Goal: Task Accomplishment & Management: Manage account settings

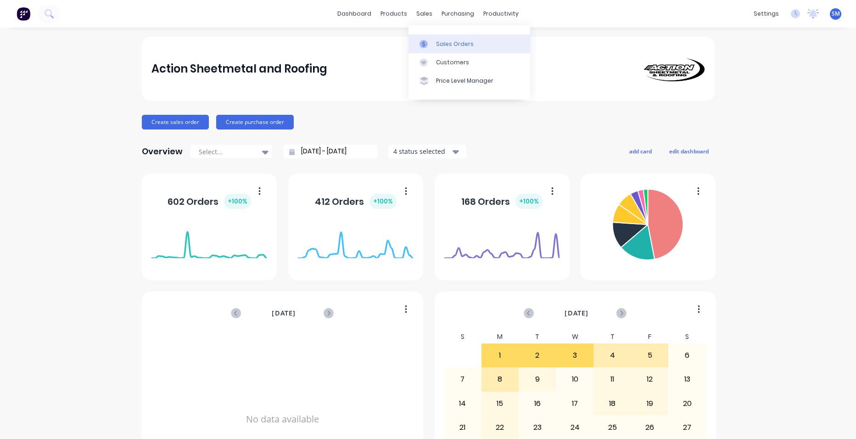
click at [447, 40] on div "Sales Orders" at bounding box center [455, 44] width 38 height 8
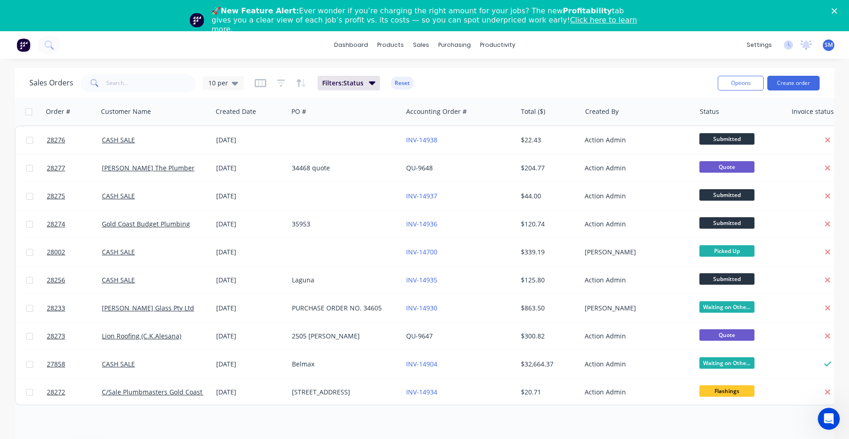
click at [837, 10] on icon "Close" at bounding box center [835, 11] width 6 height 6
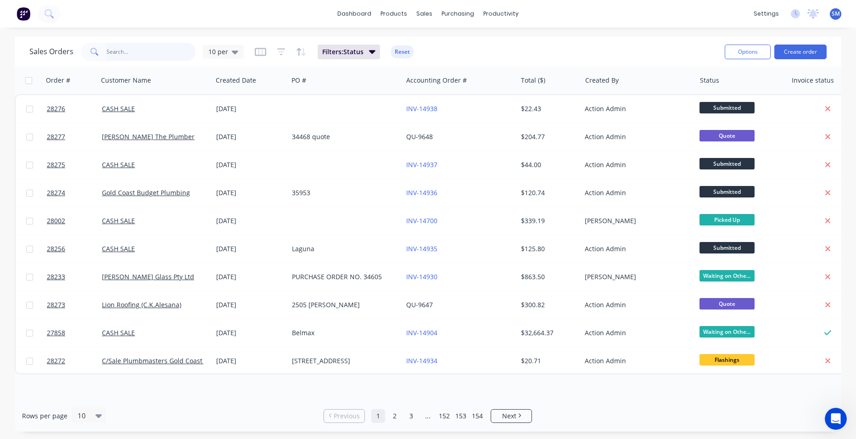
click at [145, 54] on input "text" at bounding box center [152, 52] width 90 height 18
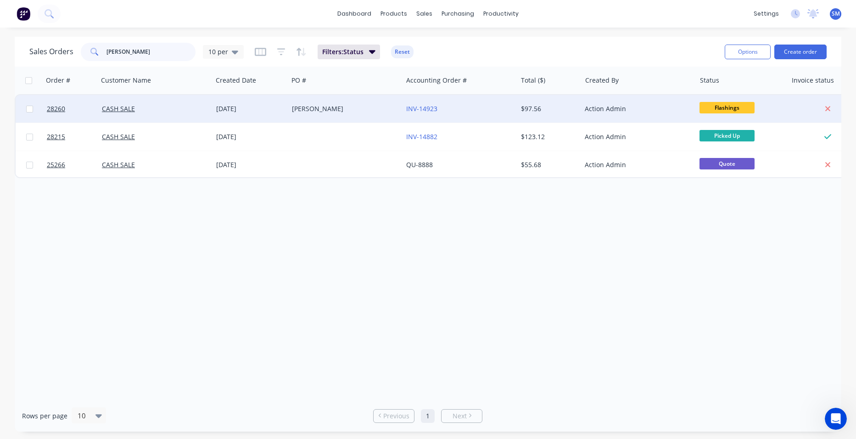
type input "habel"
click at [341, 111] on div "[PERSON_NAME]" at bounding box center [343, 108] width 102 height 9
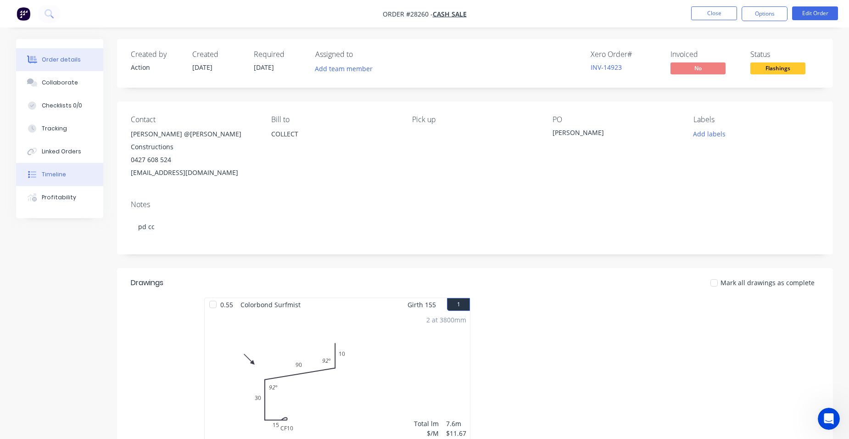
click at [63, 178] on div "Timeline" at bounding box center [54, 174] width 24 height 8
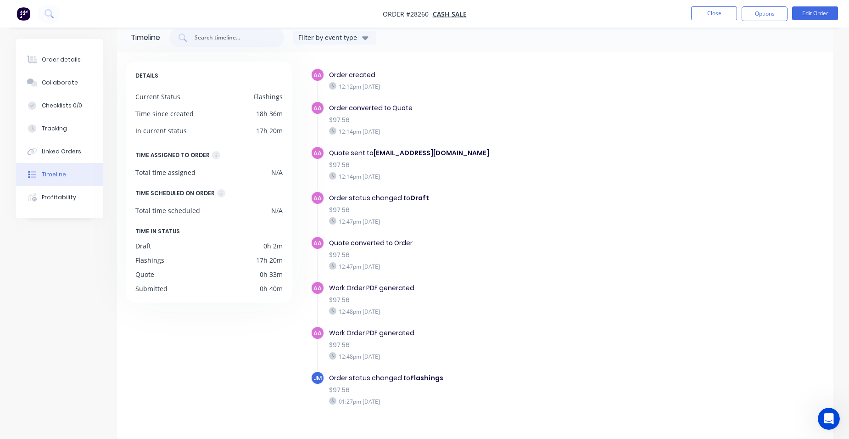
scroll to position [33, 0]
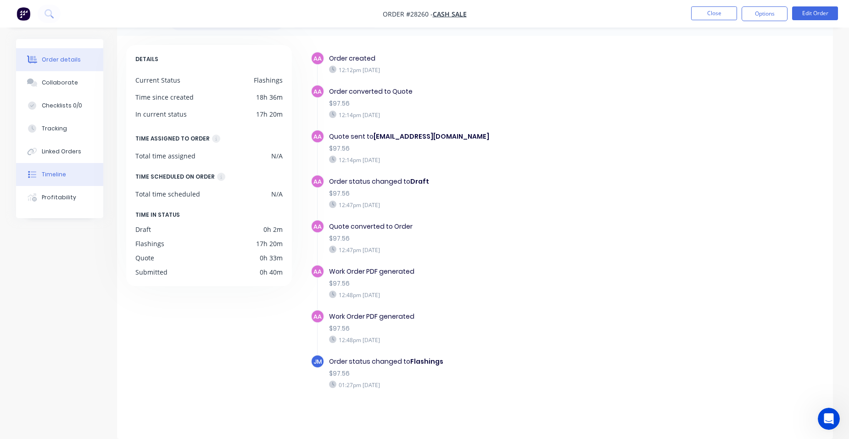
click at [77, 60] on button "Order details" at bounding box center [59, 59] width 87 height 23
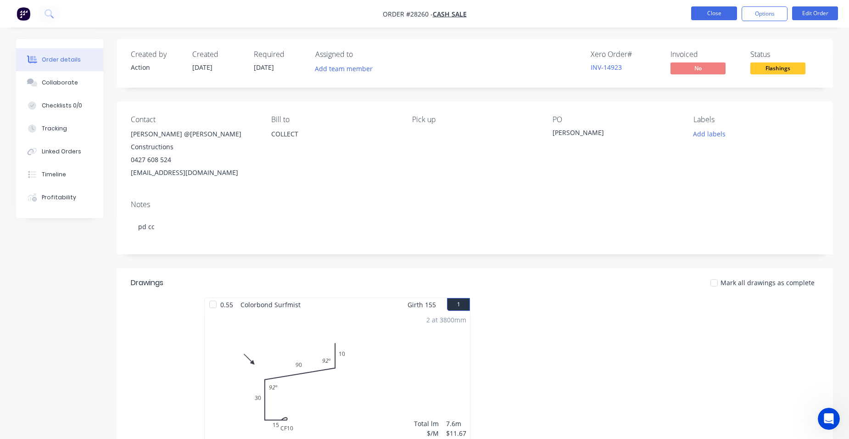
click at [727, 17] on button "Close" at bounding box center [714, 13] width 46 height 14
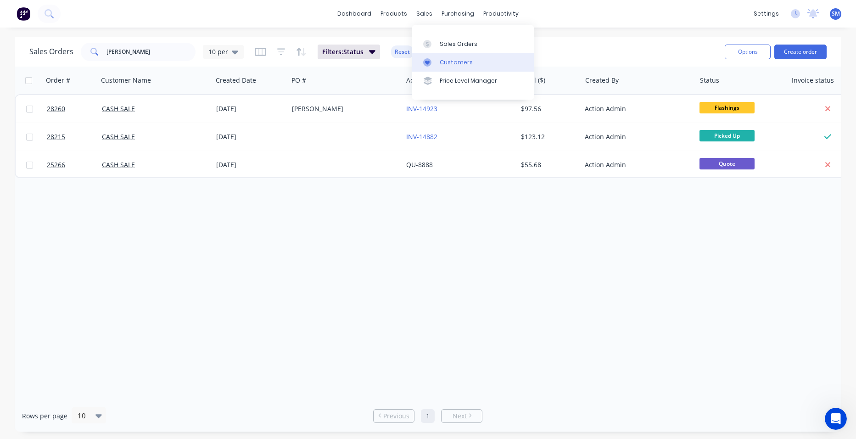
click at [453, 58] on link "Customers" at bounding box center [473, 62] width 122 height 18
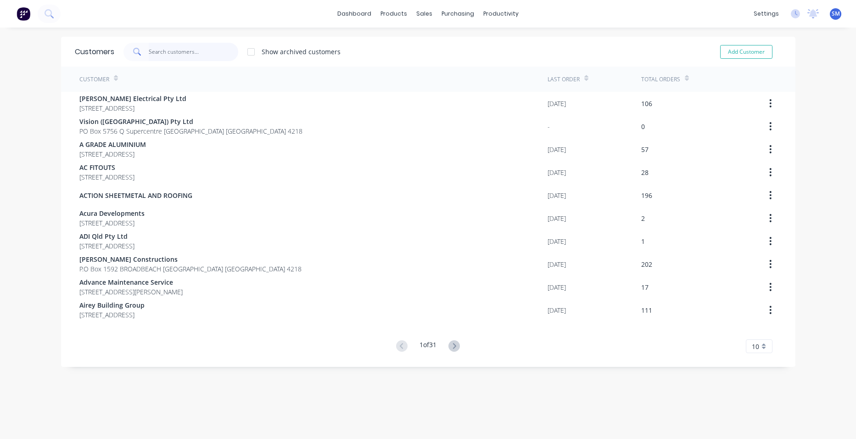
drag, startPoint x: 0, startPoint y: 0, endPoint x: 177, endPoint y: 52, distance: 184.6
click at [176, 53] on input "text" at bounding box center [194, 52] width 90 height 18
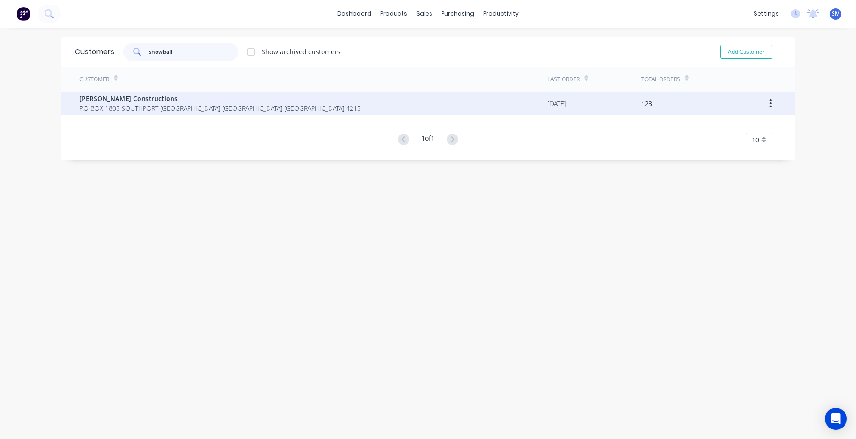
type input "snowball"
click at [109, 108] on span "P.O BOX 1805 SOUTHPORT BC Queensland Australia 4215" at bounding box center [219, 108] width 281 height 10
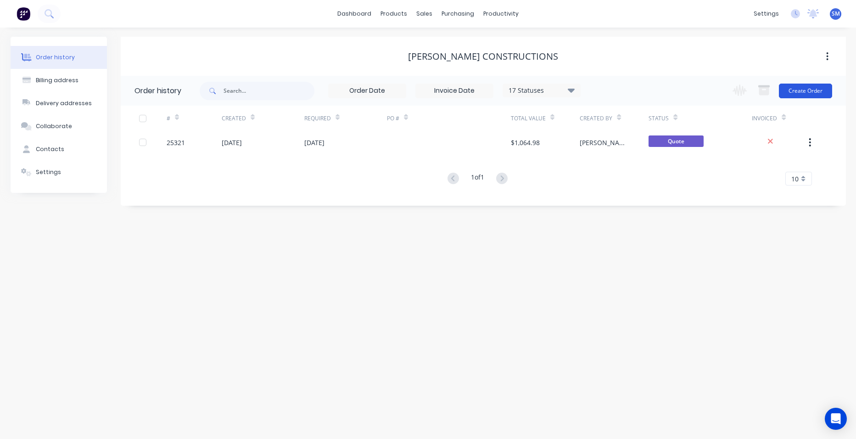
click at [805, 89] on button "Create Order" at bounding box center [805, 91] width 53 height 15
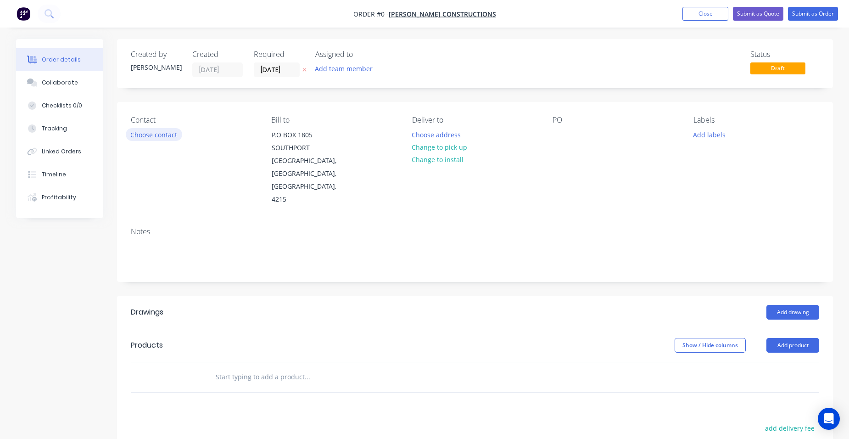
click at [156, 129] on button "Choose contact" at bounding box center [154, 134] width 56 height 12
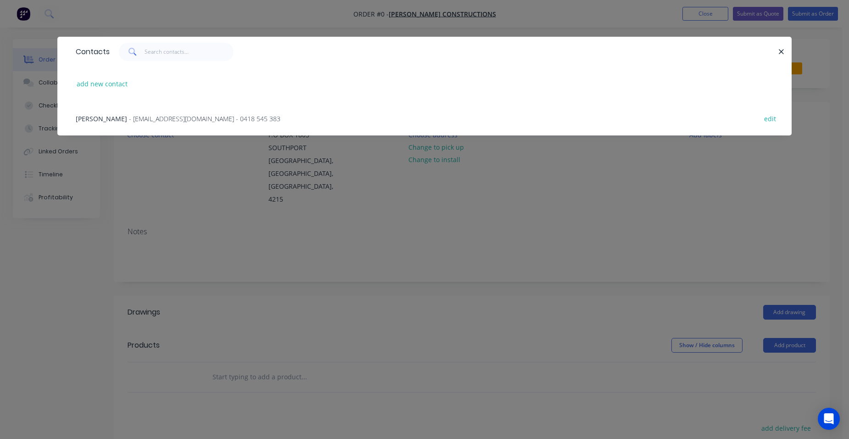
click at [139, 122] on span "- msconstructions@live.com - 0418 545 383" at bounding box center [204, 118] width 151 height 9
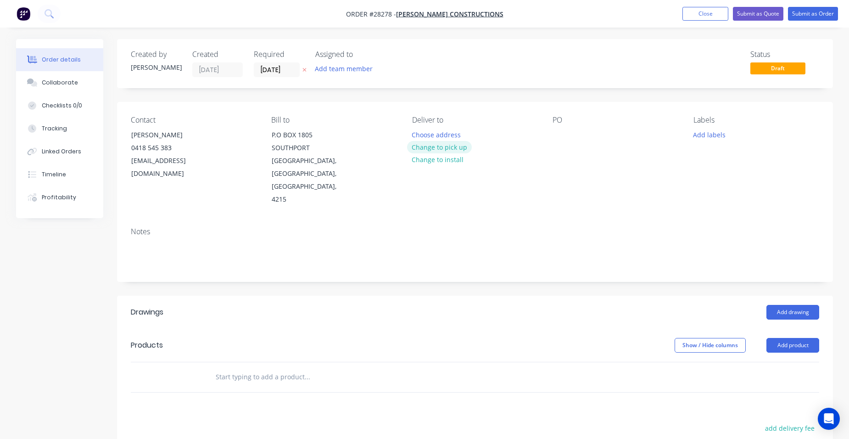
click at [420, 142] on button "Change to pick up" at bounding box center [439, 147] width 65 height 12
click at [793, 305] on button "Add drawing" at bounding box center [793, 312] width 53 height 15
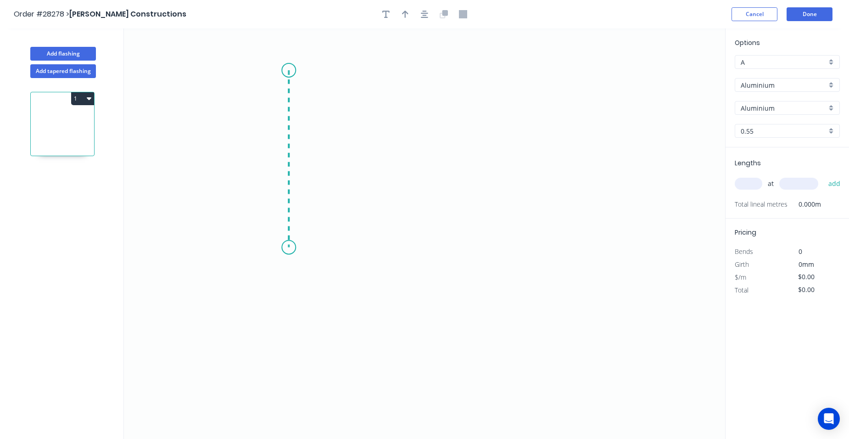
drag, startPoint x: 289, startPoint y: 70, endPoint x: 301, endPoint y: 247, distance: 177.6
click at [301, 247] on icon "0" at bounding box center [424, 233] width 601 height 410
click at [415, 269] on icon "0 ?" at bounding box center [424, 233] width 601 height 410
click at [417, 310] on icon "0 ? ? ? º" at bounding box center [424, 233] width 601 height 410
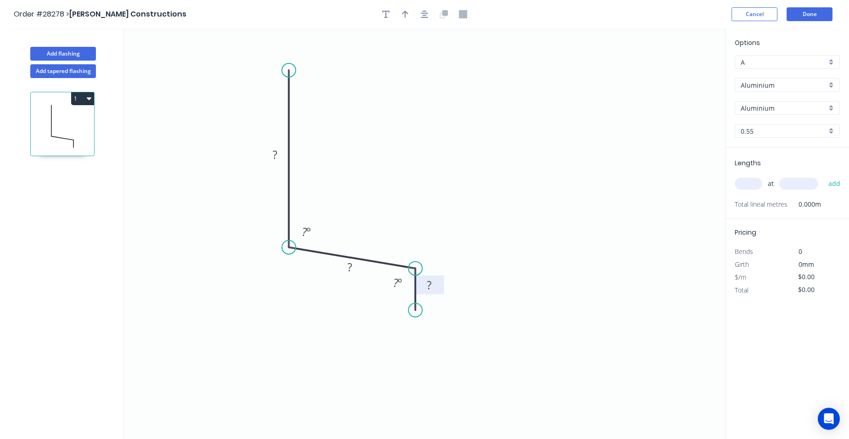
click at [433, 283] on rect at bounding box center [429, 285] width 18 height 13
click at [354, 267] on rect at bounding box center [350, 267] width 18 height 13
click at [279, 156] on rect at bounding box center [275, 155] width 18 height 13
drag, startPoint x: 404, startPoint y: 14, endPoint x: 714, endPoint y: 141, distance: 335.2
click at [407, 15] on icon "button" at bounding box center [405, 14] width 6 height 8
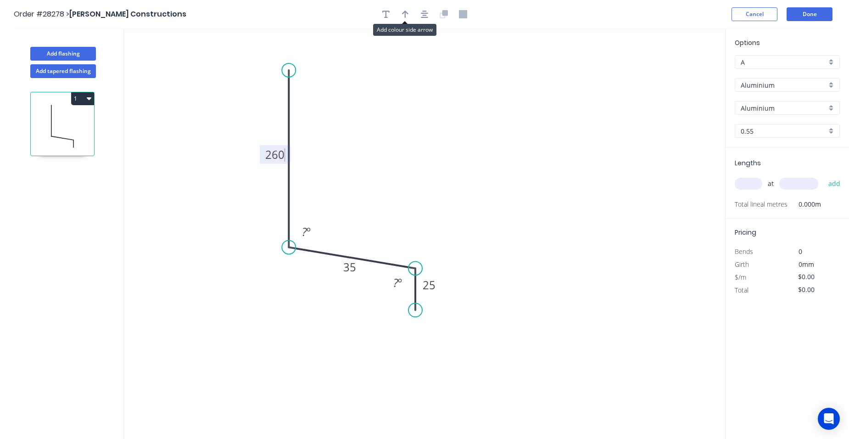
type input "$1.00"
drag, startPoint x: 679, startPoint y: 70, endPoint x: 365, endPoint y: 180, distance: 332.8
click at [389, 177] on icon at bounding box center [393, 161] width 8 height 29
click at [365, 180] on icon at bounding box center [365, 169] width 8 height 29
click at [365, 180] on icon at bounding box center [372, 172] width 27 height 27
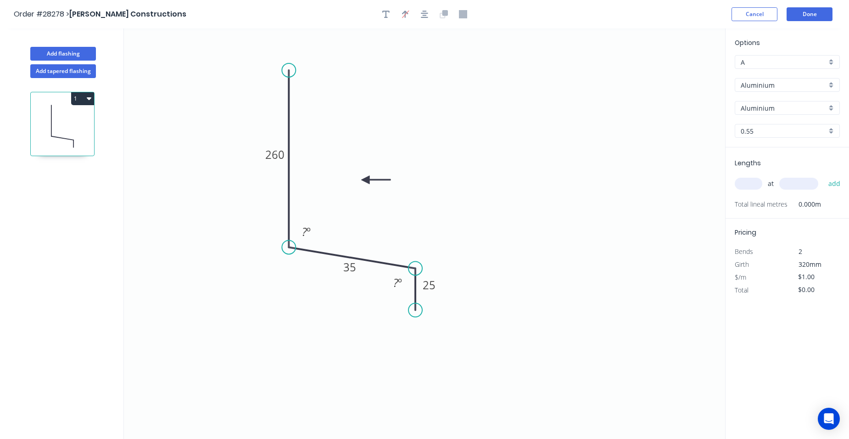
click at [830, 84] on div "Aluminium" at bounding box center [787, 85] width 105 height 14
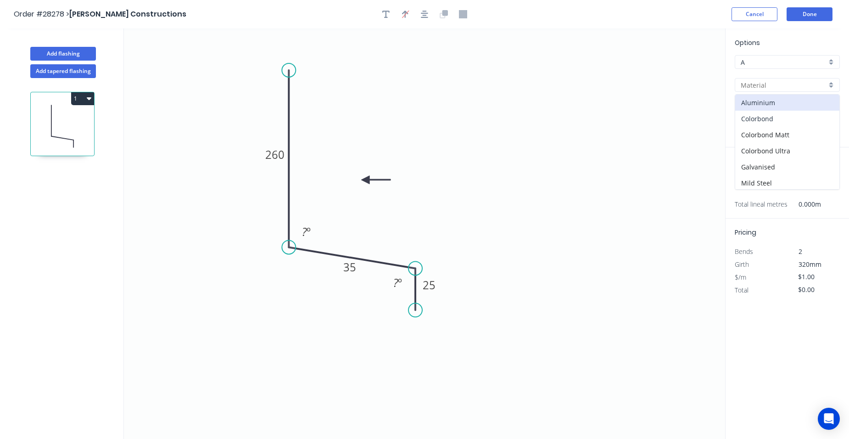
click at [777, 118] on div "Colorbond" at bounding box center [787, 119] width 104 height 16
type input "Colorbond"
type input "Basalt"
type input "$14.55"
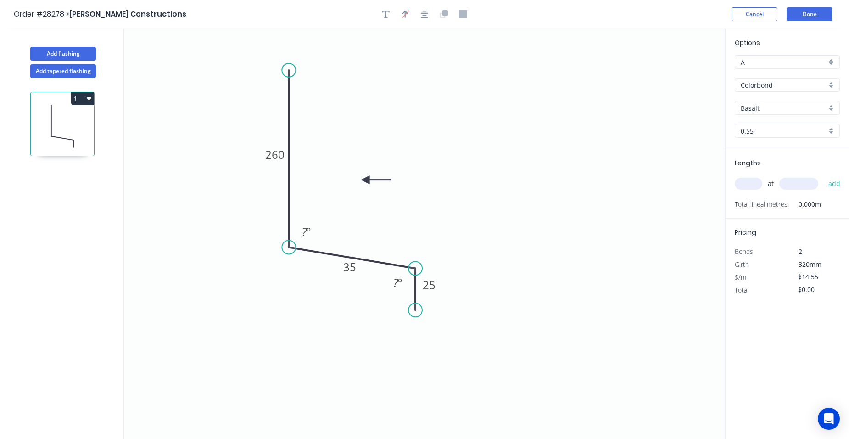
click at [832, 106] on div "Basalt" at bounding box center [787, 108] width 105 height 14
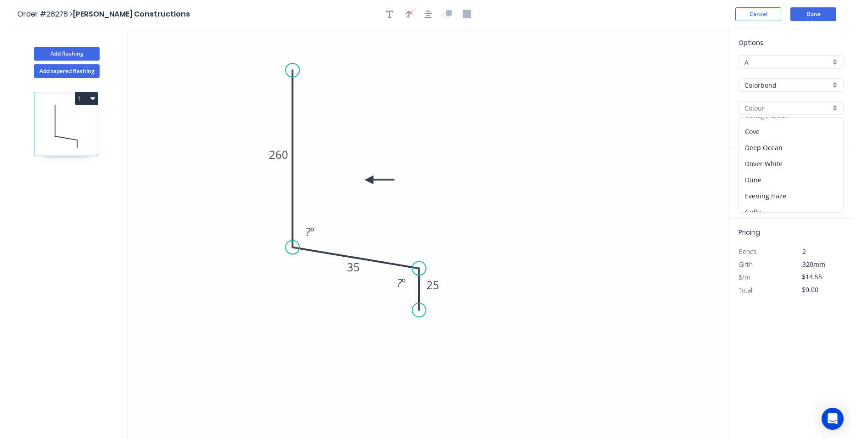
scroll to position [184, 0]
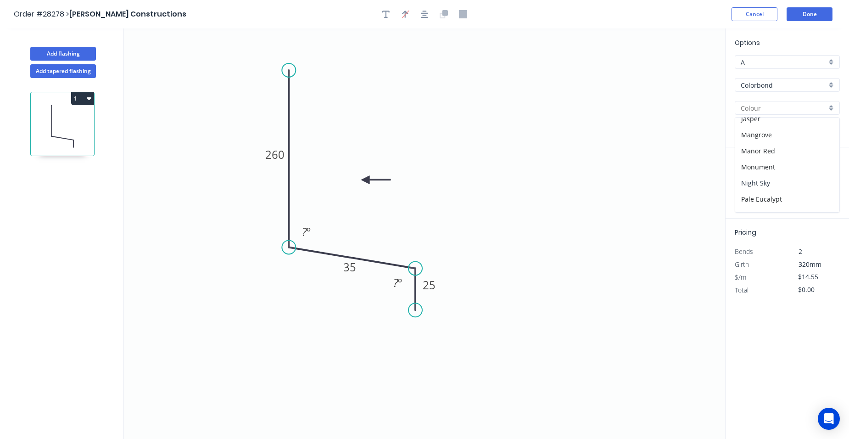
click at [770, 179] on div "Night Sky" at bounding box center [787, 183] width 104 height 16
type input "Night Sky"
click at [756, 185] on input "text" at bounding box center [749, 184] width 28 height 12
type input "1"
type input "4760"
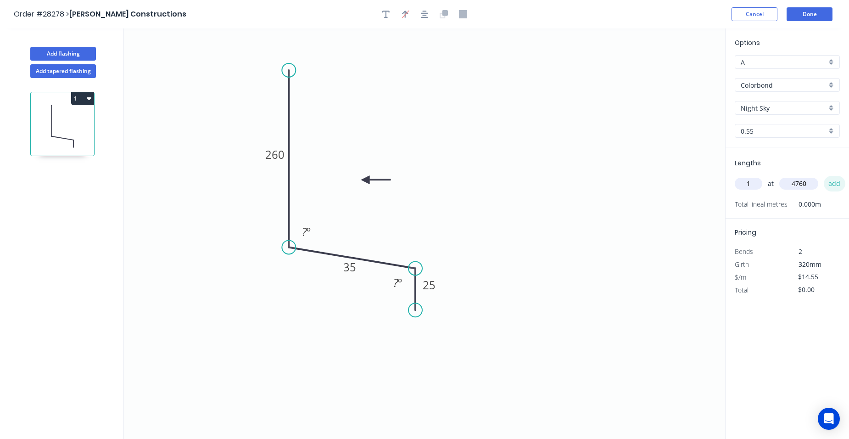
click at [840, 183] on button "add" at bounding box center [835, 184] width 22 height 16
type input "$69.26"
click at [810, 15] on button "Done" at bounding box center [810, 14] width 46 height 14
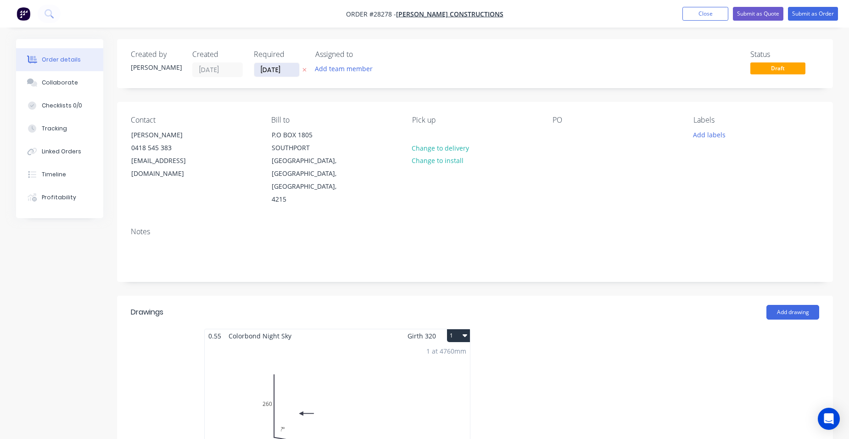
click at [278, 70] on input "02/09/25" at bounding box center [276, 70] width 45 height 14
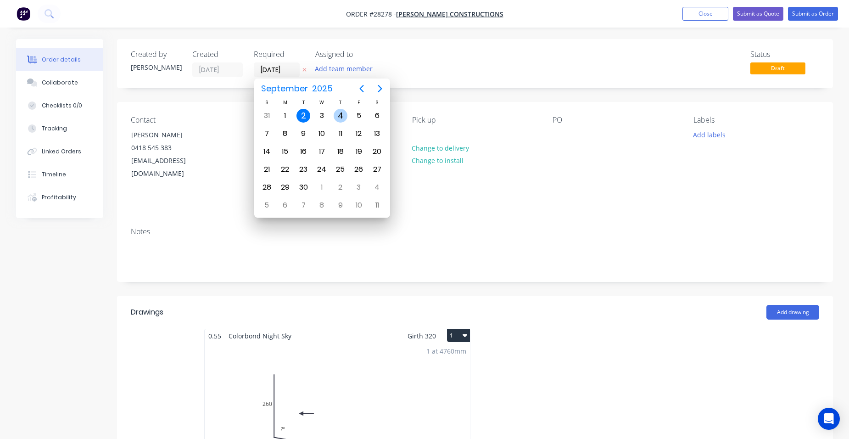
click at [335, 113] on div "4" at bounding box center [341, 116] width 14 height 14
type input "[DATE]"
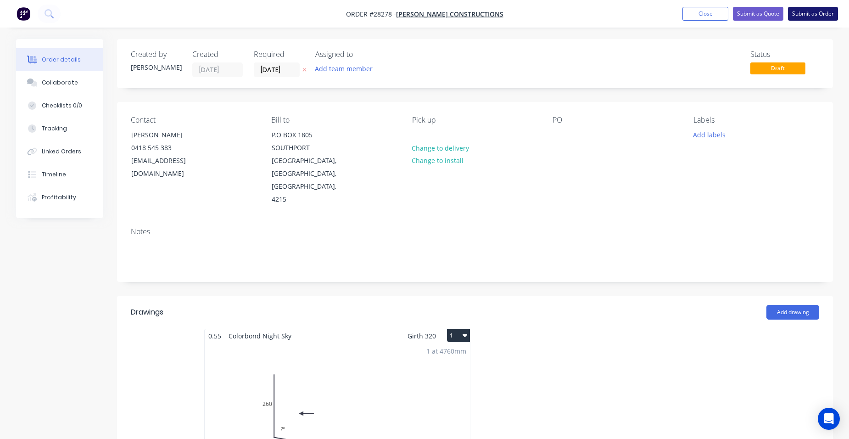
click at [812, 11] on button "Submit as Order" at bounding box center [813, 14] width 50 height 14
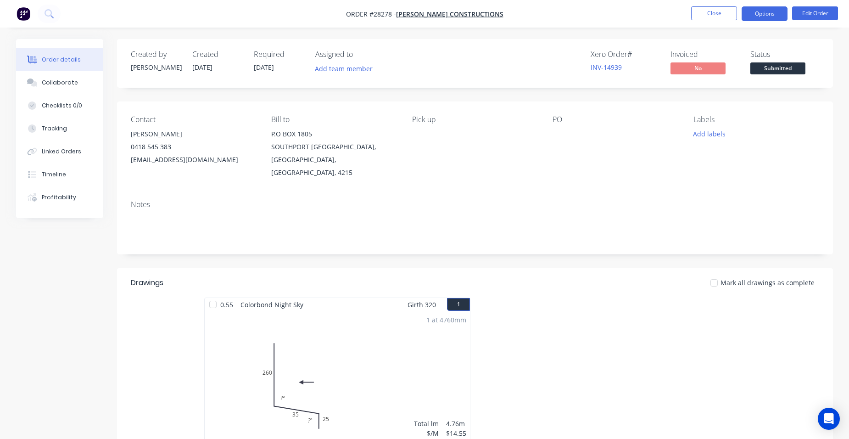
click at [761, 18] on button "Options" at bounding box center [765, 13] width 46 height 15
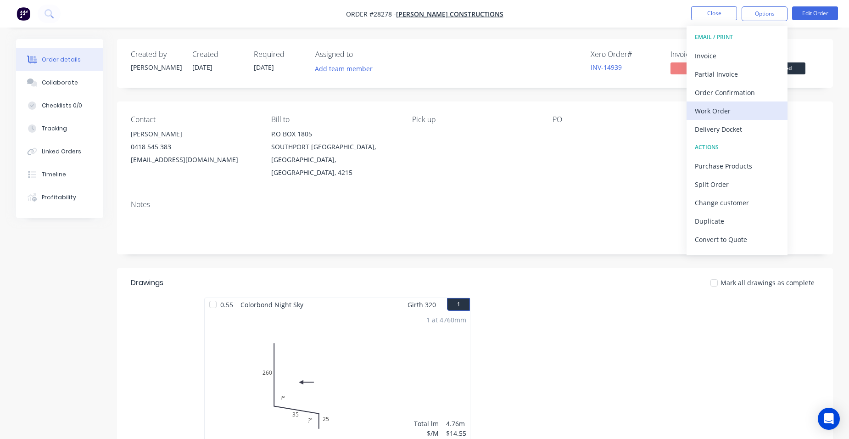
click at [750, 118] on button "Work Order" at bounding box center [737, 110] width 101 height 18
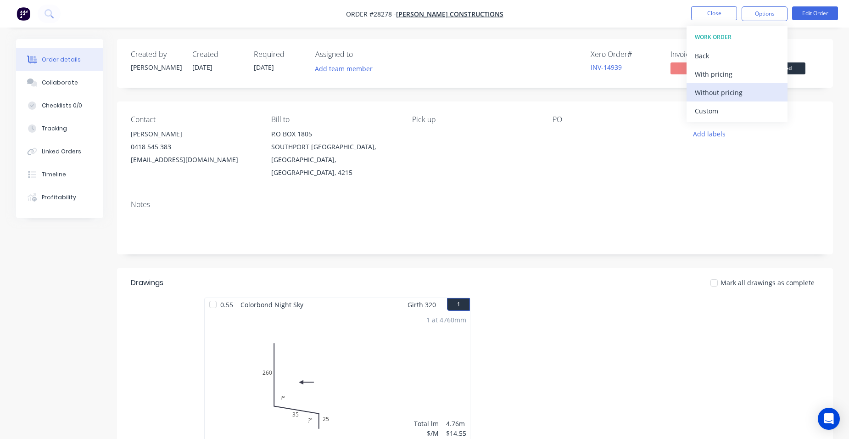
click at [751, 98] on div "Without pricing" at bounding box center [737, 92] width 84 height 13
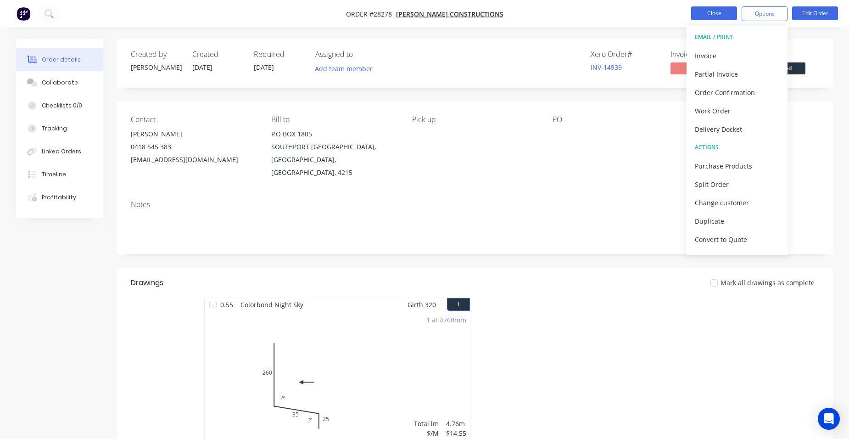
click at [716, 13] on button "Close" at bounding box center [714, 13] width 46 height 14
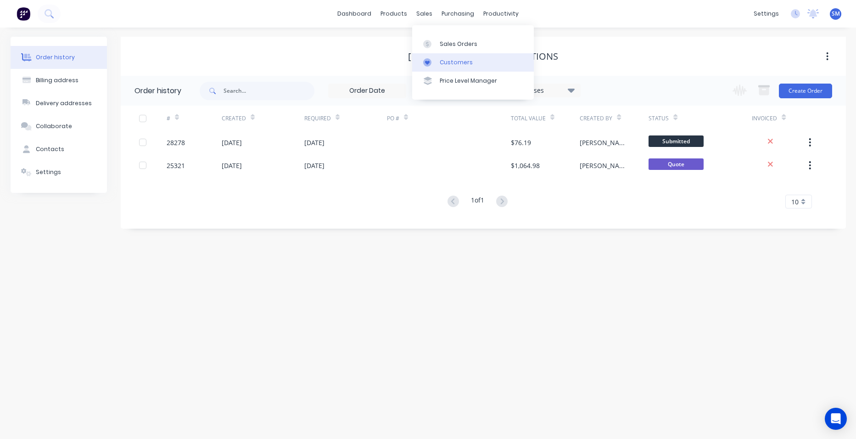
click at [455, 65] on div "Customers" at bounding box center [456, 62] width 33 height 8
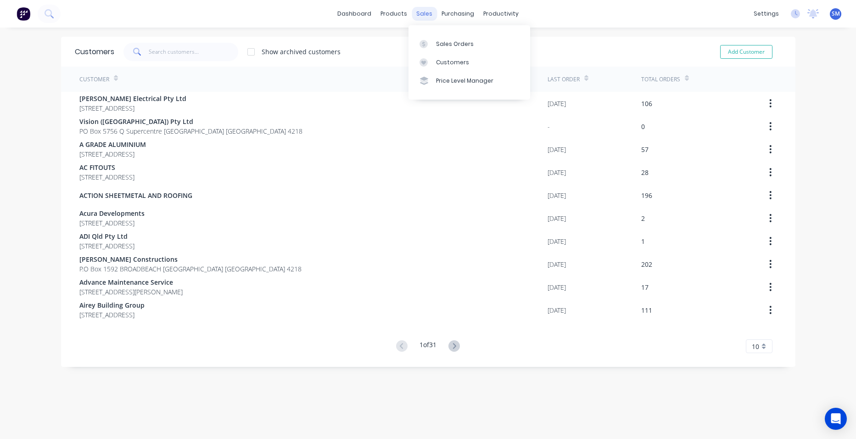
click at [424, 12] on div "sales" at bounding box center [424, 14] width 25 height 14
click at [168, 53] on input "text" at bounding box center [194, 52] width 90 height 18
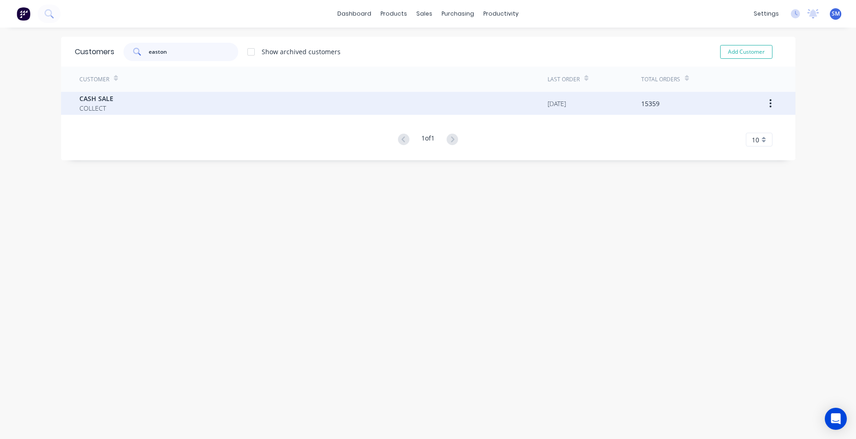
type input "easton"
click at [121, 107] on div "CASH SALE COLLECT" at bounding box center [313, 103] width 468 height 23
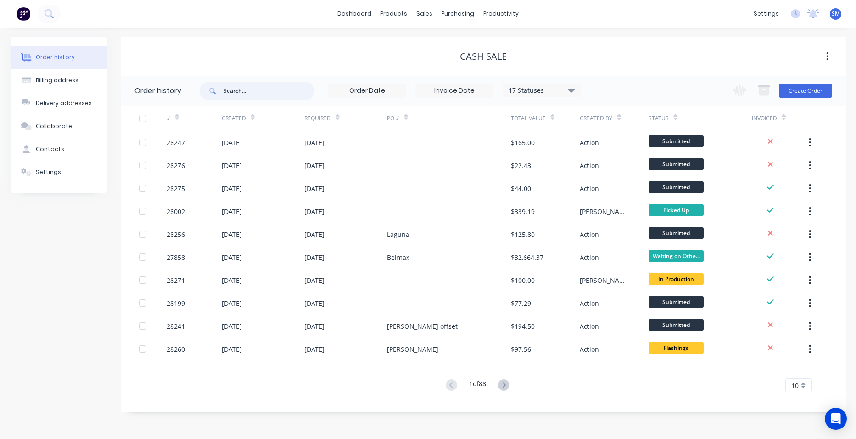
drag, startPoint x: 251, startPoint y: 95, endPoint x: 258, endPoint y: 93, distance: 7.3
click at [252, 95] on input "text" at bounding box center [269, 91] width 91 height 18
type input "easton"
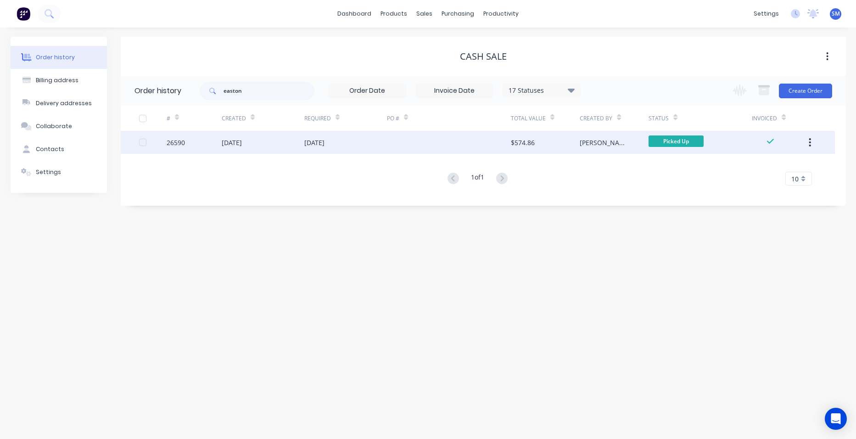
click at [410, 141] on div at bounding box center [449, 142] width 124 height 23
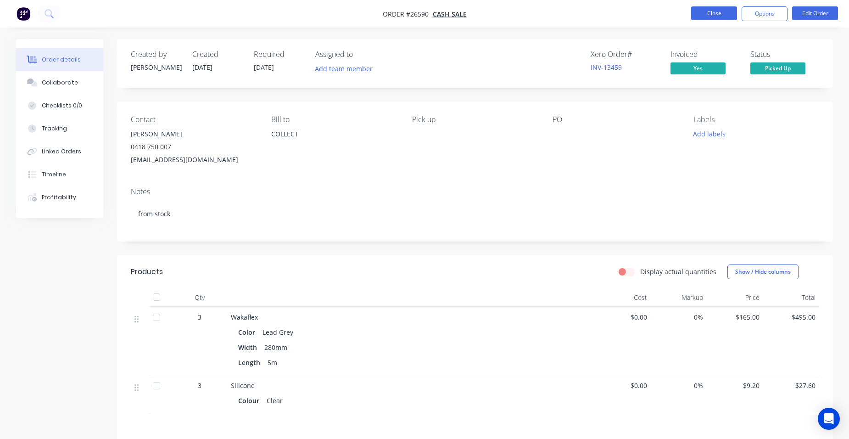
click at [697, 15] on button "Close" at bounding box center [714, 13] width 46 height 14
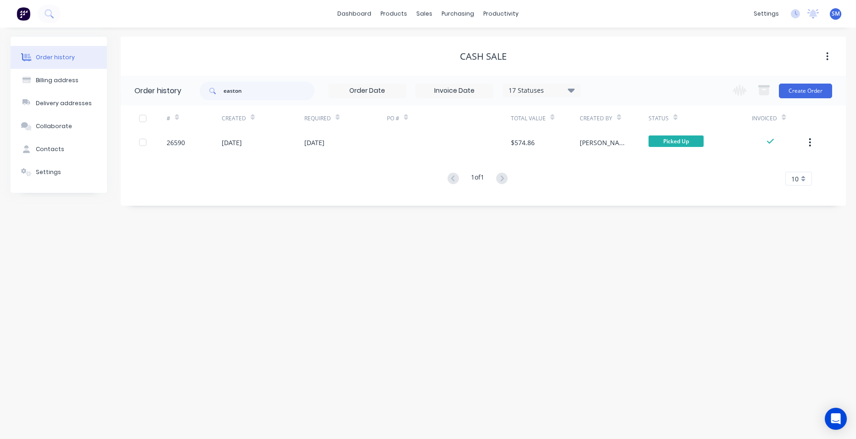
click at [570, 90] on icon at bounding box center [570, 90] width 7 height 4
drag, startPoint x: 601, startPoint y: 199, endPoint x: 597, endPoint y: 205, distance: 6.9
click at [617, 196] on label at bounding box center [617, 196] width 0 height 0
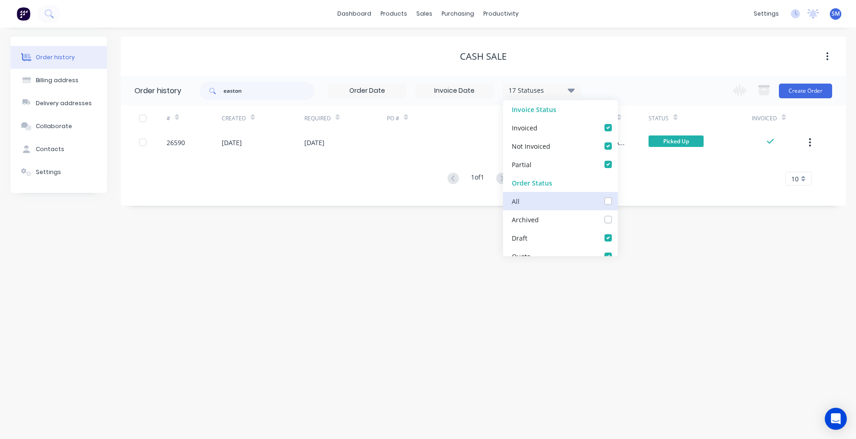
click at [617, 201] on input "checkbox" at bounding box center [620, 200] width 7 height 9
checkbox input "true"
drag, startPoint x: 474, startPoint y: 284, endPoint x: 468, endPoint y: 284, distance: 6.0
click at [474, 284] on div "Order history Billing address Delivery addresses Collaborate Contacts Settings …" at bounding box center [428, 233] width 856 height 411
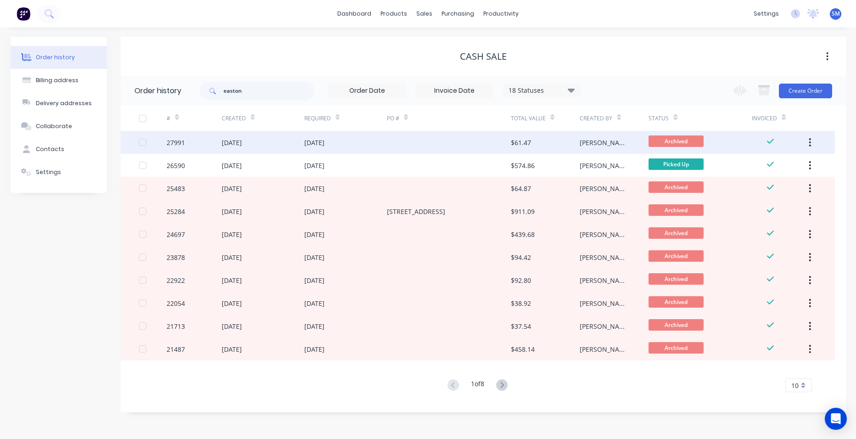
click at [485, 142] on div at bounding box center [449, 142] width 124 height 23
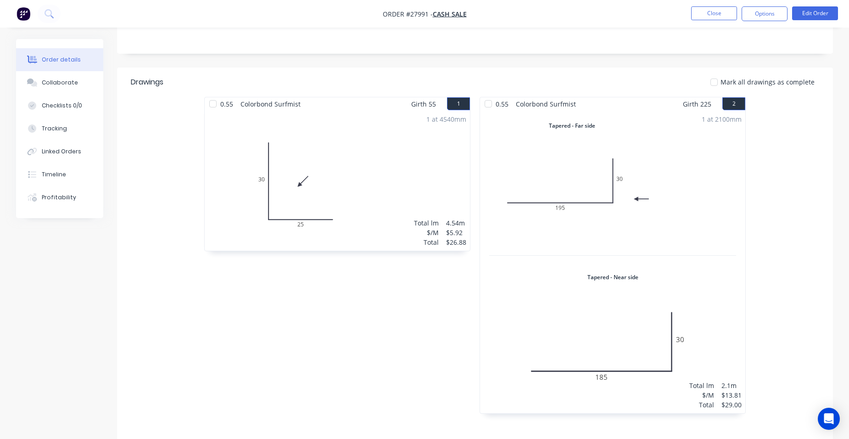
scroll to position [151, 0]
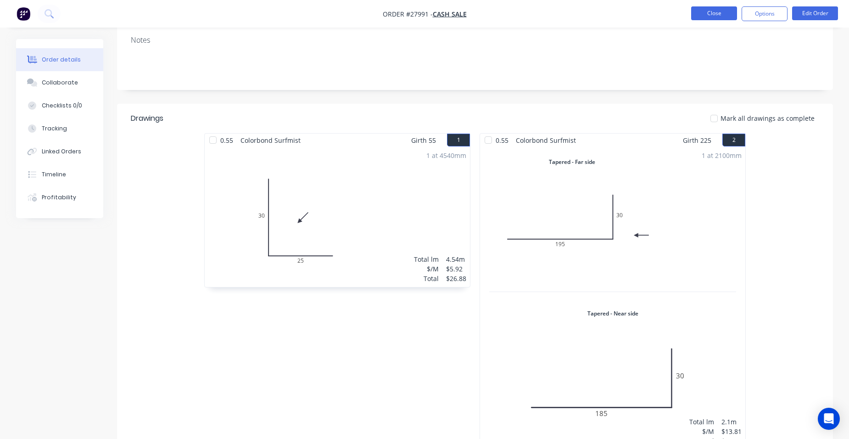
click at [693, 18] on button "Close" at bounding box center [714, 13] width 46 height 14
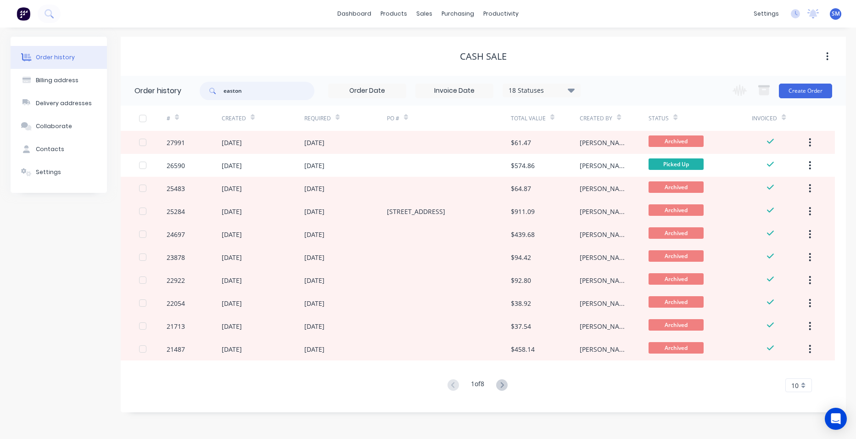
drag, startPoint x: 252, startPoint y: 93, endPoint x: 214, endPoint y: 92, distance: 38.1
click at [216, 93] on div "easton" at bounding box center [257, 91] width 115 height 18
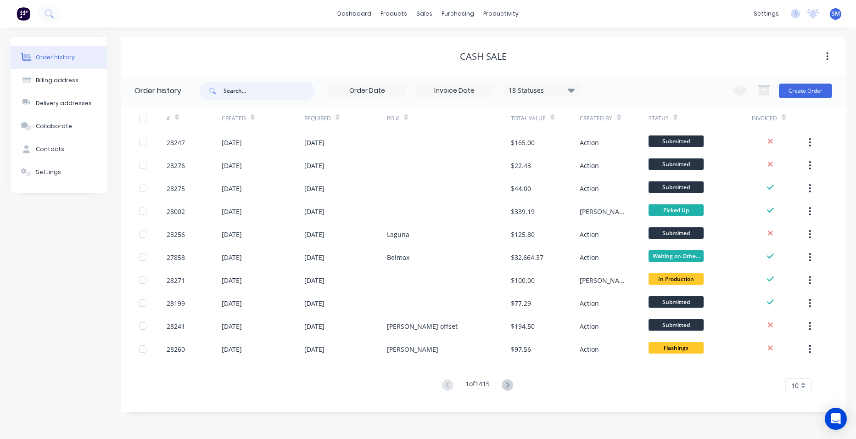
click at [263, 89] on input "text" at bounding box center [269, 91] width 91 height 18
type input "goodroofing"
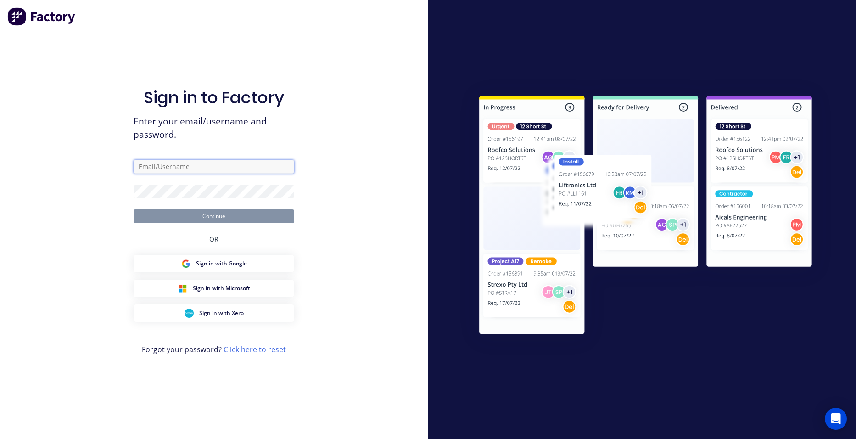
type input "steve.mace@actionsheetmetal.com"
click at [230, 220] on button "Continue" at bounding box center [214, 216] width 161 height 14
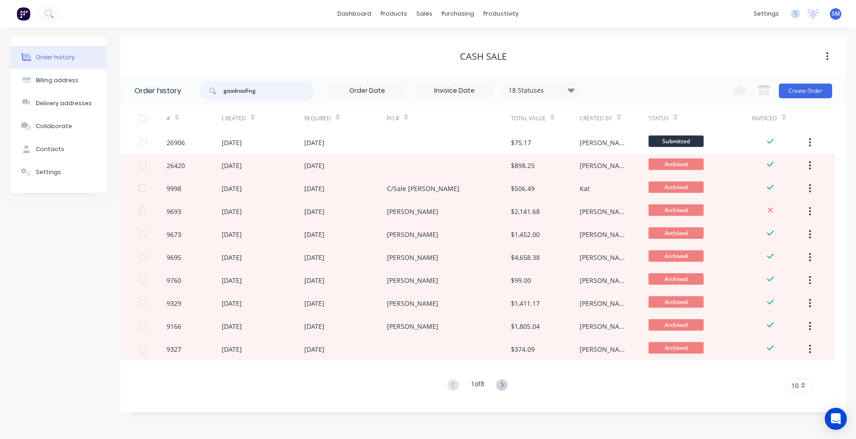
drag, startPoint x: 258, startPoint y: 90, endPoint x: 212, endPoint y: 82, distance: 46.6
click at [212, 82] on div "goodroofing" at bounding box center [257, 91] width 115 height 18
type input "brophy"
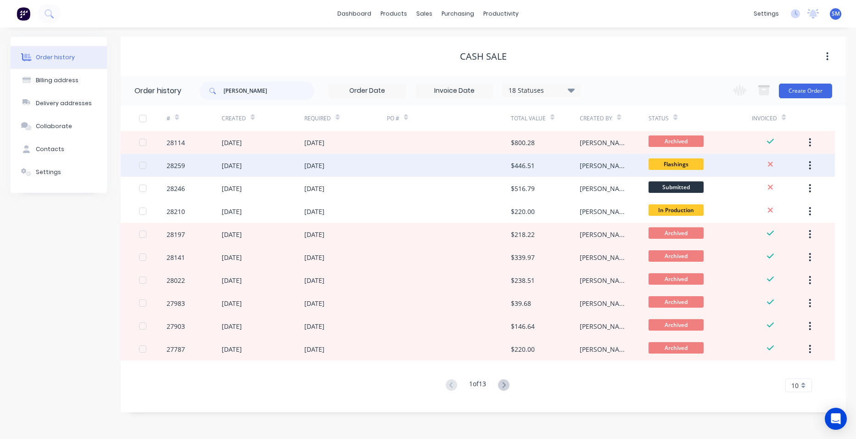
click at [432, 162] on div at bounding box center [449, 165] width 124 height 23
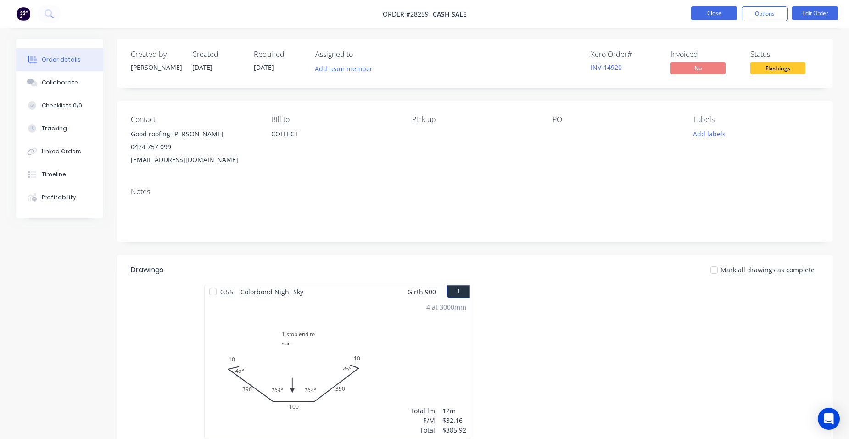
click at [705, 18] on button "Close" at bounding box center [714, 13] width 46 height 14
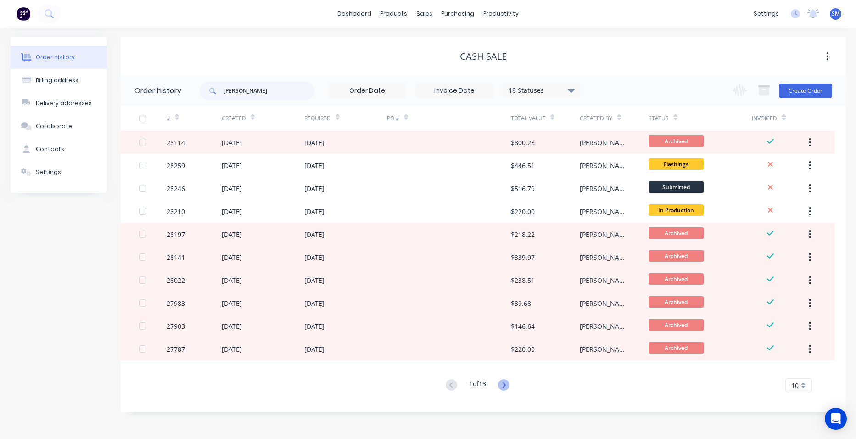
click at [507, 387] on icon at bounding box center [503, 384] width 11 height 11
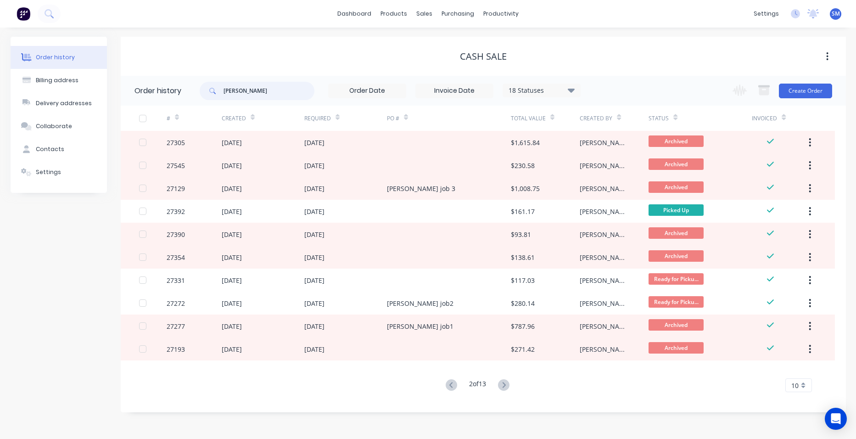
drag, startPoint x: 263, startPoint y: 97, endPoint x: 190, endPoint y: 96, distance: 73.0
click at [190, 96] on header "Order history brophy 18 Statuses Invoice Status Invoiced Not Invoiced Partial O…" at bounding box center [483, 91] width 725 height 30
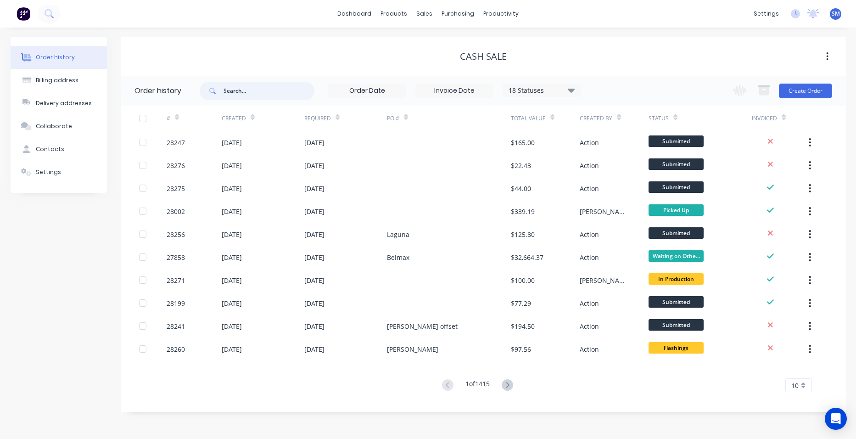
click at [263, 93] on input "text" at bounding box center [269, 91] width 91 height 18
type input "judge"
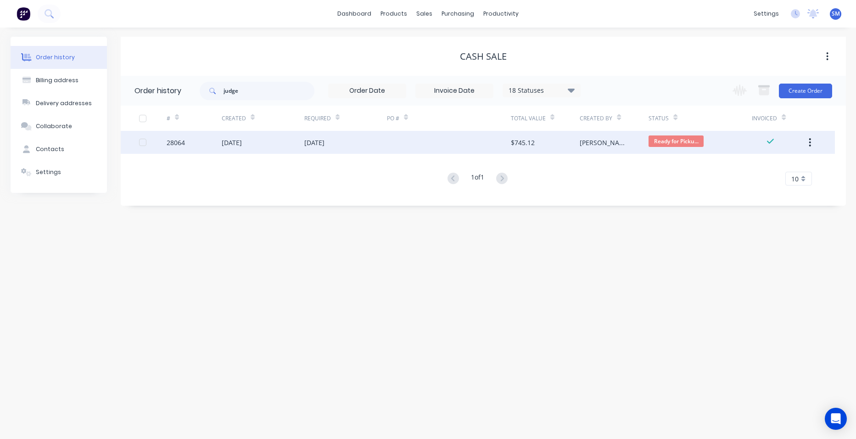
click at [413, 137] on div at bounding box center [449, 142] width 124 height 23
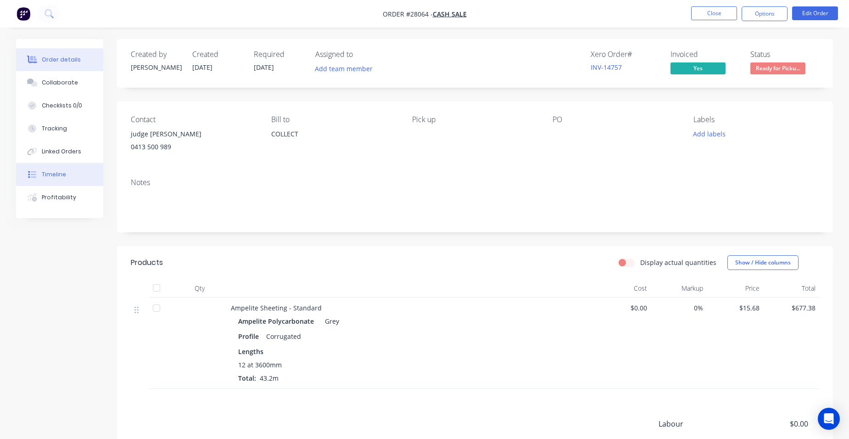
click at [90, 178] on button "Timeline" at bounding box center [59, 174] width 87 height 23
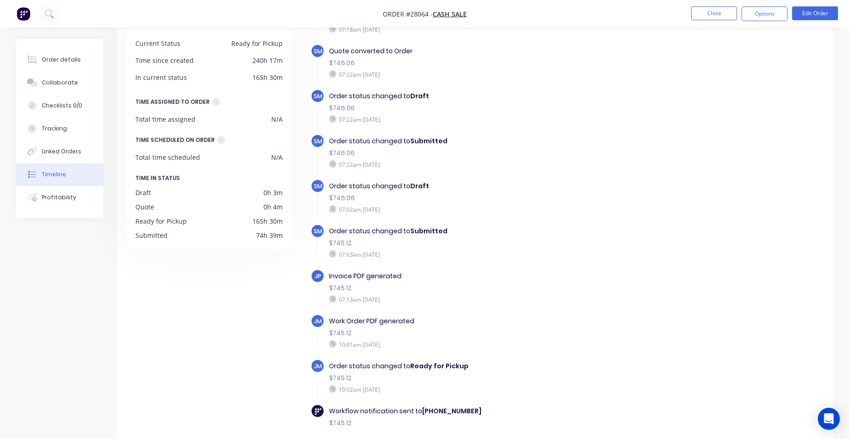
scroll to position [97, 0]
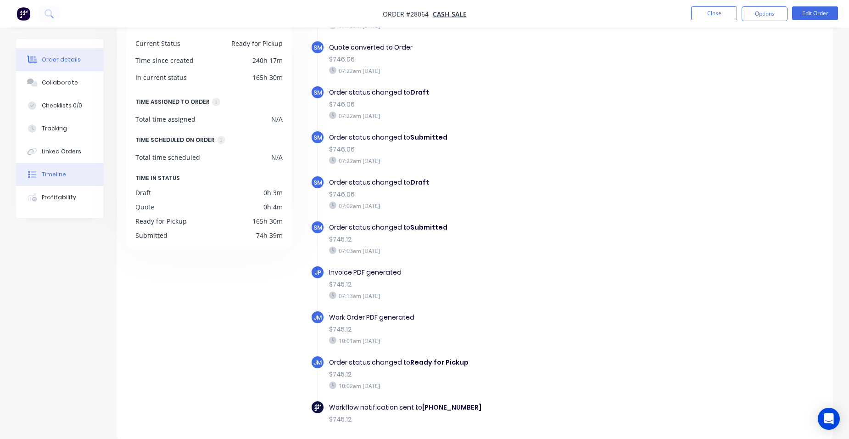
click at [77, 54] on button "Order details" at bounding box center [59, 59] width 87 height 23
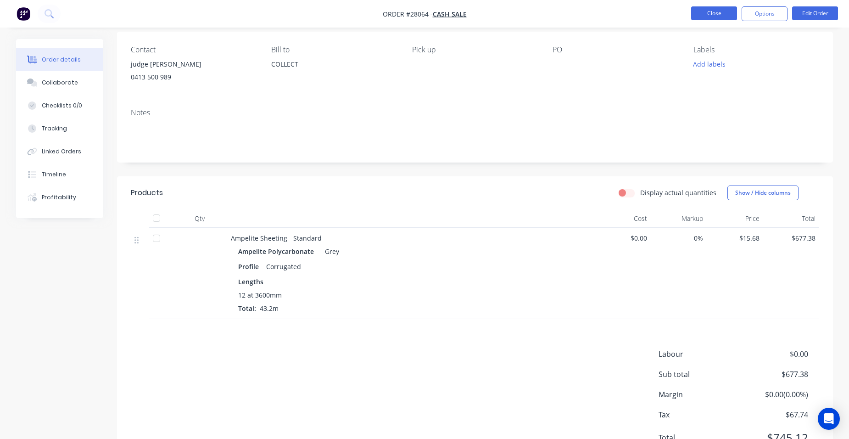
click at [703, 8] on button "Close" at bounding box center [714, 13] width 46 height 14
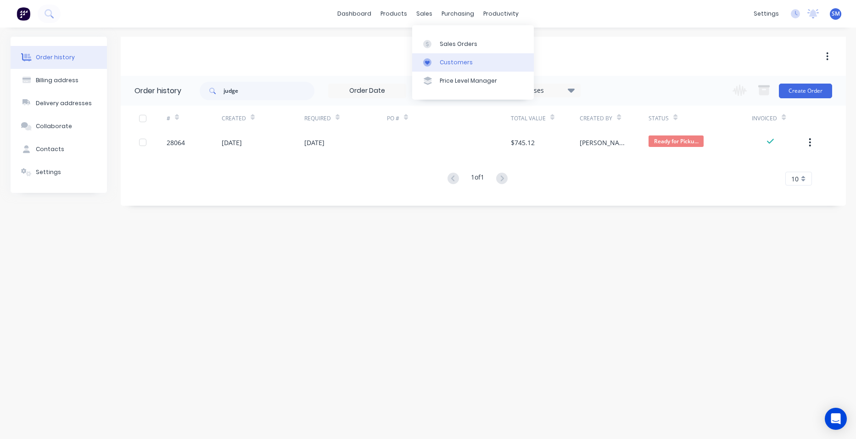
click at [450, 62] on div "Customers" at bounding box center [456, 62] width 33 height 8
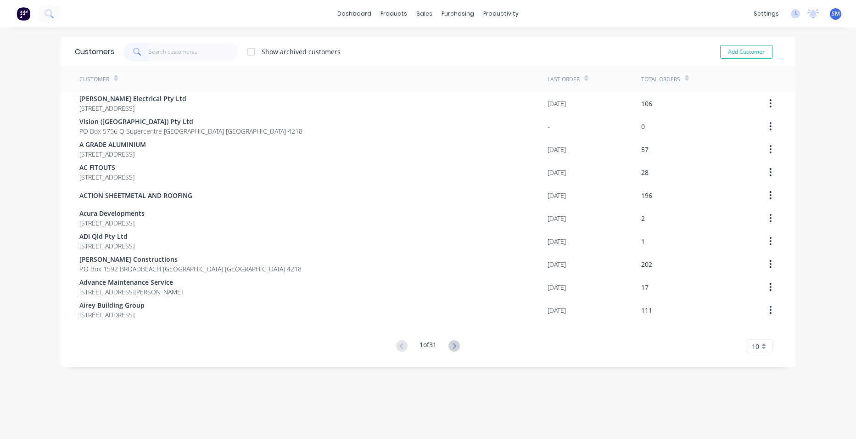
click at [155, 56] on input "text" at bounding box center [194, 52] width 90 height 18
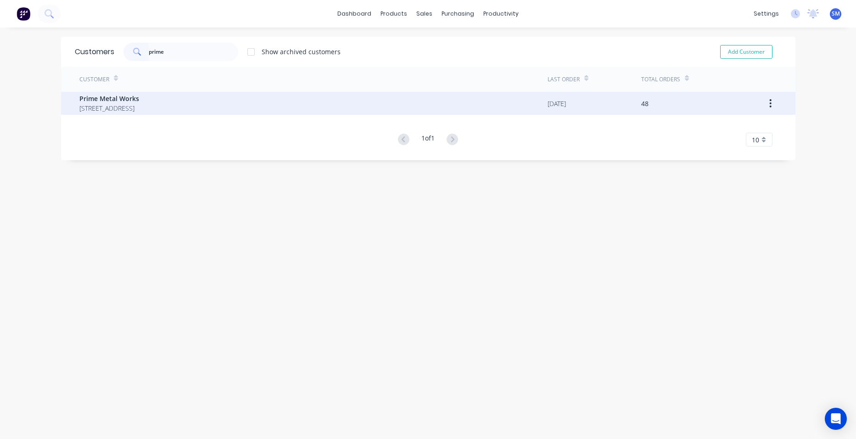
type input "prime"
click at [126, 101] on span "Prime Metal Works" at bounding box center [109, 99] width 60 height 10
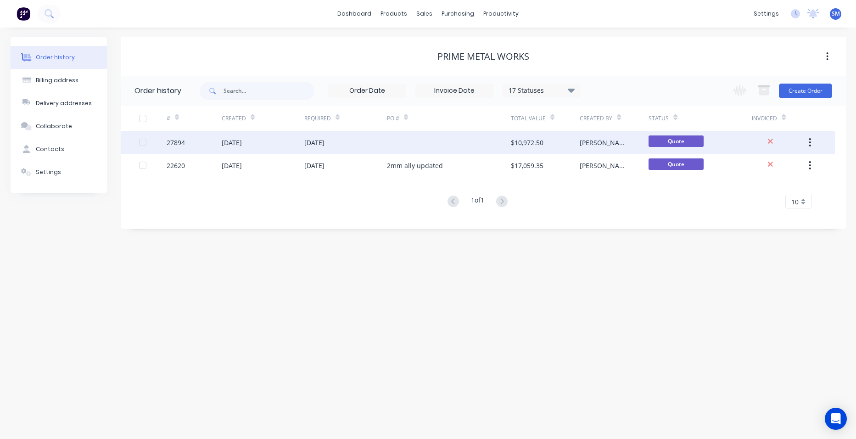
click at [444, 145] on div at bounding box center [449, 142] width 124 height 23
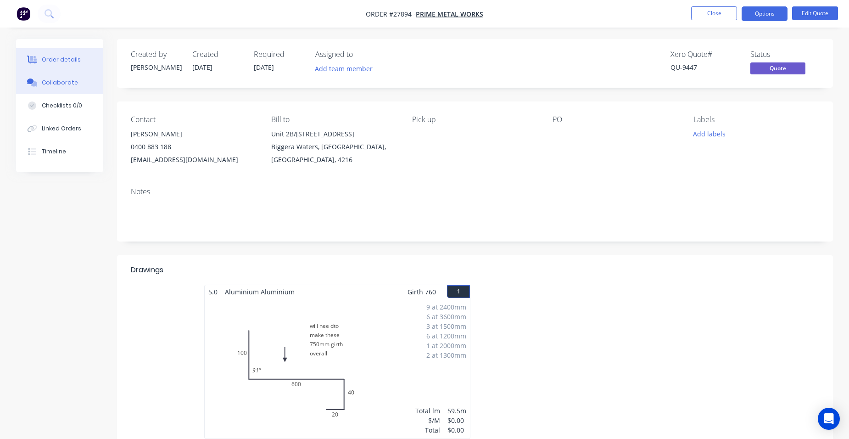
click at [45, 81] on div "Collaborate" at bounding box center [60, 82] width 36 height 8
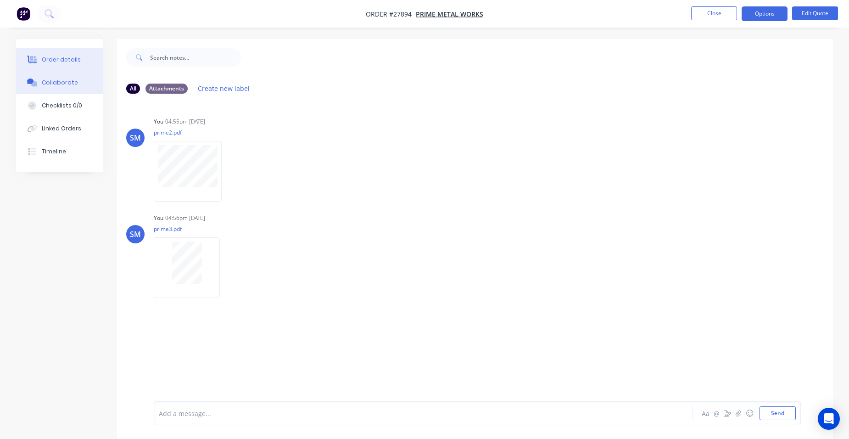
click at [37, 60] on icon at bounding box center [32, 60] width 11 height 8
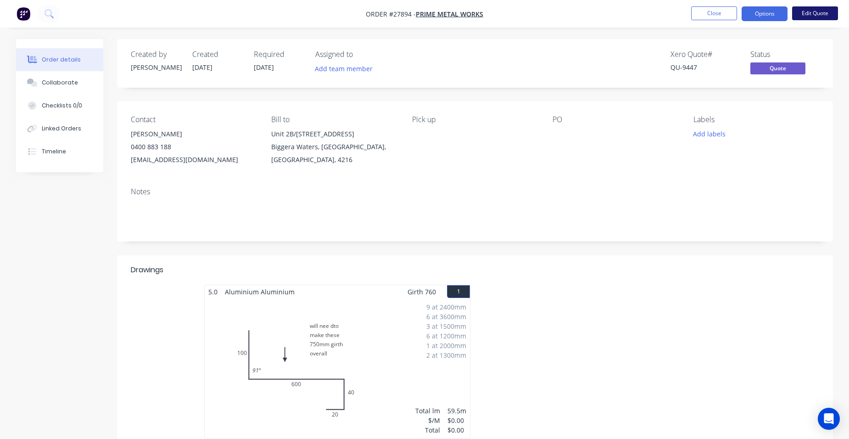
click at [816, 9] on button "Edit Quote" at bounding box center [815, 13] width 46 height 14
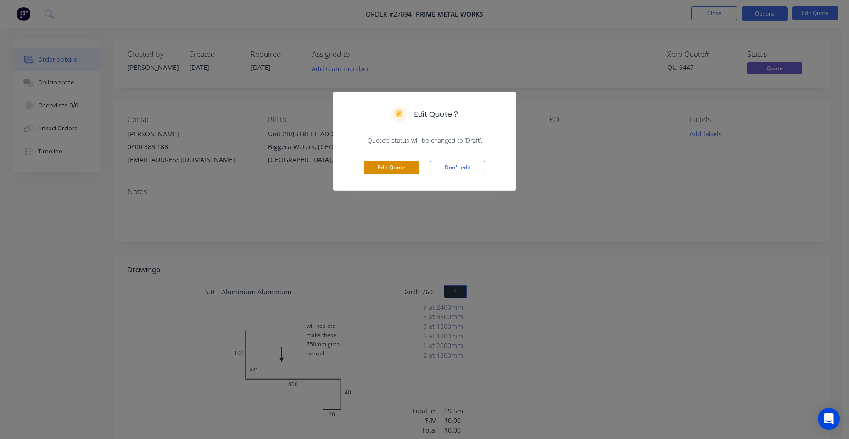
click at [380, 162] on button "Edit Quote" at bounding box center [391, 168] width 55 height 14
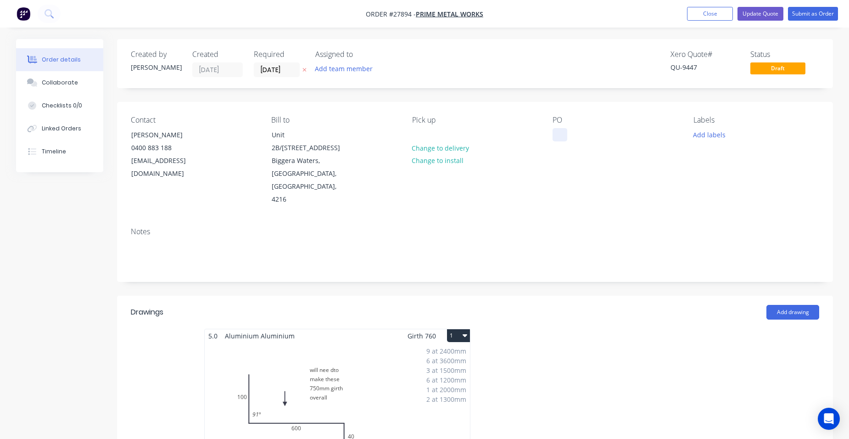
drag, startPoint x: 559, startPoint y: 136, endPoint x: 579, endPoint y: 142, distance: 21.2
click at [560, 136] on div at bounding box center [560, 134] width 15 height 13
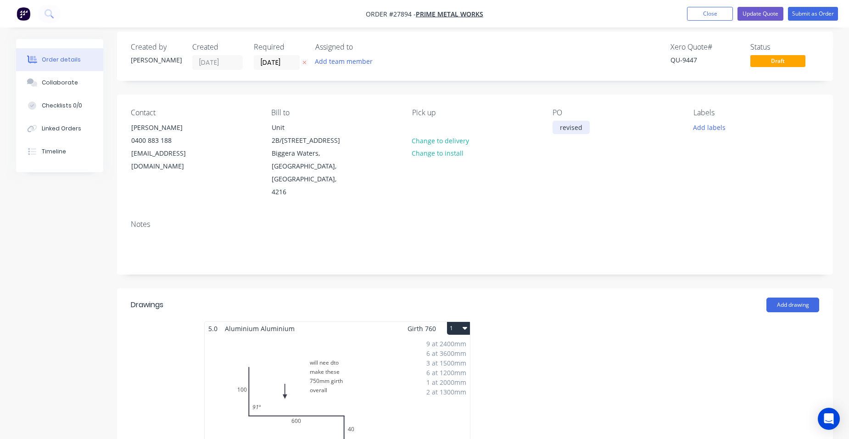
scroll to position [138, 0]
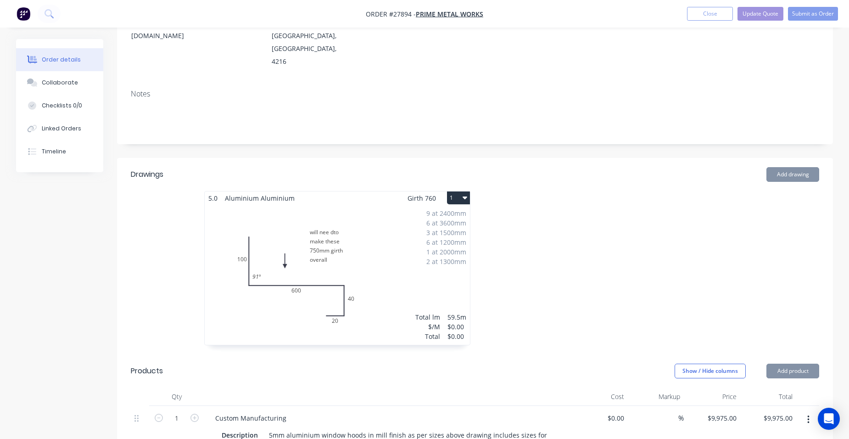
click at [435, 242] on div "9 at 2400mm 6 at 3600mm 3 at 1500mm 6 at 1200mm 1 at 2000mm 2 at 1300mm Total l…" at bounding box center [337, 275] width 265 height 140
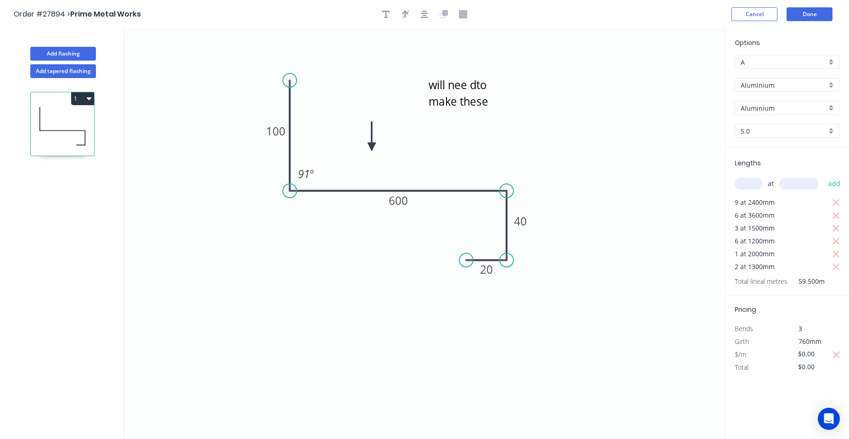
click at [84, 100] on button "1" at bounding box center [82, 98] width 23 height 13
click at [59, 123] on div "Duplicate" at bounding box center [50, 121] width 71 height 13
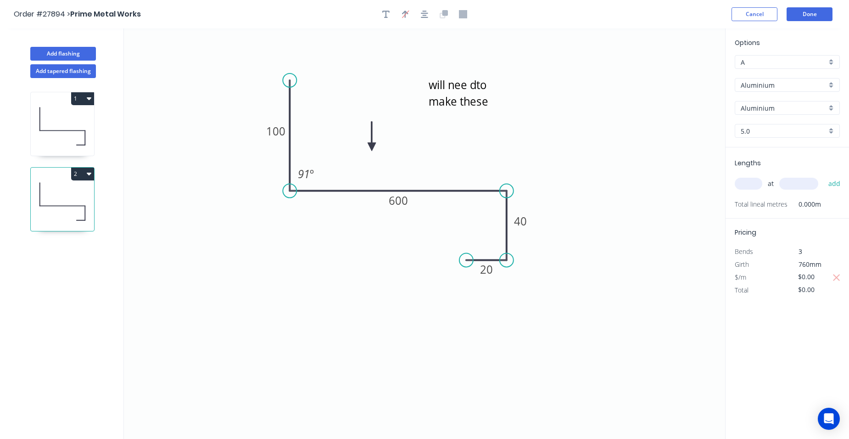
click at [73, 122] on icon at bounding box center [62, 126] width 63 height 59
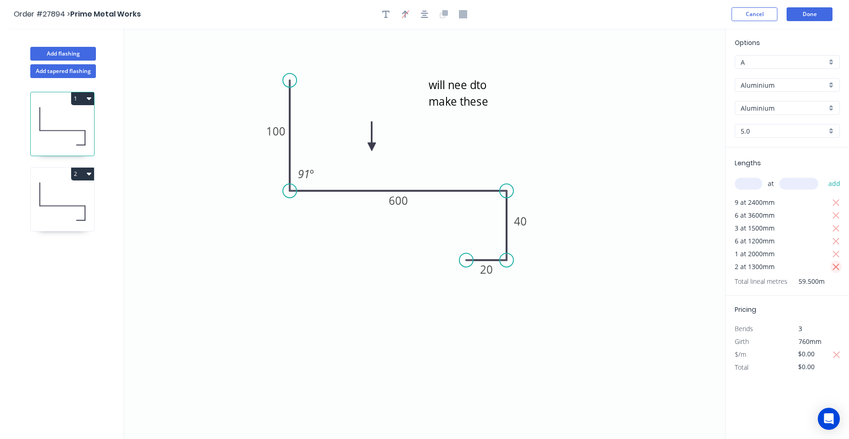
click at [836, 265] on icon "button" at bounding box center [836, 267] width 8 height 11
click at [835, 254] on icon "button" at bounding box center [836, 254] width 8 height 11
click at [835, 240] on icon "button" at bounding box center [836, 241] width 8 height 11
drag, startPoint x: 837, startPoint y: 230, endPoint x: 838, endPoint y: 217, distance: 13.3
click at [837, 229] on icon "button" at bounding box center [836, 228] width 8 height 11
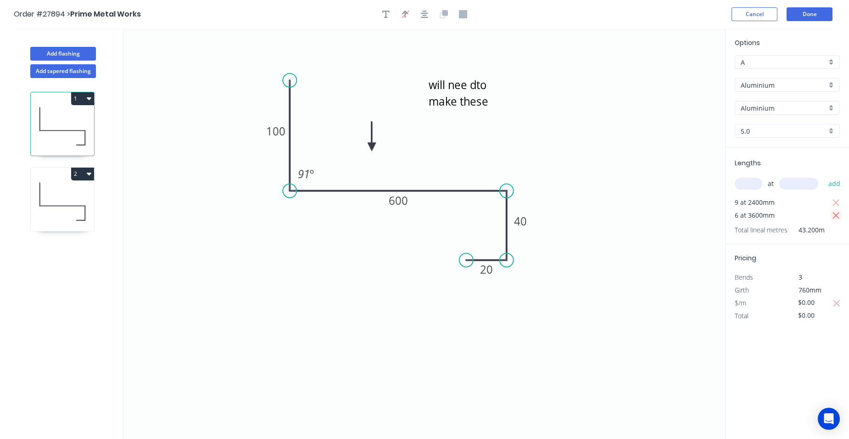
click at [838, 213] on icon "button" at bounding box center [836, 215] width 7 height 7
click at [834, 201] on icon "button" at bounding box center [836, 202] width 8 height 11
click at [744, 187] on input "text" at bounding box center [749, 184] width 28 height 12
type input "2"
type input "3570"
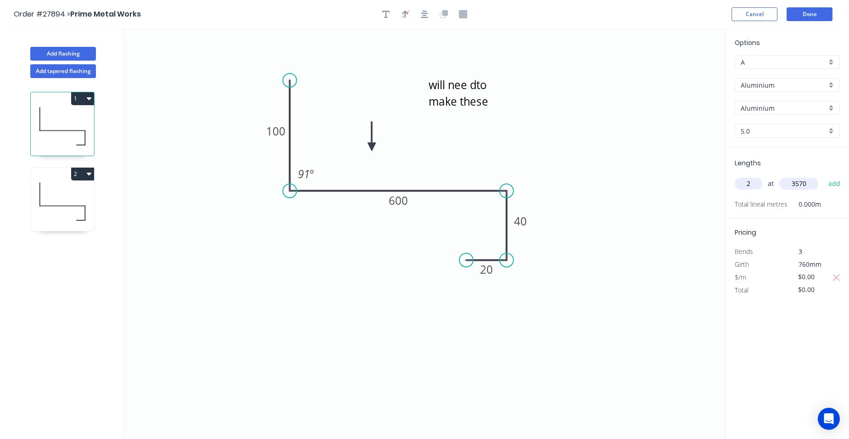
click at [824, 176] on button "add" at bounding box center [835, 184] width 22 height 16
type input "2"
type input "2700"
click at [824, 176] on button "add" at bounding box center [835, 184] width 22 height 16
type input "1"
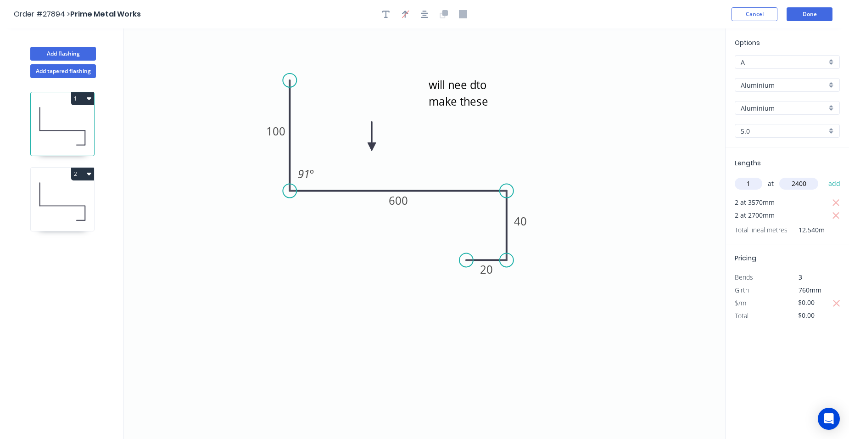
type input "2400"
click at [824, 176] on button "add" at bounding box center [835, 184] width 22 height 16
type input "1"
type input "1500"
click at [824, 176] on button "add" at bounding box center [835, 184] width 22 height 16
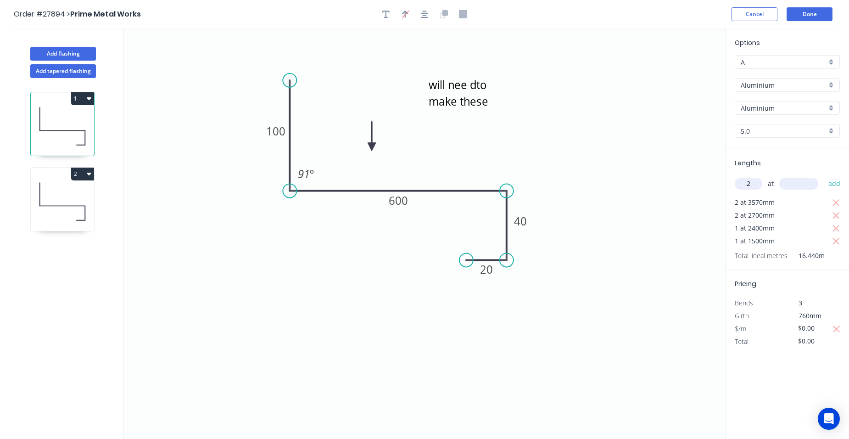
type input "2"
type input "1200"
click at [824, 176] on button "add" at bounding box center [835, 184] width 22 height 16
click at [407, 200] on tspan "600" at bounding box center [398, 200] width 19 height 15
click at [429, 255] on icon "will nee dto make these 750mm girth overall 100 595 40 20 91 º" at bounding box center [424, 233] width 601 height 410
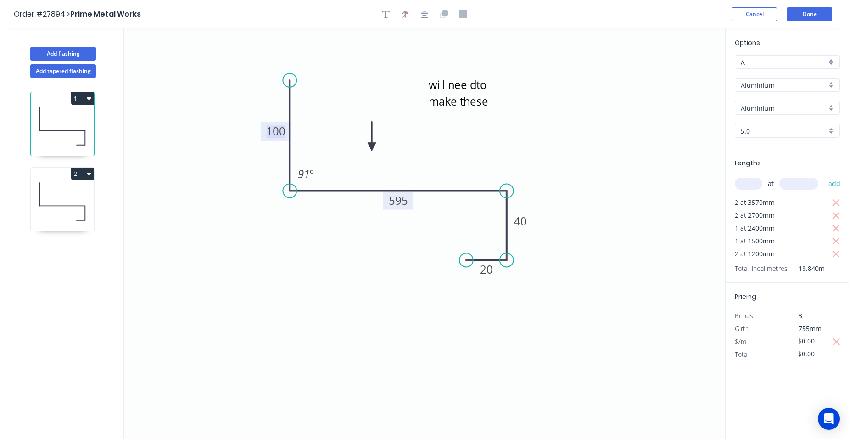
click at [276, 137] on tspan "100" at bounding box center [275, 130] width 19 height 15
click at [410, 140] on icon "will nee dto make these 750mm girth overall 95 595 40 20 91 º" at bounding box center [424, 233] width 601 height 410
click at [468, 113] on div "Delete" at bounding box center [500, 111] width 92 height 19
click at [57, 195] on icon at bounding box center [62, 201] width 63 height 59
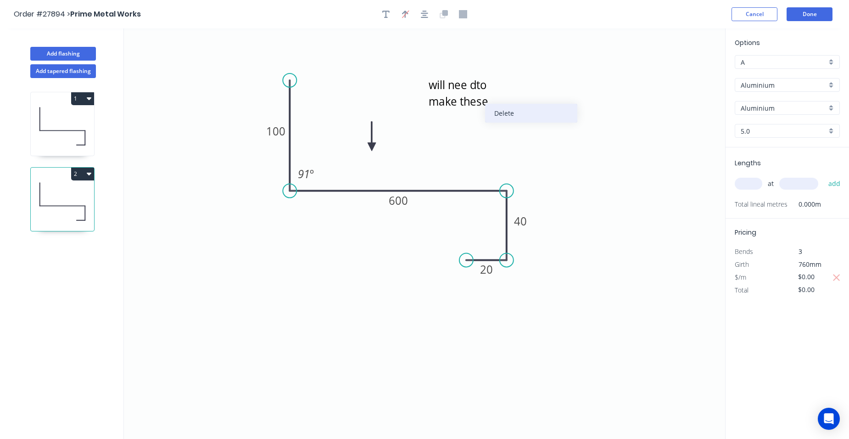
click at [490, 115] on div "Delete" at bounding box center [531, 113] width 92 height 19
click at [831, 133] on div "5.0" at bounding box center [787, 131] width 105 height 14
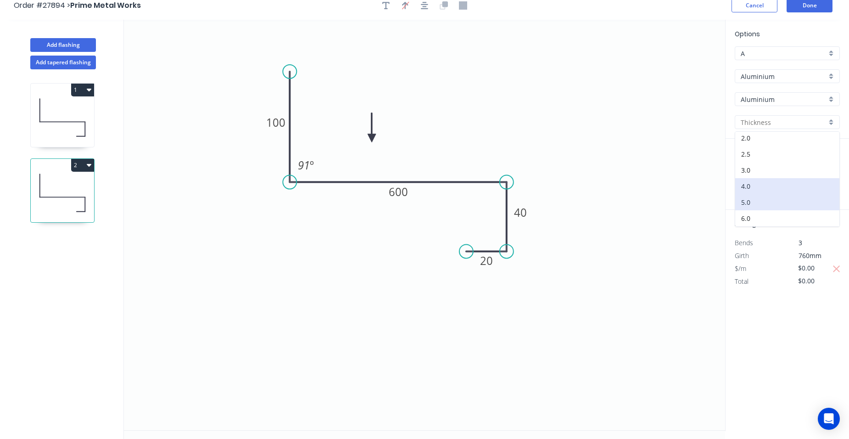
scroll to position [17, 0]
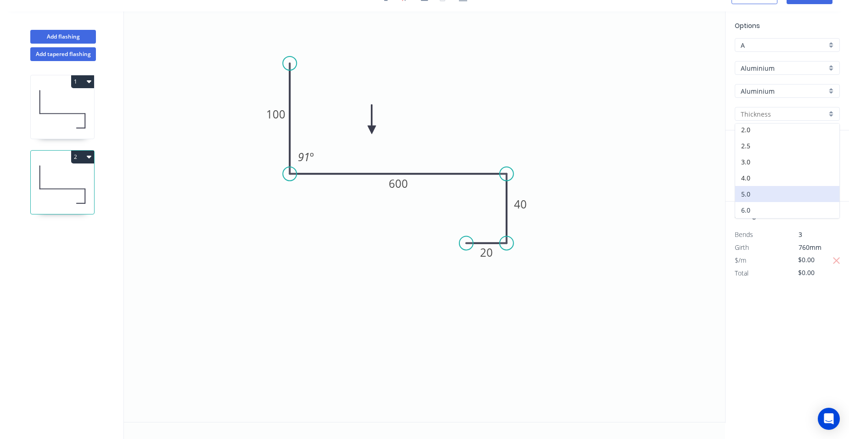
click at [766, 208] on div "6.0" at bounding box center [787, 210] width 104 height 16
type input "6.0"
click at [745, 166] on input "text" at bounding box center [749, 167] width 28 height 12
type input "4"
type input "3570"
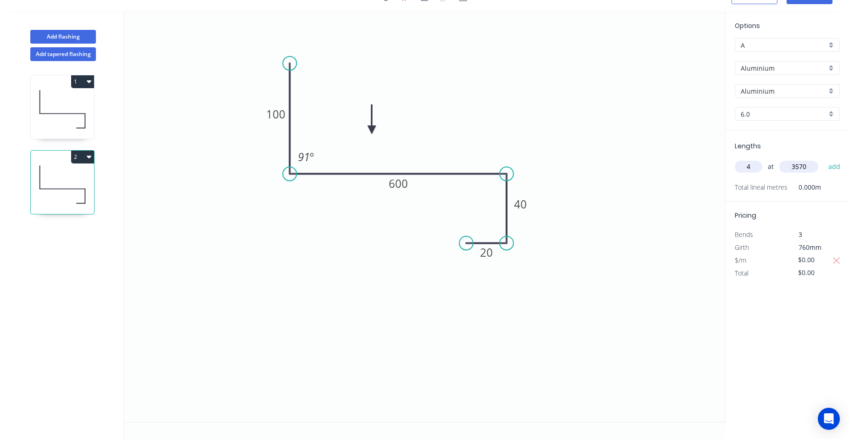
click at [824, 159] on button "add" at bounding box center [835, 167] width 22 height 16
type input "4"
type input "2700"
click at [824, 159] on button "add" at bounding box center [835, 167] width 22 height 16
type input "2"
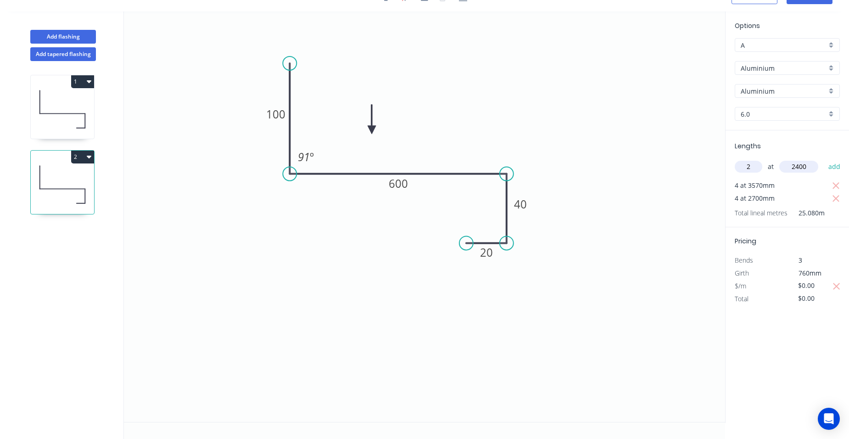
type input "2400"
click at [824, 159] on button "add" at bounding box center [835, 167] width 22 height 16
type input "2"
type input "1500"
click at [824, 159] on button "add" at bounding box center [835, 167] width 22 height 16
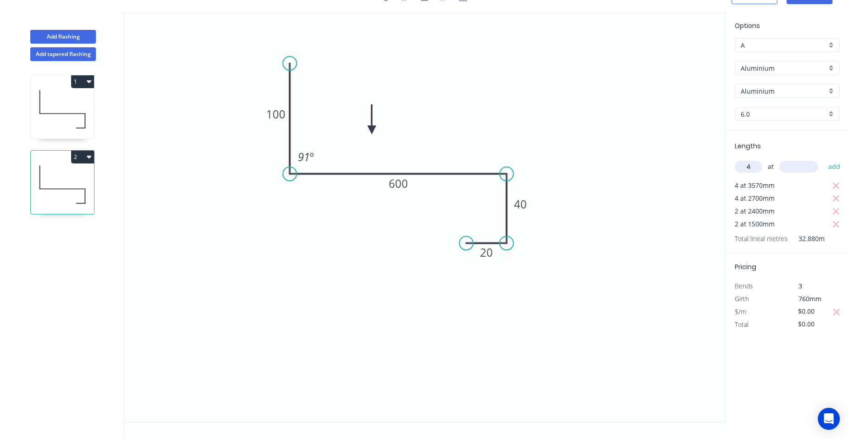
type input "4"
type input "1200"
click at [824, 159] on button "add" at bounding box center [835, 167] width 22 height 16
click at [277, 114] on tspan "100" at bounding box center [275, 114] width 19 height 15
click at [401, 181] on tspan "600" at bounding box center [398, 183] width 19 height 15
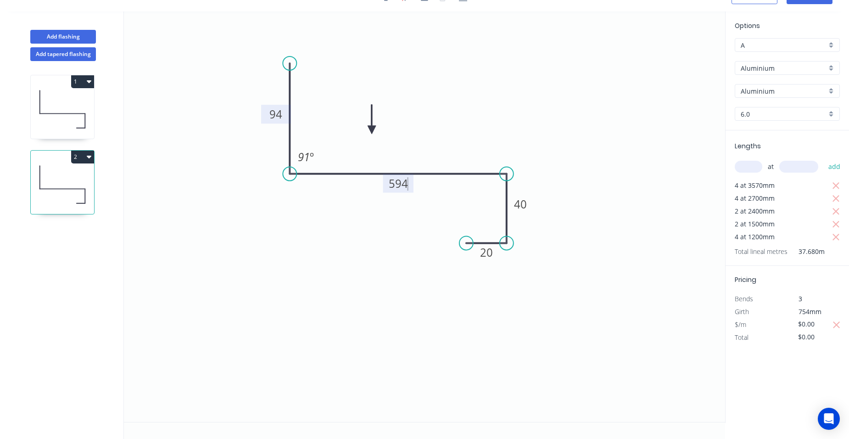
click at [441, 148] on icon "94 594 40 20 91 º" at bounding box center [424, 216] width 601 height 410
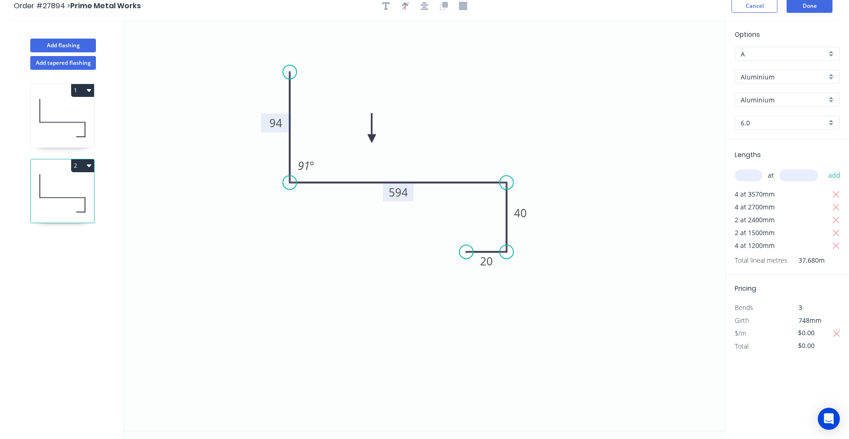
scroll to position [0, 0]
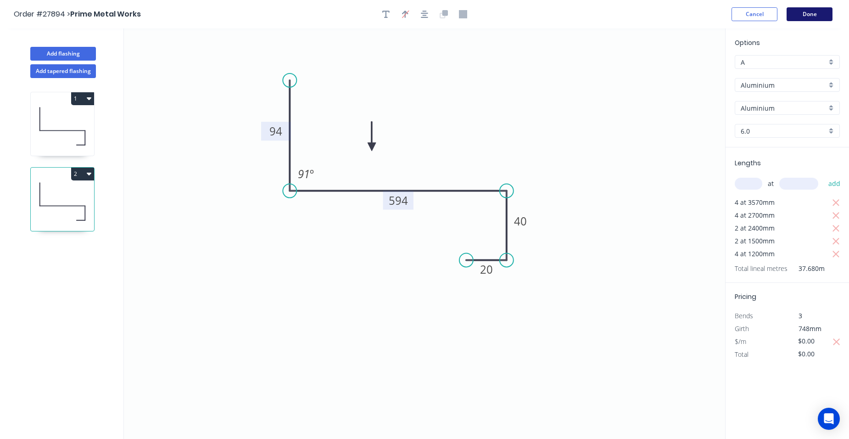
click at [807, 11] on button "Done" at bounding box center [810, 14] width 46 height 14
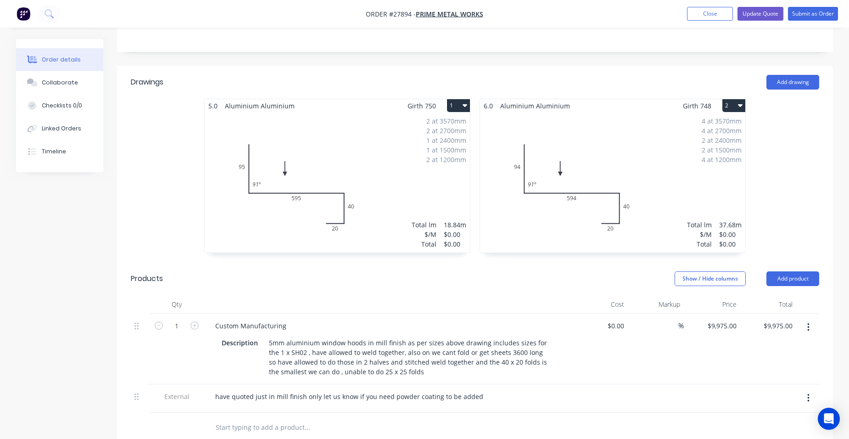
scroll to position [230, 0]
click at [318, 113] on div "2 at 3570mm 2 at 2700mm 1 at 2400mm 1 at 1500mm 2 at 1200mm Total lm $/M Total …" at bounding box center [337, 183] width 265 height 140
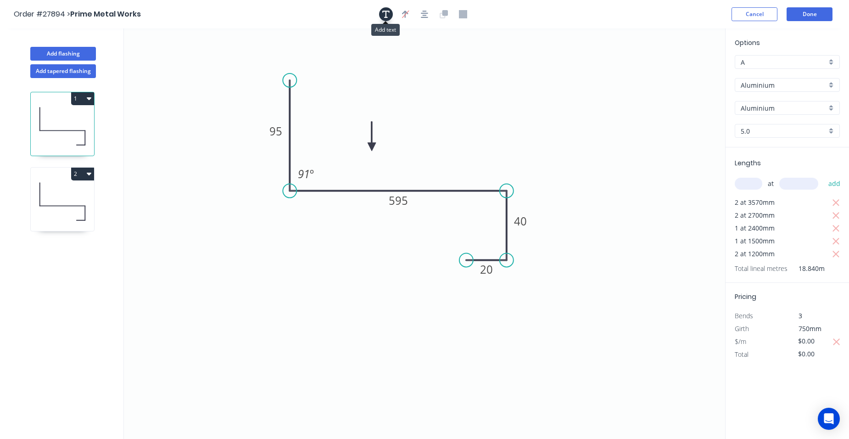
click at [386, 10] on icon "button" at bounding box center [385, 14] width 7 height 8
drag, startPoint x: 190, startPoint y: 61, endPoint x: 409, endPoint y: 74, distance: 219.8
click at [409, 74] on textarea at bounding box center [402, 78] width 74 height 34
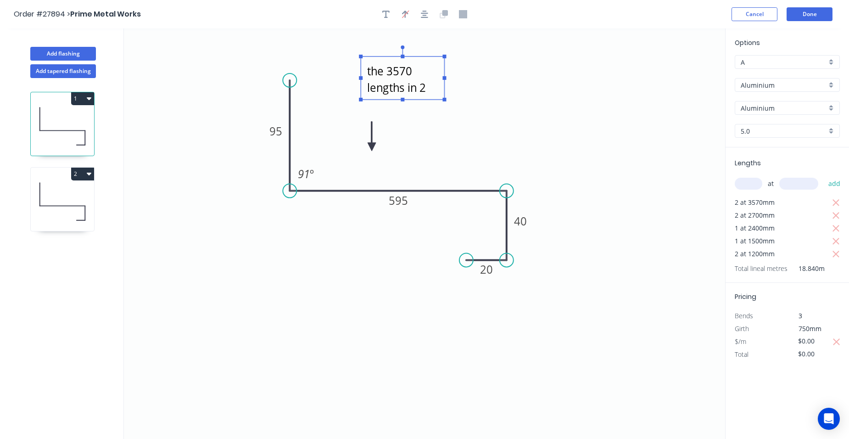
scroll to position [8, 0]
type textarea "the 3570 lengths in 2 halves"
click at [93, 192] on icon at bounding box center [62, 201] width 63 height 59
click at [54, 184] on icon at bounding box center [62, 201] width 63 height 59
type input "6.0"
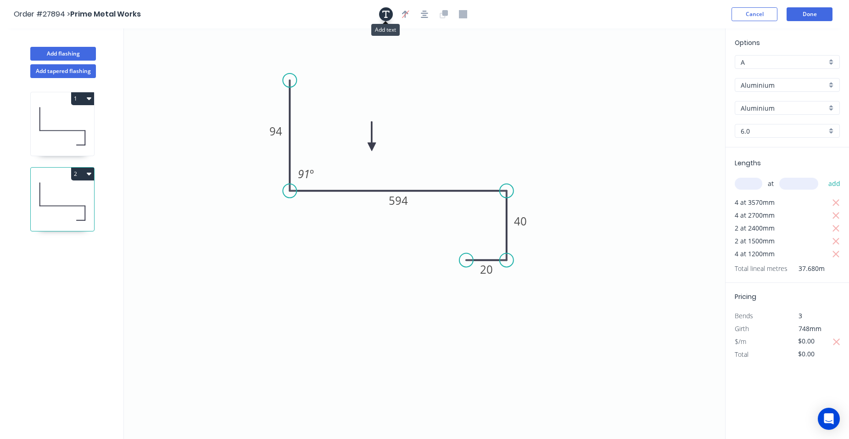
click at [382, 16] on icon "button" at bounding box center [385, 14] width 7 height 8
drag, startPoint x: 197, startPoint y: 68, endPoint x: 458, endPoint y: 90, distance: 261.6
click at [446, 93] on textarea at bounding box center [431, 92] width 74 height 34
click at [582, 123] on icon "the 3570 lengths in 2 halves 94 594 40 20 91 º" at bounding box center [424, 233] width 601 height 410
type textarea "the 3570 lengths in 2 halves"
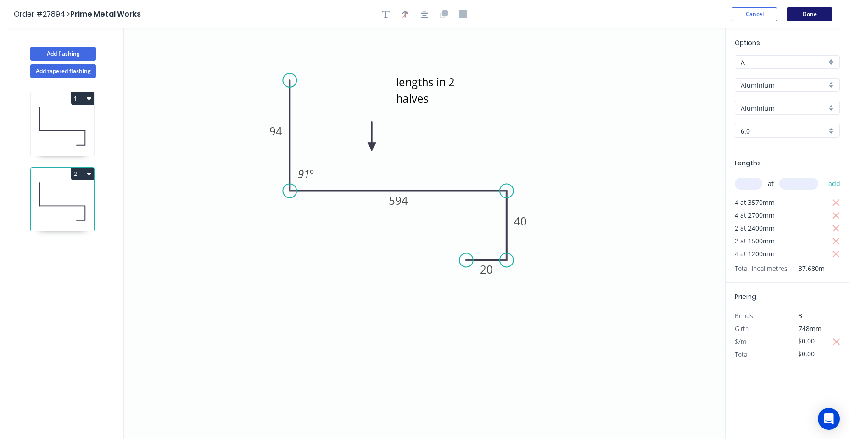
click at [812, 15] on button "Done" at bounding box center [810, 14] width 46 height 14
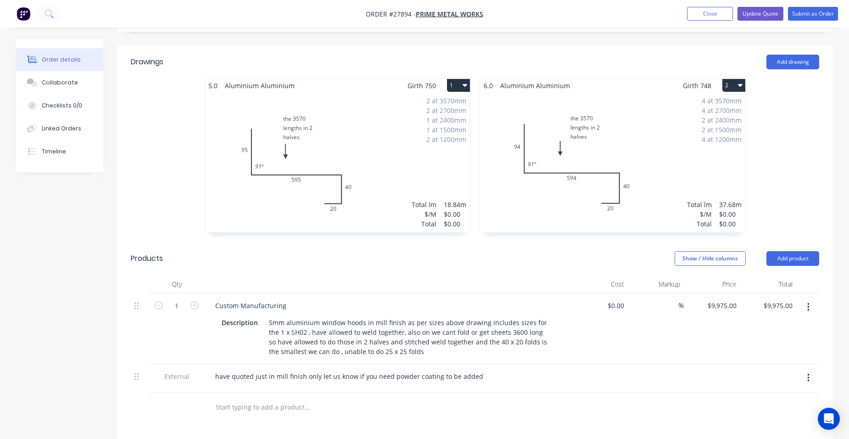
scroll to position [230, 0]
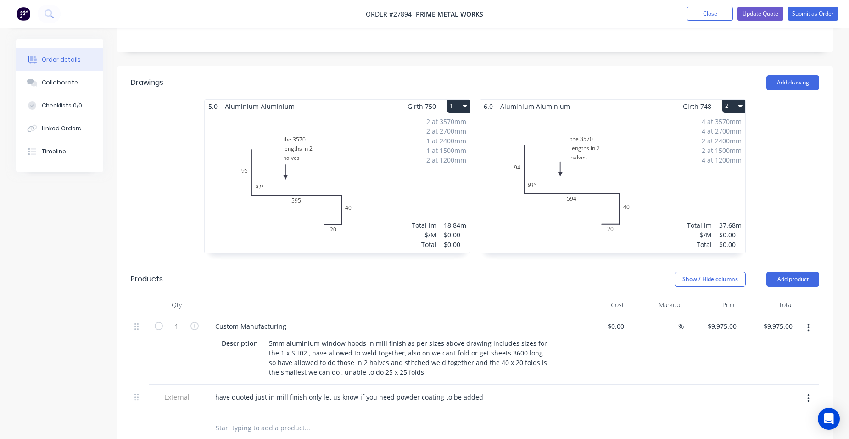
click at [402, 145] on div "2 at 3570mm 2 at 2700mm 1 at 2400mm 1 at 1500mm 2 at 1200mm Total lm $/M Total …" at bounding box center [337, 183] width 265 height 140
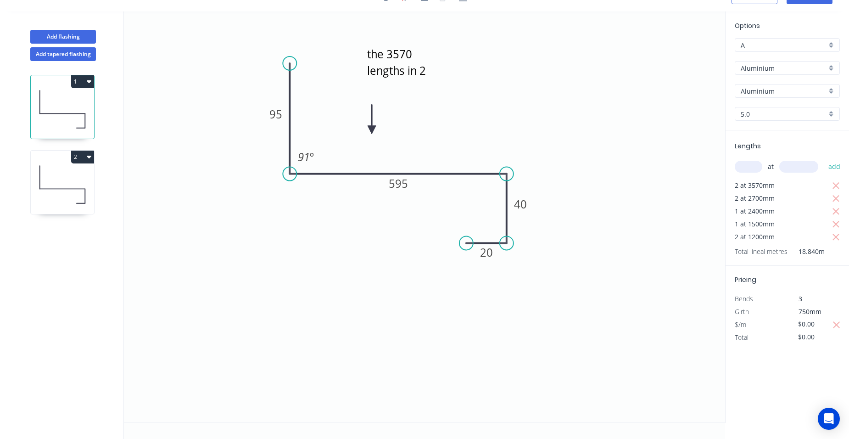
click at [755, 171] on input "text" at bounding box center [749, 167] width 28 height 12
type input "2"
type input "1910"
click at [824, 159] on button "add" at bounding box center [835, 167] width 22 height 16
type input "4"
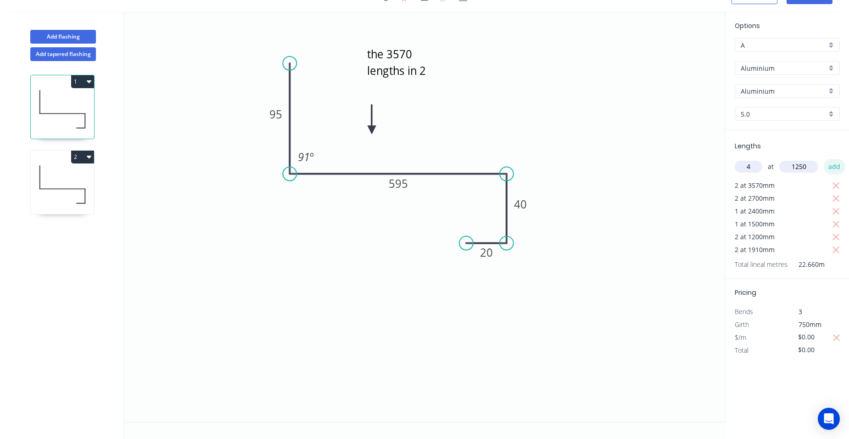
type input "1250"
click at [831, 163] on button "add" at bounding box center [835, 167] width 22 height 16
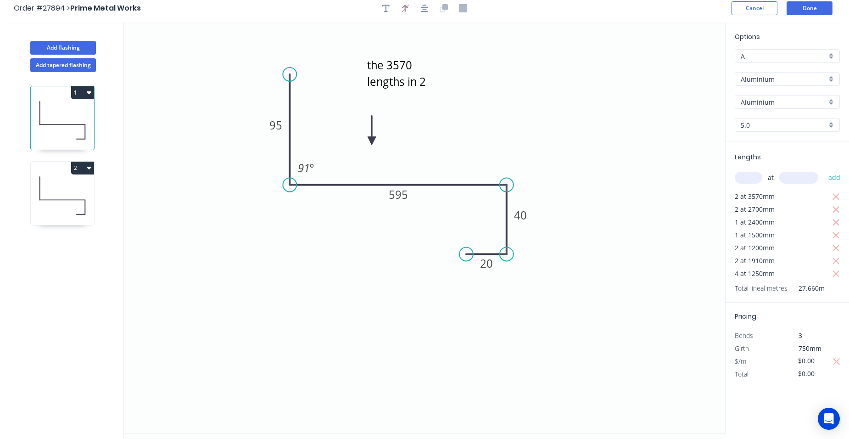
scroll to position [0, 0]
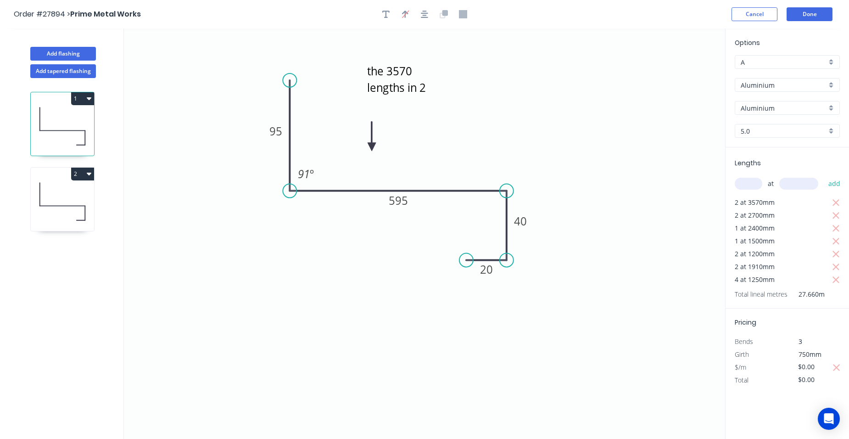
click at [48, 196] on icon at bounding box center [62, 201] width 63 height 59
type input "6.0"
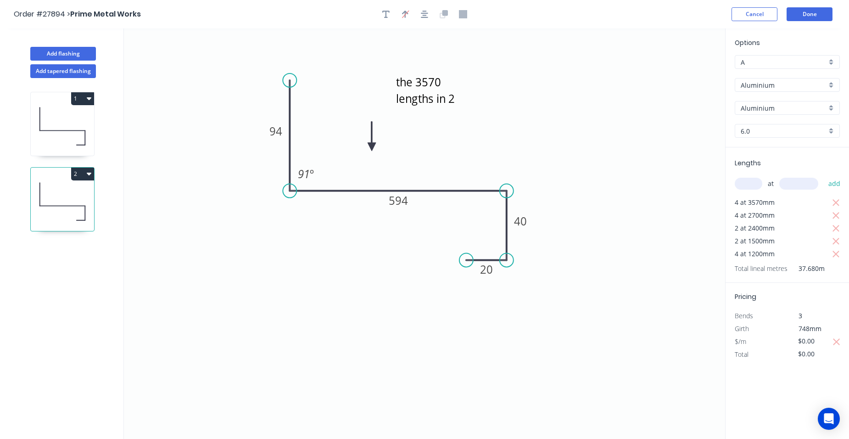
click at [744, 183] on input "text" at bounding box center [749, 184] width 28 height 12
type input "4"
type input "1910"
click at [824, 176] on button "add" at bounding box center [835, 184] width 22 height 16
type input "8"
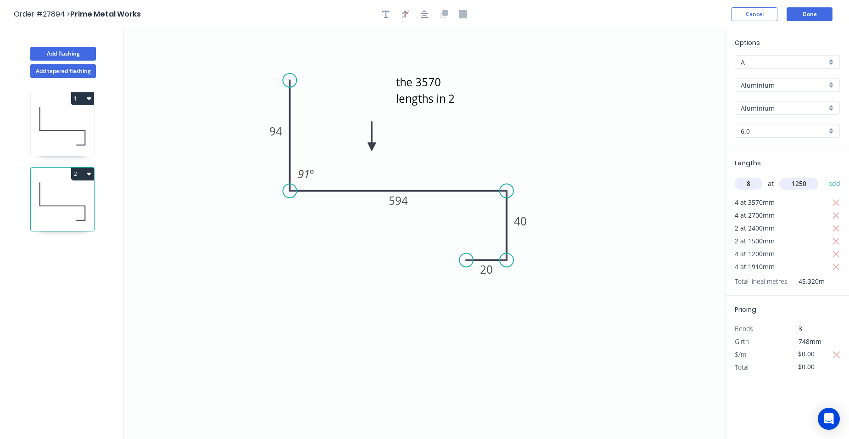
type input "1250"
click at [824, 176] on button "add" at bounding box center [835, 184] width 22 height 16
click at [801, 10] on button "Done" at bounding box center [810, 14] width 46 height 14
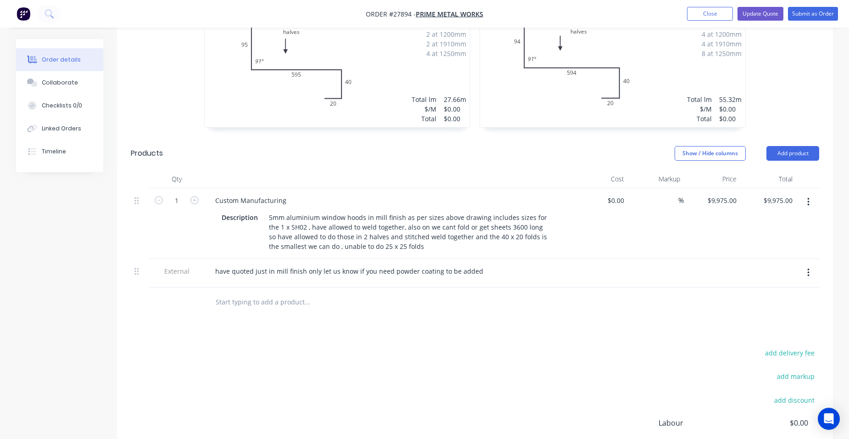
scroll to position [442, 0]
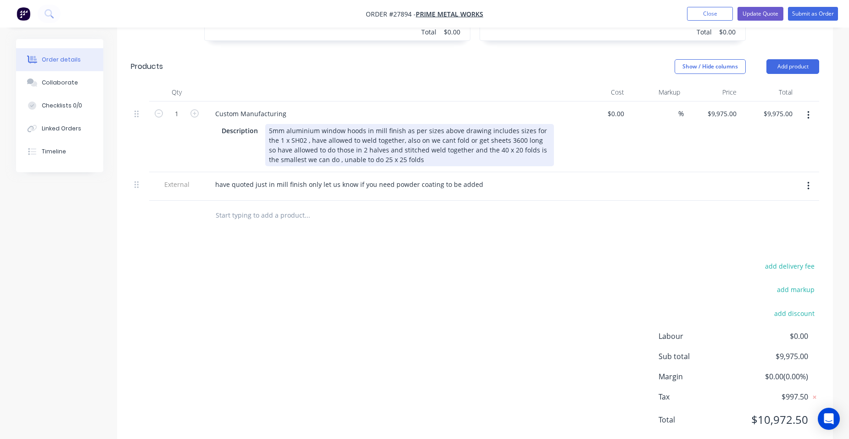
click at [285, 124] on div "5mm aluminium window hoods in mill finish as per sizes above drawing includes s…" at bounding box center [409, 145] width 289 height 42
click at [310, 124] on div "5mm and 6mm aluminium window hoods in mill finish as per sizes above drawing in…" at bounding box center [409, 145] width 289 height 42
click at [481, 124] on div "5mm and 6mm aluminium window hoods in mill finish as per sizes above drawing in…" at bounding box center [409, 145] width 289 height 42
click at [366, 133] on div "5mm and 6mm aluminium window hoods in mill finish as per sizes above drawing in…" at bounding box center [409, 145] width 289 height 42
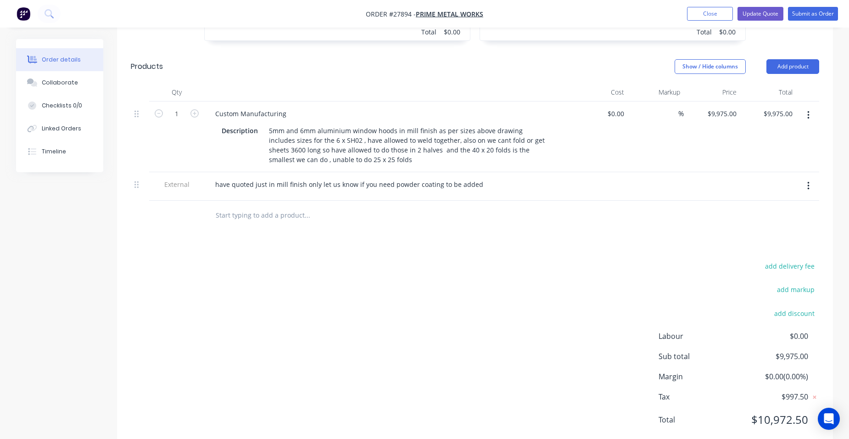
click at [805, 178] on button "button" at bounding box center [809, 186] width 22 height 17
click at [772, 222] on div "Delete" at bounding box center [775, 228] width 71 height 13
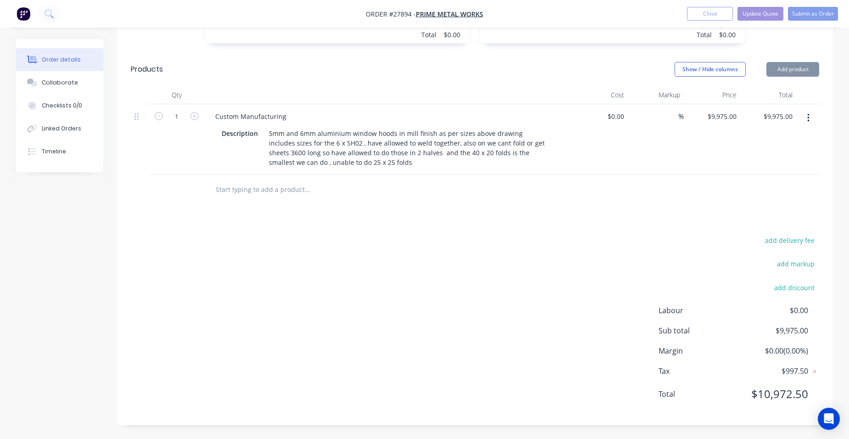
scroll to position [414, 0]
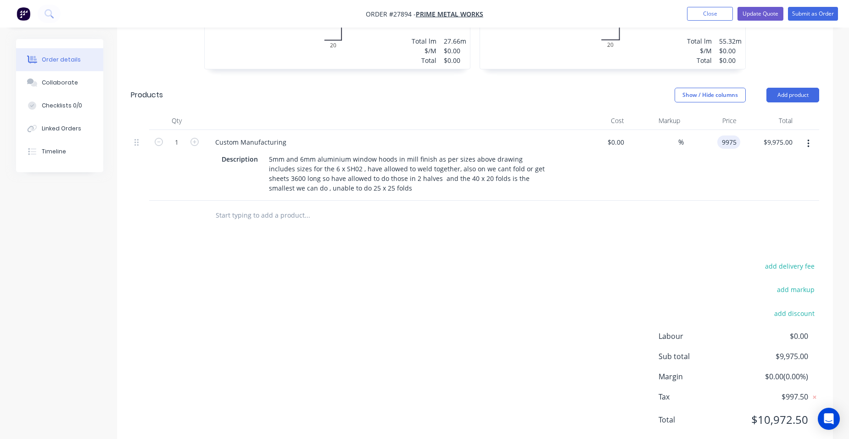
click at [739, 135] on input "9975" at bounding box center [730, 141] width 19 height 13
type input "$14,885.00"
click at [726, 144] on div "$14,885.00 $14,885.00" at bounding box center [712, 165] width 56 height 71
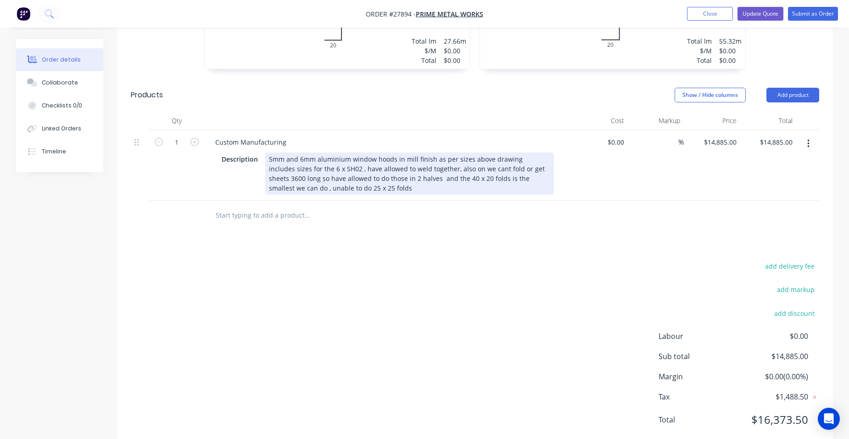
click at [336, 152] on div "5mm and 6mm aluminium window hoods in mill finish as per sizes above drawing in…" at bounding box center [409, 173] width 289 height 42
click at [438, 152] on div "5mm and 6mm aluminium window hoods in mill finish as per sizes above drawing in…" at bounding box center [409, 173] width 289 height 42
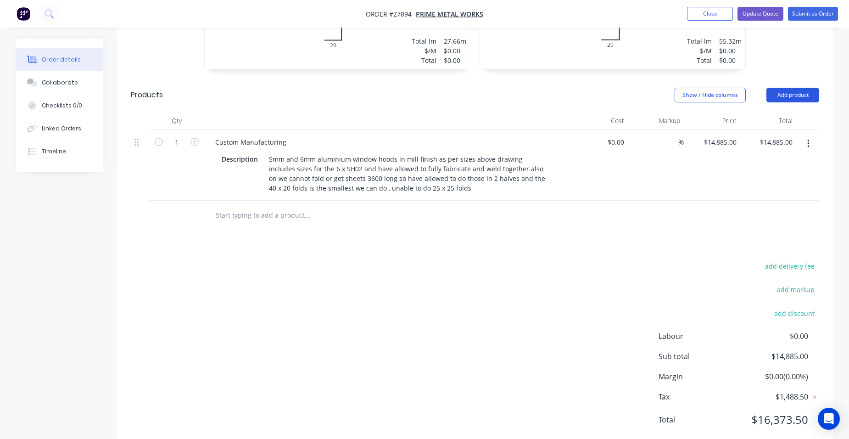
click at [802, 88] on button "Add product" at bounding box center [793, 95] width 53 height 15
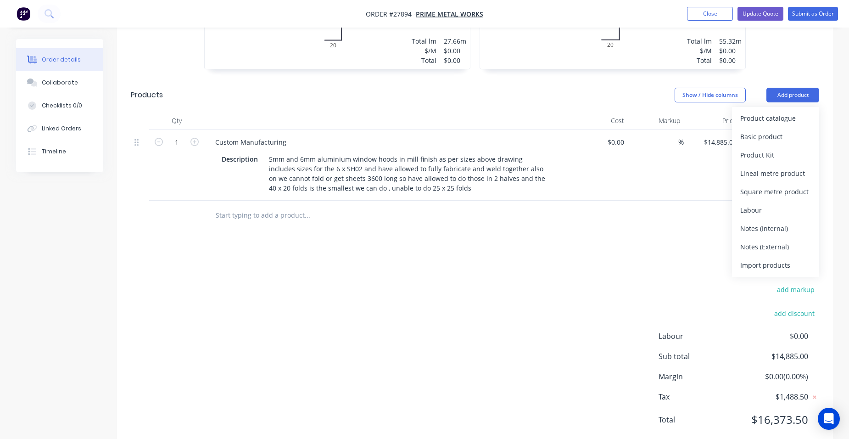
drag, startPoint x: 794, startPoint y: 220, endPoint x: 612, endPoint y: 209, distance: 182.6
click at [794, 240] on div "Notes (External)" at bounding box center [775, 246] width 71 height 13
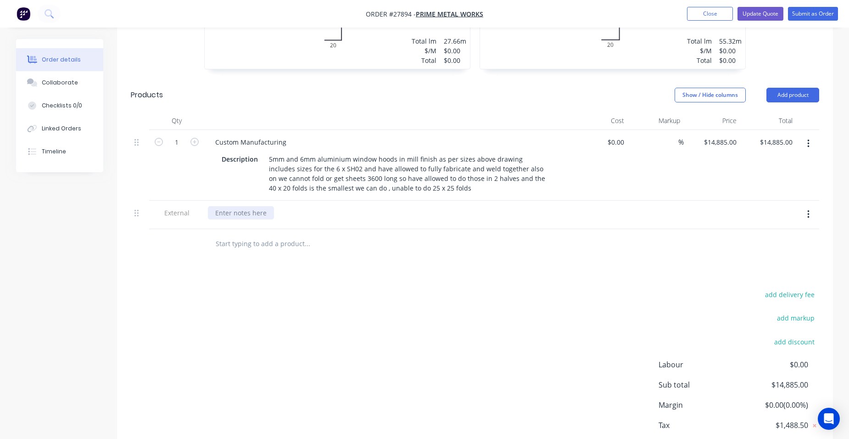
drag, startPoint x: 231, startPoint y: 189, endPoint x: 518, endPoint y: 164, distance: 288.4
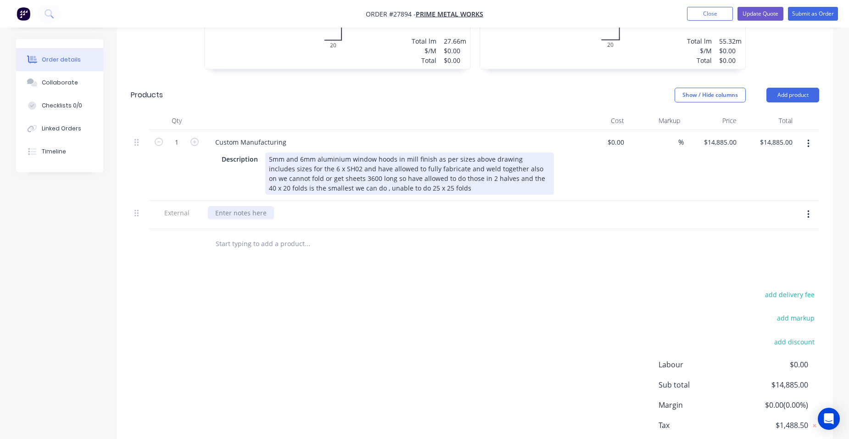
click at [232, 206] on div at bounding box center [241, 212] width 66 height 13
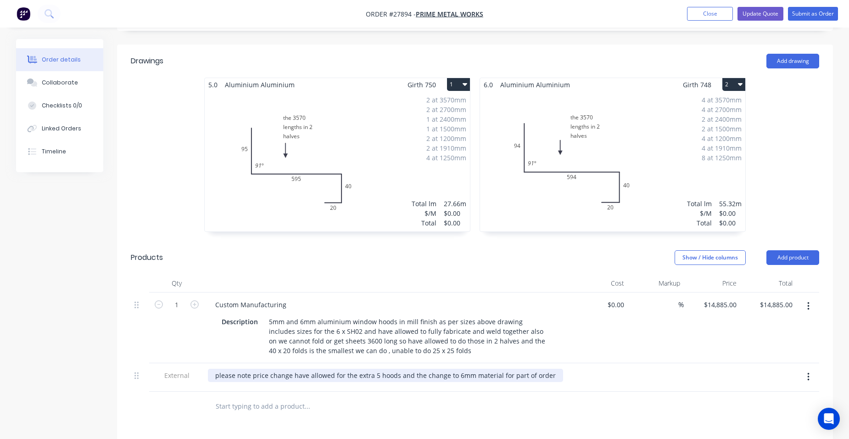
scroll to position [230, 0]
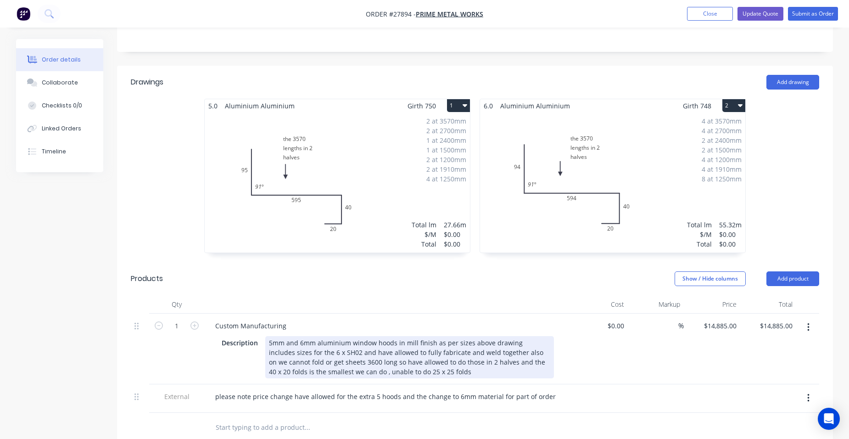
click at [515, 336] on div "5mm and 6mm aluminium window hoods in mill finish as per sizes above drawing in…" at bounding box center [409, 357] width 289 height 42
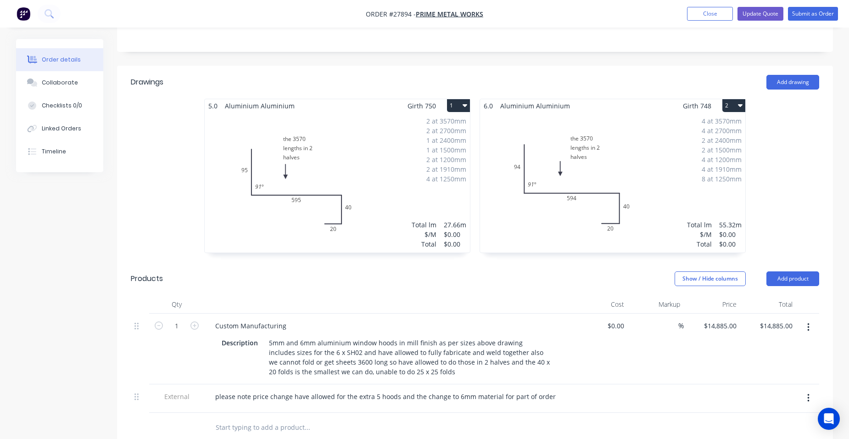
click at [580, 342] on div "$0.00 $0.00" at bounding box center [600, 349] width 56 height 71
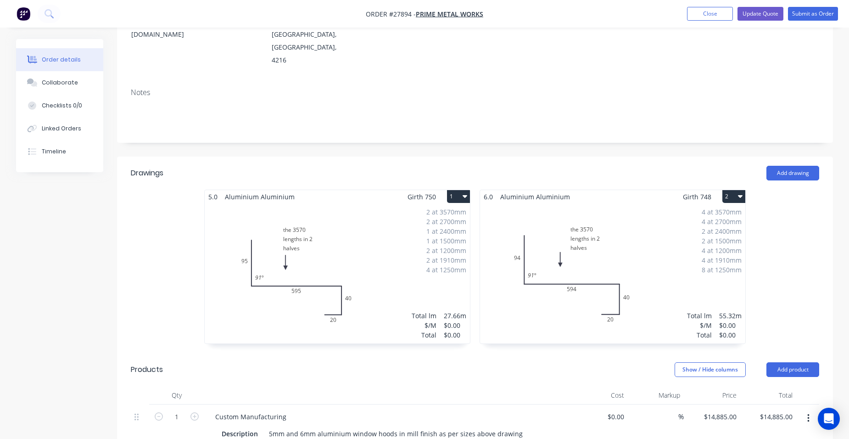
scroll to position [138, 0]
click at [669, 237] on div "4 at 3570mm 4 at 2700mm 2 at 2400mm 2 at 1500mm 4 at 1200mm 4 at 1910mm 8 at 12…" at bounding box center [612, 274] width 265 height 140
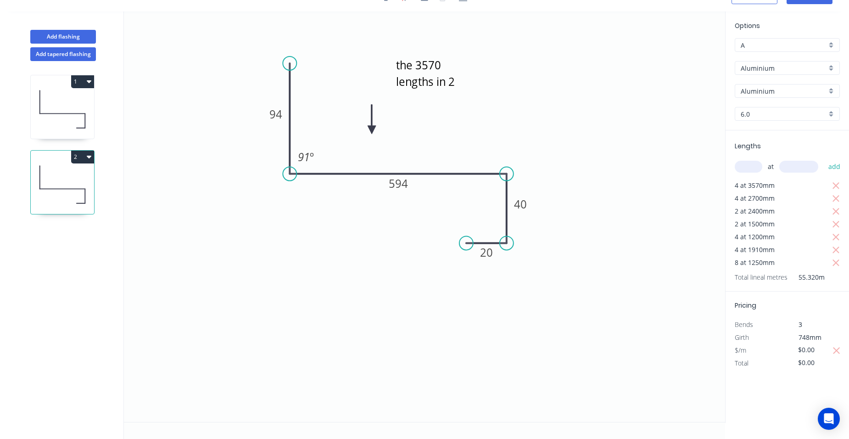
scroll to position [17, 0]
click at [278, 110] on tspan "94" at bounding box center [275, 114] width 13 height 15
click at [405, 184] on tspan "594" at bounding box center [398, 183] width 19 height 15
click at [600, 151] on icon "the 3570 lengths in 2 halves 95 95 40 20 91 º" at bounding box center [424, 216] width 601 height 410
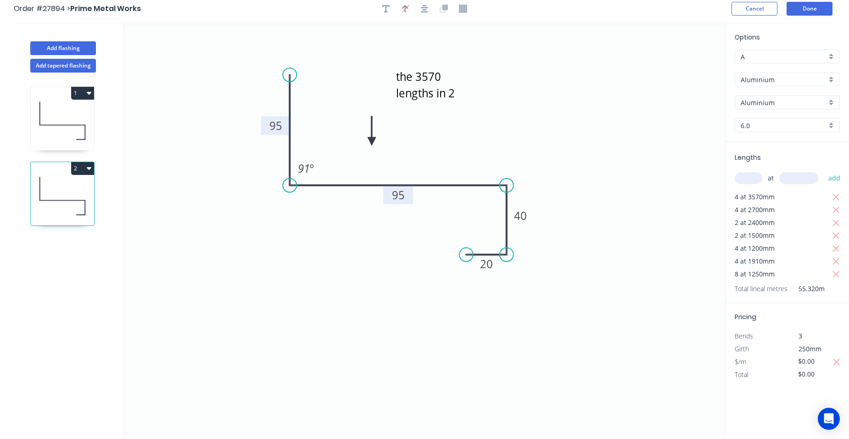
scroll to position [0, 0]
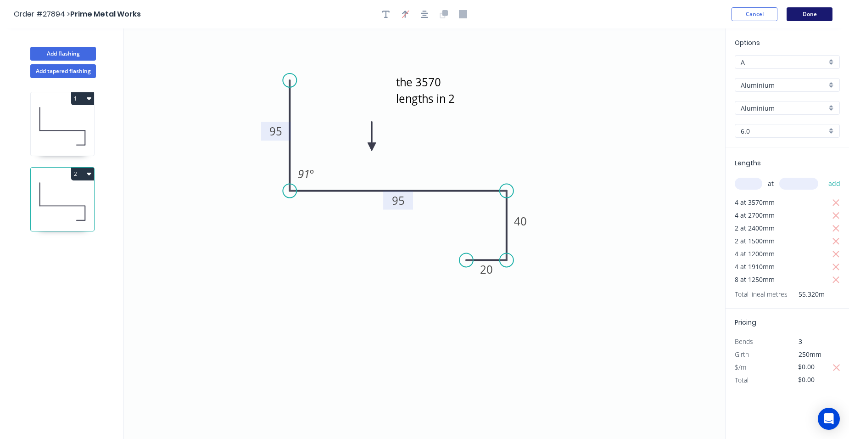
click at [806, 13] on button "Done" at bounding box center [810, 14] width 46 height 14
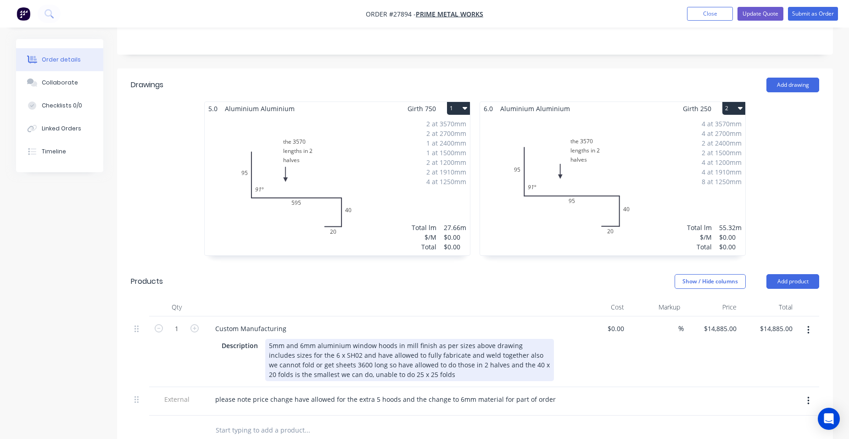
scroll to position [367, 0]
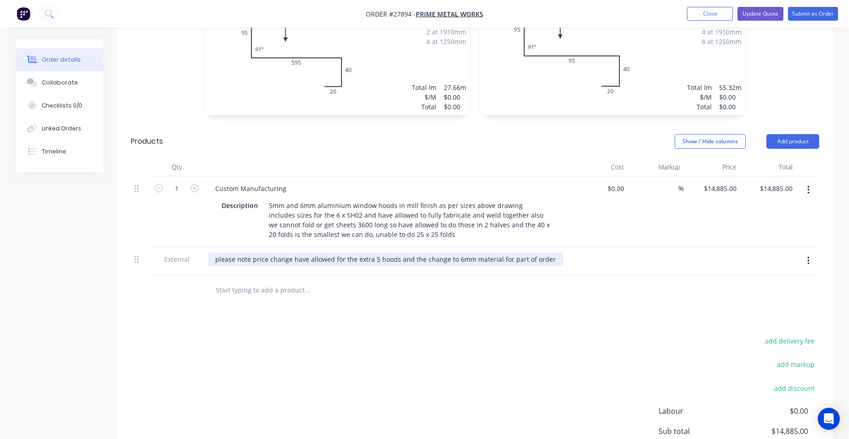
click at [546, 252] on div "please note price change have allowed for the extra 5 hoods and the change to 6…" at bounding box center [385, 258] width 355 height 13
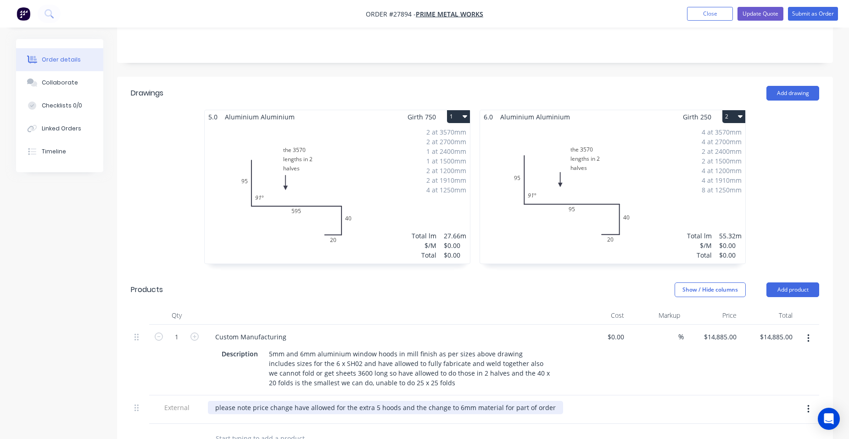
scroll to position [138, 0]
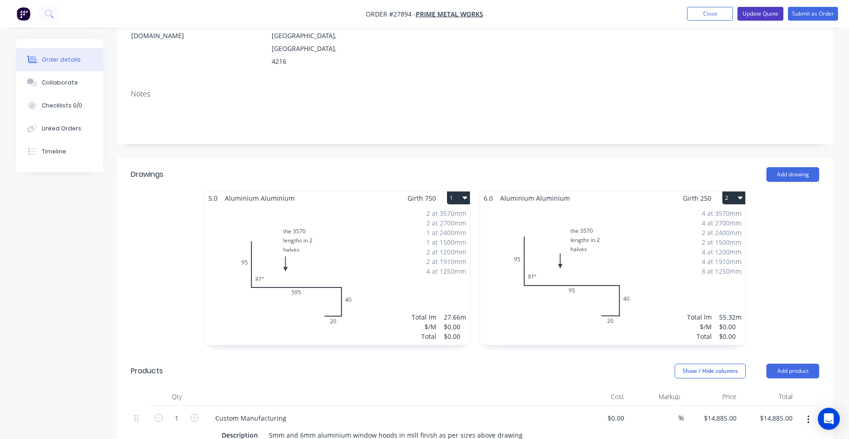
click at [756, 12] on button "Update Quote" at bounding box center [761, 14] width 46 height 14
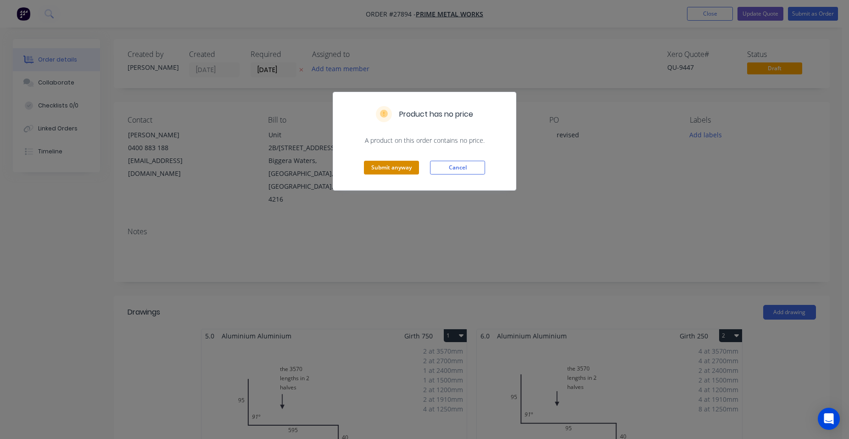
click at [399, 168] on button "Submit anyway" at bounding box center [391, 168] width 55 height 14
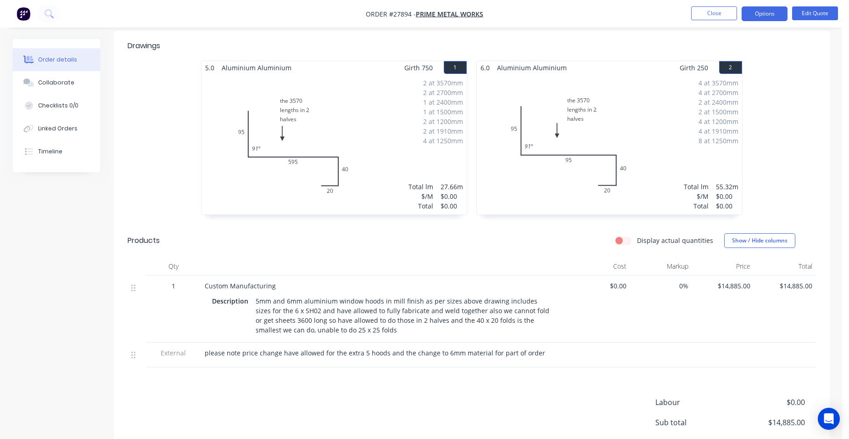
scroll to position [132, 0]
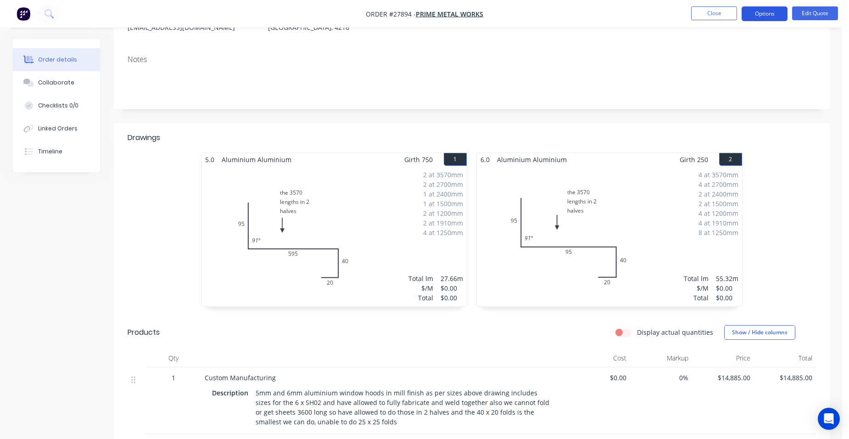
click at [749, 14] on button "Options" at bounding box center [765, 13] width 46 height 15
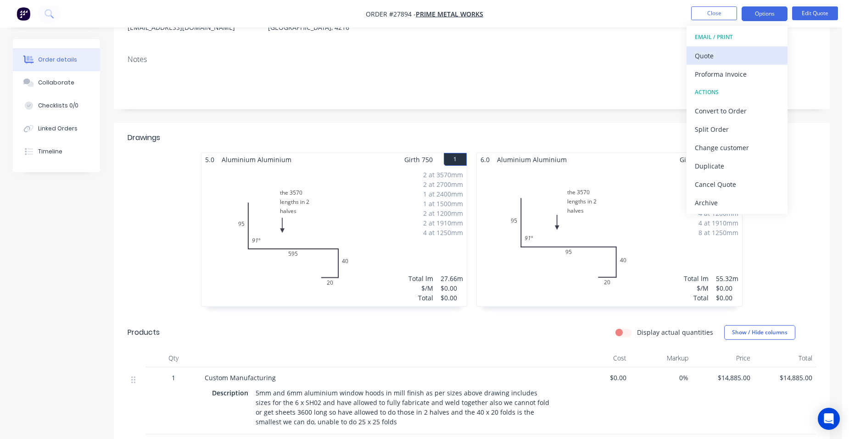
click at [730, 54] on div "Quote" at bounding box center [737, 55] width 84 height 13
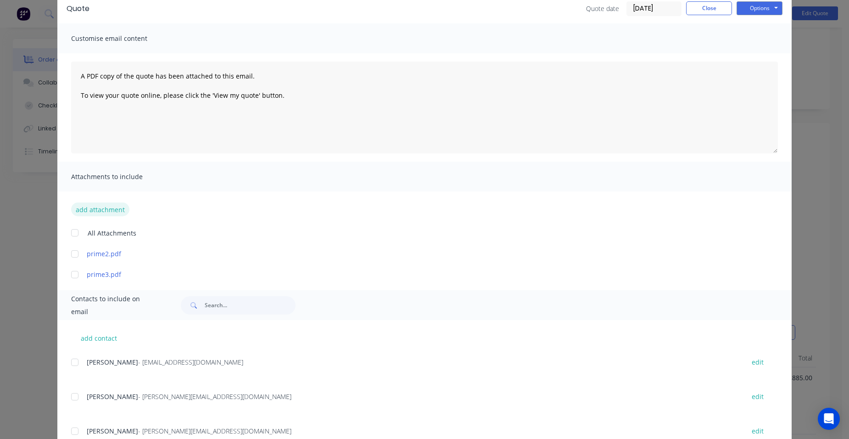
scroll to position [76, 0]
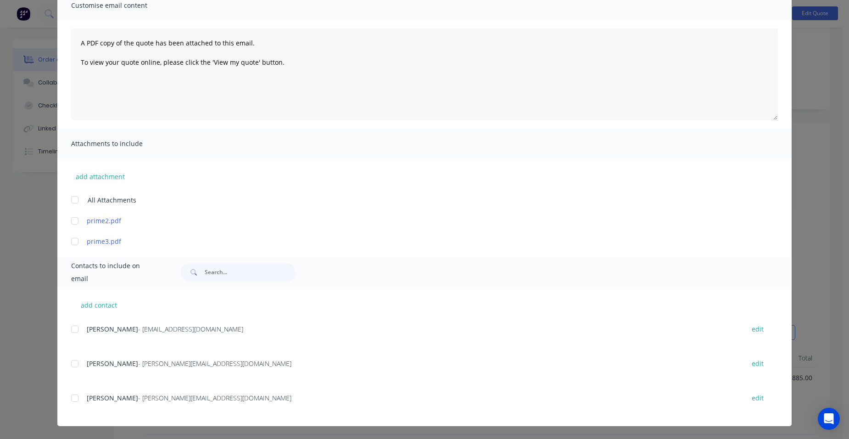
drag, startPoint x: 76, startPoint y: 394, endPoint x: 105, endPoint y: 380, distance: 32.2
click at [76, 394] on div at bounding box center [75, 398] width 18 height 18
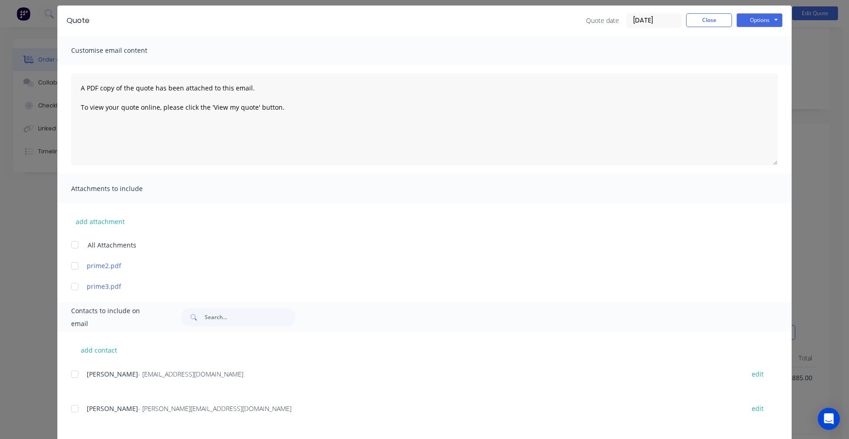
scroll to position [0, 0]
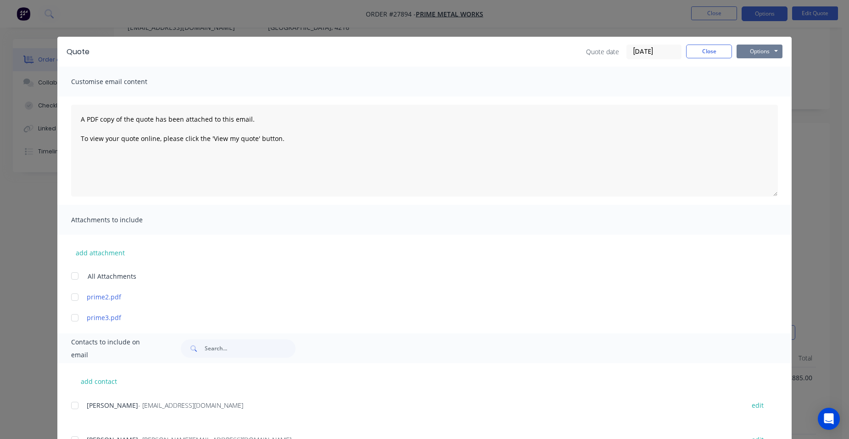
click at [748, 50] on button "Options" at bounding box center [760, 52] width 46 height 14
click at [763, 100] on button "Email" at bounding box center [766, 97] width 59 height 15
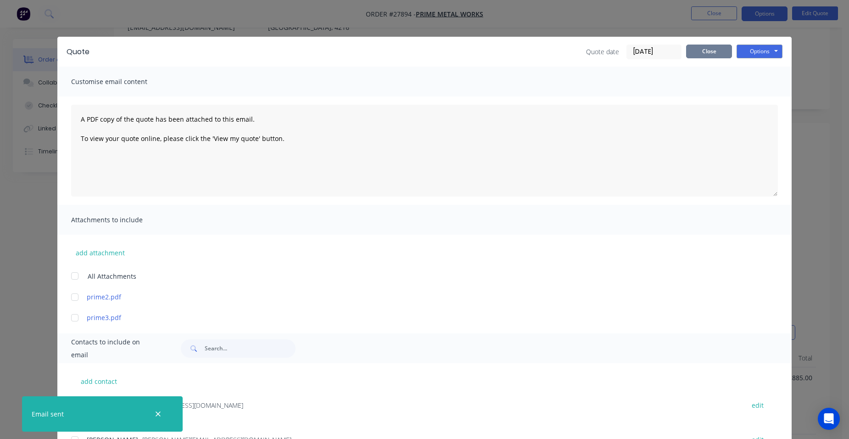
click at [720, 50] on button "Close" at bounding box center [709, 52] width 46 height 14
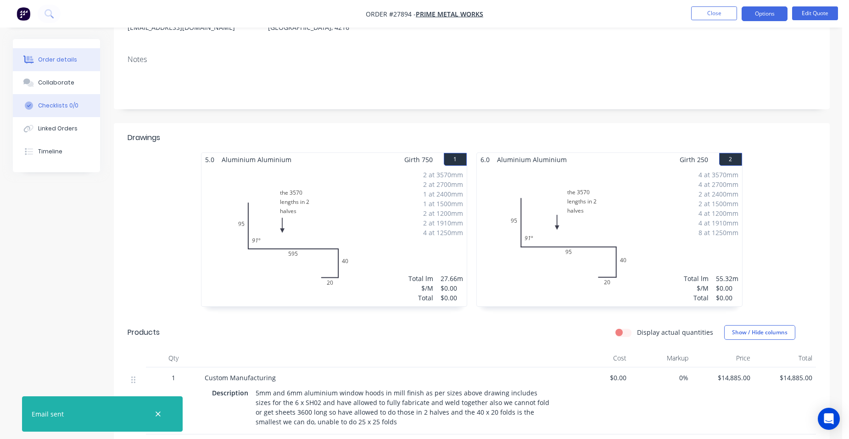
drag, startPoint x: 65, startPoint y: 80, endPoint x: 90, endPoint y: 96, distance: 29.9
click at [65, 80] on div "Collaborate" at bounding box center [56, 82] width 36 height 8
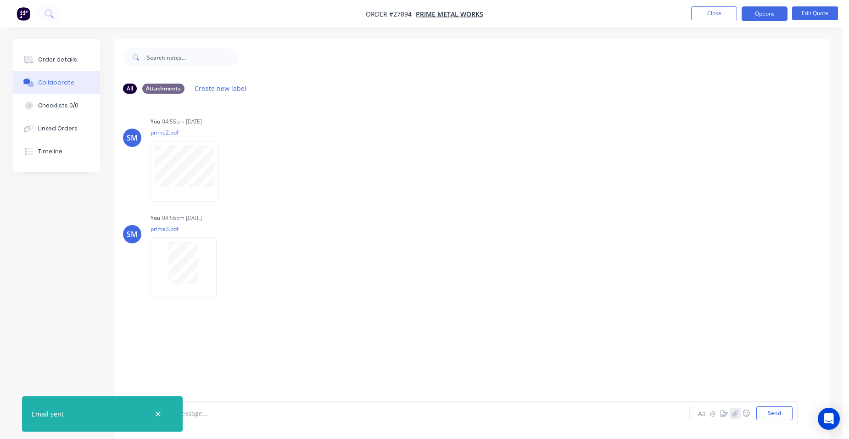
click at [734, 411] on icon "button" at bounding box center [735, 413] width 6 height 6
drag, startPoint x: 776, startPoint y: 412, endPoint x: 737, endPoint y: 398, distance: 42.0
click at [775, 413] on button "Send" at bounding box center [775, 413] width 36 height 14
click at [45, 62] on div "Order details" at bounding box center [57, 60] width 39 height 8
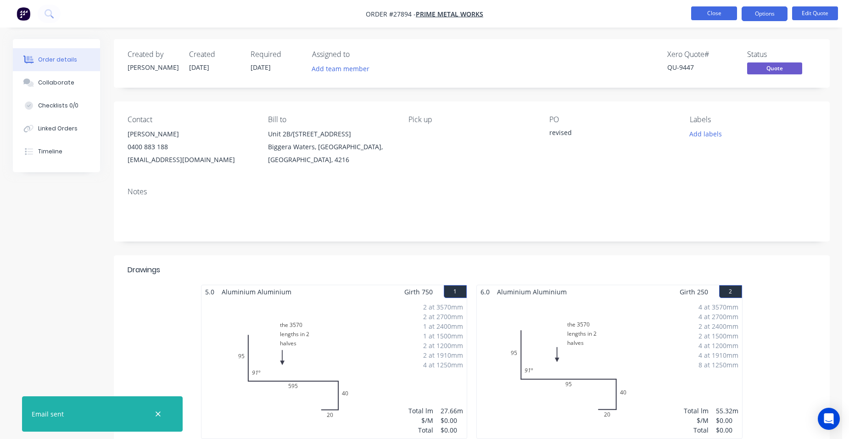
click at [694, 13] on button "Close" at bounding box center [714, 13] width 46 height 14
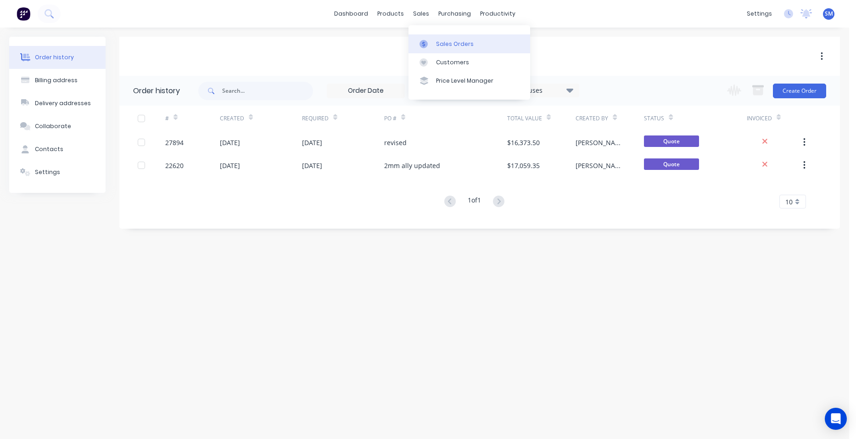
click at [445, 41] on div "Sales Orders" at bounding box center [455, 44] width 38 height 8
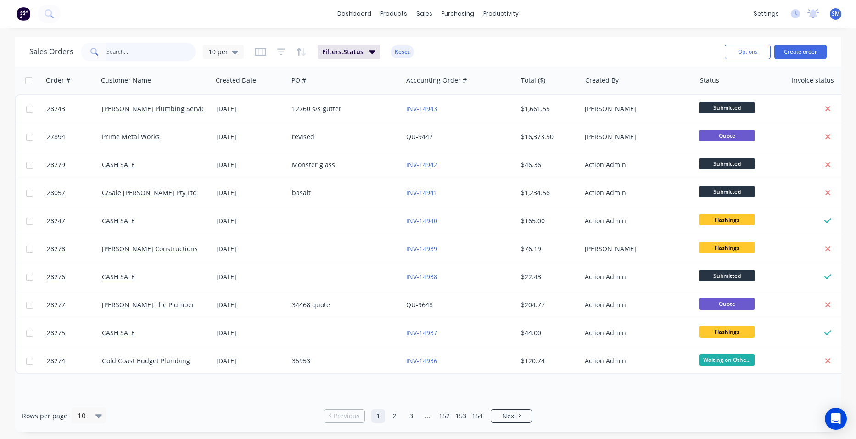
click at [167, 55] on input "text" at bounding box center [152, 52] width 90 height 18
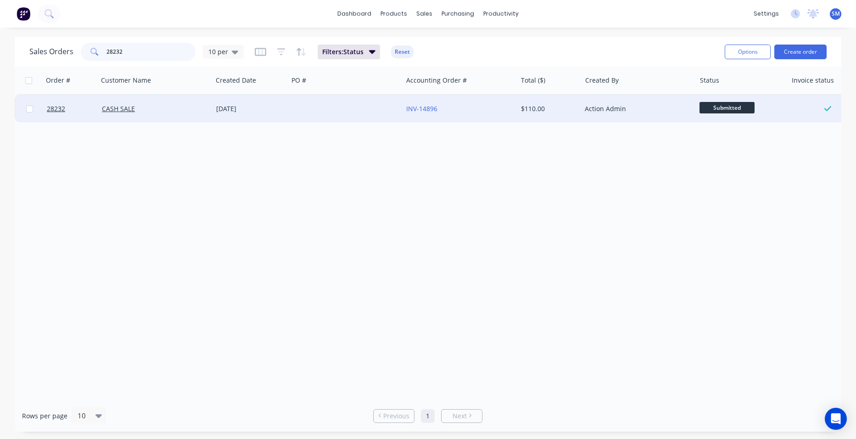
type input "28232"
click at [320, 104] on div at bounding box center [345, 109] width 114 height 28
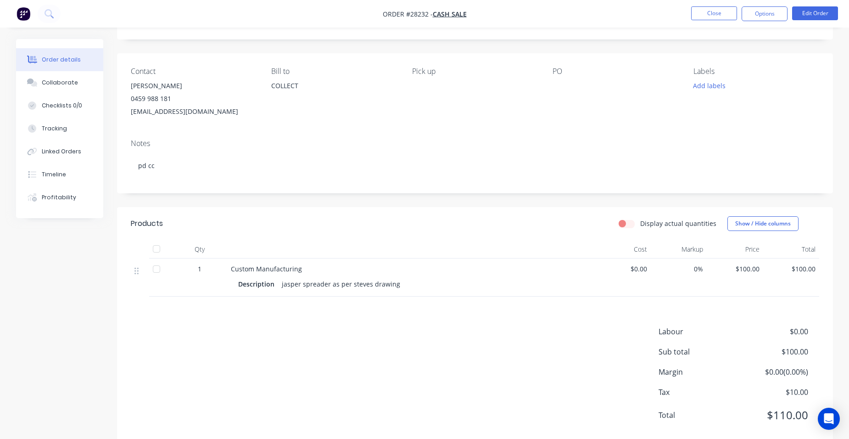
scroll to position [69, 0]
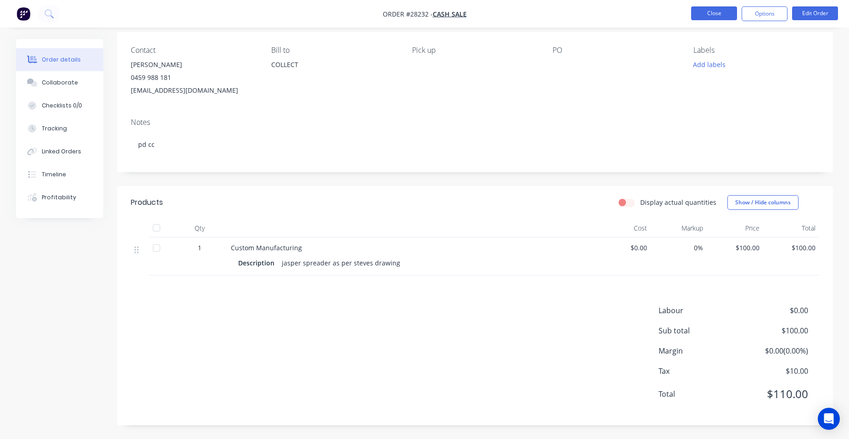
click at [723, 9] on button "Close" at bounding box center [714, 13] width 46 height 14
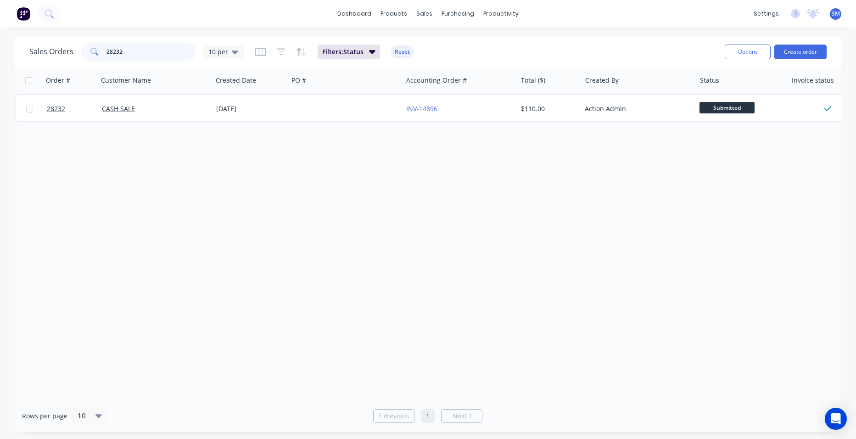
drag, startPoint x: 123, startPoint y: 51, endPoint x: 92, endPoint y: 52, distance: 31.2
click at [92, 52] on div "28232" at bounding box center [138, 52] width 115 height 18
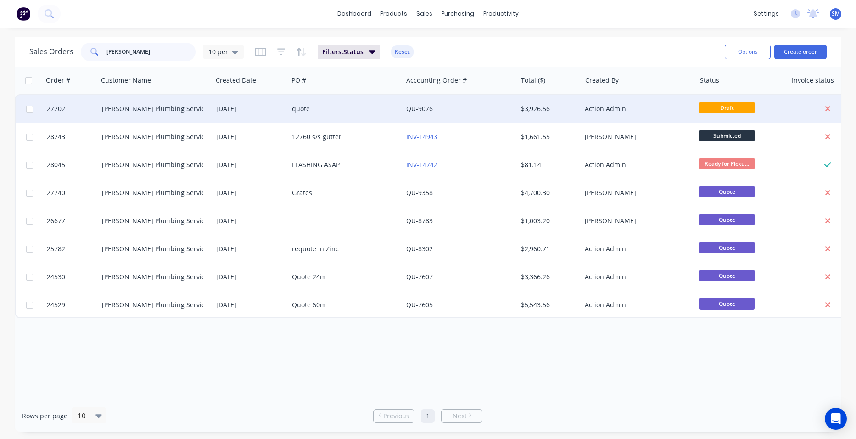
type input "[PERSON_NAME]"
click at [468, 101] on div "QU-9076" at bounding box center [460, 109] width 114 height 28
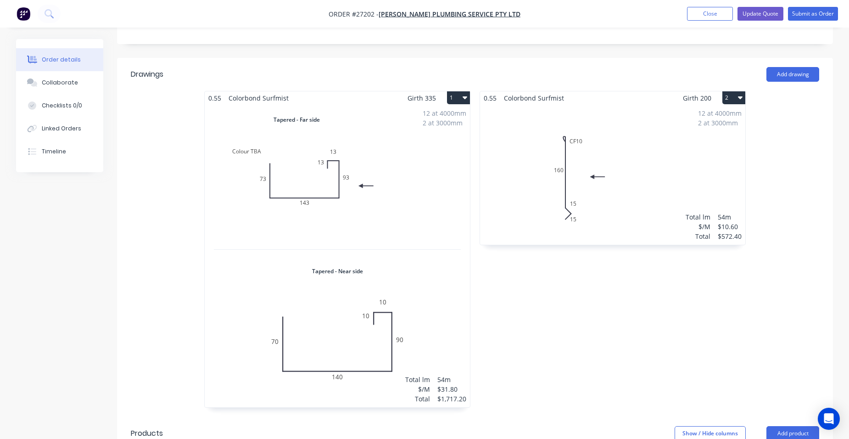
scroll to position [92, 0]
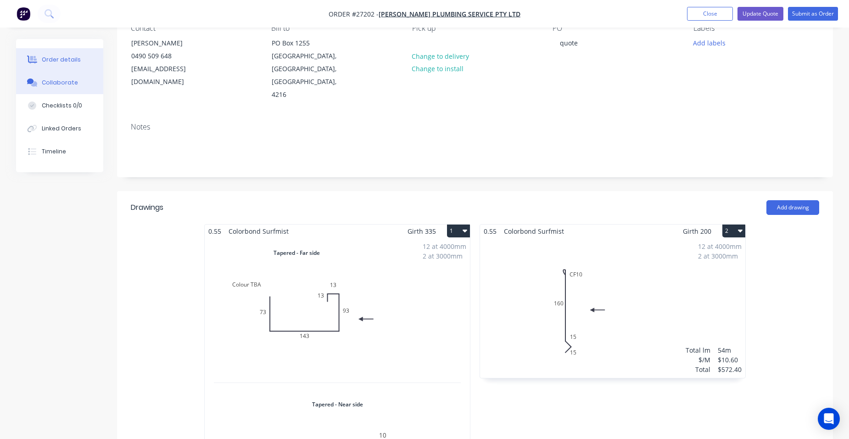
click at [54, 86] on div "Collaborate" at bounding box center [60, 82] width 36 height 8
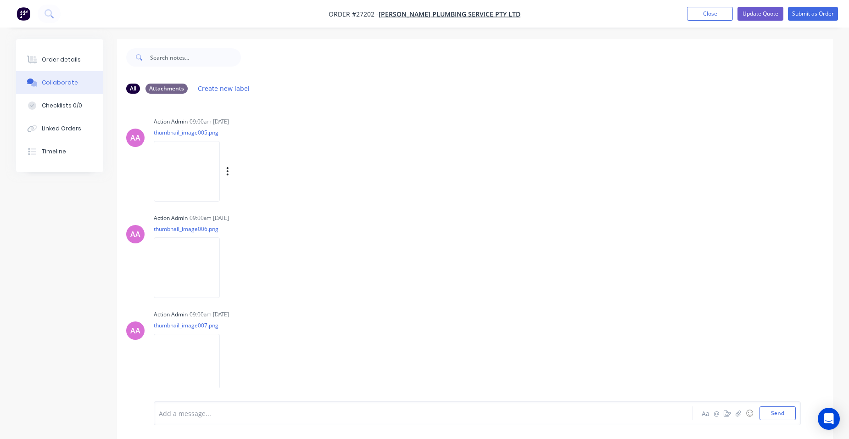
click at [182, 159] on img at bounding box center [187, 171] width 66 height 60
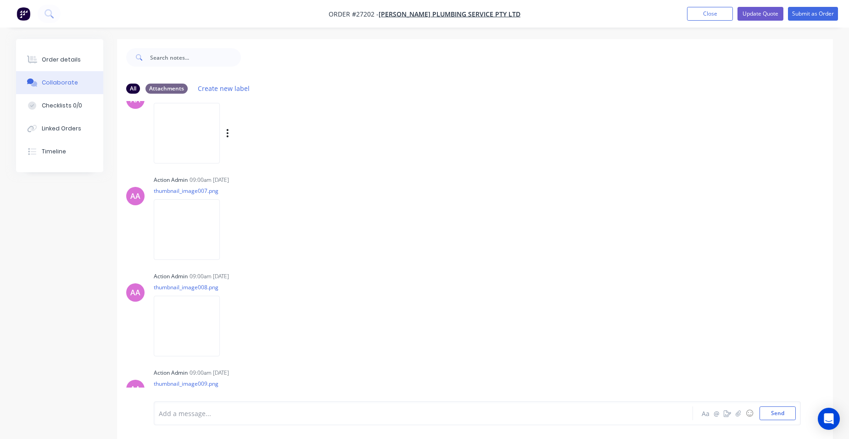
scroll to position [138, 0]
click at [219, 127] on img at bounding box center [187, 130] width 66 height 60
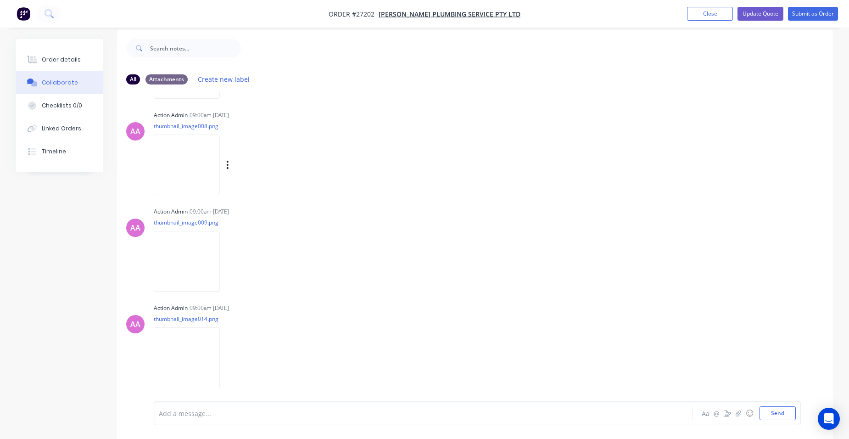
scroll to position [14, 0]
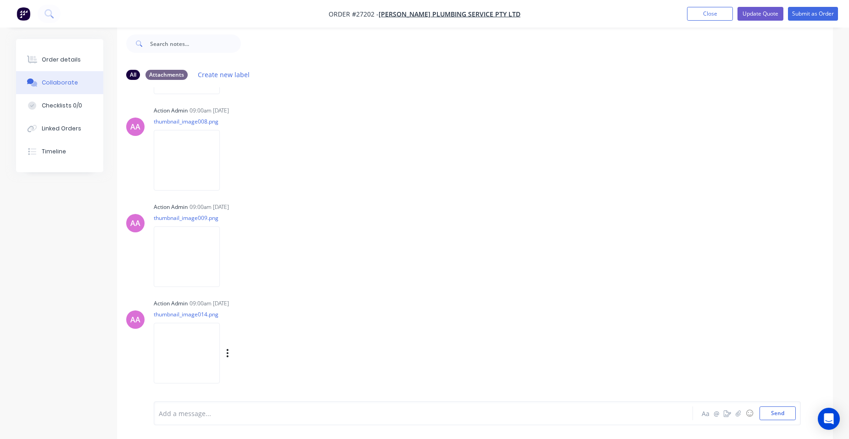
click at [205, 325] on img at bounding box center [187, 353] width 66 height 60
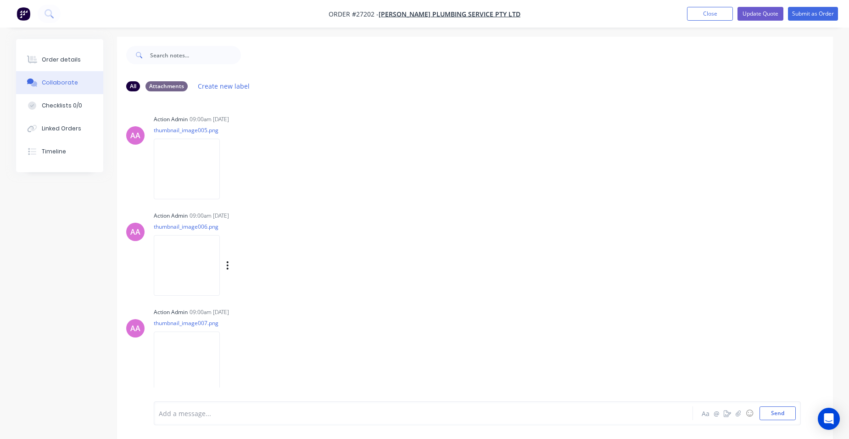
scroll to position [0, 0]
click at [74, 65] on button "Order details" at bounding box center [59, 59] width 87 height 23
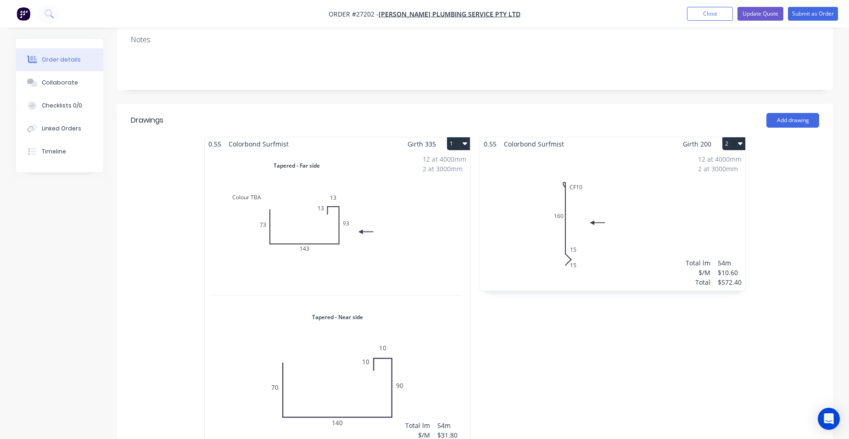
scroll to position [176, 0]
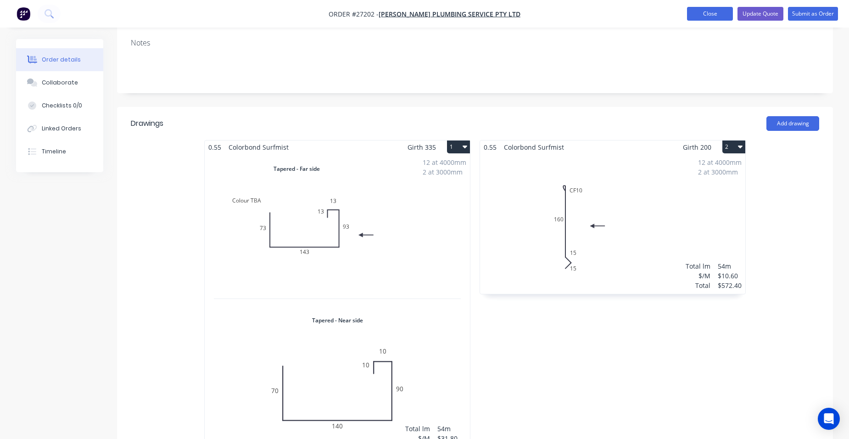
click at [730, 12] on button "Close" at bounding box center [710, 14] width 46 height 14
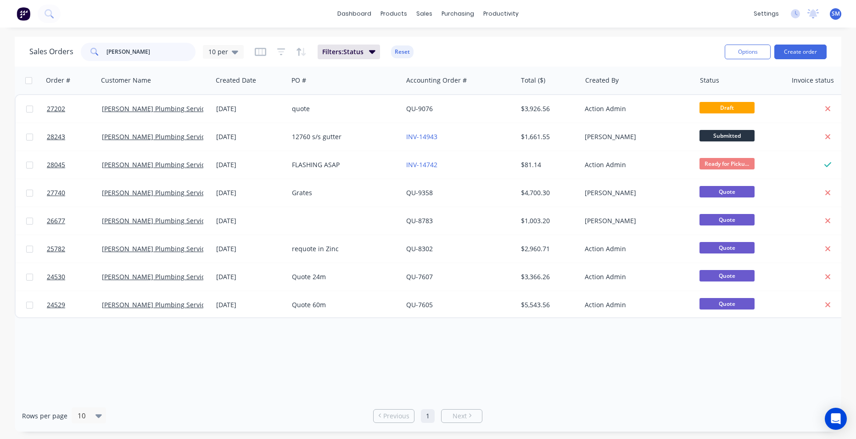
click at [67, 52] on div "Sales Orders mannix 10 per" at bounding box center [136, 52] width 214 height 18
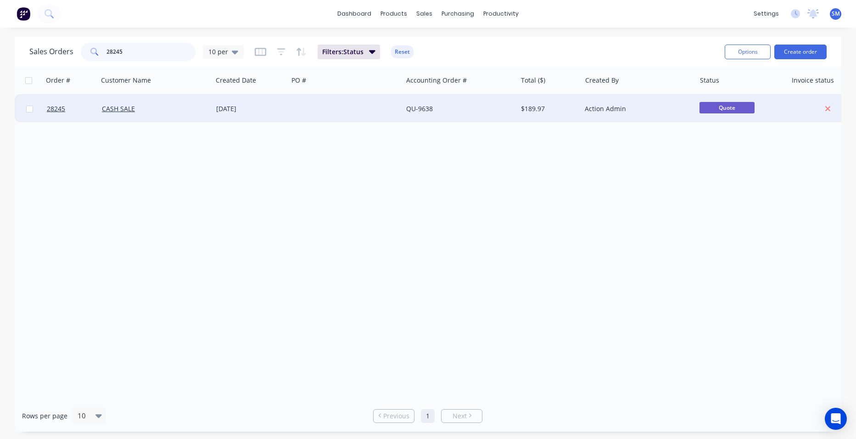
type input "28245"
click at [310, 106] on div at bounding box center [345, 109] width 114 height 28
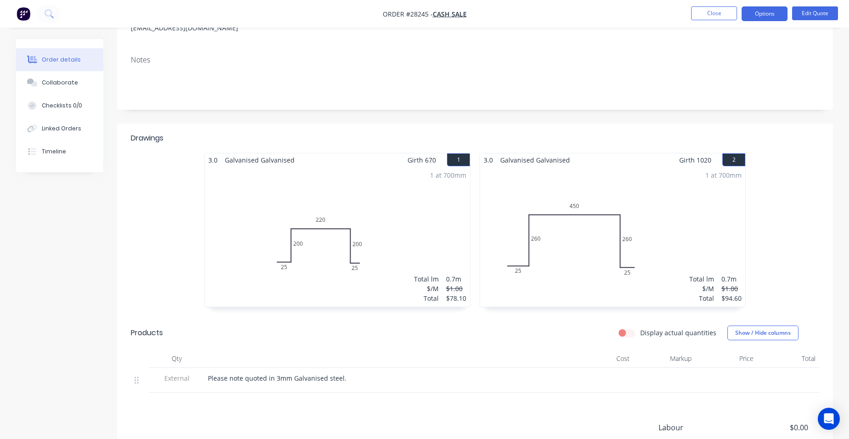
scroll to position [46, 0]
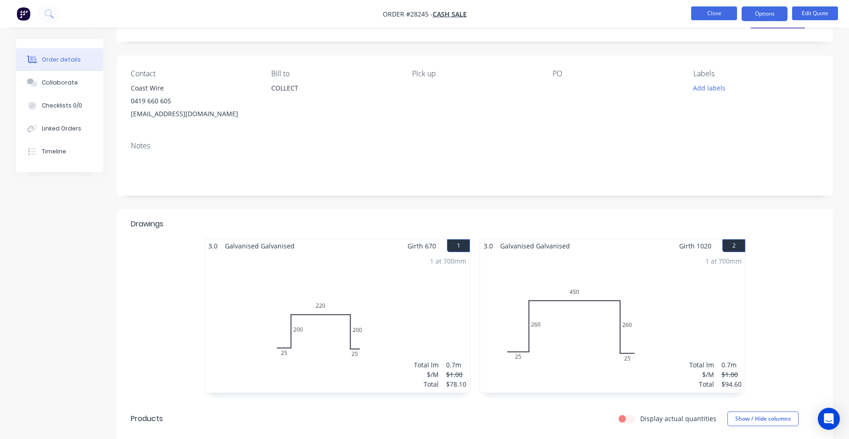
click at [702, 16] on button "Close" at bounding box center [714, 13] width 46 height 14
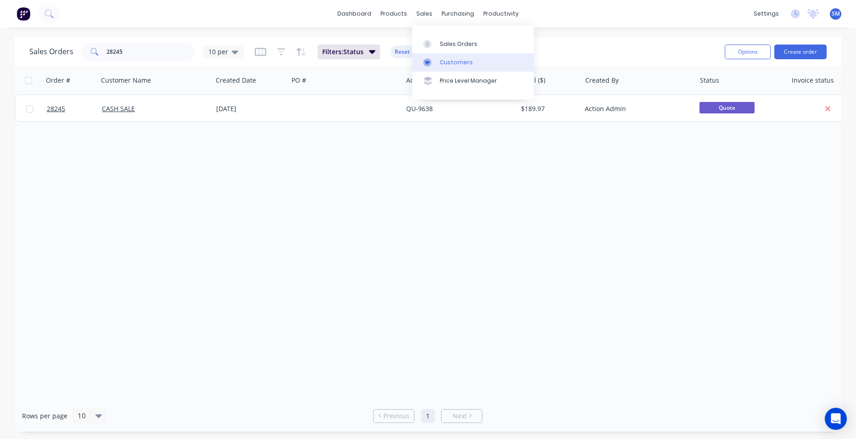
click at [449, 61] on div "Customers" at bounding box center [456, 62] width 33 height 8
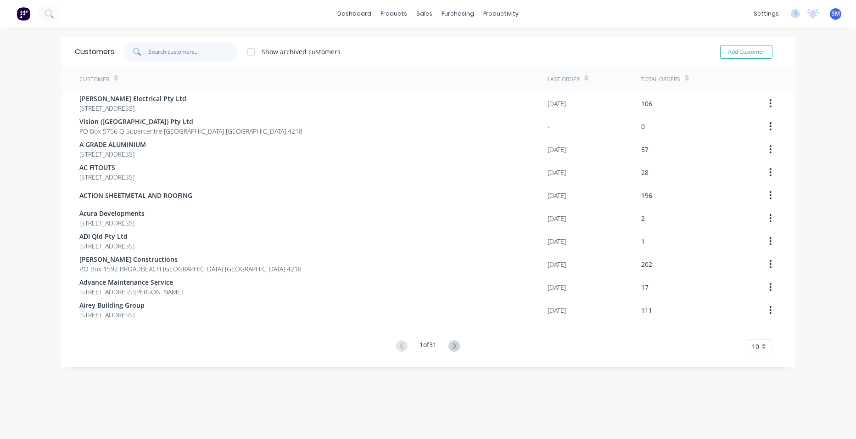
click at [168, 59] on input "text" at bounding box center [194, 52] width 90 height 18
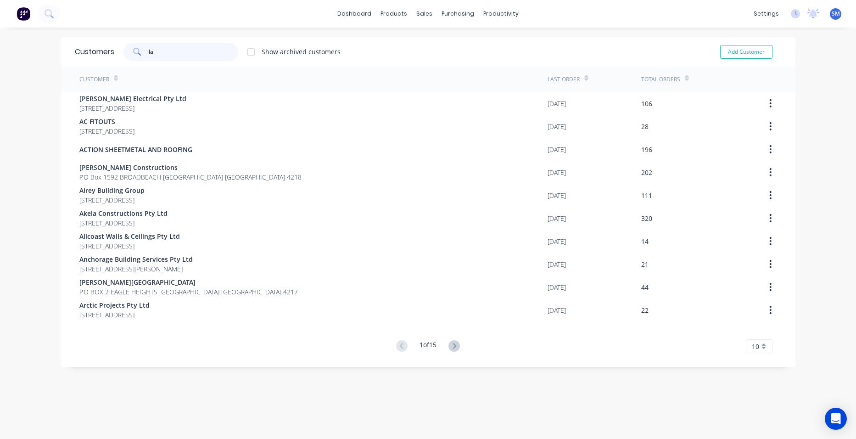
type input "l"
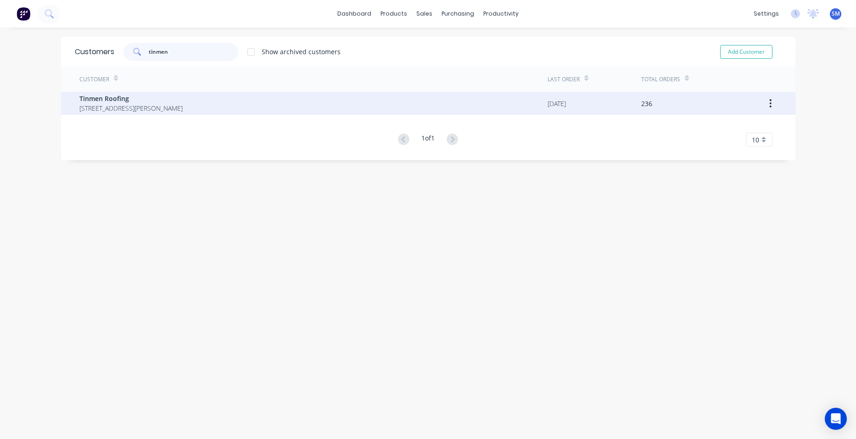
type input "tinmen"
click at [85, 97] on span "Tinmen Roofing" at bounding box center [130, 99] width 103 height 10
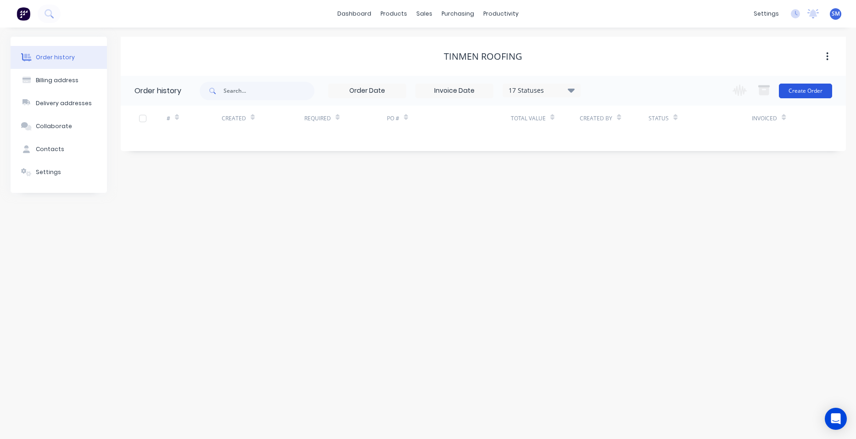
click at [803, 93] on button "Create Order" at bounding box center [805, 91] width 53 height 15
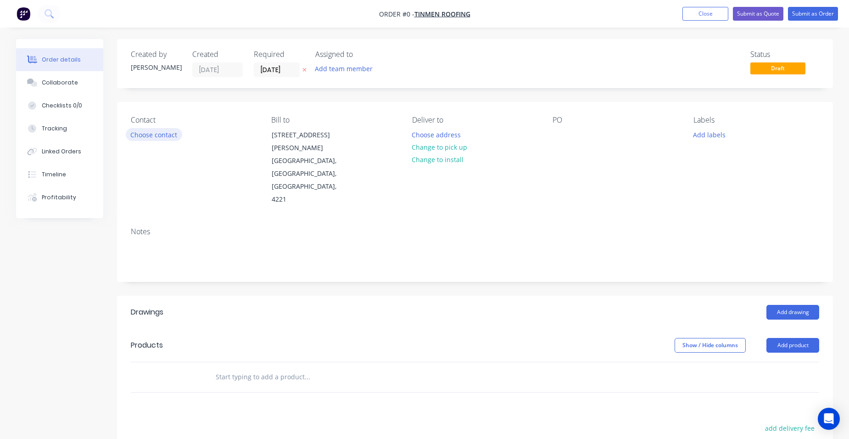
click at [135, 132] on button "Choose contact" at bounding box center [154, 134] width 56 height 12
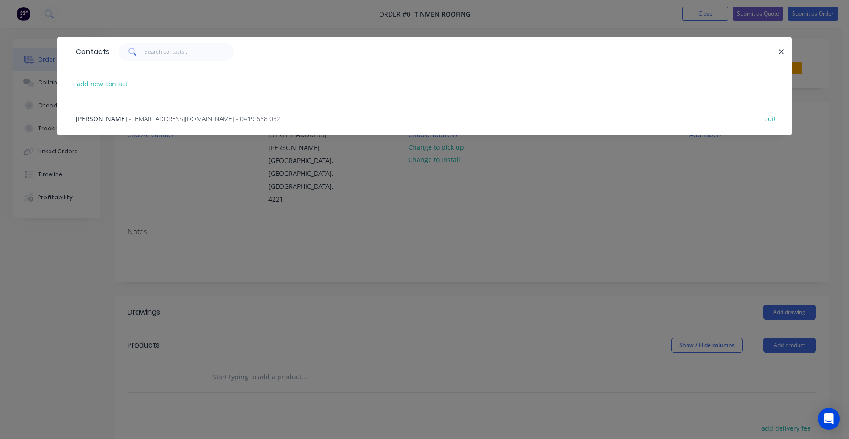
click at [135, 121] on span "- [EMAIL_ADDRESS][DOMAIN_NAME] - 0419 658 052" at bounding box center [204, 118] width 151 height 9
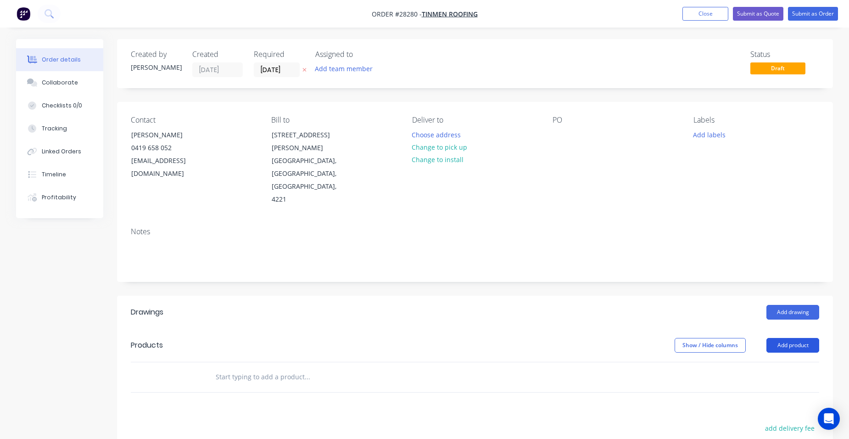
drag, startPoint x: 807, startPoint y: 302, endPoint x: 799, endPoint y: 313, distance: 13.1
click at [807, 338] on button "Add product" at bounding box center [793, 345] width 53 height 15
click at [785, 362] on div "Product catalogue" at bounding box center [775, 368] width 71 height 13
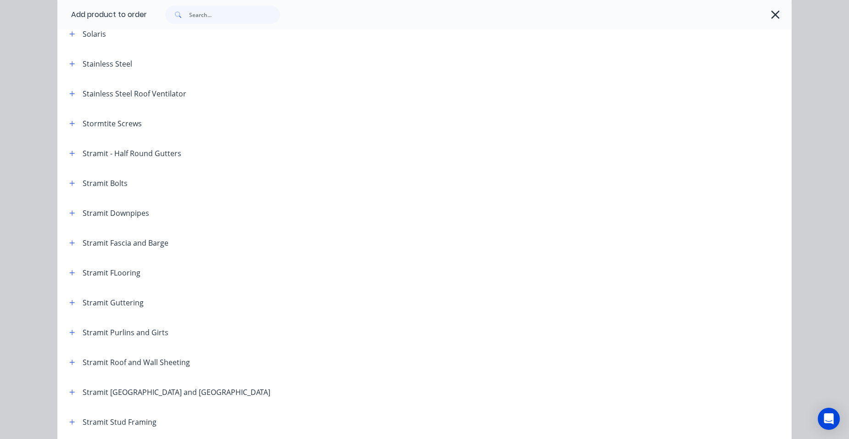
scroll to position [1469, 0]
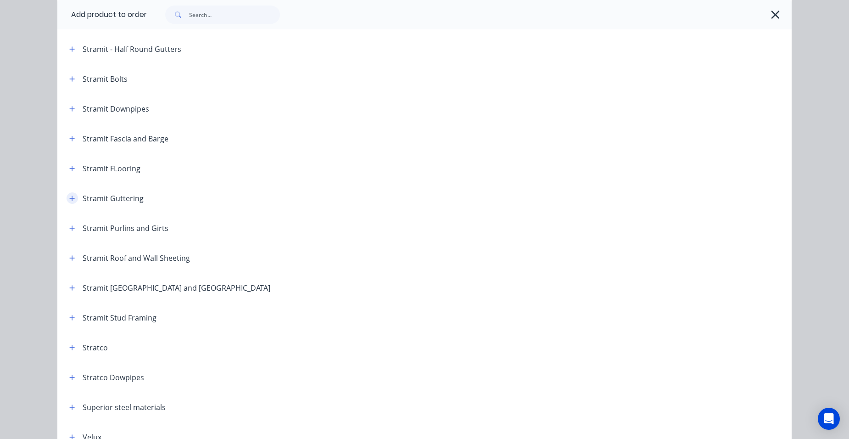
click at [69, 196] on icon "button" at bounding box center [72, 198] width 6 height 6
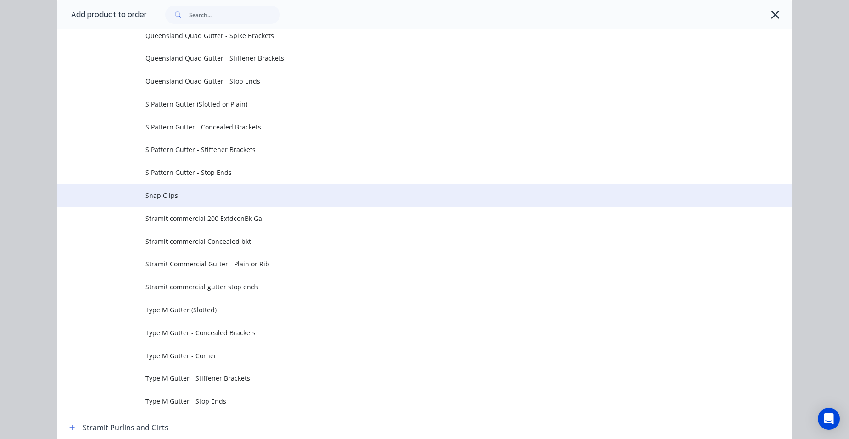
scroll to position [3030, 0]
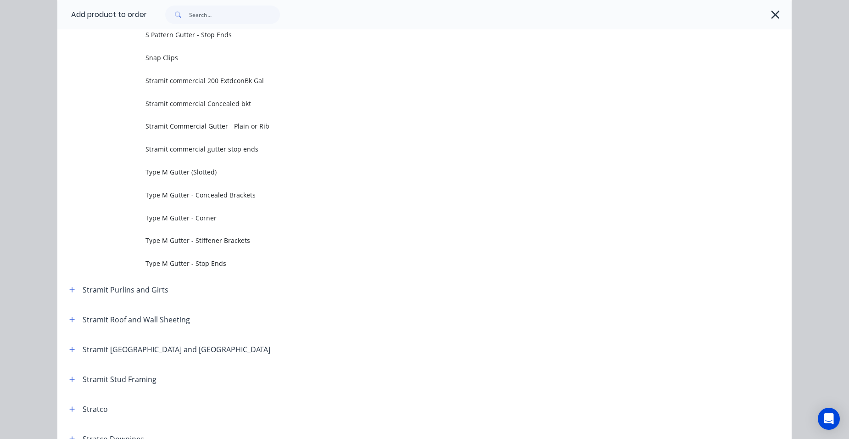
click at [187, 267] on span "Type M Gutter - Stop Ends" at bounding box center [404, 263] width 517 height 10
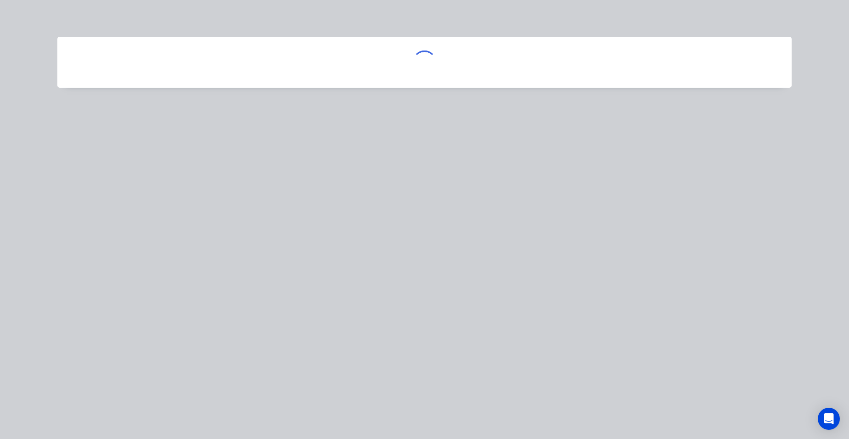
scroll to position [0, 0]
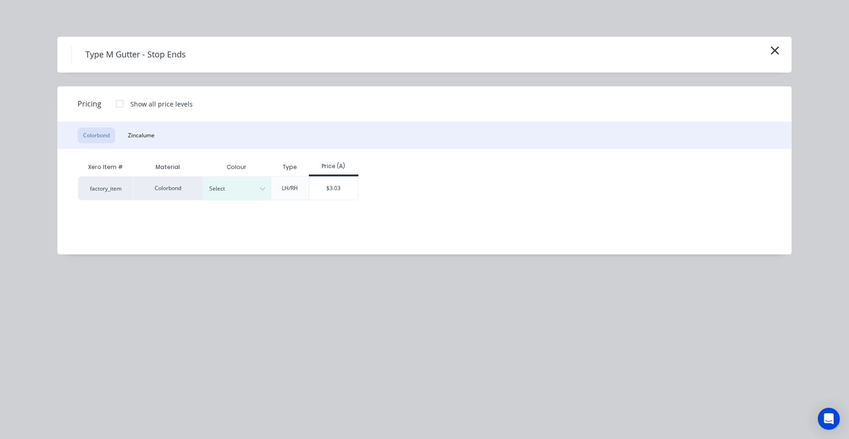
click at [213, 190] on div at bounding box center [229, 189] width 41 height 10
drag, startPoint x: 260, startPoint y: 184, endPoint x: 255, endPoint y: 187, distance: 5.8
click at [259, 184] on div at bounding box center [262, 188] width 17 height 15
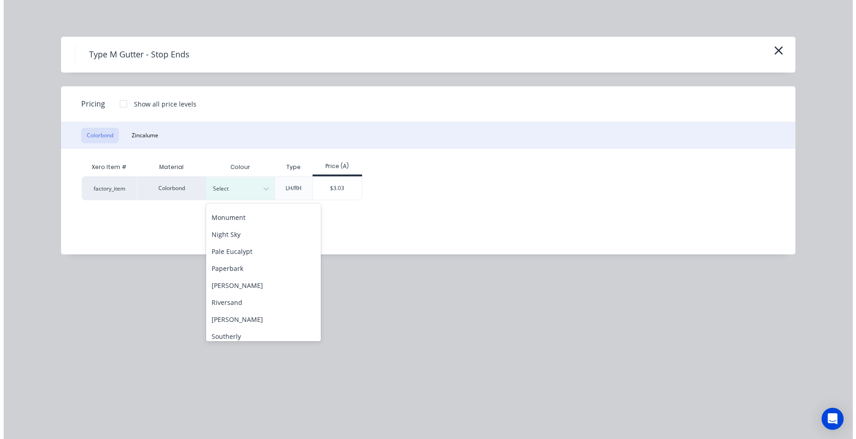
scroll to position [275, 0]
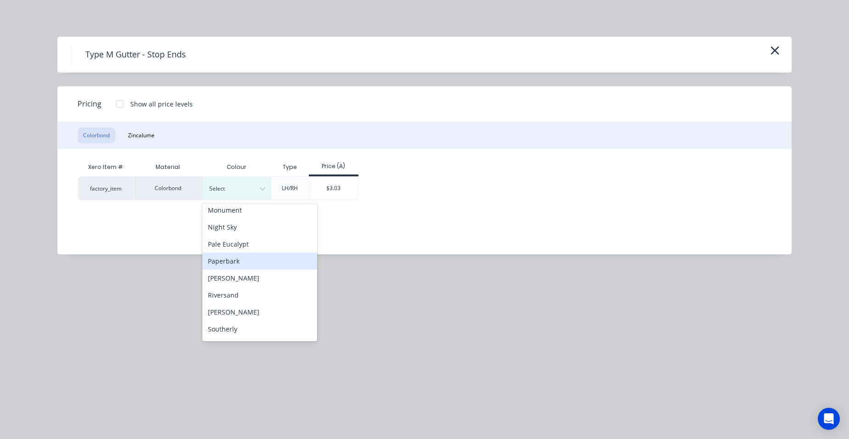
click at [251, 255] on div "Paperbark" at bounding box center [259, 260] width 115 height 17
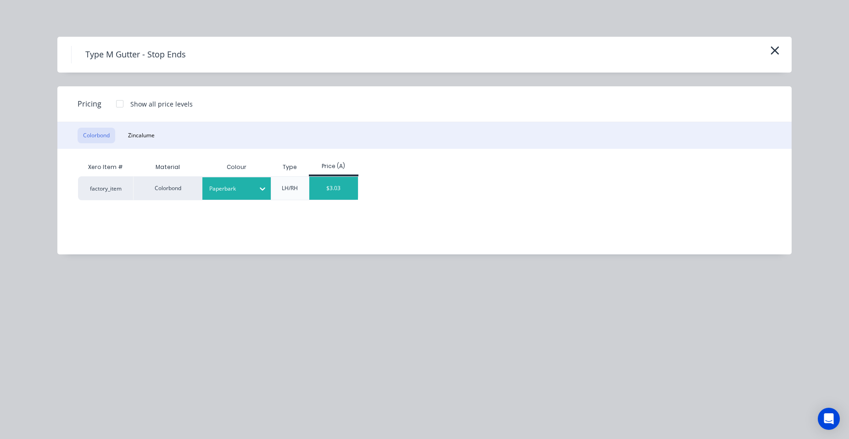
click at [334, 195] on div "$3.03" at bounding box center [333, 188] width 49 height 23
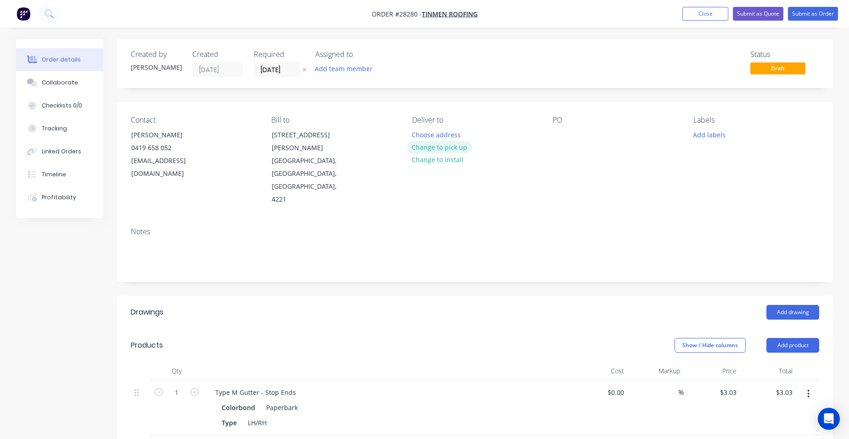
click at [458, 145] on button "Change to pick up" at bounding box center [439, 147] width 65 height 12
click at [277, 66] on input "02/09/25" at bounding box center [276, 70] width 45 height 14
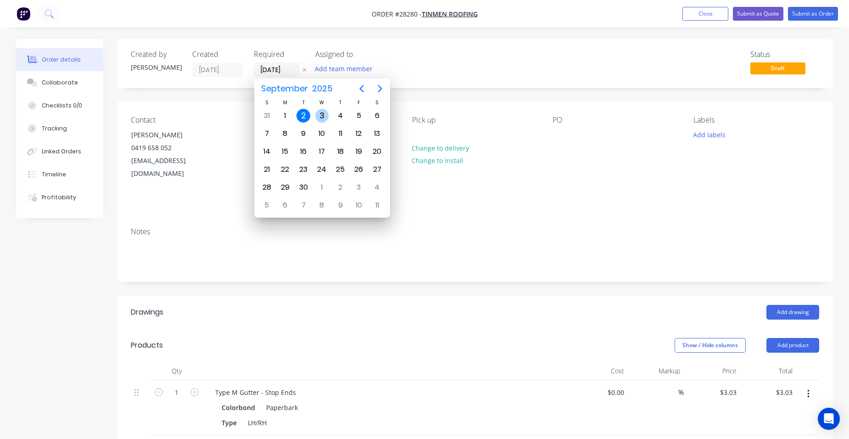
click at [319, 119] on div "3" at bounding box center [322, 116] width 14 height 14
type input "03/09/25"
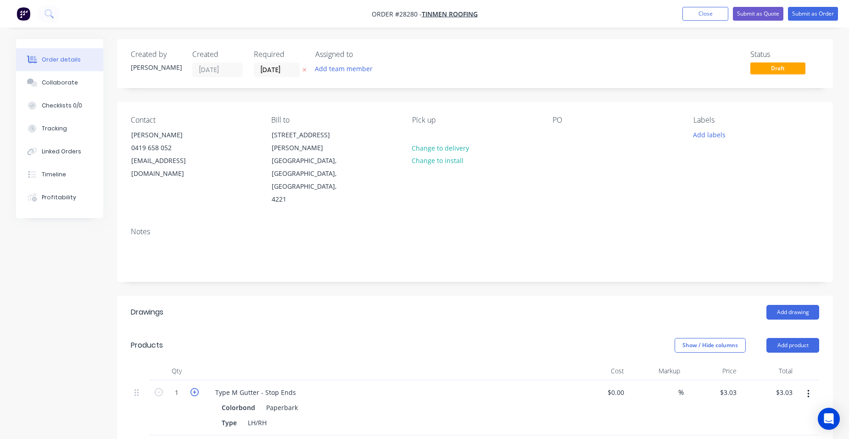
click at [193, 388] on icon "button" at bounding box center [195, 392] width 8 height 8
type input "2"
type input "$6.06"
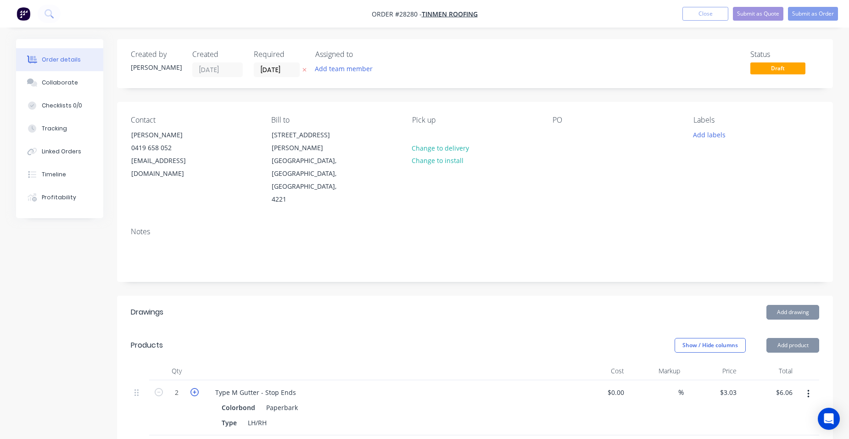
click at [193, 388] on icon "button" at bounding box center [195, 392] width 8 height 8
type input "3"
type input "$9.09"
click at [193, 388] on icon "button" at bounding box center [195, 392] width 8 height 8
type input "4"
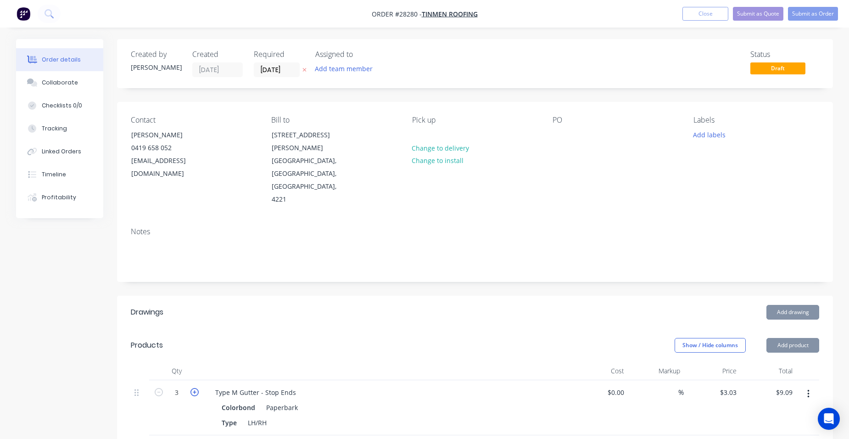
type input "$12.12"
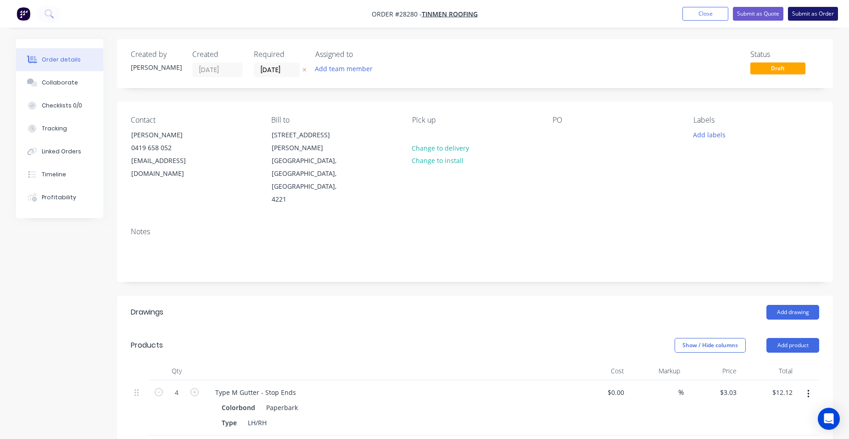
click at [813, 8] on button "Submit as Order" at bounding box center [813, 14] width 50 height 14
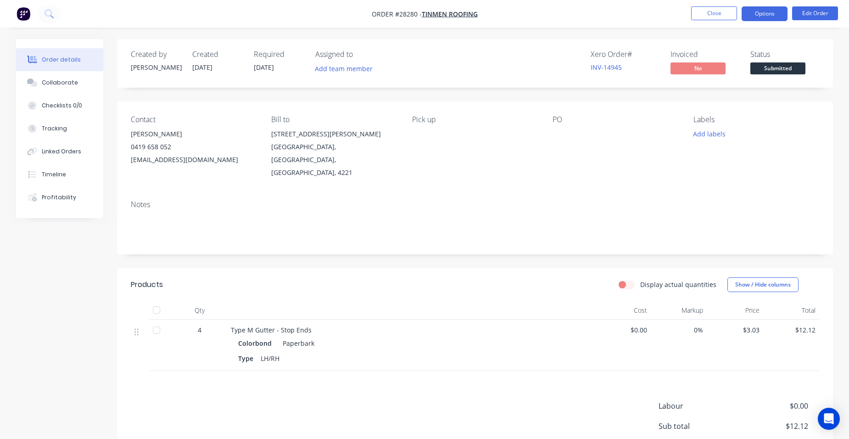
click at [769, 17] on button "Options" at bounding box center [765, 13] width 46 height 15
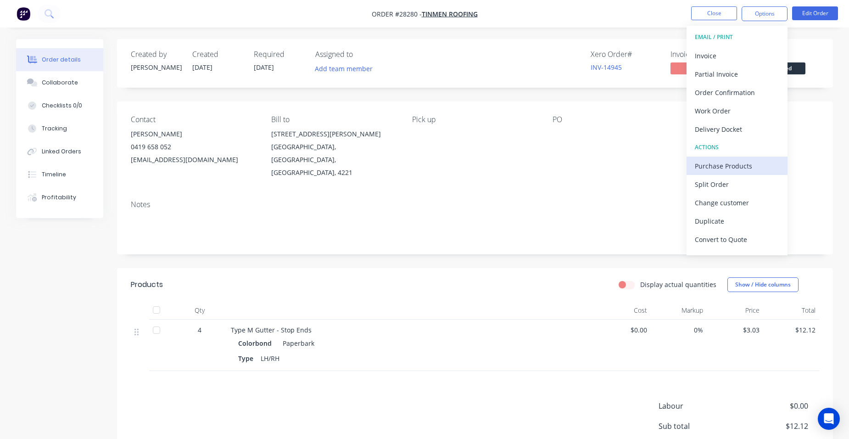
click at [735, 167] on div "Purchase Products" at bounding box center [737, 165] width 84 height 13
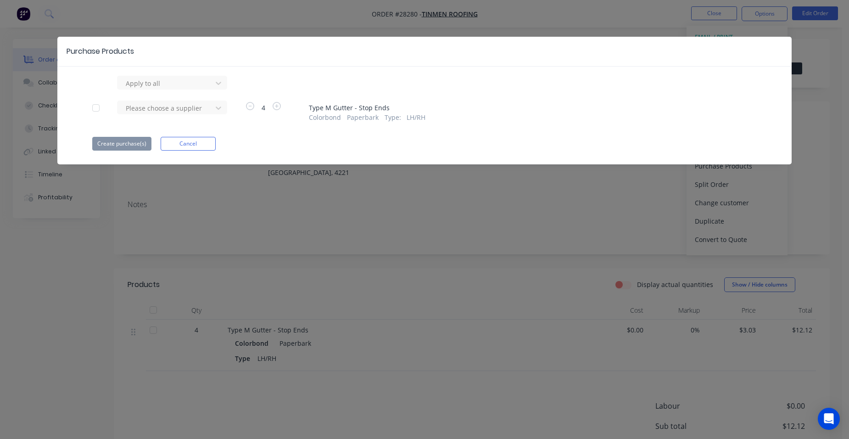
drag, startPoint x: 158, startPoint y: 109, endPoint x: 157, endPoint y: 118, distance: 8.9
click at [158, 89] on div at bounding box center [166, 83] width 83 height 11
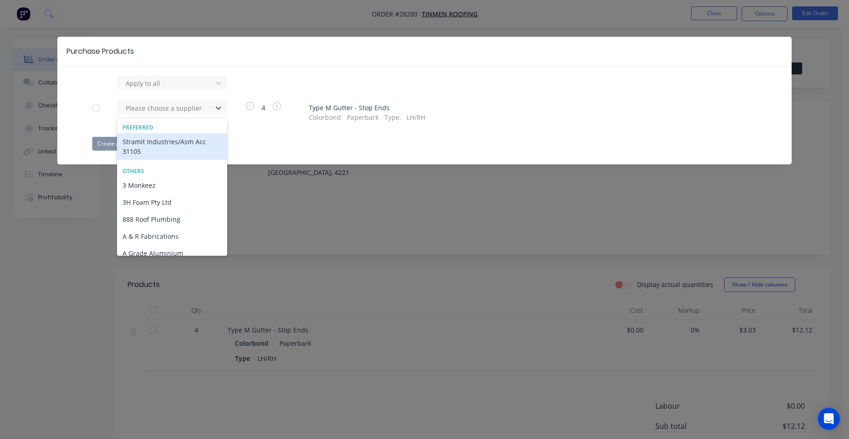
click at [140, 142] on div "Stramit Industries/Asm Acc 31105" at bounding box center [172, 146] width 110 height 27
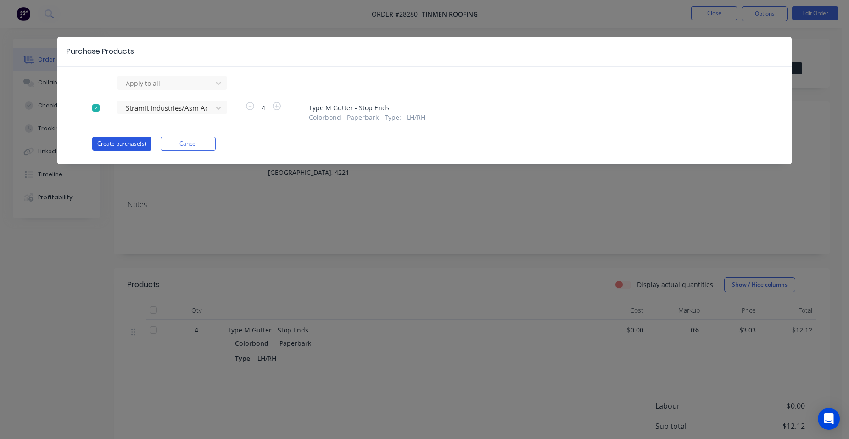
click at [107, 140] on button "Create purchase(s)" at bounding box center [121, 144] width 59 height 14
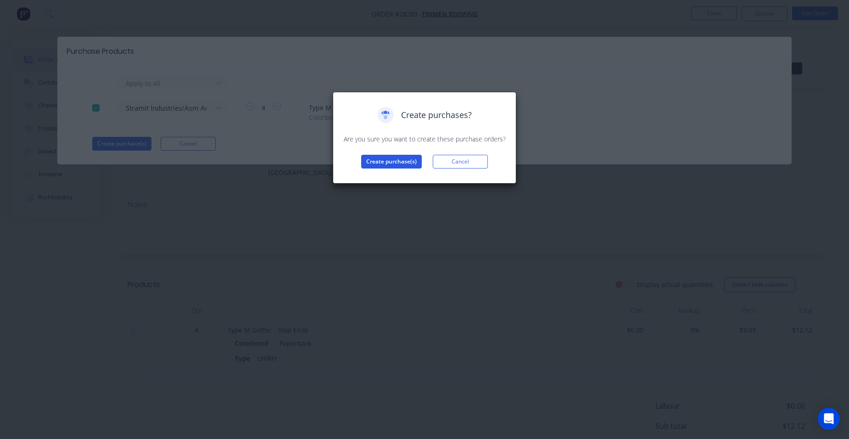
click at [392, 161] on button "Create purchase(s)" at bounding box center [391, 162] width 61 height 14
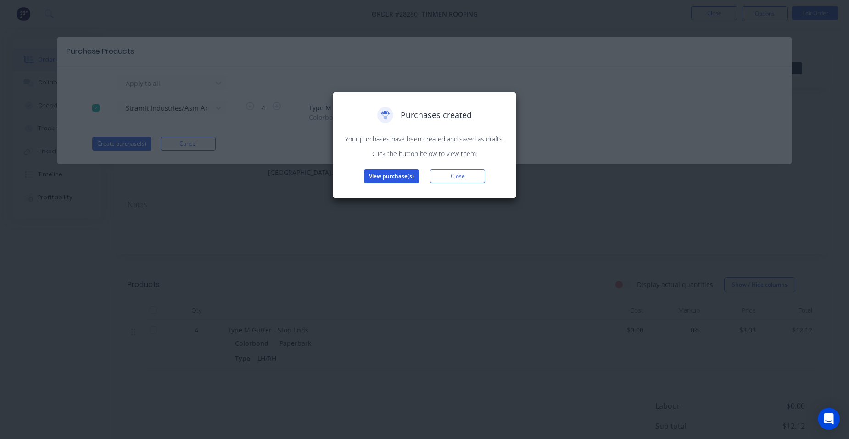
click at [385, 178] on button "View purchase(s)" at bounding box center [391, 176] width 55 height 14
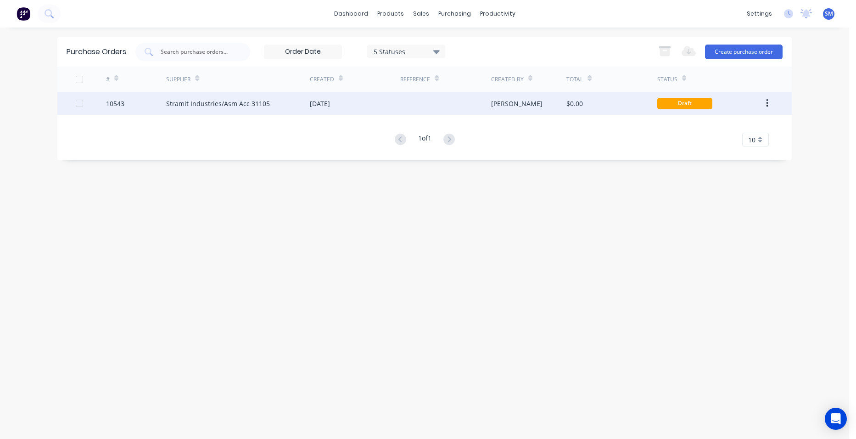
click at [286, 108] on div "Stramit Industries/Asm Acc 31105" at bounding box center [238, 103] width 144 height 23
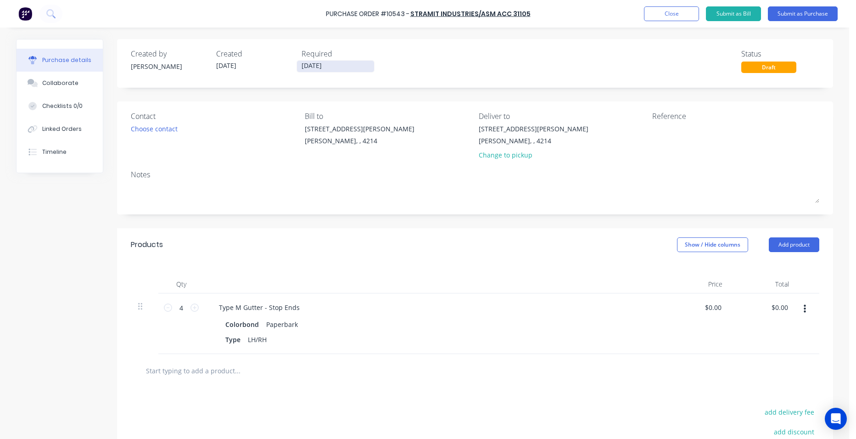
click at [326, 65] on input "[DATE]" at bounding box center [335, 66] width 77 height 11
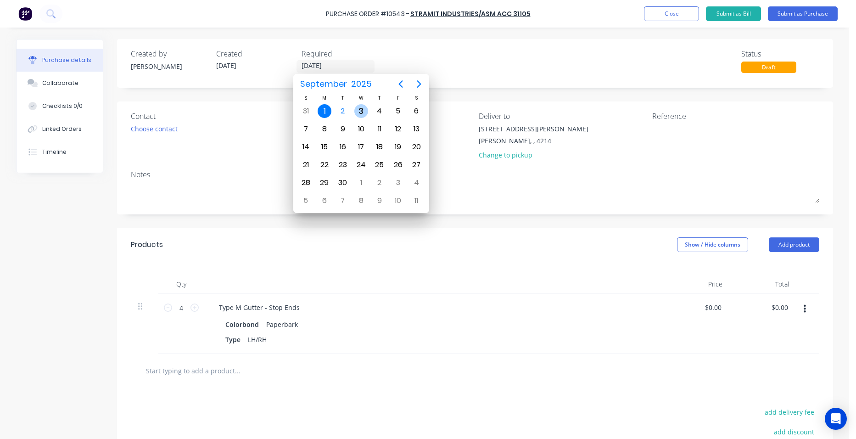
click at [357, 111] on div "3" at bounding box center [361, 111] width 14 height 14
type input "03/09/25"
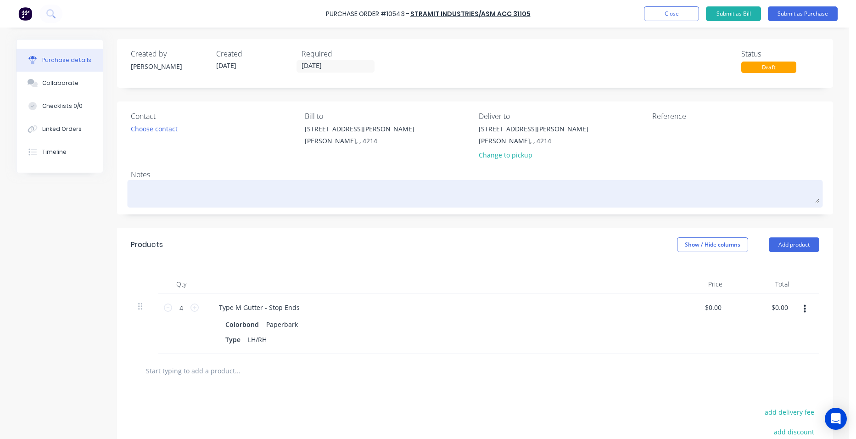
click at [175, 200] on textarea at bounding box center [475, 192] width 689 height 21
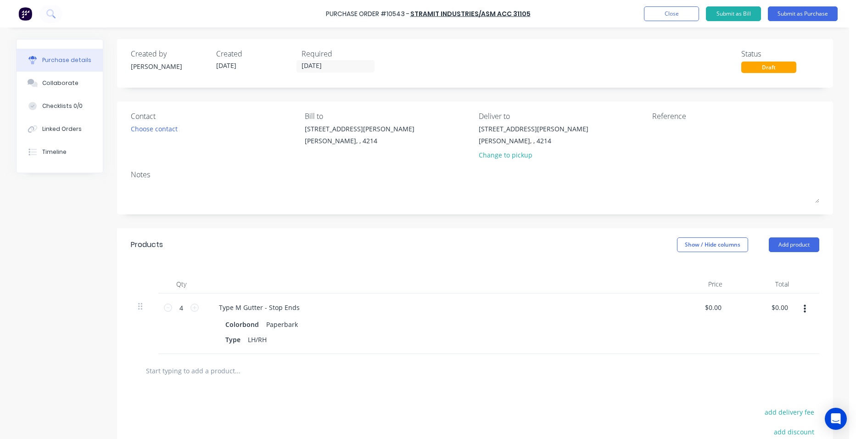
type textarea "x"
type textarea "c"
type textarea "x"
type textarea "ca"
type textarea "x"
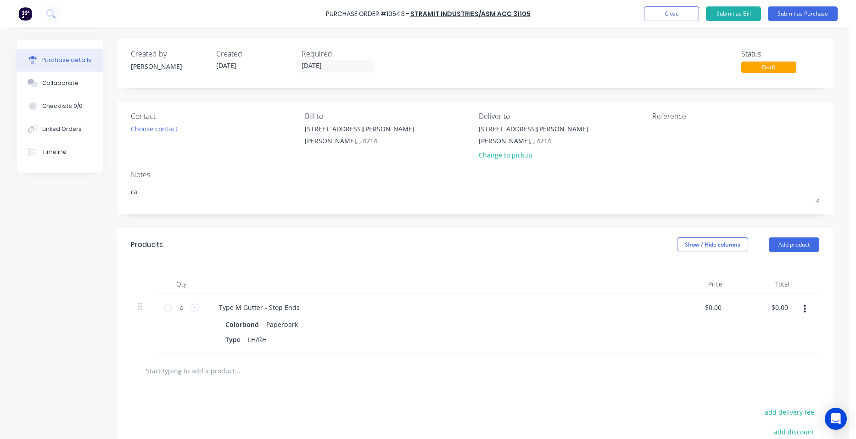
type textarea "can"
type textarea "x"
type textarea "can"
type textarea "x"
type textarea "can w"
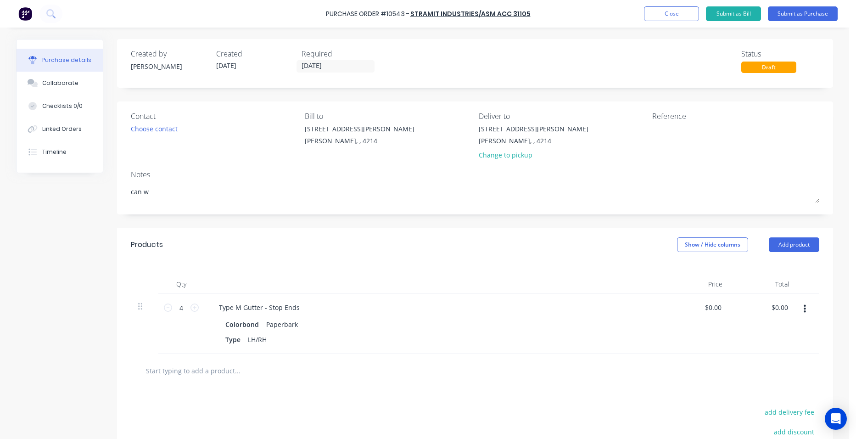
type textarea "x"
type textarea "can we"
type textarea "x"
type textarea "can we"
type textarea "x"
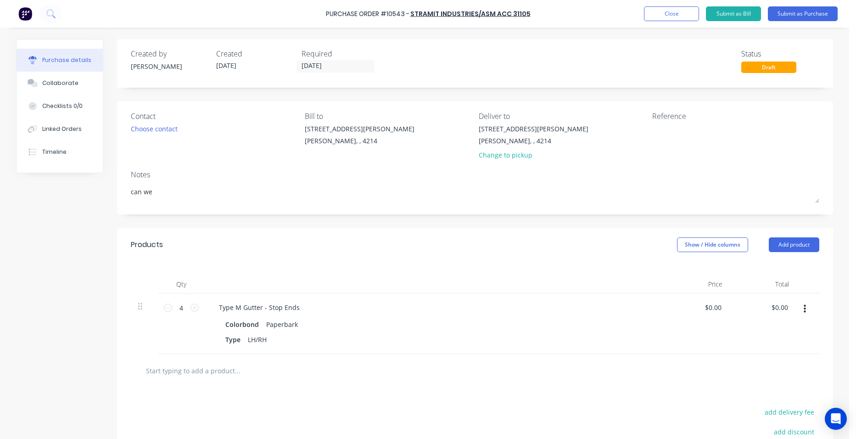
type textarea "can we g"
type textarea "x"
type textarea "can we ge"
type textarea "x"
type textarea "can we get"
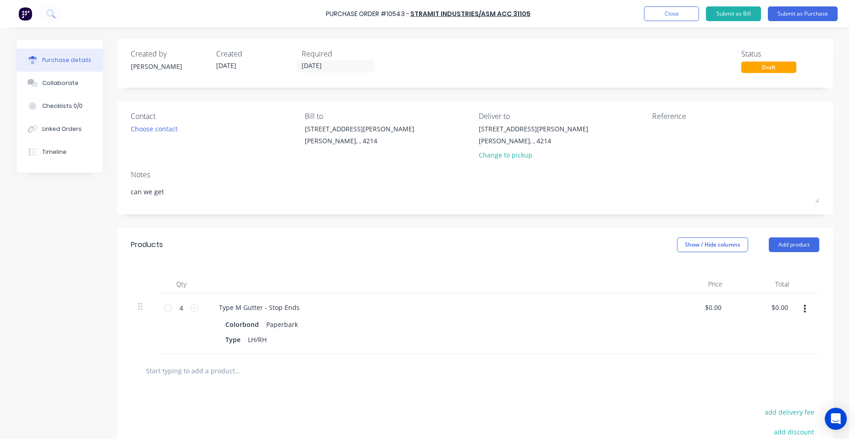
type textarea "x"
type textarea "can we get"
type textarea "x"
type textarea "can we get f"
type textarea "x"
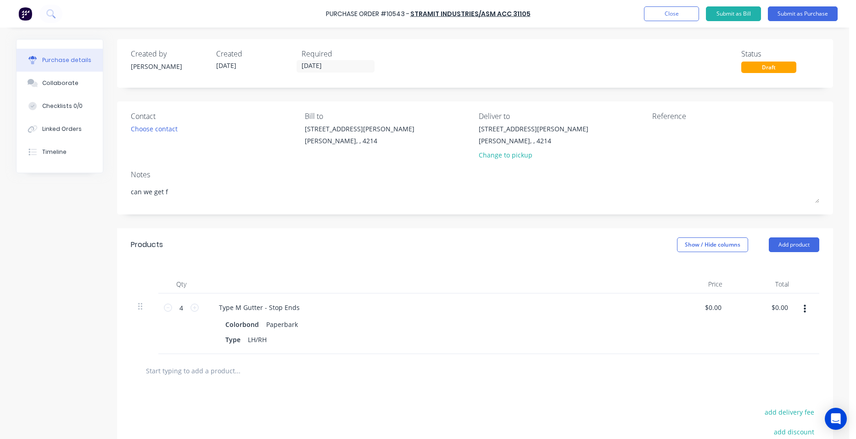
type textarea "can we get fo"
type textarea "x"
type textarea "can we get for"
type textarea "x"
type textarea "can we get for"
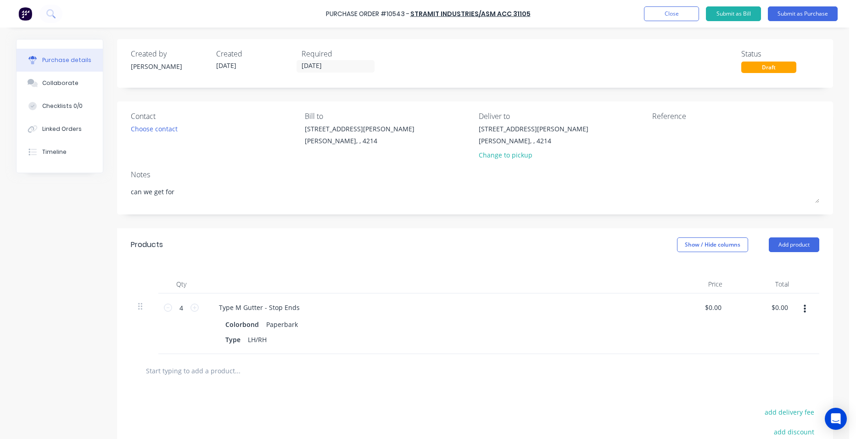
type textarea "x"
type textarea "can we get for w"
type textarea "x"
type textarea "can we get for we"
type textarea "x"
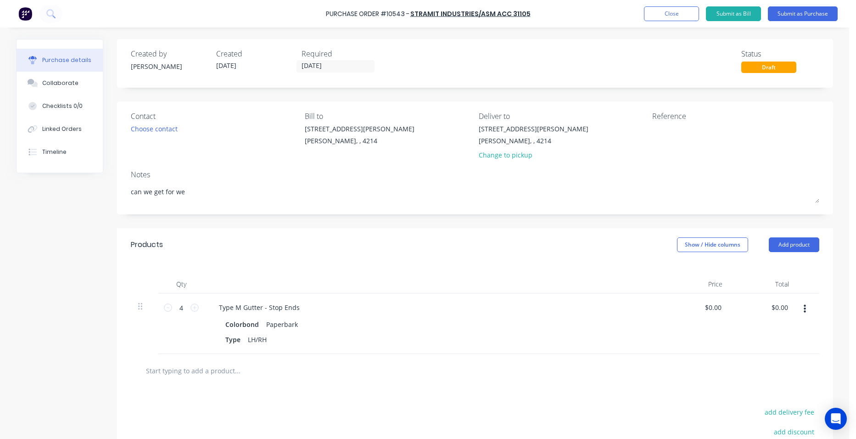
type textarea "can we get for wed"
type textarea "x"
type textarea "can we get for wedn"
type textarea "x"
type textarea "can we get for wedne"
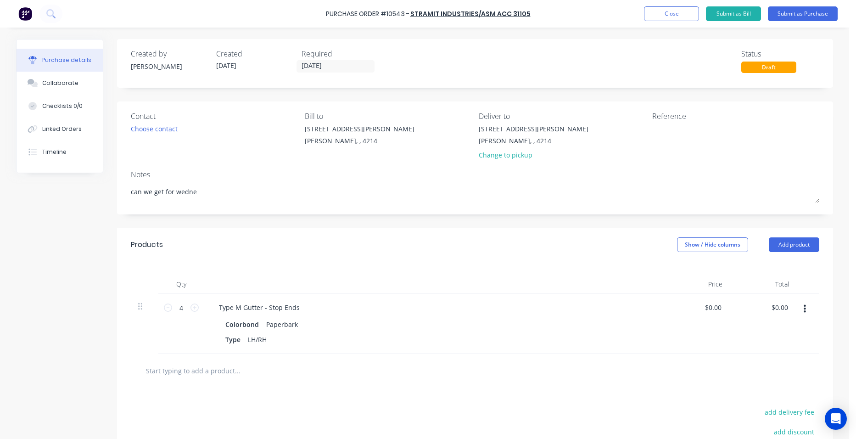
type textarea "x"
type textarea "can we get for wednes"
type textarea "x"
type textarea "can we get for wednesd"
type textarea "x"
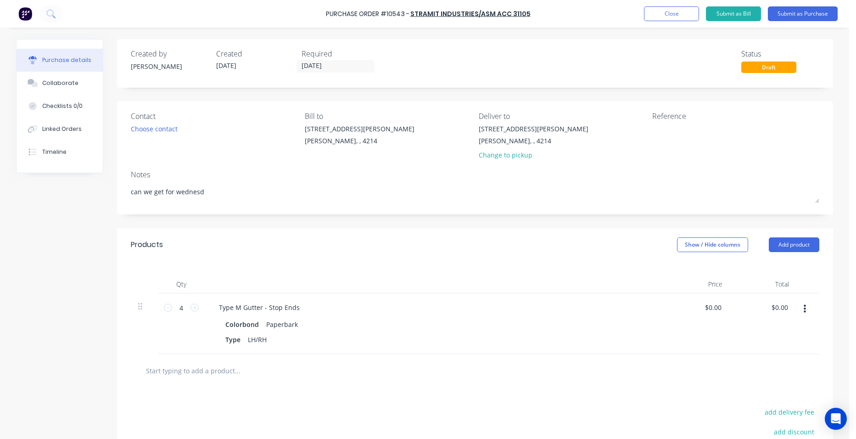
type textarea "can we get for wednesda"
type textarea "x"
type textarea "can we get for wednesday"
type textarea "x"
type textarea "can we get for wednesday"
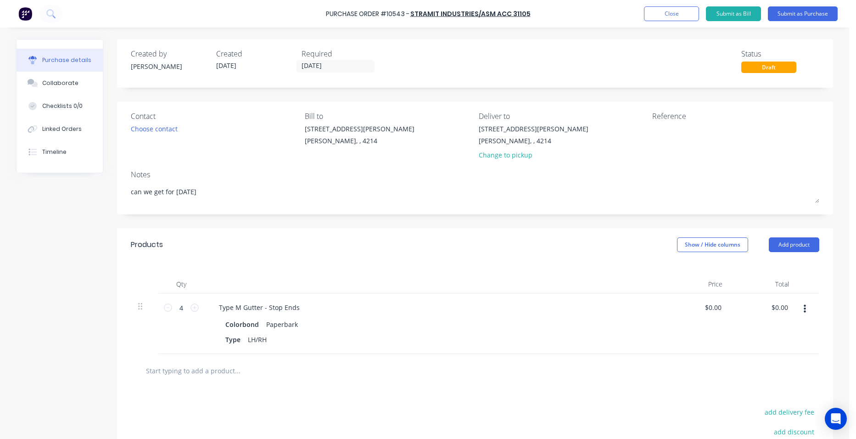
type textarea "x"
type textarea "can we get for wednesday d"
type textarea "x"
type textarea "can we get for wednesday de"
type textarea "x"
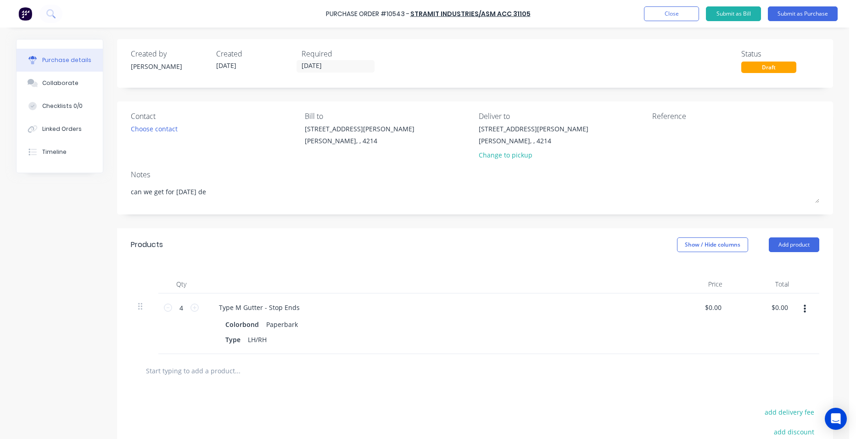
type textarea "can we get for wednesday del"
type textarea "x"
type textarea "can we get for wednesday deli"
type textarea "x"
type textarea "can we get for wednesday deliv"
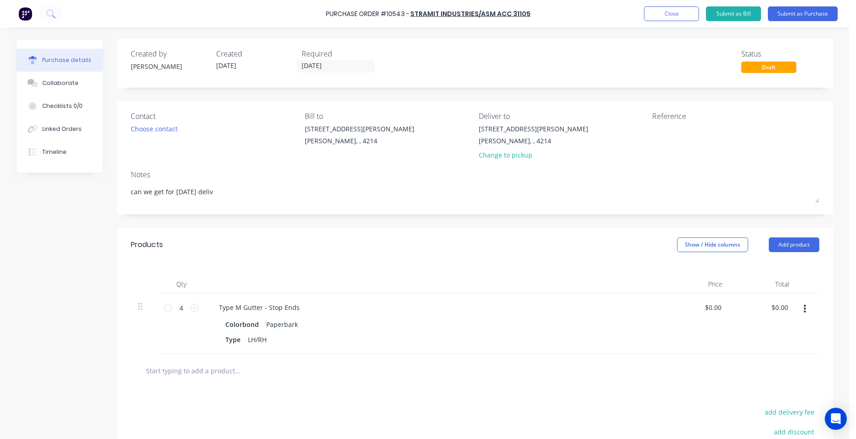
type textarea "x"
type textarea "can we get for wednesday delive"
type textarea "x"
type textarea "can we get for wednesday deliver"
type textarea "x"
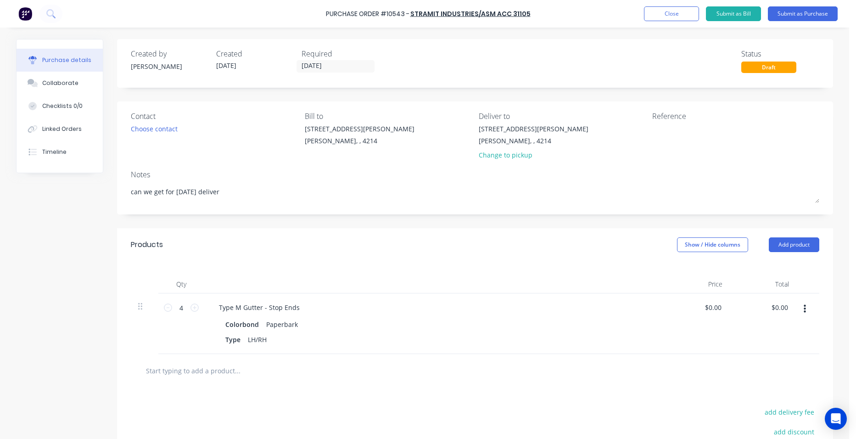
type textarea "can we get for wednesday delivery"
type textarea "x"
type textarea "can we get for wednesday delivery"
type textarea "x"
type textarea "can we get for wednesday delivery p"
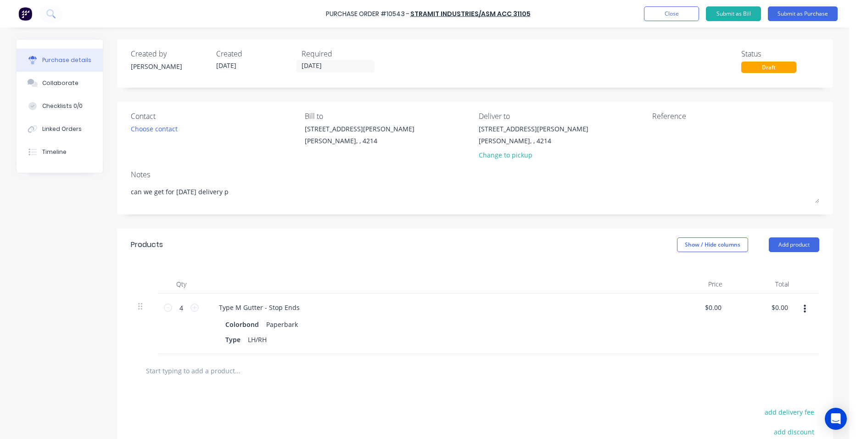
type textarea "x"
type textarea "can we get for wednesday delivery pl"
type textarea "x"
type textarea "can we get for wednesday delivery ple"
type textarea "x"
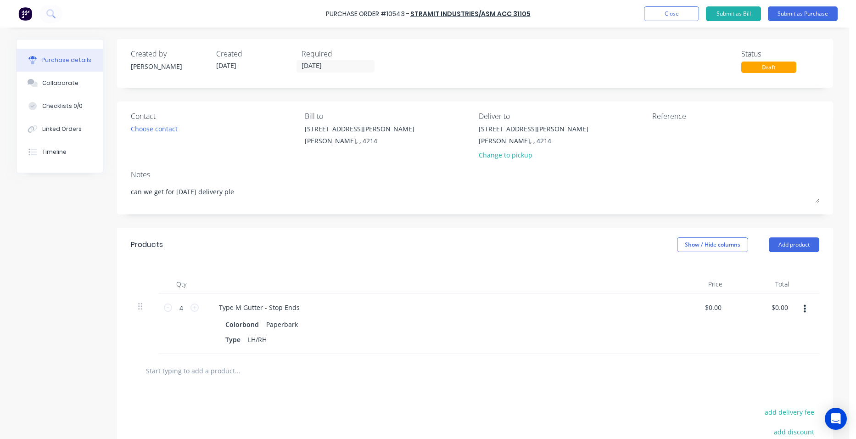
type textarea "can we get for wednesday delivery plea"
type textarea "x"
type textarea "can we get for wednesday delivery pleas"
type textarea "x"
type textarea "can we get for wednesday delivery please"
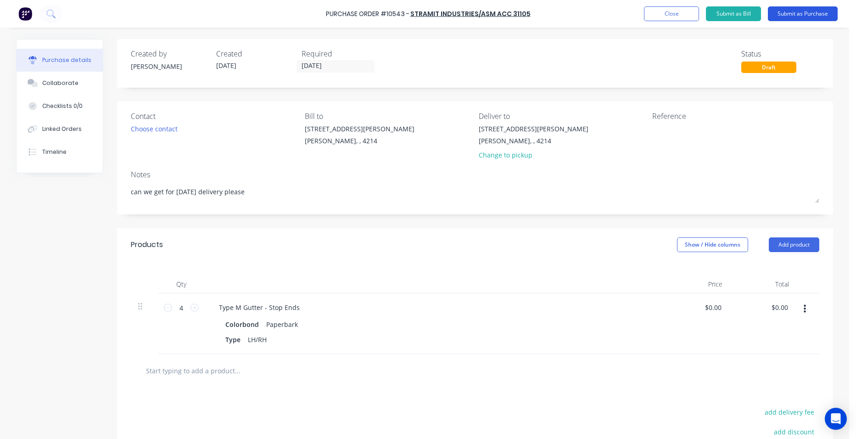
type textarea "x"
type textarea "can we get for wednesday delivery please"
click at [824, 12] on button "Submit as Purchase" at bounding box center [803, 13] width 70 height 15
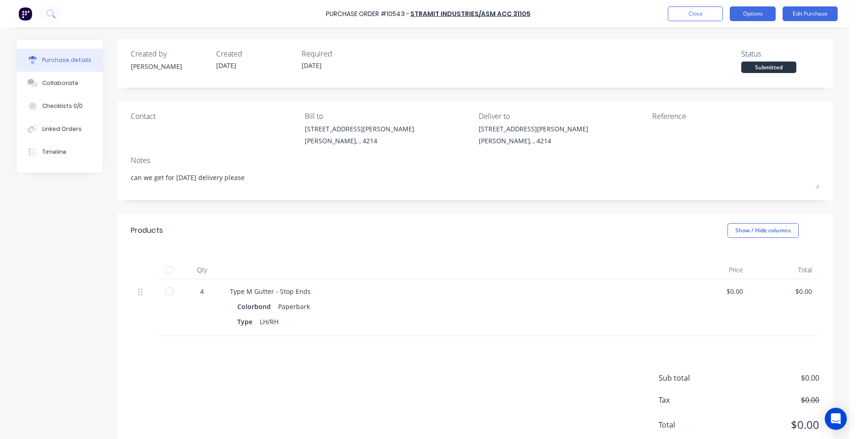
click at [773, 12] on button "Options" at bounding box center [753, 13] width 46 height 15
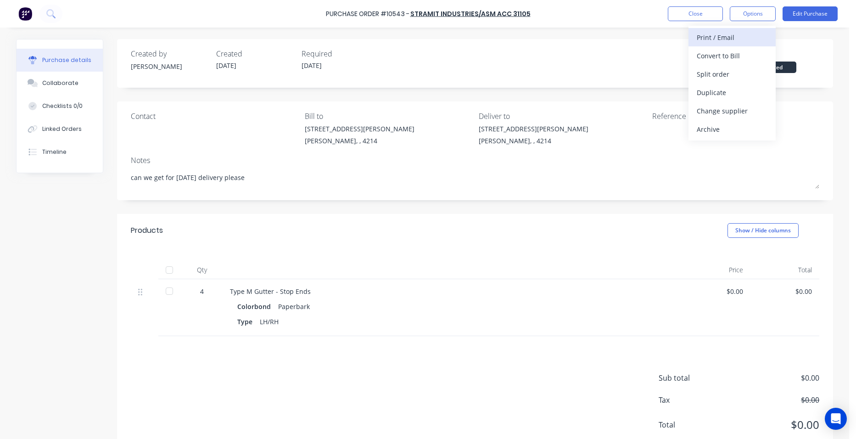
click at [746, 29] on button "Print / Email" at bounding box center [732, 37] width 87 height 18
click at [725, 67] on button "Without pricing" at bounding box center [732, 74] width 87 height 18
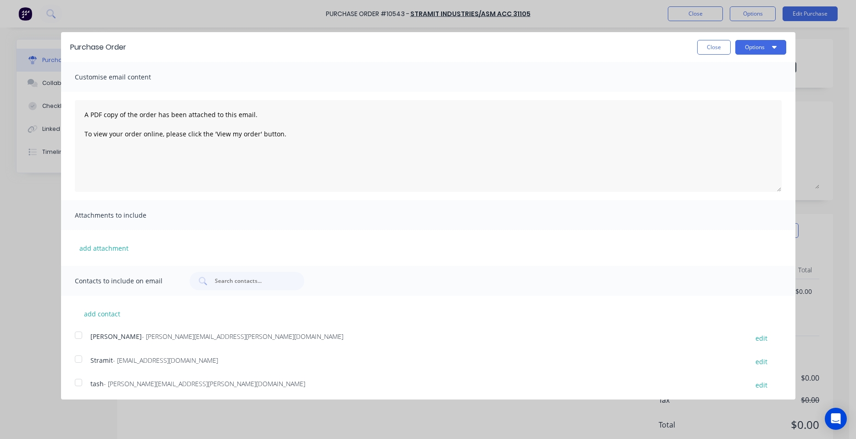
click at [75, 359] on div at bounding box center [78, 359] width 18 height 18
click at [760, 45] on button "Options" at bounding box center [760, 47] width 51 height 15
click at [746, 83] on div "Email" at bounding box center [742, 88] width 71 height 13
type textarea "x"
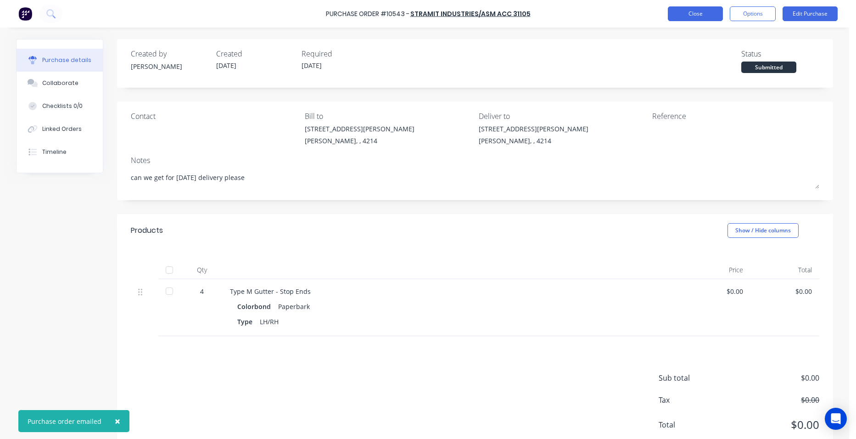
click at [698, 15] on button "Close" at bounding box center [695, 13] width 55 height 15
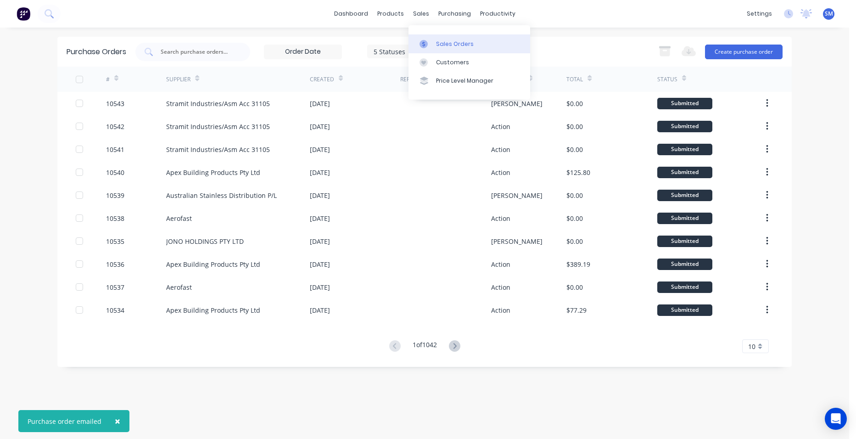
drag, startPoint x: 435, startPoint y: 40, endPoint x: 427, endPoint y: 46, distance: 10.5
click at [435, 40] on link "Sales Orders" at bounding box center [470, 43] width 122 height 18
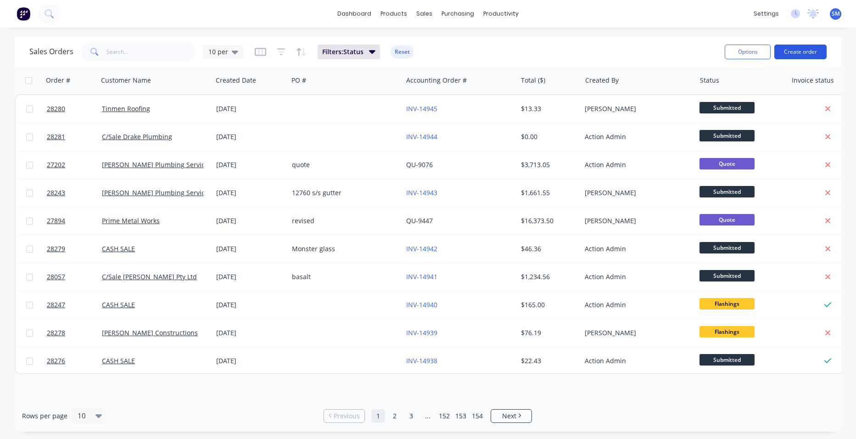
click at [799, 48] on button "Create order" at bounding box center [800, 52] width 52 height 15
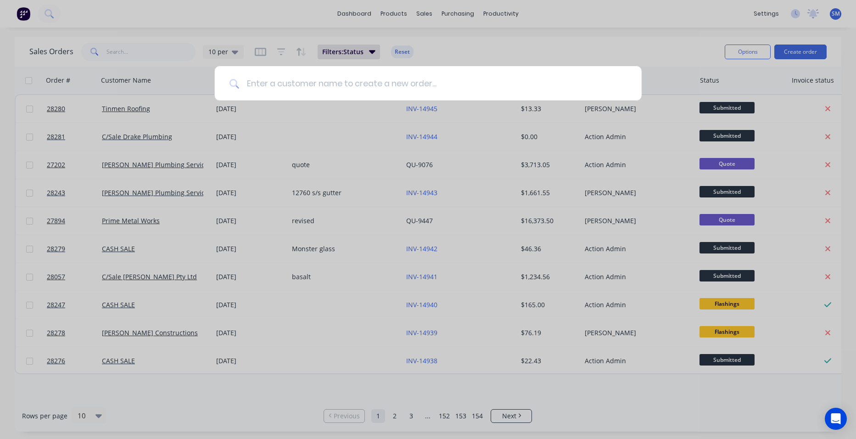
click at [281, 88] on input at bounding box center [433, 83] width 388 height 34
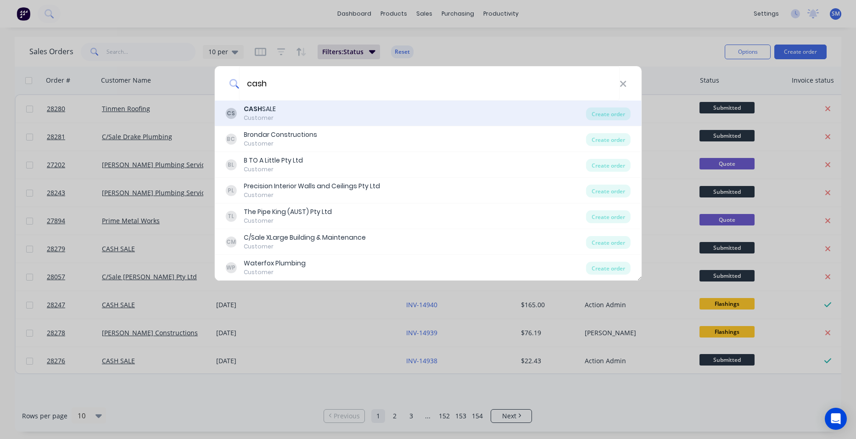
type input "cash"
click at [301, 117] on div "CS CASH SALE Customer" at bounding box center [405, 113] width 361 height 18
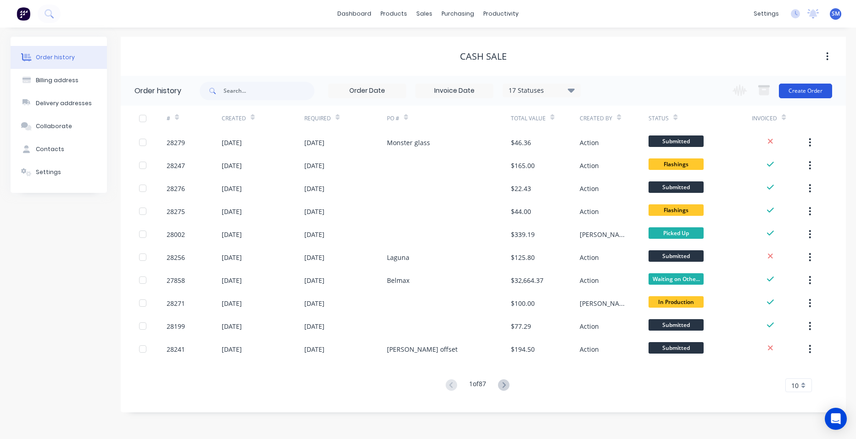
click at [797, 89] on button "Create Order" at bounding box center [805, 91] width 53 height 15
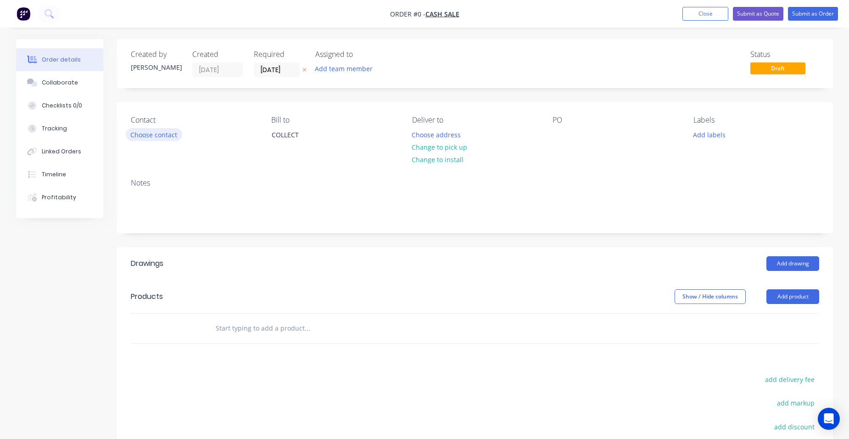
click at [176, 136] on button "Choose contact" at bounding box center [154, 134] width 56 height 12
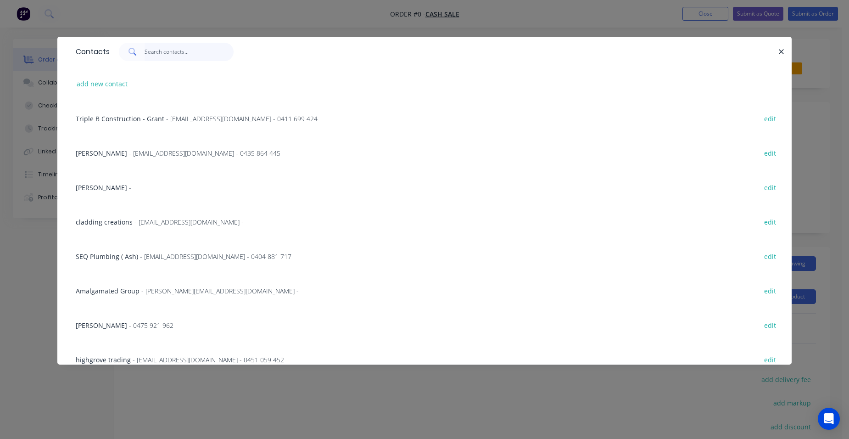
click at [163, 55] on input "text" at bounding box center [190, 52] width 90 height 18
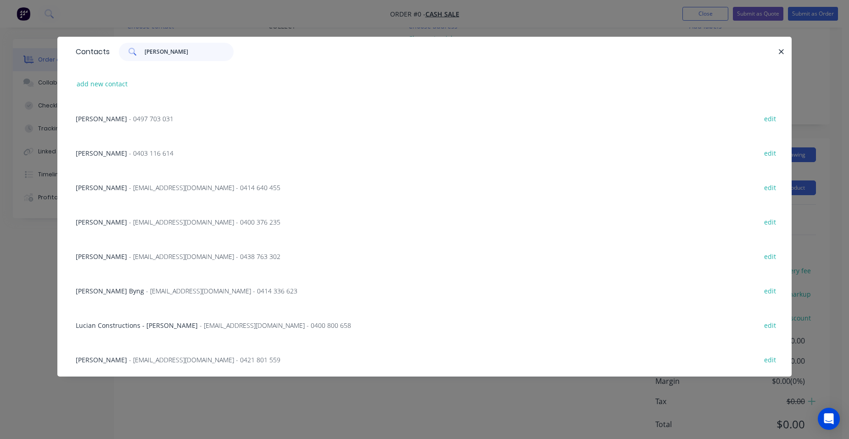
scroll to position [139, 0]
type input "shaw"
click at [775, 118] on button "edit" at bounding box center [770, 118] width 22 height 12
select select "AU"
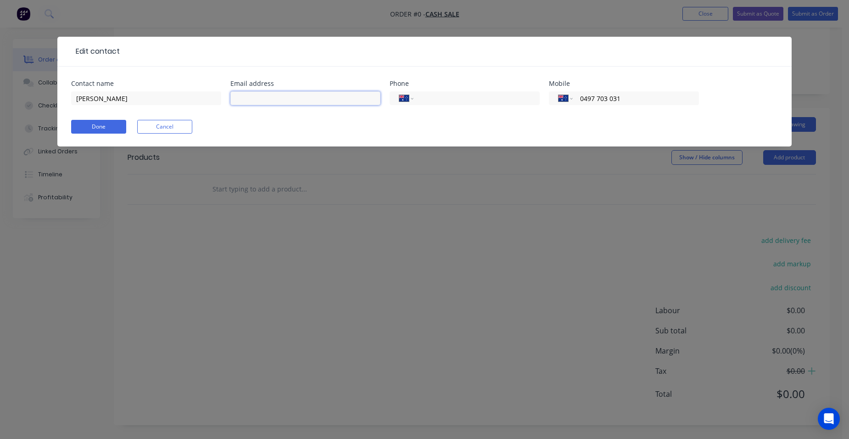
click at [248, 99] on input "text" at bounding box center [305, 98] width 150 height 14
type input "shawlineair@outlook.com"
drag, startPoint x: 114, startPoint y: 97, endPoint x: 63, endPoint y: 99, distance: 51.4
click at [63, 99] on div "Contact name Peter Shaw Email address shawlineair@outlook.com Phone Internation…" at bounding box center [424, 107] width 734 height 80
type input "Shawline Aiconditioning & refridgeation peter"
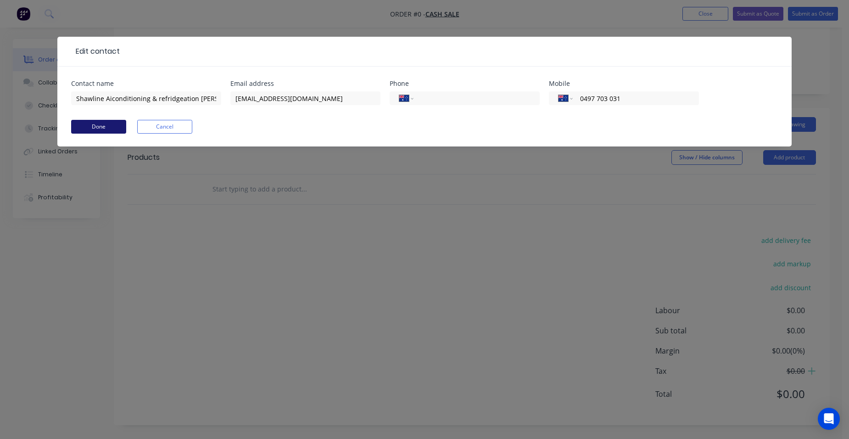
click at [90, 128] on button "Done" at bounding box center [98, 127] width 55 height 14
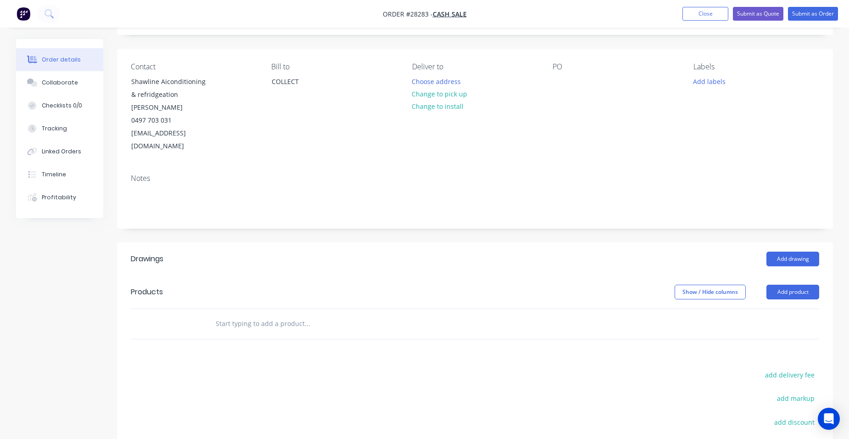
scroll to position [47, 0]
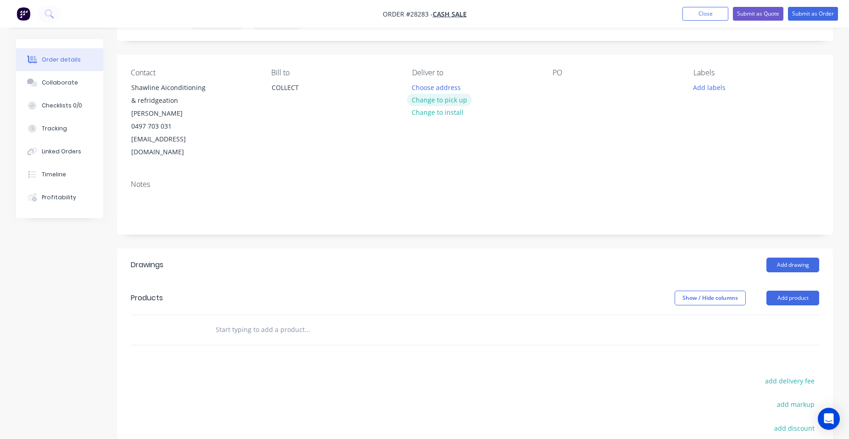
click at [435, 98] on button "Change to pick up" at bounding box center [439, 100] width 65 height 12
click at [807, 258] on button "Add drawing" at bounding box center [793, 265] width 53 height 15
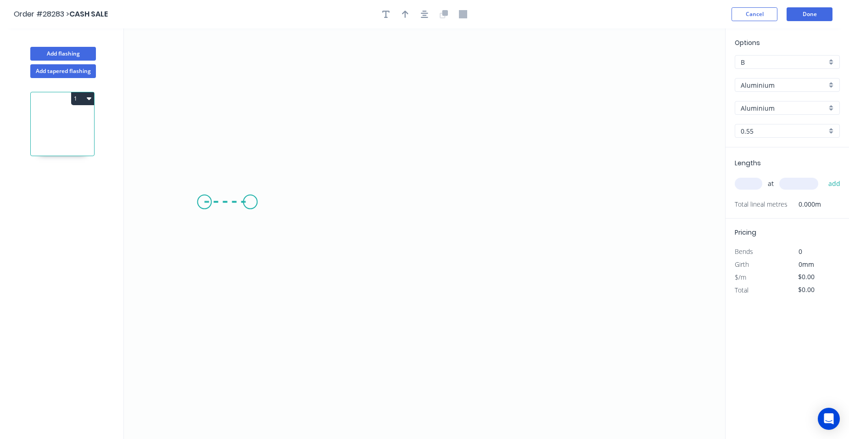
drag, startPoint x: 204, startPoint y: 202, endPoint x: 251, endPoint y: 203, distance: 46.4
click at [251, 203] on icon "0" at bounding box center [424, 233] width 601 height 410
drag, startPoint x: 251, startPoint y: 95, endPoint x: 301, endPoint y: 91, distance: 49.8
click at [252, 95] on icon "0 ?" at bounding box center [424, 233] width 601 height 410
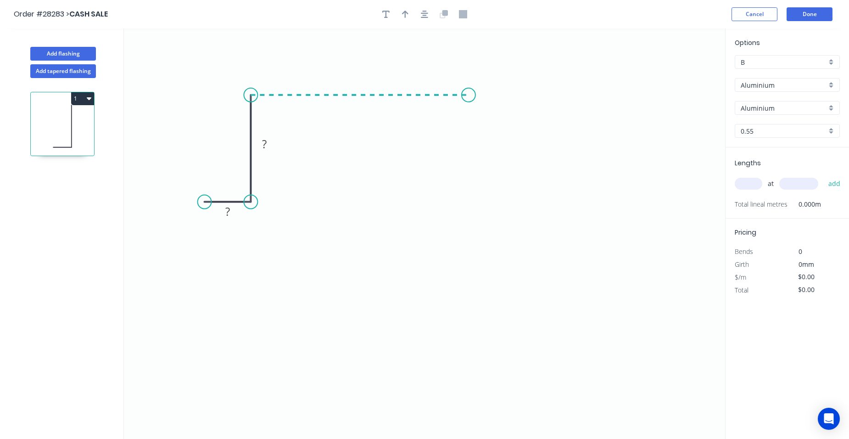
click at [472, 97] on icon "0 ? ?" at bounding box center [424, 233] width 601 height 410
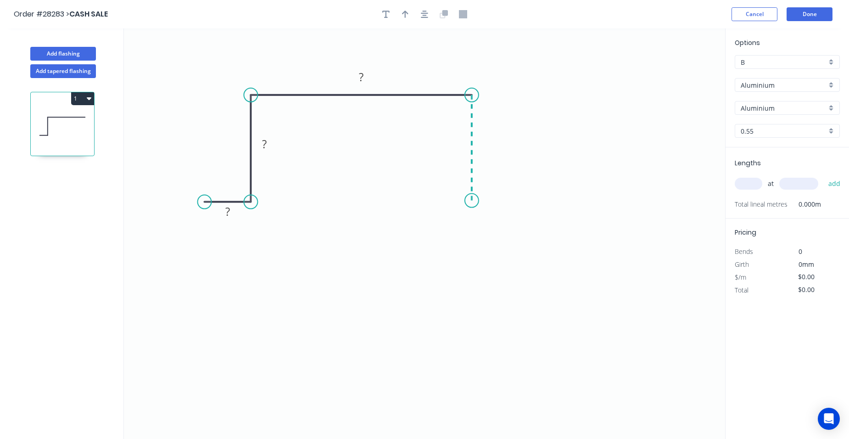
click at [476, 201] on icon "0 ? ? ?" at bounding box center [424, 233] width 601 height 410
click at [523, 205] on icon "0 ? ? ? ?" at bounding box center [424, 233] width 601 height 410
drag, startPoint x: 523, startPoint y: 204, endPoint x: 524, endPoint y: 196, distance: 8.3
click at [524, 203] on circle at bounding box center [523, 205] width 14 height 14
click at [520, 195] on icon "0 ? ? ? ? ? ? º" at bounding box center [424, 233] width 601 height 410
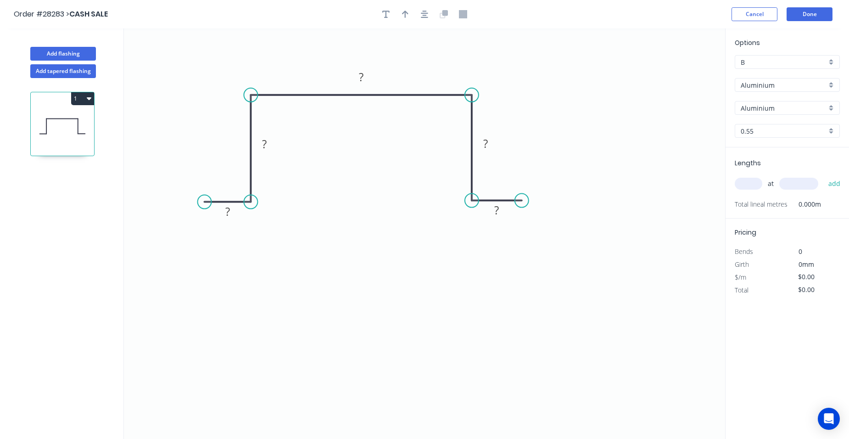
click at [522, 199] on circle at bounding box center [522, 201] width 14 height 14
click at [498, 210] on tspan "?" at bounding box center [496, 209] width 5 height 15
click at [492, 141] on rect at bounding box center [485, 144] width 18 height 13
click at [365, 77] on rect at bounding box center [361, 77] width 18 height 13
click at [268, 146] on rect at bounding box center [264, 144] width 18 height 13
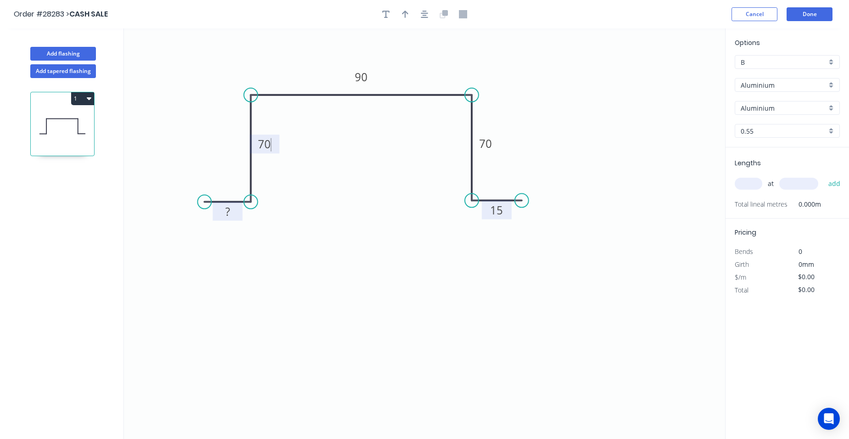
click at [230, 211] on tspan "?" at bounding box center [227, 211] width 5 height 15
click at [403, 7] on header "Order #28283 > CASH SALE Cancel Done" at bounding box center [424, 14] width 849 height 28
type input "$1.00"
click at [404, 10] on icon "button" at bounding box center [405, 14] width 6 height 8
drag, startPoint x: 679, startPoint y: 73, endPoint x: 516, endPoint y: 99, distance: 165.0
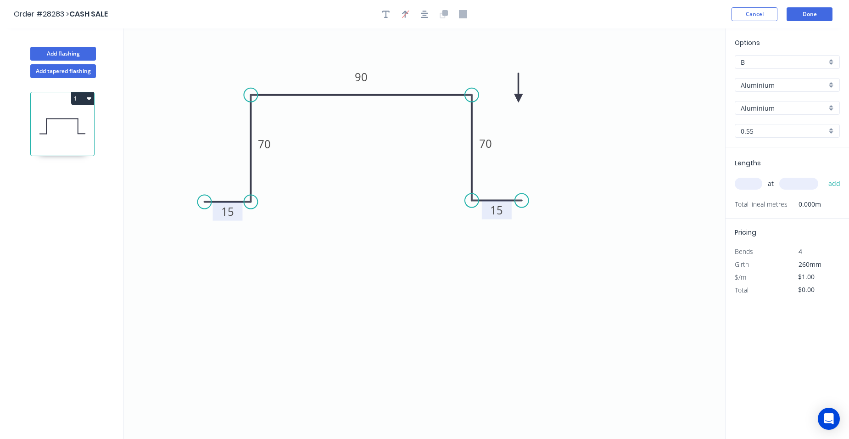
click at [516, 99] on icon at bounding box center [519, 87] width 8 height 29
click at [516, 99] on icon at bounding box center [516, 87] width 8 height 29
click at [828, 83] on div "Aluminium" at bounding box center [787, 85] width 105 height 14
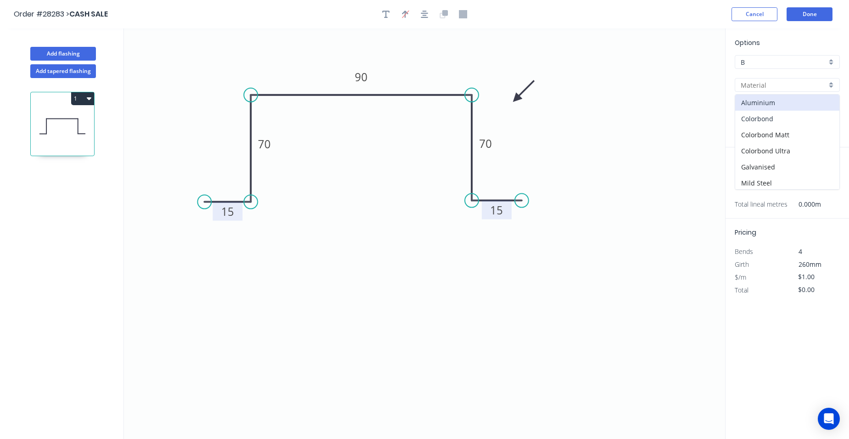
click at [784, 118] on div "Colorbond" at bounding box center [787, 119] width 104 height 16
type input "Colorbond"
type input "Basalt"
type input "$14.21"
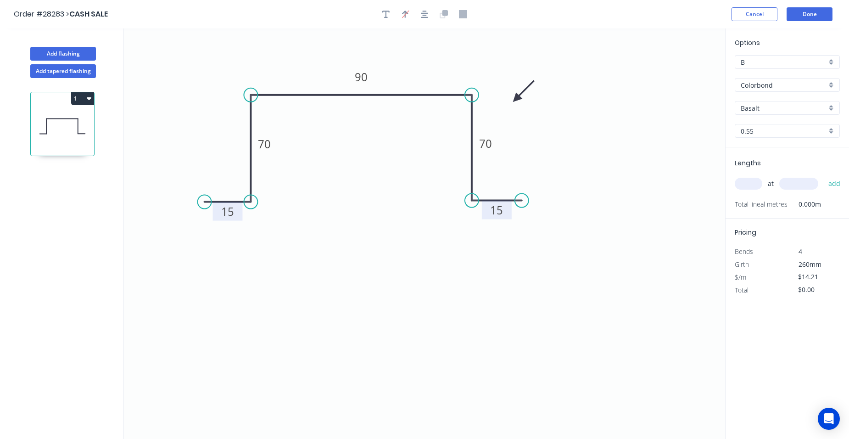
click at [830, 109] on div "Basalt" at bounding box center [787, 108] width 105 height 14
click at [796, 134] on div "Dover White" at bounding box center [787, 130] width 104 height 16
type input "Dover White"
click at [755, 185] on input "text" at bounding box center [749, 184] width 28 height 12
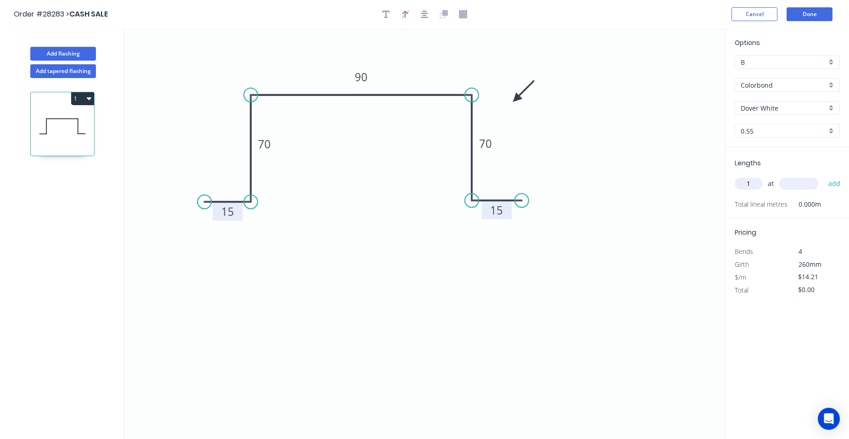
type input "1"
type input "6000"
click at [824, 176] on button "add" at bounding box center [835, 184] width 22 height 16
type input "$85.26"
type input "1"
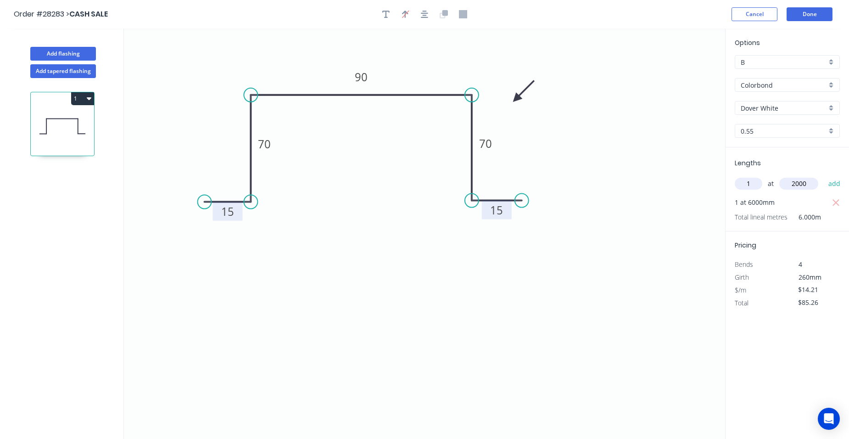
type input "2000"
click at [824, 176] on button "add" at bounding box center [835, 184] width 22 height 16
type input "$113.68"
drag, startPoint x: 385, startPoint y: 13, endPoint x: 380, endPoint y: 16, distance: 5.8
click at [385, 13] on icon "button" at bounding box center [385, 14] width 7 height 8
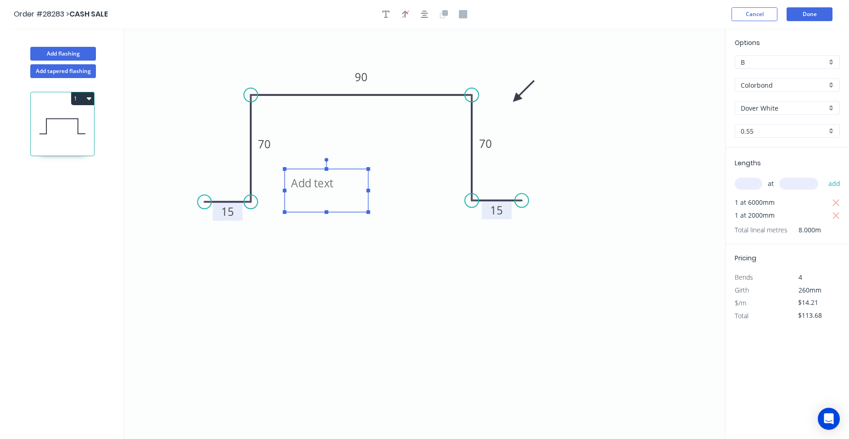
drag, startPoint x: 189, startPoint y: 53, endPoint x: 332, endPoint y: 179, distance: 190.6
click at [332, 179] on textarea at bounding box center [326, 191] width 74 height 34
type textarea "4 end caps to suit"
click at [803, 12] on button "Done" at bounding box center [810, 14] width 46 height 14
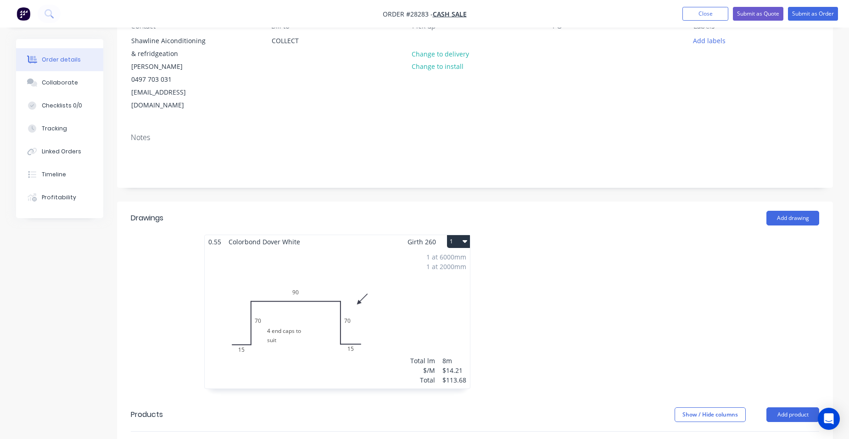
scroll to position [184, 0]
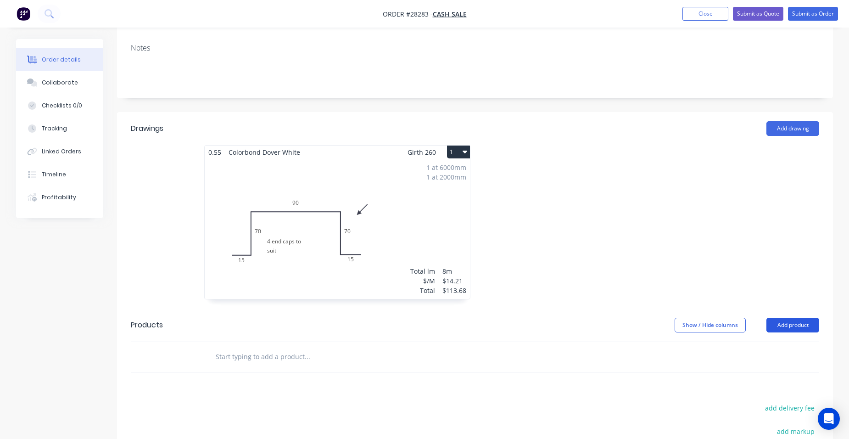
click at [806, 318] on button "Add product" at bounding box center [793, 325] width 53 height 15
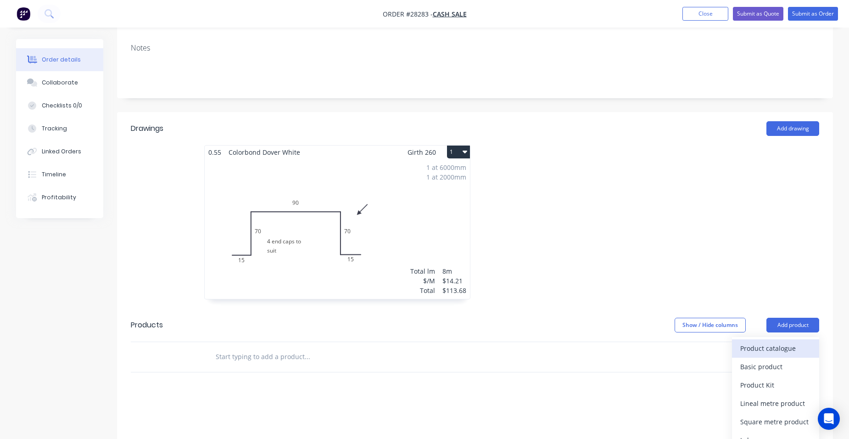
click at [791, 342] on div "Product catalogue" at bounding box center [775, 348] width 71 height 13
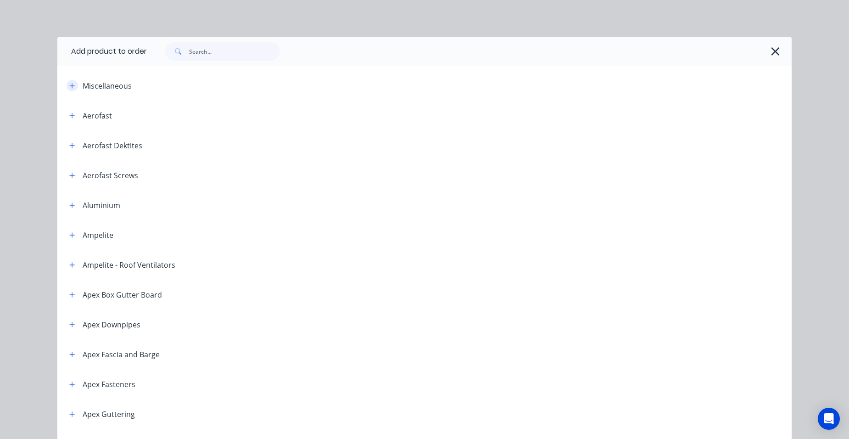
click at [69, 85] on icon "button" at bounding box center [72, 86] width 6 height 6
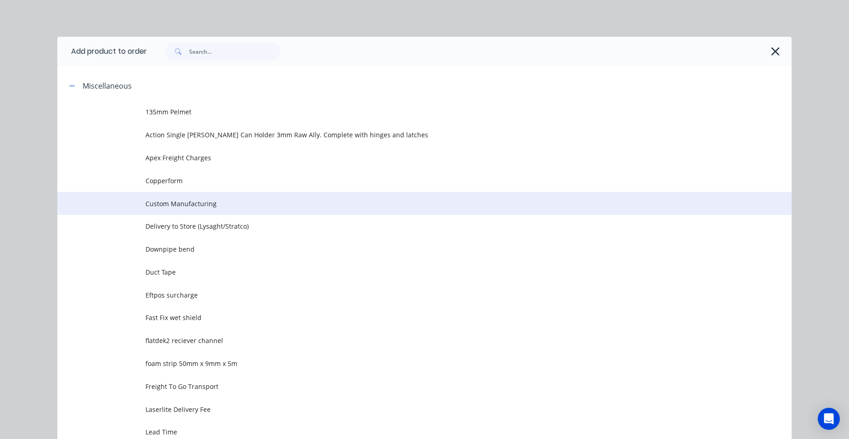
click at [207, 208] on td "Custom Manufacturing" at bounding box center [469, 203] width 646 height 23
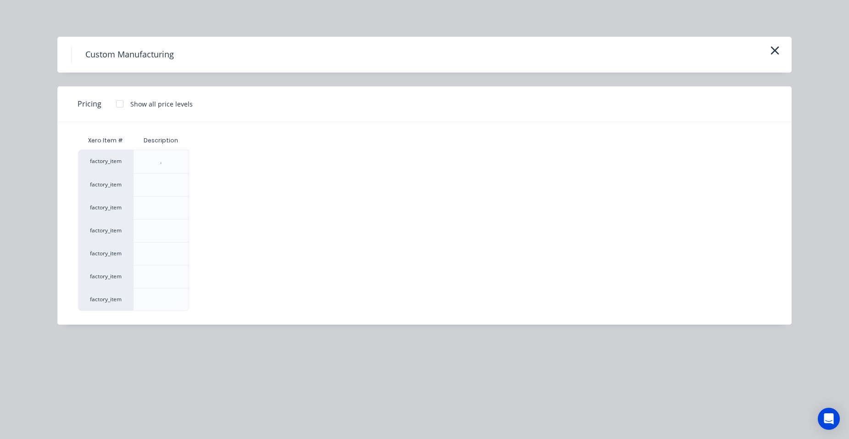
click at [121, 101] on div at bounding box center [120, 104] width 18 height 18
click at [215, 270] on div "$0.00" at bounding box center [214, 276] width 49 height 22
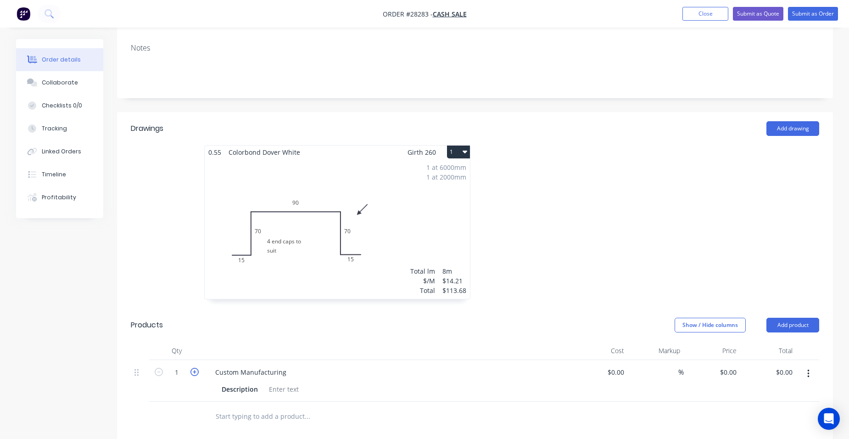
click at [193, 368] on icon "button" at bounding box center [195, 372] width 8 height 8
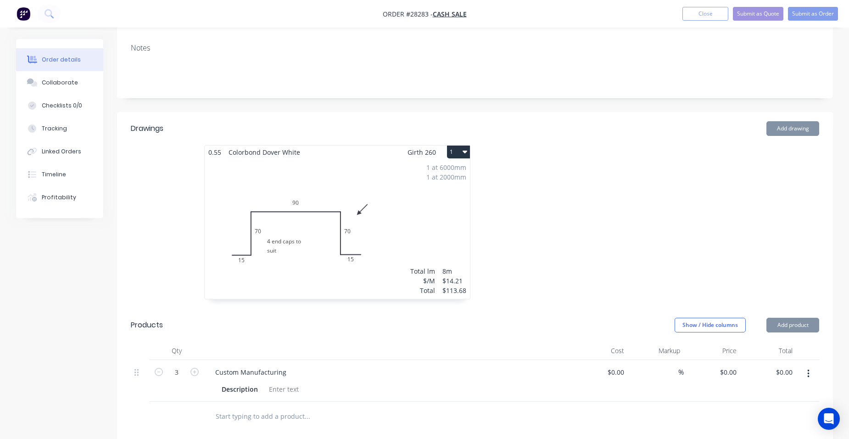
drag, startPoint x: 193, startPoint y: 344, endPoint x: 213, endPoint y: 357, distance: 23.6
click at [193, 368] on icon "button" at bounding box center [195, 372] width 8 height 8
type input "4"
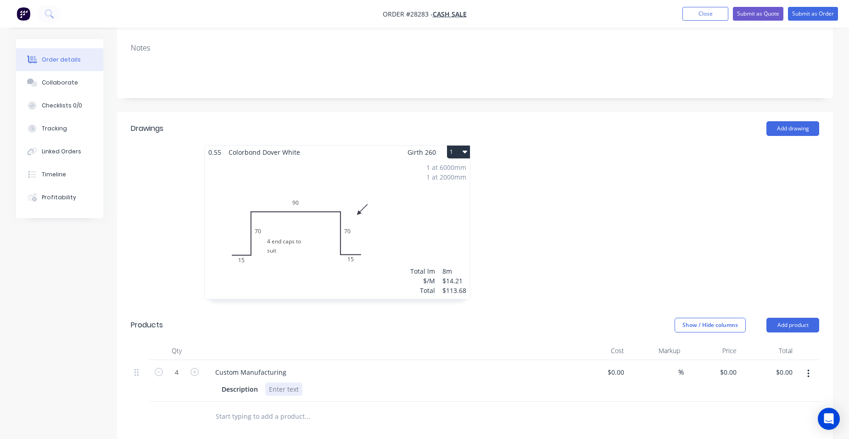
click at [283, 382] on div at bounding box center [283, 388] width 37 height 13
click at [736, 365] on input "0" at bounding box center [735, 371] width 11 height 13
type input "$8.00"
type input "$32.00"
click at [716, 360] on div "$8.00 8" at bounding box center [712, 381] width 56 height 42
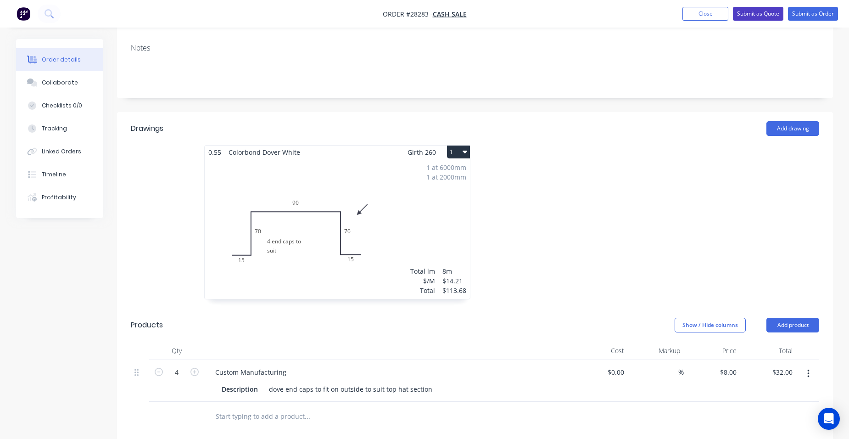
click at [773, 9] on button "Submit as Quote" at bounding box center [758, 14] width 50 height 14
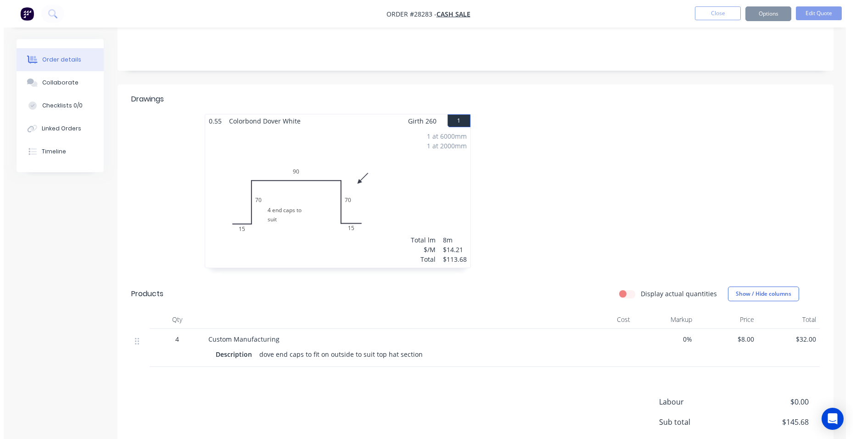
scroll to position [0, 0]
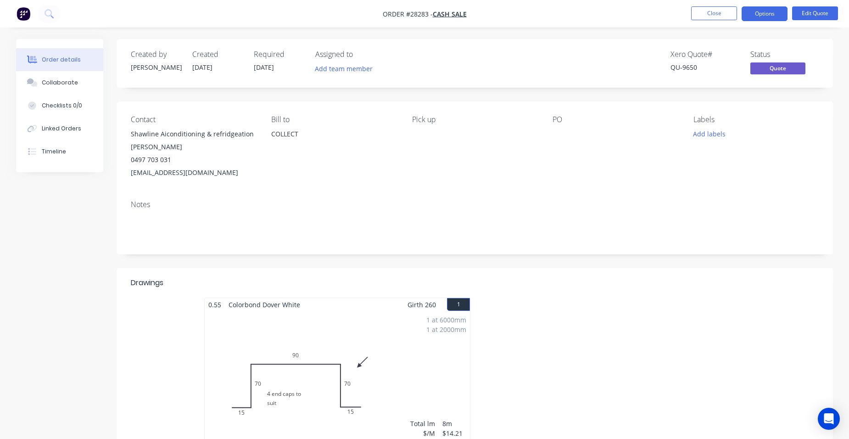
click at [773, 14] on button "Options" at bounding box center [765, 13] width 46 height 15
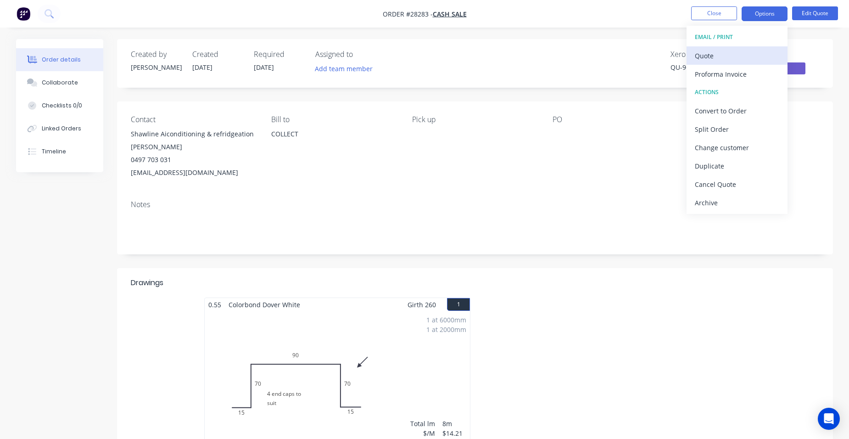
click at [738, 52] on div "Quote" at bounding box center [737, 55] width 84 height 13
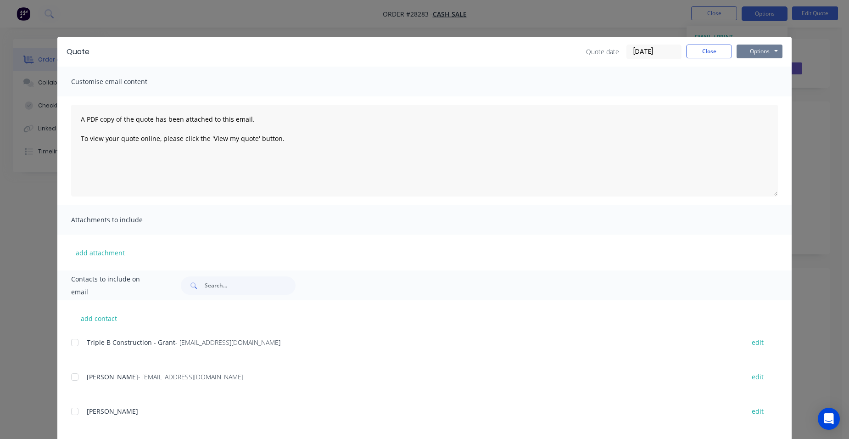
click at [747, 46] on button "Options" at bounding box center [760, 52] width 46 height 14
click at [755, 82] on button "Print" at bounding box center [766, 82] width 59 height 15
click at [711, 50] on button "Close" at bounding box center [709, 52] width 46 height 14
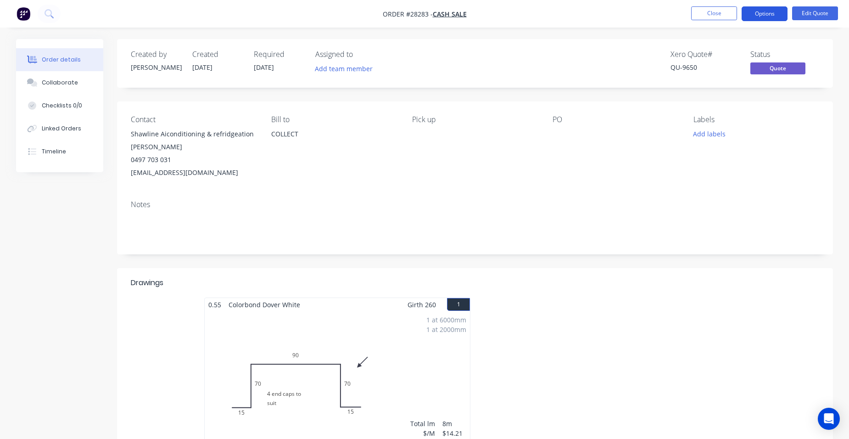
click at [758, 11] on button "Options" at bounding box center [765, 13] width 46 height 15
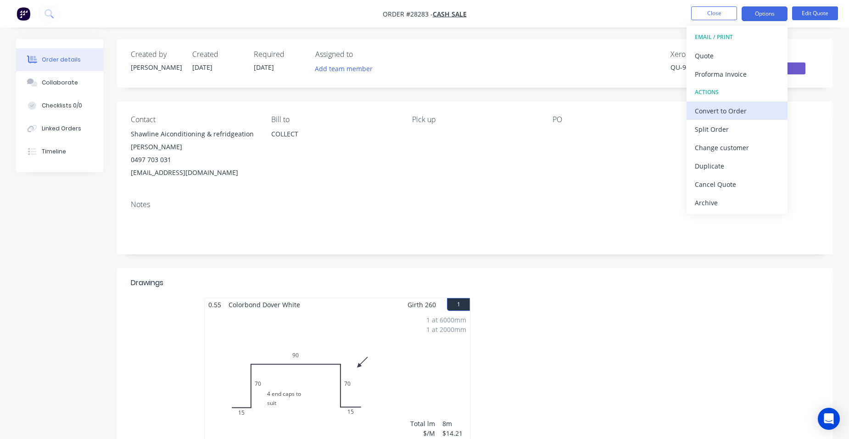
click at [743, 106] on div "Convert to Order" at bounding box center [737, 110] width 84 height 13
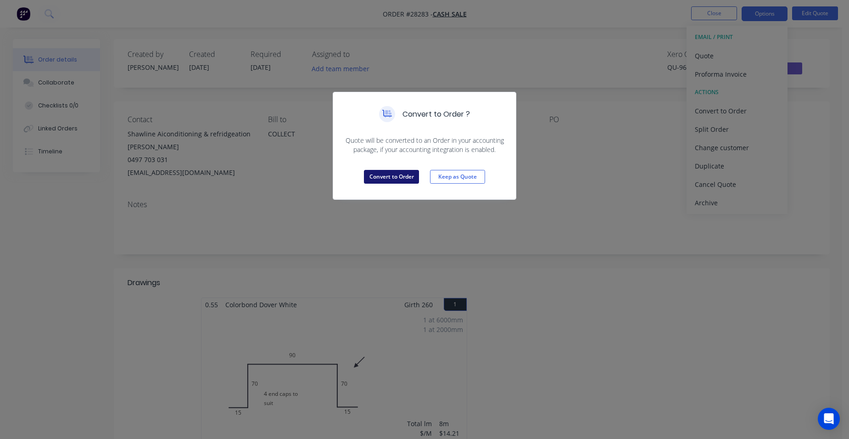
click at [379, 176] on button "Convert to Order" at bounding box center [391, 177] width 55 height 14
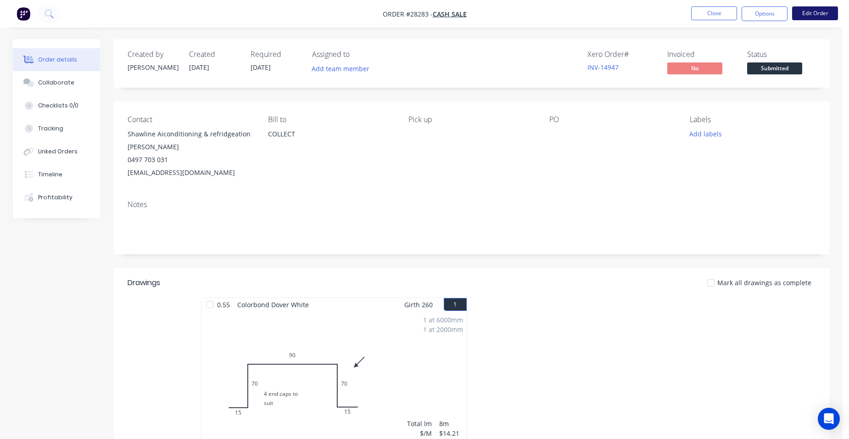
click at [832, 15] on button "Edit Order" at bounding box center [815, 13] width 46 height 14
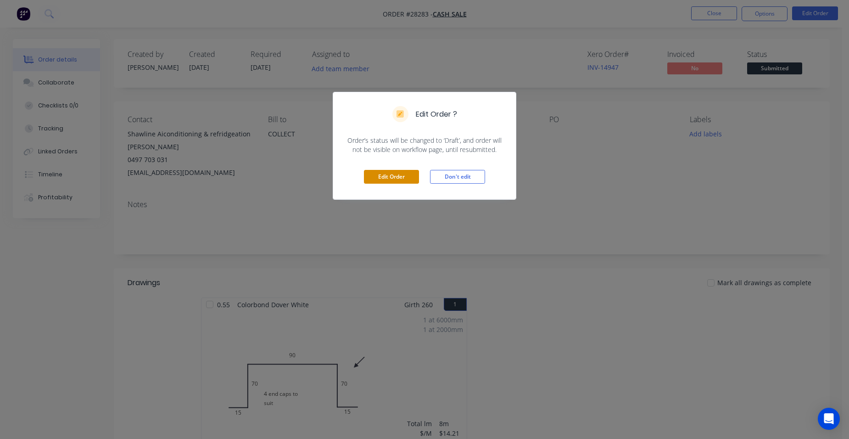
click at [402, 171] on button "Edit Order" at bounding box center [391, 177] width 55 height 14
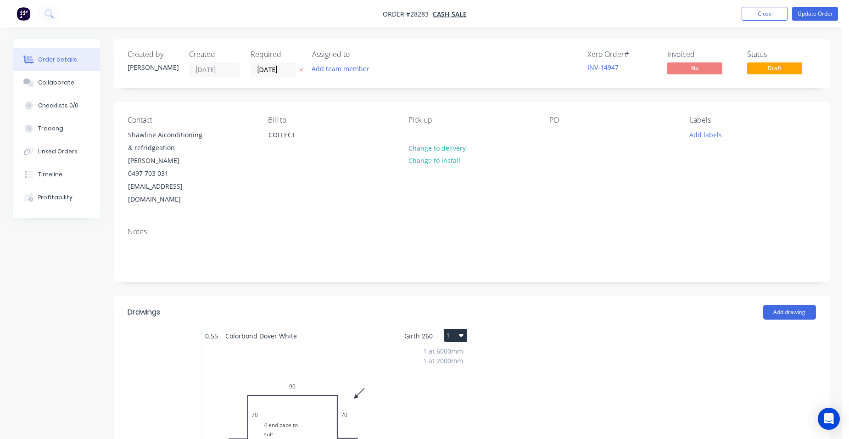
click at [275, 72] on input "[DATE]" at bounding box center [273, 70] width 45 height 14
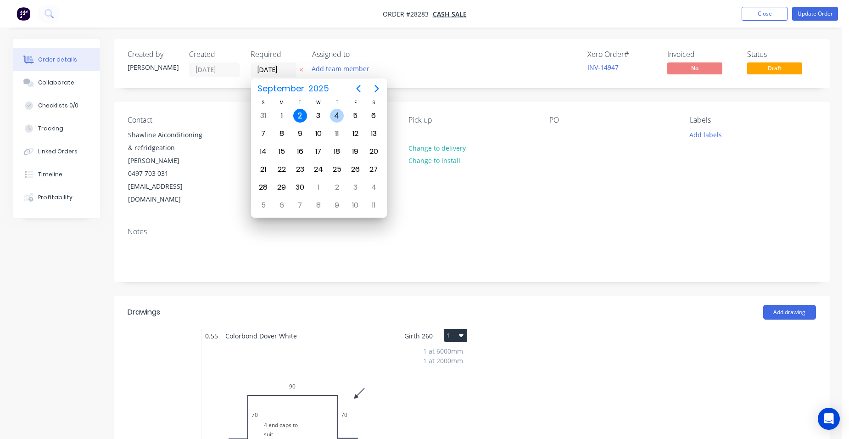
click at [342, 110] on div "4" at bounding box center [337, 115] width 18 height 17
type input "04/09/25"
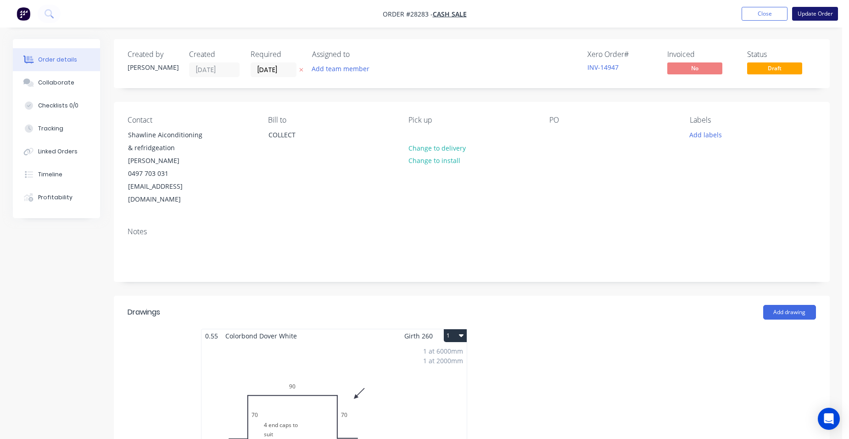
click at [824, 9] on button "Update Order" at bounding box center [815, 14] width 46 height 14
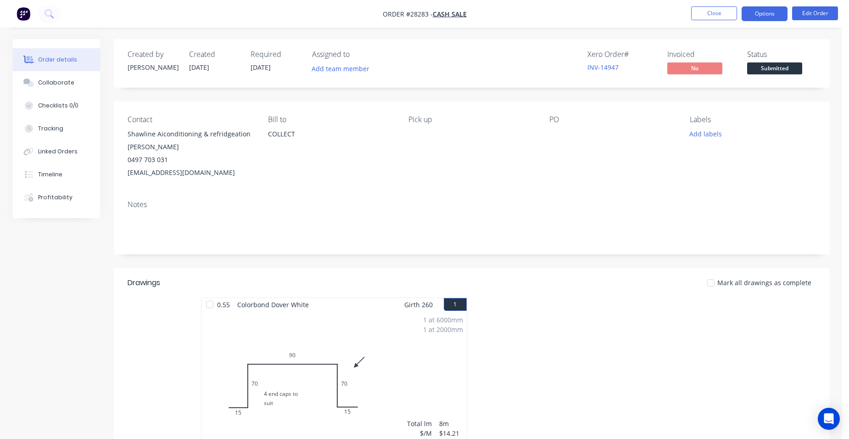
click at [777, 13] on button "Options" at bounding box center [765, 13] width 46 height 15
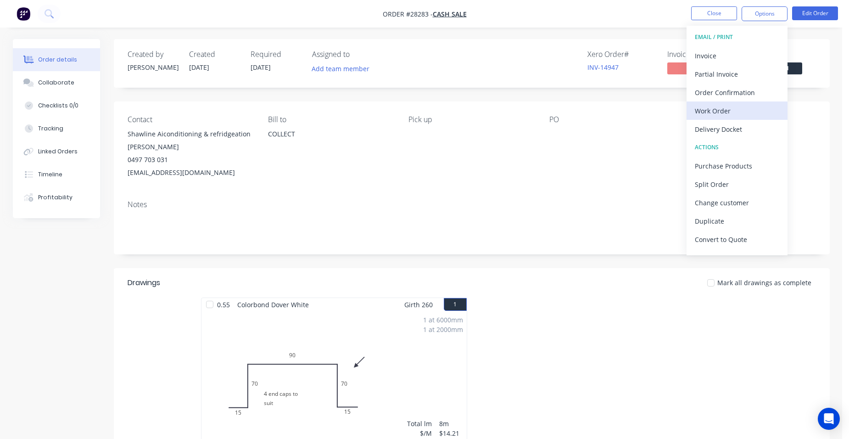
click at [729, 110] on div "Work Order" at bounding box center [737, 110] width 84 height 13
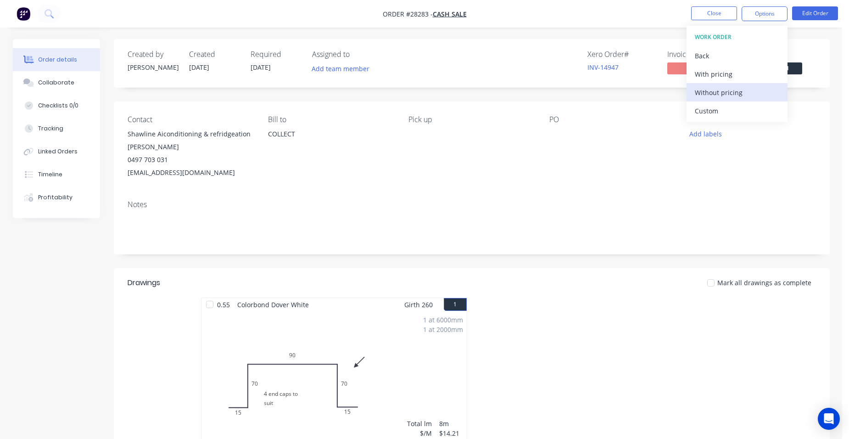
click at [737, 99] on button "Without pricing" at bounding box center [737, 92] width 101 height 18
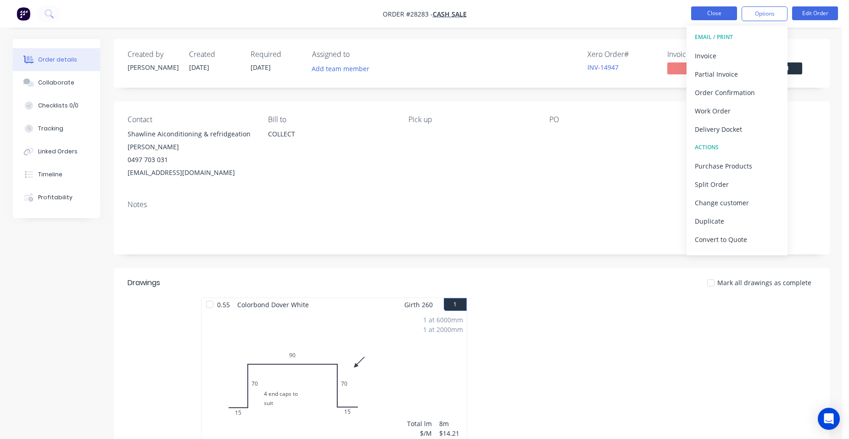
click at [712, 9] on button "Close" at bounding box center [714, 13] width 46 height 14
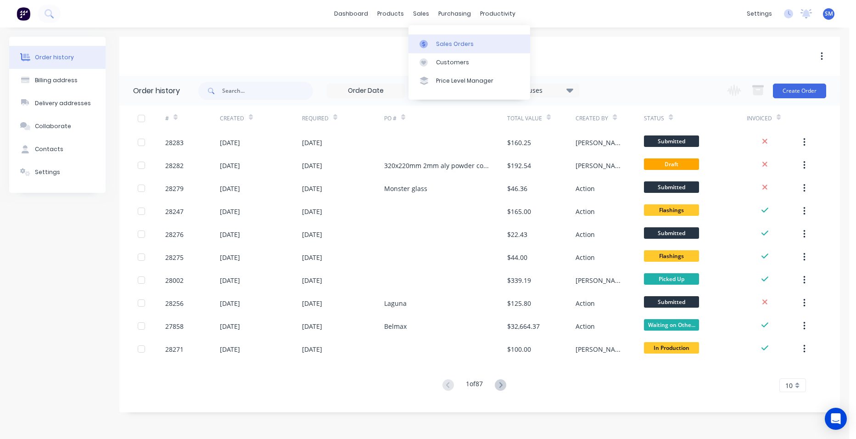
click at [431, 38] on link "Sales Orders" at bounding box center [470, 43] width 122 height 18
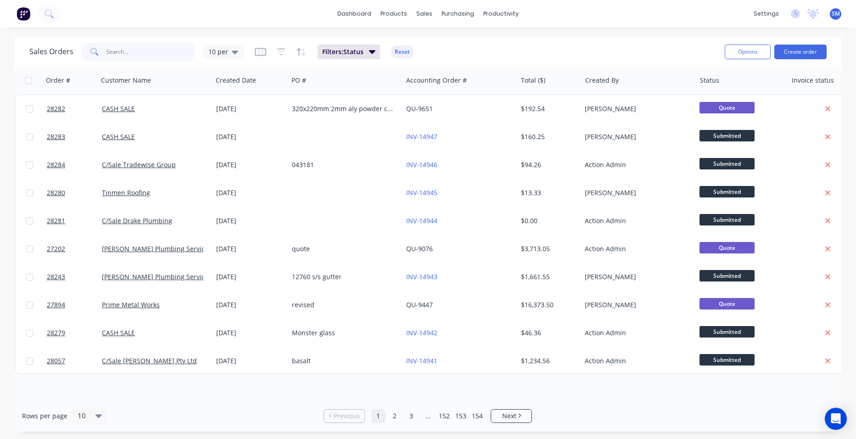
click at [142, 55] on input "text" at bounding box center [152, 52] width 90 height 18
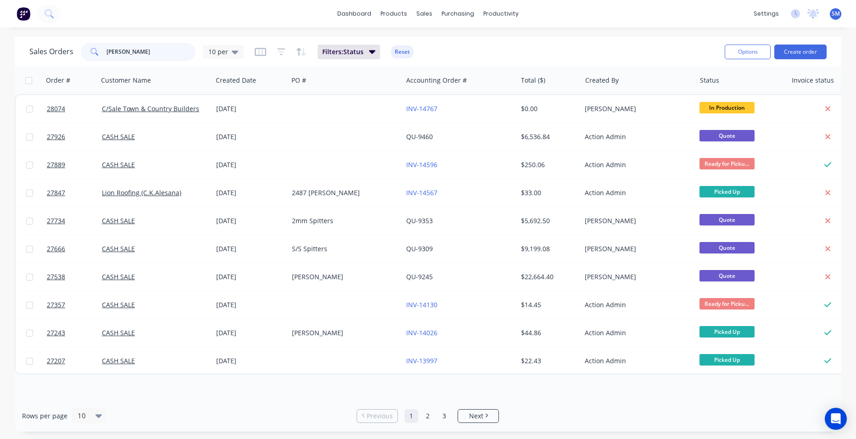
click at [129, 53] on input "[PERSON_NAME]" at bounding box center [152, 52] width 90 height 18
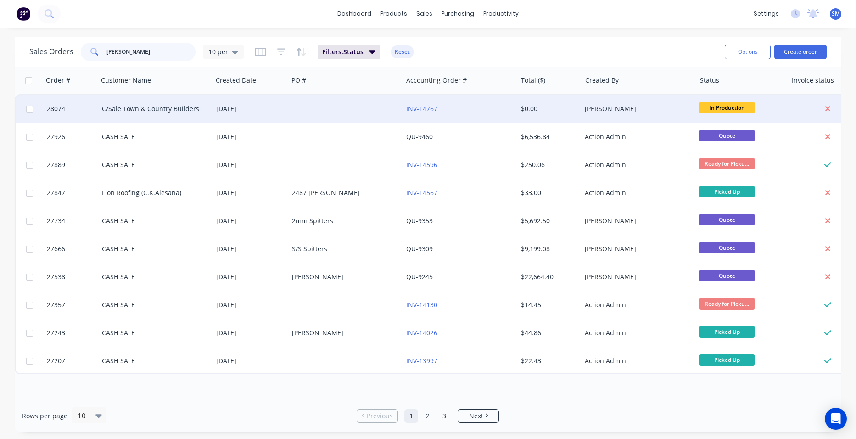
type input "[PERSON_NAME]"
click at [297, 106] on div at bounding box center [345, 109] width 114 height 28
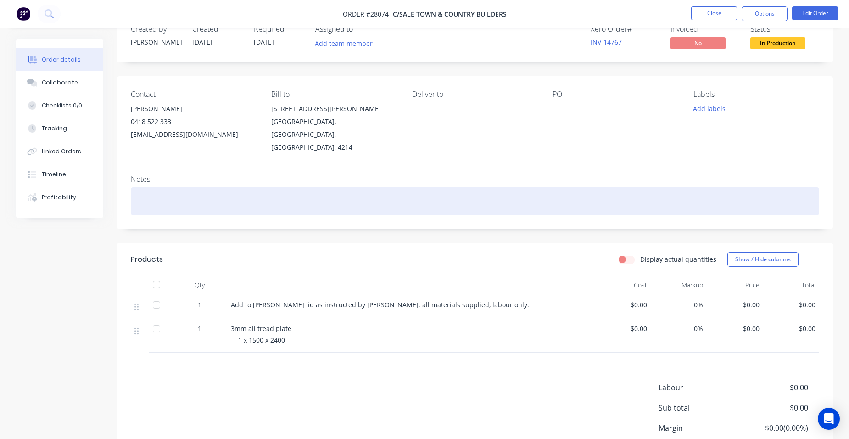
scroll to position [46, 0]
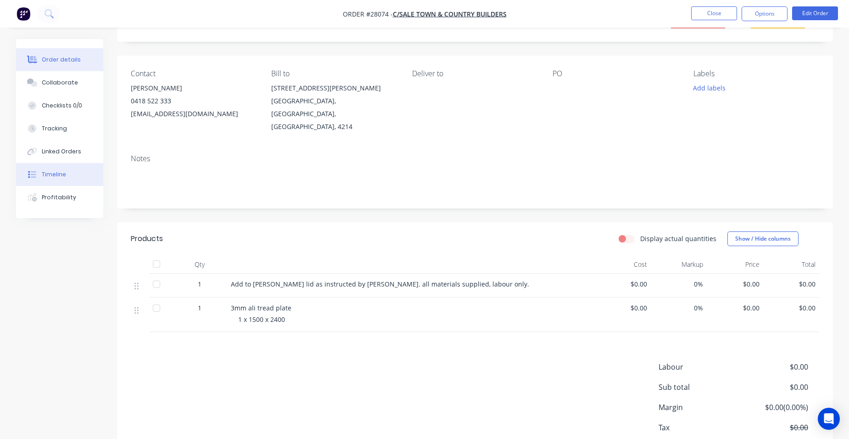
click at [72, 179] on button "Timeline" at bounding box center [59, 174] width 87 height 23
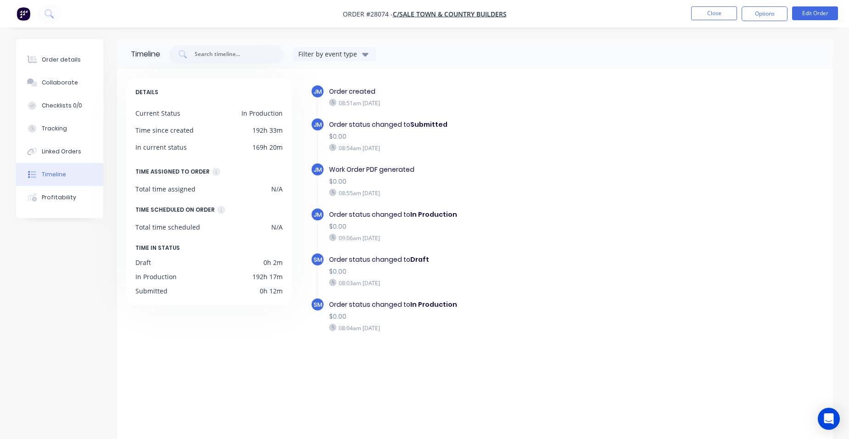
drag, startPoint x: 75, startPoint y: 55, endPoint x: 114, endPoint y: 71, distance: 42.8
click at [75, 53] on button "Order details" at bounding box center [59, 59] width 87 height 23
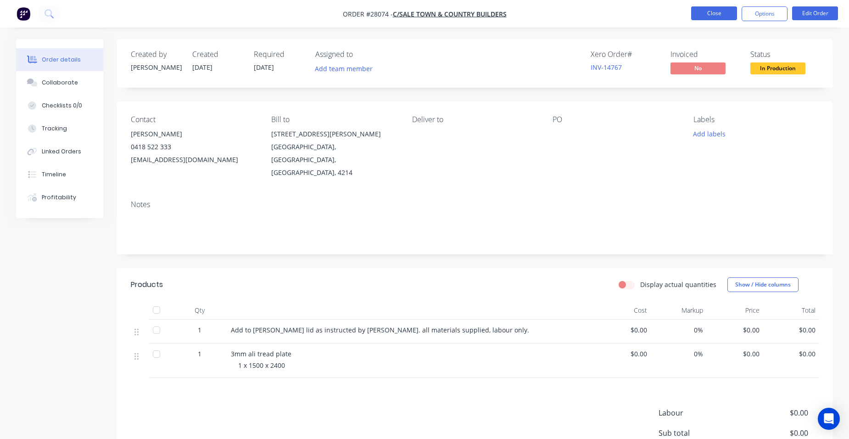
click at [708, 6] on button "Close" at bounding box center [714, 13] width 46 height 14
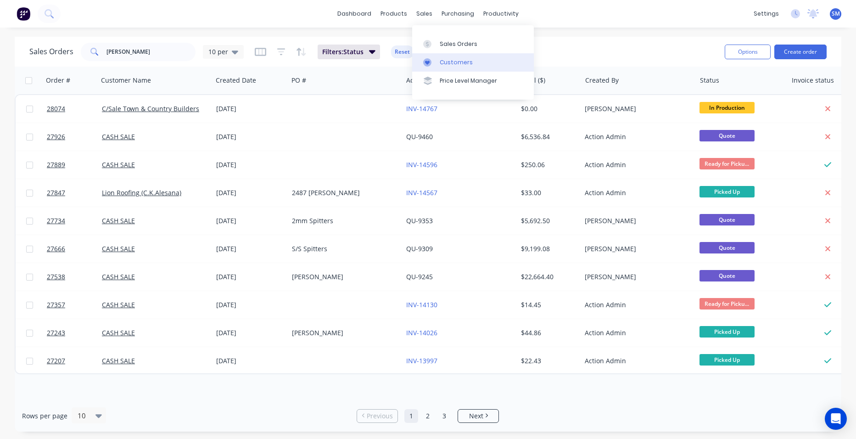
click at [451, 65] on div "Customers" at bounding box center [456, 62] width 33 height 8
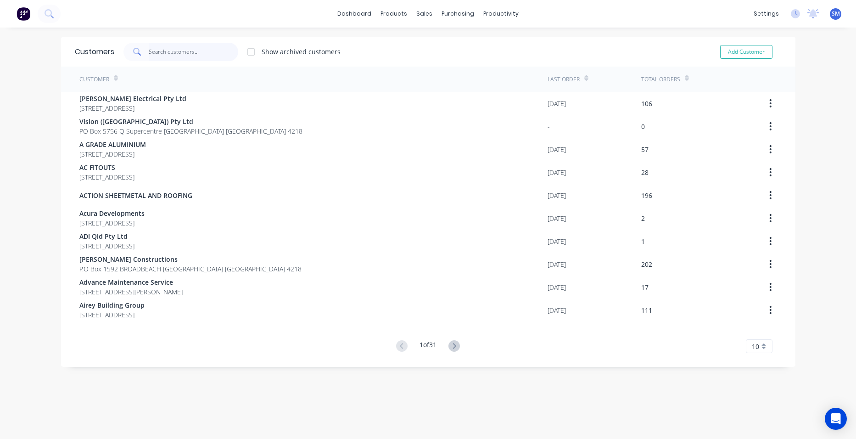
click at [183, 57] on input "text" at bounding box center [194, 52] width 90 height 18
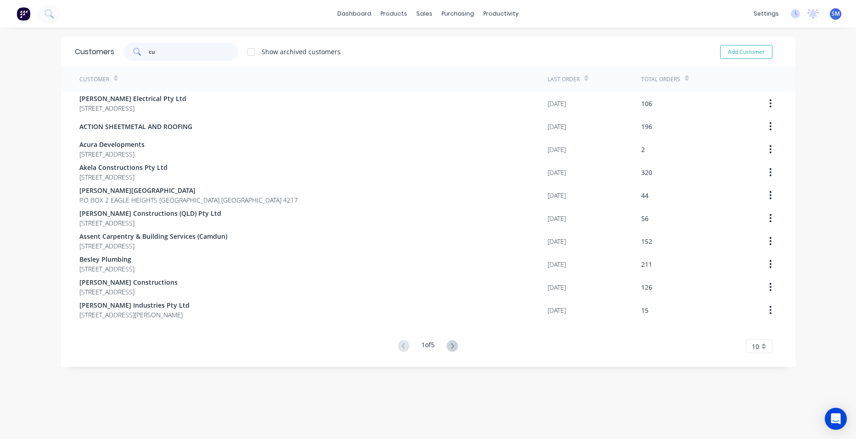
type input "c"
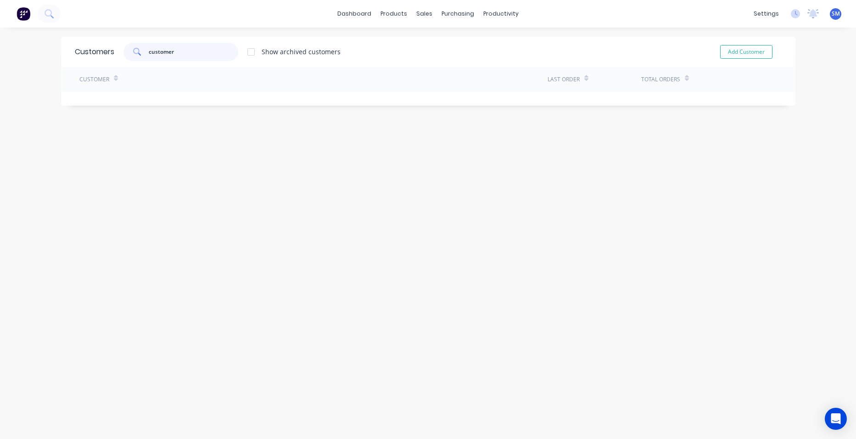
drag, startPoint x: 183, startPoint y: 54, endPoint x: 119, endPoint y: 45, distance: 64.3
click at [119, 45] on div "customer Show archived customers" at bounding box center [227, 52] width 226 height 18
type input "j"
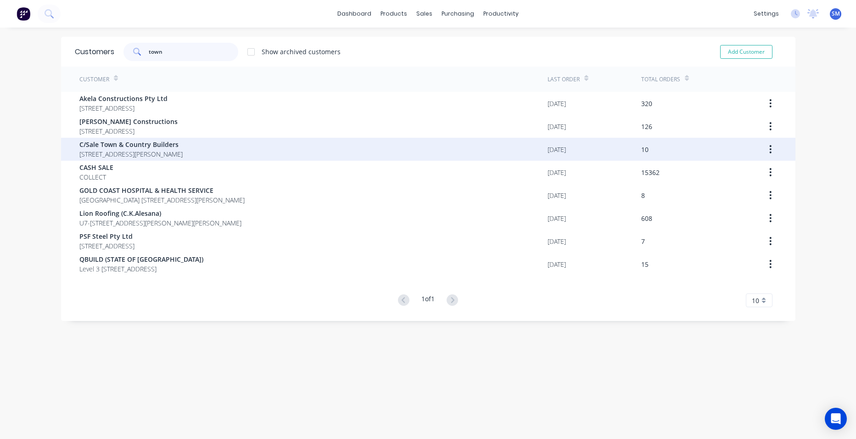
type input "town"
click at [129, 147] on span "C/Sale Town & Country Builders" at bounding box center [130, 145] width 103 height 10
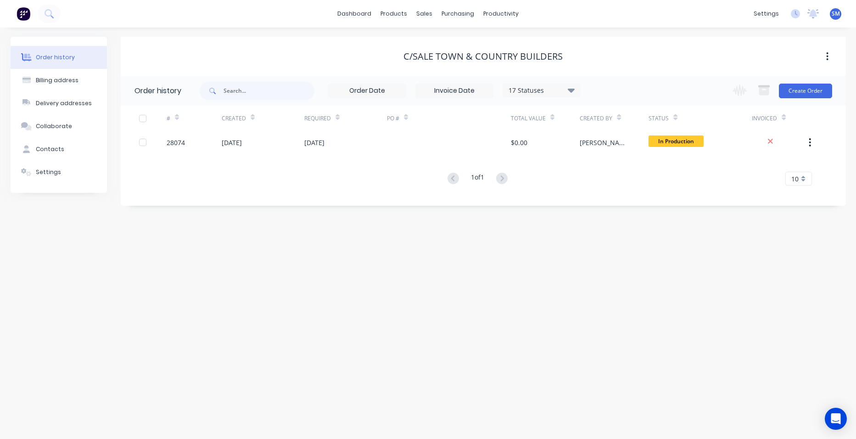
drag, startPoint x: 570, startPoint y: 85, endPoint x: 566, endPoint y: 95, distance: 10.3
click at [570, 85] on icon at bounding box center [571, 89] width 7 height 11
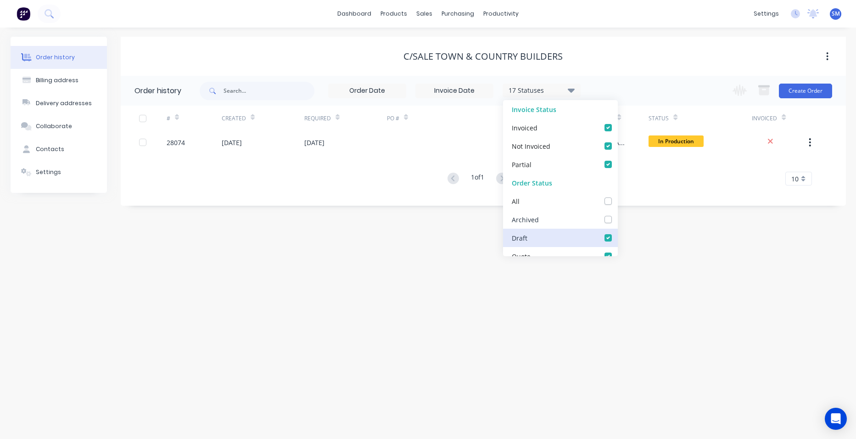
drag, startPoint x: 599, startPoint y: 215, endPoint x: 562, endPoint y: 242, distance: 45.6
click at [599, 217] on div "Archived" at bounding box center [560, 219] width 115 height 18
drag, startPoint x: 602, startPoint y: 219, endPoint x: 488, endPoint y: 214, distance: 114.4
click at [617, 214] on label at bounding box center [617, 214] width 0 height 0
click at [617, 220] on input "checkbox" at bounding box center [620, 218] width 7 height 9
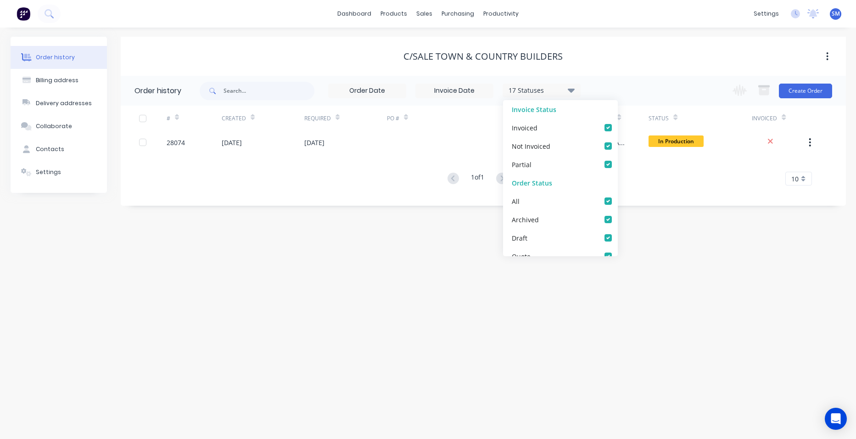
checkbox input "true"
click at [439, 179] on div "1 of 1 10 5 10 15 20 25 30 35" at bounding box center [478, 178] width 714 height 13
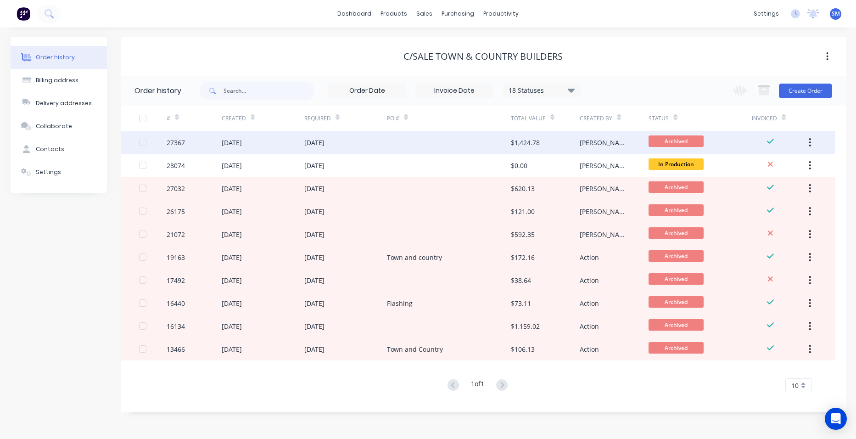
click at [399, 139] on div at bounding box center [449, 142] width 124 height 23
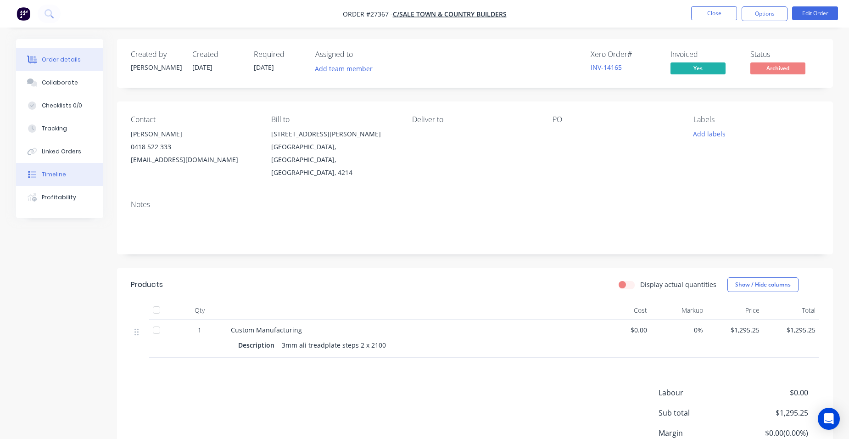
click at [62, 170] on div "Timeline" at bounding box center [54, 174] width 24 height 8
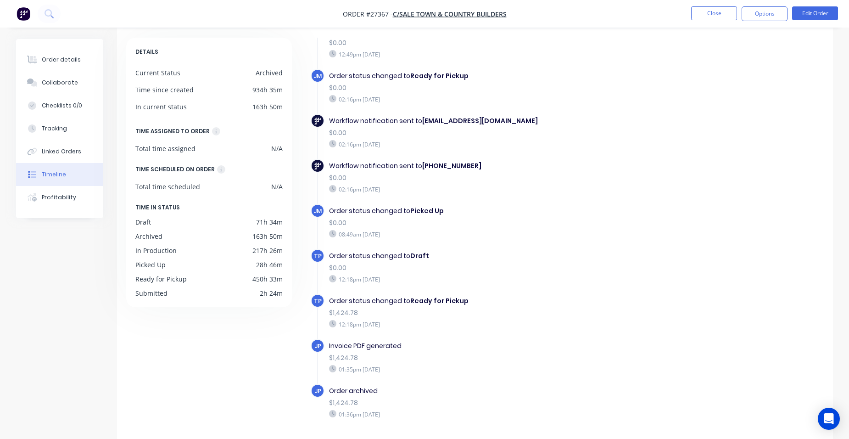
scroll to position [70, 0]
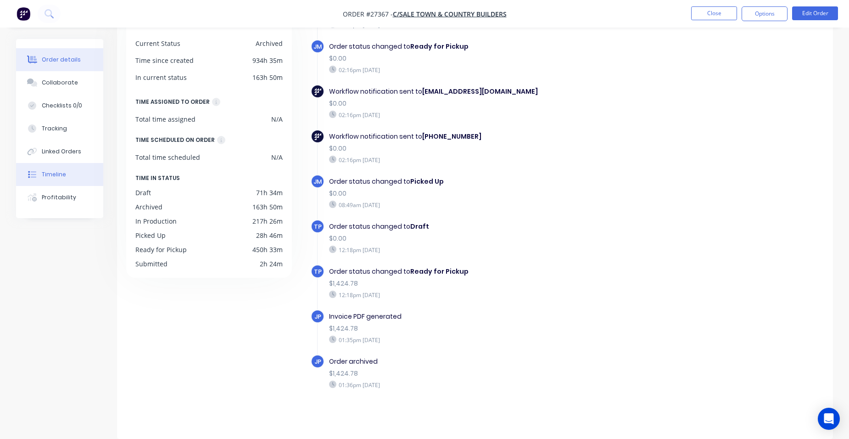
click at [95, 66] on button "Order details" at bounding box center [59, 59] width 87 height 23
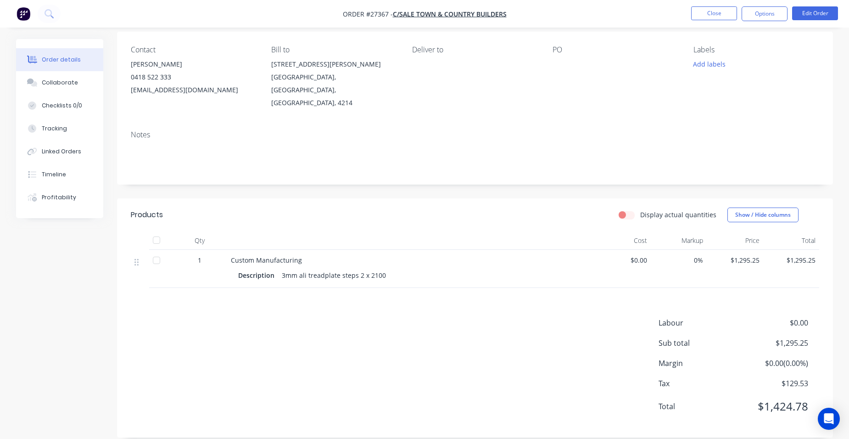
scroll to position [69, 0]
click at [727, 19] on button "Close" at bounding box center [714, 13] width 46 height 14
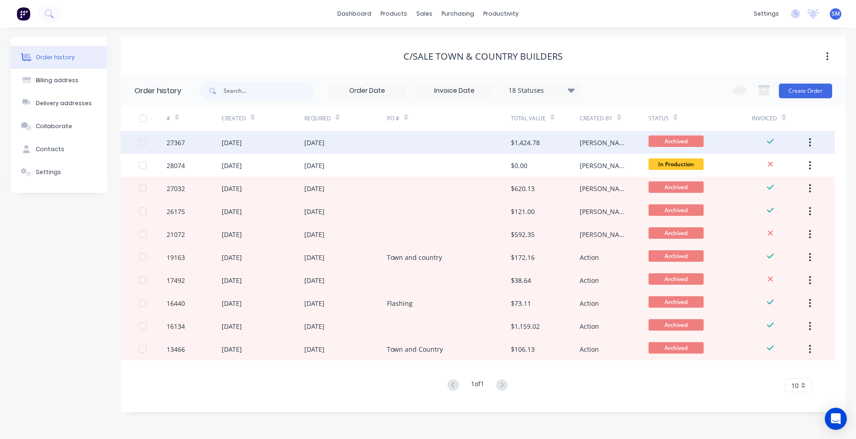
click at [405, 144] on div at bounding box center [449, 142] width 124 height 23
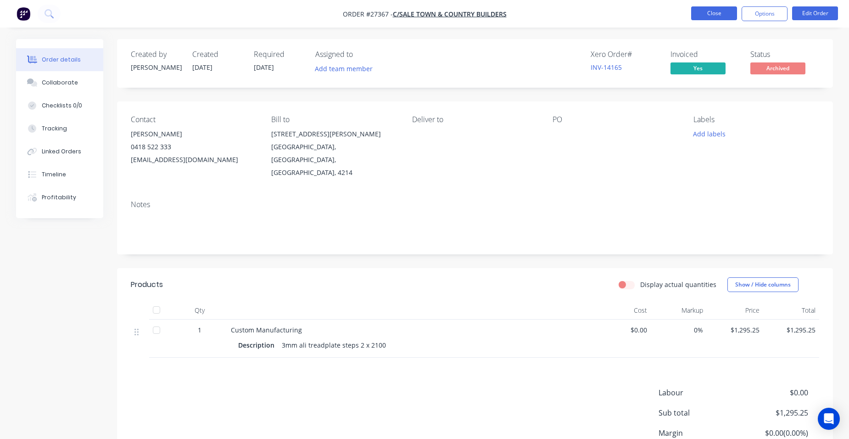
click at [698, 9] on button "Close" at bounding box center [714, 13] width 46 height 14
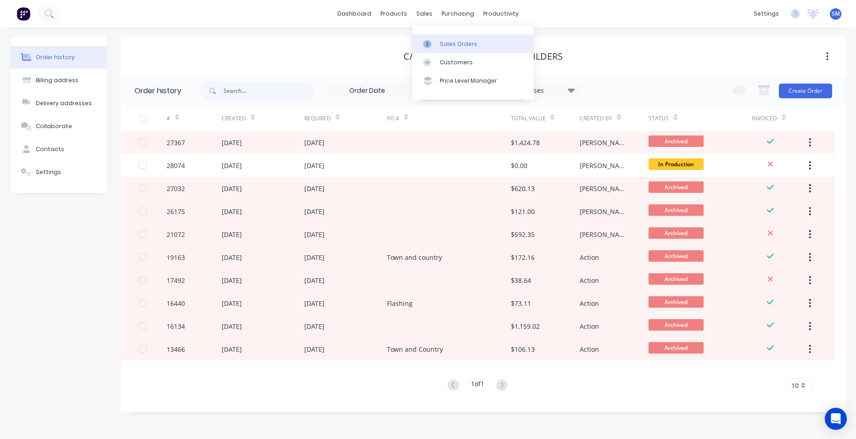
click at [465, 43] on div "Sales Orders" at bounding box center [459, 44] width 38 height 8
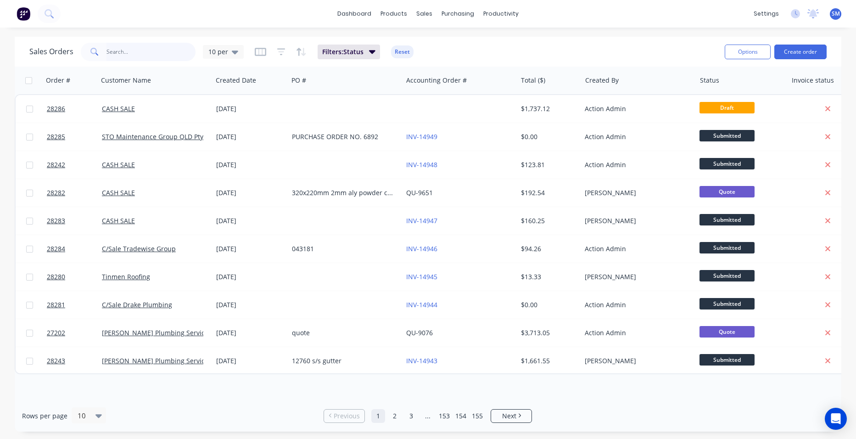
click at [117, 54] on input "text" at bounding box center [152, 52] width 90 height 18
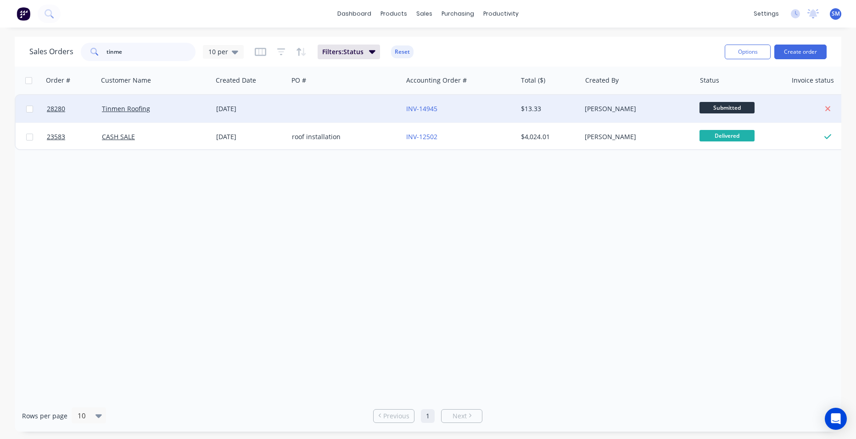
type input "tinme"
click at [324, 103] on div at bounding box center [345, 109] width 114 height 28
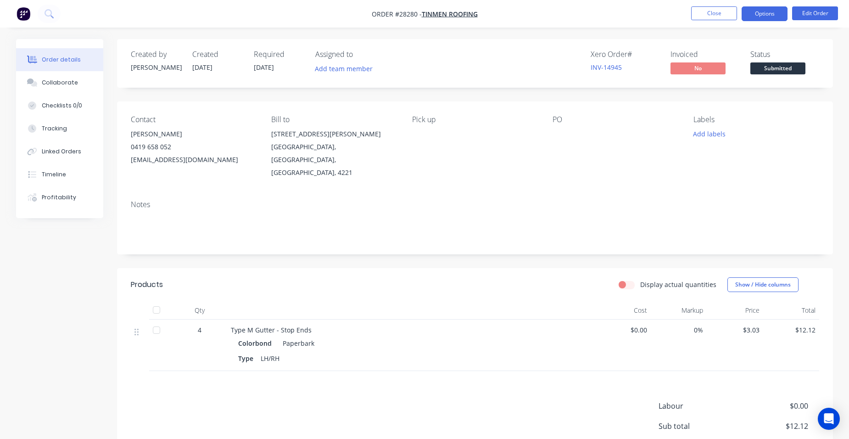
click at [751, 13] on button "Options" at bounding box center [765, 13] width 46 height 15
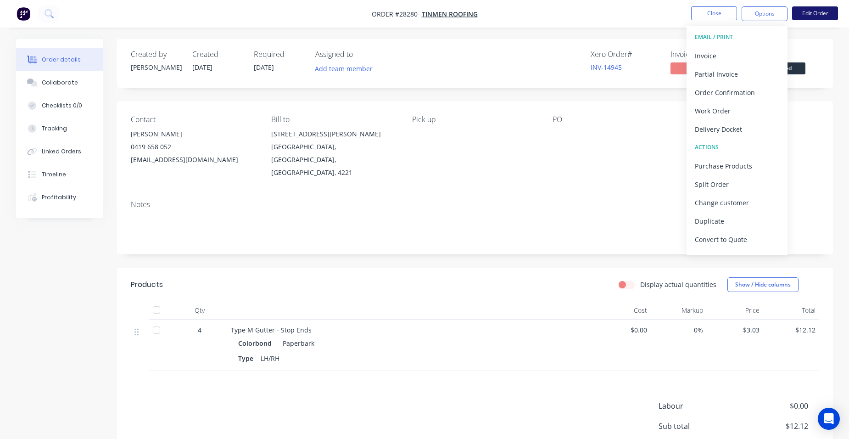
click at [809, 8] on button "Edit Order" at bounding box center [815, 13] width 46 height 14
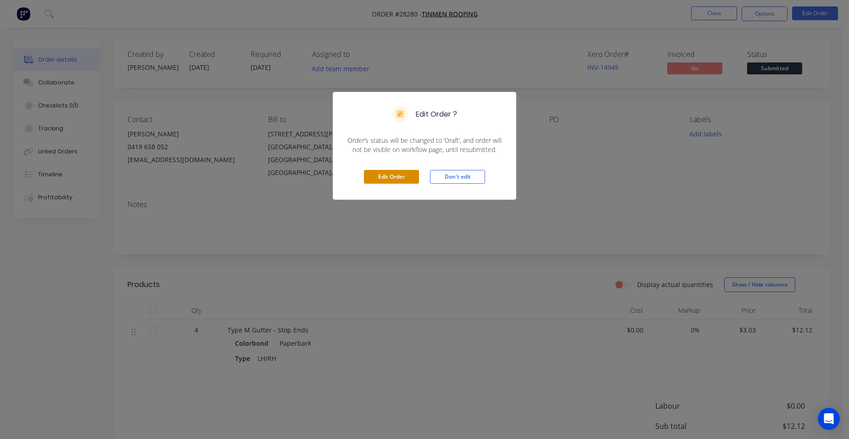
click at [413, 170] on button "Edit Order" at bounding box center [391, 177] width 55 height 14
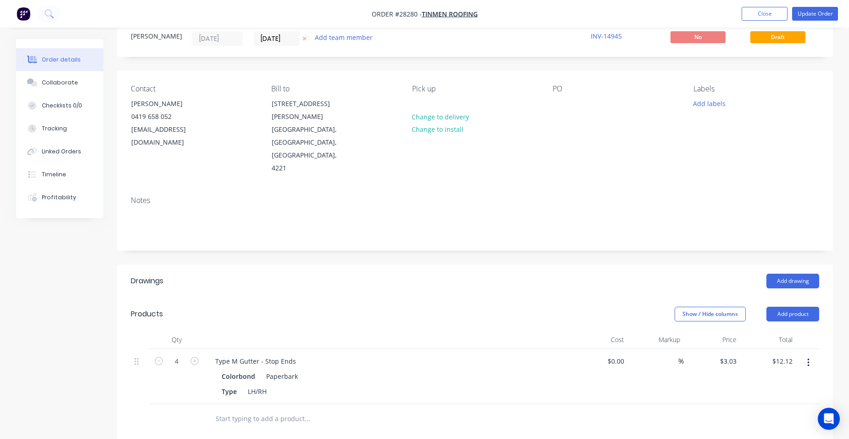
scroll to position [92, 0]
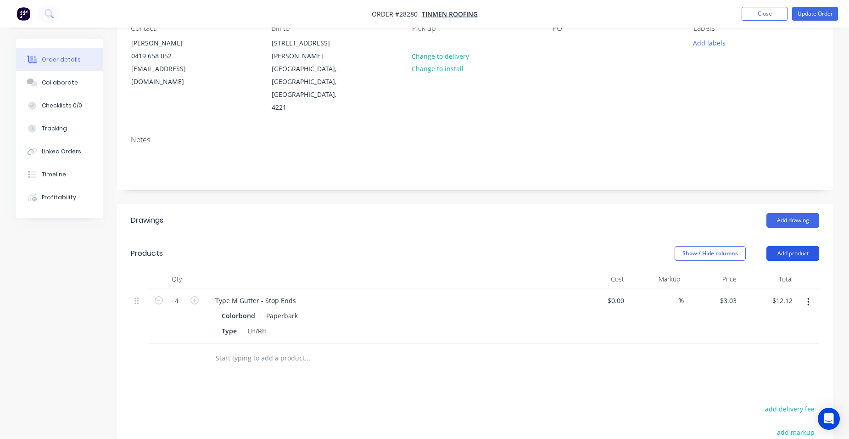
click at [805, 246] on button "Add product" at bounding box center [793, 253] width 53 height 15
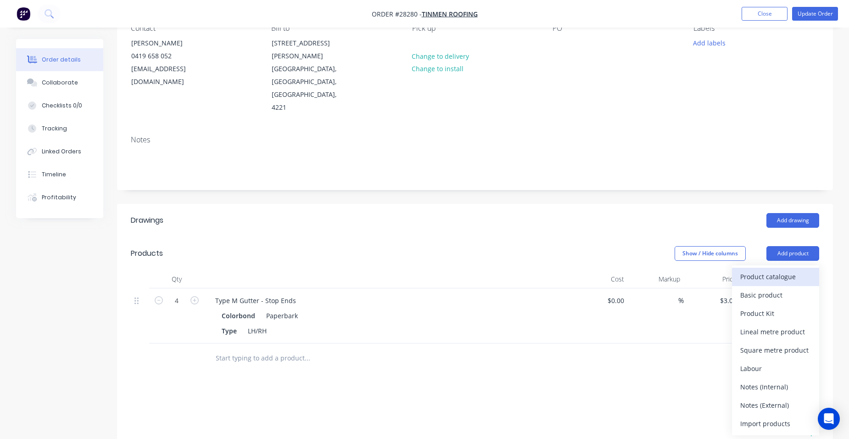
click at [790, 270] on div "Product catalogue" at bounding box center [775, 276] width 71 height 13
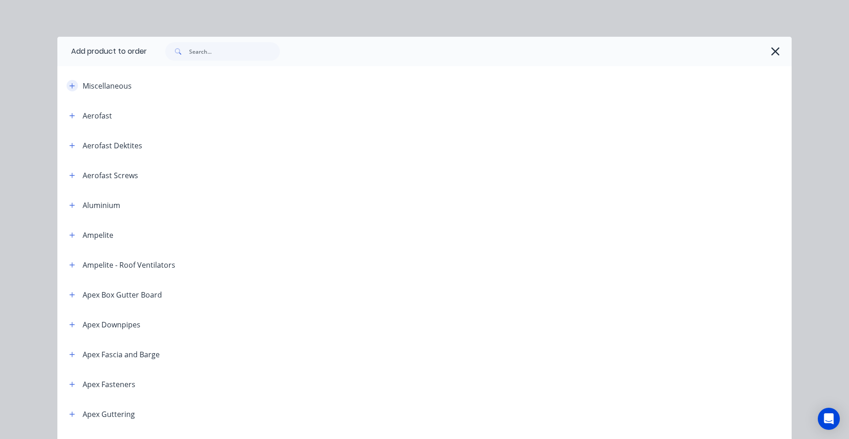
click at [70, 85] on icon "button" at bounding box center [72, 85] width 5 height 5
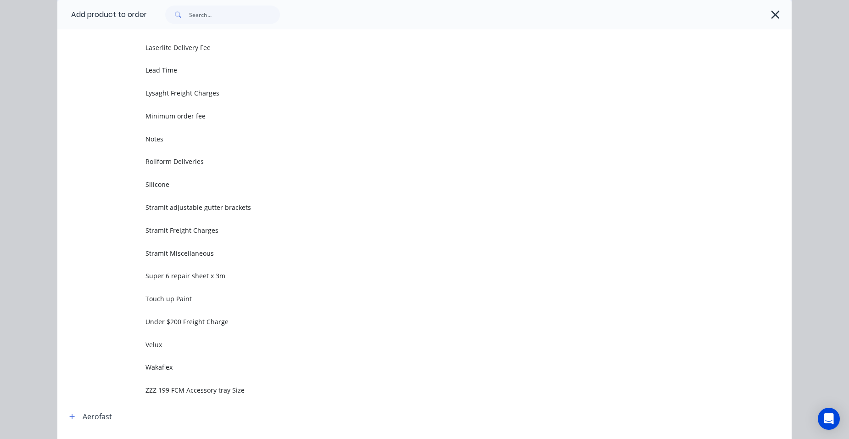
scroll to position [367, 0]
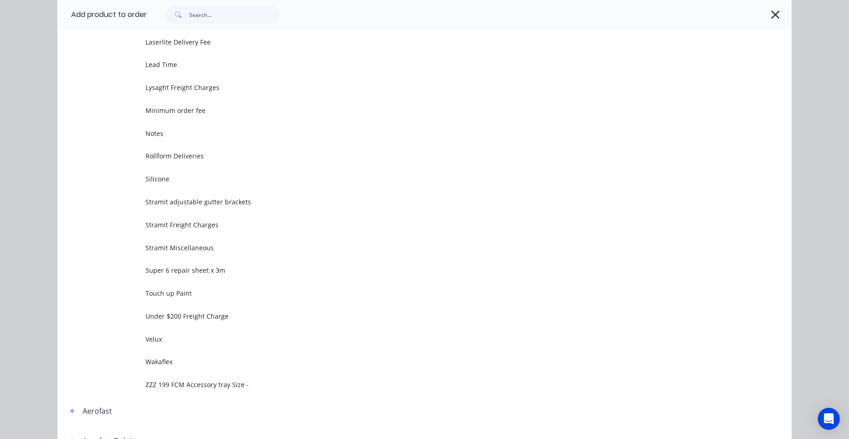
click at [207, 219] on td "Stramit Freight Charges" at bounding box center [469, 224] width 646 height 23
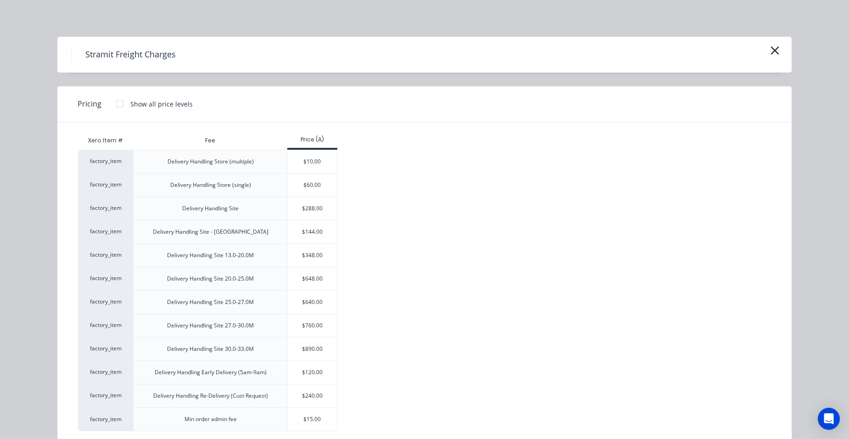
scroll to position [19, 0]
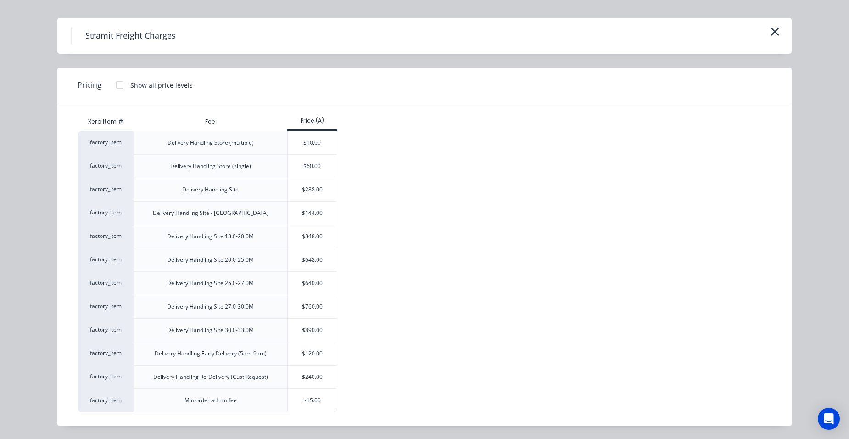
click at [310, 397] on div "$15.00" at bounding box center [312, 400] width 49 height 23
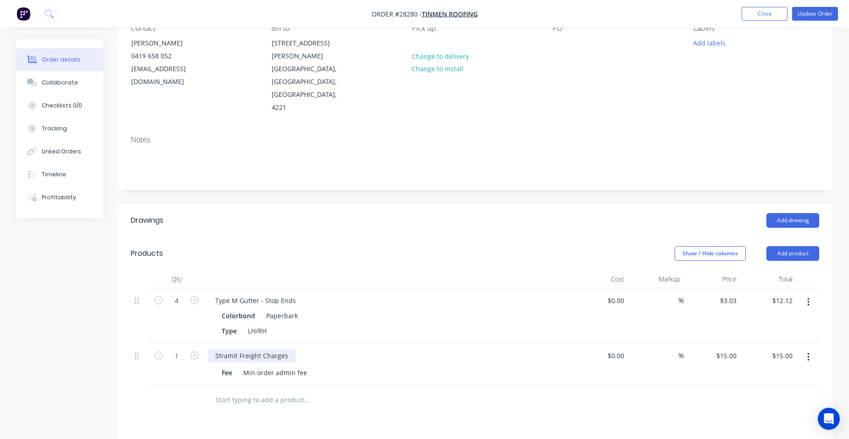
click at [260, 349] on div "Stramit Freight Charges" at bounding box center [252, 355] width 88 height 13
click at [368, 391] on input "text" at bounding box center [307, 400] width 184 height 18
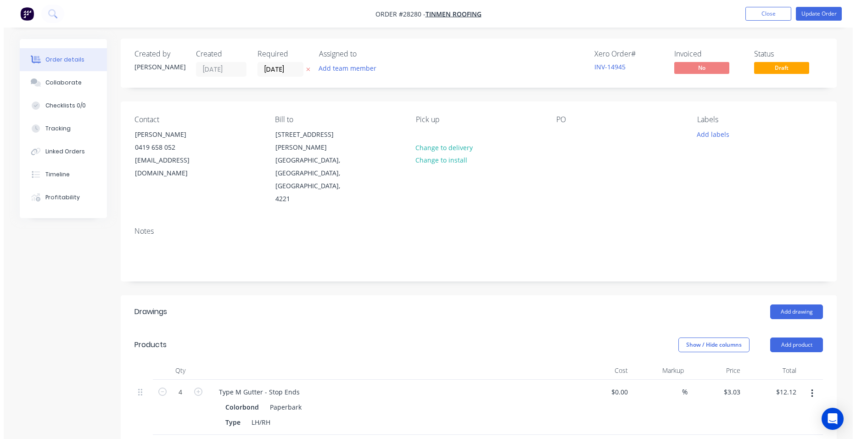
scroll to position [0, 0]
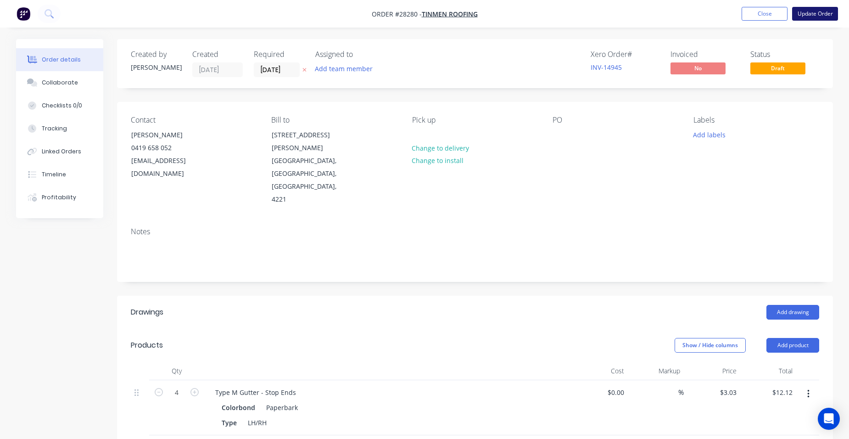
click at [821, 10] on button "Update Order" at bounding box center [815, 14] width 46 height 14
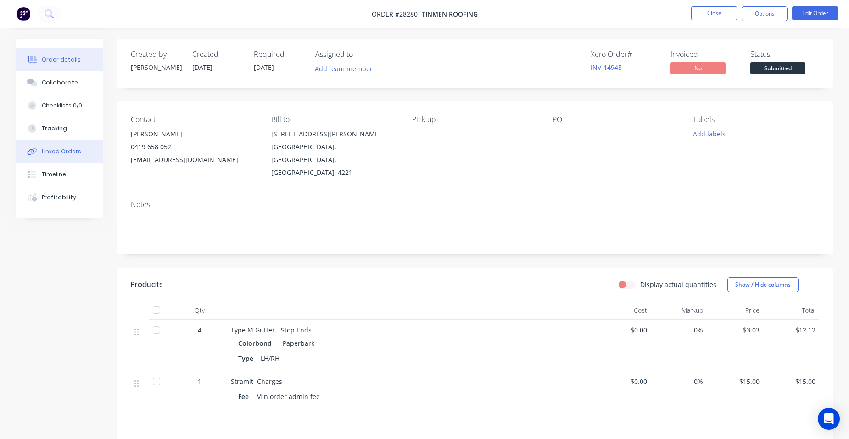
click at [77, 155] on div "Linked Orders" at bounding box center [61, 151] width 39 height 8
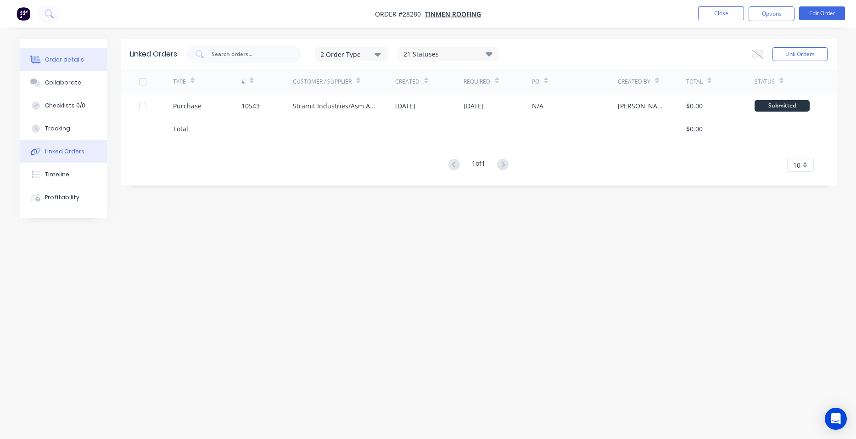
click at [70, 59] on div "Order details" at bounding box center [64, 60] width 39 height 8
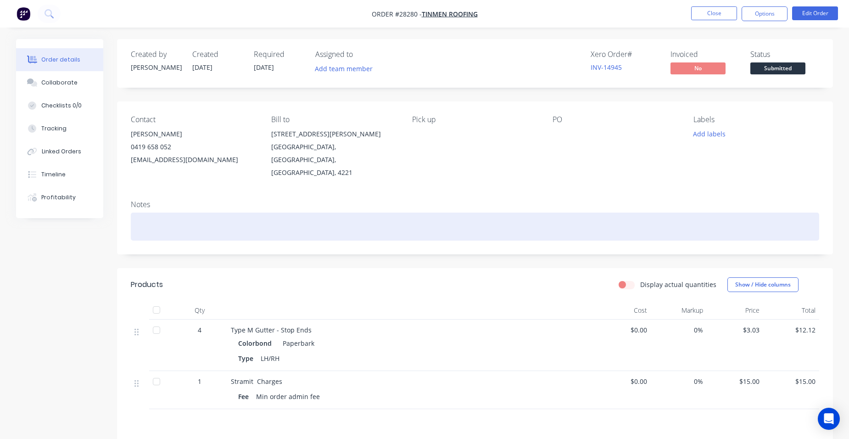
click at [139, 213] on div at bounding box center [475, 227] width 689 height 28
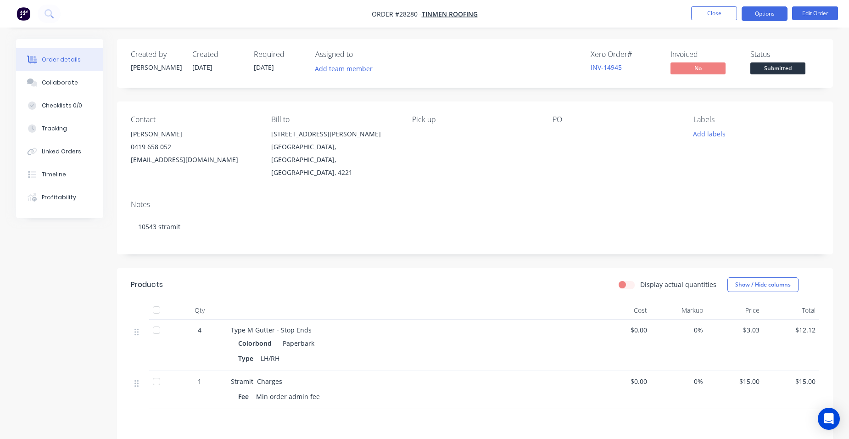
click at [762, 20] on button "Options" at bounding box center [765, 13] width 46 height 15
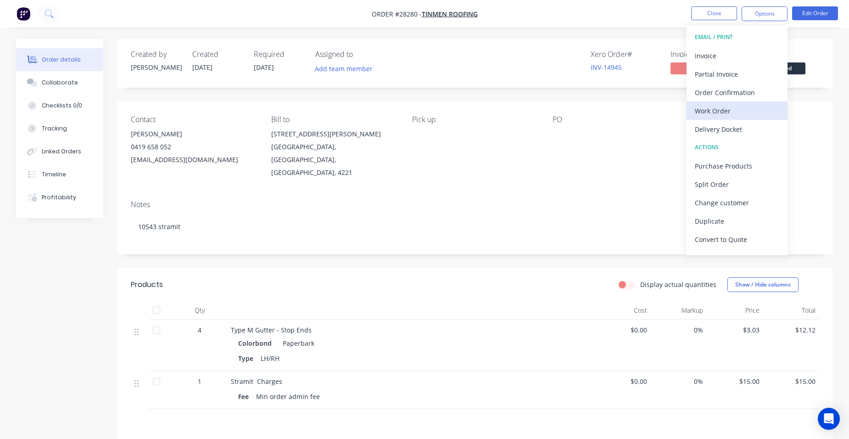
click at [745, 114] on div "Work Order" at bounding box center [737, 110] width 84 height 13
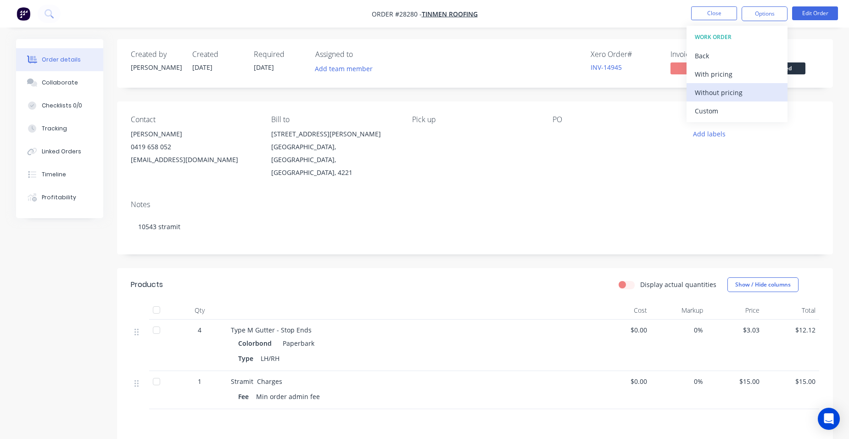
click at [753, 99] on button "Without pricing" at bounding box center [737, 92] width 101 height 18
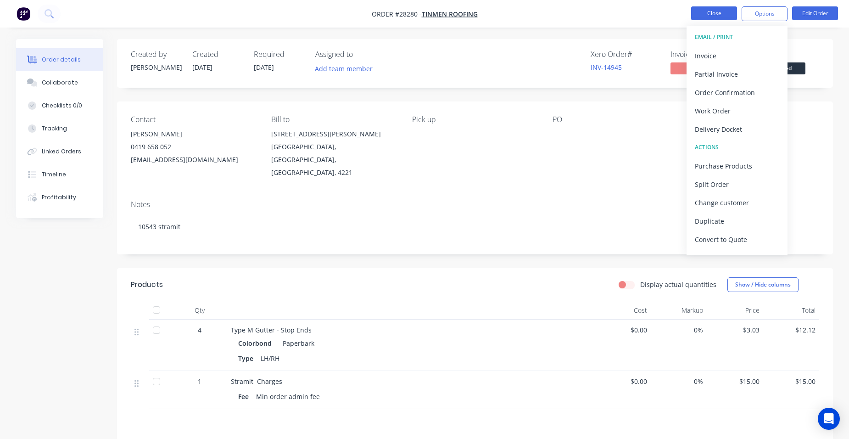
click at [732, 16] on button "Close" at bounding box center [714, 13] width 46 height 14
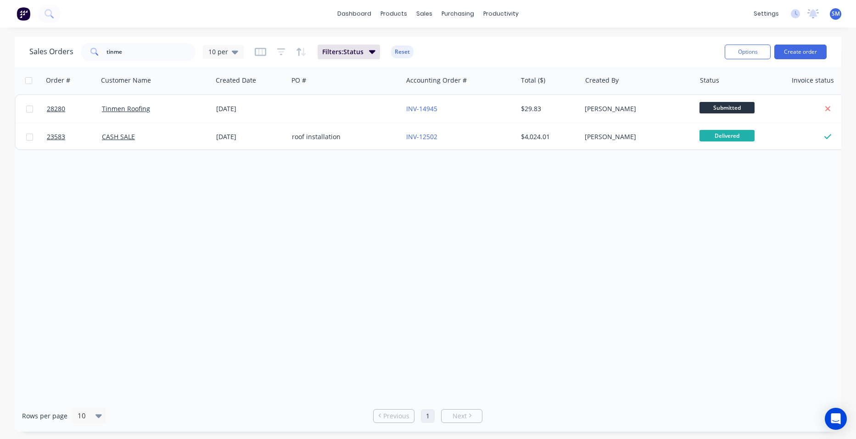
click at [508, 232] on div "Order # Customer Name Created Date PO # Accounting Order # Total ($) Created By…" at bounding box center [428, 233] width 827 height 333
drag, startPoint x: 106, startPoint y: 53, endPoint x: 67, endPoint y: 53, distance: 39.0
click at [67, 53] on div "Sales Orders tinme 10 per" at bounding box center [136, 52] width 214 height 18
type input "t"
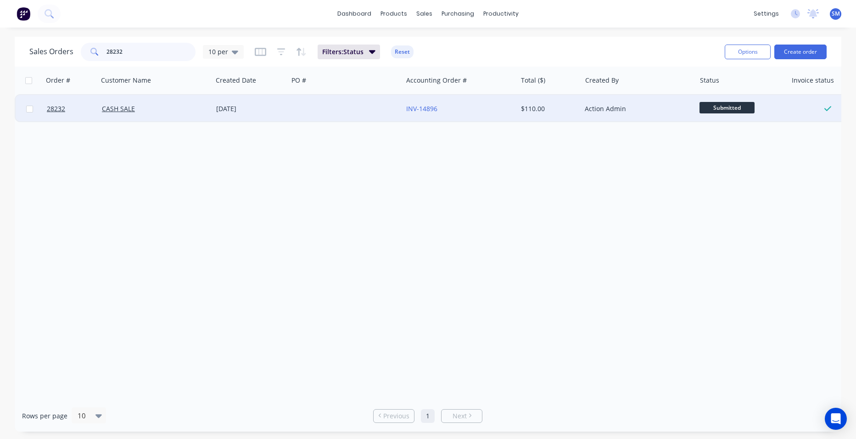
type input "28232"
click at [377, 106] on div at bounding box center [345, 109] width 114 height 28
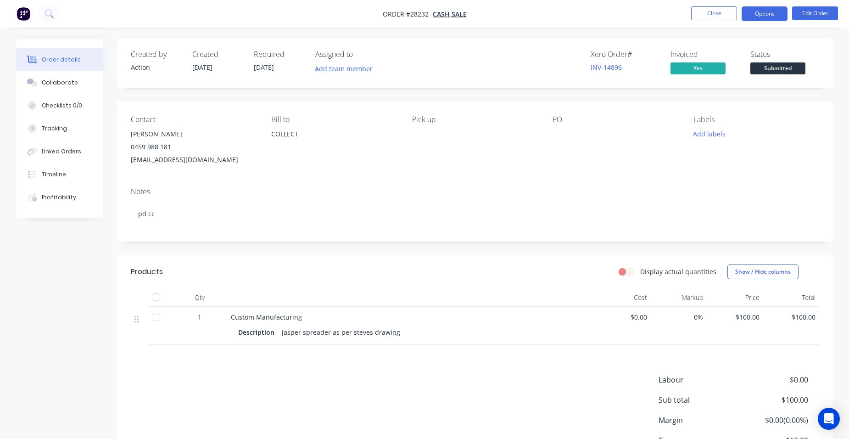
click at [772, 10] on button "Options" at bounding box center [765, 13] width 46 height 15
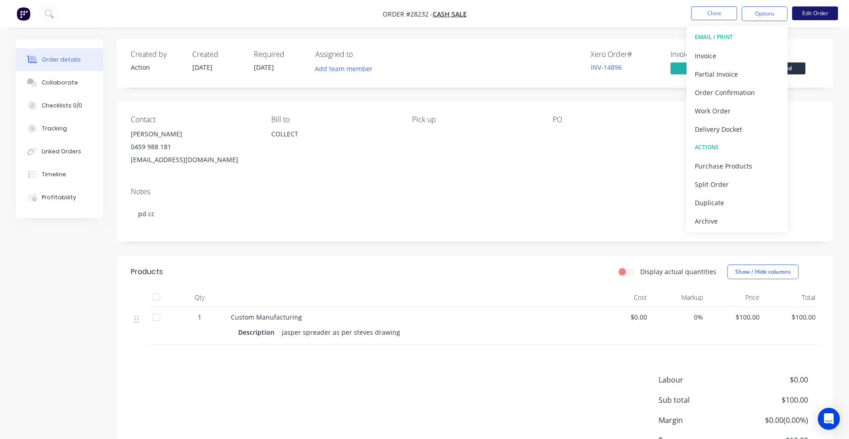
click at [803, 14] on button "Edit Order" at bounding box center [815, 13] width 46 height 14
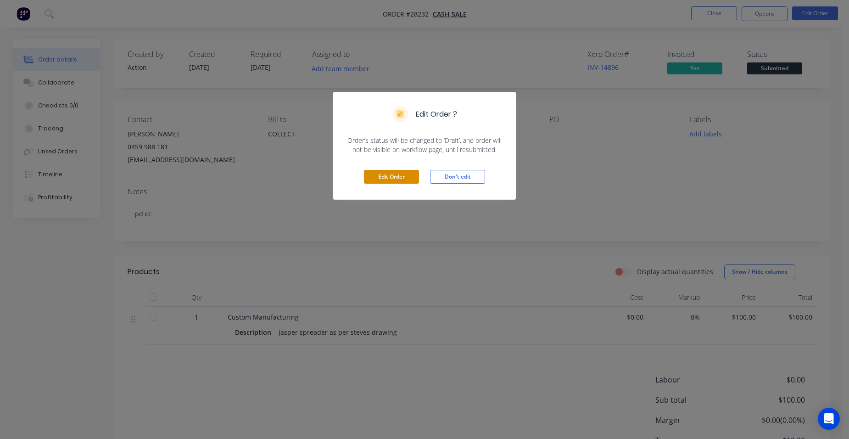
click at [393, 171] on button "Edit Order" at bounding box center [391, 177] width 55 height 14
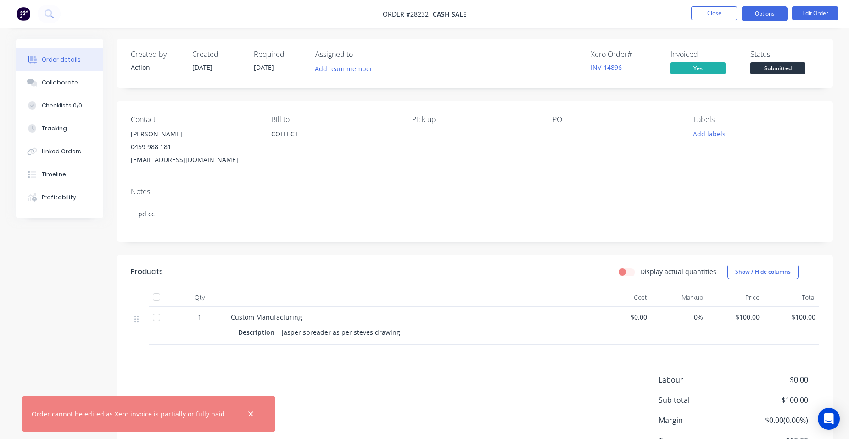
click at [766, 16] on button "Options" at bounding box center [765, 13] width 46 height 15
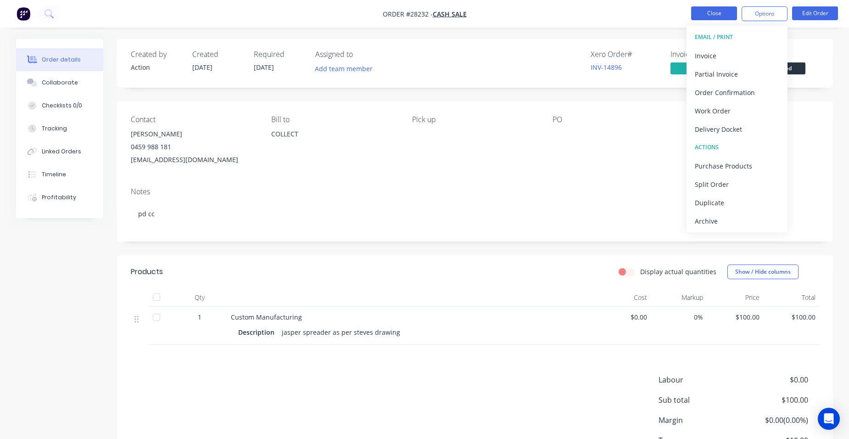
click at [710, 18] on button "Close" at bounding box center [714, 13] width 46 height 14
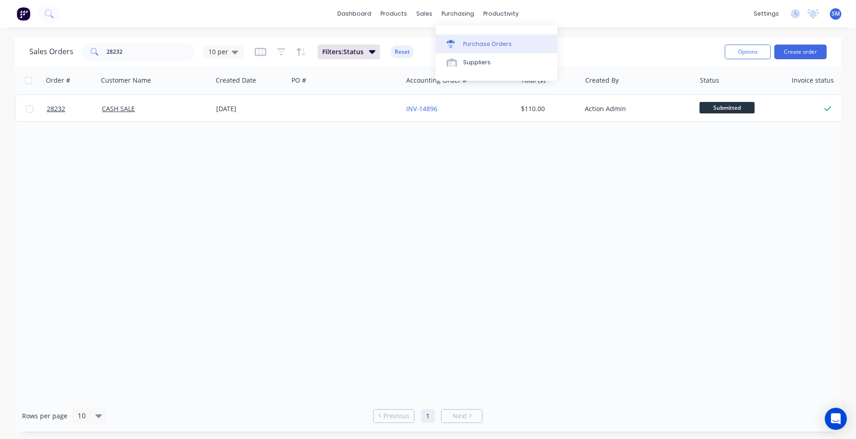
click at [480, 46] on div "Purchase Orders" at bounding box center [487, 44] width 49 height 8
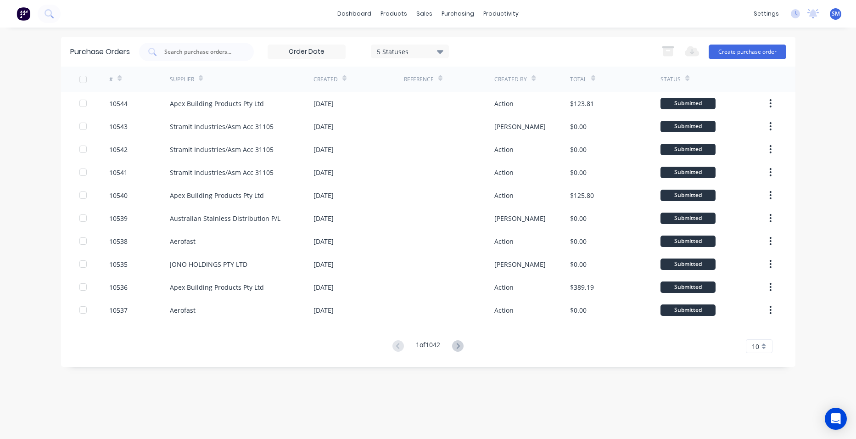
click at [722, 52] on button "Create purchase order" at bounding box center [748, 52] width 78 height 15
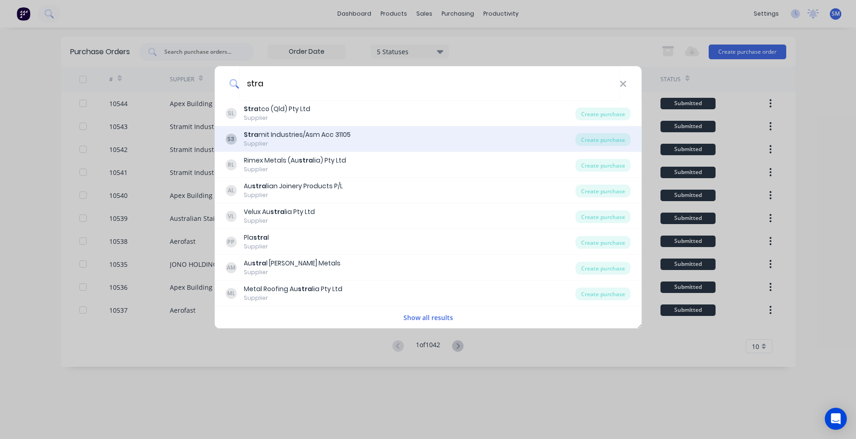
type input "stra"
click at [377, 141] on div "S3 Stra mit Industries/Asm Acc 31105 Supplier" at bounding box center [400, 139] width 350 height 18
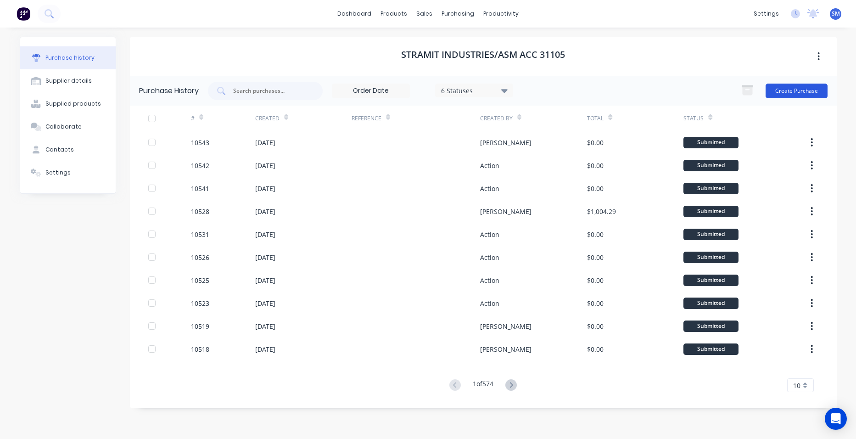
click at [779, 90] on button "Create Purchase" at bounding box center [797, 91] width 62 height 15
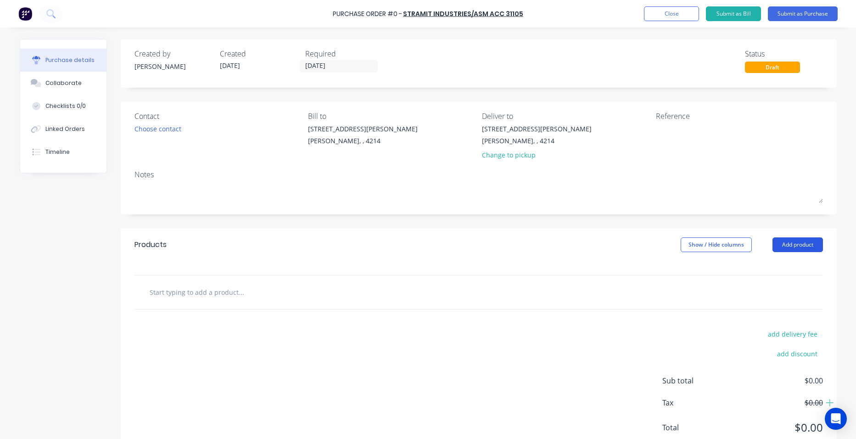
click at [796, 245] on button "Add product" at bounding box center [798, 244] width 50 height 15
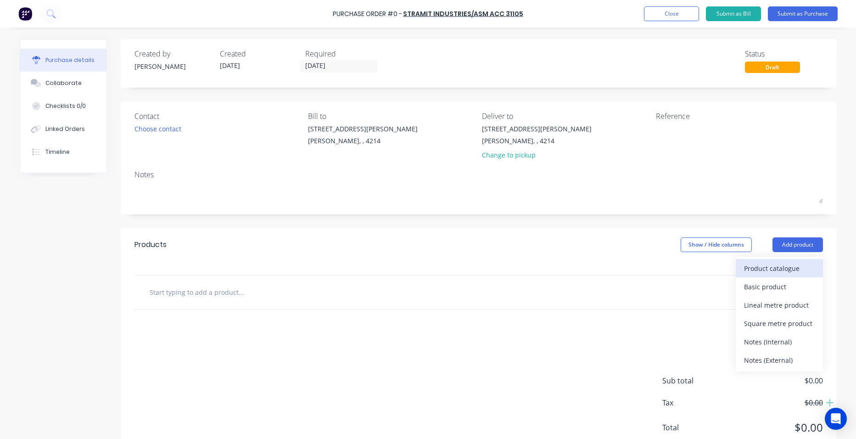
click at [787, 267] on div "Product catalogue" at bounding box center [779, 268] width 71 height 13
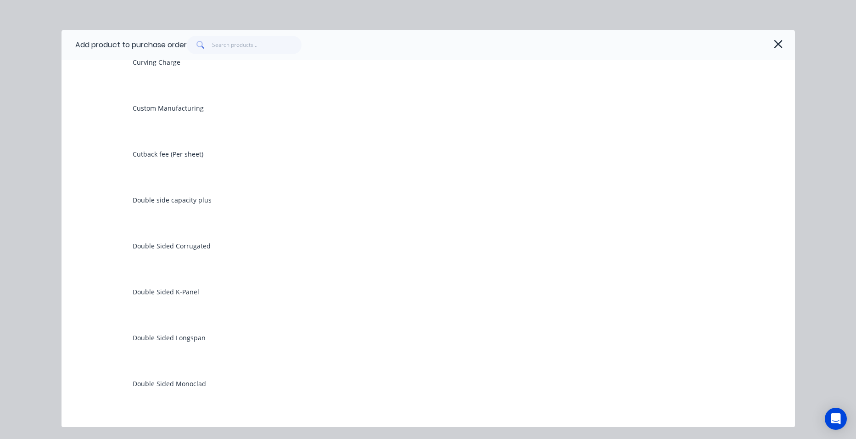
scroll to position [3994, 0]
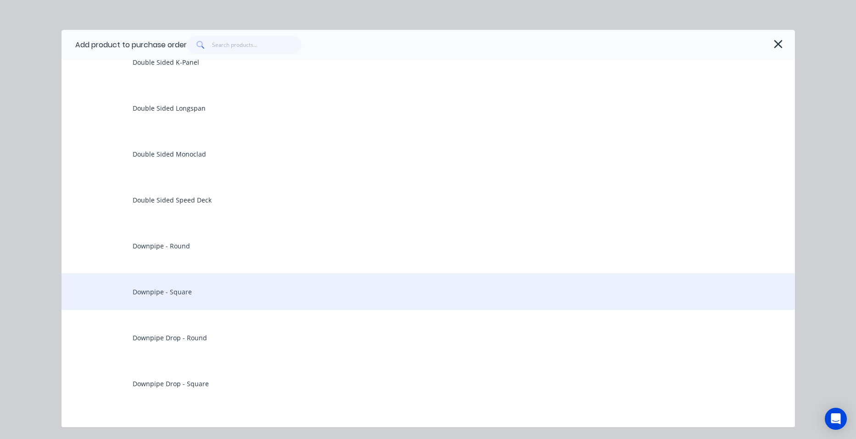
click at [190, 291] on div "Downpipe - Square" at bounding box center [429, 291] width 734 height 37
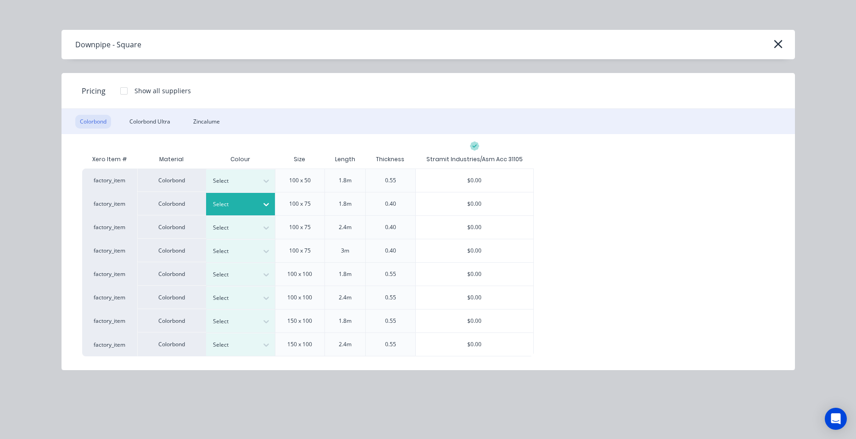
click at [253, 205] on div at bounding box center [233, 204] width 41 height 10
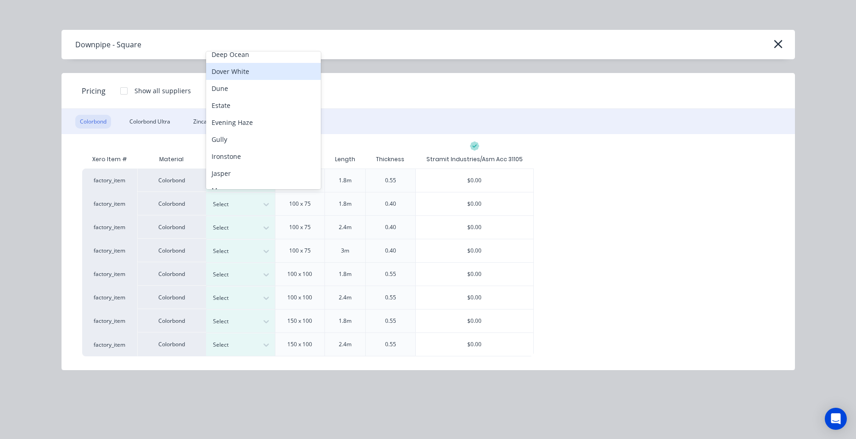
scroll to position [114, 0]
click at [242, 166] on div "Jasper" at bounding box center [263, 168] width 115 height 17
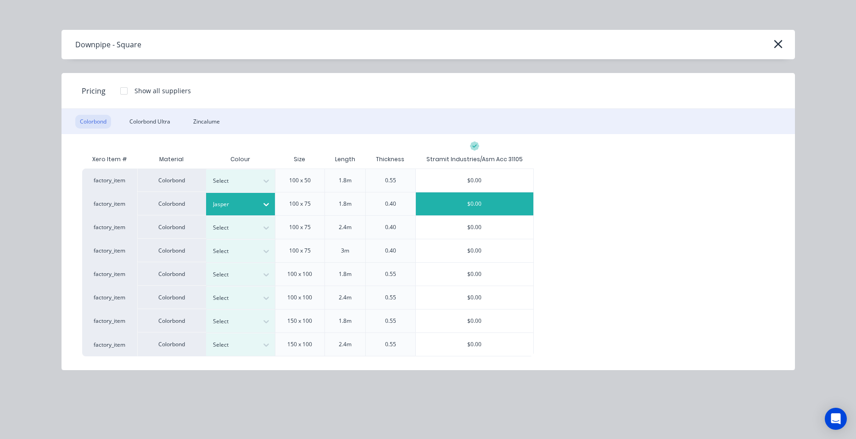
click at [472, 206] on div "$0.00" at bounding box center [475, 203] width 118 height 23
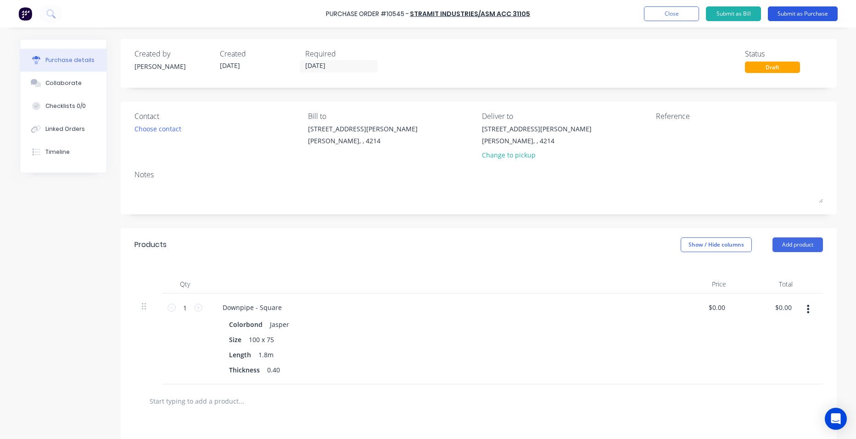
click at [786, 17] on button "Submit as Purchase" at bounding box center [803, 13] width 70 height 15
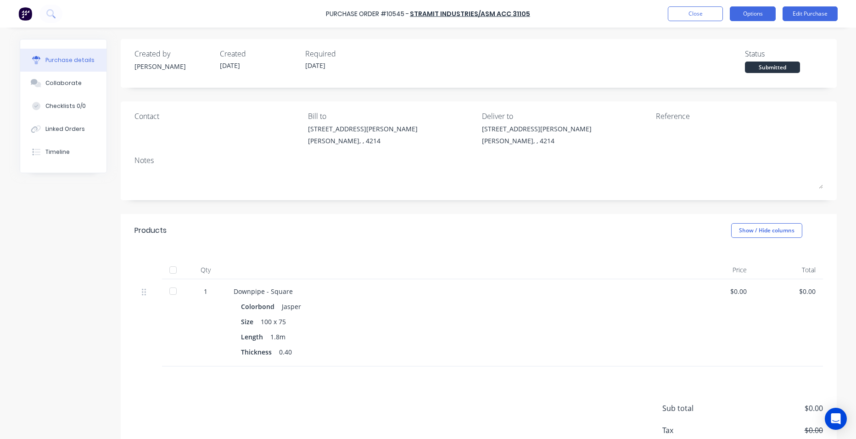
click at [741, 10] on button "Options" at bounding box center [753, 13] width 46 height 15
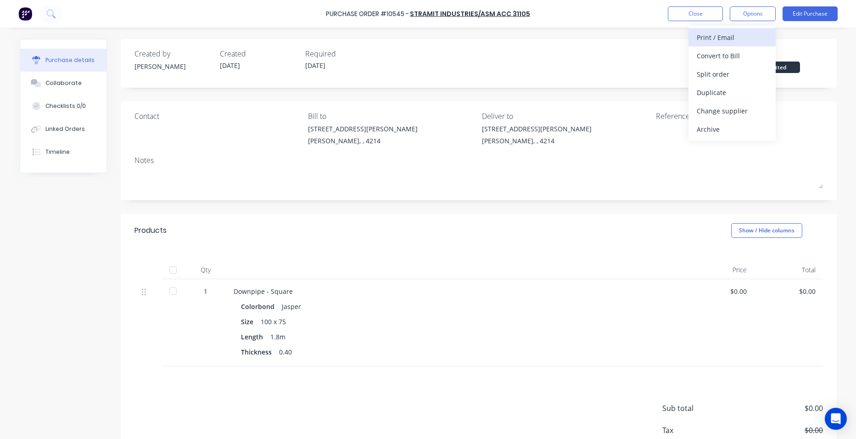
click at [723, 40] on div "Print / Email" at bounding box center [732, 37] width 71 height 13
click at [738, 73] on div "Without pricing" at bounding box center [732, 73] width 71 height 13
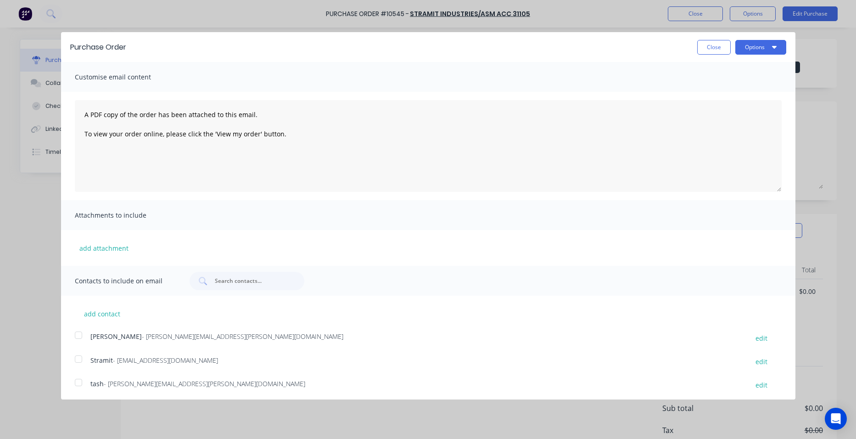
click at [88, 360] on div "Stramit - sales.crestmead@stramit.com.au edit" at bounding box center [435, 361] width 721 height 12
click at [743, 47] on button "Options" at bounding box center [760, 47] width 51 height 15
click at [744, 93] on div "Email" at bounding box center [742, 88] width 71 height 13
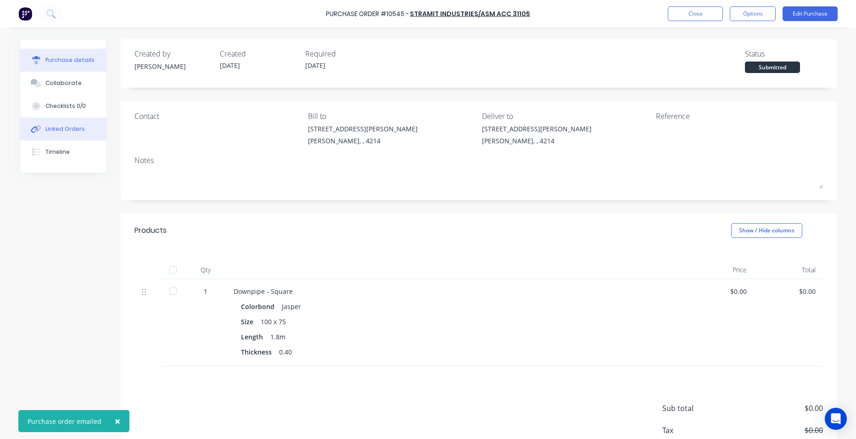
click at [72, 130] on div "Linked Orders" at bounding box center [64, 129] width 39 height 8
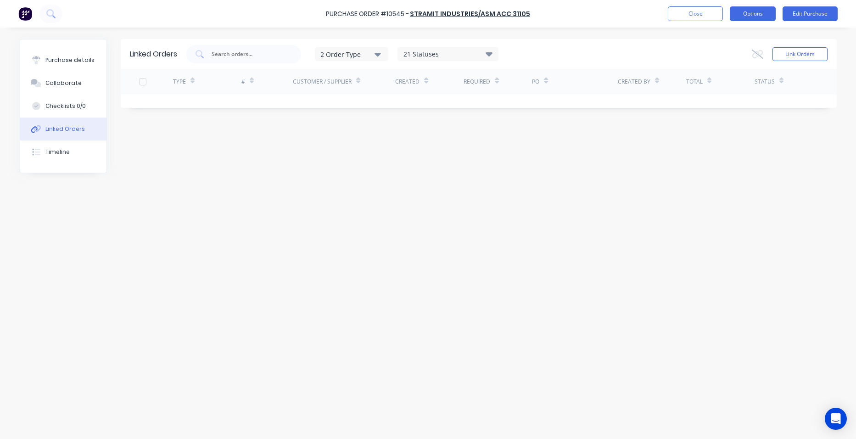
click at [757, 11] on button "Options" at bounding box center [753, 13] width 46 height 15
click at [671, 196] on div "Linked Orders 2 Order Type 21 Statuses Sales Order Status All Archived Draft Qu…" at bounding box center [428, 231] width 817 height 384
click at [794, 57] on button "Link Orders" at bounding box center [800, 54] width 55 height 14
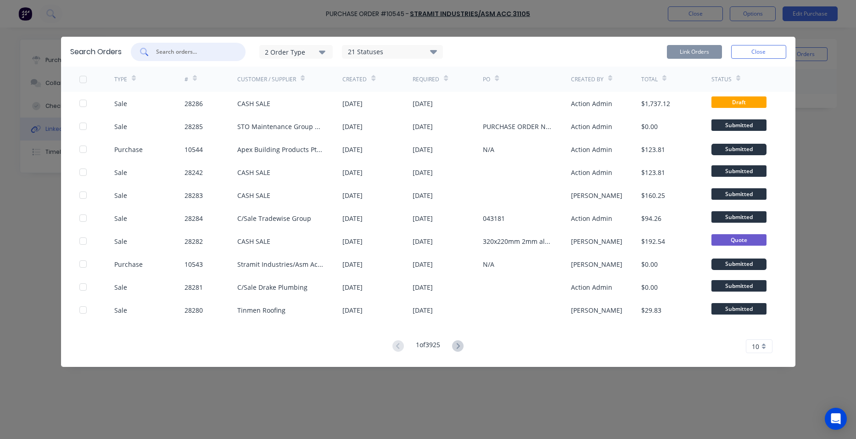
click at [186, 52] on input "text" at bounding box center [193, 51] width 76 height 9
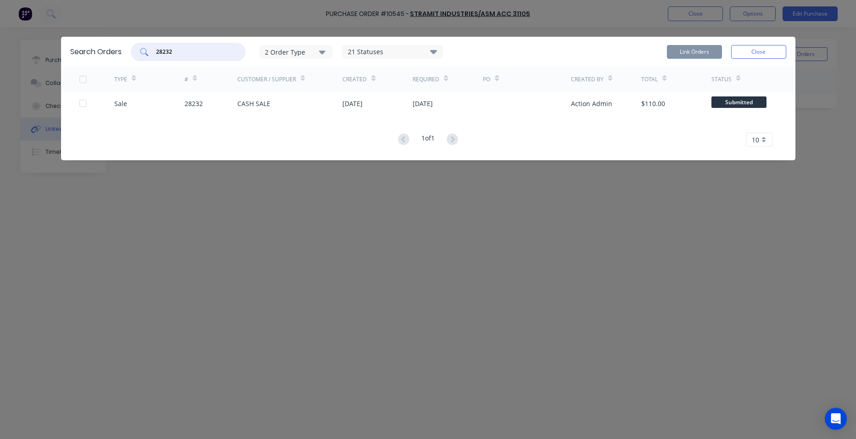
type input "28232"
click at [748, 50] on button "Close" at bounding box center [758, 52] width 55 height 14
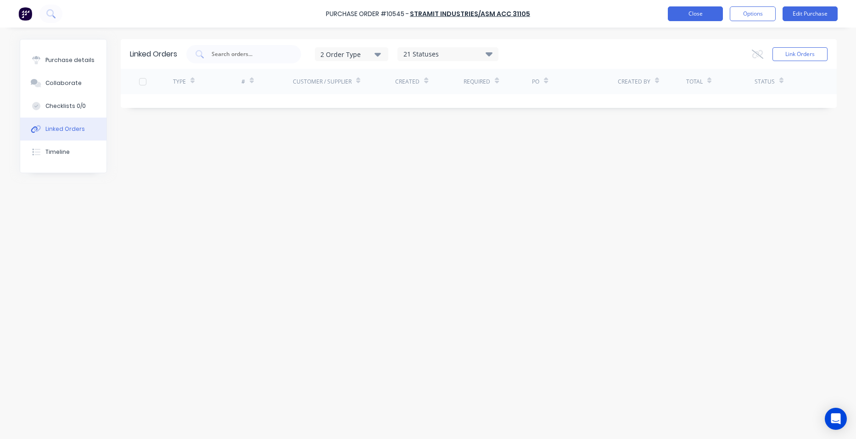
click at [695, 14] on button "Close" at bounding box center [695, 13] width 55 height 15
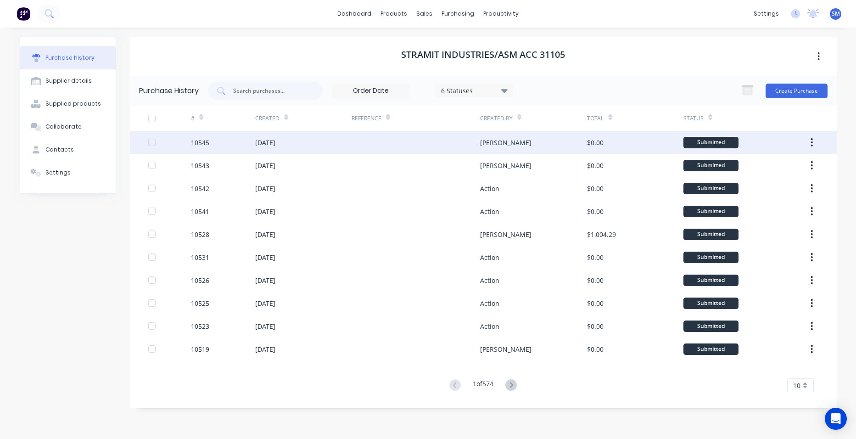
click at [316, 139] on div "[DATE]" at bounding box center [303, 142] width 96 height 23
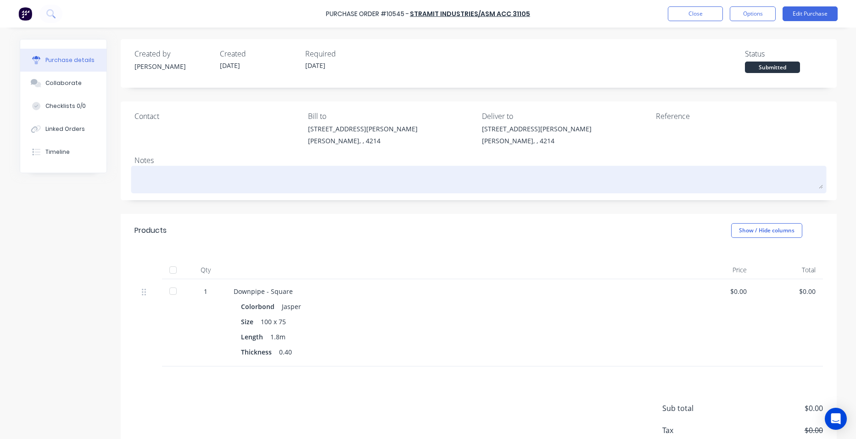
drag, startPoint x: 157, startPoint y: 182, endPoint x: 172, endPoint y: 171, distance: 18.7
click at [157, 182] on textarea at bounding box center [479, 178] width 689 height 21
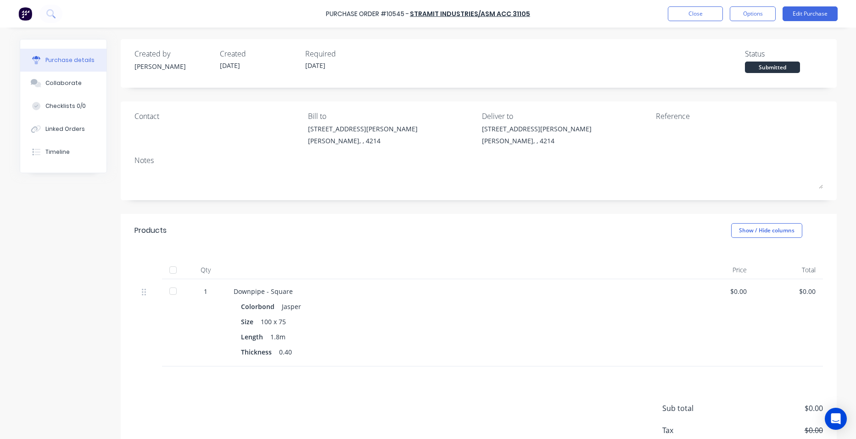
type textarea "x"
type textarea "jo"
type textarea "x"
type textarea "job"
type textarea "x"
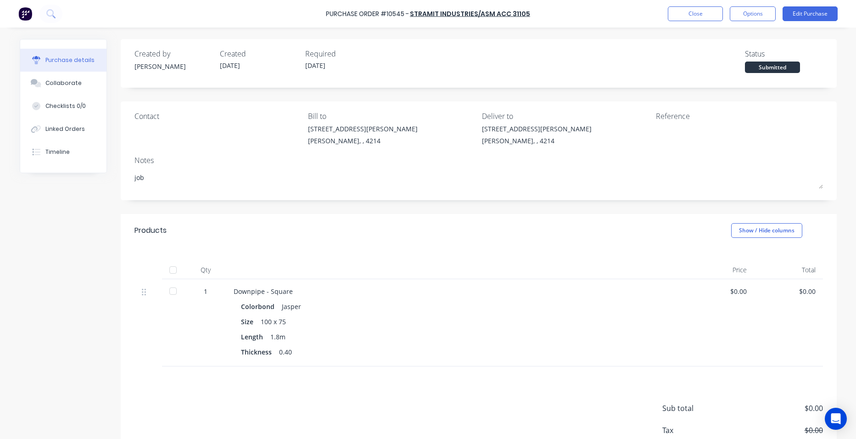
type textarea "job"
type textarea "x"
type textarea "job 2"
type textarea "x"
type textarea "job 28"
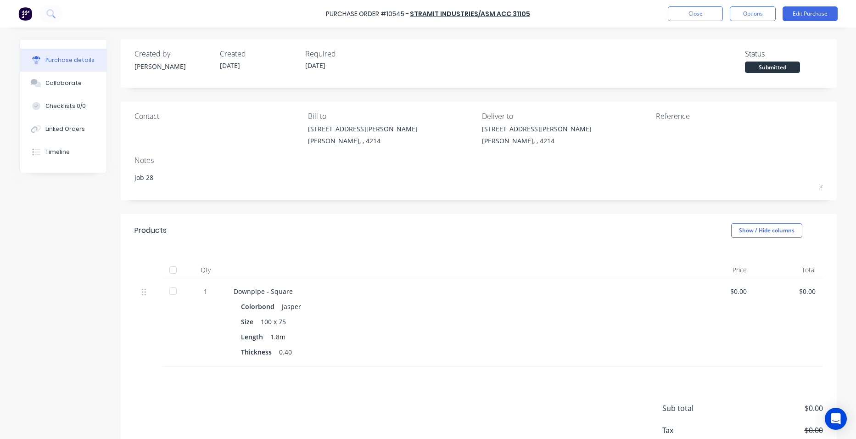
type textarea "x"
type textarea "job 282"
type textarea "x"
type textarea "job 2823"
type textarea "x"
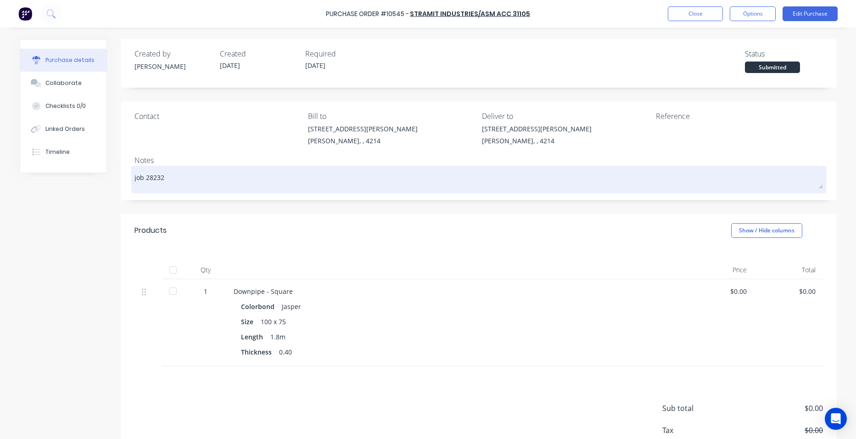
click at [272, 183] on textarea "job 28232" at bounding box center [479, 178] width 689 height 21
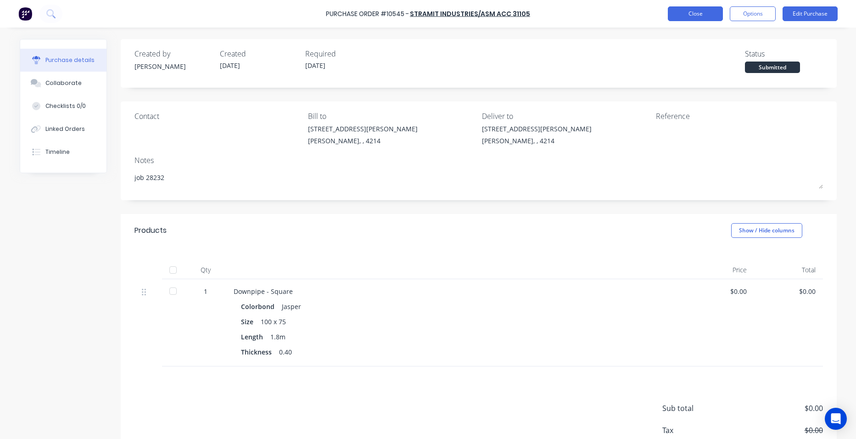
type textarea "job 28232"
type textarea "x"
type textarea "job 28232"
click at [703, 13] on button "Close" at bounding box center [695, 13] width 55 height 15
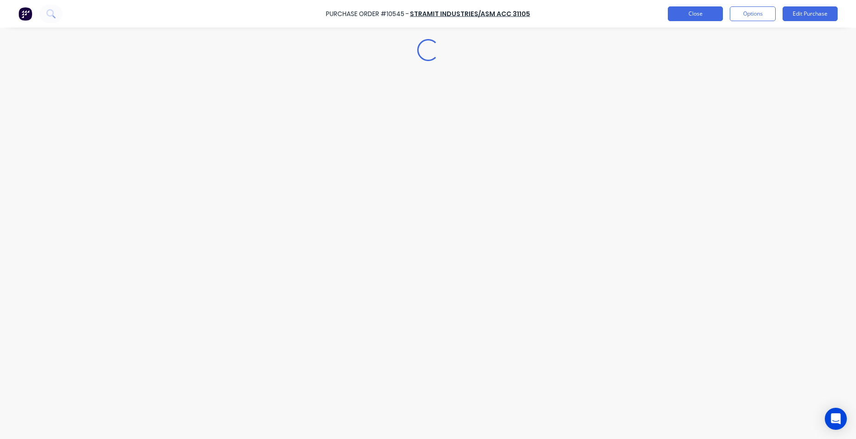
type textarea "x"
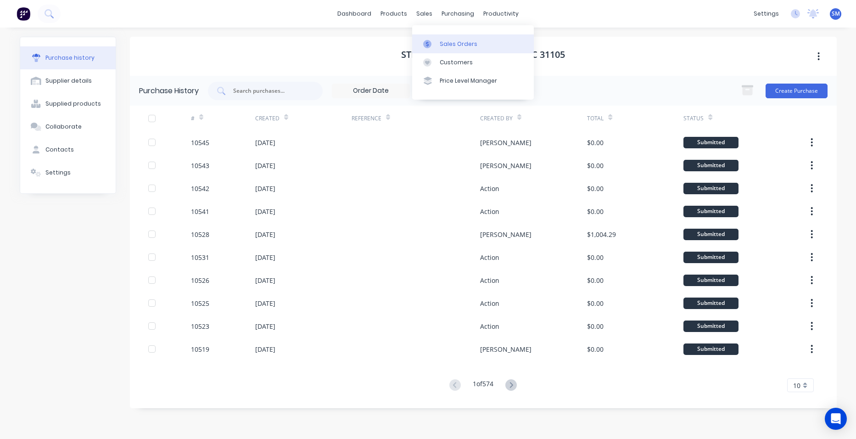
click at [461, 50] on link "Sales Orders" at bounding box center [473, 43] width 122 height 18
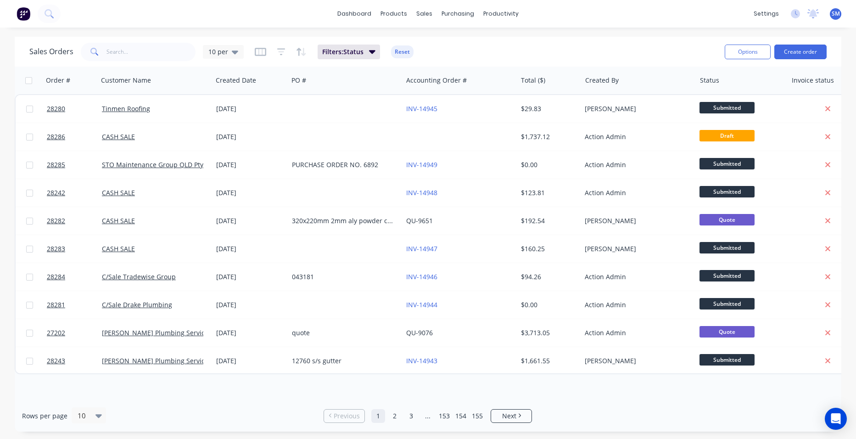
click at [808, 43] on div "Options Create order" at bounding box center [774, 51] width 106 height 22
click at [807, 49] on button "Create order" at bounding box center [800, 52] width 52 height 15
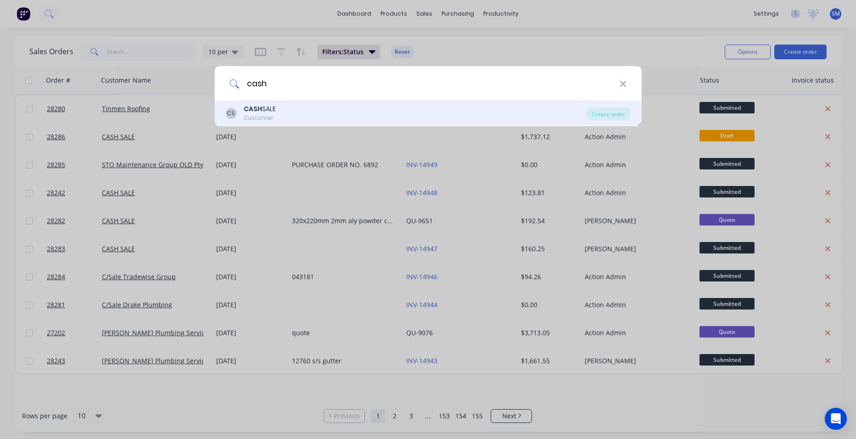
type input "cash"
click at [252, 108] on b "CASH" at bounding box center [253, 108] width 18 height 9
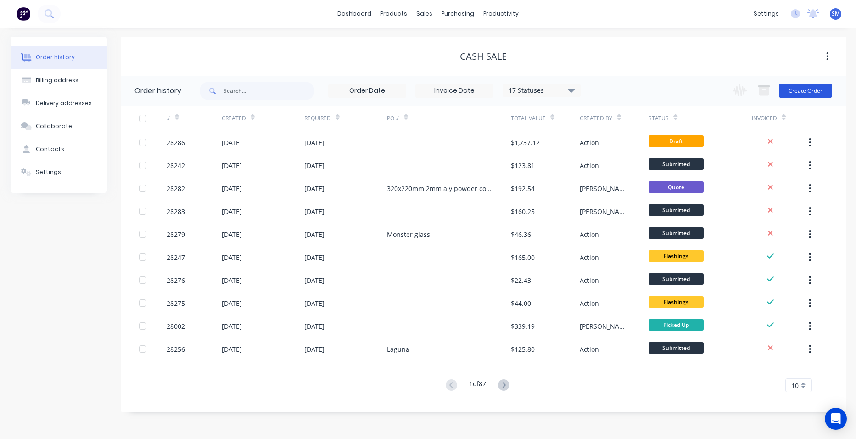
click at [791, 85] on button "Create Order" at bounding box center [805, 91] width 53 height 15
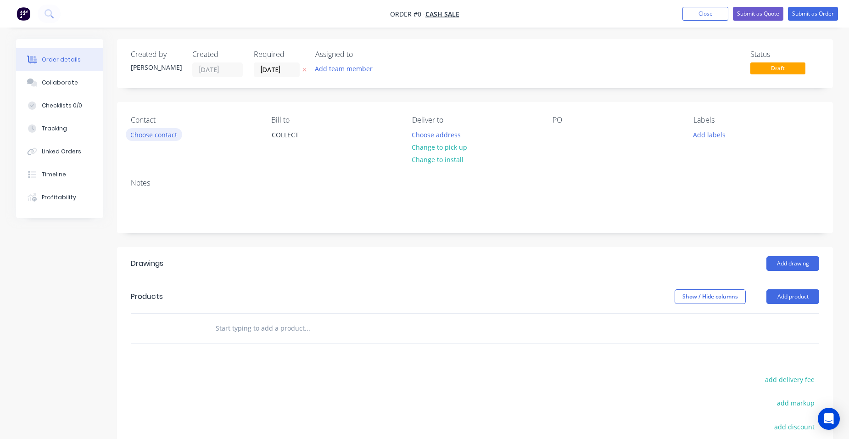
click at [154, 130] on button "Choose contact" at bounding box center [154, 134] width 56 height 12
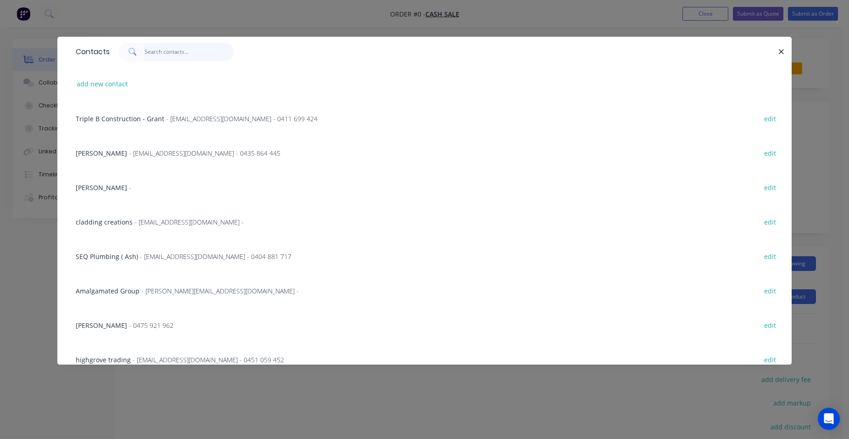
click at [176, 52] on input "text" at bounding box center [190, 52] width 90 height 18
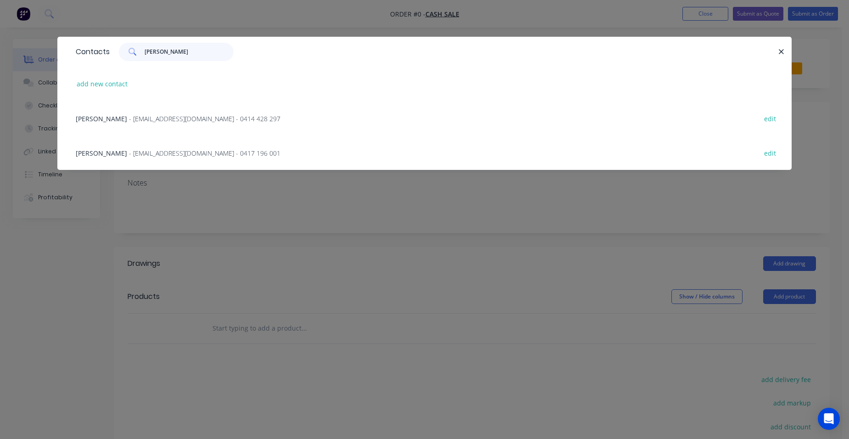
type input "[PERSON_NAME]"
click at [168, 120] on span "- [EMAIL_ADDRESS][DOMAIN_NAME] - 0414 428 297" at bounding box center [204, 118] width 151 height 9
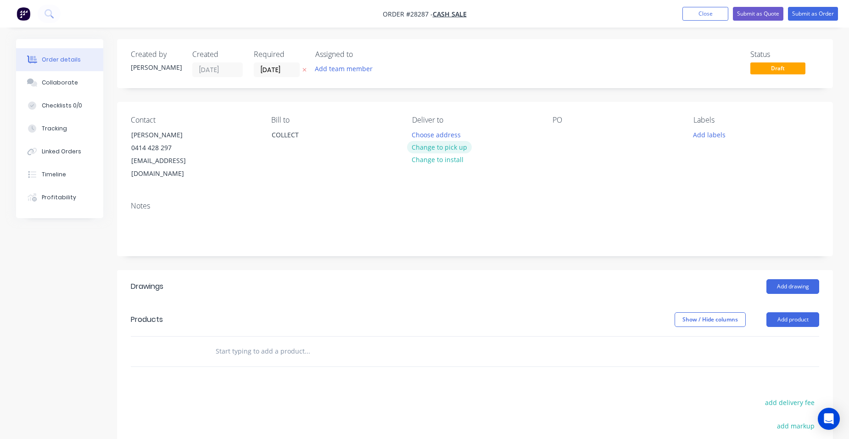
click at [459, 145] on button "Change to pick up" at bounding box center [439, 147] width 65 height 12
click at [775, 312] on button "Add product" at bounding box center [793, 319] width 53 height 15
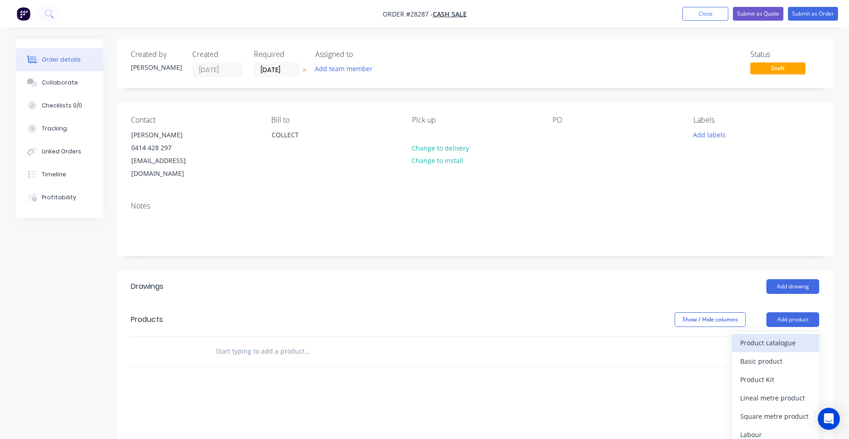
click at [772, 336] on div "Product catalogue" at bounding box center [775, 342] width 71 height 13
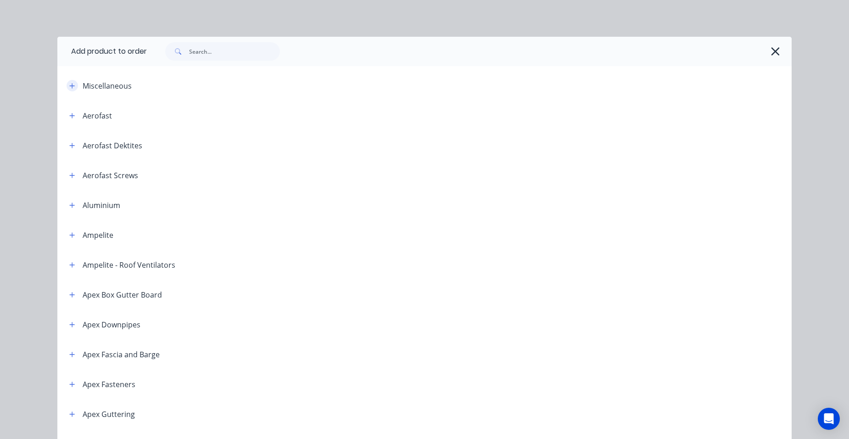
click at [69, 89] on button "button" at bounding box center [72, 85] width 11 height 11
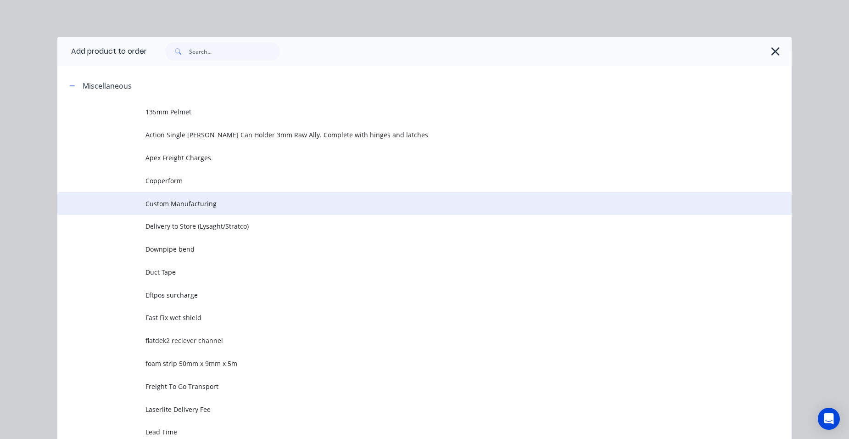
click at [198, 202] on span "Custom Manufacturing" at bounding box center [404, 204] width 517 height 10
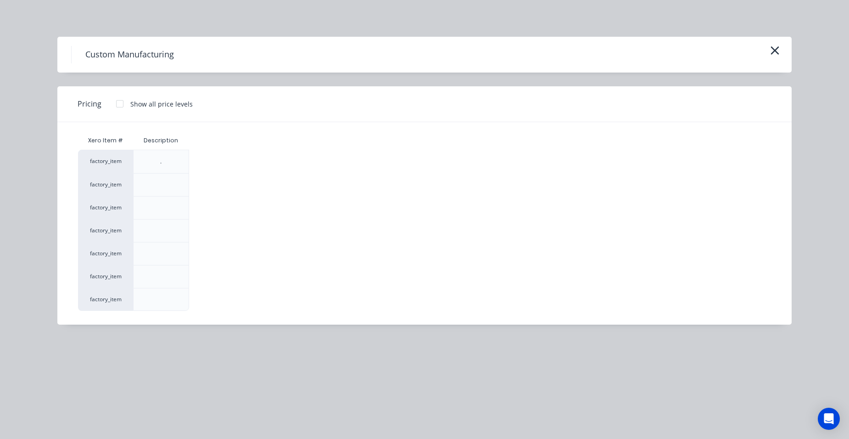
click at [120, 104] on div at bounding box center [120, 104] width 18 height 18
click at [209, 284] on div "$0.00" at bounding box center [214, 276] width 49 height 22
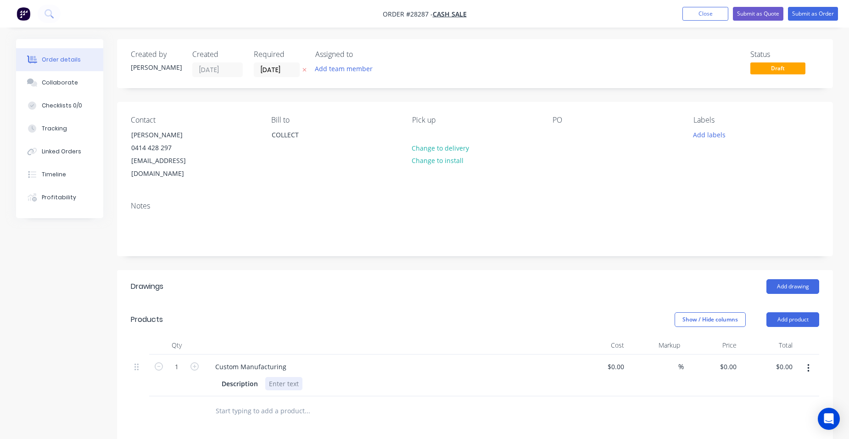
click at [281, 377] on div at bounding box center [283, 383] width 37 height 13
click at [736, 360] on input "0" at bounding box center [729, 366] width 21 height 13
type input "250"
type input "$250.00"
click at [712, 354] on div "250 250" at bounding box center [712, 375] width 56 height 42
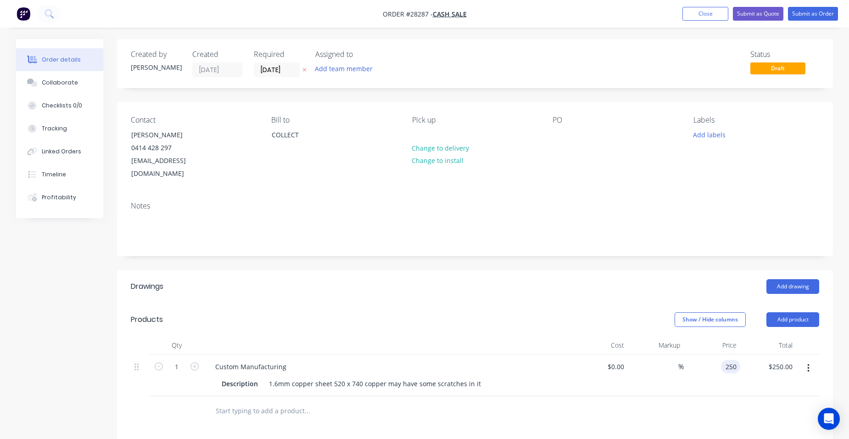
type input "$250.00"
click at [708, 361] on div "$250.00 250" at bounding box center [712, 375] width 56 height 42
click at [749, 16] on button "Submit as Quote" at bounding box center [758, 14] width 50 height 14
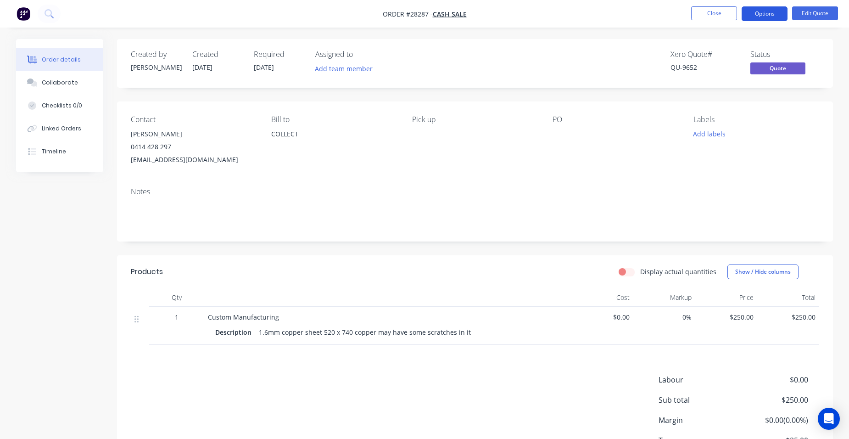
click at [770, 16] on button "Options" at bounding box center [765, 13] width 46 height 15
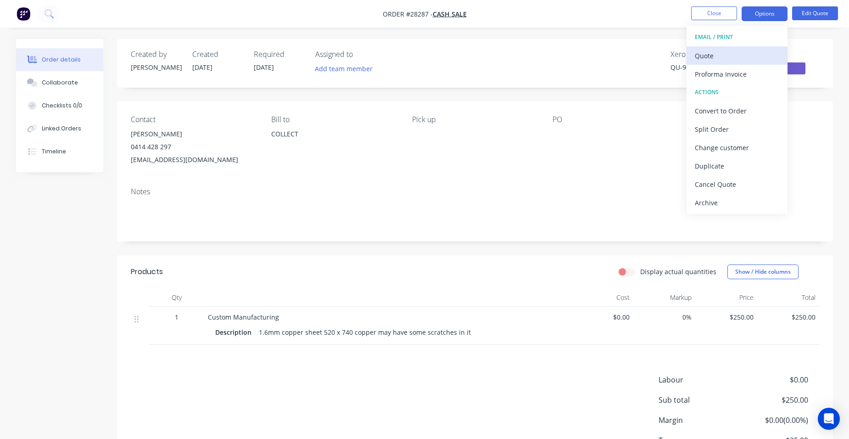
click at [732, 56] on div "Quote" at bounding box center [737, 55] width 84 height 13
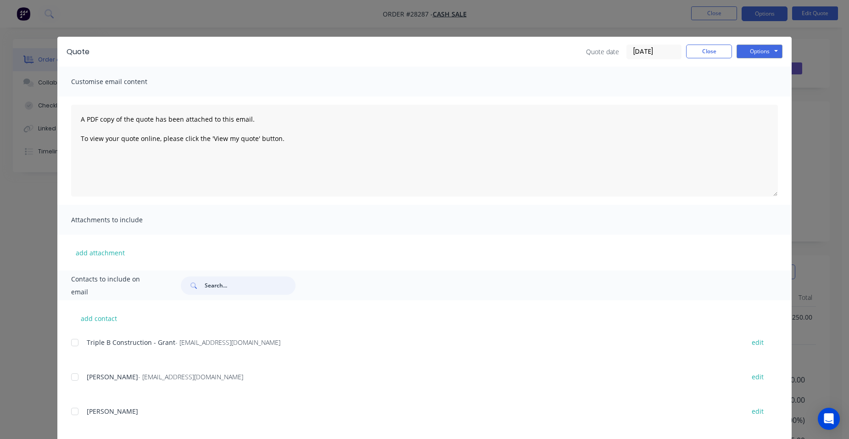
drag, startPoint x: 216, startPoint y: 290, endPoint x: 219, endPoint y: 260, distance: 29.5
click at [216, 290] on input "text" at bounding box center [250, 285] width 91 height 18
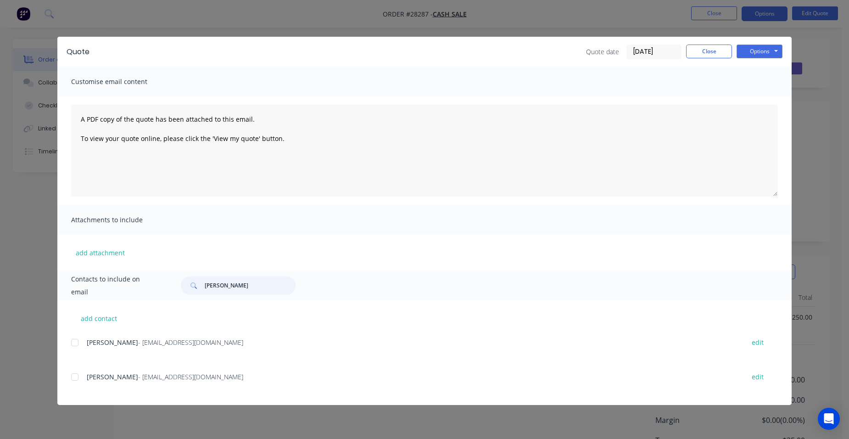
click at [73, 340] on div at bounding box center [75, 342] width 18 height 18
type input "john mcdo"
click at [766, 48] on button "Options" at bounding box center [760, 52] width 46 height 14
click at [752, 93] on button "Email" at bounding box center [766, 97] width 59 height 15
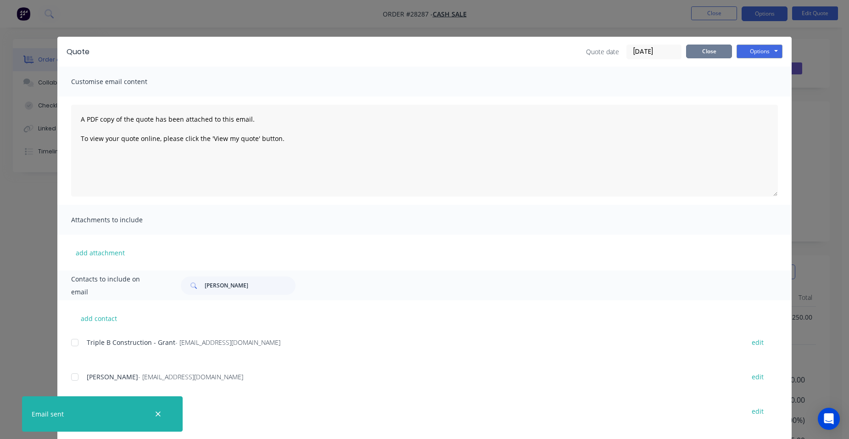
click at [720, 45] on button "Close" at bounding box center [709, 52] width 46 height 14
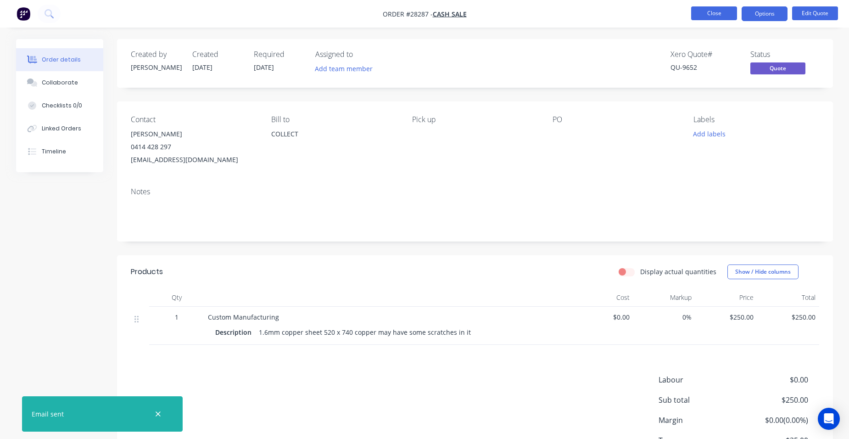
click at [717, 11] on button "Close" at bounding box center [714, 13] width 46 height 14
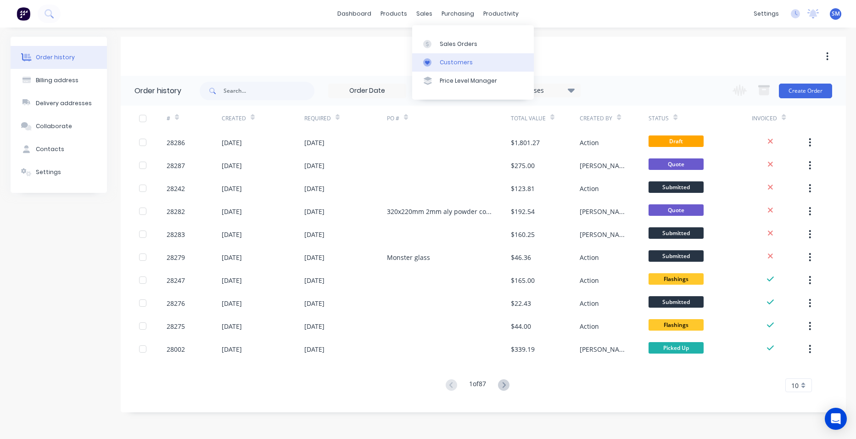
drag, startPoint x: 447, startPoint y: 58, endPoint x: 432, endPoint y: 64, distance: 16.3
click at [447, 58] on div "Customers" at bounding box center [456, 62] width 33 height 8
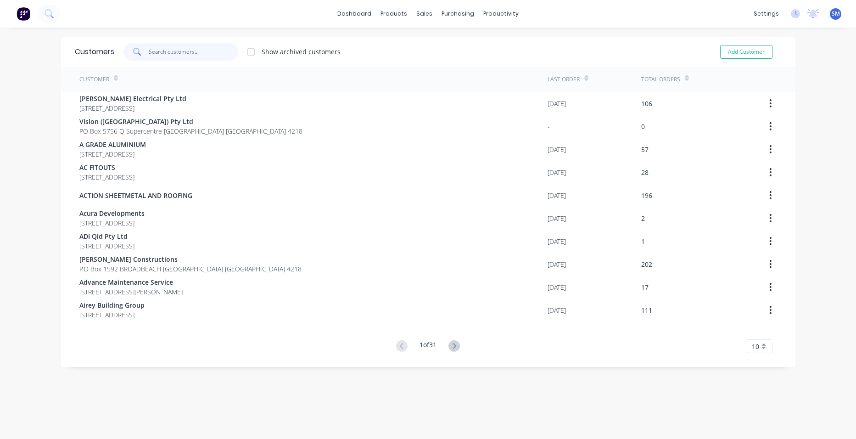
click at [151, 55] on input "text" at bounding box center [194, 52] width 90 height 18
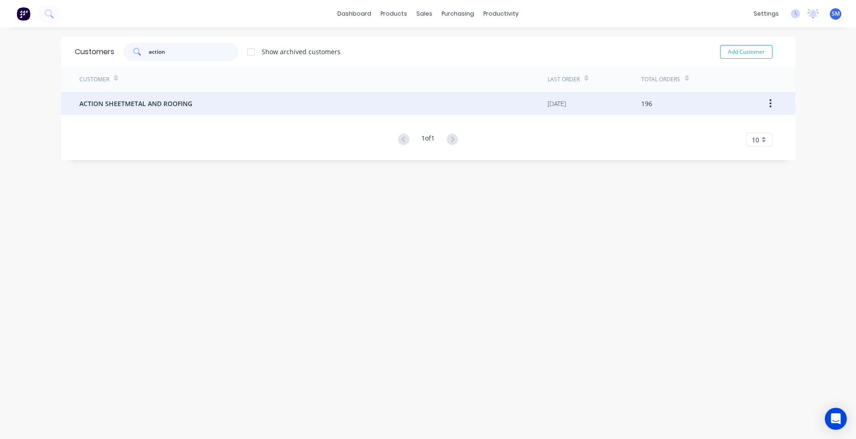
type input "action"
click at [151, 101] on span "ACTION SHEETMETAL AND ROOFING" at bounding box center [135, 104] width 113 height 10
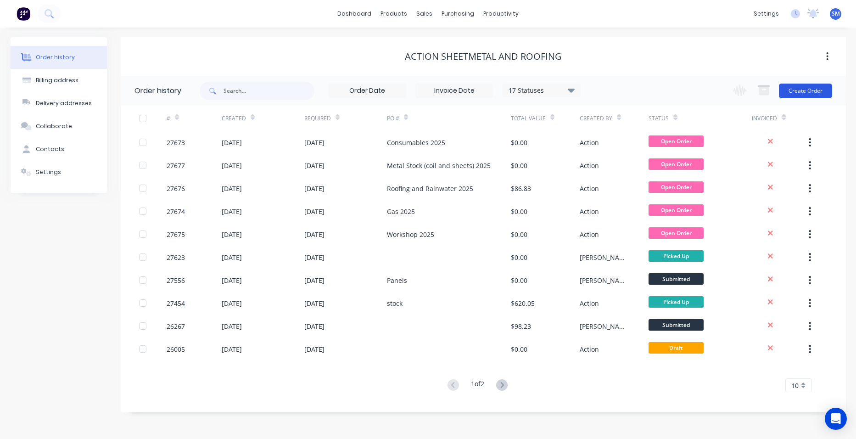
click at [816, 88] on button "Create Order" at bounding box center [805, 91] width 53 height 15
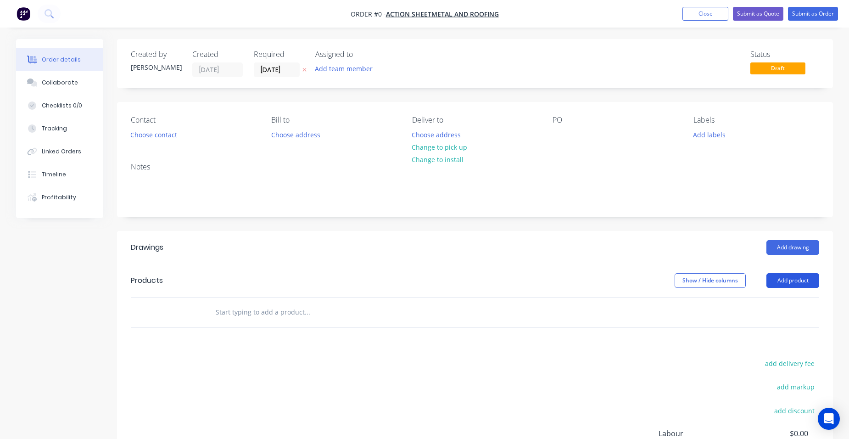
click at [777, 278] on button "Add product" at bounding box center [793, 280] width 53 height 15
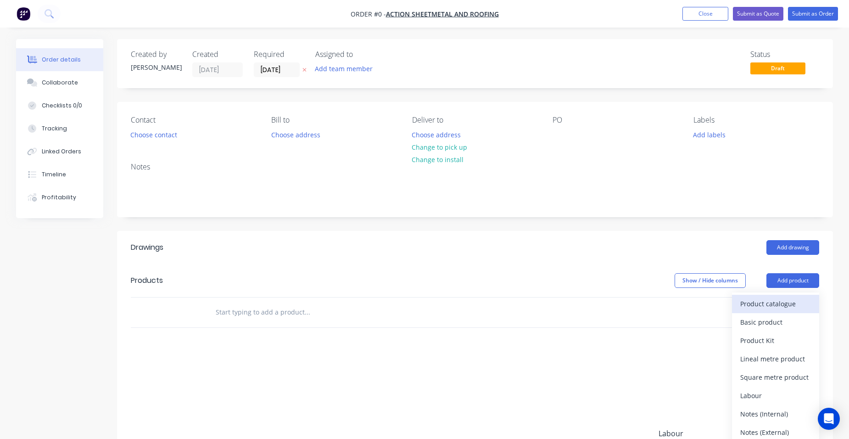
click at [762, 300] on div "Product catalogue" at bounding box center [775, 303] width 71 height 13
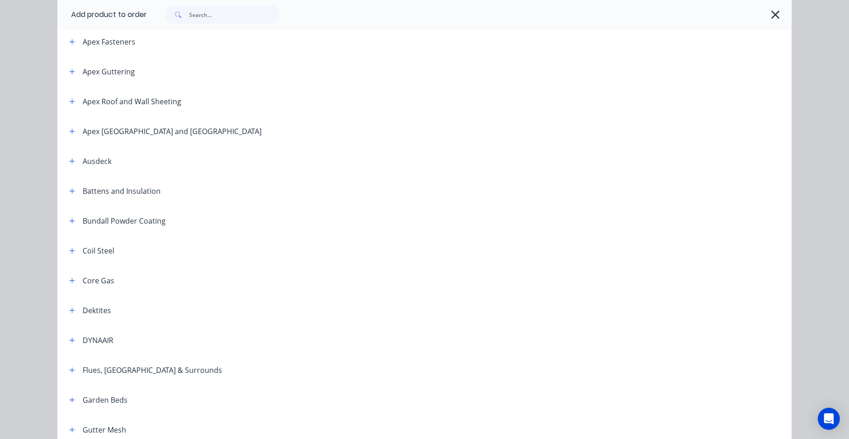
scroll to position [413, 0]
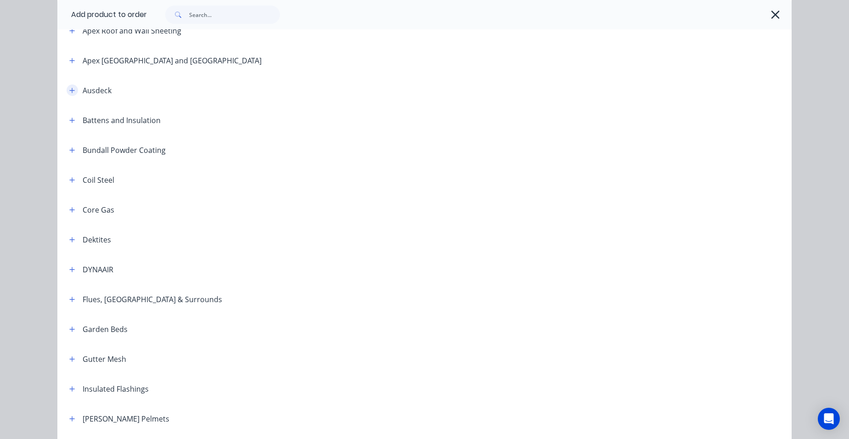
click at [70, 92] on icon "button" at bounding box center [72, 90] width 5 height 5
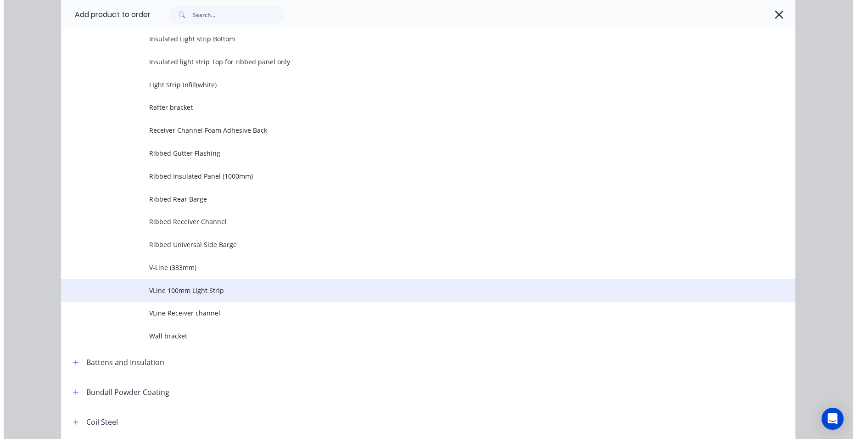
scroll to position [1285, 0]
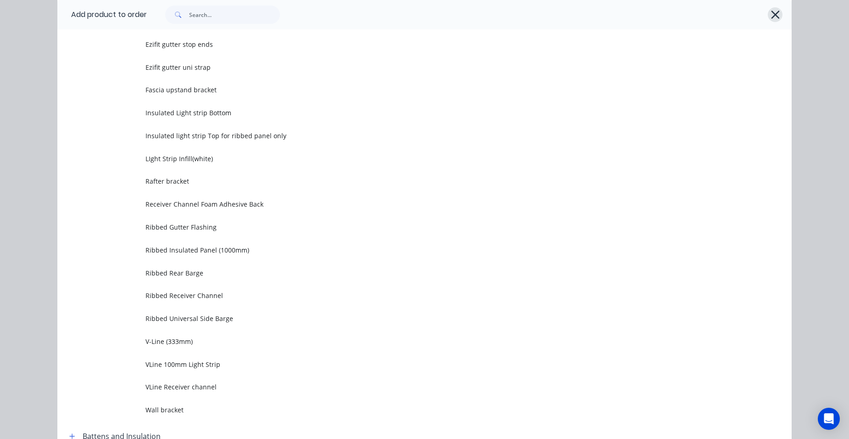
click at [773, 15] on icon "button" at bounding box center [776, 14] width 10 height 13
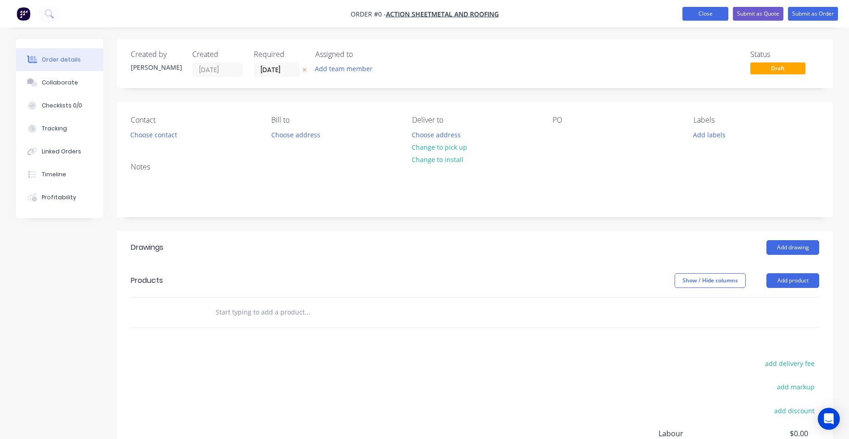
click at [698, 16] on button "Close" at bounding box center [706, 14] width 46 height 14
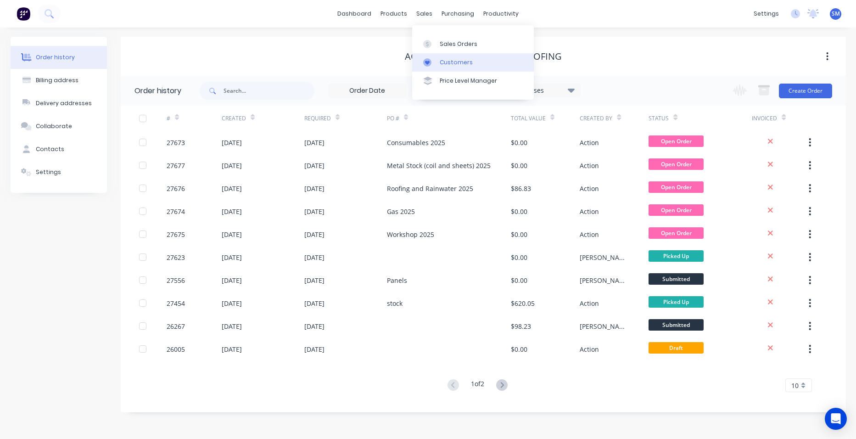
click at [458, 58] on div "Customers" at bounding box center [456, 62] width 33 height 8
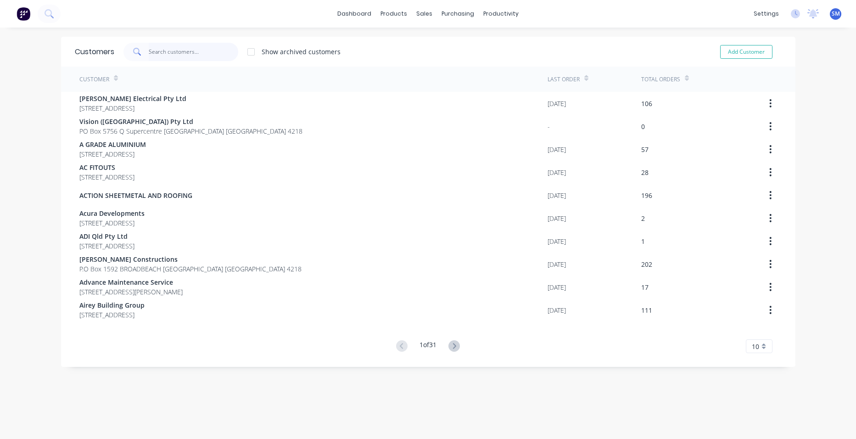
click at [170, 55] on input "text" at bounding box center [194, 52] width 90 height 18
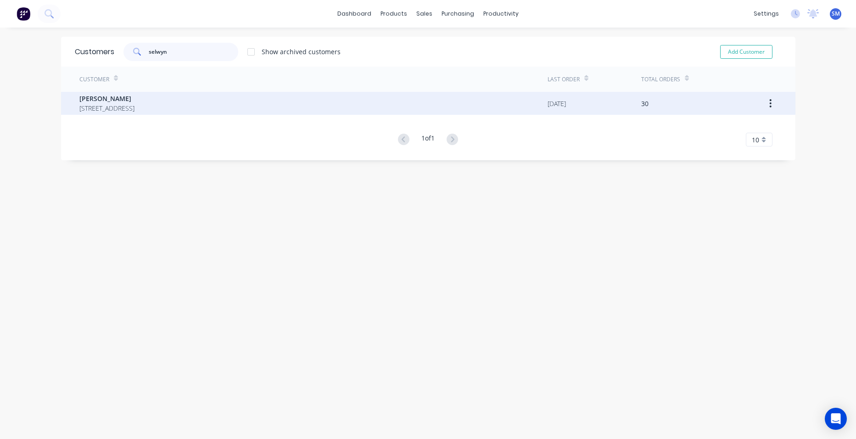
type input "selwyn"
click at [95, 107] on span "[STREET_ADDRESS]" at bounding box center [106, 108] width 55 height 10
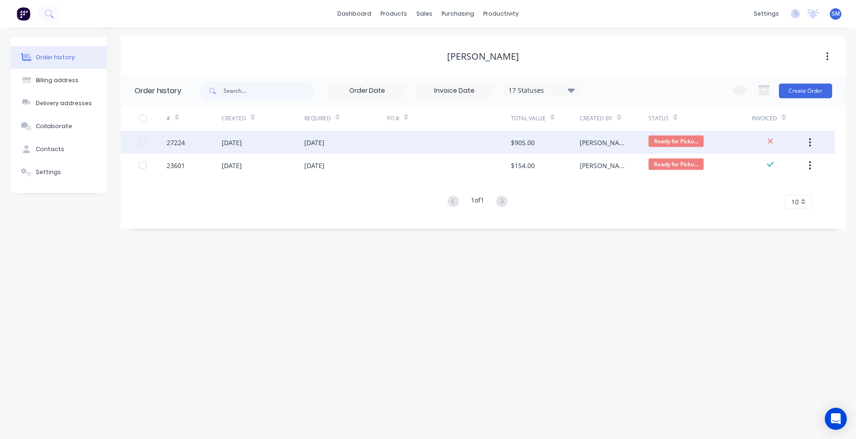
click at [442, 146] on div at bounding box center [449, 142] width 124 height 23
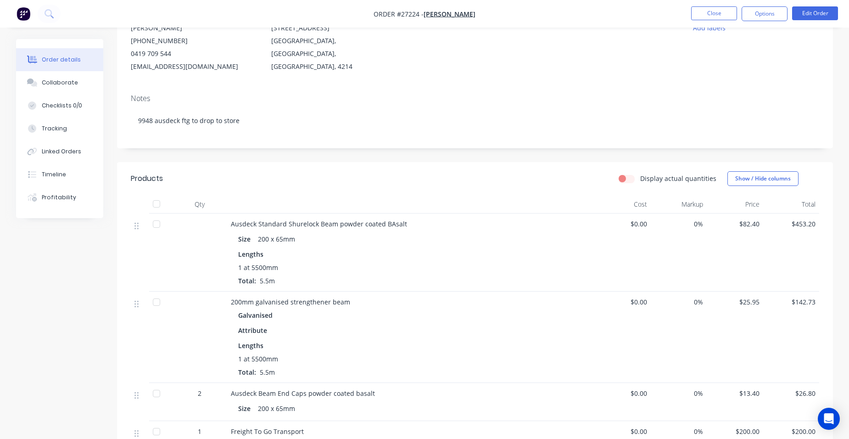
scroll to position [244, 0]
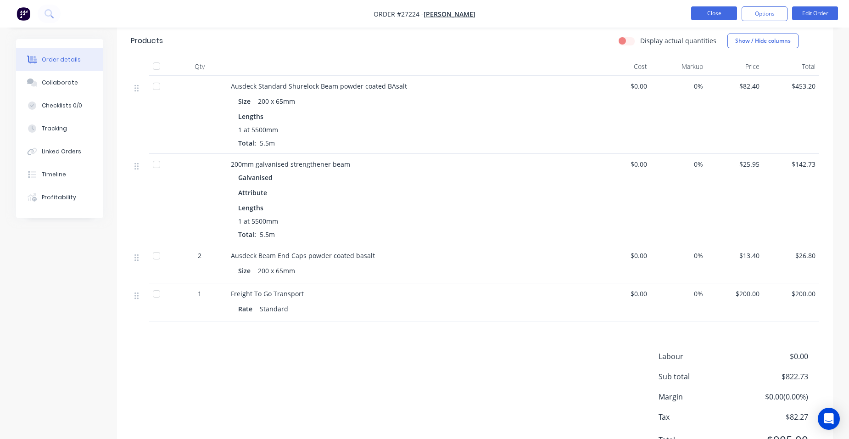
click at [706, 12] on button "Close" at bounding box center [714, 13] width 46 height 14
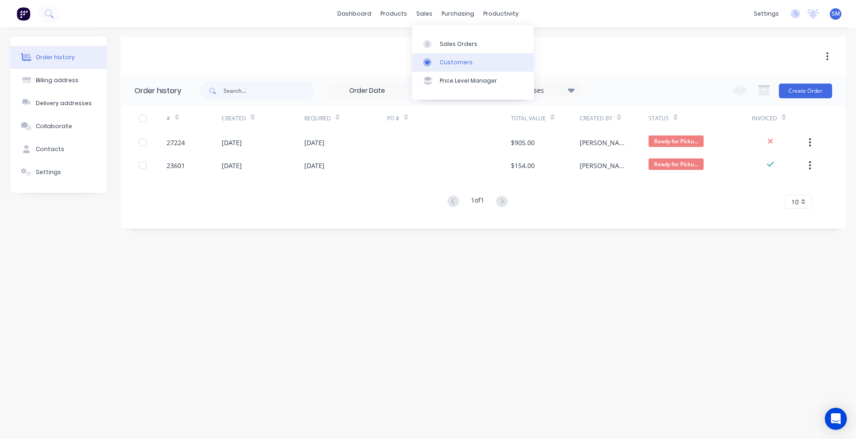
click at [454, 59] on div "Customers" at bounding box center [456, 62] width 33 height 8
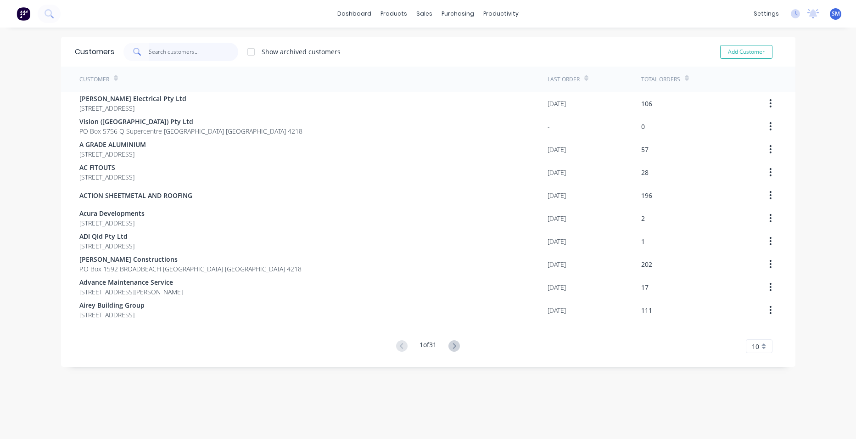
click at [169, 54] on input "text" at bounding box center [194, 52] width 90 height 18
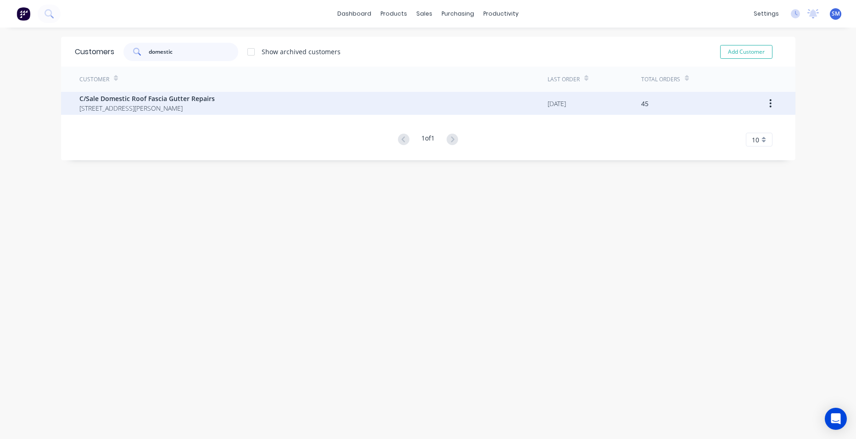
type input "domestic"
click at [136, 103] on span "19/7 Bowen Court NERANG Queensland Australia 4211" at bounding box center [146, 108] width 135 height 10
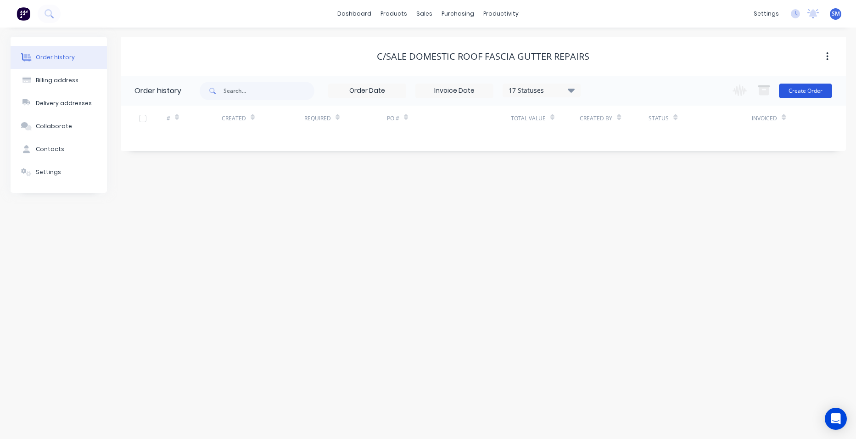
click at [818, 85] on button "Create Order" at bounding box center [805, 91] width 53 height 15
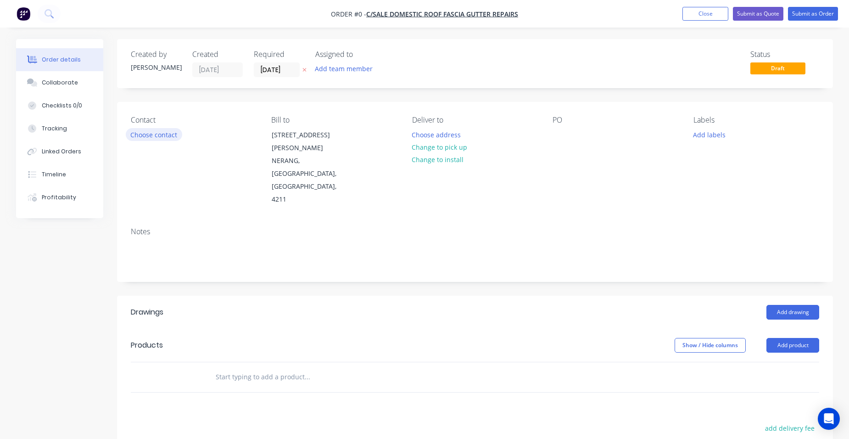
click at [175, 133] on button "Choose contact" at bounding box center [154, 134] width 56 height 12
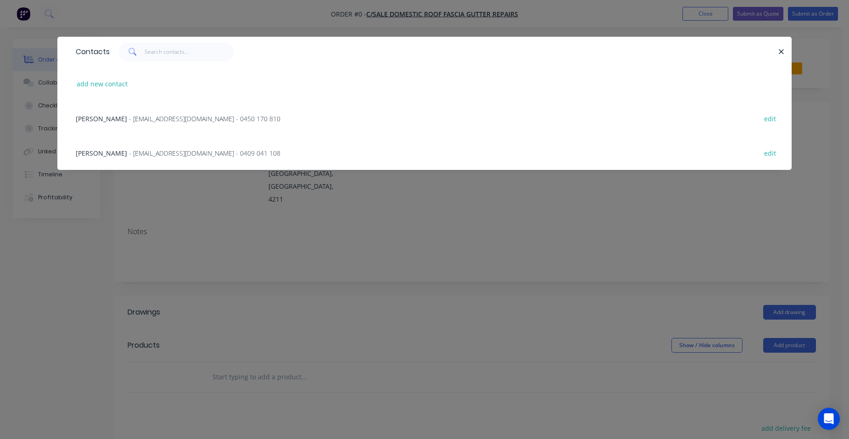
click at [164, 115] on span "- stewlewis66@hotmail.com - 0450 170 810" at bounding box center [204, 118] width 151 height 9
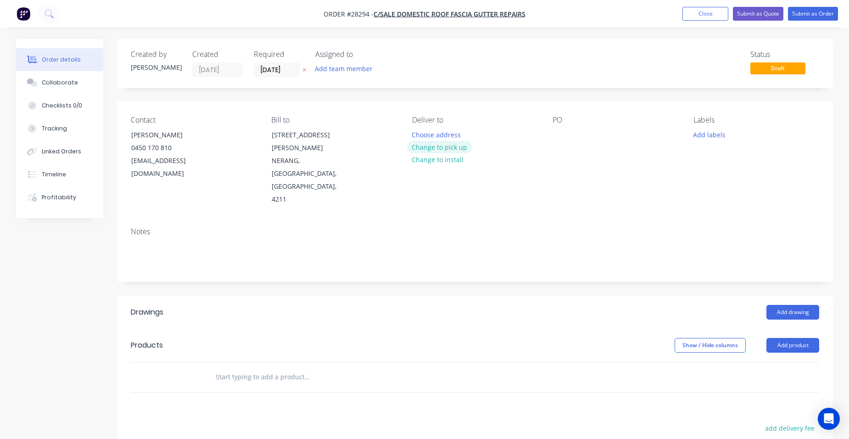
click at [445, 144] on button "Change to pick up" at bounding box center [439, 147] width 65 height 12
click at [773, 305] on button "Add drawing" at bounding box center [793, 312] width 53 height 15
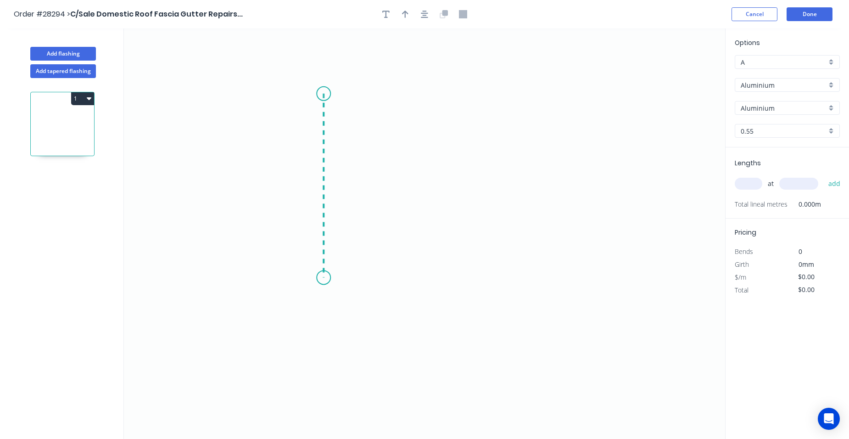
drag, startPoint x: 324, startPoint y: 94, endPoint x: 327, endPoint y: 278, distance: 184.1
click at [327, 278] on icon "0" at bounding box center [424, 233] width 601 height 410
click at [389, 280] on icon "0 ?" at bounding box center [424, 233] width 601 height 410
click at [389, 252] on icon "0 ? ?" at bounding box center [424, 233] width 601 height 410
click at [389, 252] on circle at bounding box center [389, 251] width 14 height 14
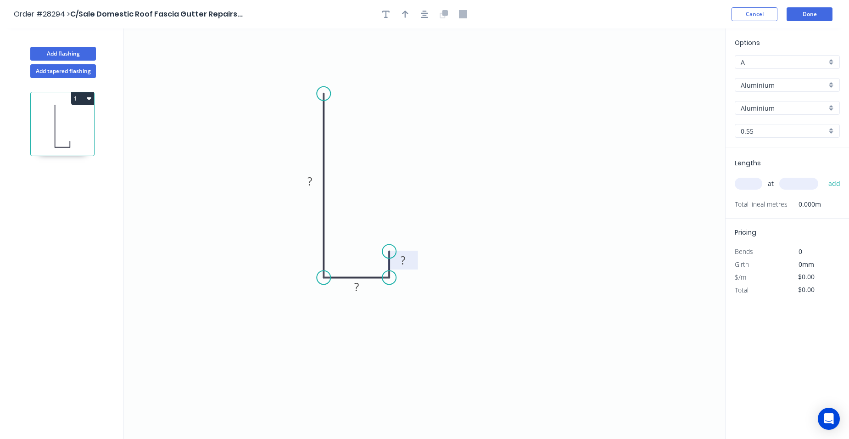
click at [409, 263] on rect at bounding box center [403, 260] width 18 height 13
click at [363, 286] on rect at bounding box center [357, 287] width 18 height 13
click at [310, 180] on tspan "?" at bounding box center [310, 181] width 5 height 15
click at [804, 17] on button "Done" at bounding box center [810, 14] width 46 height 14
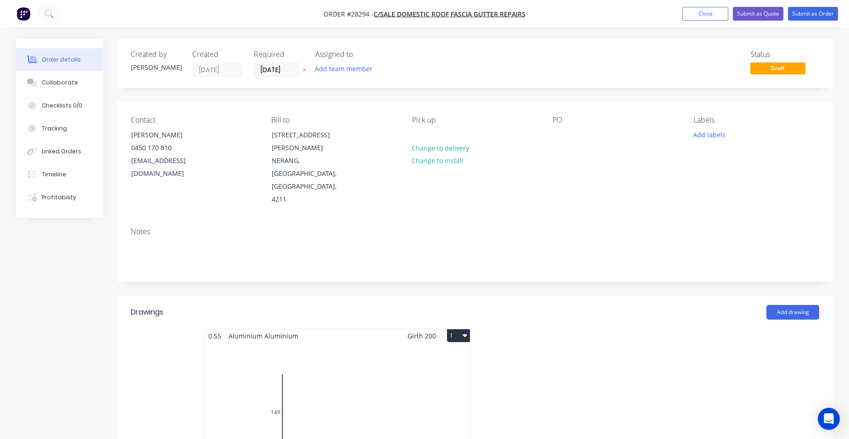
drag, startPoint x: 705, startPoint y: 11, endPoint x: 676, endPoint y: 18, distance: 30.2
click at [705, 11] on button "Close" at bounding box center [706, 14] width 46 height 14
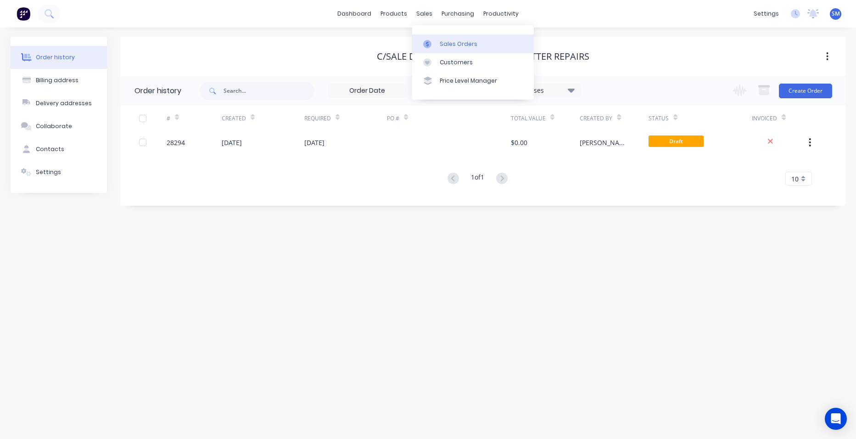
drag, startPoint x: 445, startPoint y: 38, endPoint x: 421, endPoint y: 48, distance: 26.5
click at [446, 38] on link "Sales Orders" at bounding box center [473, 43] width 122 height 18
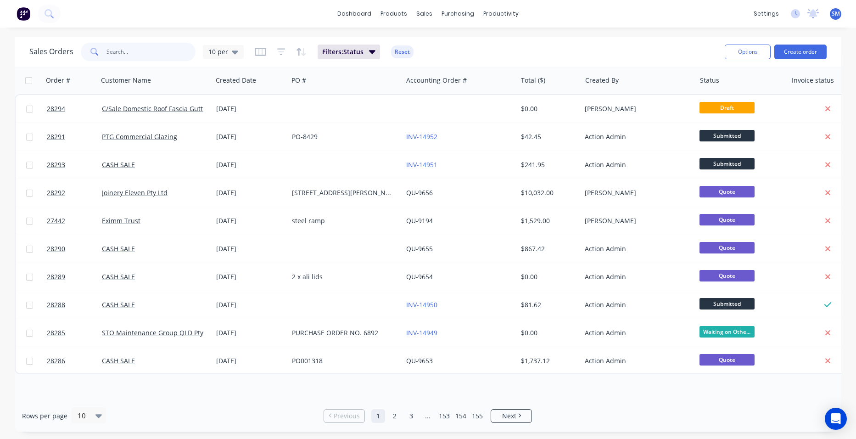
click at [135, 53] on input "text" at bounding box center [152, 52] width 90 height 18
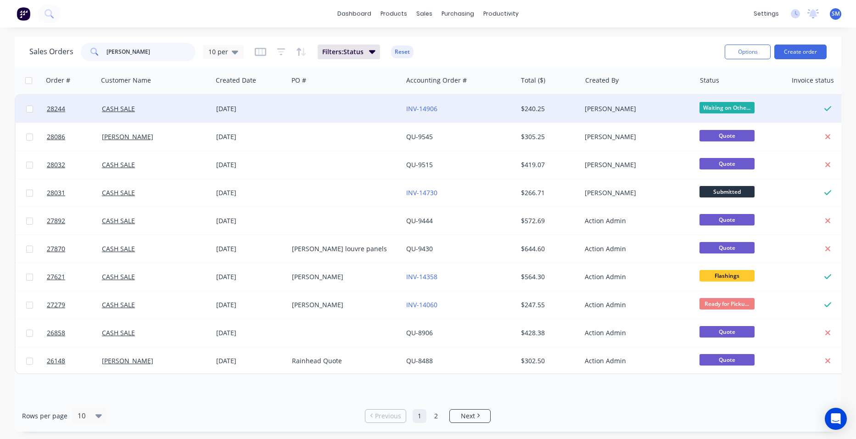
type input "martin"
click at [340, 108] on div at bounding box center [345, 109] width 114 height 28
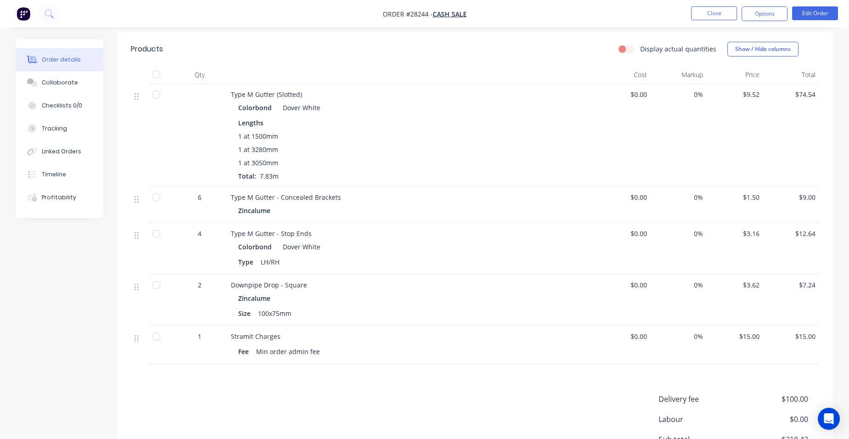
scroll to position [46, 0]
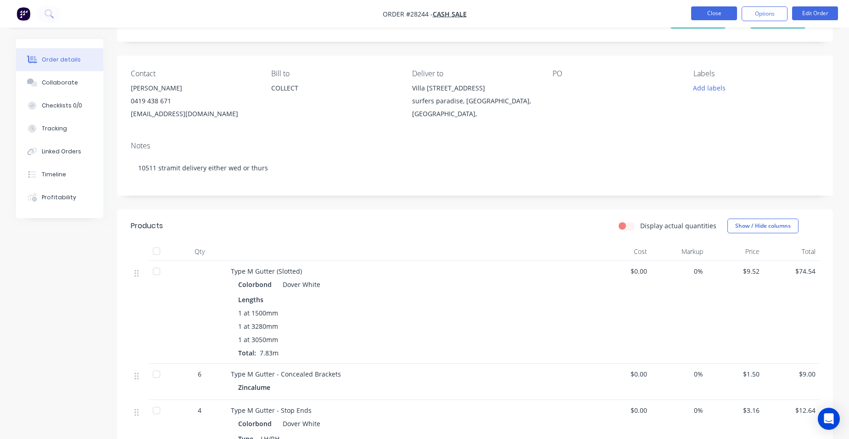
click at [723, 7] on button "Close" at bounding box center [714, 13] width 46 height 14
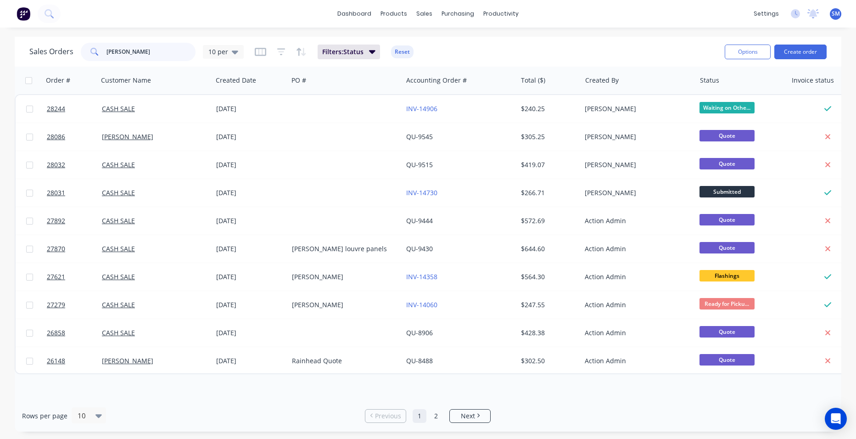
drag, startPoint x: 135, startPoint y: 52, endPoint x: 106, endPoint y: 56, distance: 28.8
click at [107, 56] on input "martin" at bounding box center [152, 52] width 90 height 18
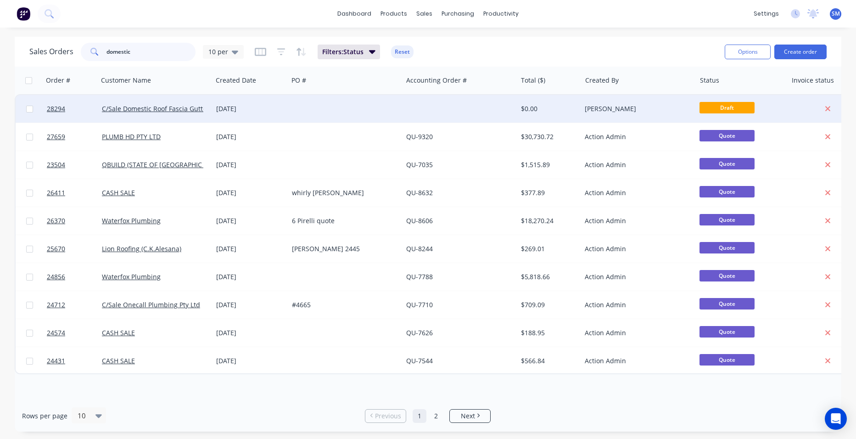
type input "domestic"
click at [325, 104] on div at bounding box center [345, 109] width 114 height 28
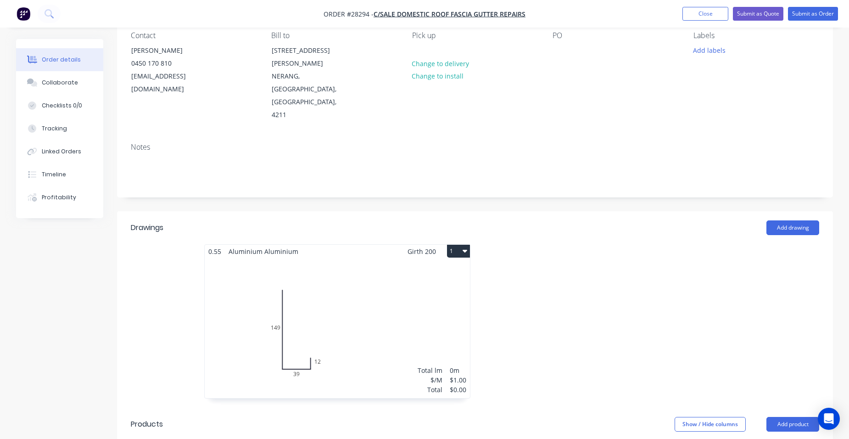
scroll to position [92, 0]
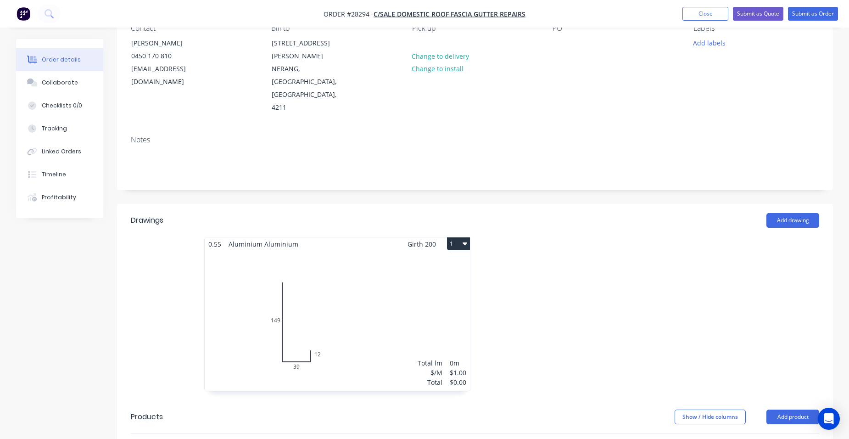
click at [368, 278] on div "Total lm $/M Total 0m $1.00 $0.00" at bounding box center [337, 321] width 265 height 140
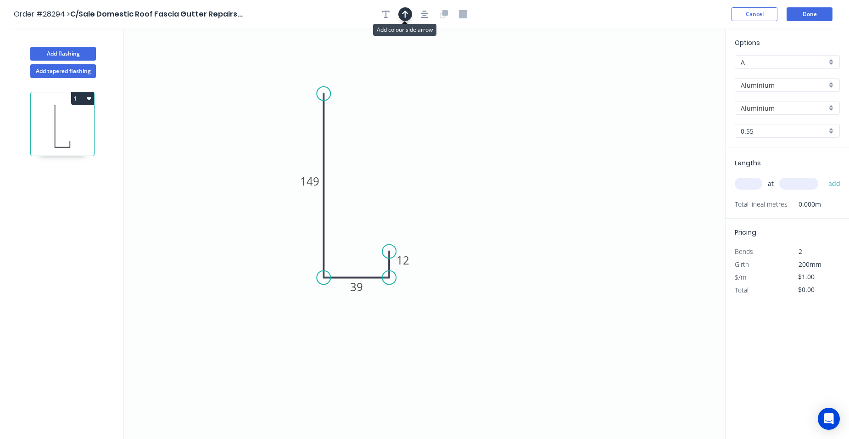
click at [407, 12] on icon "button" at bounding box center [405, 14] width 6 height 7
drag, startPoint x: 678, startPoint y: 73, endPoint x: 257, endPoint y: 161, distance: 431.0
click at [257, 161] on icon at bounding box center [253, 155] width 8 height 29
click at [835, 79] on div "Aluminium" at bounding box center [787, 85] width 105 height 14
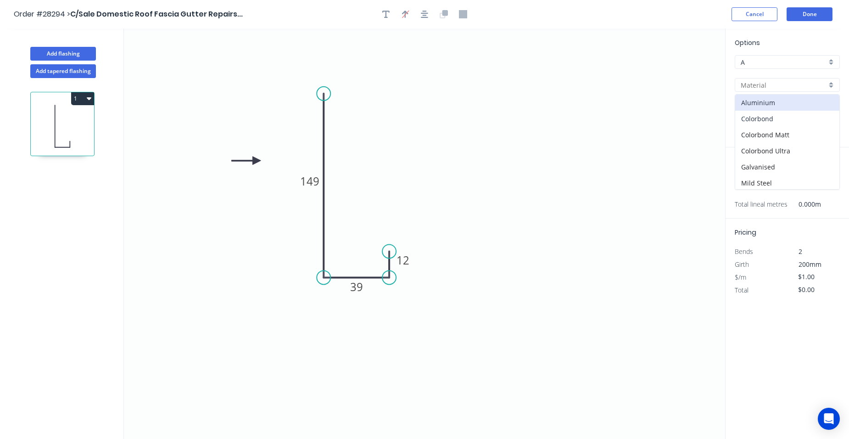
click at [799, 119] on div "Colorbond" at bounding box center [787, 119] width 104 height 16
type input "Colorbond"
type input "Basalt"
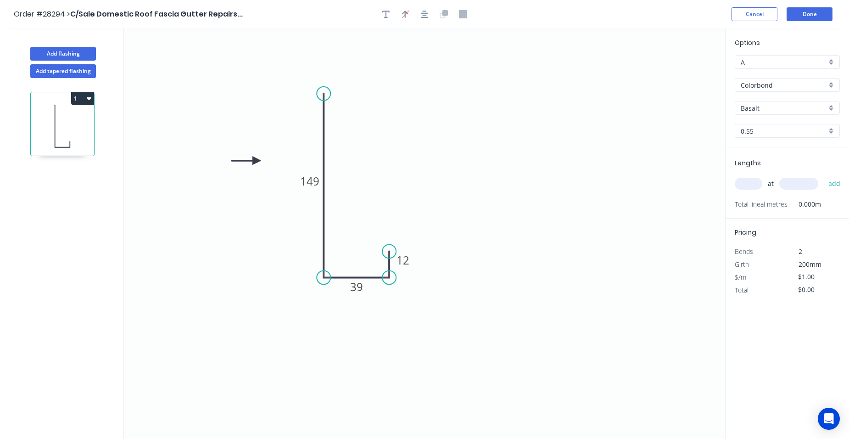
type input "$9.35"
click at [829, 109] on div "Basalt" at bounding box center [787, 108] width 105 height 14
click at [774, 125] on div "Monument" at bounding box center [787, 121] width 104 height 16
type input "Monument"
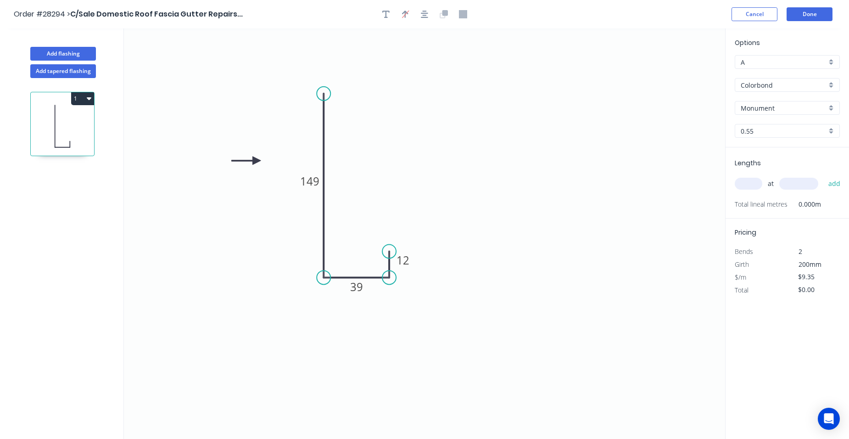
click at [742, 179] on input "text" at bounding box center [749, 184] width 28 height 12
type input "1"
type input "1300"
click at [824, 176] on button "add" at bounding box center [835, 184] width 22 height 16
type input "$12.16"
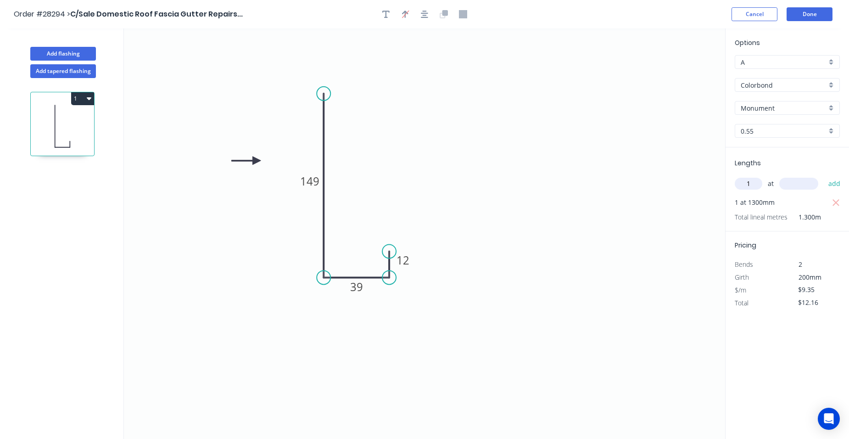
type input "1"
type input "600"
click at [824, 176] on button "add" at bounding box center [835, 184] width 22 height 16
type input "$21.51"
type input "2"
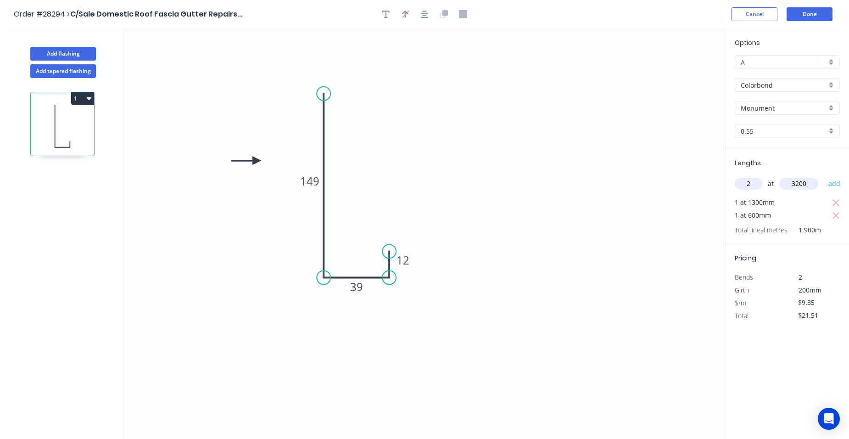
type input "3200"
click at [824, 176] on button "add" at bounding box center [835, 184] width 22 height 16
type input "$81.35"
type input "1"
type input "1100"
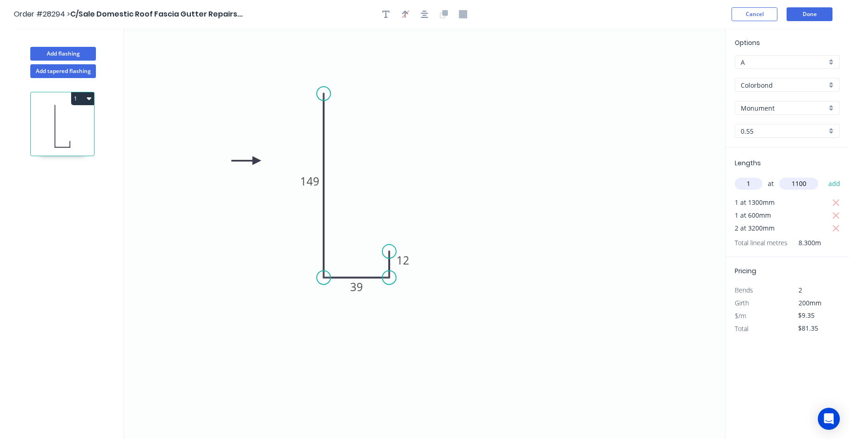
click at [824, 176] on button "add" at bounding box center [835, 184] width 22 height 16
type input "$91.63"
type input "2"
type input "3800"
click at [824, 176] on button "add" at bounding box center [835, 184] width 22 height 16
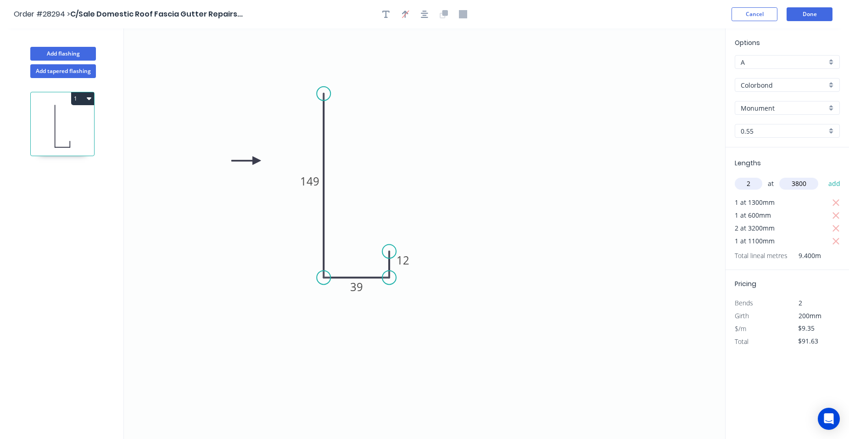
type input "$162.69"
type input "1"
type input "1000"
click at [824, 176] on button "add" at bounding box center [835, 184] width 22 height 16
type input "$172.04"
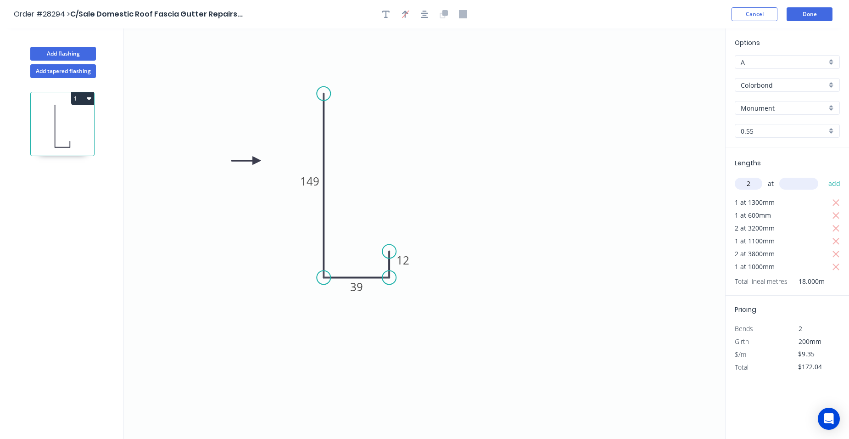
type input "2"
type input "5500"
click at [824, 176] on button "add" at bounding box center [835, 184] width 22 height 16
type input "$274.89"
type input "2"
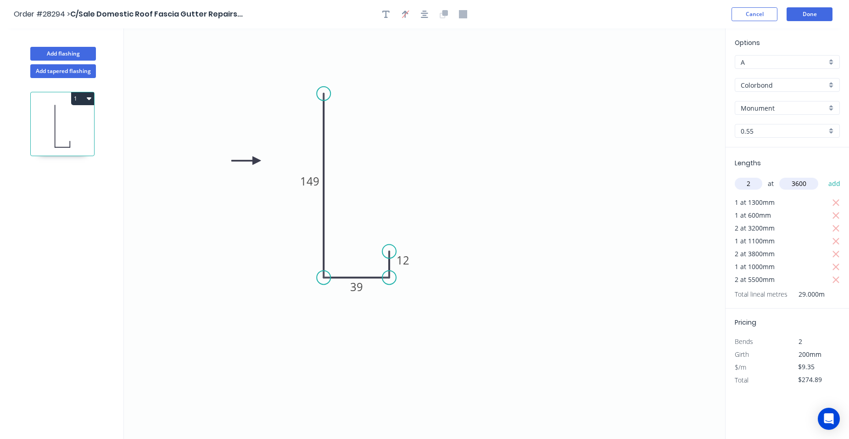
type input "3600"
click at [824, 176] on button "add" at bounding box center [835, 184] width 22 height 16
type input "$342.21"
click at [800, 16] on button "Done" at bounding box center [810, 14] width 46 height 14
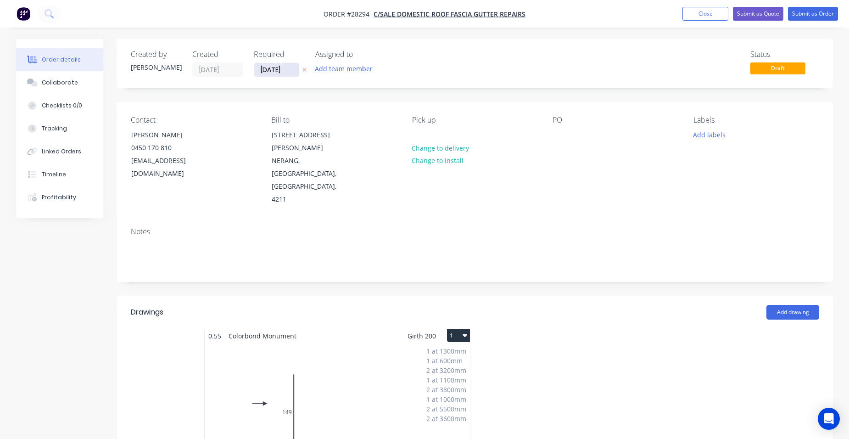
click at [267, 72] on input "02/09/25" at bounding box center [276, 70] width 45 height 14
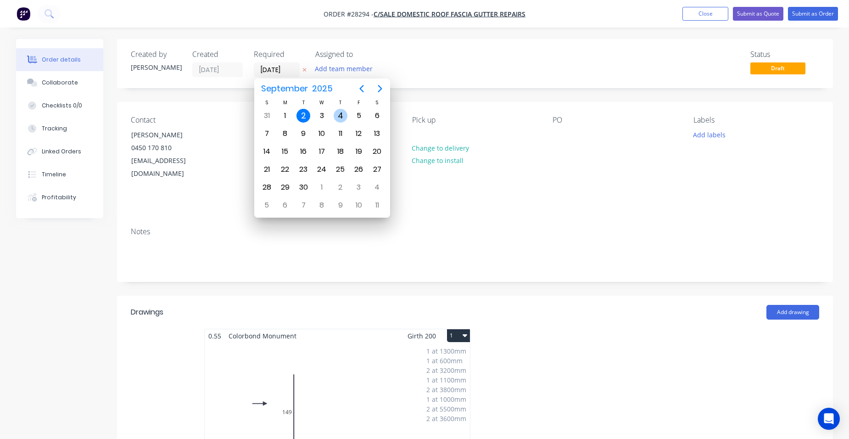
click at [338, 118] on div "4" at bounding box center [341, 116] width 14 height 14
type input "04/09/25"
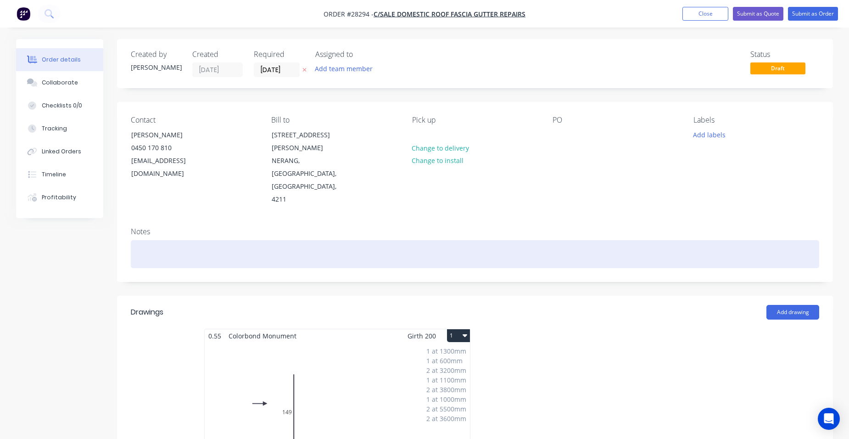
click at [145, 240] on div at bounding box center [475, 254] width 689 height 28
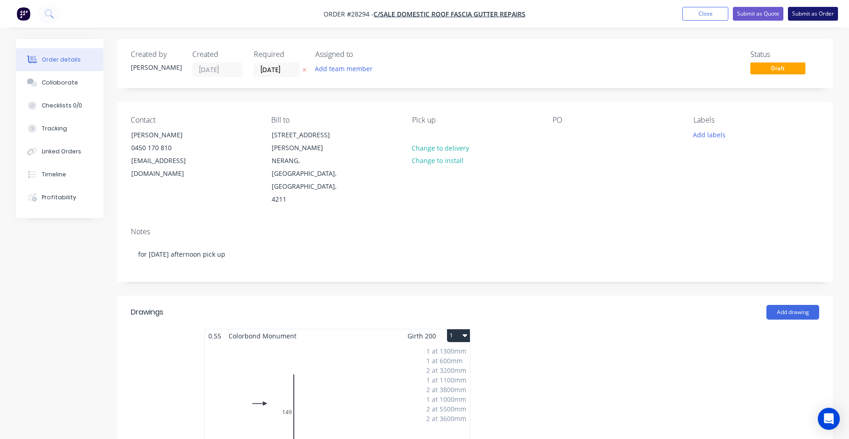
click at [808, 15] on button "Submit as Order" at bounding box center [813, 14] width 50 height 14
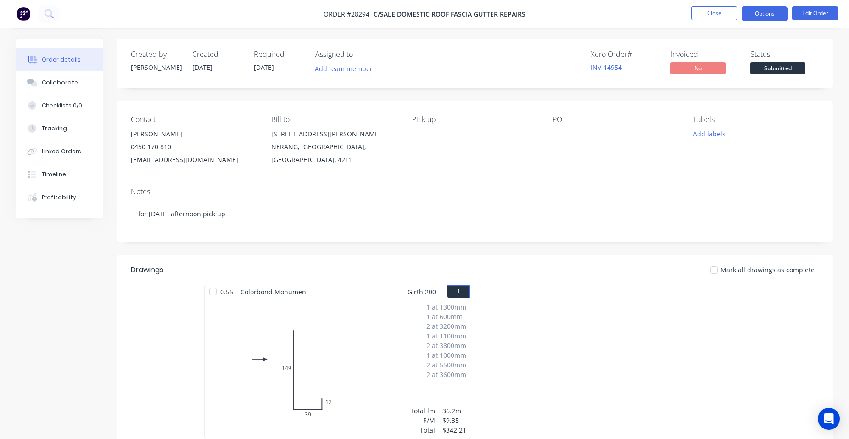
click at [775, 19] on button "Options" at bounding box center [765, 13] width 46 height 15
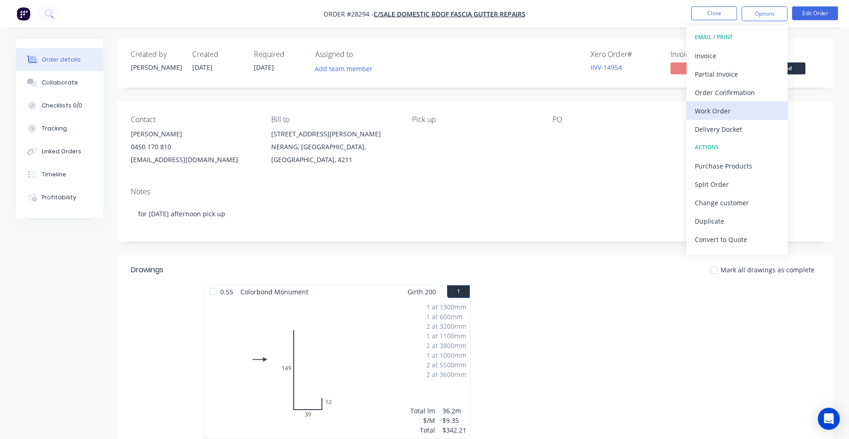
click at [738, 107] on div "Work Order" at bounding box center [737, 110] width 84 height 13
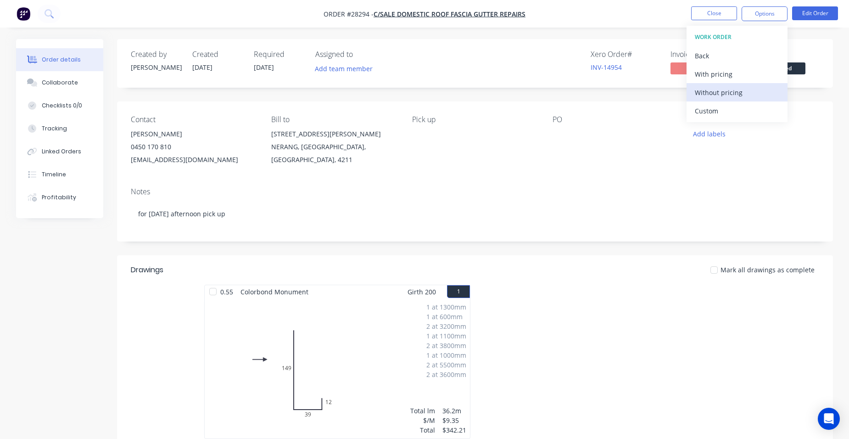
click at [748, 97] on div "Without pricing" at bounding box center [737, 92] width 84 height 13
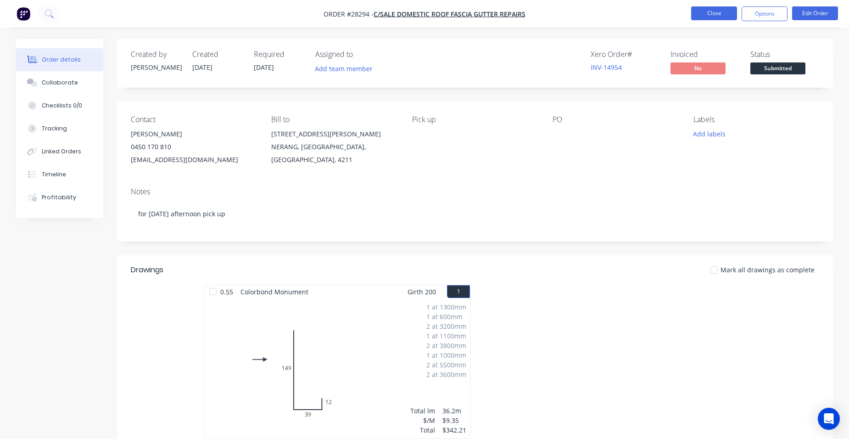
click at [708, 16] on button "Close" at bounding box center [714, 13] width 46 height 14
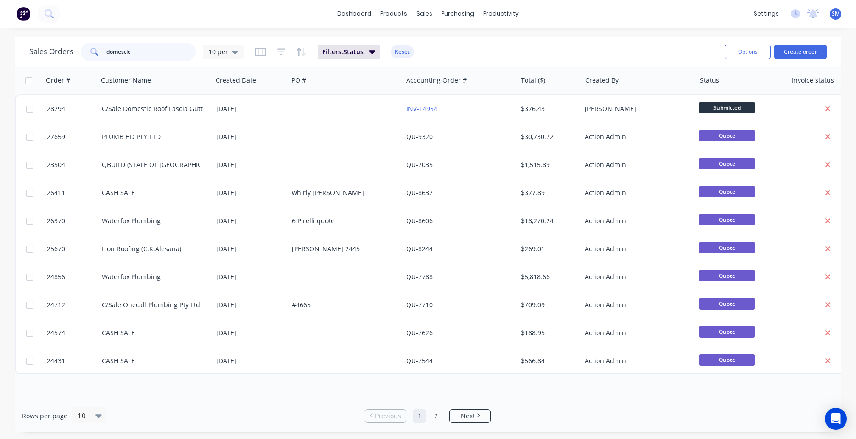
drag, startPoint x: 151, startPoint y: 55, endPoint x: 49, endPoint y: 39, distance: 103.6
click at [53, 40] on div "Sales Orders domestic 10 per Filters: Status Reset" at bounding box center [373, 51] width 688 height 22
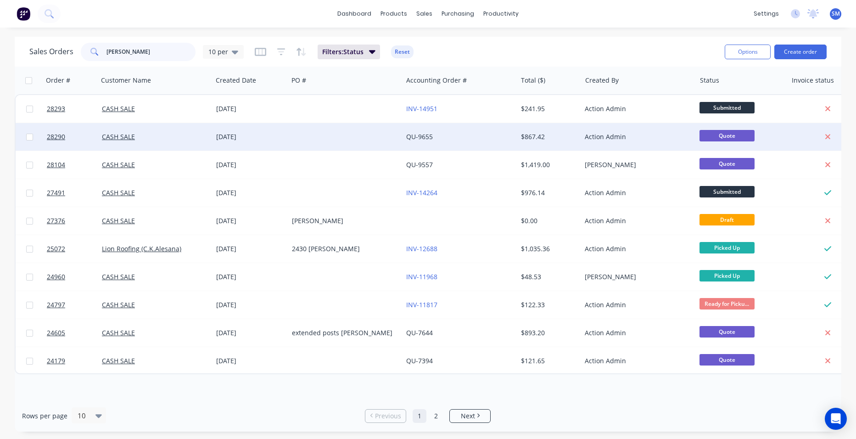
type input "craig"
click at [463, 140] on div "QU-9655" at bounding box center [457, 136] width 102 height 9
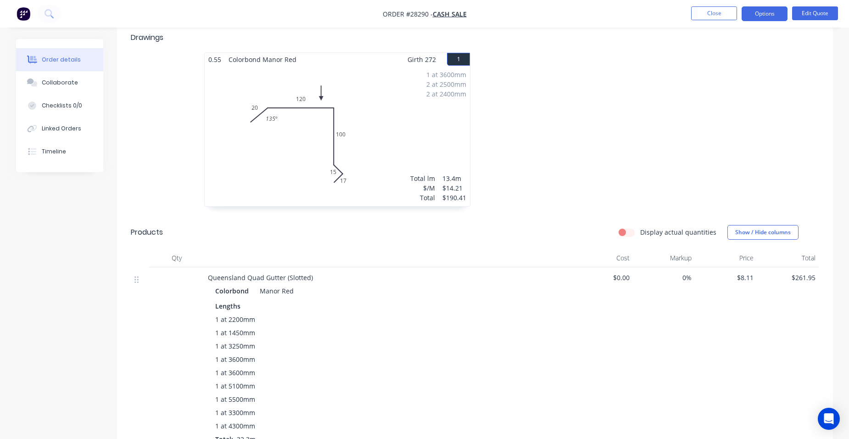
scroll to position [321, 0]
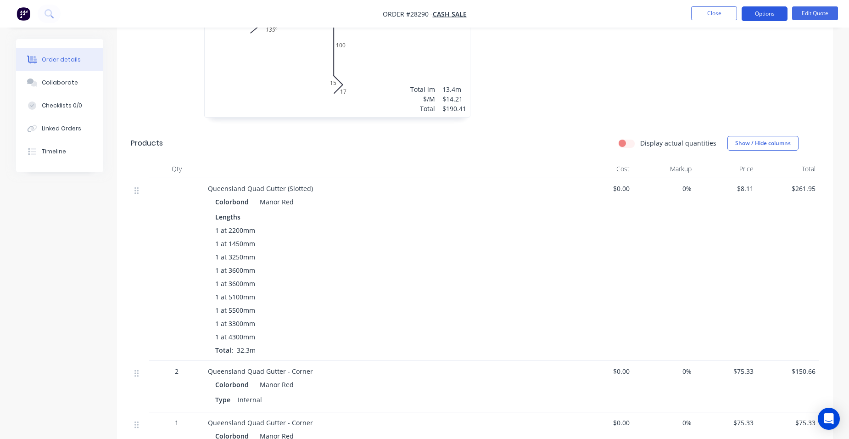
click at [780, 11] on button "Options" at bounding box center [765, 13] width 46 height 15
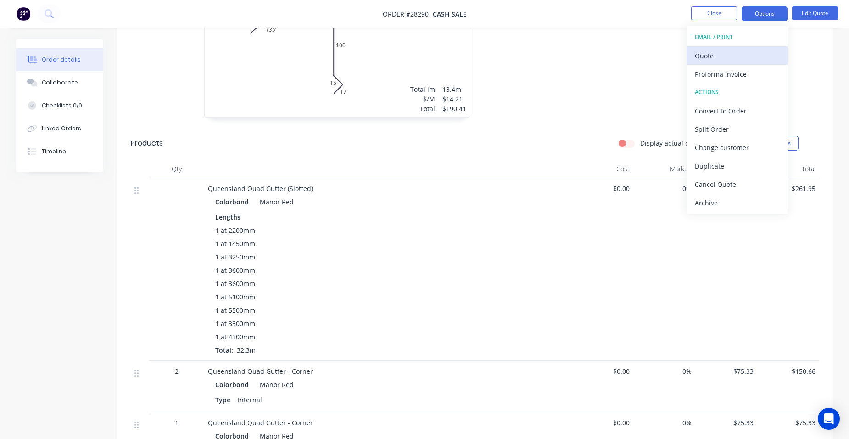
click at [732, 54] on div "Quote" at bounding box center [737, 55] width 84 height 13
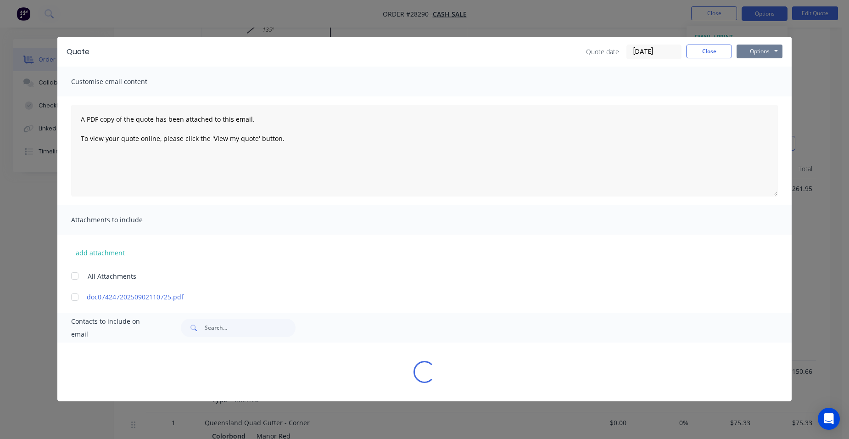
click at [756, 55] on button "Options" at bounding box center [760, 52] width 46 height 14
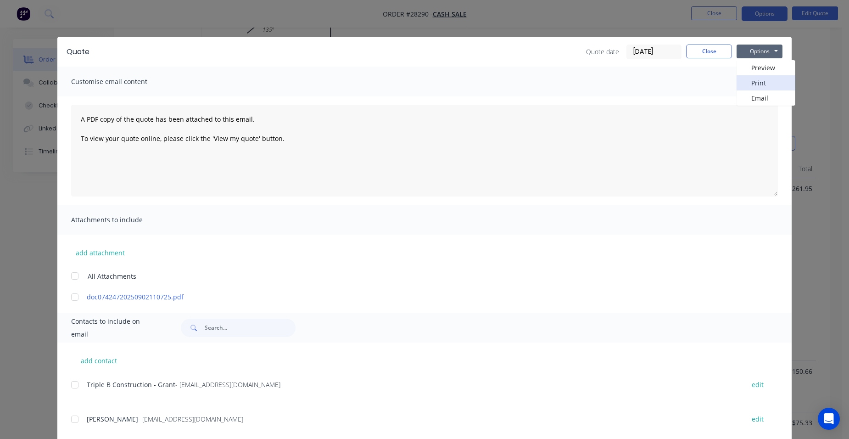
click at [762, 80] on button "Print" at bounding box center [766, 82] width 59 height 15
click at [701, 49] on button "Close" at bounding box center [709, 52] width 46 height 14
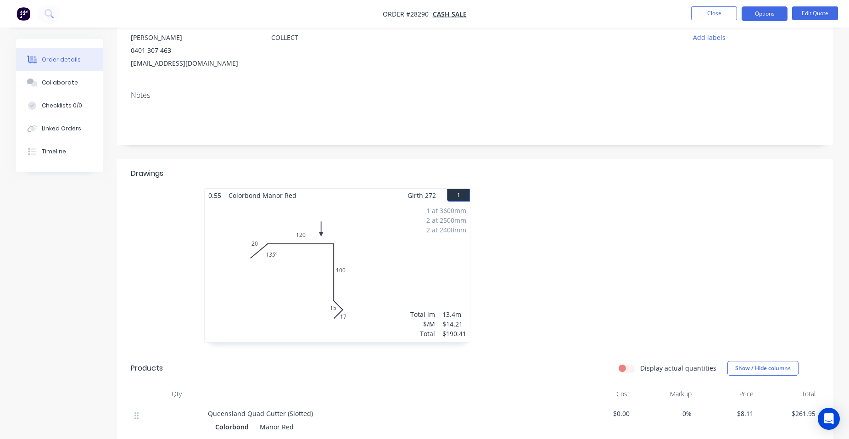
scroll to position [0, 0]
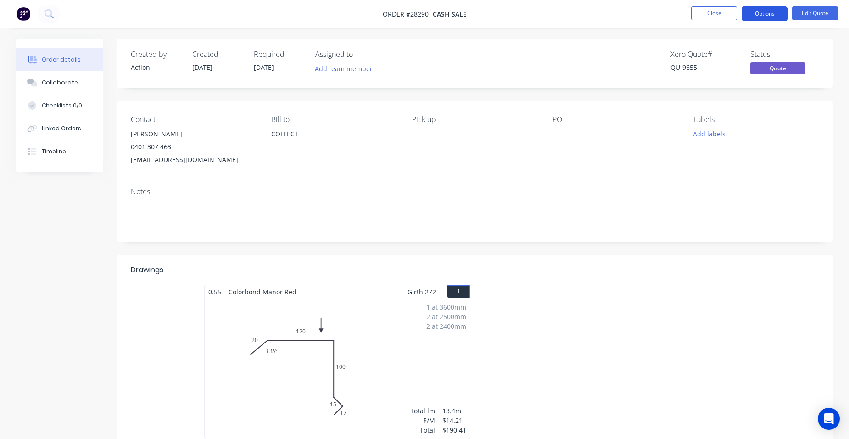
click at [774, 11] on button "Options" at bounding box center [765, 13] width 46 height 15
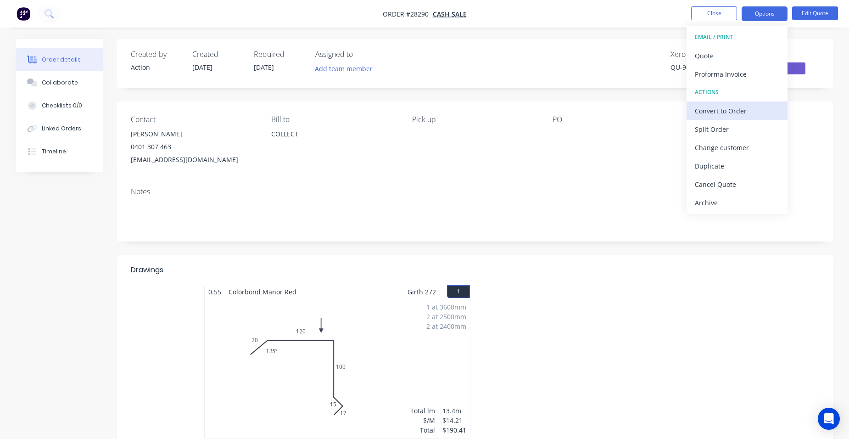
click at [759, 107] on div "Convert to Order" at bounding box center [737, 110] width 84 height 13
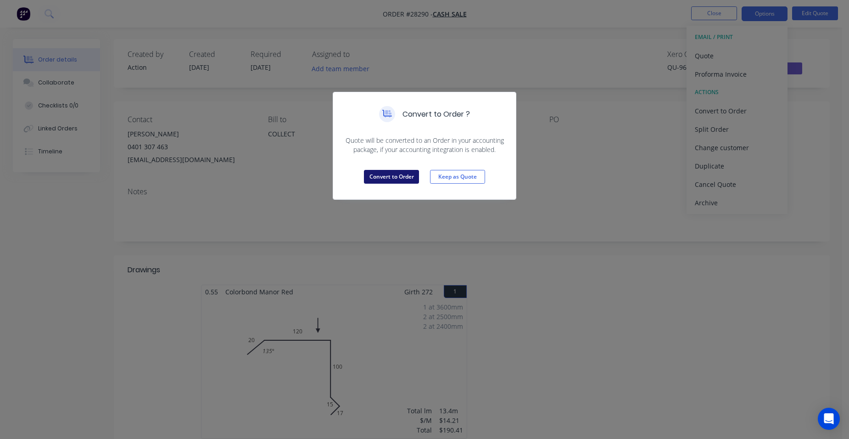
click at [390, 175] on button "Convert to Order" at bounding box center [391, 177] width 55 height 14
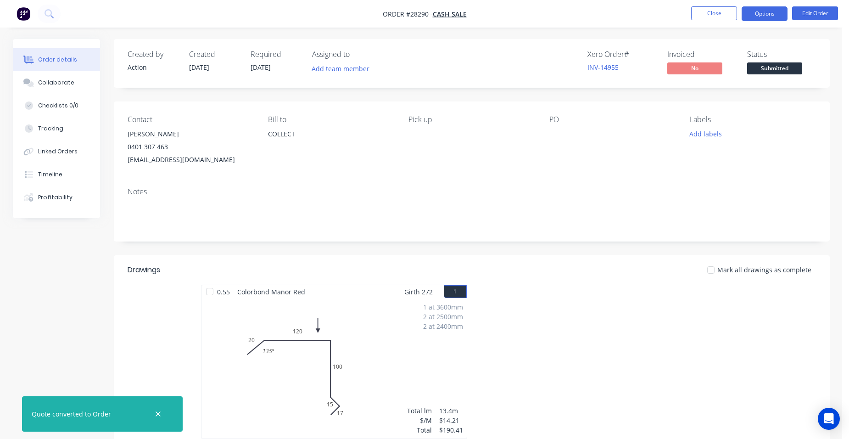
click at [769, 15] on button "Options" at bounding box center [765, 13] width 46 height 15
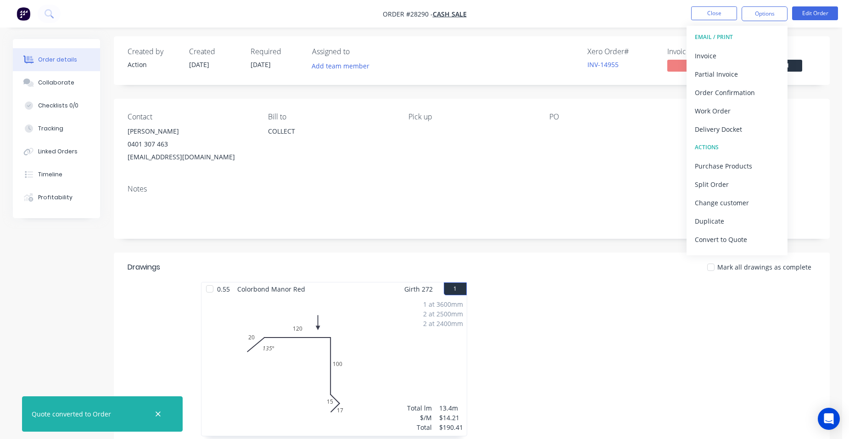
scroll to position [46, 0]
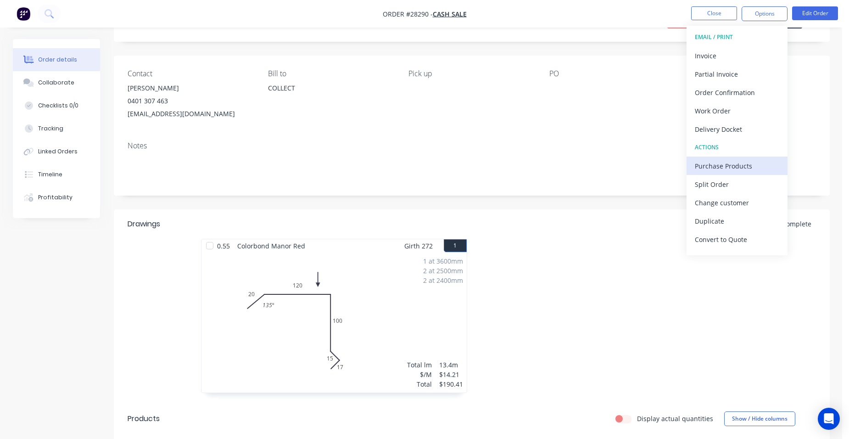
click at [747, 170] on div "Purchase Products" at bounding box center [737, 165] width 84 height 13
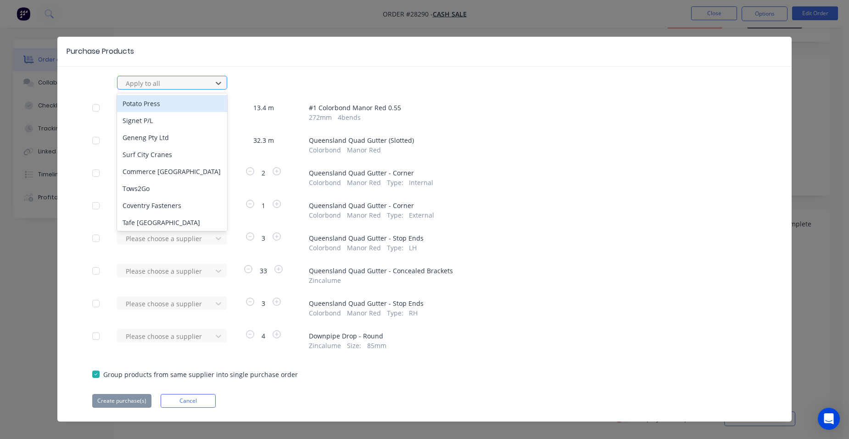
click at [185, 86] on div at bounding box center [166, 83] width 83 height 11
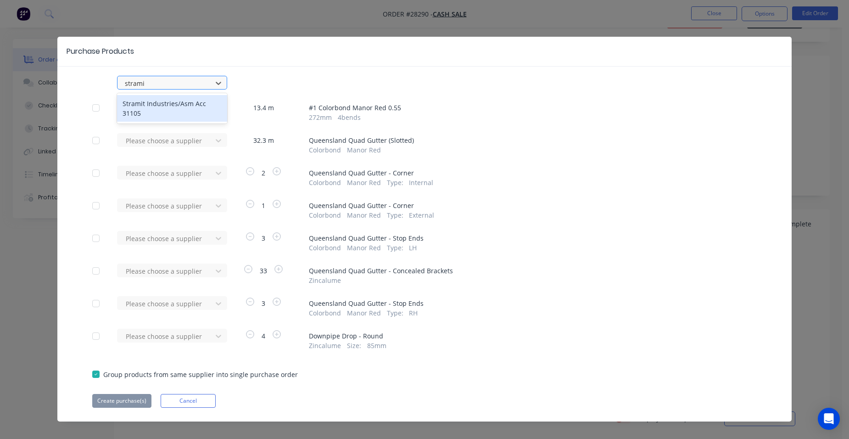
type input "stramit"
click at [168, 107] on div "Stramit Industries/Asm Acc 31105" at bounding box center [172, 108] width 110 height 27
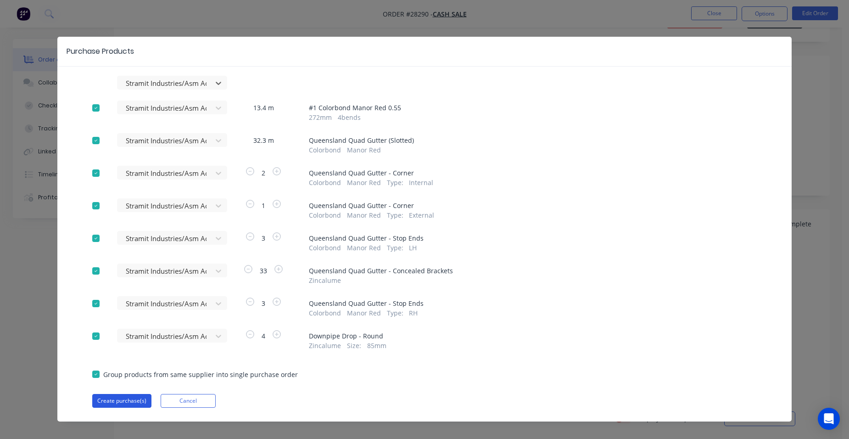
click at [103, 398] on button "Create purchase(s)" at bounding box center [121, 401] width 59 height 14
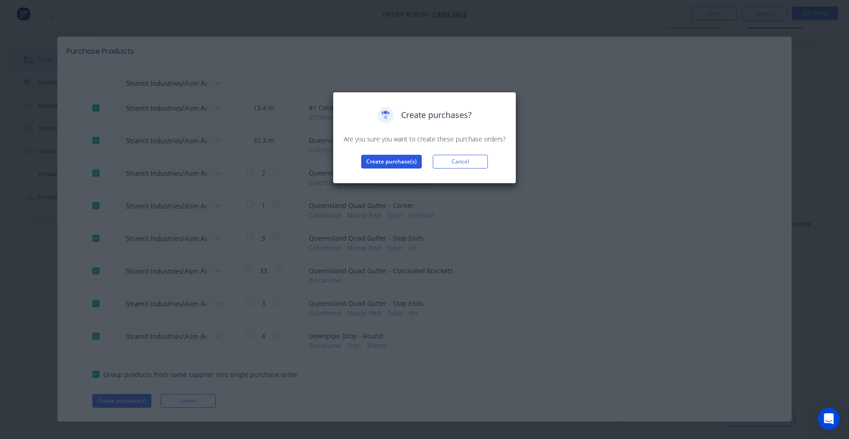
click at [387, 159] on button "Create purchase(s)" at bounding box center [391, 162] width 61 height 14
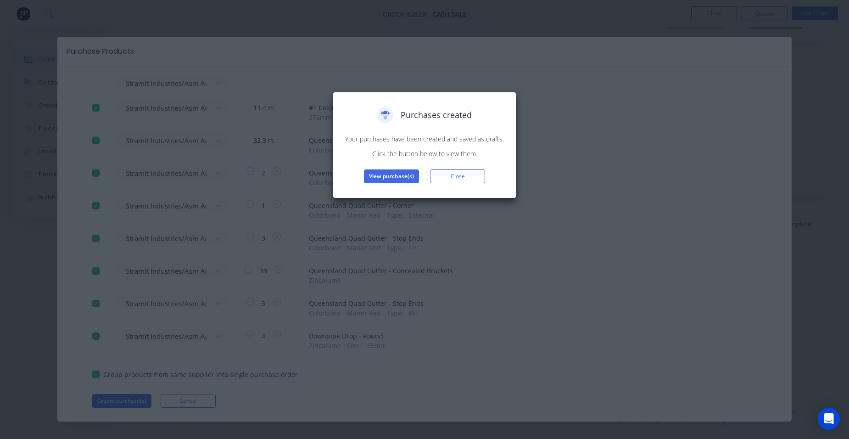
click at [388, 176] on button "View purchase(s)" at bounding box center [391, 176] width 55 height 14
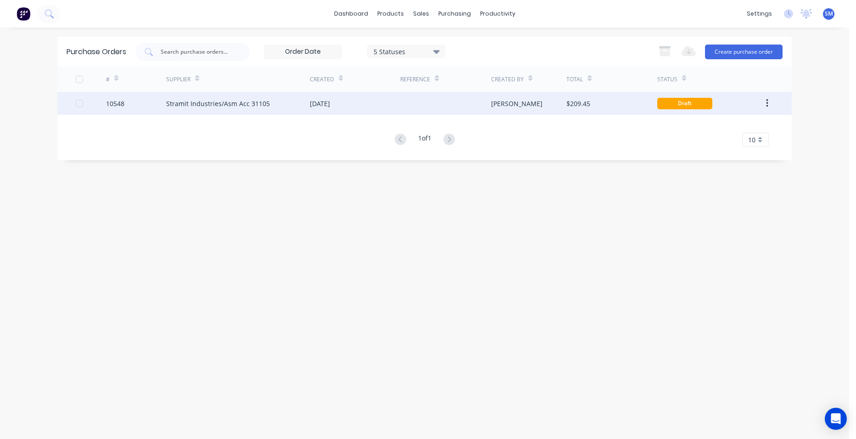
click at [395, 111] on div "[DATE]" at bounding box center [355, 103] width 90 height 23
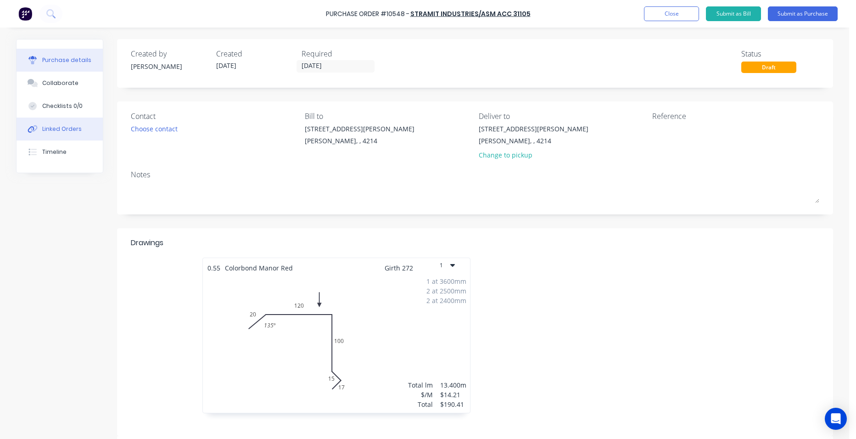
click at [63, 125] on div "Linked Orders" at bounding box center [61, 129] width 39 height 8
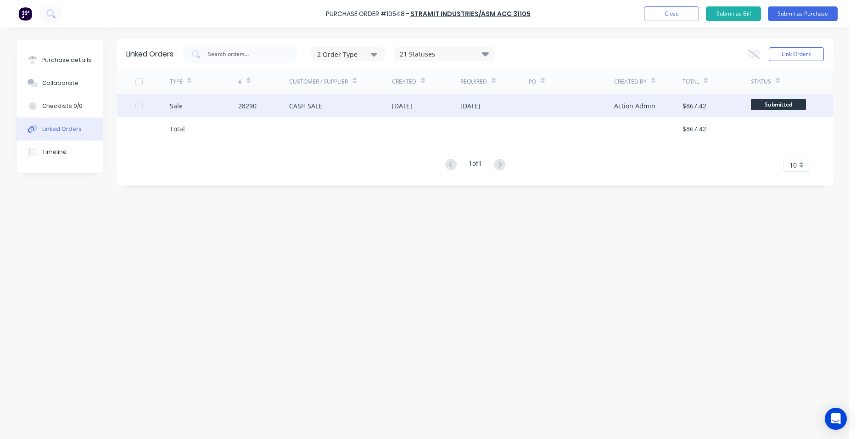
click at [256, 112] on div "28290" at bounding box center [263, 105] width 51 height 23
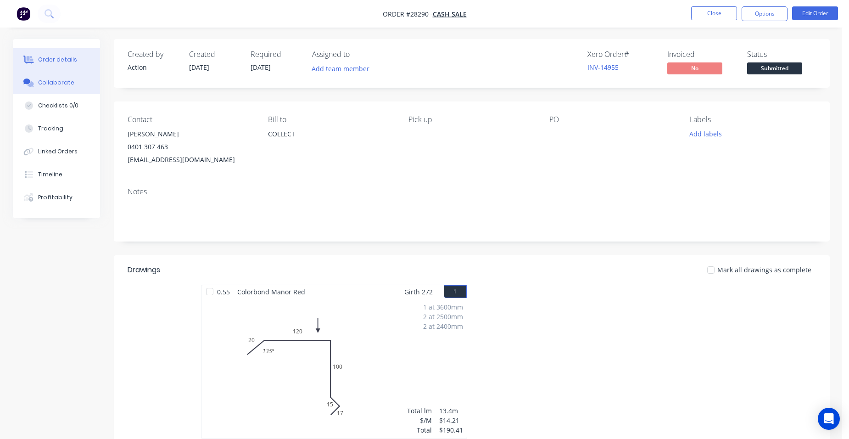
click at [56, 84] on div "Collaborate" at bounding box center [56, 82] width 36 height 8
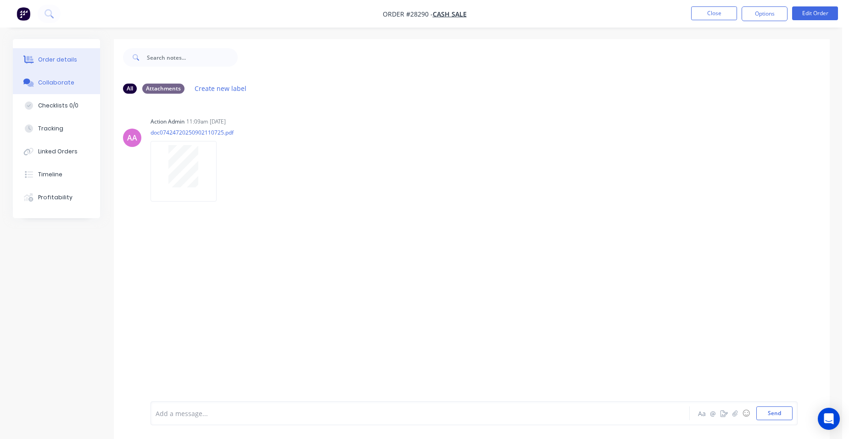
click at [63, 67] on button "Order details" at bounding box center [56, 59] width 87 height 23
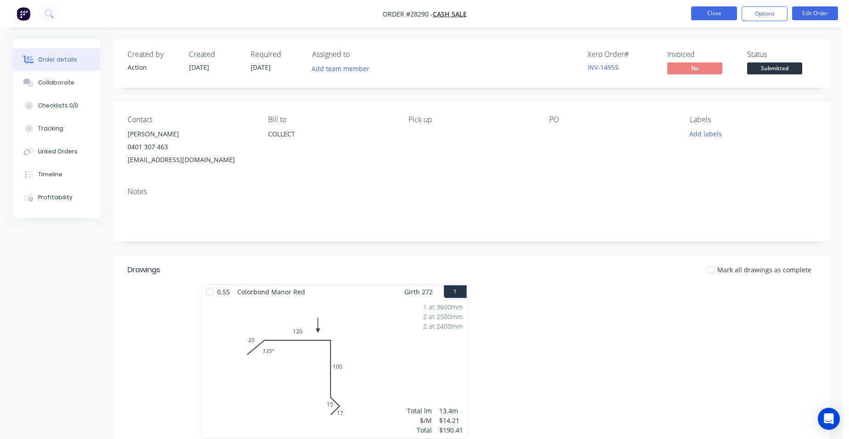
click at [714, 14] on button "Close" at bounding box center [714, 13] width 46 height 14
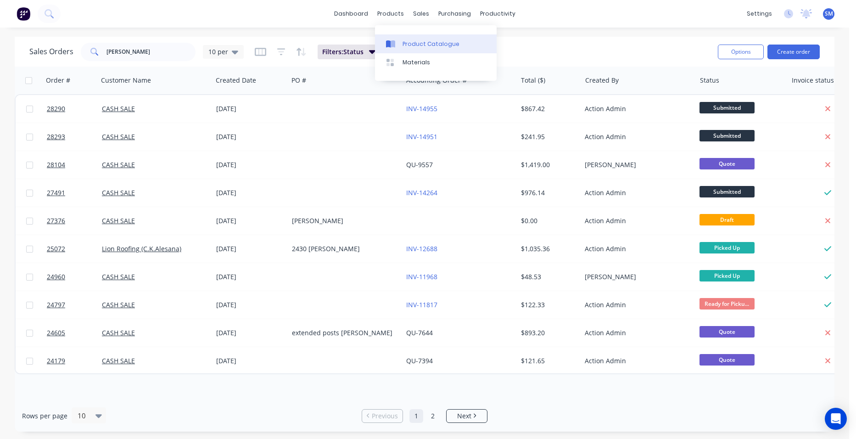
click at [408, 50] on link "Product Catalogue" at bounding box center [436, 43] width 122 height 18
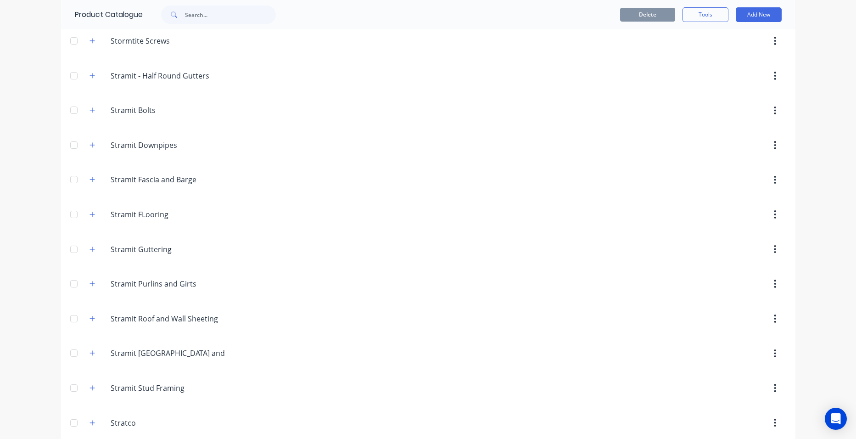
scroll to position [1790, 0]
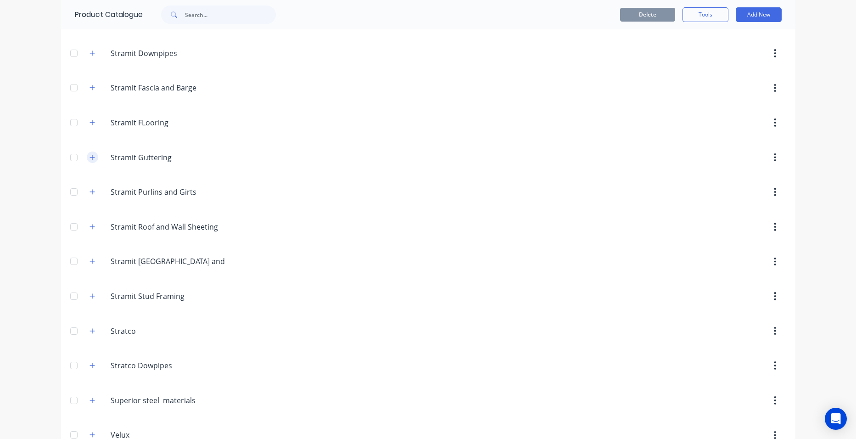
click at [90, 157] on icon "button" at bounding box center [93, 157] width 6 height 6
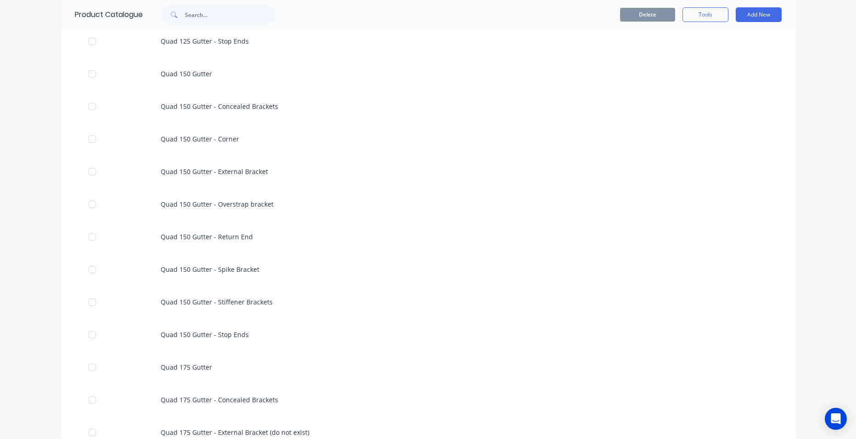
scroll to position [2984, 0]
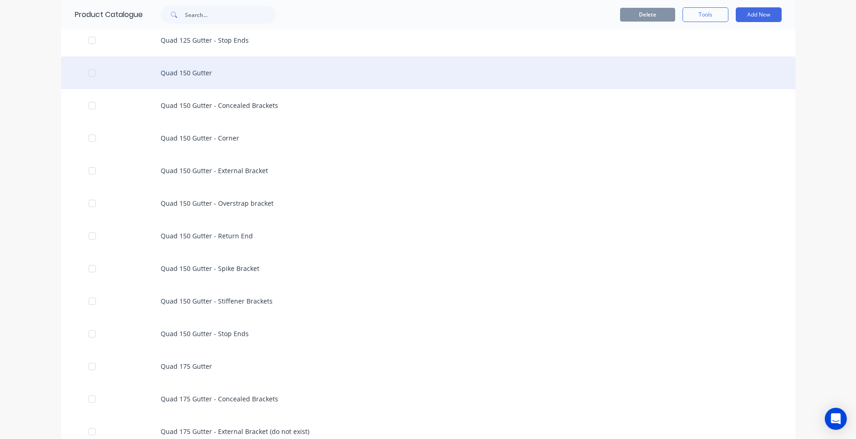
click at [221, 77] on div "Quad 150 Gutter" at bounding box center [428, 72] width 734 height 33
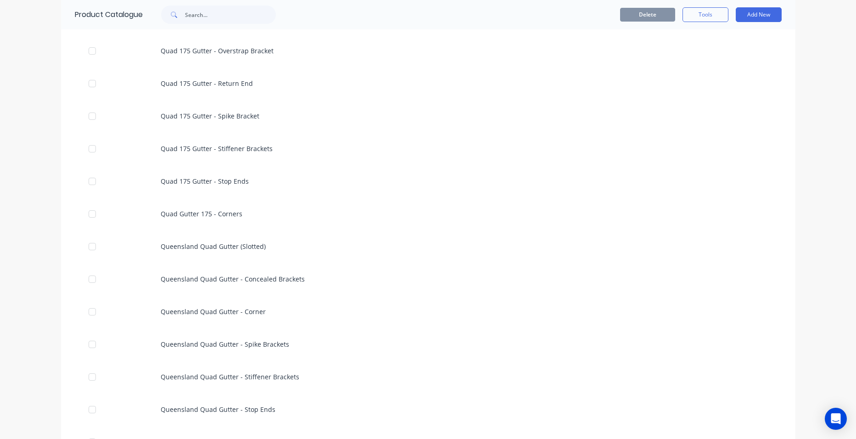
scroll to position [3581, 0]
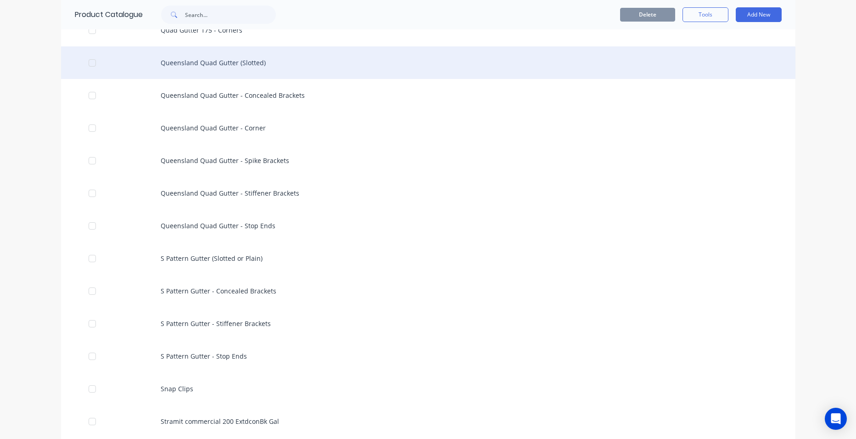
click at [179, 68] on div "Queensland Quad Gutter (Slotted)" at bounding box center [428, 62] width 734 height 33
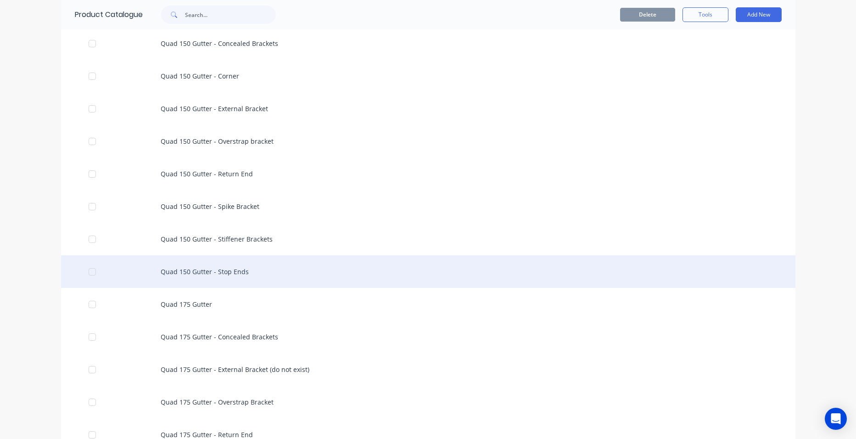
scroll to position [3030, 0]
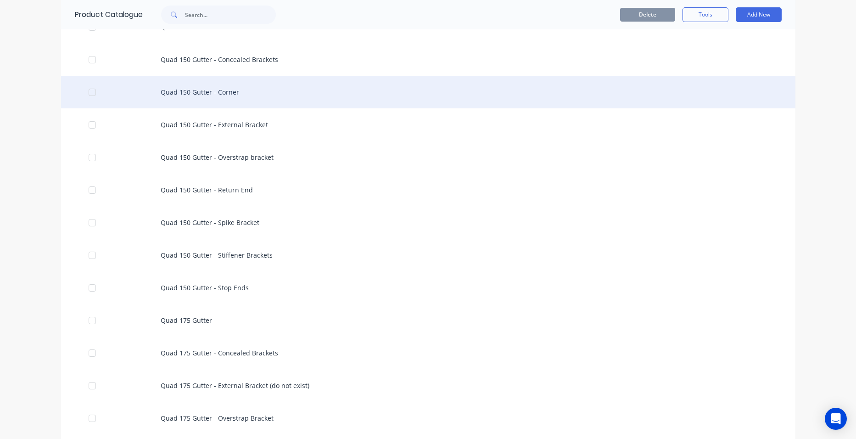
click at [240, 94] on div "Quad 150 Gutter - Corner" at bounding box center [428, 92] width 734 height 33
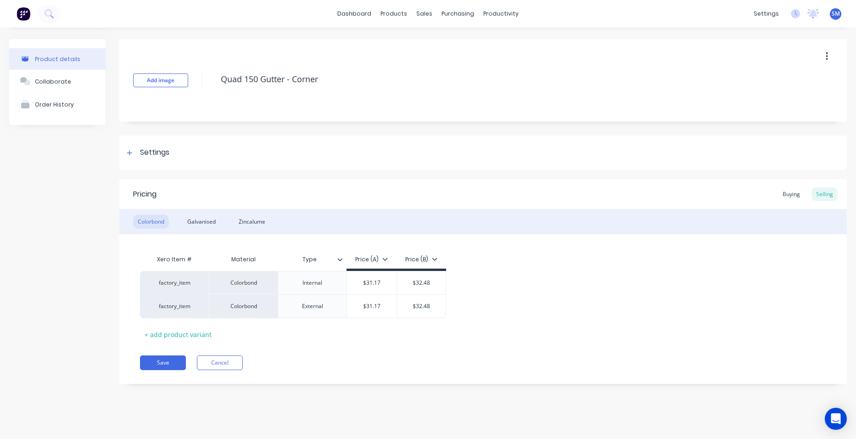
type textarea "x"
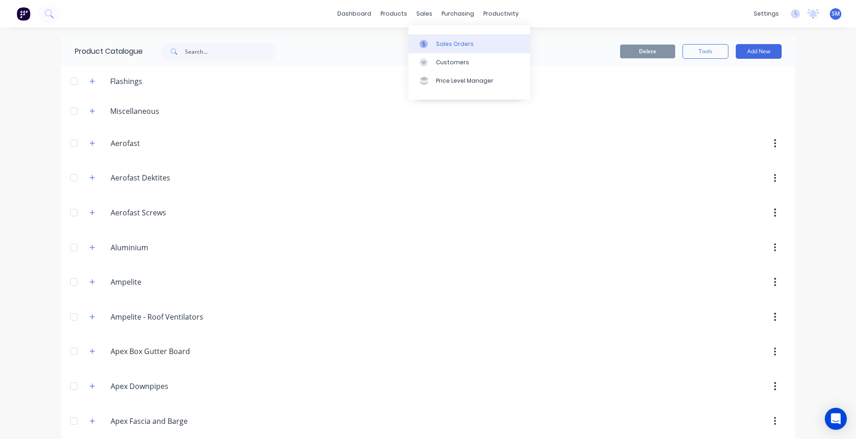
click at [443, 43] on div "Sales Orders" at bounding box center [455, 44] width 38 height 8
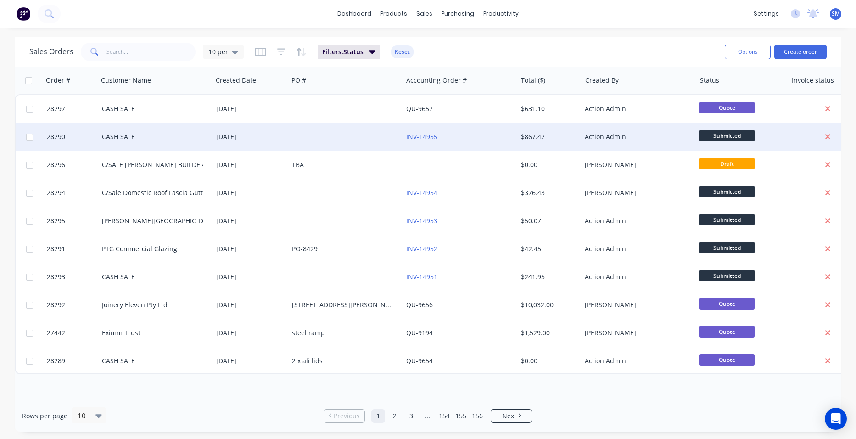
click at [343, 138] on div at bounding box center [345, 137] width 114 height 28
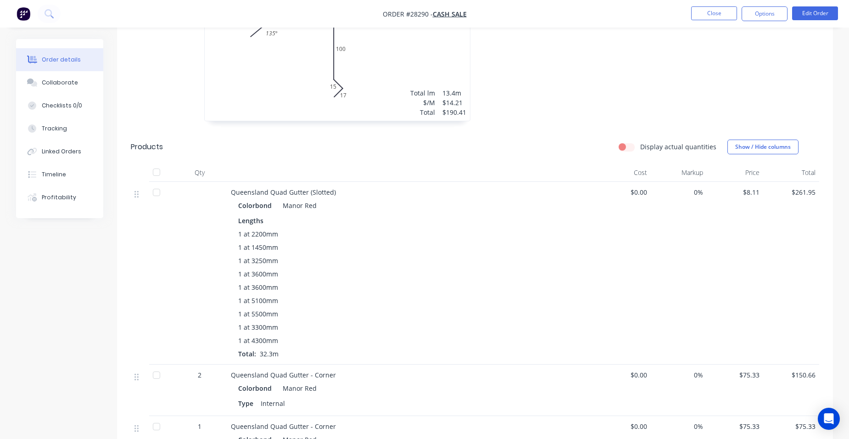
scroll to position [413, 0]
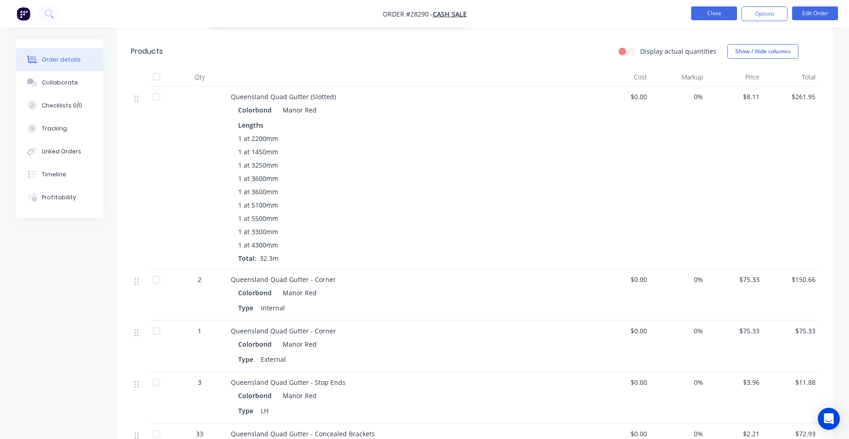
click at [729, 12] on button "Close" at bounding box center [714, 13] width 46 height 14
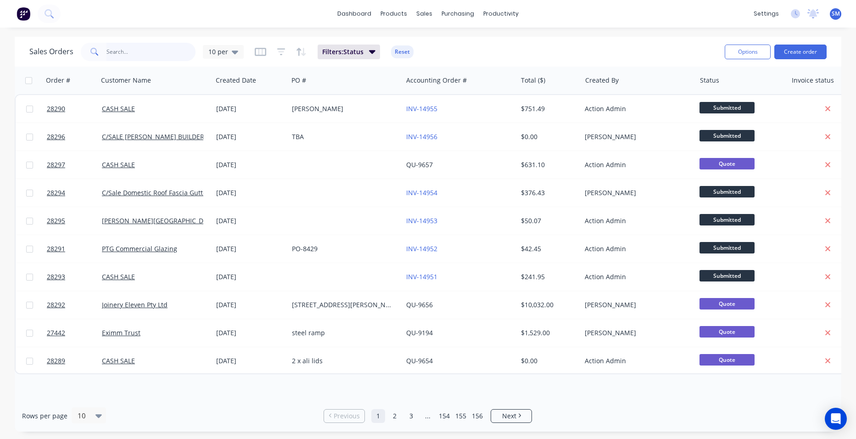
click at [143, 54] on input "text" at bounding box center [152, 52] width 90 height 18
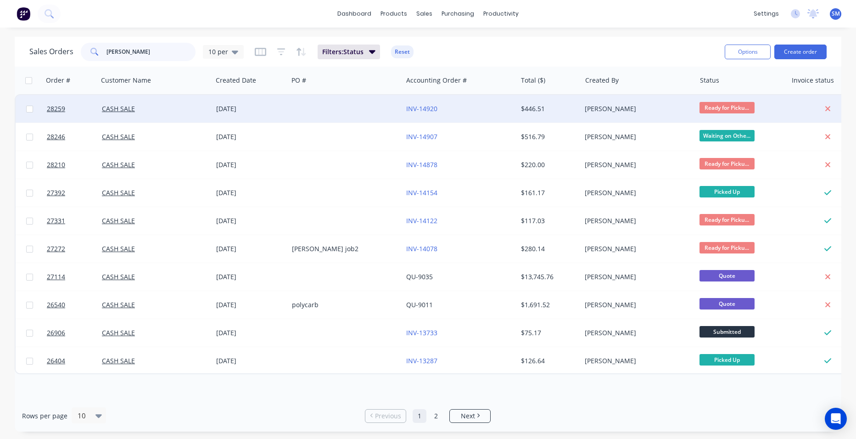
type input "brophy"
click at [473, 107] on div "INV-14920" at bounding box center [457, 108] width 102 height 9
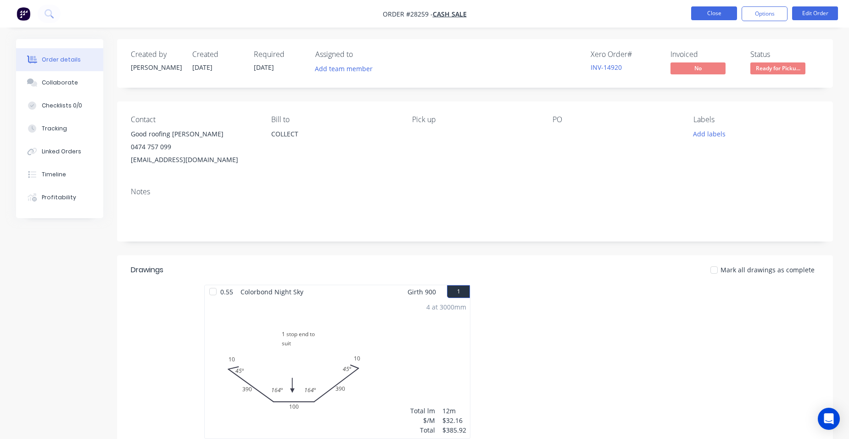
click at [708, 20] on button "Close" at bounding box center [714, 13] width 46 height 14
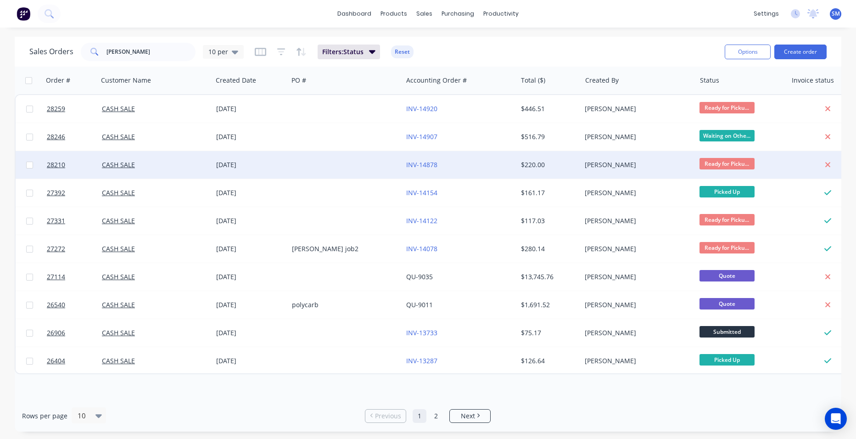
click at [362, 164] on div at bounding box center [345, 165] width 114 height 28
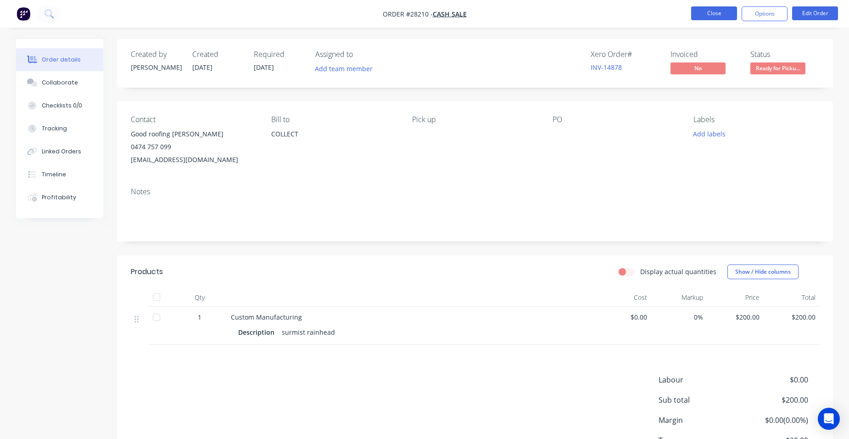
click at [708, 14] on button "Close" at bounding box center [714, 13] width 46 height 14
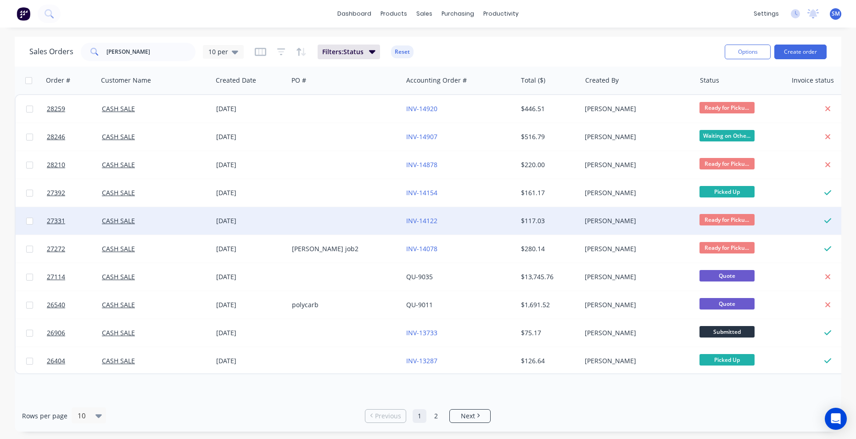
click at [339, 218] on div at bounding box center [345, 221] width 114 height 28
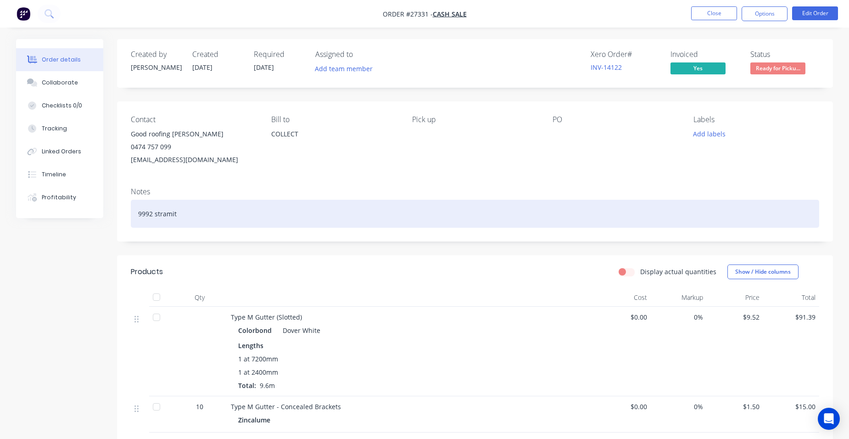
scroll to position [138, 0]
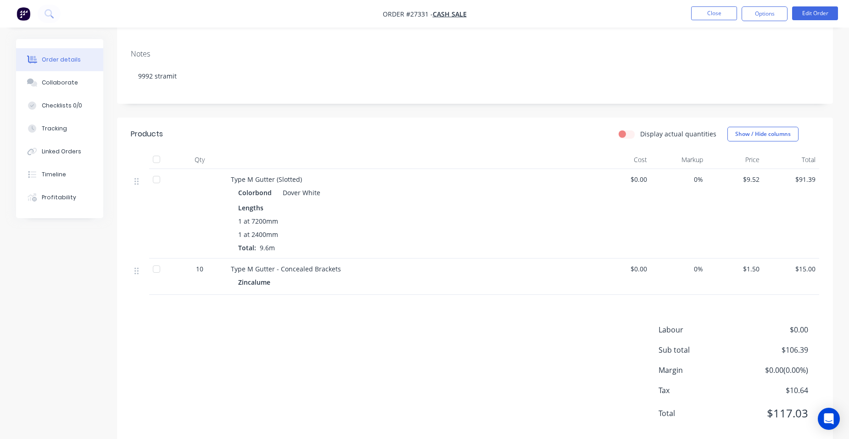
click at [704, 21] on li "Close" at bounding box center [714, 13] width 46 height 15
click at [704, 17] on button "Close" at bounding box center [714, 13] width 46 height 14
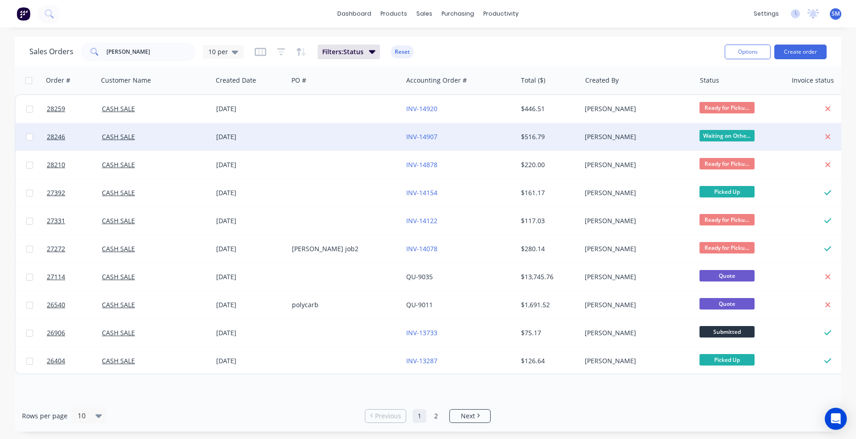
click at [387, 130] on div at bounding box center [345, 137] width 114 height 28
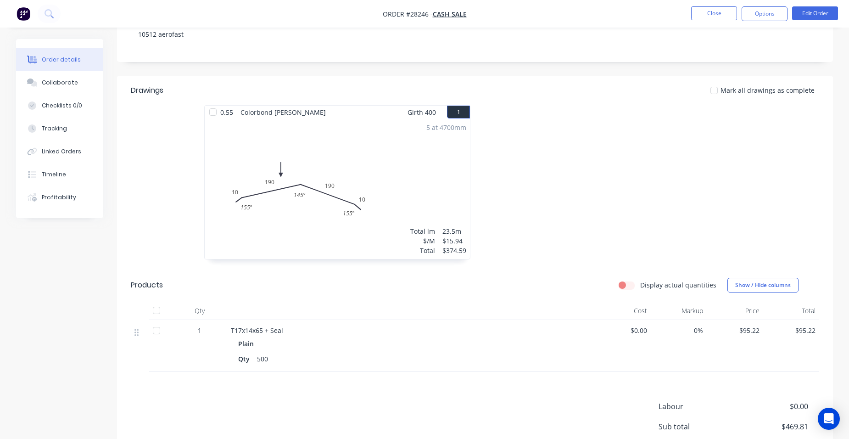
scroll to position [92, 0]
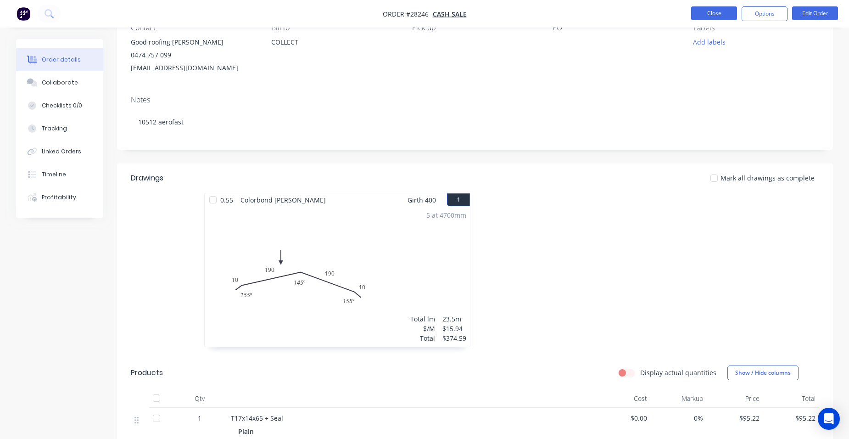
click at [705, 9] on button "Close" at bounding box center [714, 13] width 46 height 14
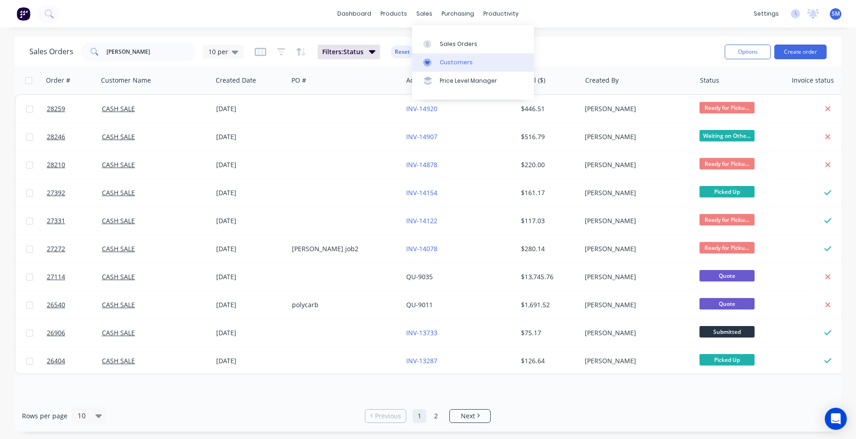
drag, startPoint x: 467, startPoint y: 57, endPoint x: 429, endPoint y: 60, distance: 38.2
click at [467, 57] on link "Customers" at bounding box center [473, 62] width 122 height 18
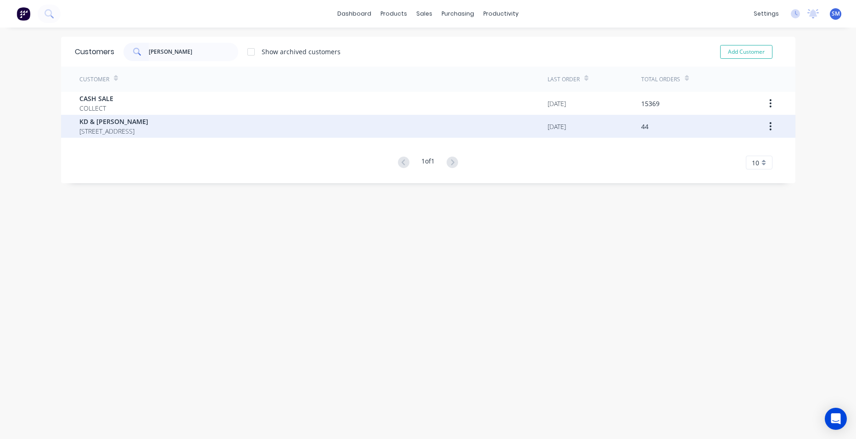
type input "[PERSON_NAME]"
click at [111, 124] on span "KD & [PERSON_NAME]" at bounding box center [113, 122] width 69 height 10
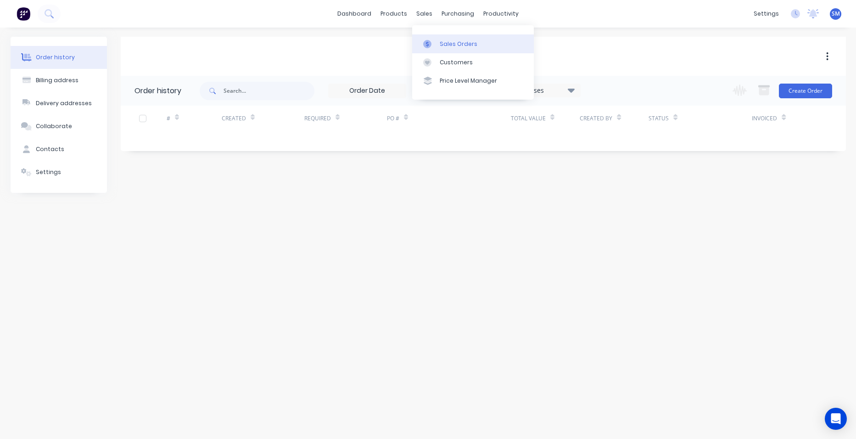
click at [443, 36] on link "Sales Orders" at bounding box center [473, 43] width 122 height 18
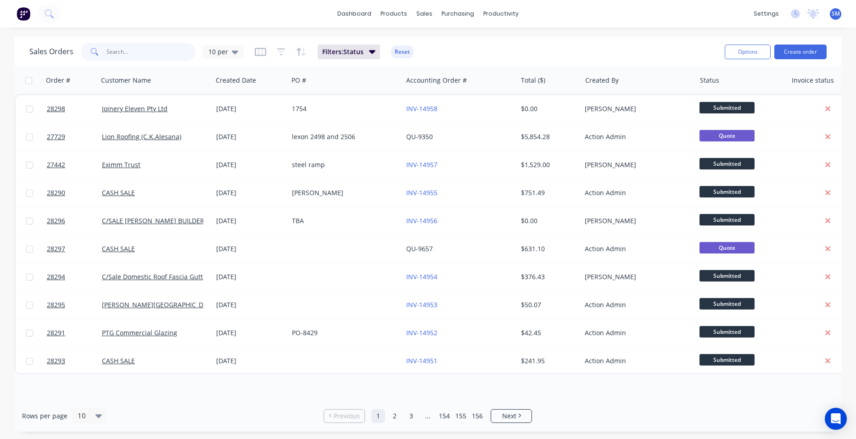
click at [129, 54] on input "text" at bounding box center [152, 52] width 90 height 18
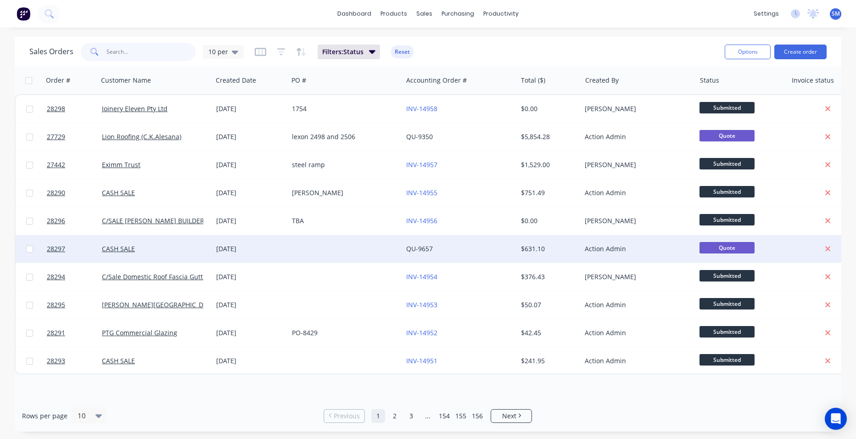
type input "w"
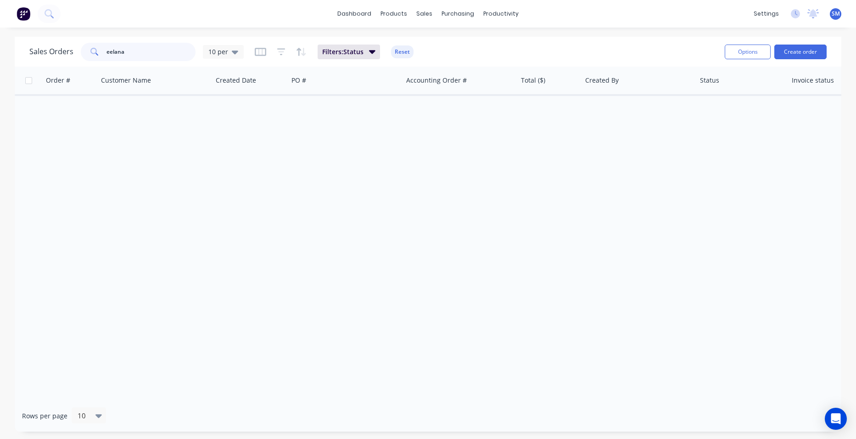
type input "elana"
drag, startPoint x: 137, startPoint y: 50, endPoint x: 100, endPoint y: 50, distance: 36.7
click at [100, 50] on div "elana" at bounding box center [138, 52] width 115 height 18
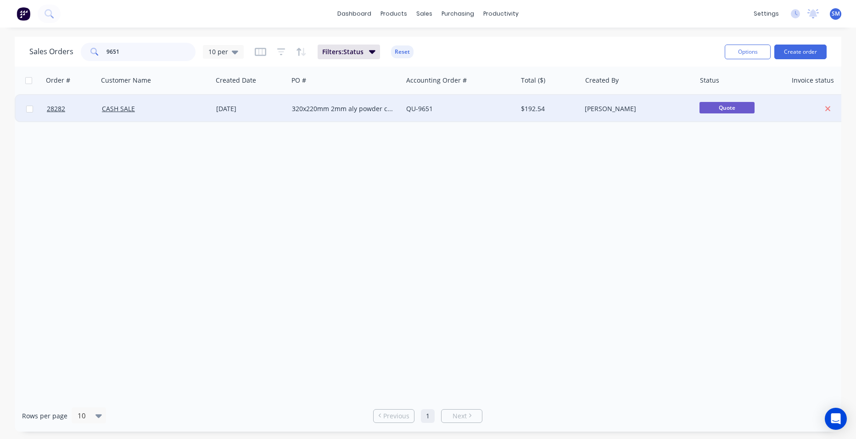
type input "9651"
click at [466, 112] on div "QU-9651" at bounding box center [457, 108] width 102 height 9
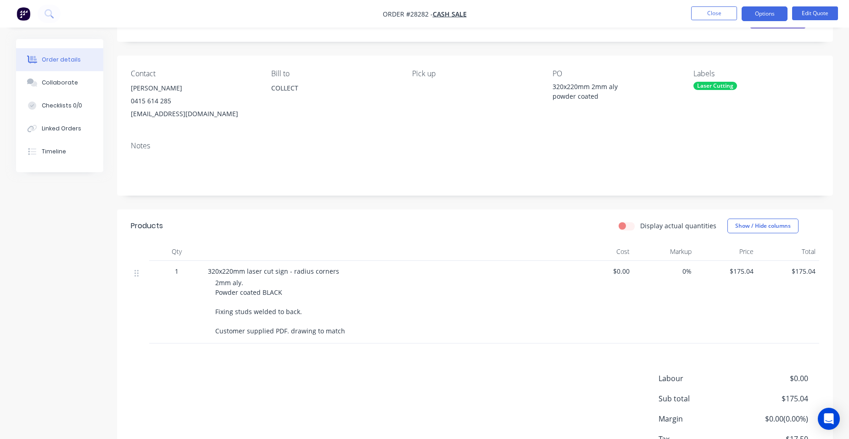
scroll to position [114, 0]
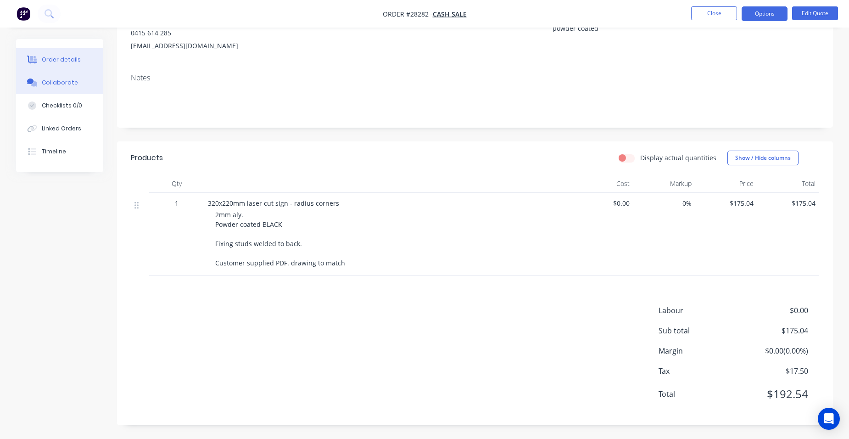
click at [78, 91] on button "Collaborate" at bounding box center [59, 82] width 87 height 23
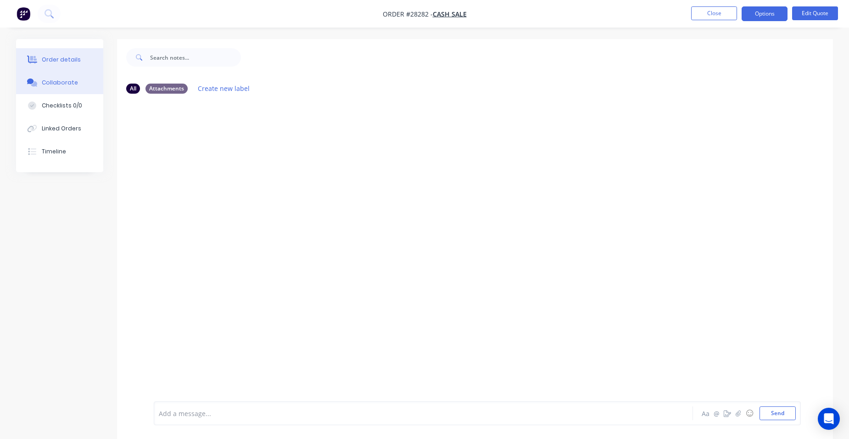
click at [93, 64] on button "Order details" at bounding box center [59, 59] width 87 height 23
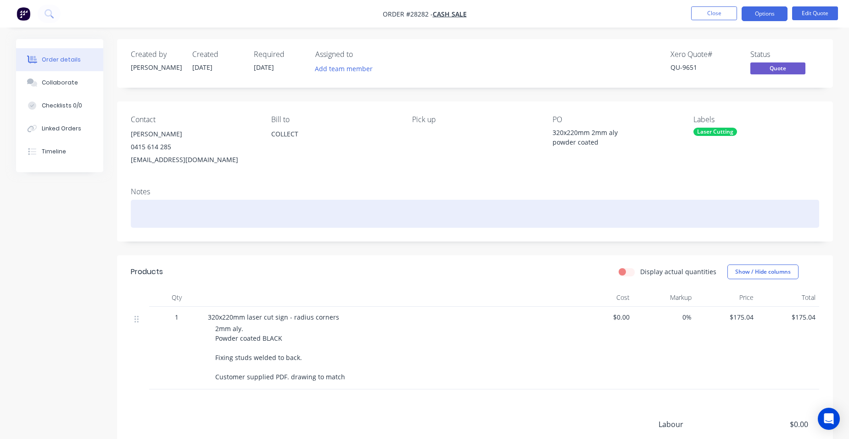
click at [151, 216] on div at bounding box center [475, 214] width 689 height 28
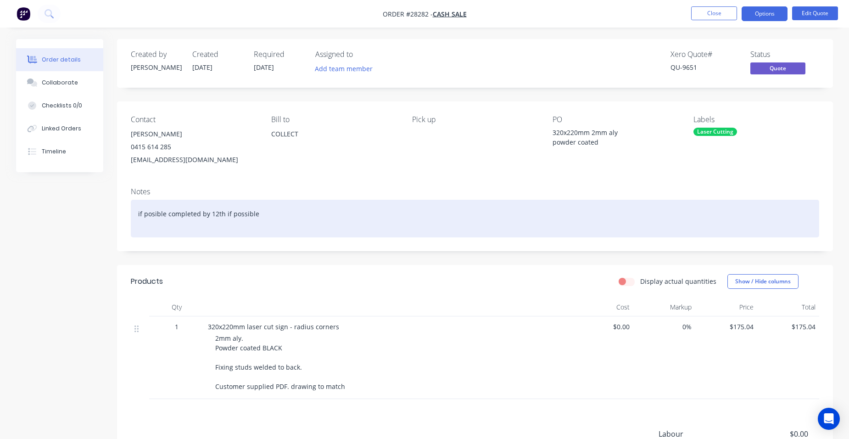
click at [317, 217] on div "if posible completed by 12th if possible" at bounding box center [475, 219] width 689 height 38
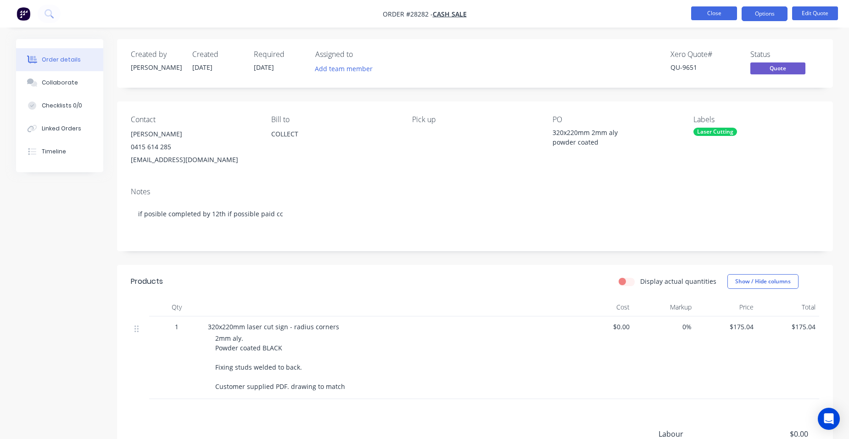
click at [701, 15] on button "Close" at bounding box center [714, 13] width 46 height 14
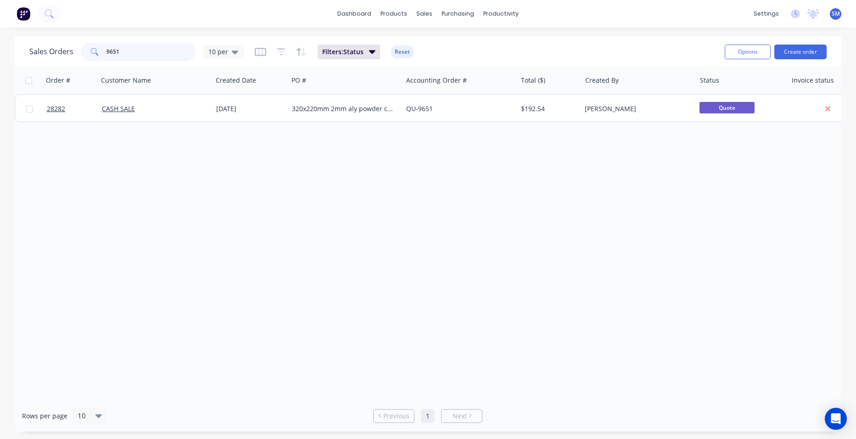
drag, startPoint x: 140, startPoint y: 49, endPoint x: 83, endPoint y: 56, distance: 57.4
click at [83, 56] on div "9651" at bounding box center [138, 52] width 115 height 18
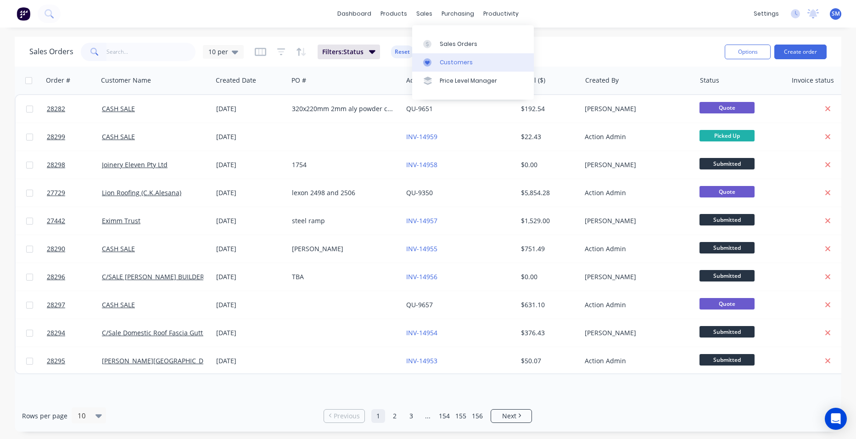
click at [455, 56] on link "Customers" at bounding box center [473, 62] width 122 height 18
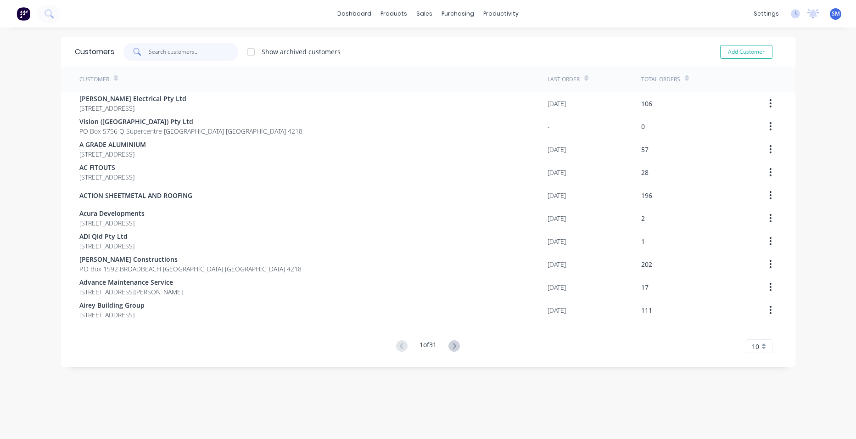
click at [201, 50] on input "text" at bounding box center [194, 52] width 90 height 18
drag, startPoint x: 446, startPoint y: 61, endPoint x: 426, endPoint y: 66, distance: 20.4
click at [446, 62] on div "Customers" at bounding box center [452, 62] width 33 height 8
drag, startPoint x: 424, startPoint y: 44, endPoint x: 419, endPoint y: 49, distance: 7.8
click at [424, 45] on div "Product Catalogue" at bounding box center [431, 44] width 57 height 8
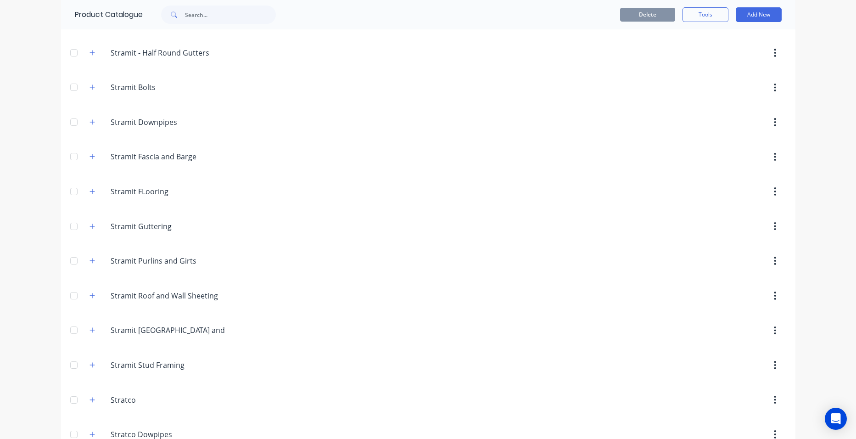
scroll to position [1790, 0]
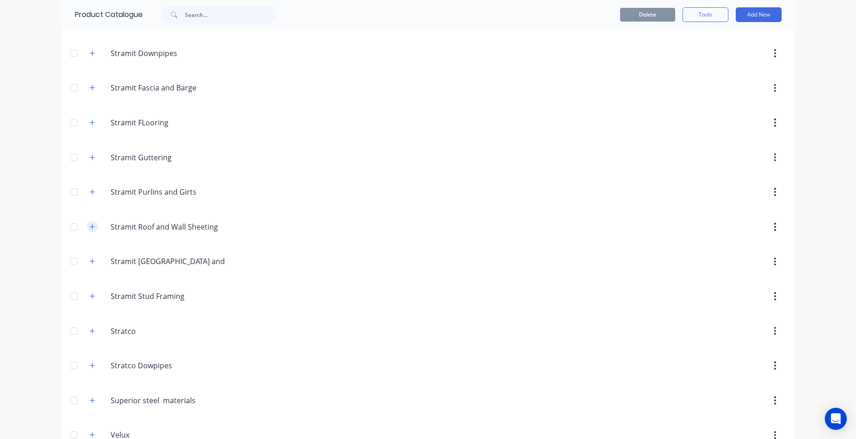
click at [90, 228] on icon "button" at bounding box center [93, 227] width 6 height 6
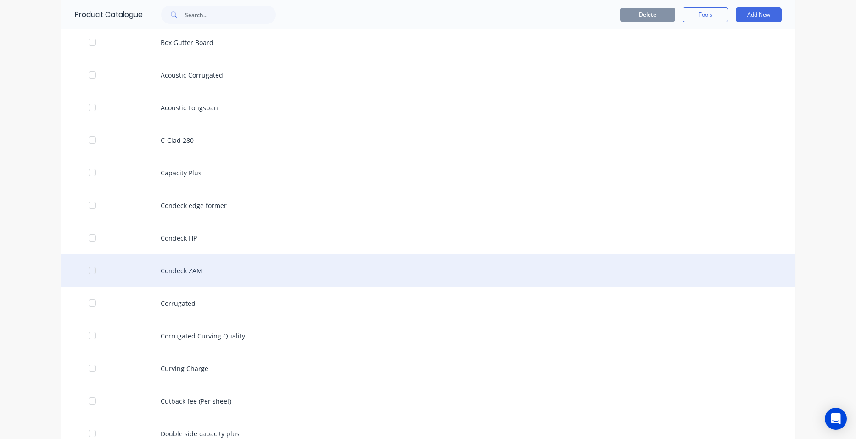
scroll to position [2066, 0]
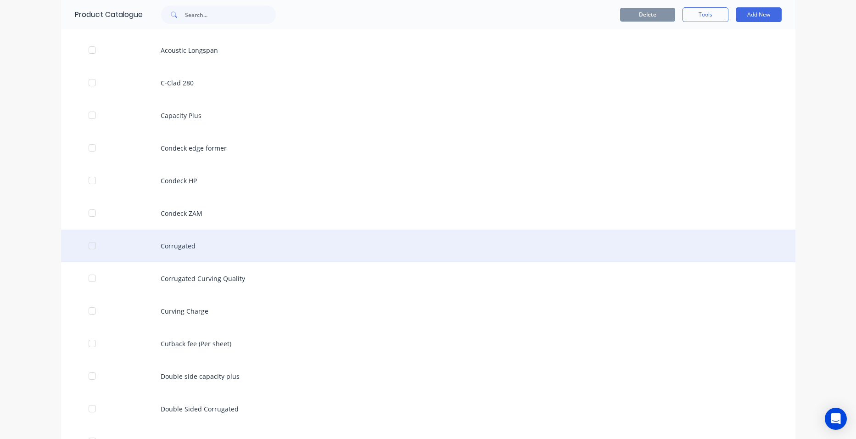
click at [213, 247] on div "Corrugated" at bounding box center [428, 246] width 734 height 33
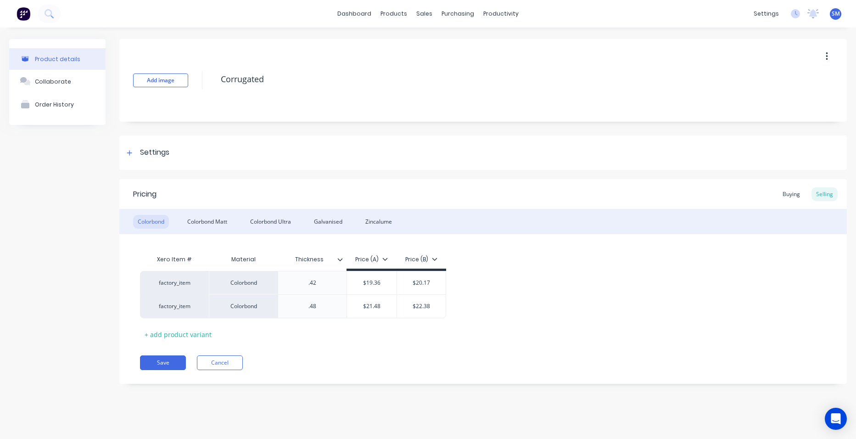
type textarea "x"
click at [448, 41] on div "Sales Orders" at bounding box center [459, 44] width 38 height 8
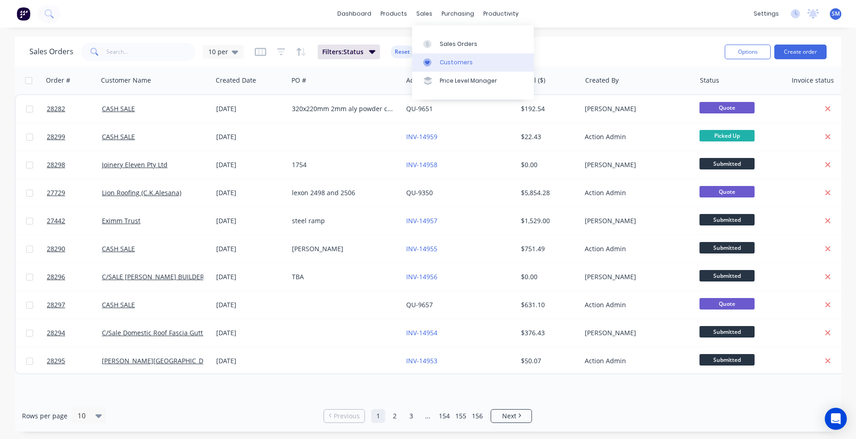
click at [459, 64] on div "Customers" at bounding box center [456, 62] width 33 height 8
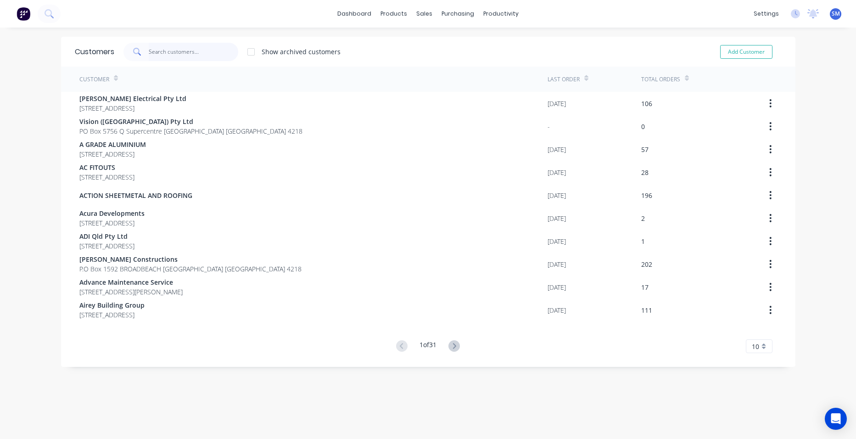
click at [196, 50] on input "text" at bounding box center [194, 52] width 90 height 18
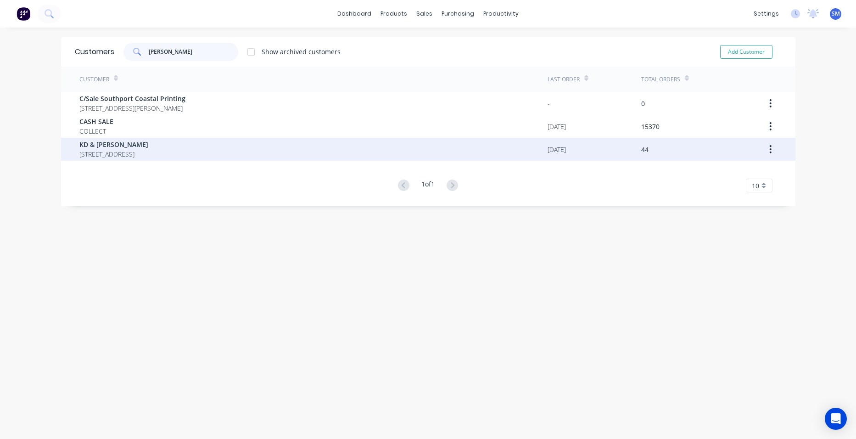
type input "johns"
click at [97, 141] on span "KD & [PERSON_NAME]" at bounding box center [113, 145] width 69 height 10
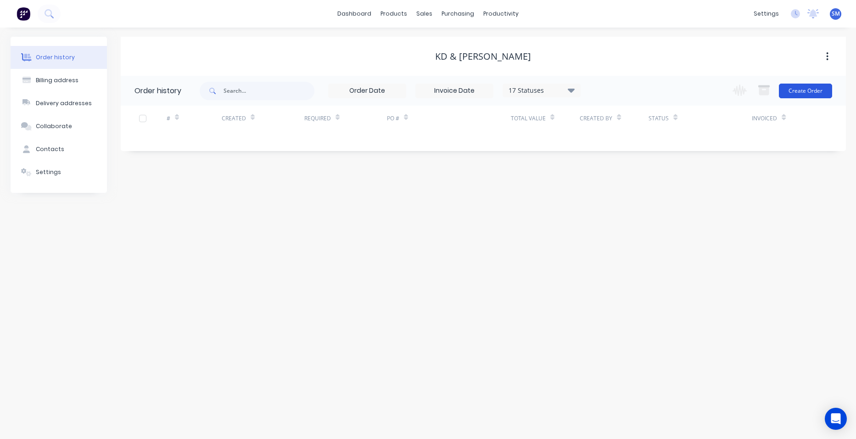
click at [804, 93] on button "Create Order" at bounding box center [805, 91] width 53 height 15
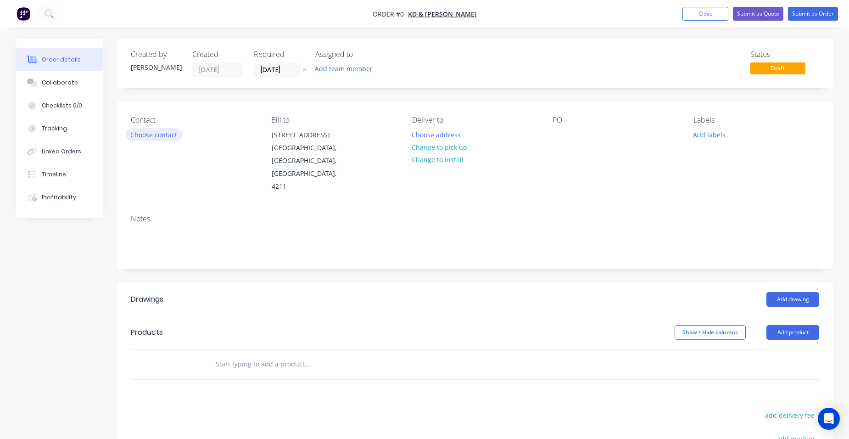
click at [150, 134] on button "Choose contact" at bounding box center [154, 134] width 56 height 12
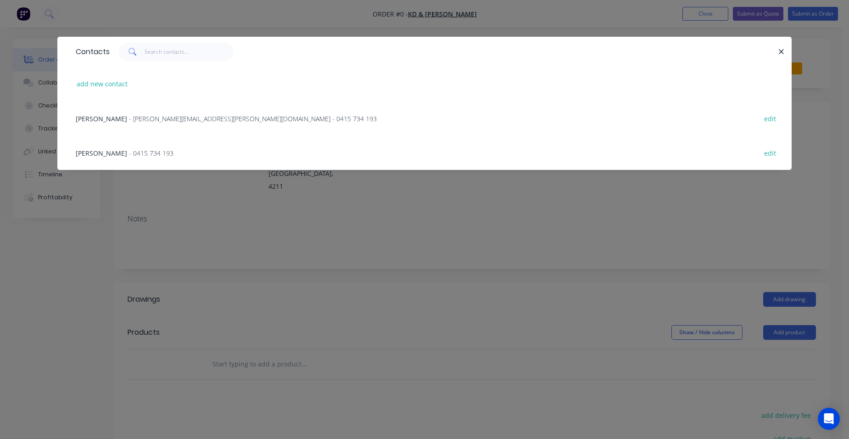
click at [133, 114] on span "- johnson.janita@gmail.com - 0415 734 193" at bounding box center [253, 118] width 248 height 9
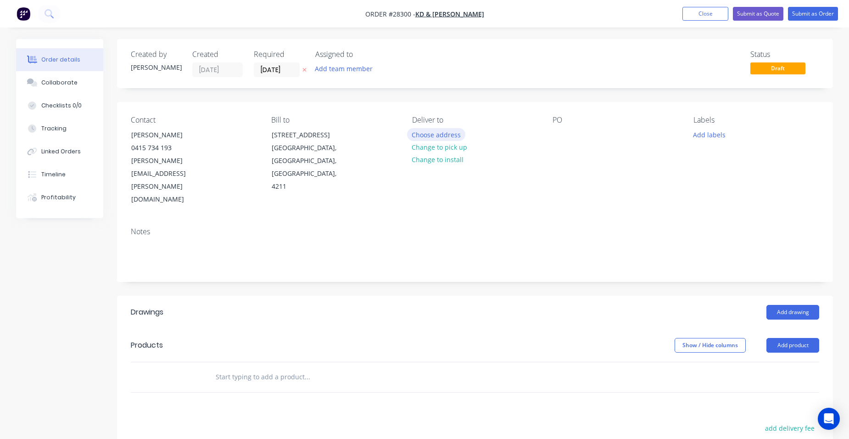
click at [448, 130] on button "Choose address" at bounding box center [436, 134] width 59 height 12
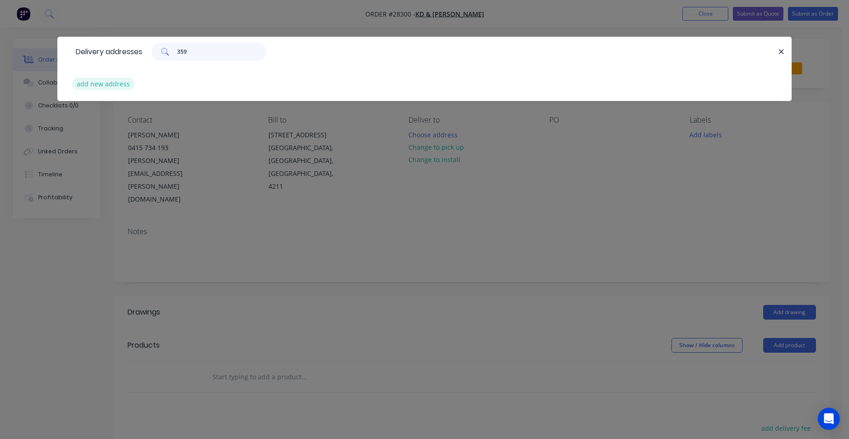
type input "359"
click at [115, 81] on button "add new address" at bounding box center [103, 84] width 63 height 12
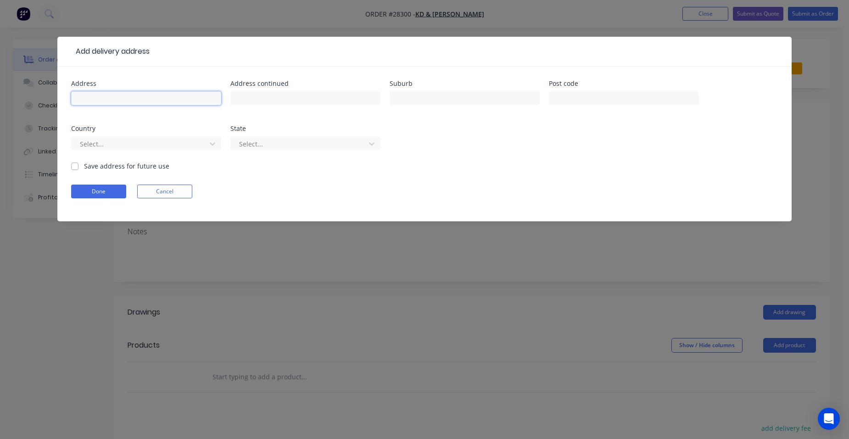
click at [96, 97] on input "text" at bounding box center [146, 98] width 150 height 14
type input "359 Southwest road"
type input "Beechmont"
click at [173, 140] on div at bounding box center [140, 143] width 123 height 11
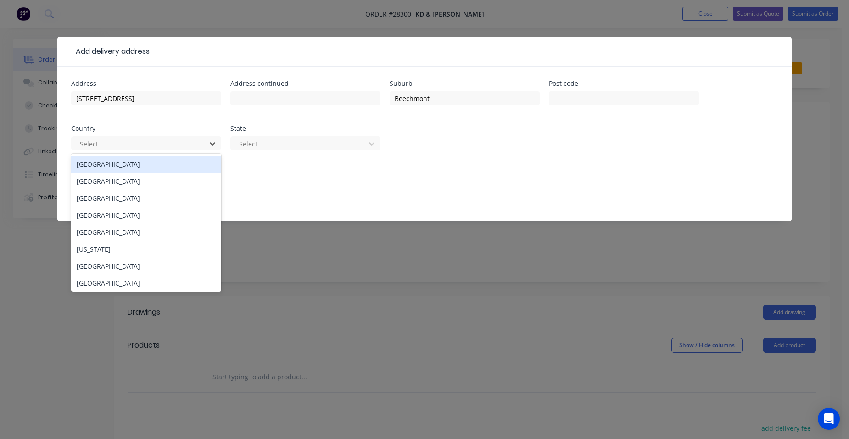
click at [127, 167] on div "Australia" at bounding box center [146, 164] width 150 height 17
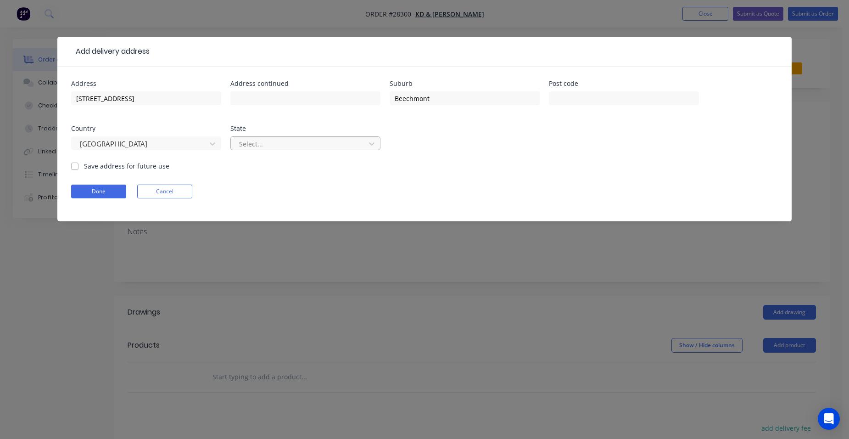
click at [290, 144] on div at bounding box center [299, 143] width 123 height 11
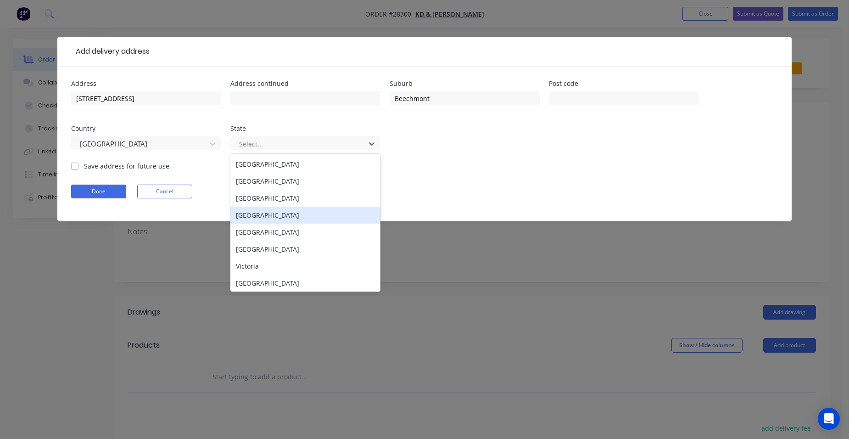
click at [258, 215] on div "Queensland" at bounding box center [305, 215] width 150 height 17
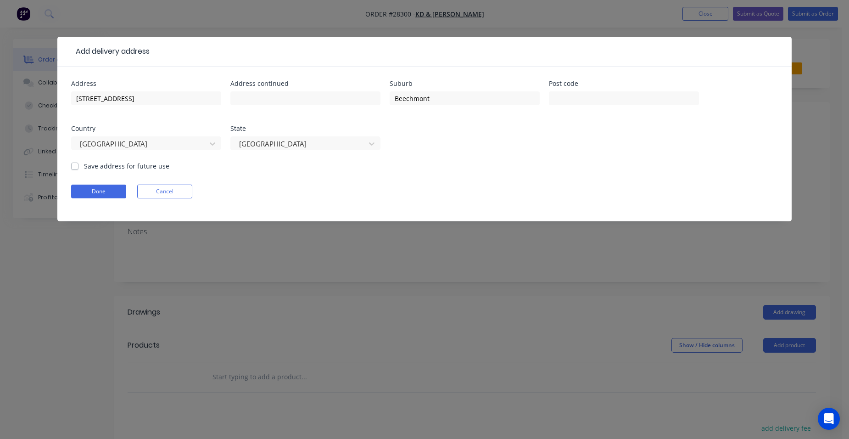
drag, startPoint x: 74, startPoint y: 165, endPoint x: 74, endPoint y: 174, distance: 9.7
click at [84, 165] on label "Save address for future use" at bounding box center [126, 166] width 85 height 10
click at [74, 165] on input "Save address for future use" at bounding box center [74, 165] width 7 height 9
checkbox input "true"
click at [82, 187] on button "Done" at bounding box center [98, 192] width 55 height 14
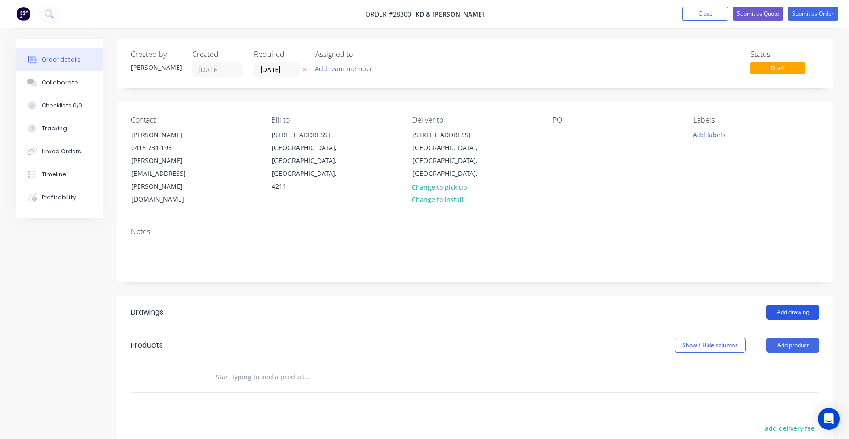
click at [793, 305] on button "Add drawing" at bounding box center [793, 312] width 53 height 15
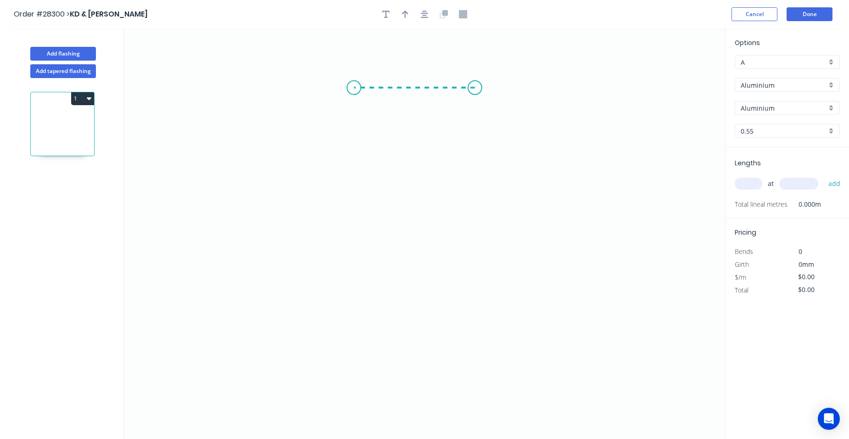
drag, startPoint x: 475, startPoint y: 88, endPoint x: 354, endPoint y: 81, distance: 121.4
click at [354, 81] on icon "0" at bounding box center [424, 233] width 601 height 410
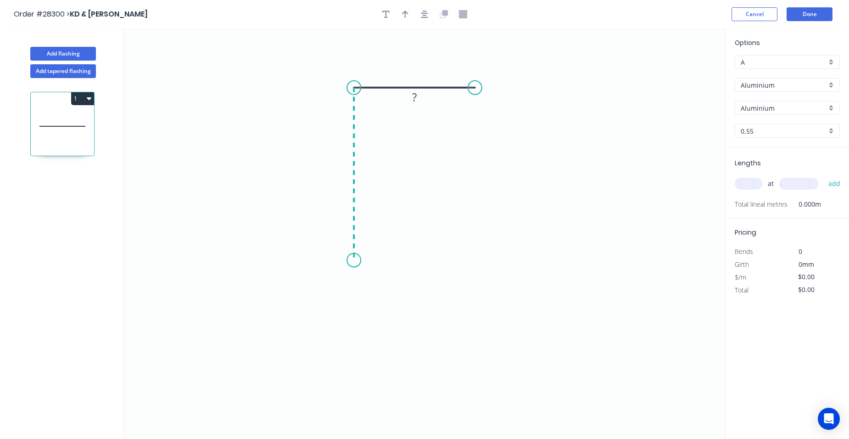
click at [353, 260] on icon "0 ?" at bounding box center [424, 233] width 601 height 410
click at [330, 274] on icon "0 ? ?" at bounding box center [424, 233] width 601 height 410
click at [356, 294] on icon "0 ? ? ? ? º" at bounding box center [424, 233] width 601 height 410
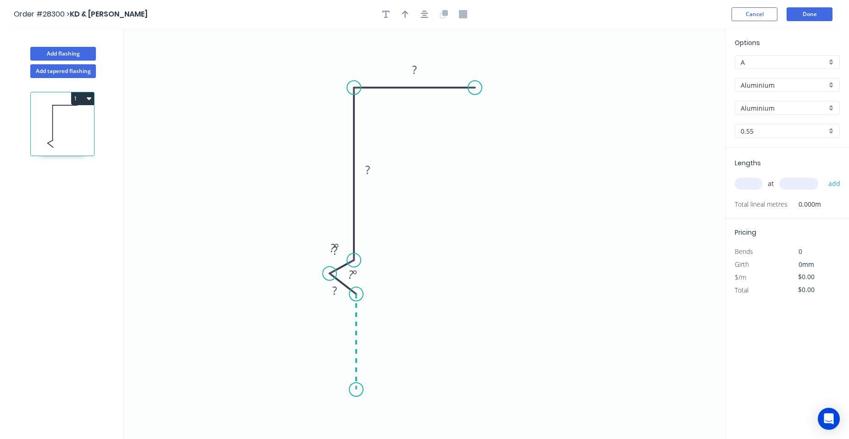
click at [351, 390] on icon "0 ? ? ? ? ? º ? º" at bounding box center [424, 233] width 601 height 410
click at [374, 371] on div "Crush & Fold" at bounding box center [402, 375] width 92 height 19
click at [367, 280] on div "Hide angle" at bounding box center [381, 280] width 92 height 19
click at [383, 308] on div "Hide angle" at bounding box center [401, 306] width 92 height 19
click at [361, 333] on div "Hide angle" at bounding box center [389, 335] width 92 height 19
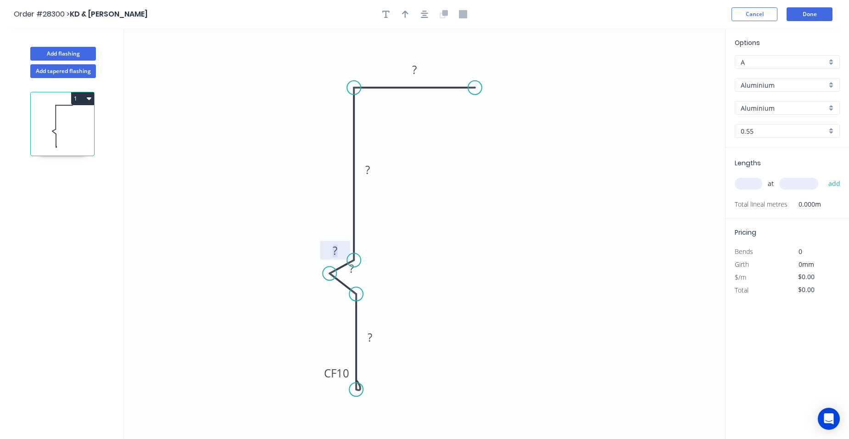
click at [338, 248] on rect at bounding box center [335, 251] width 18 height 13
click at [353, 268] on tspan "?" at bounding box center [351, 268] width 5 height 15
click at [379, 267] on icon "0 CF 10 ? 20 20 ? ?" at bounding box center [424, 233] width 601 height 410
click at [519, 117] on div "Crush & Fold" at bounding box center [521, 117] width 92 height 19
click at [508, 118] on div "Flip bend" at bounding box center [517, 115] width 92 height 19
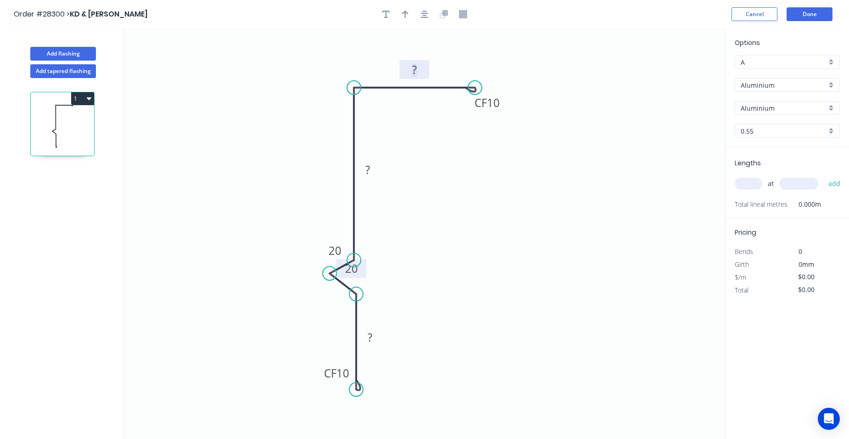
click at [419, 67] on rect at bounding box center [414, 70] width 18 height 13
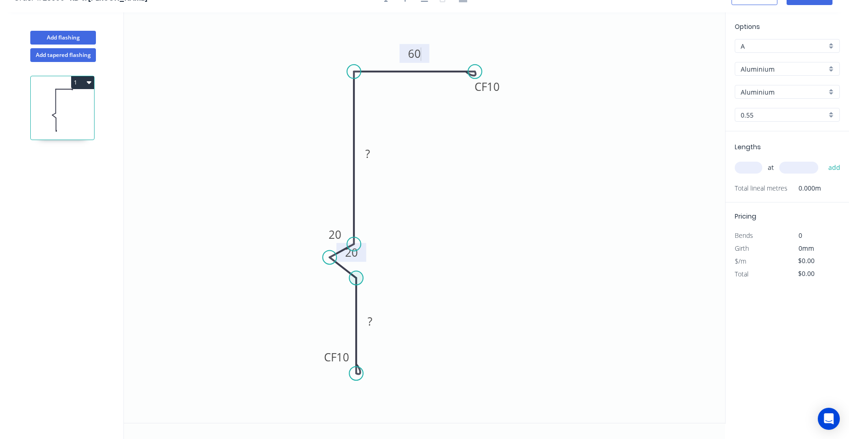
scroll to position [17, 0]
click at [373, 155] on rect at bounding box center [368, 153] width 18 height 13
click at [372, 320] on tspan "?" at bounding box center [370, 320] width 5 height 15
click at [406, 333] on icon "0 CF 10 85 20 20 385 CF 10 60" at bounding box center [424, 216] width 601 height 410
type input "$1.00"
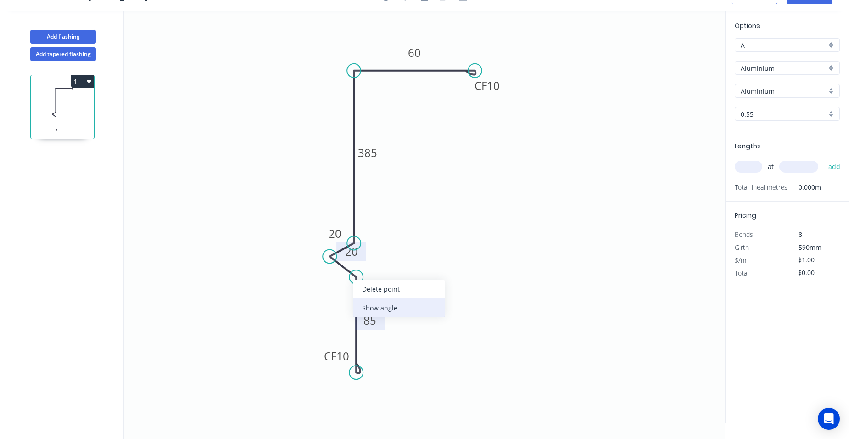
click at [376, 307] on div "Show angle" at bounding box center [399, 307] width 92 height 19
click at [336, 285] on tspan "º" at bounding box center [338, 286] width 4 height 15
click at [306, 291] on icon "0 CF 10 85 20 20 385 CF 10 60 135 º" at bounding box center [424, 216] width 601 height 410
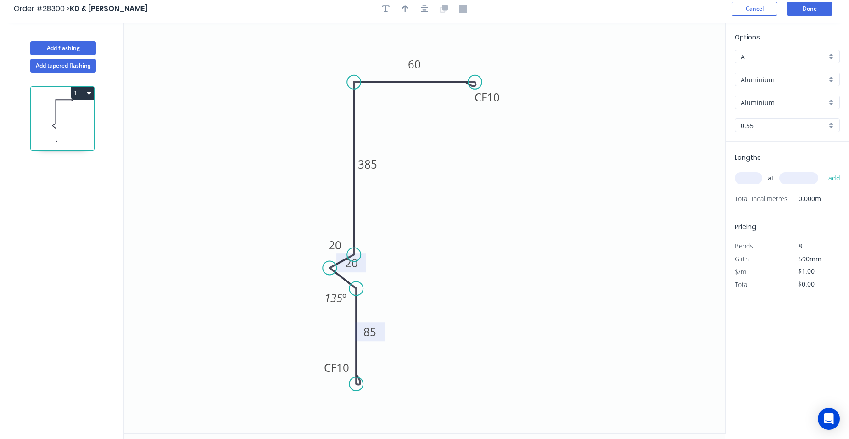
scroll to position [0, 0]
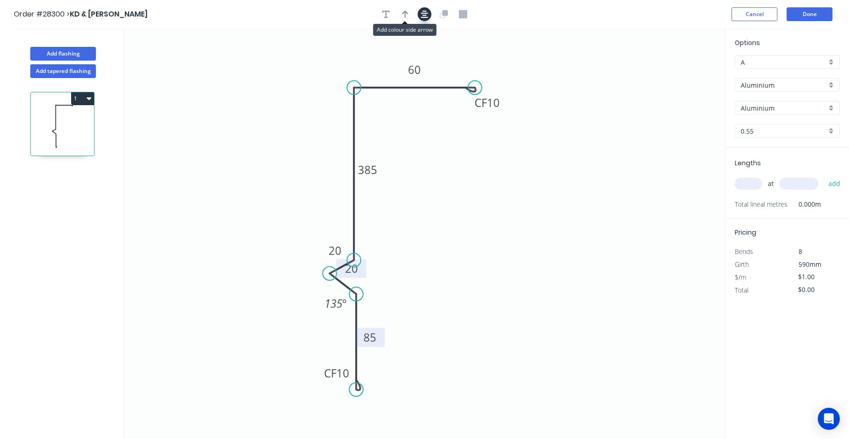
drag, startPoint x: 410, startPoint y: 15, endPoint x: 425, endPoint y: 17, distance: 14.9
click at [409, 15] on button "button" at bounding box center [405, 14] width 14 height 14
drag, startPoint x: 680, startPoint y: 72, endPoint x: 314, endPoint y: 126, distance: 369.9
click at [314, 126] on icon at bounding box center [314, 115] width 8 height 29
click at [830, 84] on div "Aluminium" at bounding box center [787, 85] width 105 height 14
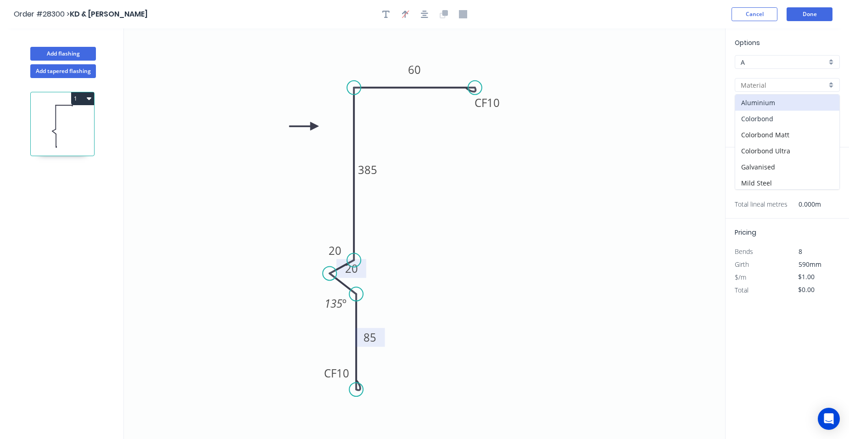
click at [801, 120] on div "Colorbond" at bounding box center [787, 119] width 104 height 16
type input "Colorbond"
type input "Basalt"
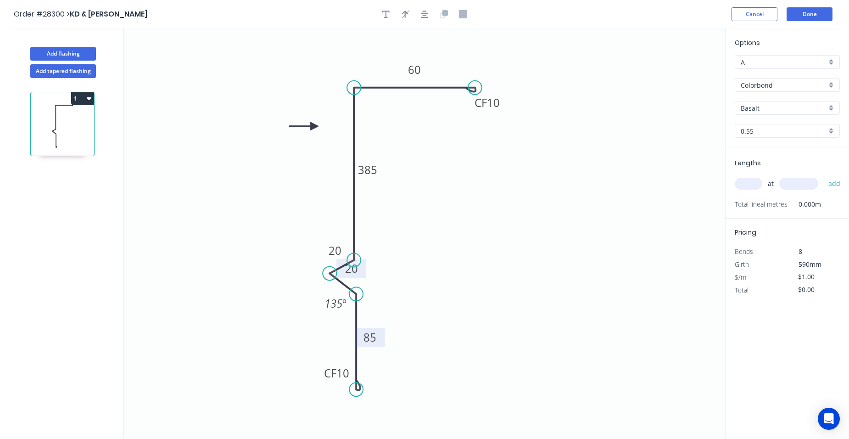
type input "$25.82"
click at [830, 107] on div "Basalt" at bounding box center [787, 108] width 105 height 14
click at [789, 149] on div "Jasper" at bounding box center [787, 147] width 104 height 16
type input "Jasper"
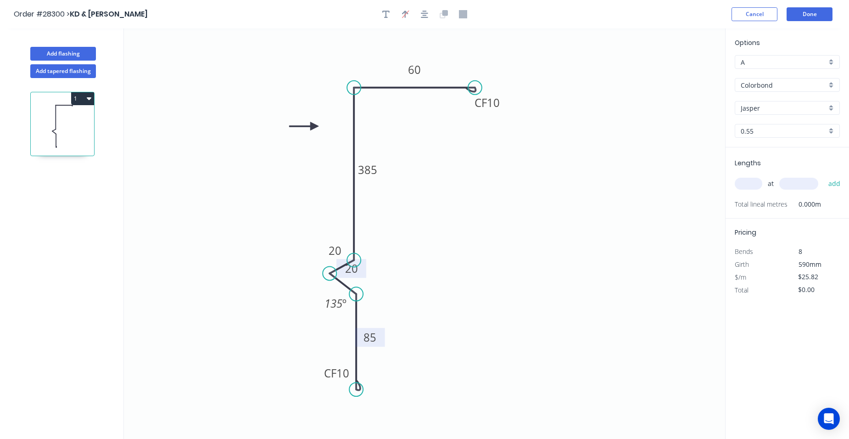
click at [752, 181] on input "text" at bounding box center [749, 184] width 28 height 12
type input "5"
type input "4000"
click at [824, 176] on button "add" at bounding box center [835, 184] width 22 height 16
type input "$516.40"
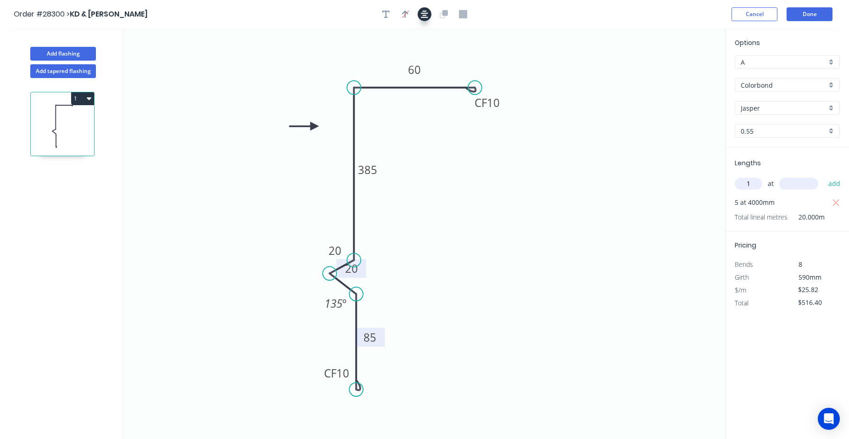
type input "1"
type input "2000"
click at [824, 176] on button "add" at bounding box center [835, 184] width 22 height 16
type input "$568.04"
click at [341, 253] on tspan "20" at bounding box center [335, 250] width 13 height 15
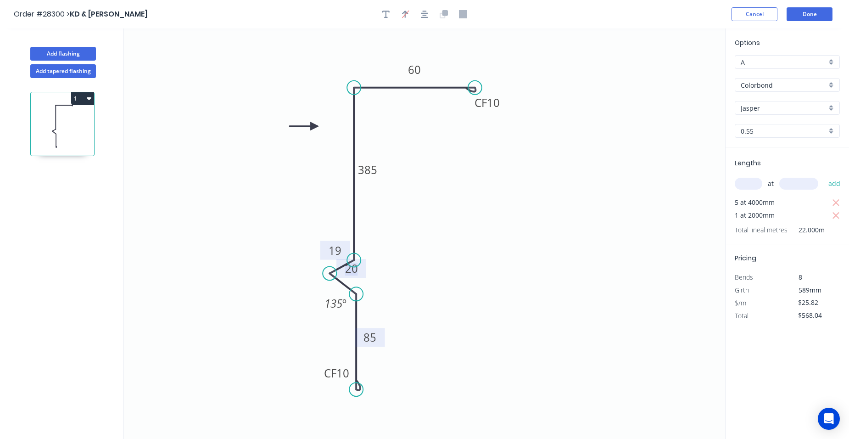
click at [354, 270] on tspan "20" at bounding box center [351, 268] width 13 height 15
click at [418, 276] on icon "0 CF 10 85 19 19 385 CF 10 60 135 º" at bounding box center [424, 233] width 601 height 410
click at [373, 167] on tspan "385" at bounding box center [367, 169] width 19 height 15
click at [374, 335] on tspan "85" at bounding box center [370, 337] width 13 height 15
drag, startPoint x: 448, startPoint y: 321, endPoint x: 445, endPoint y: 280, distance: 41.9
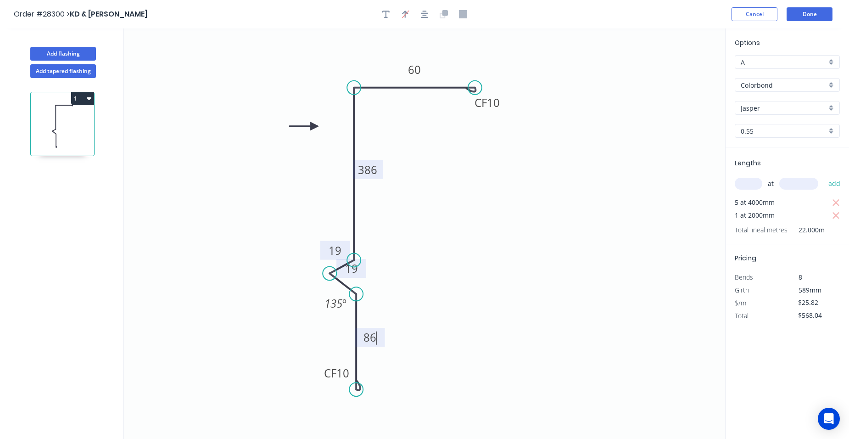
click at [453, 317] on icon "0 CF 10 86 19 19 386 CF 10 60 135 º" at bounding box center [424, 233] width 601 height 410
click at [53, 53] on button "Add flashing" at bounding box center [63, 54] width 66 height 14
type input "$0.00"
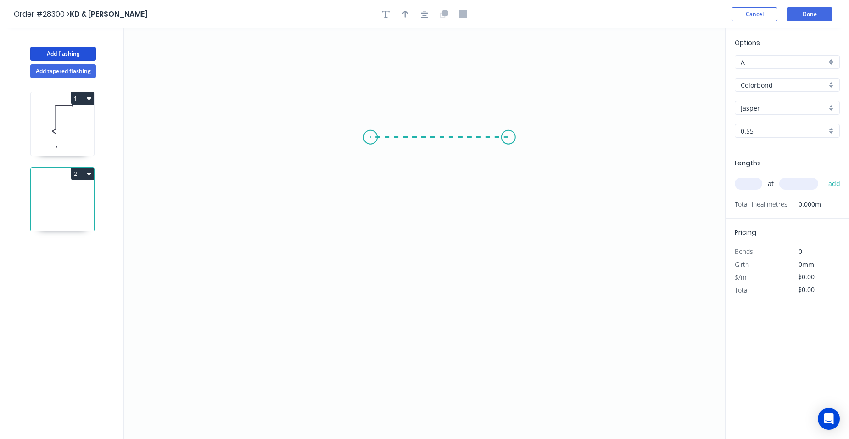
drag, startPoint x: 509, startPoint y: 137, endPoint x: 370, endPoint y: 137, distance: 138.2
click at [370, 137] on icon "0" at bounding box center [424, 233] width 601 height 410
click at [382, 357] on icon "0 ?" at bounding box center [424, 233] width 601 height 410
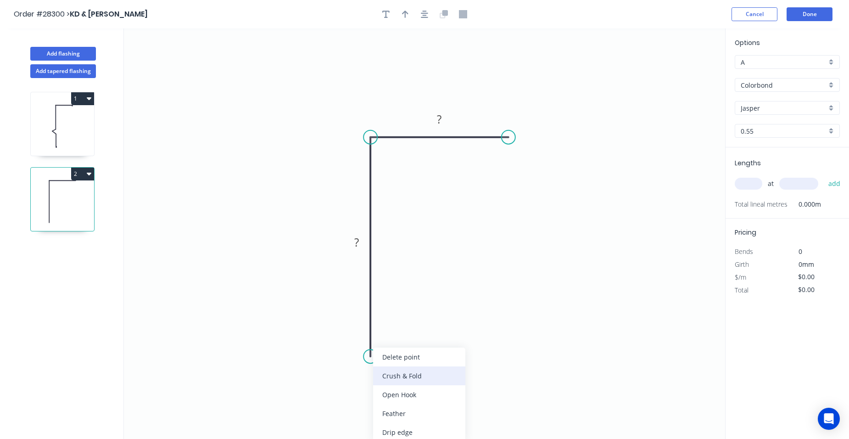
click at [394, 376] on div "Crush & Fold" at bounding box center [419, 375] width 92 height 19
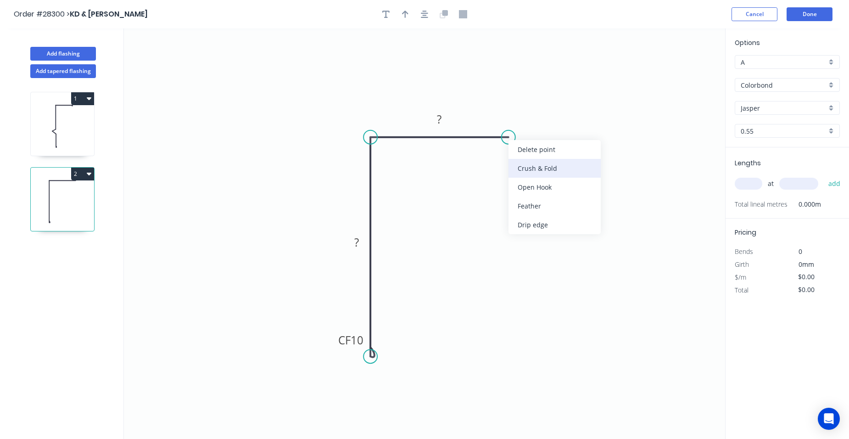
click at [529, 165] on div "Crush & Fold" at bounding box center [555, 168] width 92 height 19
click at [516, 168] on div "Flip bend" at bounding box center [553, 166] width 92 height 19
click at [439, 121] on tspan "?" at bounding box center [439, 119] width 5 height 15
click at [359, 241] on rect at bounding box center [357, 242] width 18 height 13
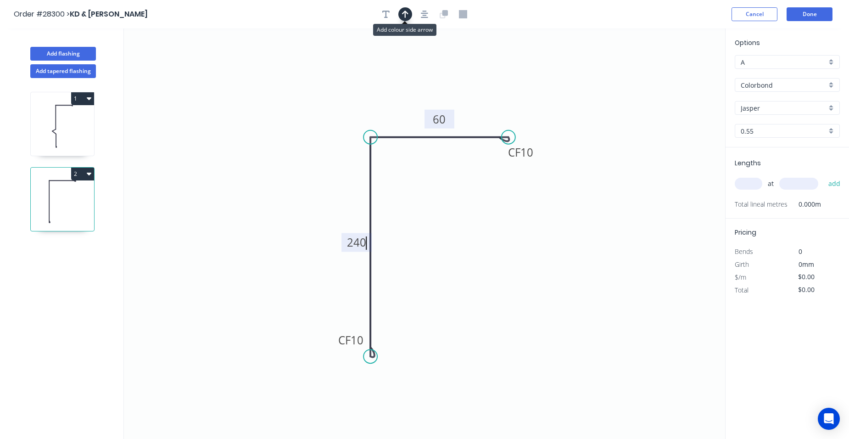
click at [400, 18] on button "button" at bounding box center [405, 14] width 14 height 14
type input "$16.42"
drag, startPoint x: 678, startPoint y: 72, endPoint x: 317, endPoint y: 164, distance: 373.3
click at [317, 164] on icon at bounding box center [317, 152] width 8 height 29
click at [741, 187] on input "text" at bounding box center [749, 184] width 28 height 12
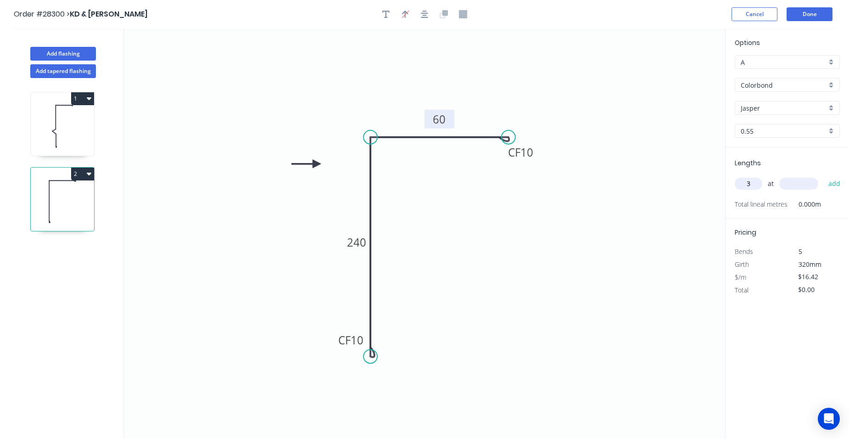
type input "3"
type input "4000"
click at [824, 176] on button "add" at bounding box center [835, 184] width 22 height 16
type input "$197.04"
type input "1"
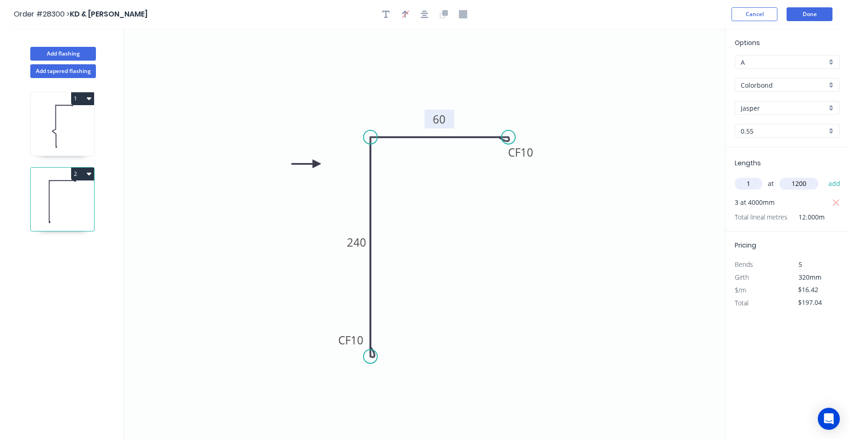
type input "1200"
click at [824, 176] on button "add" at bounding box center [835, 184] width 22 height 16
type input "$216.74"
click at [85, 140] on icon at bounding box center [62, 126] width 63 height 59
type input "$25.82"
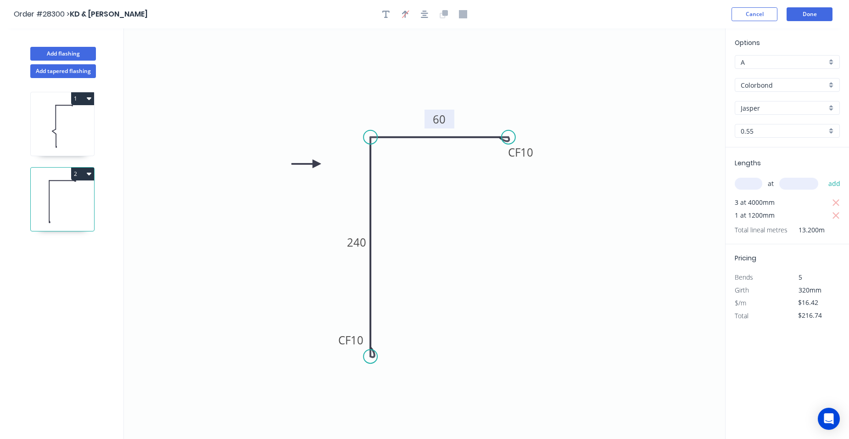
type input "$568.04"
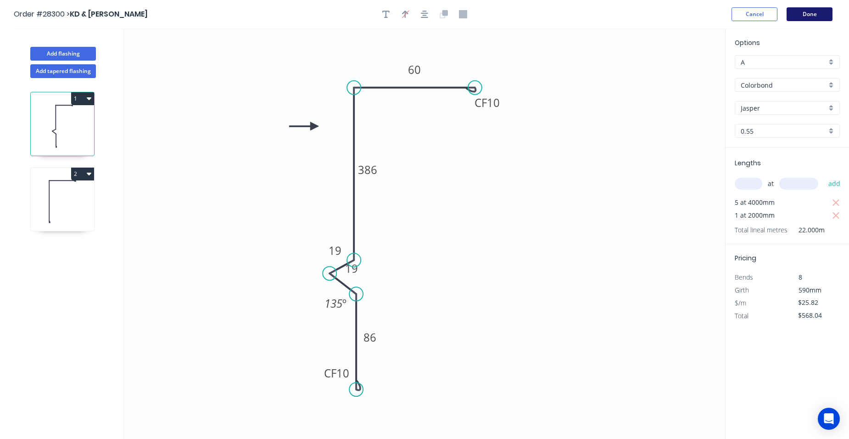
click at [824, 9] on button "Done" at bounding box center [810, 14] width 46 height 14
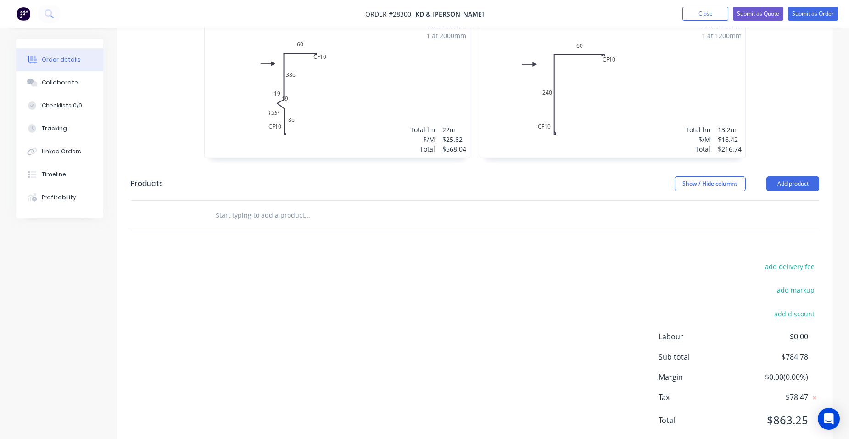
scroll to position [325, 0]
click at [796, 176] on button "Add product" at bounding box center [793, 183] width 53 height 15
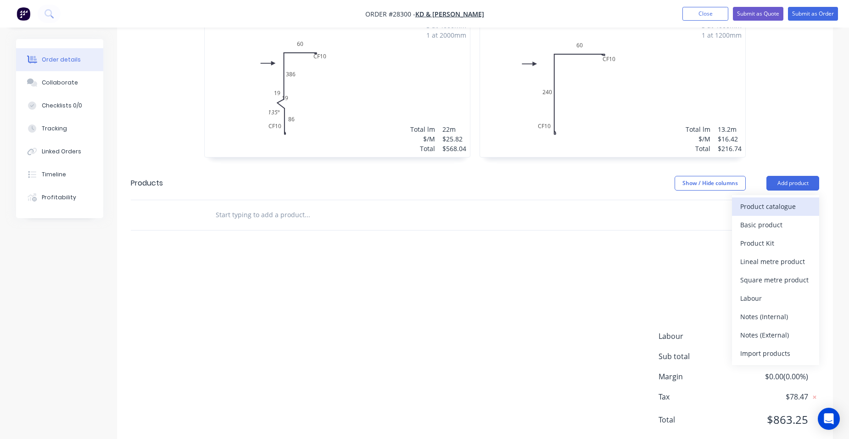
click at [792, 200] on div "Product catalogue" at bounding box center [775, 206] width 71 height 13
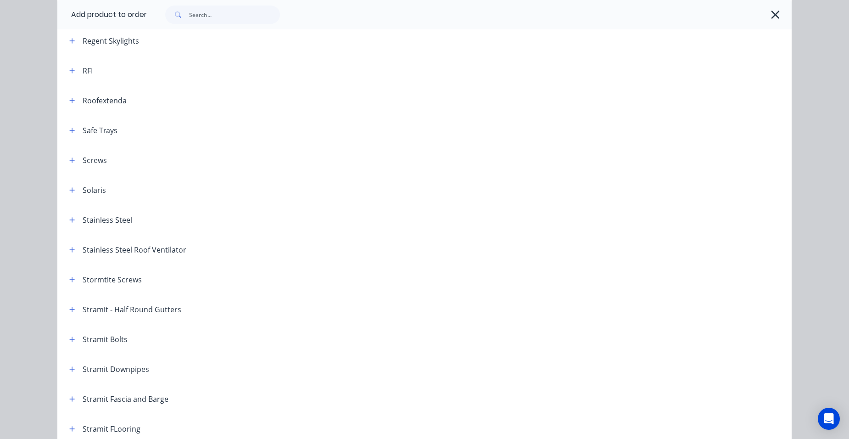
scroll to position [1331, 0]
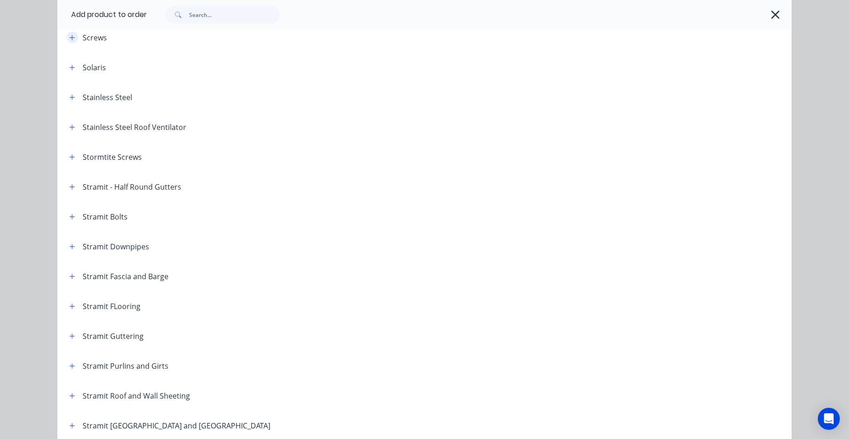
click at [72, 36] on button "button" at bounding box center [72, 37] width 11 height 11
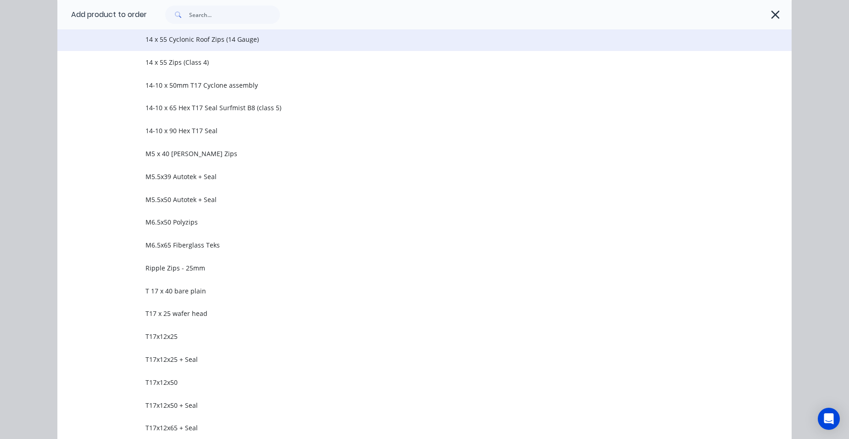
scroll to position [1836, 0]
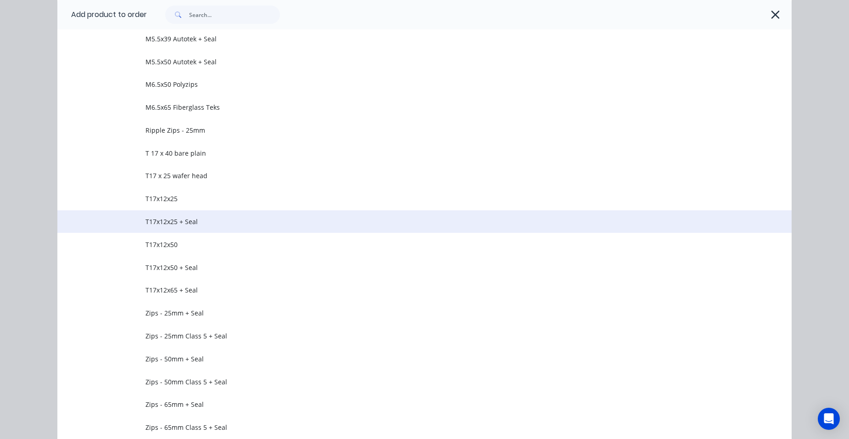
click at [203, 219] on span "T17x12x25 + Seal" at bounding box center [404, 222] width 517 height 10
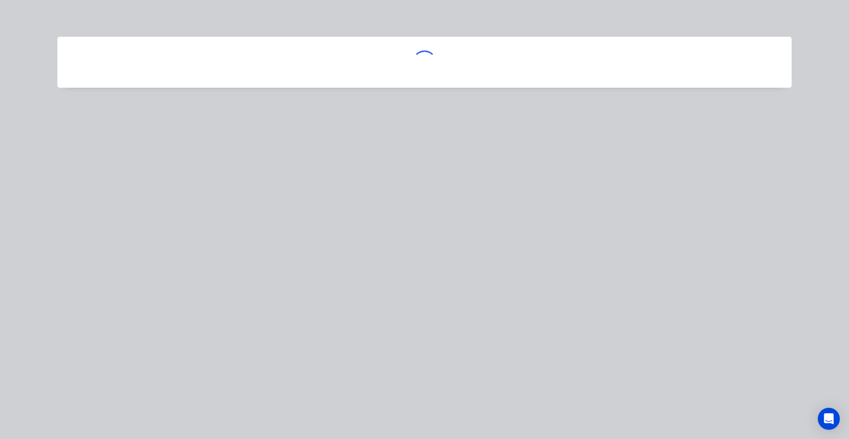
scroll to position [0, 0]
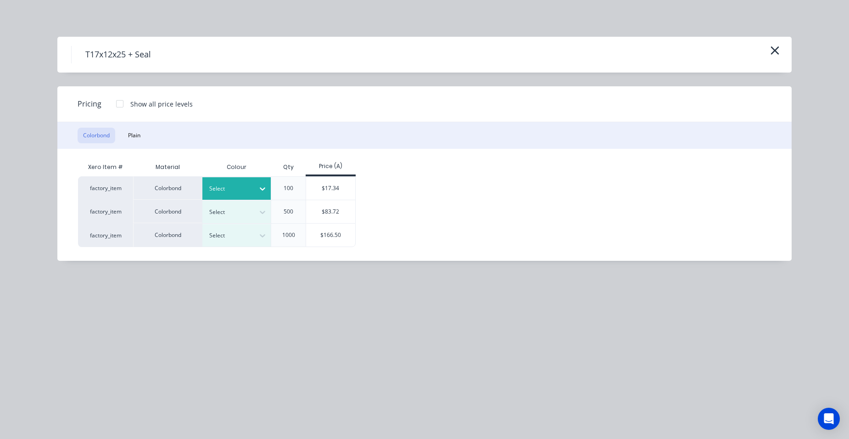
click at [224, 184] on div at bounding box center [229, 189] width 41 height 10
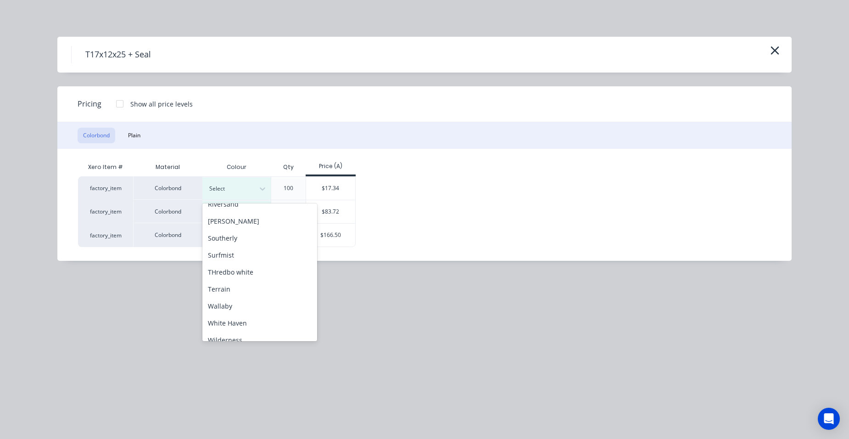
scroll to position [367, 0]
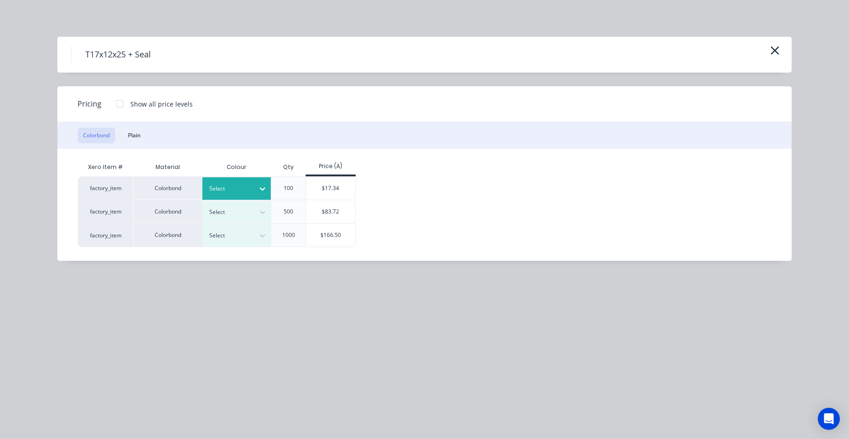
click at [248, 182] on div "Select" at bounding box center [236, 188] width 69 height 22
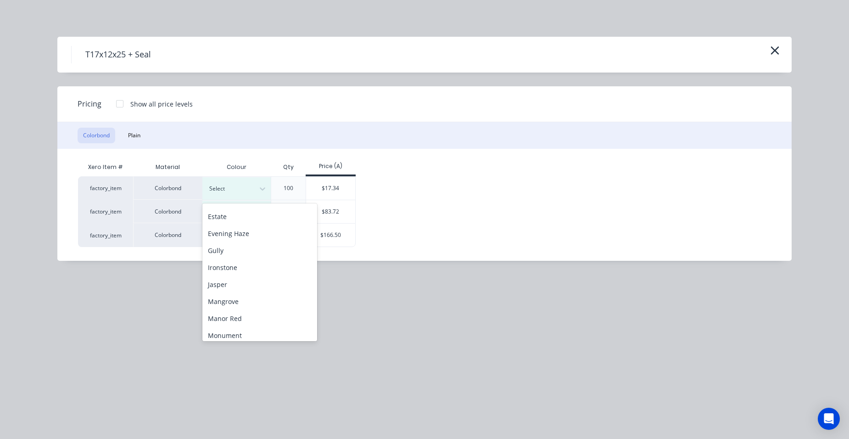
scroll to position [184, 0]
click at [247, 247] on div "Jasper" at bounding box center [259, 250] width 115 height 17
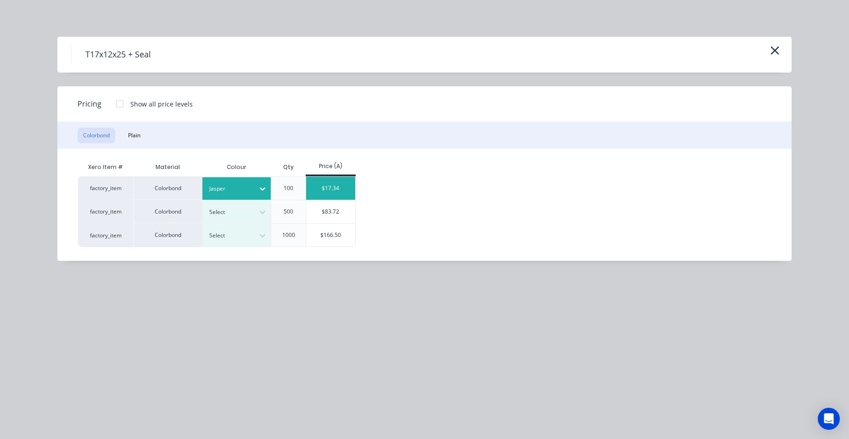
click at [325, 193] on div "$17.34" at bounding box center [330, 188] width 49 height 23
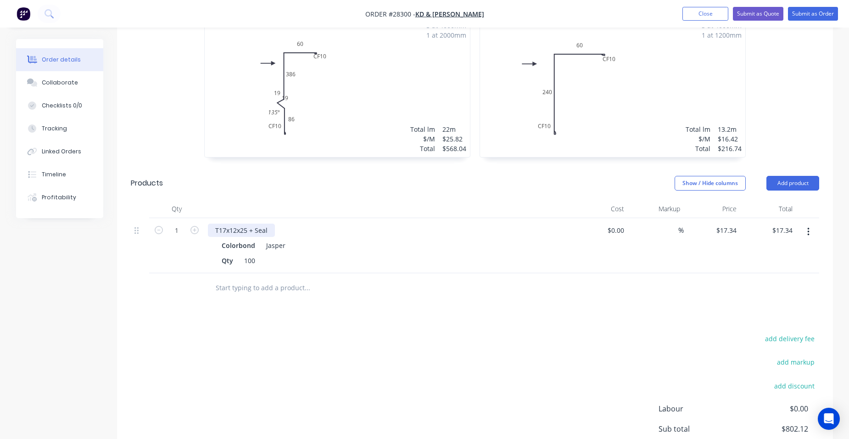
click at [236, 224] on div "T17x12x25 + Seal" at bounding box center [241, 230] width 67 height 13
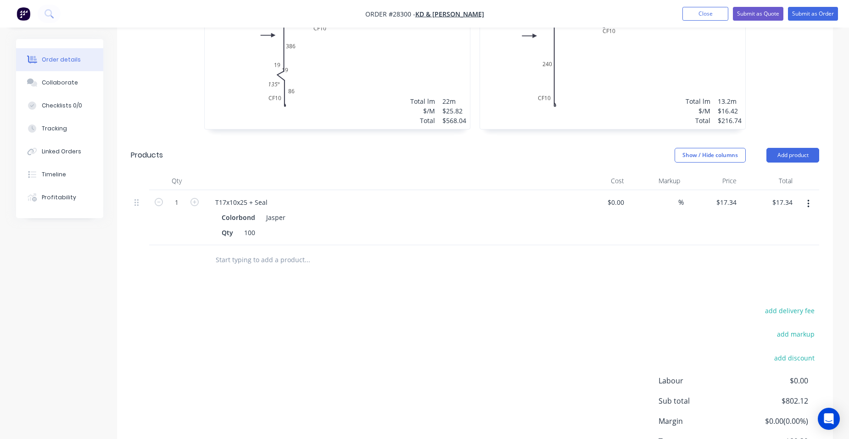
scroll to position [398, 0]
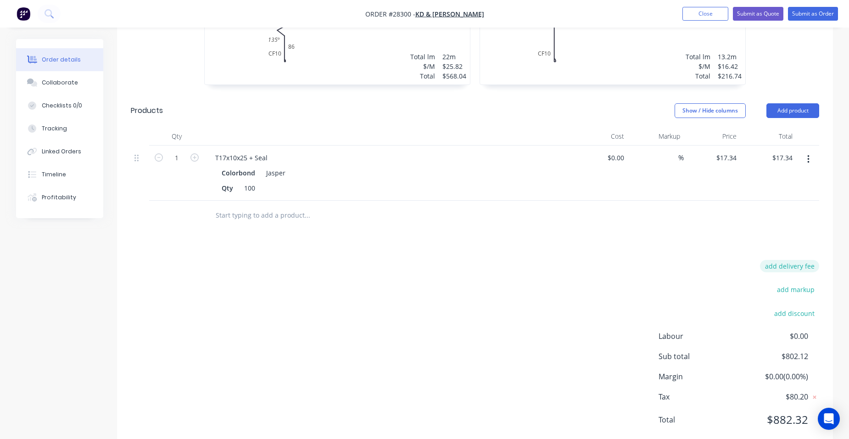
click at [816, 260] on button "add delivery fee" at bounding box center [789, 266] width 59 height 12
type input "130"
click input "submit" at bounding box center [0, 0] width 0 height 0
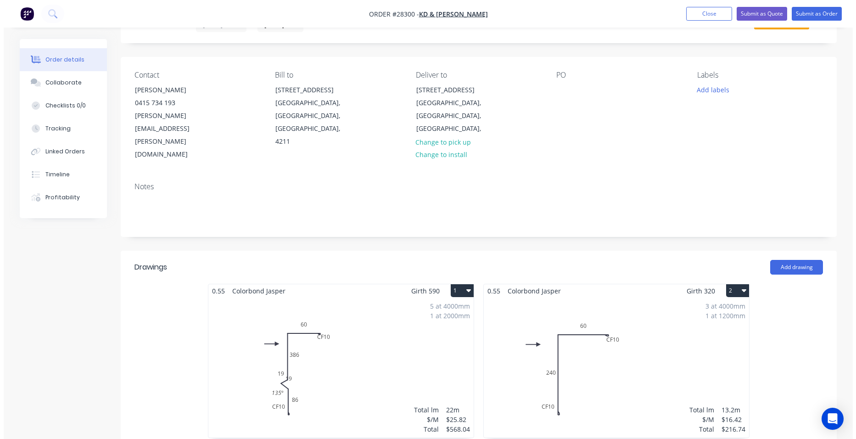
scroll to position [0, 0]
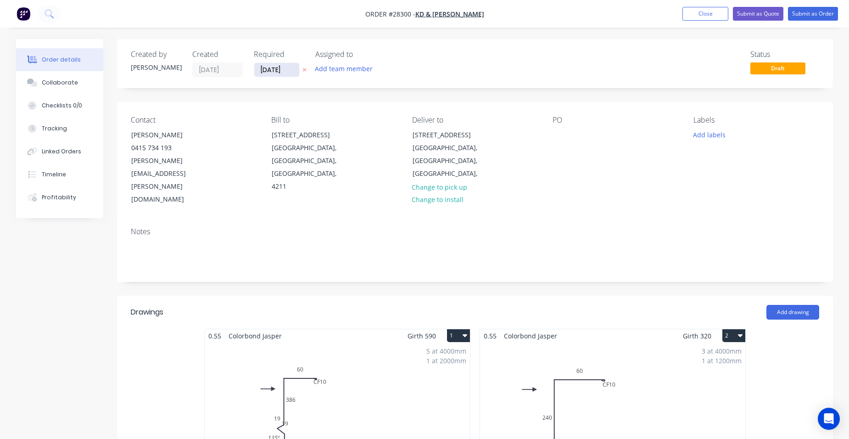
click at [279, 69] on input "[DATE]" at bounding box center [276, 70] width 45 height 14
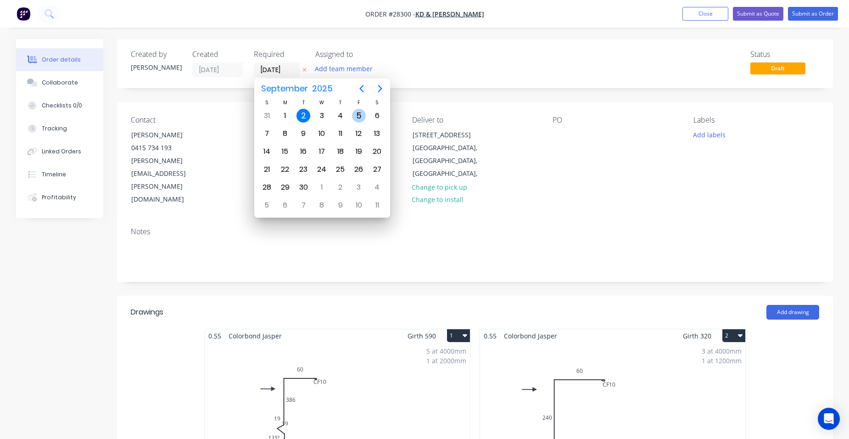
click at [363, 112] on div "5" at bounding box center [359, 116] width 14 height 14
type input "05/09/25"
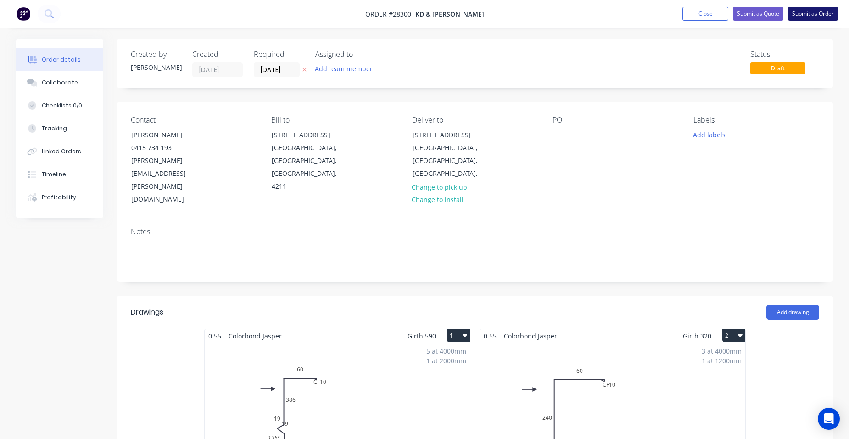
click at [814, 10] on button "Submit as Order" at bounding box center [813, 14] width 50 height 14
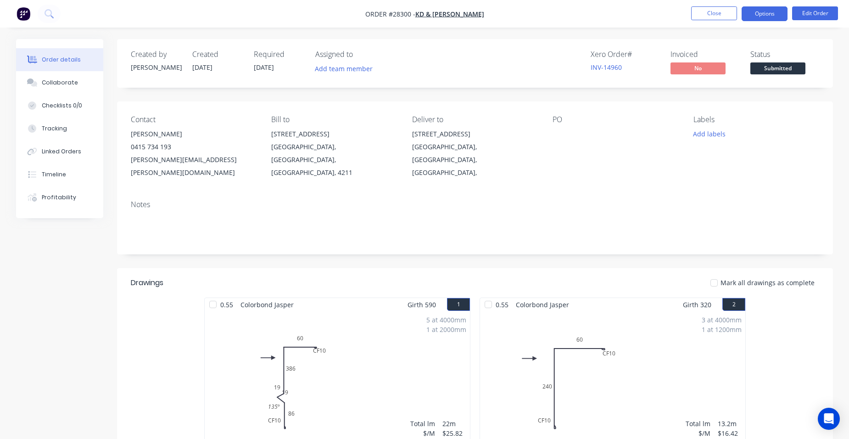
click at [777, 17] on button "Options" at bounding box center [765, 13] width 46 height 15
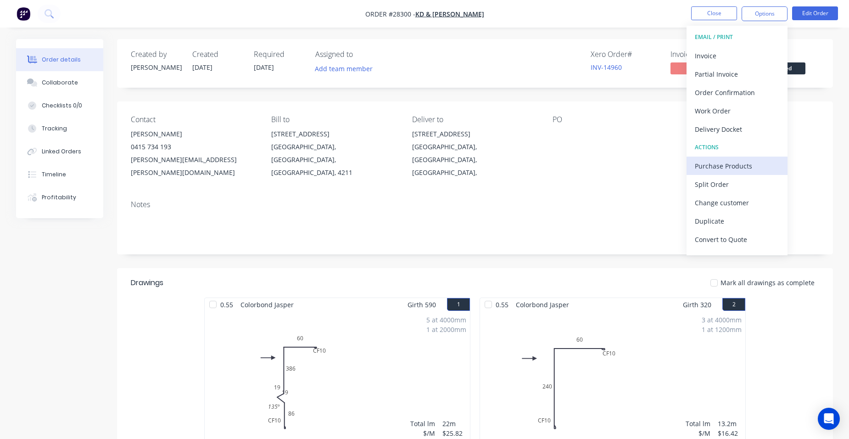
click at [738, 167] on div "Purchase Products" at bounding box center [737, 165] width 84 height 13
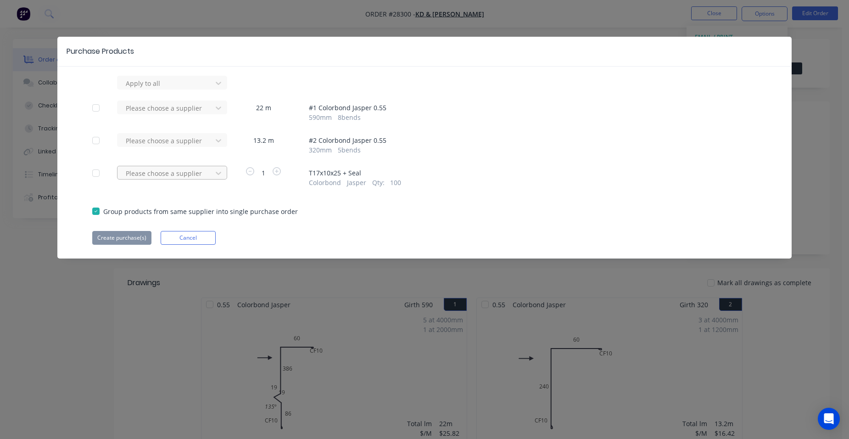
click at [164, 89] on div at bounding box center [166, 83] width 83 height 11
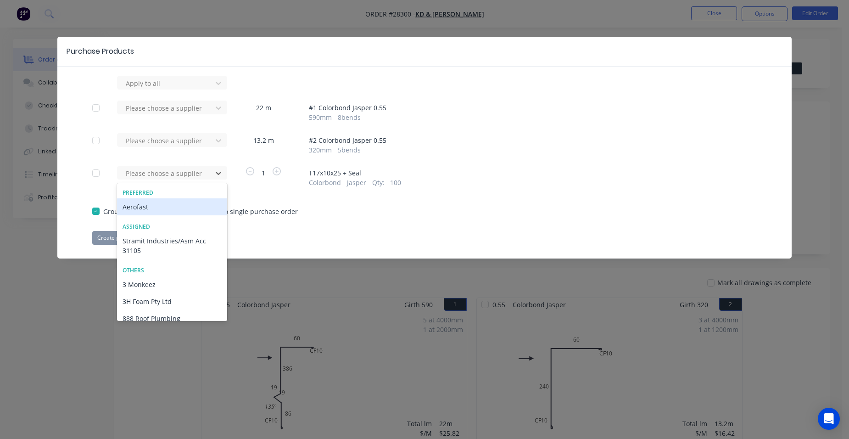
click at [140, 208] on div "Aerofast" at bounding box center [172, 206] width 110 height 17
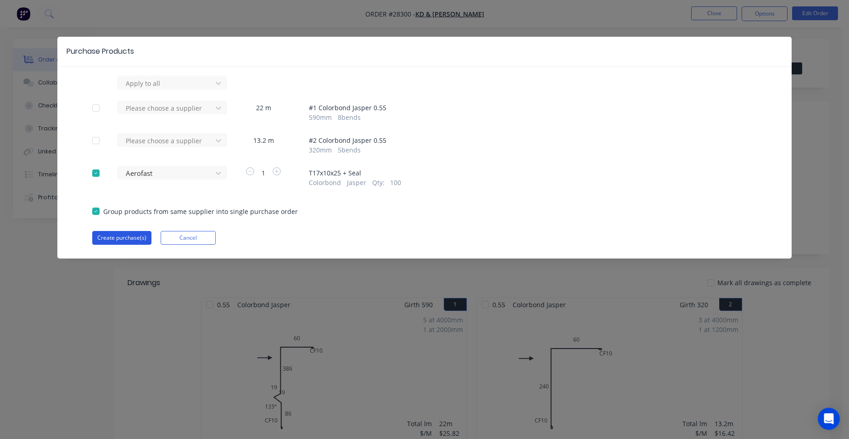
click at [107, 235] on button "Create purchase(s)" at bounding box center [121, 238] width 59 height 14
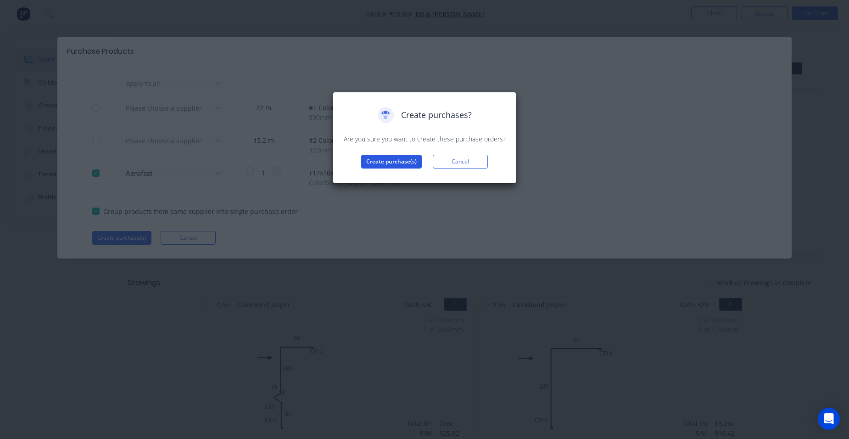
click at [381, 160] on button "Create purchase(s)" at bounding box center [391, 162] width 61 height 14
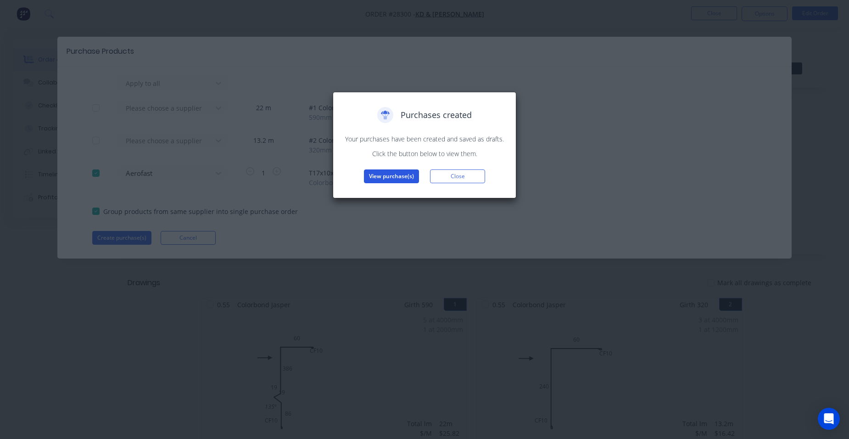
click at [382, 174] on button "View purchase(s)" at bounding box center [391, 176] width 55 height 14
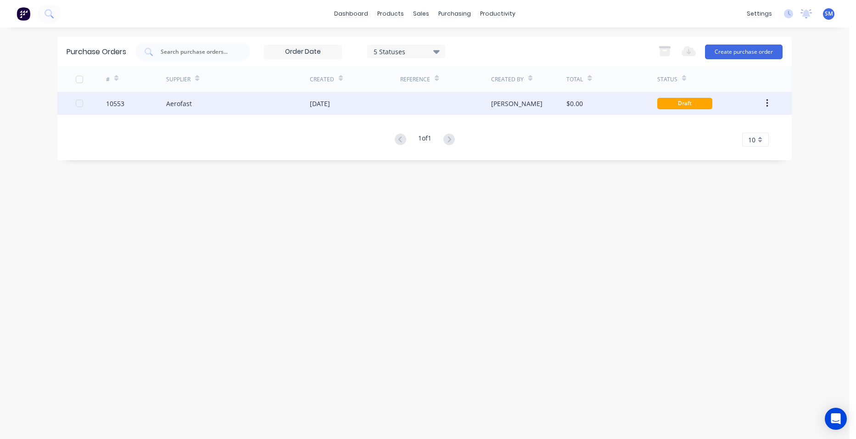
click at [400, 98] on div "[DATE]" at bounding box center [355, 103] width 90 height 23
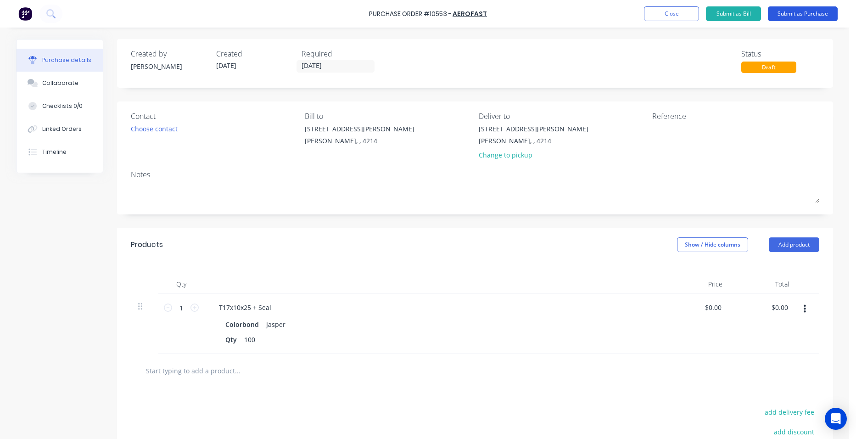
click at [825, 11] on button "Submit as Purchase" at bounding box center [803, 13] width 70 height 15
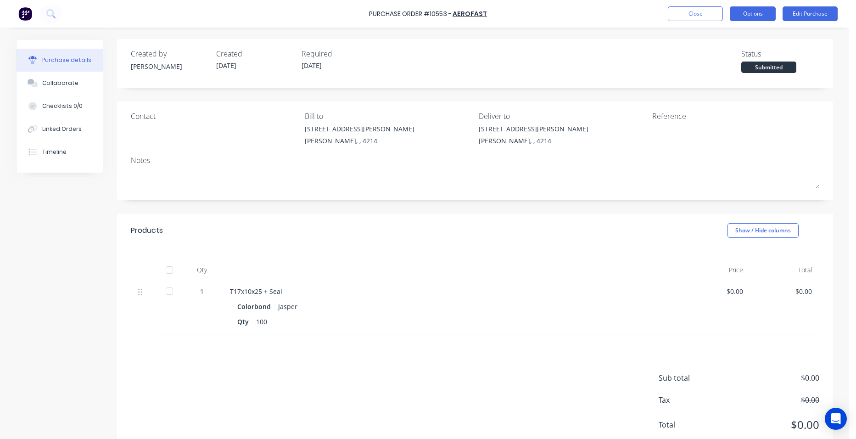
click at [767, 11] on button "Options" at bounding box center [753, 13] width 46 height 15
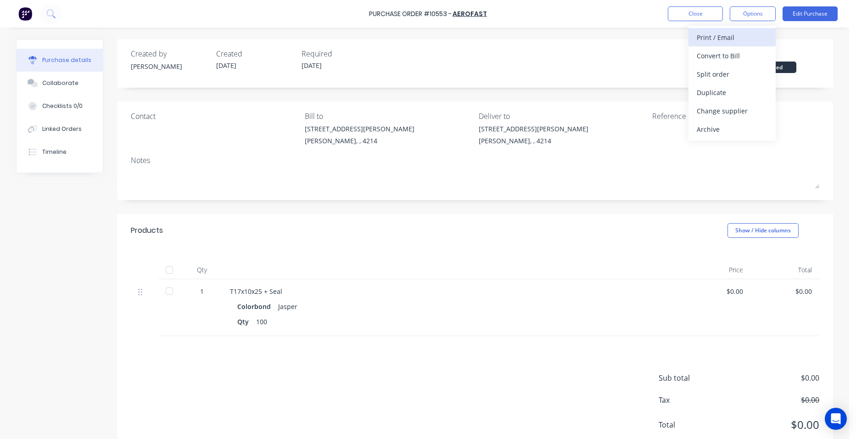
click at [747, 34] on div "Print / Email" at bounding box center [732, 37] width 71 height 13
click at [717, 77] on div "Without pricing" at bounding box center [732, 73] width 71 height 13
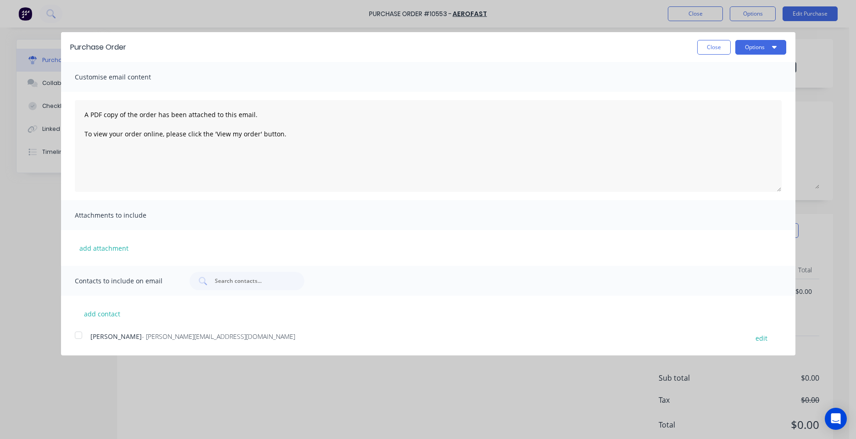
click at [77, 333] on div at bounding box center [78, 335] width 18 height 18
click at [741, 45] on button "Options" at bounding box center [760, 47] width 51 height 15
click at [749, 84] on div "Email" at bounding box center [742, 88] width 71 height 13
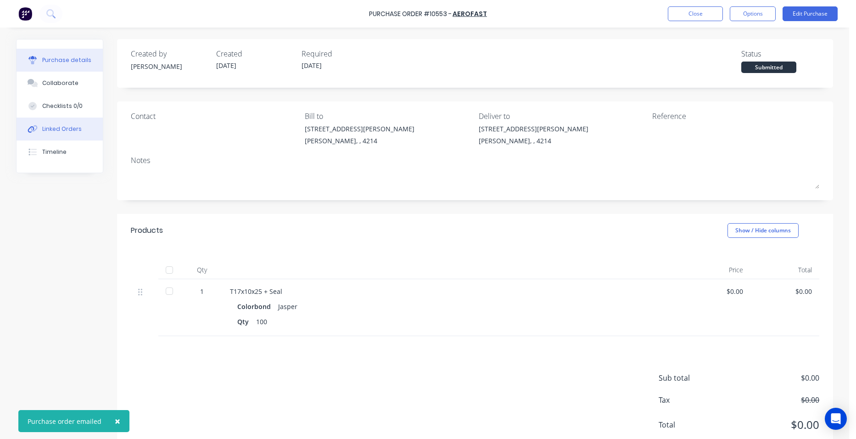
click at [59, 129] on div "Linked Orders" at bounding box center [61, 129] width 39 height 8
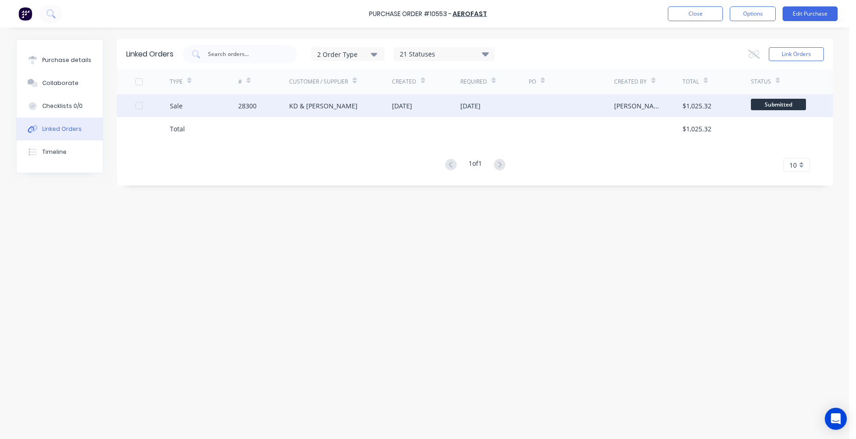
click at [356, 105] on div "KD & [PERSON_NAME]" at bounding box center [340, 105] width 103 height 23
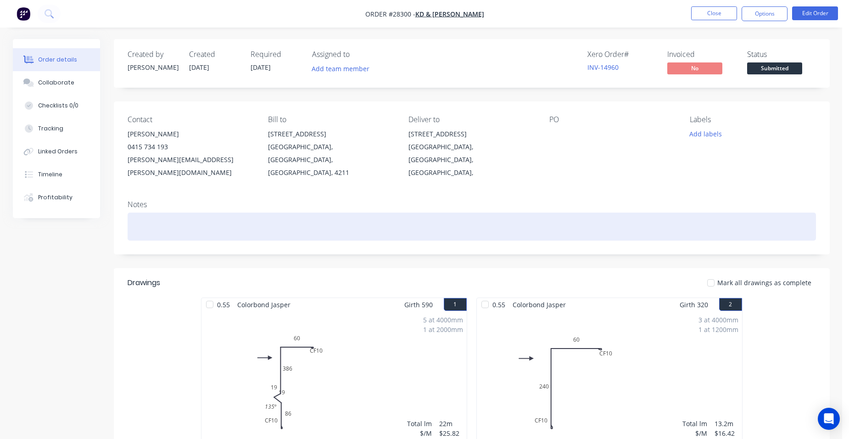
click at [162, 213] on div at bounding box center [472, 227] width 689 height 28
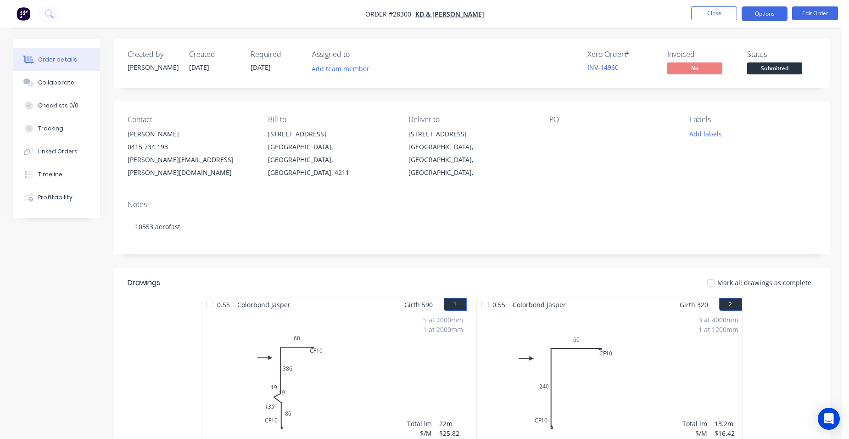
click at [761, 8] on button "Options" at bounding box center [765, 13] width 46 height 15
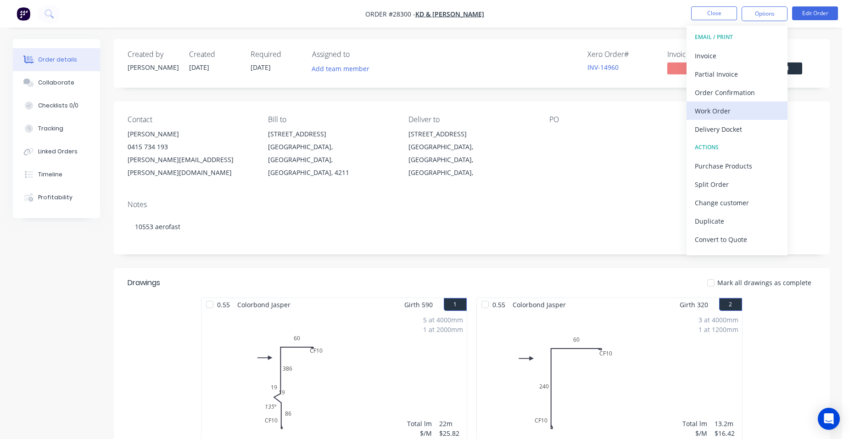
click at [747, 107] on div "Work Order" at bounding box center [737, 110] width 84 height 13
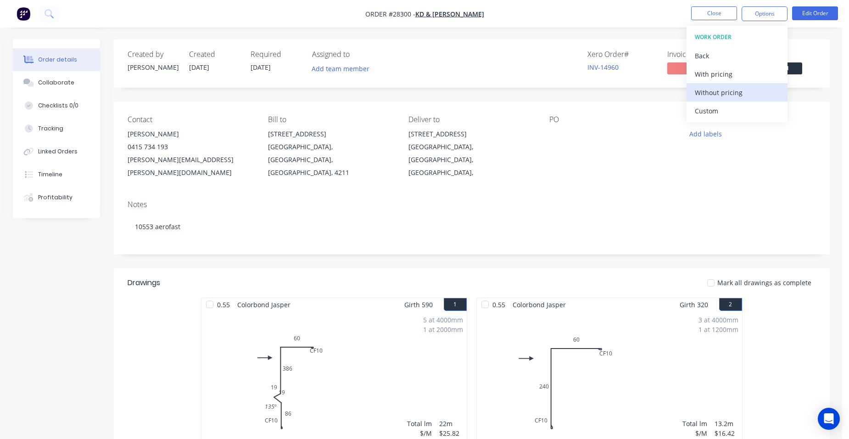
click at [751, 95] on div "Without pricing" at bounding box center [737, 92] width 84 height 13
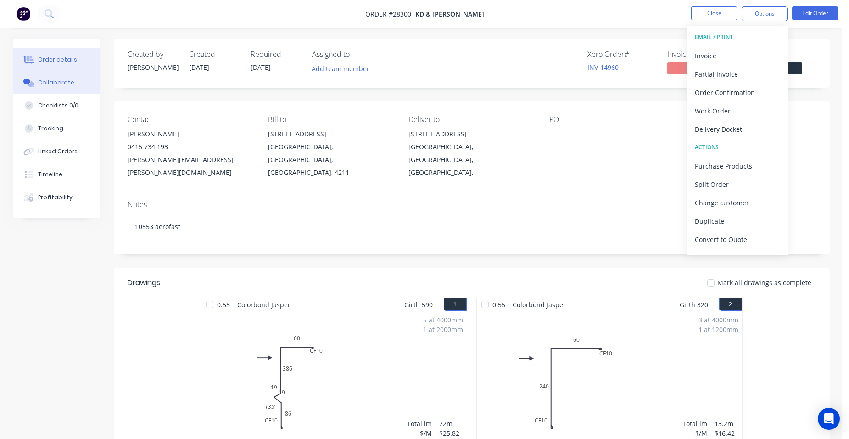
click at [66, 84] on div "Collaborate" at bounding box center [56, 82] width 36 height 8
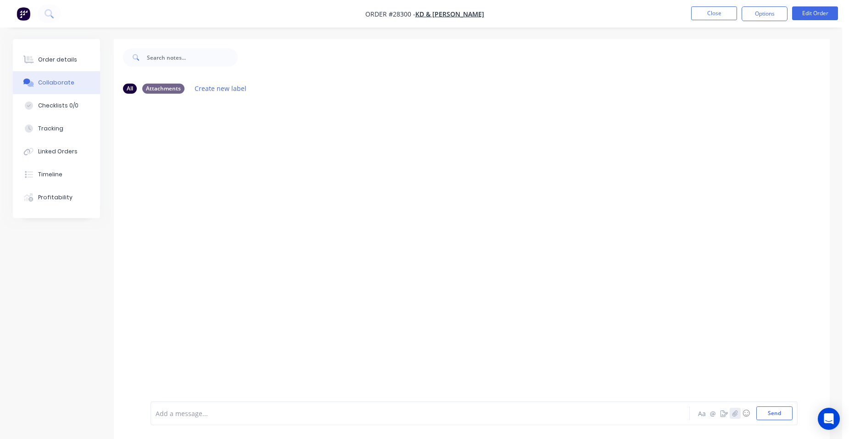
click at [734, 415] on icon "button" at bounding box center [735, 413] width 5 height 6
click at [772, 416] on button "Send" at bounding box center [775, 413] width 36 height 14
click at [66, 61] on div "Order details" at bounding box center [57, 60] width 39 height 8
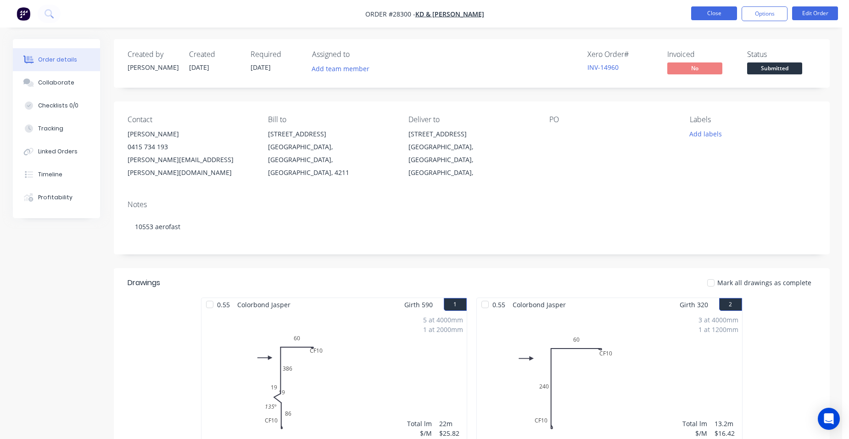
click at [716, 13] on button "Close" at bounding box center [714, 13] width 46 height 14
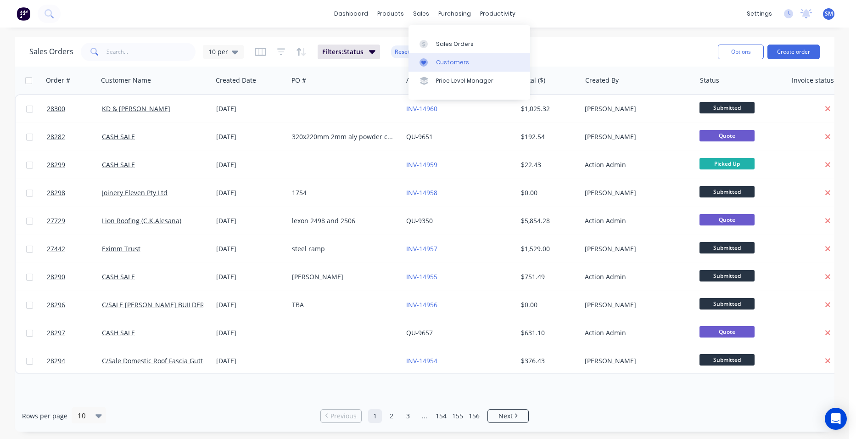
click at [435, 57] on link "Customers" at bounding box center [470, 62] width 122 height 18
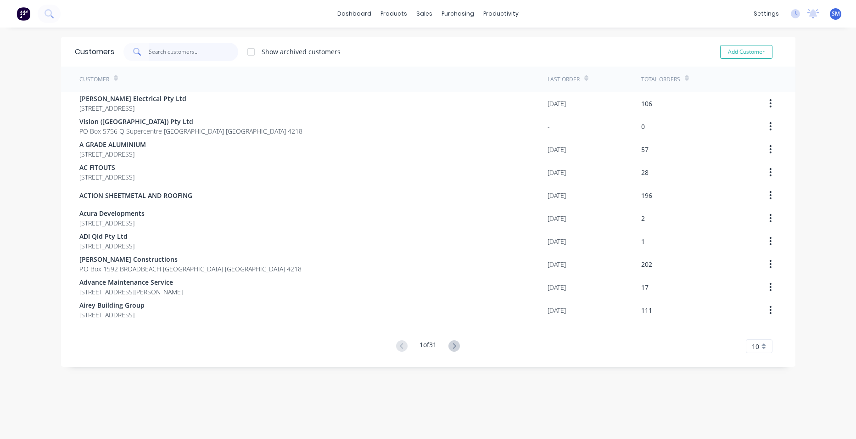
click at [171, 51] on input "text" at bounding box center [194, 52] width 90 height 18
click at [440, 41] on div "Sales Orders" at bounding box center [455, 44] width 38 height 8
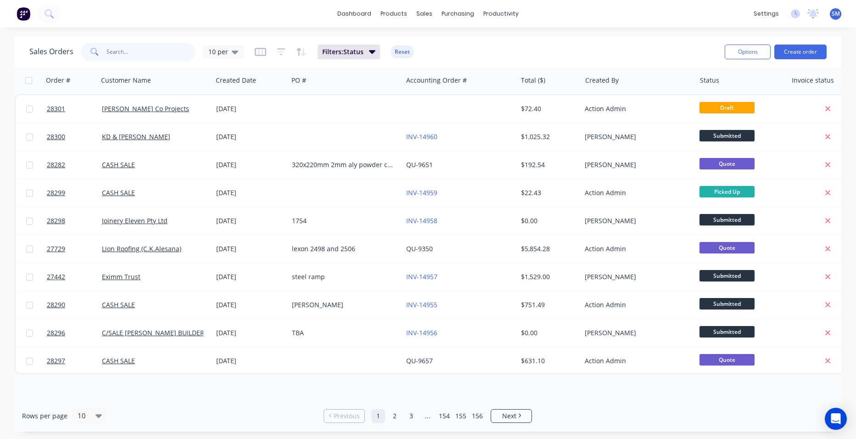
click at [141, 56] on input "text" at bounding box center [152, 52] width 90 height 18
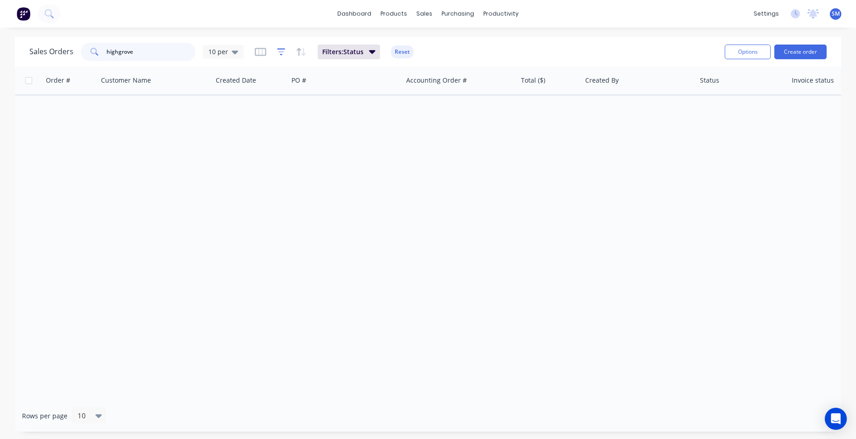
type input "highgrove"
click at [283, 48] on icon "button" at bounding box center [281, 51] width 8 height 9
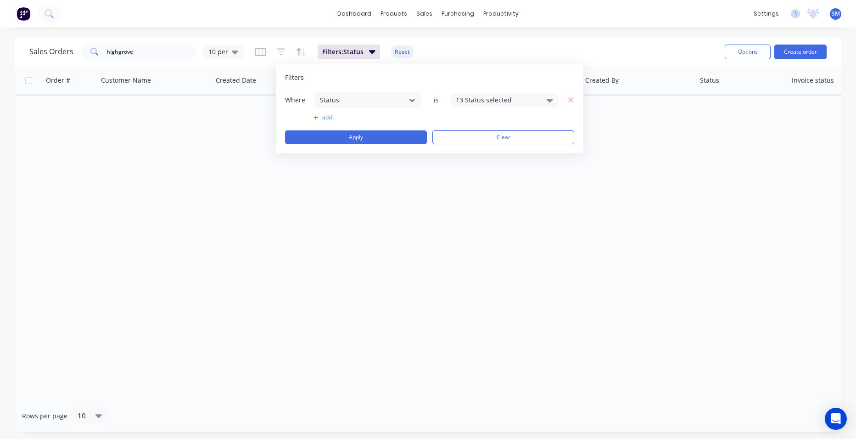
click at [526, 100] on div "13 Status selected" at bounding box center [497, 100] width 83 height 10
drag, startPoint x: 465, startPoint y: 168, endPoint x: 376, endPoint y: 257, distance: 125.6
click at [464, 168] on div at bounding box center [466, 169] width 18 height 18
click at [366, 266] on div "Order # Customer Name Created Date PO # Accounting Order # Total ($) Created By…" at bounding box center [428, 233] width 827 height 333
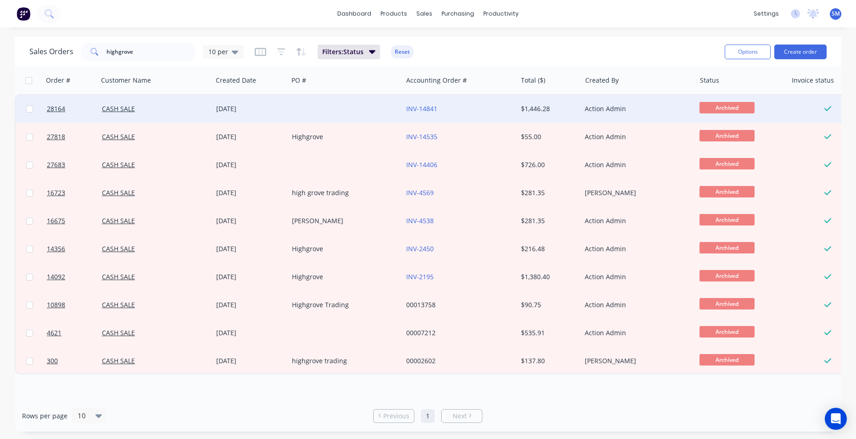
click at [345, 110] on div at bounding box center [345, 109] width 114 height 28
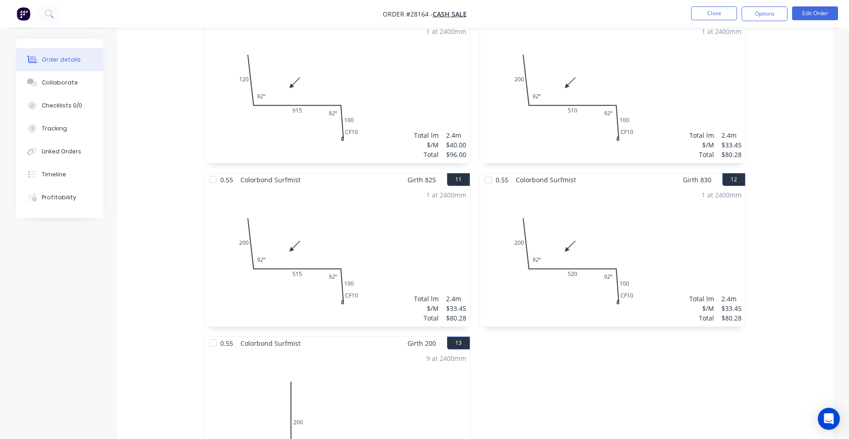
scroll to position [918, 0]
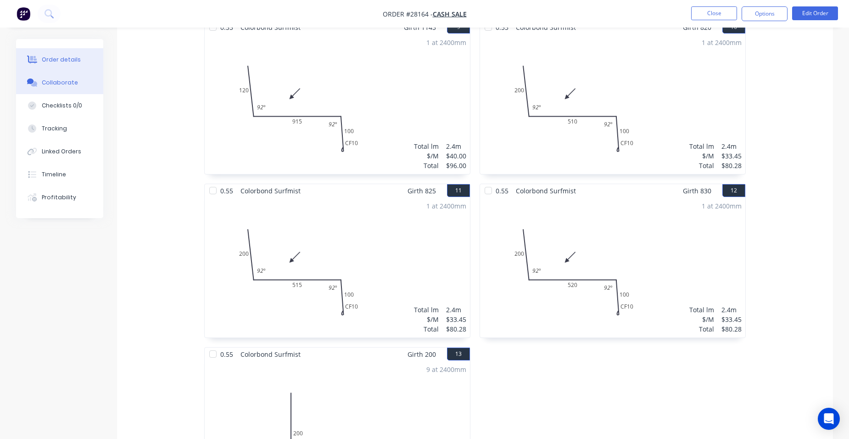
click at [74, 77] on button "Collaborate" at bounding box center [59, 82] width 87 height 23
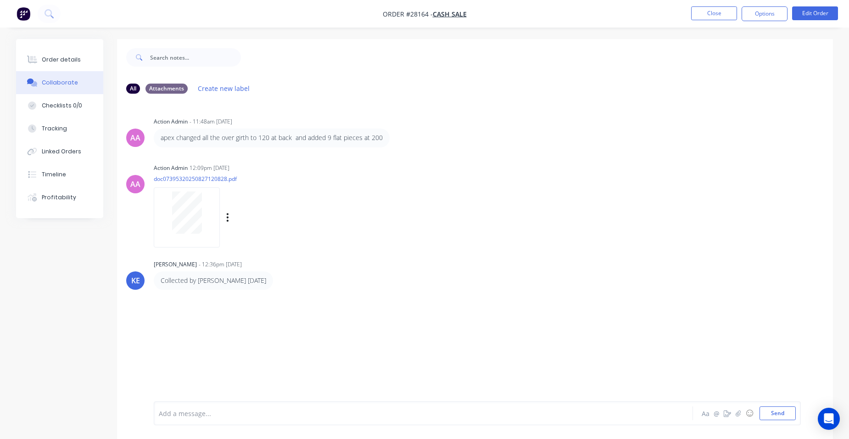
click at [204, 219] on div at bounding box center [187, 212] width 58 height 42
click at [65, 59] on div "Order details" at bounding box center [61, 60] width 39 height 8
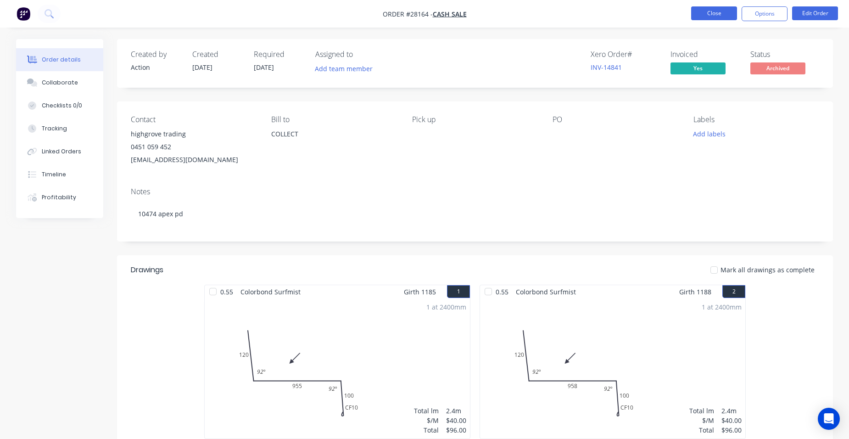
click at [720, 10] on button "Close" at bounding box center [714, 13] width 46 height 14
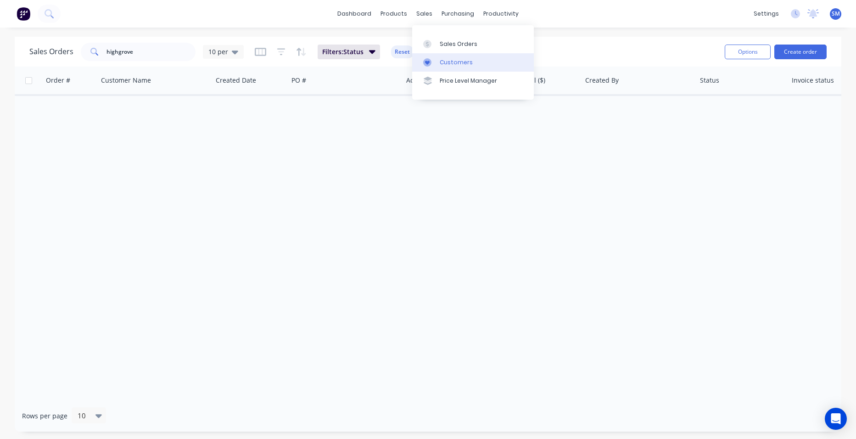
drag, startPoint x: 474, startPoint y: 62, endPoint x: 469, endPoint y: 62, distance: 5.5
click at [474, 62] on link "Customers" at bounding box center [473, 62] width 122 height 18
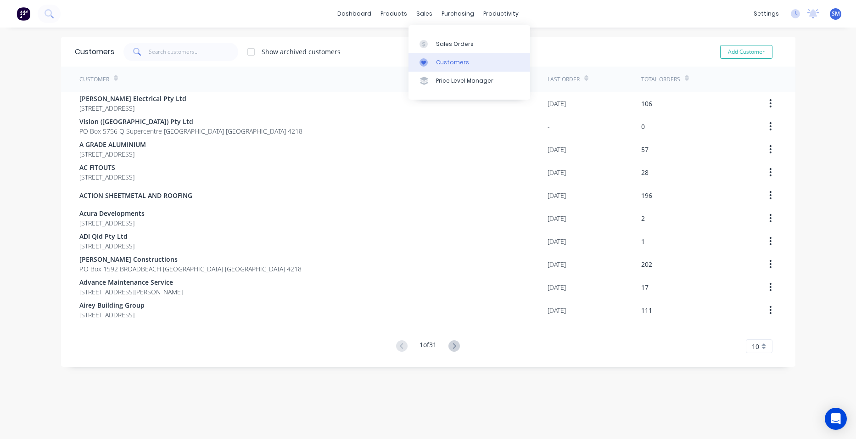
click at [460, 54] on link "Customers" at bounding box center [470, 62] width 122 height 18
click at [447, 44] on div "Sales Orders" at bounding box center [455, 44] width 38 height 8
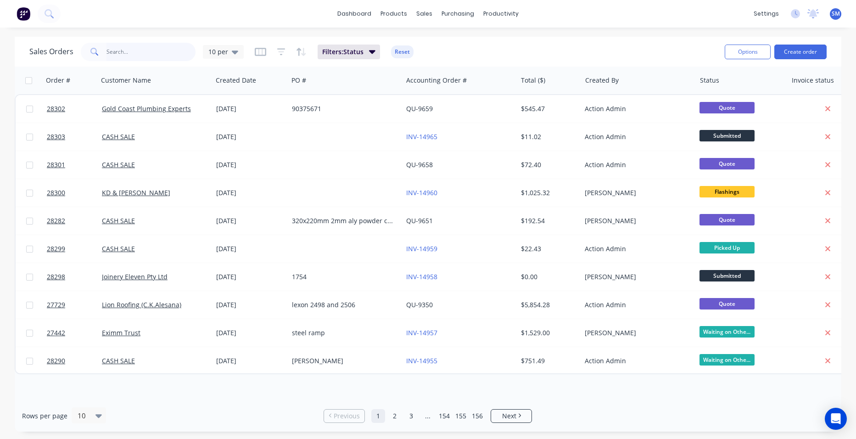
click at [143, 50] on input "text" at bounding box center [152, 52] width 90 height 18
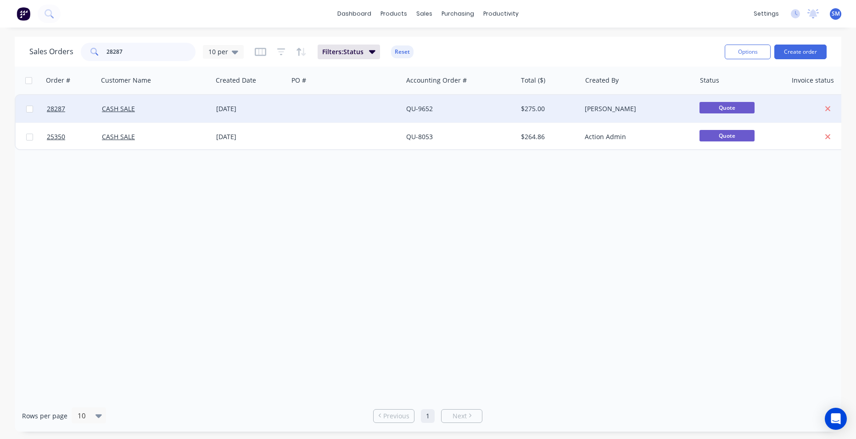
type input "28287"
click at [359, 106] on div at bounding box center [345, 109] width 114 height 28
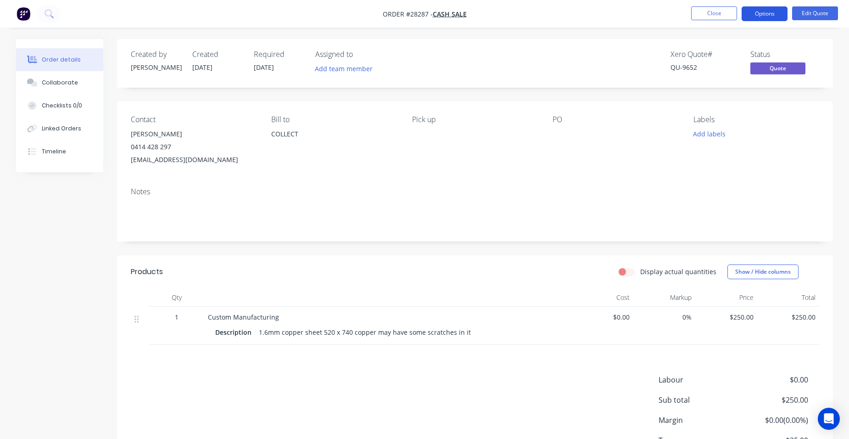
click at [762, 14] on button "Options" at bounding box center [765, 13] width 46 height 15
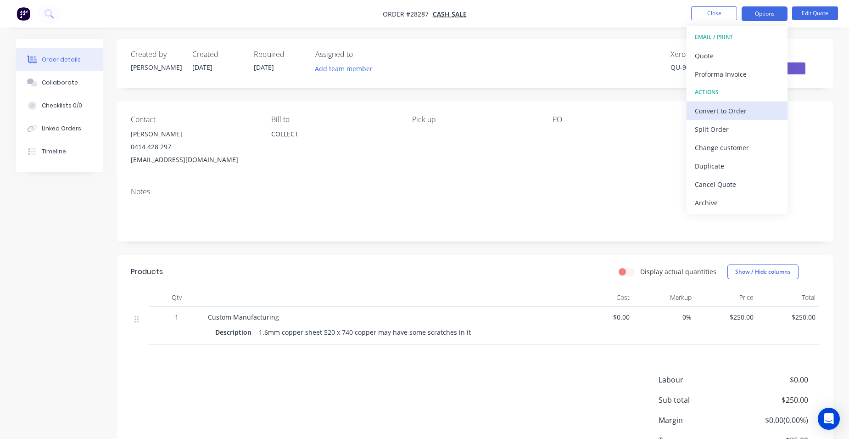
click at [753, 113] on div "Convert to Order" at bounding box center [737, 110] width 84 height 13
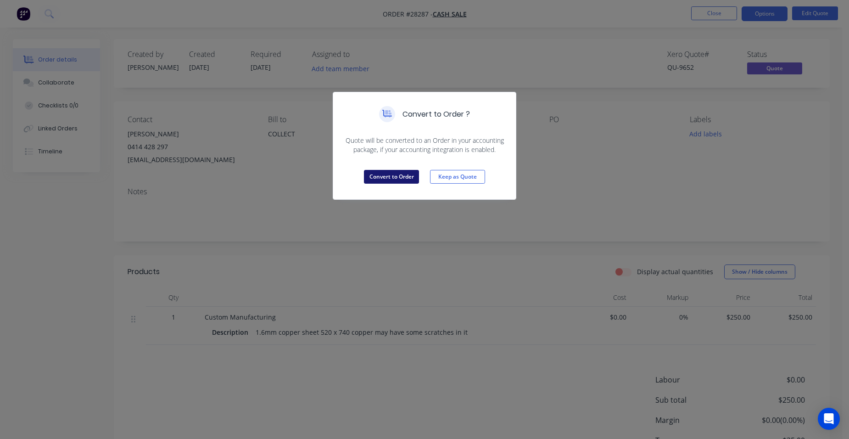
click at [393, 174] on button "Convert to Order" at bounding box center [391, 177] width 55 height 14
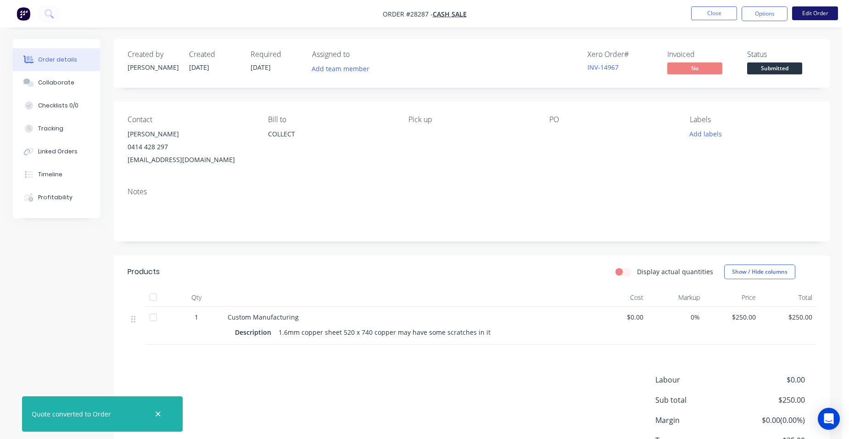
click at [823, 11] on button "Edit Order" at bounding box center [815, 13] width 46 height 14
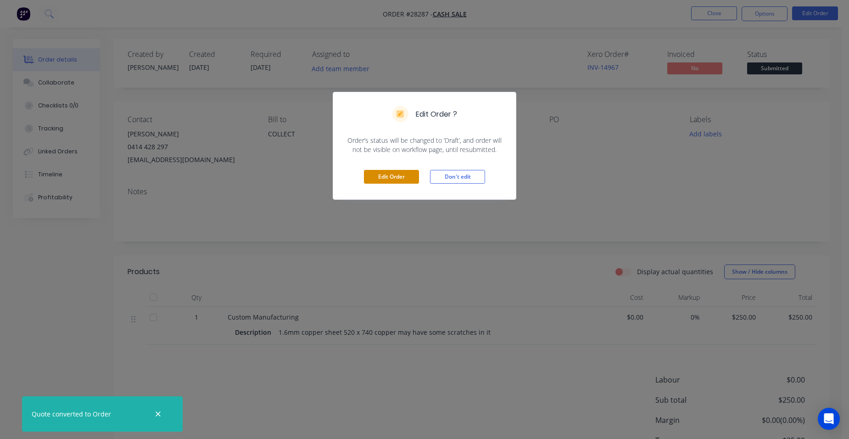
click at [397, 175] on button "Edit Order" at bounding box center [391, 177] width 55 height 14
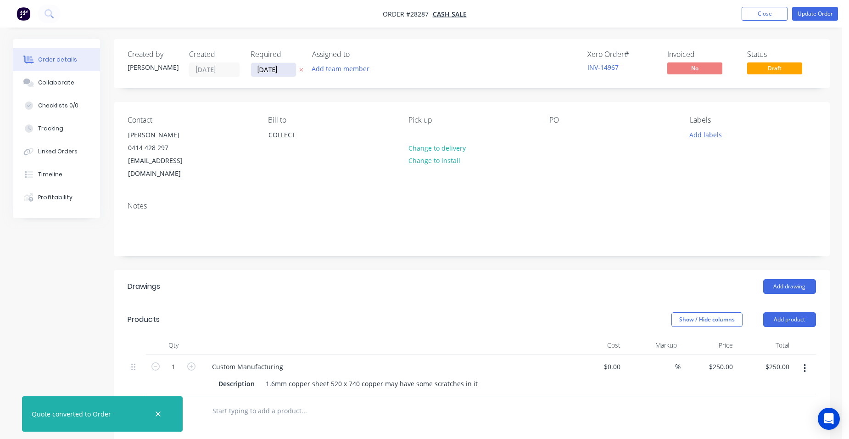
click at [288, 71] on input "[DATE]" at bounding box center [273, 70] width 45 height 14
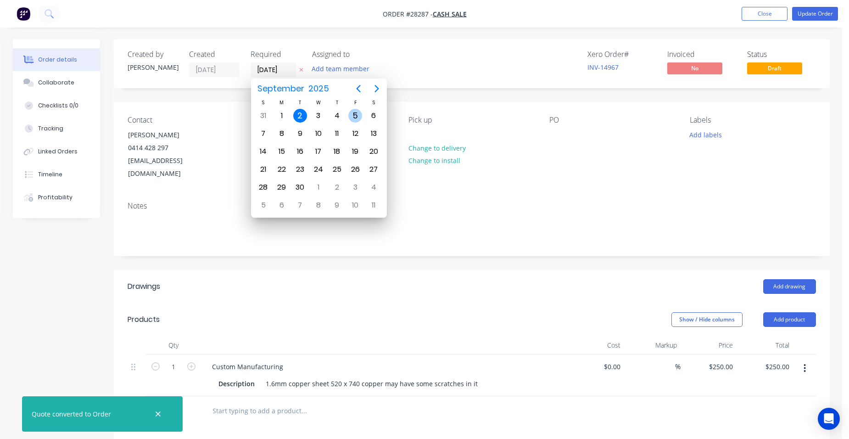
click at [353, 113] on div "5" at bounding box center [355, 116] width 14 height 14
type input "[DATE]"
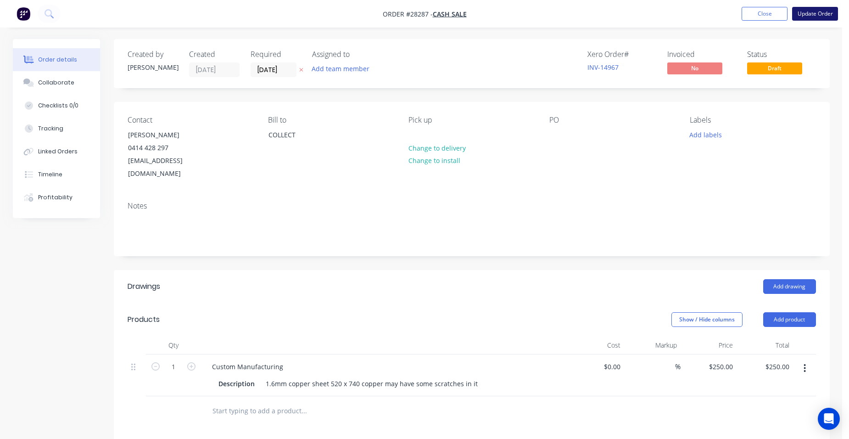
click at [815, 13] on button "Update Order" at bounding box center [815, 14] width 46 height 14
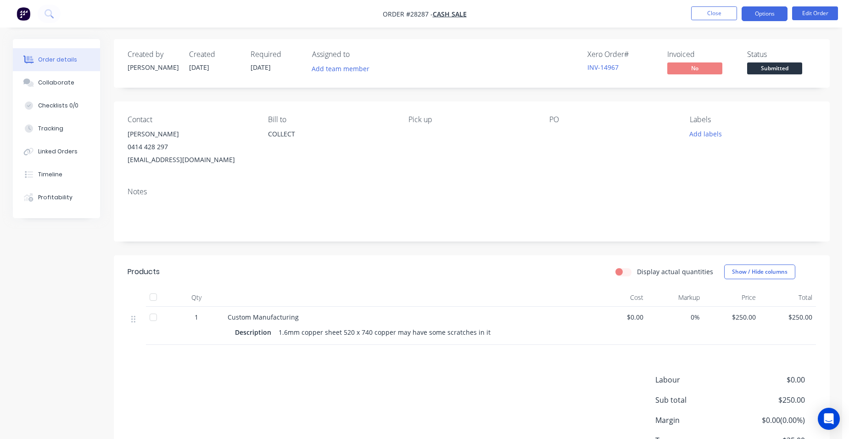
click at [767, 17] on button "Options" at bounding box center [765, 13] width 46 height 15
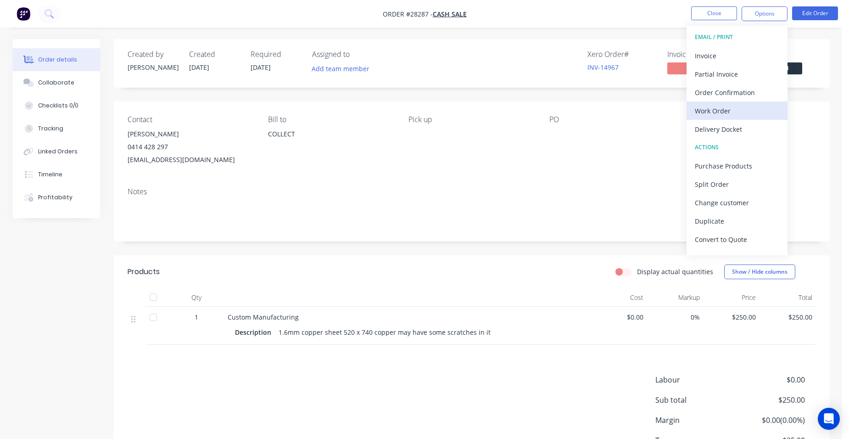
click at [750, 108] on div "Work Order" at bounding box center [737, 110] width 84 height 13
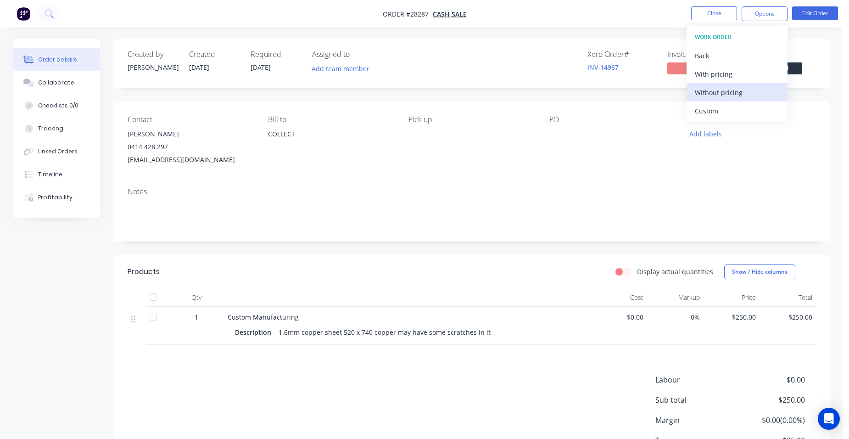
click at [753, 98] on div "Without pricing" at bounding box center [737, 92] width 84 height 13
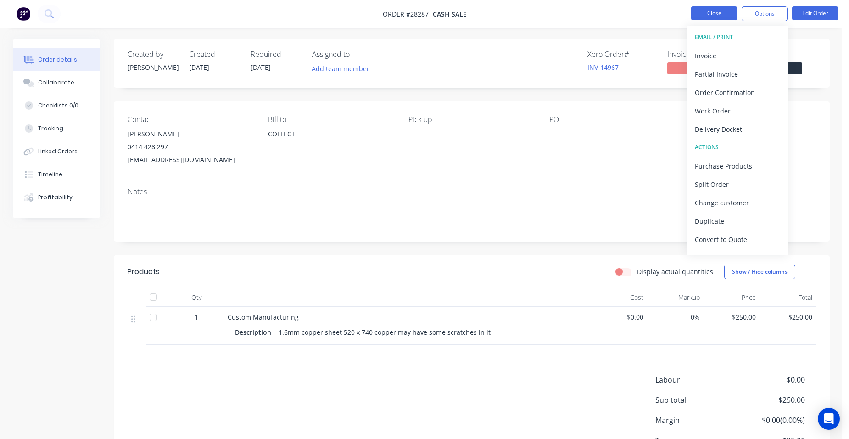
click at [719, 18] on button "Close" at bounding box center [714, 13] width 46 height 14
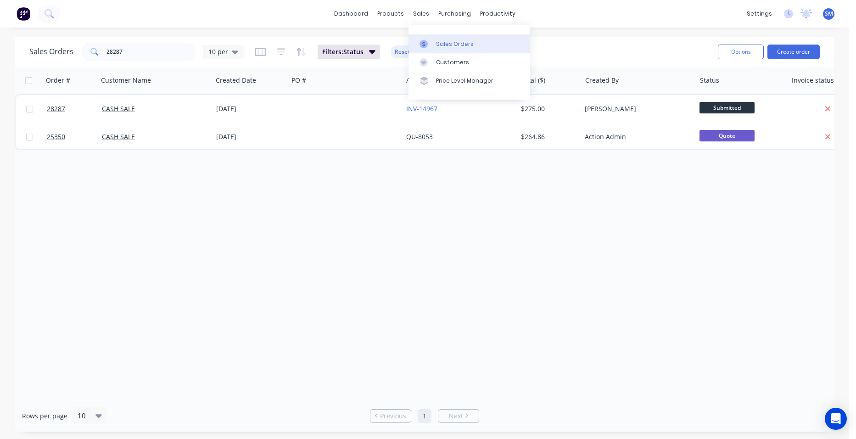
click at [433, 51] on link "Sales Orders" at bounding box center [470, 43] width 122 height 18
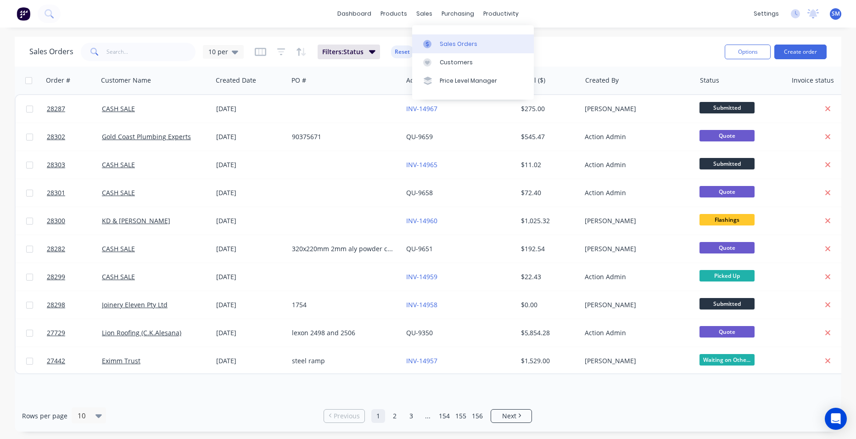
click at [444, 43] on div "Sales Orders" at bounding box center [459, 44] width 38 height 8
click at [409, 43] on div "Product Catalogue" at bounding box center [434, 44] width 57 height 8
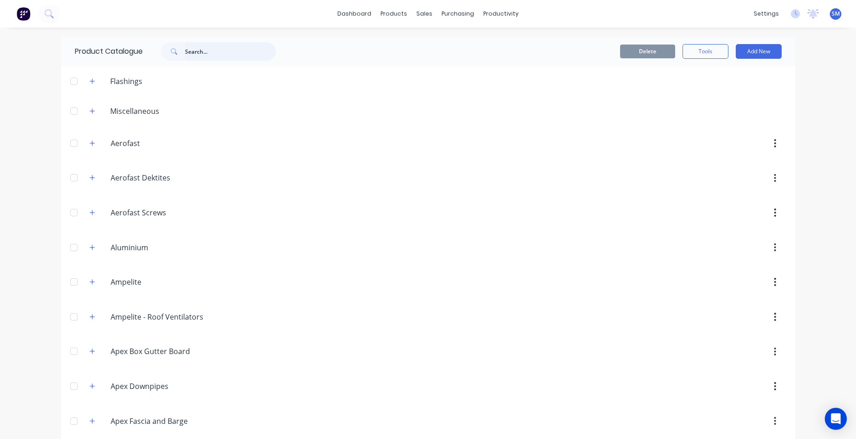
click at [193, 55] on input "text" at bounding box center [230, 51] width 91 height 18
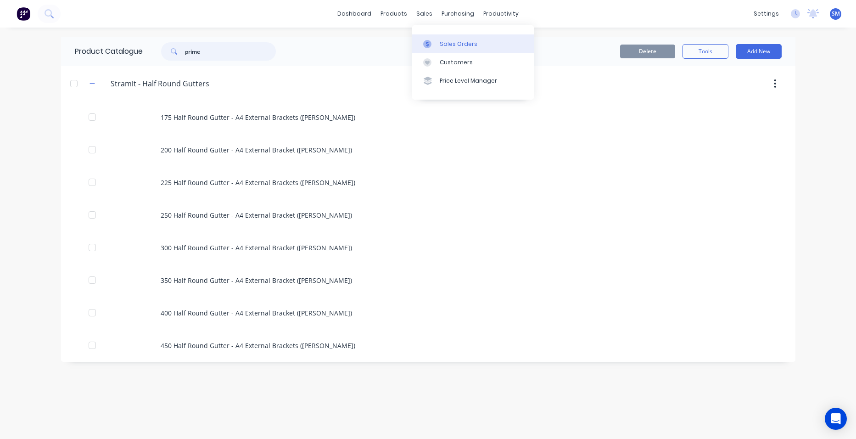
type input "prime"
click at [456, 41] on div "Sales Orders" at bounding box center [459, 44] width 38 height 8
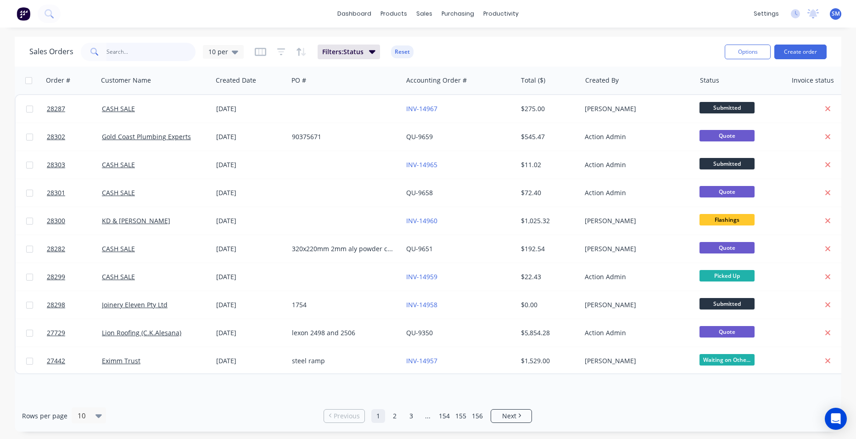
click at [122, 50] on input "text" at bounding box center [152, 52] width 90 height 18
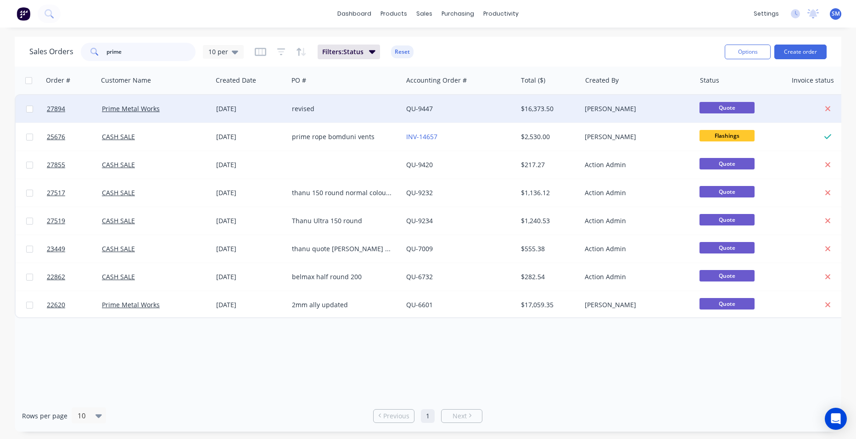
type input "prime"
click at [188, 106] on div "Prime Metal Works" at bounding box center [153, 108] width 102 height 9
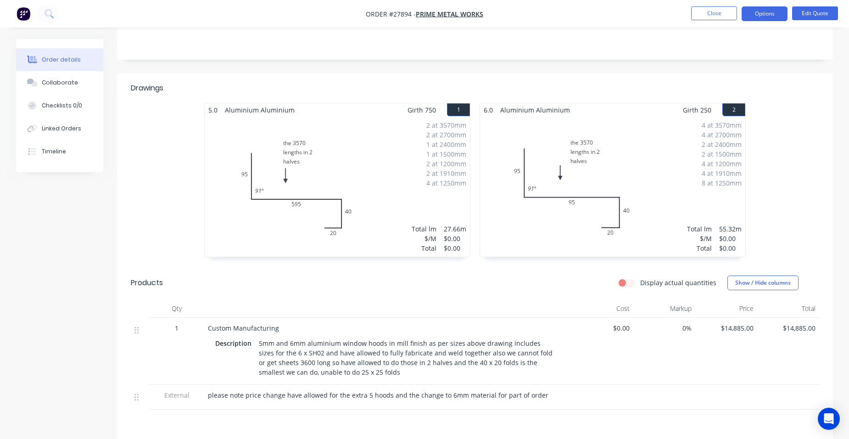
scroll to position [230, 0]
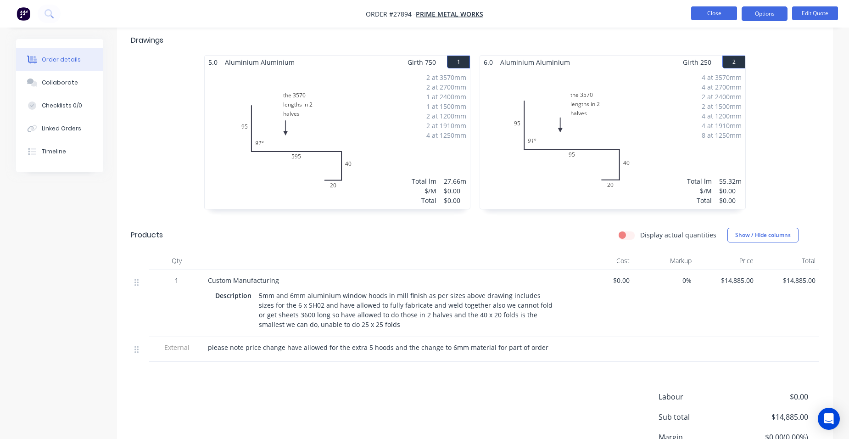
click at [705, 11] on button "Close" at bounding box center [714, 13] width 46 height 14
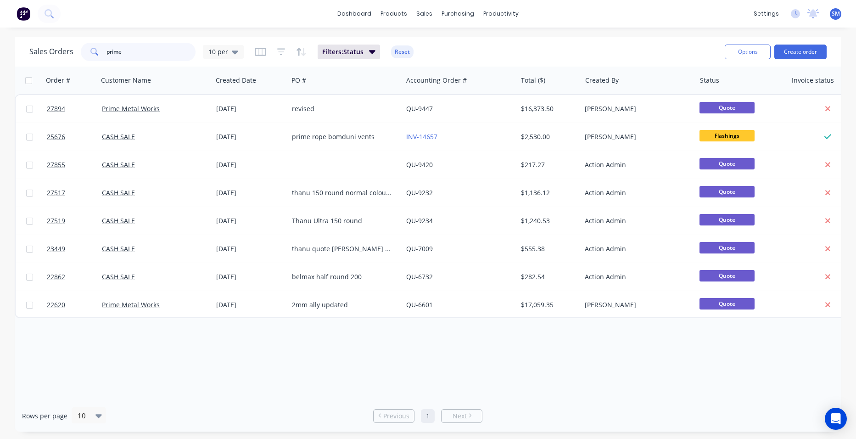
drag, startPoint x: 133, startPoint y: 55, endPoint x: 86, endPoint y: 47, distance: 47.9
click at [86, 47] on div "prime" at bounding box center [138, 52] width 115 height 18
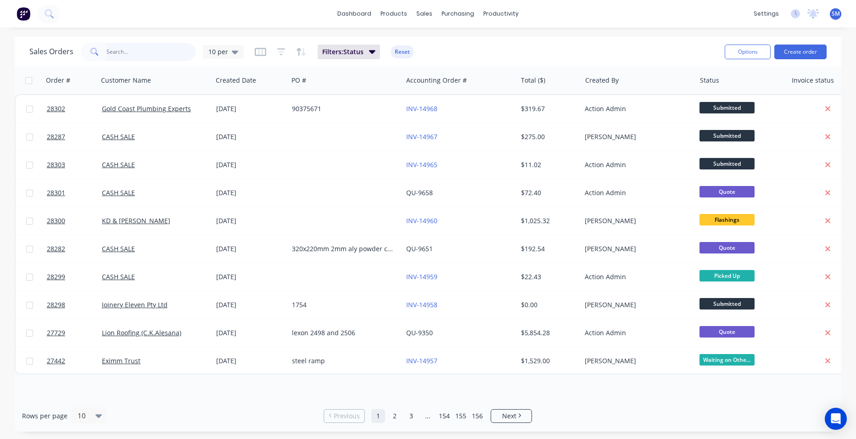
click at [142, 48] on input "text" at bounding box center [152, 52] width 90 height 18
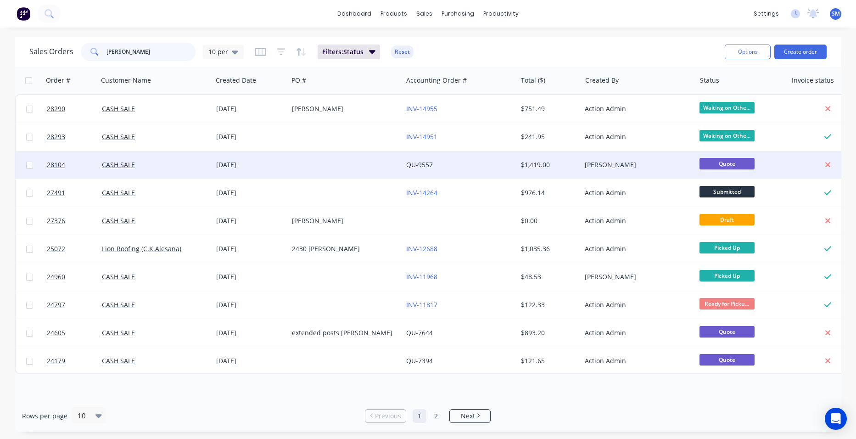
type input "[PERSON_NAME]"
click at [343, 163] on div at bounding box center [345, 165] width 114 height 28
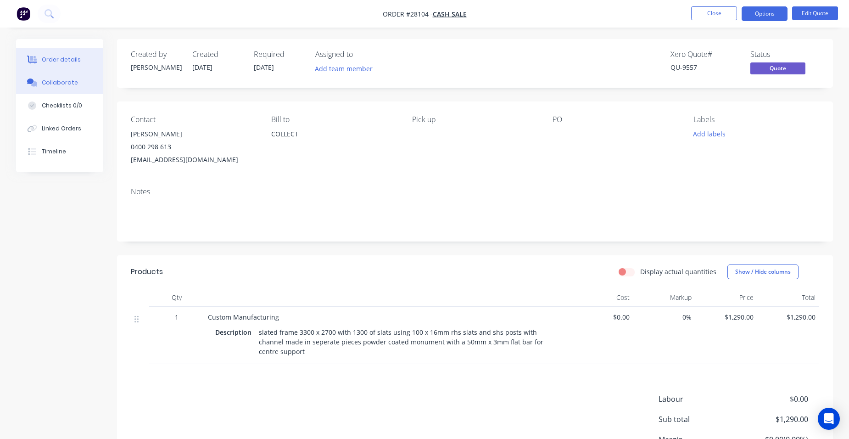
click at [81, 84] on button "Collaborate" at bounding box center [59, 82] width 87 height 23
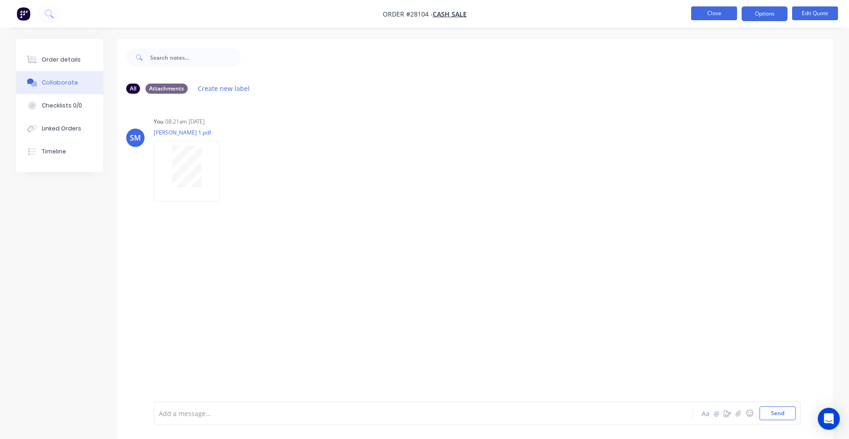
click at [721, 11] on button "Close" at bounding box center [714, 13] width 46 height 14
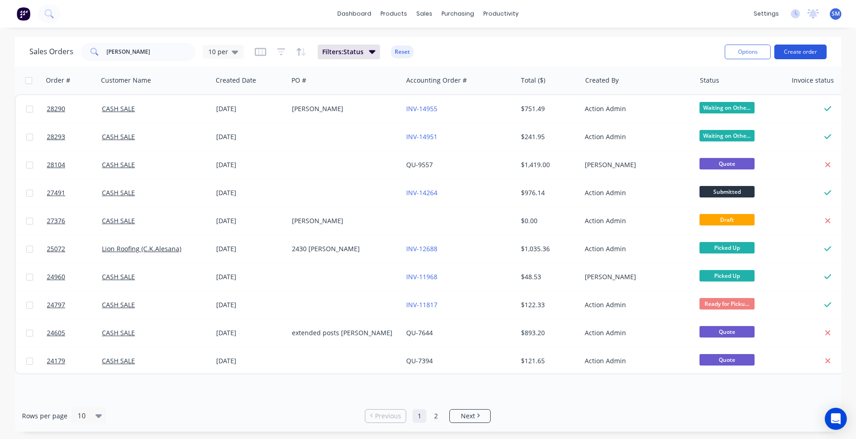
click at [806, 57] on button "Create order" at bounding box center [800, 52] width 52 height 15
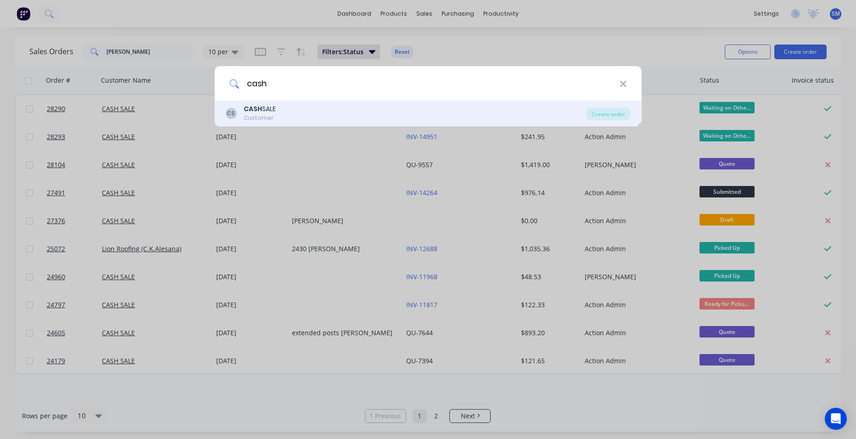
type input "cash"
click at [272, 112] on div "CASH SALE" at bounding box center [260, 109] width 32 height 10
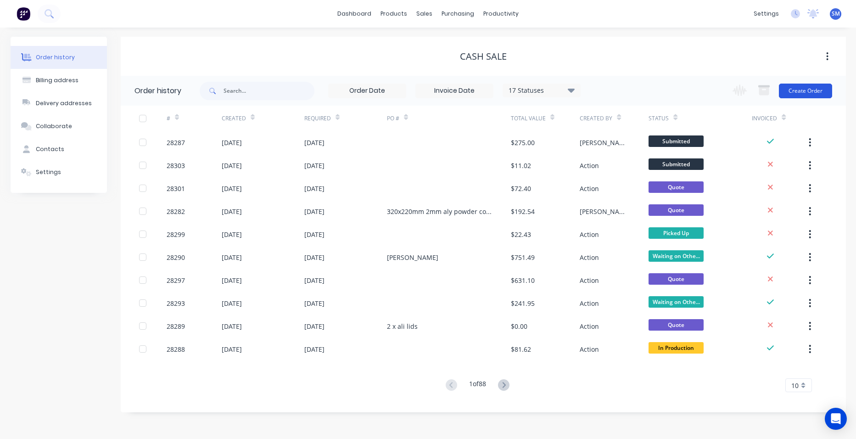
click at [820, 88] on button "Create Order" at bounding box center [805, 91] width 53 height 15
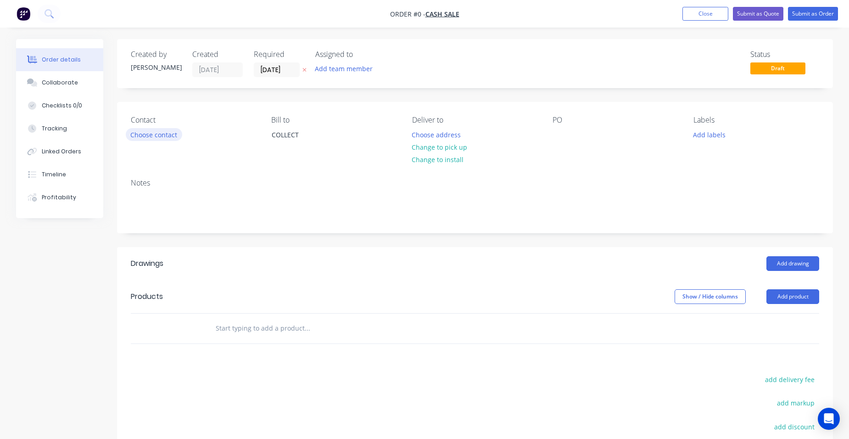
click at [134, 130] on button "Choose contact" at bounding box center [154, 134] width 56 height 12
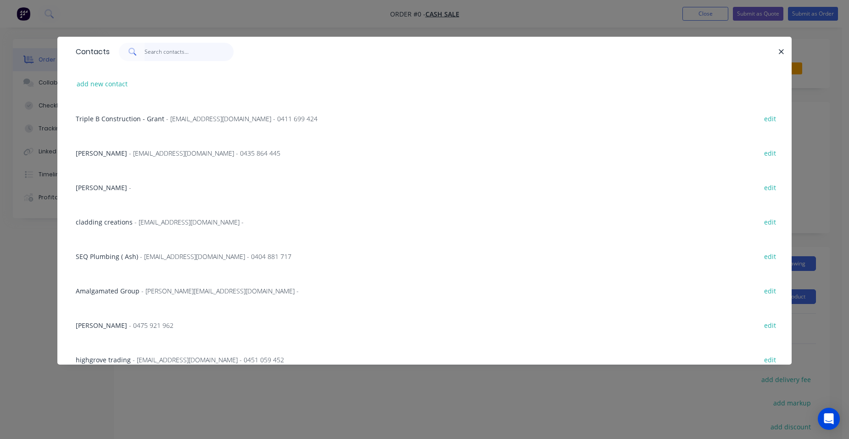
click at [163, 56] on input "text" at bounding box center [190, 52] width 90 height 18
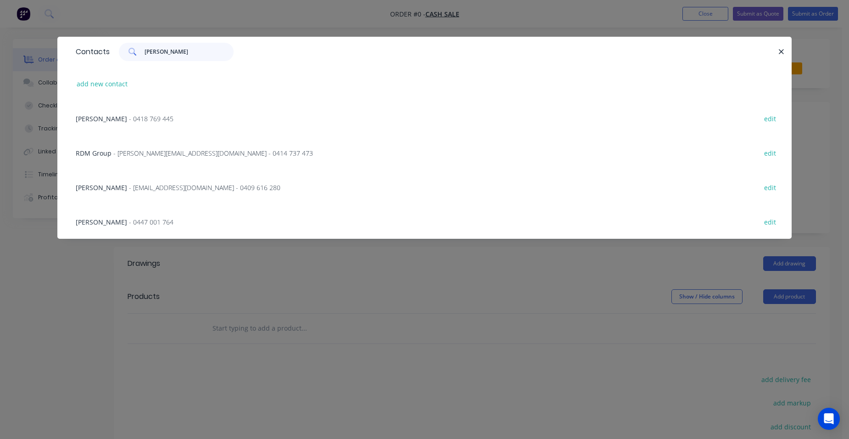
type input "clive"
click at [149, 186] on span "- clivepidgeon@gmail.com - 0409 616 280" at bounding box center [204, 187] width 151 height 9
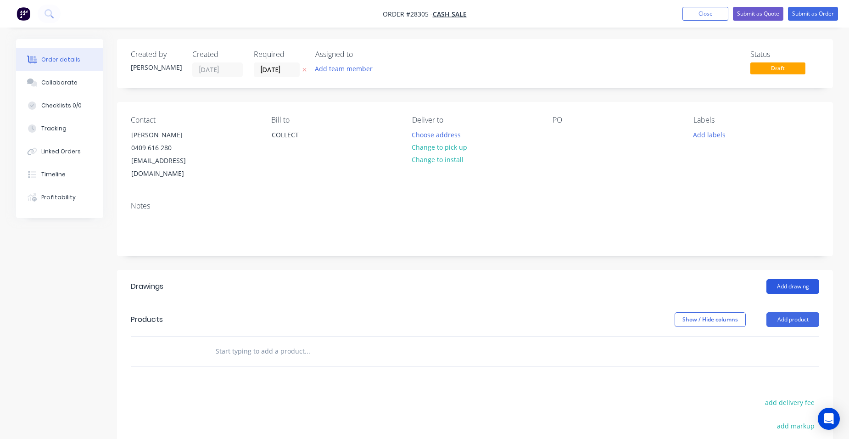
click at [799, 279] on button "Add drawing" at bounding box center [793, 286] width 53 height 15
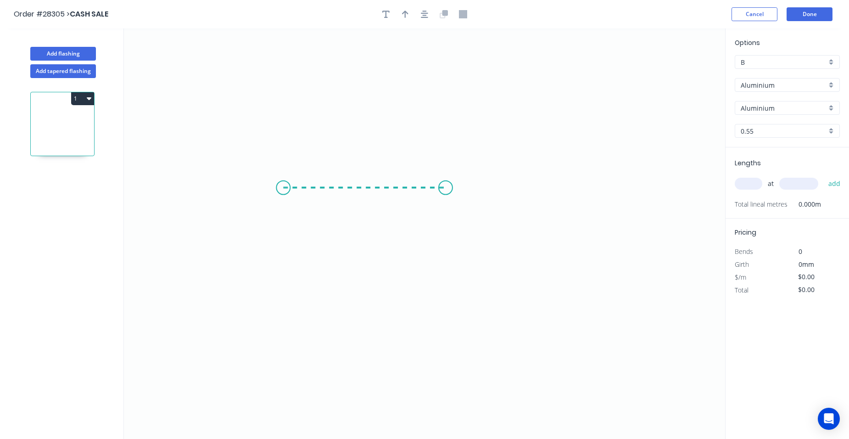
drag, startPoint x: 283, startPoint y: 188, endPoint x: 447, endPoint y: 187, distance: 163.4
click at [447, 187] on icon "0" at bounding box center [424, 233] width 601 height 410
click at [447, 187] on circle at bounding box center [447, 188] width 14 height 14
click at [369, 197] on rect at bounding box center [365, 197] width 18 height 13
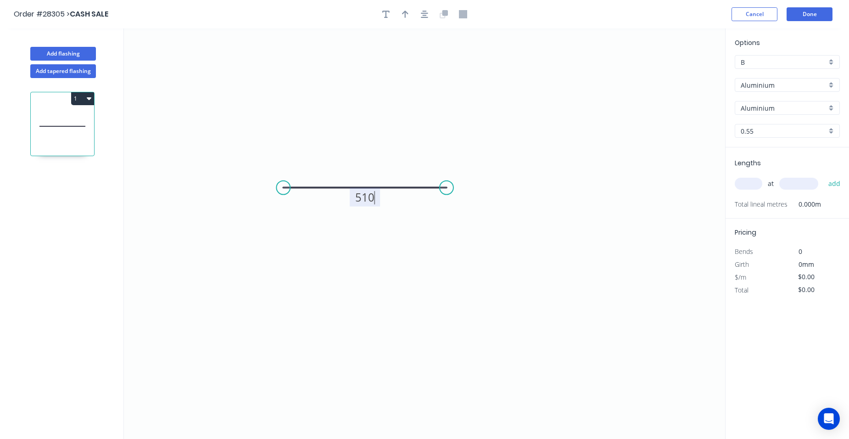
drag, startPoint x: 747, startPoint y: 182, endPoint x: 745, endPoint y: 191, distance: 9.6
click at [747, 183] on input "text" at bounding box center [749, 184] width 28 height 12
type input "$1.00"
type input "1"
type input "530"
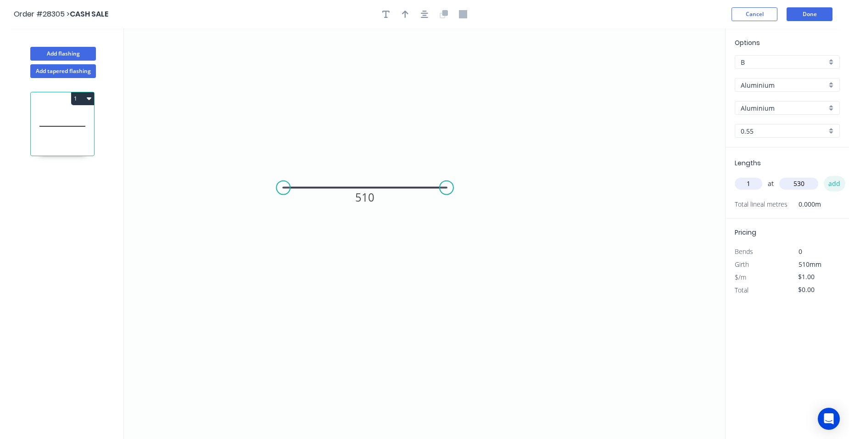
click at [839, 185] on button "add" at bounding box center [835, 184] width 22 height 16
type input "$1.00"
click at [829, 88] on div "Aluminium" at bounding box center [787, 85] width 105 height 14
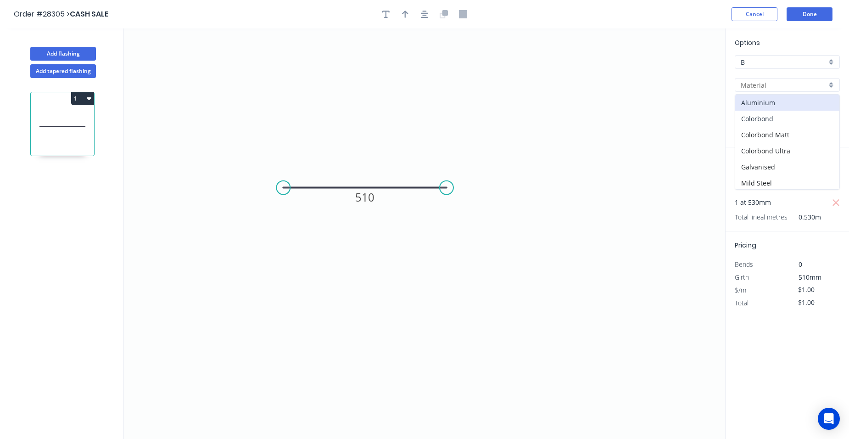
click at [771, 118] on div "Colorbond" at bounding box center [787, 119] width 104 height 16
type input "Colorbond"
type input "Basalt"
type input "$22.18"
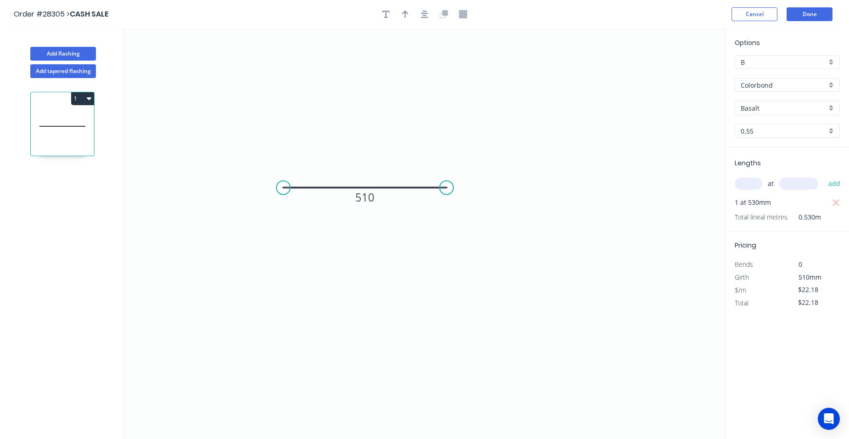
click at [830, 107] on div "Basalt" at bounding box center [787, 108] width 105 height 14
click at [778, 139] on div "Shale Grey" at bounding box center [787, 139] width 104 height 16
type input "Shale Grey"
click at [818, 8] on button "Done" at bounding box center [810, 14] width 46 height 14
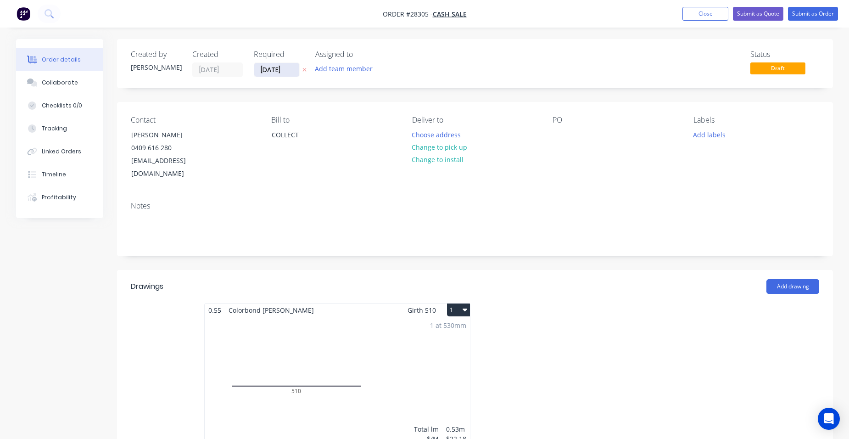
click at [271, 71] on input "[DATE]" at bounding box center [276, 70] width 45 height 14
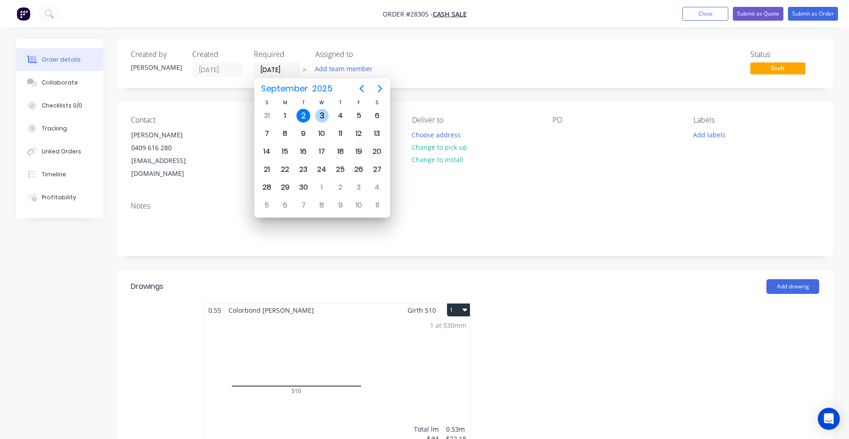
click at [318, 110] on div "3" at bounding box center [322, 116] width 14 height 14
type input "03/09/25"
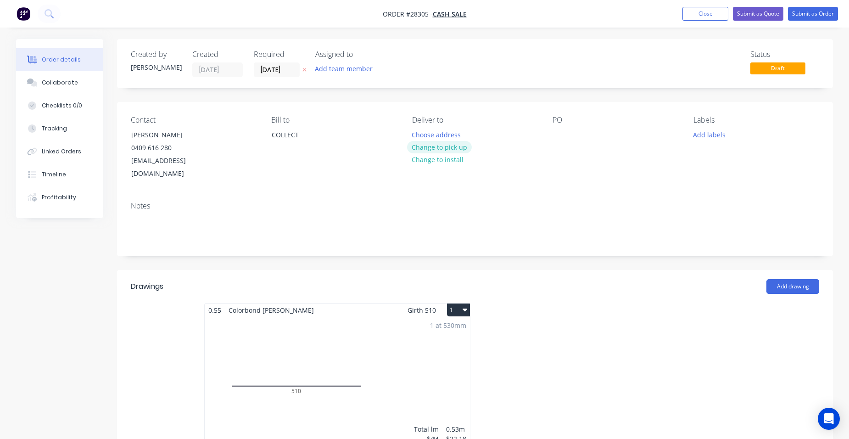
click at [432, 146] on button "Change to pick up" at bounding box center [439, 147] width 65 height 12
click at [819, 16] on button "Submit as Order" at bounding box center [813, 14] width 50 height 14
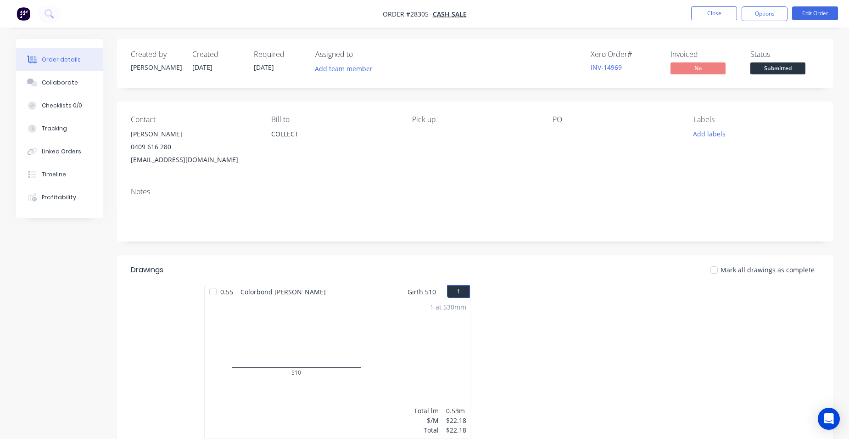
click at [778, 15] on button "Options" at bounding box center [765, 13] width 46 height 15
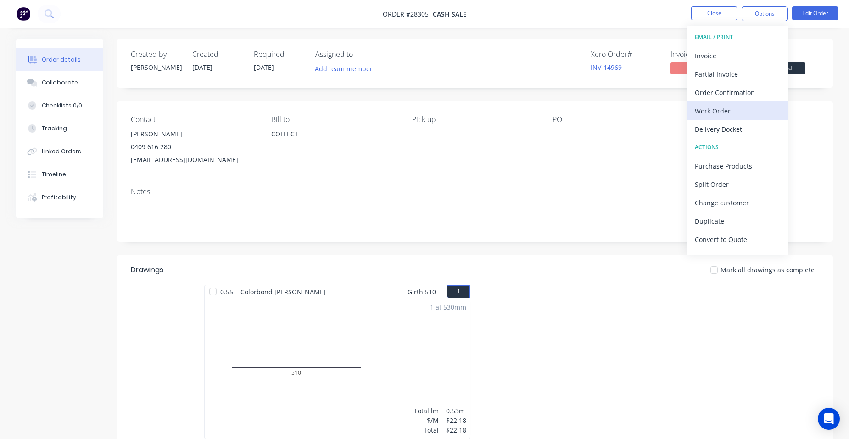
click at [739, 111] on div "Work Order" at bounding box center [737, 110] width 84 height 13
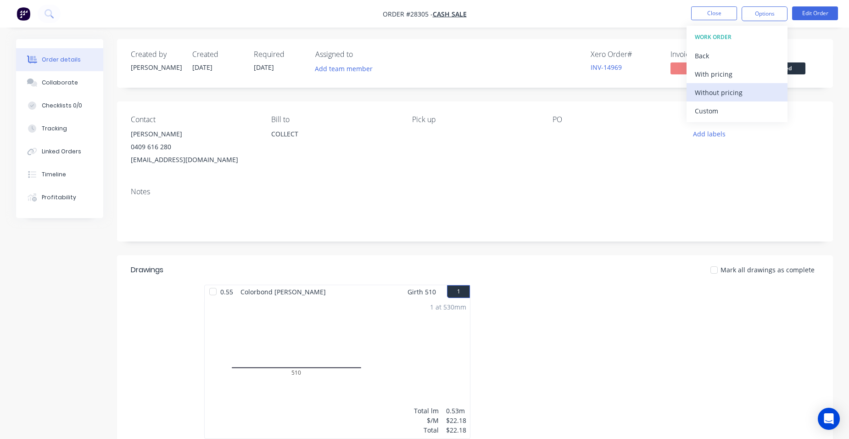
click at [741, 98] on div "Without pricing" at bounding box center [737, 92] width 84 height 13
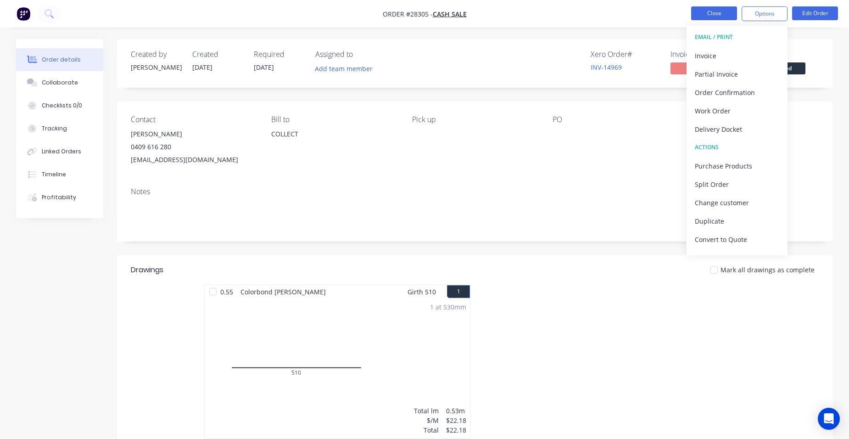
click at [714, 11] on button "Close" at bounding box center [714, 13] width 46 height 14
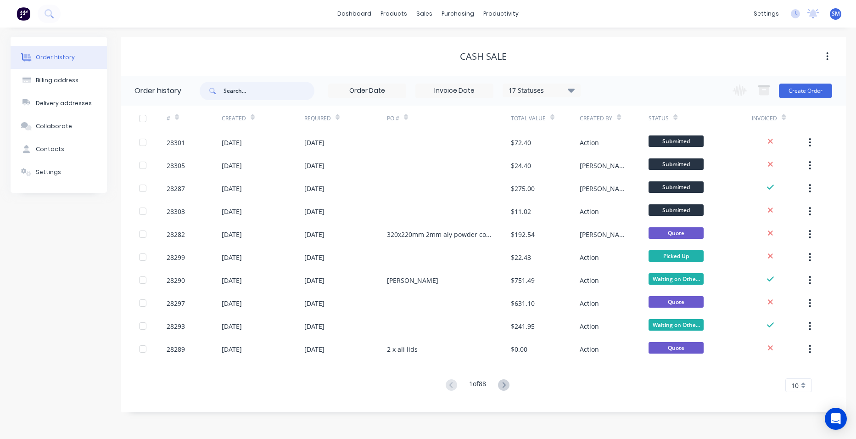
click at [268, 97] on input "text" at bounding box center [269, 91] width 91 height 18
type input "[PERSON_NAME]"
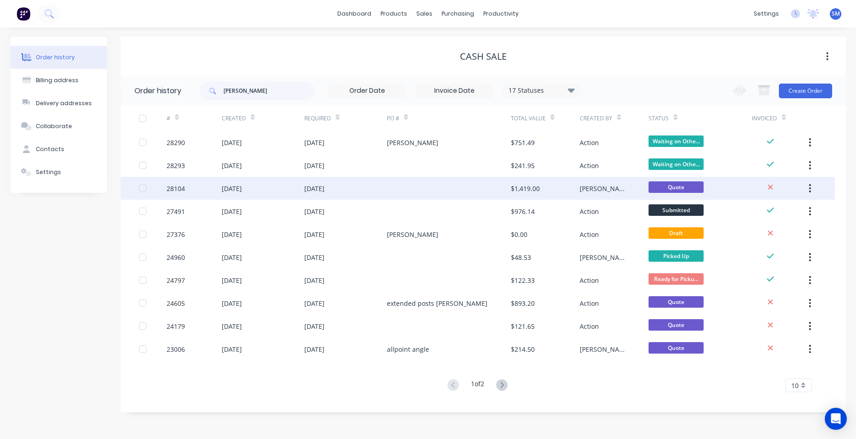
click at [459, 191] on div at bounding box center [449, 188] width 124 height 23
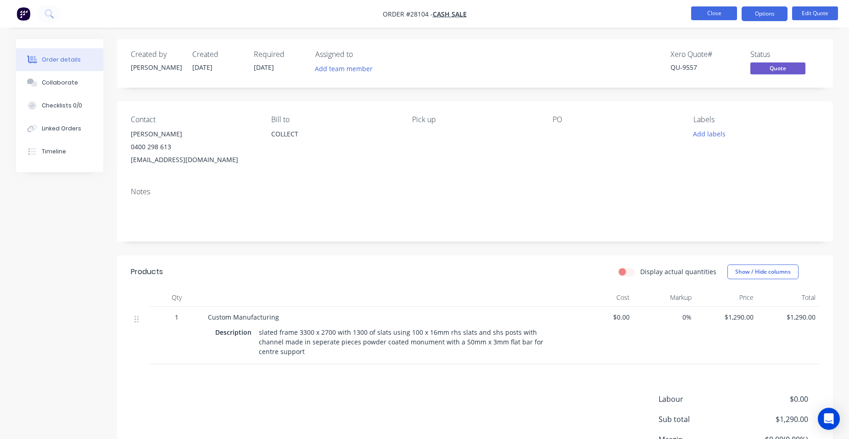
click at [726, 11] on button "Close" at bounding box center [714, 13] width 46 height 14
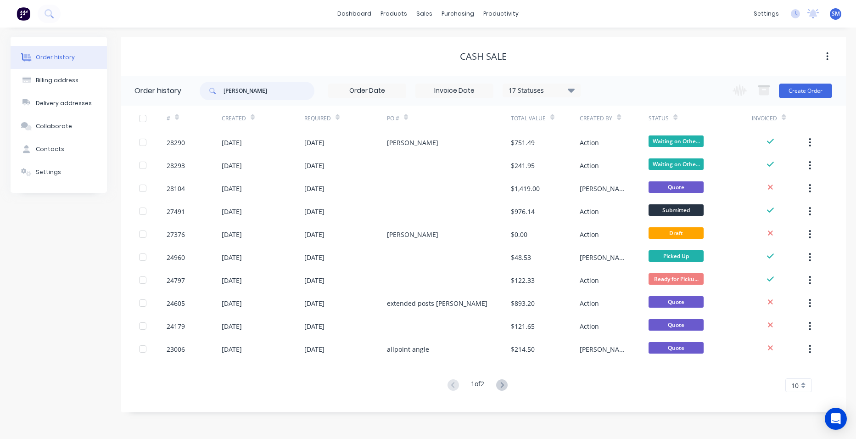
click at [160, 87] on header "Order history craig 17 Statuses Invoice Status Invoiced Not Invoiced Partial Or…" at bounding box center [483, 91] width 725 height 30
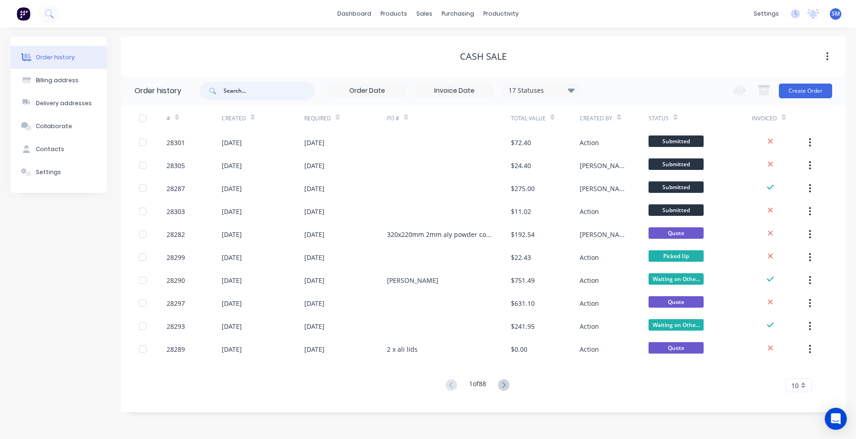
click at [268, 92] on input "text" at bounding box center [269, 91] width 91 height 18
type input "[PERSON_NAME]"
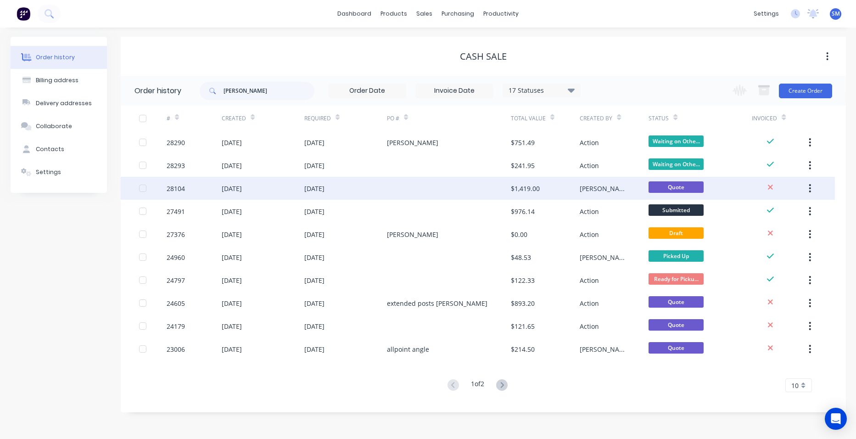
click at [451, 187] on div at bounding box center [449, 188] width 124 height 23
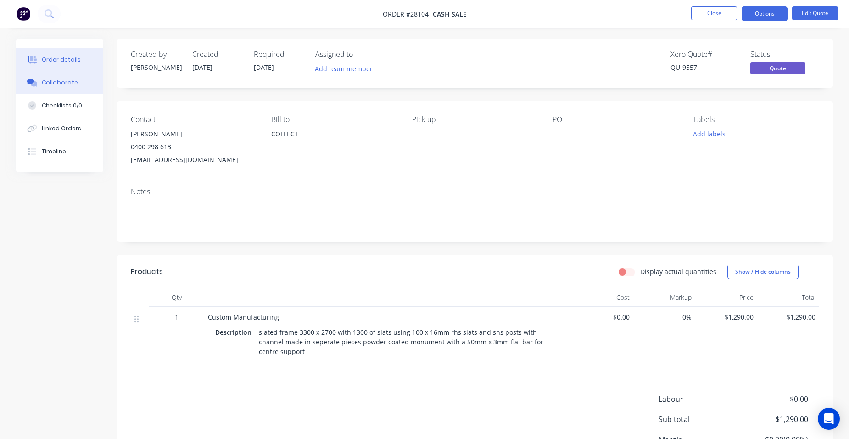
click at [69, 80] on div "Collaborate" at bounding box center [60, 82] width 36 height 8
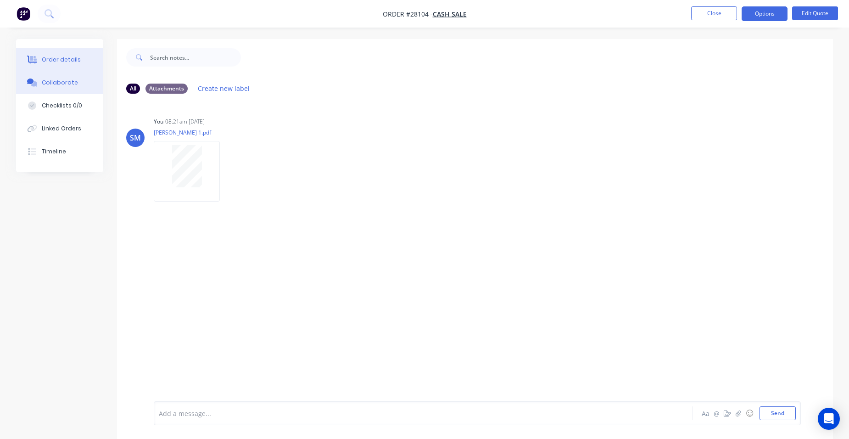
click at [49, 54] on button "Order details" at bounding box center [59, 59] width 87 height 23
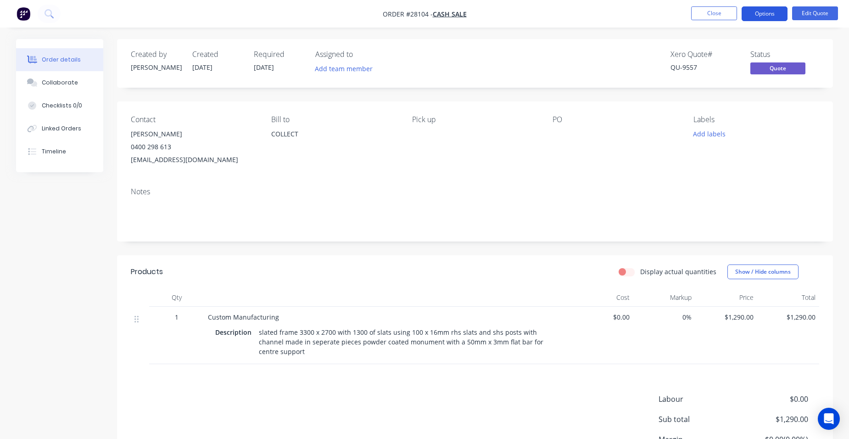
click at [762, 11] on button "Options" at bounding box center [765, 13] width 46 height 15
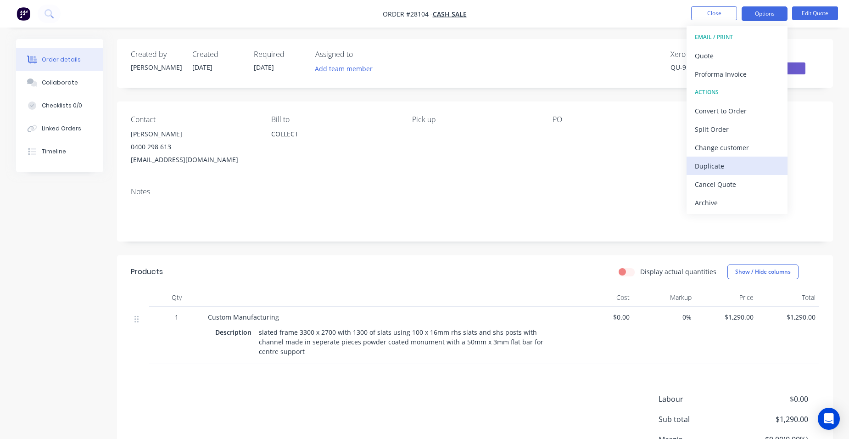
click at [735, 170] on div "Duplicate" at bounding box center [737, 165] width 84 height 13
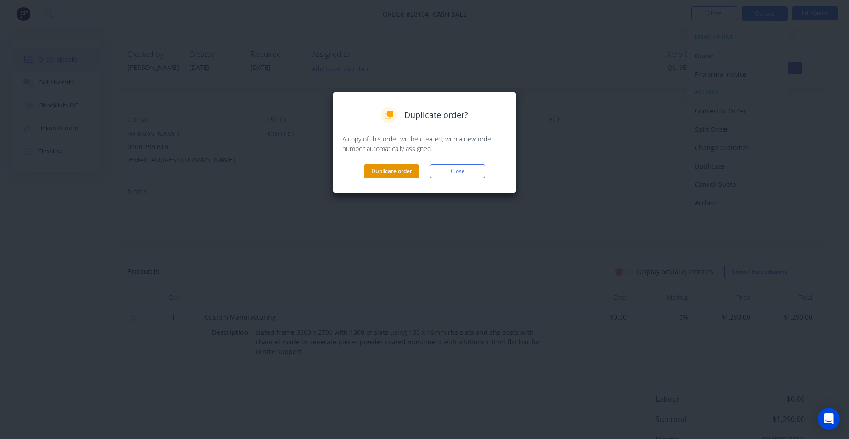
click at [390, 175] on button "Duplicate order" at bounding box center [391, 171] width 55 height 14
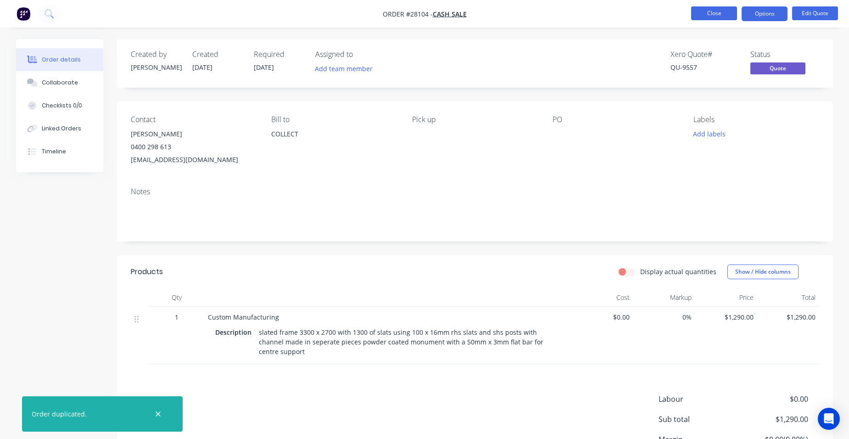
click at [707, 6] on button "Close" at bounding box center [714, 13] width 46 height 14
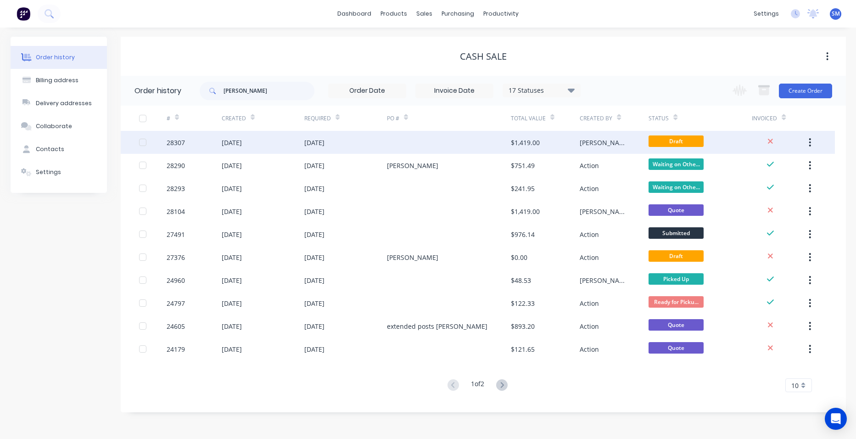
click at [448, 144] on div at bounding box center [449, 142] width 124 height 23
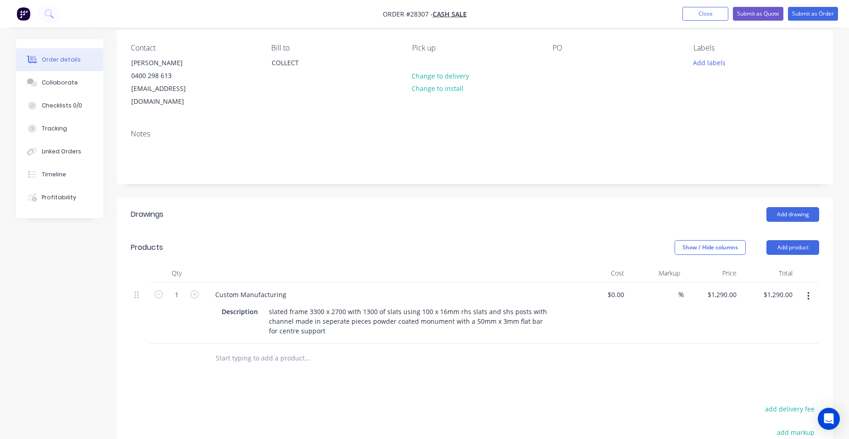
scroll to position [184, 0]
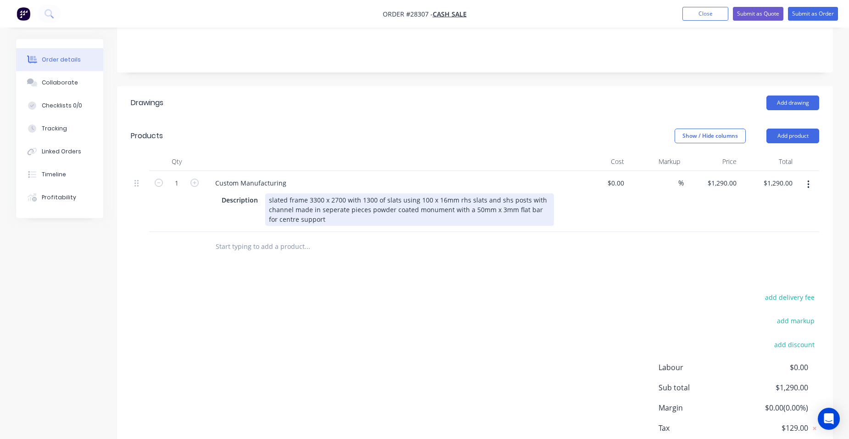
click at [482, 193] on div "slated frame 3300 x 2700 with 1300 of slats using 100 x 16mm rhs slats and shs …" at bounding box center [409, 209] width 289 height 33
click at [428, 193] on div "slated frame 3300 x 2700 with 1300 of slats using 100 x 16mm rhs slats in pre c…" at bounding box center [409, 209] width 289 height 33
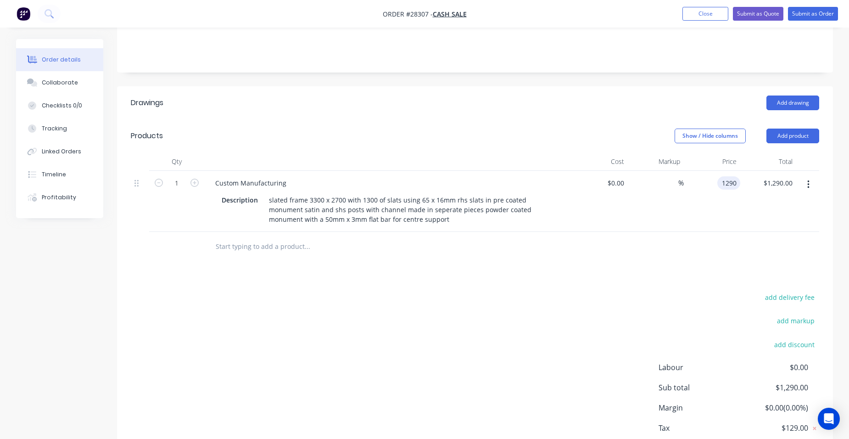
click at [736, 176] on input "1290" at bounding box center [730, 182] width 19 height 13
type input "$1,100.00"
click at [682, 178] on span "%" at bounding box center [681, 183] width 6 height 11
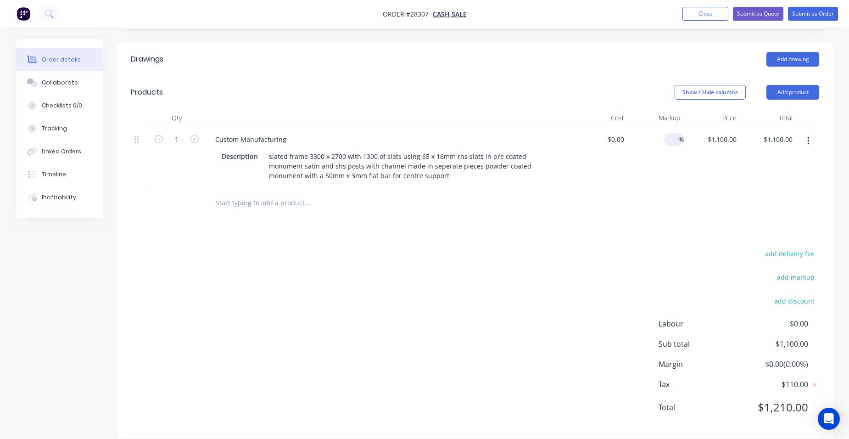
scroll to position [228, 0]
type input "$0.00"
click at [713, 6] on nav "Order #28307 - CASH SALE Add product Close Submit as Quote Submit as Order" at bounding box center [424, 14] width 849 height 28
click at [696, 11] on button "Close" at bounding box center [706, 14] width 46 height 14
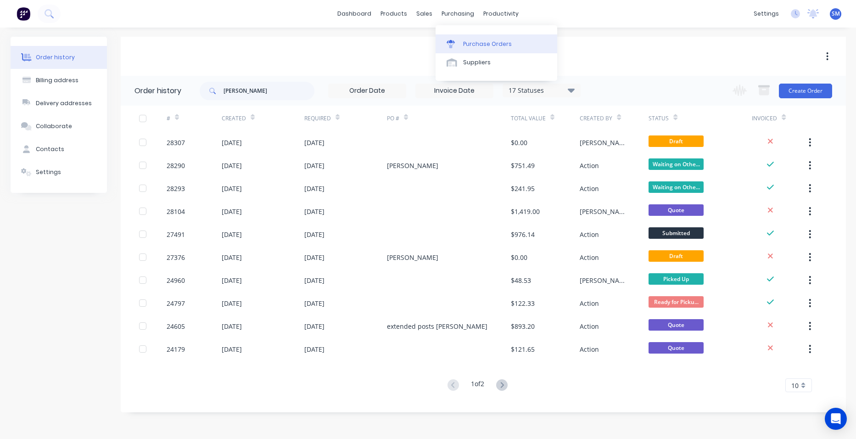
drag, startPoint x: 473, startPoint y: 41, endPoint x: 467, endPoint y: 44, distance: 6.4
click at [473, 42] on div "Purchase Orders" at bounding box center [487, 44] width 49 height 8
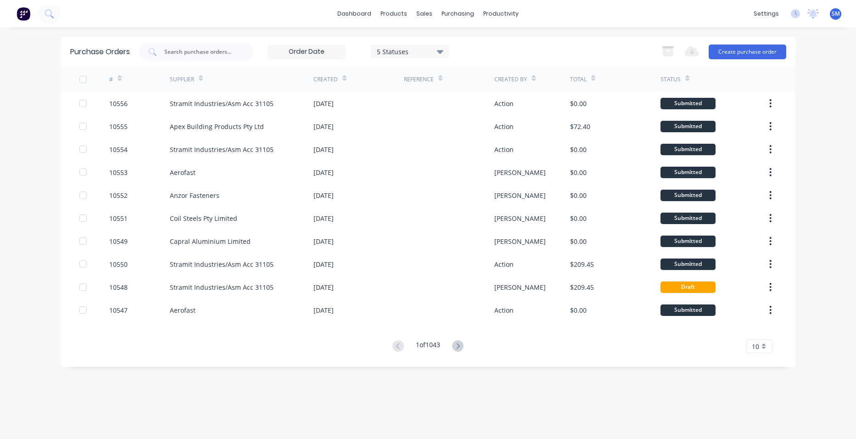
click at [202, 52] on input "text" at bounding box center [201, 51] width 76 height 9
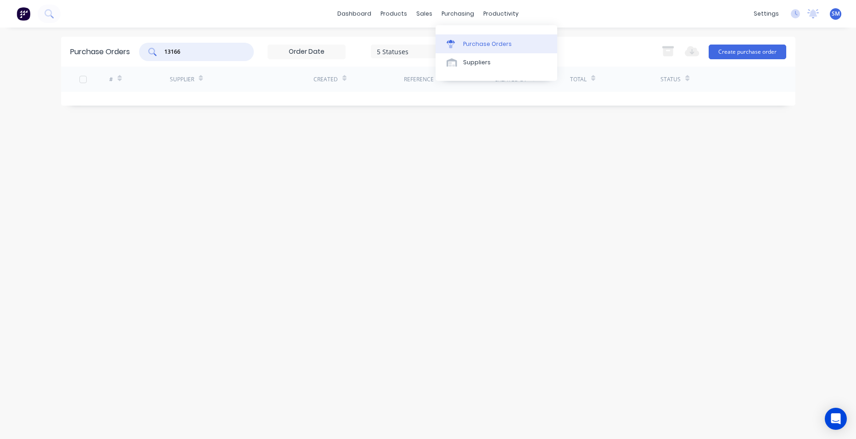
type input "13166"
click at [479, 42] on div "Purchase Orders" at bounding box center [487, 44] width 49 height 8
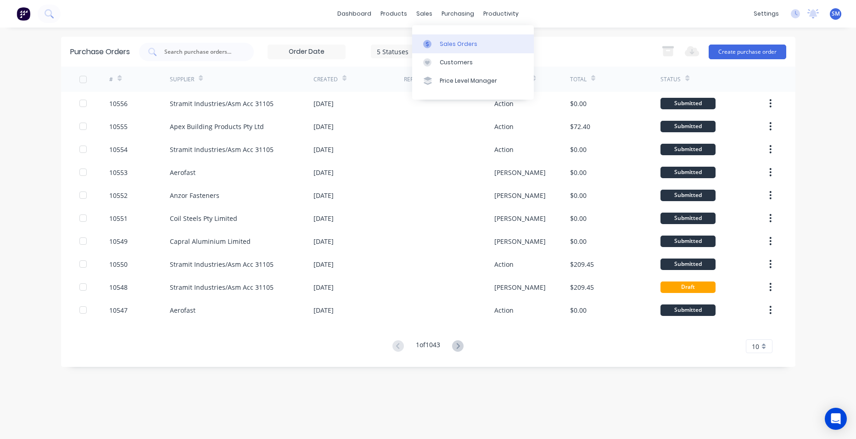
click at [446, 43] on div "Sales Orders" at bounding box center [459, 44] width 38 height 8
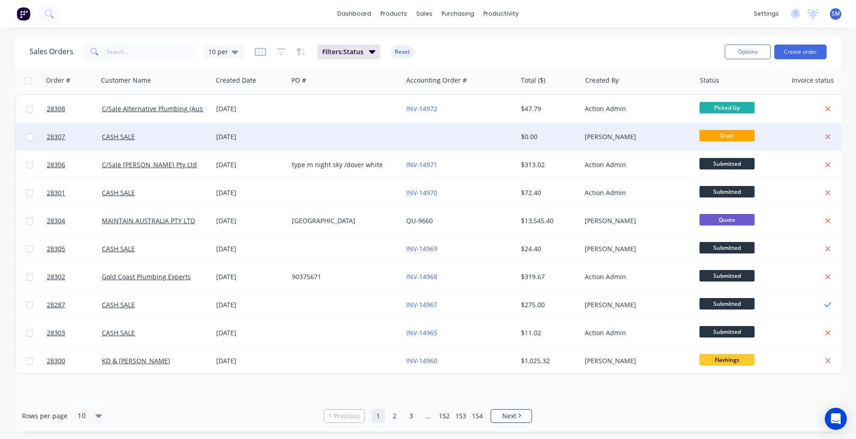
click at [414, 134] on div at bounding box center [460, 137] width 114 height 28
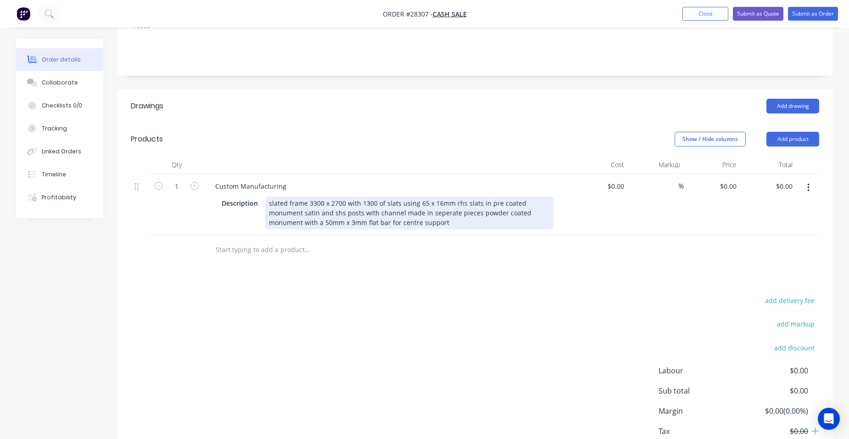
scroll to position [90, 0]
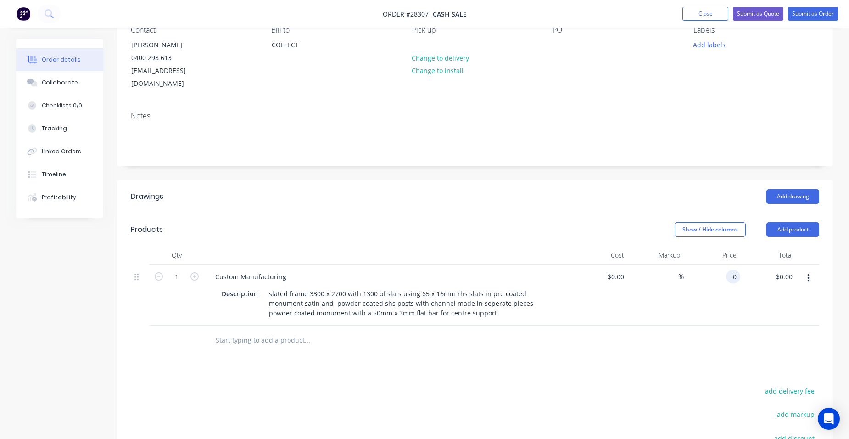
click at [736, 270] on input "0" at bounding box center [735, 276] width 11 height 13
type input "$1,000.00"
click at [701, 264] on div "$1,000.00 1000" at bounding box center [712, 294] width 56 height 61
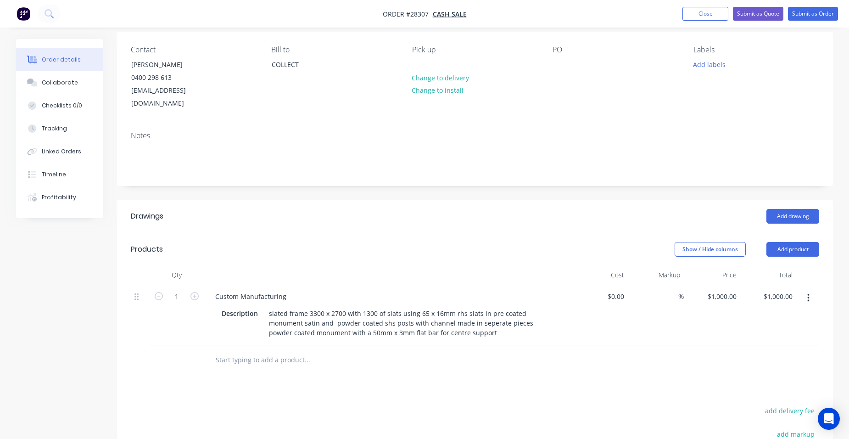
scroll to position [44, 0]
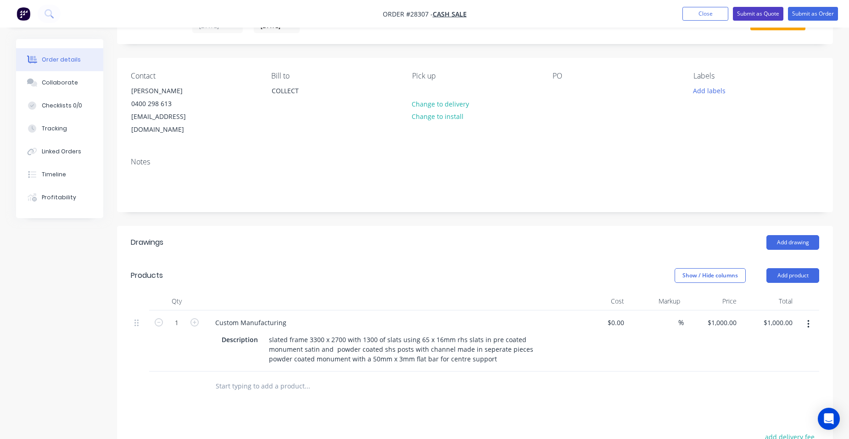
click at [756, 17] on button "Submit as Quote" at bounding box center [758, 14] width 50 height 14
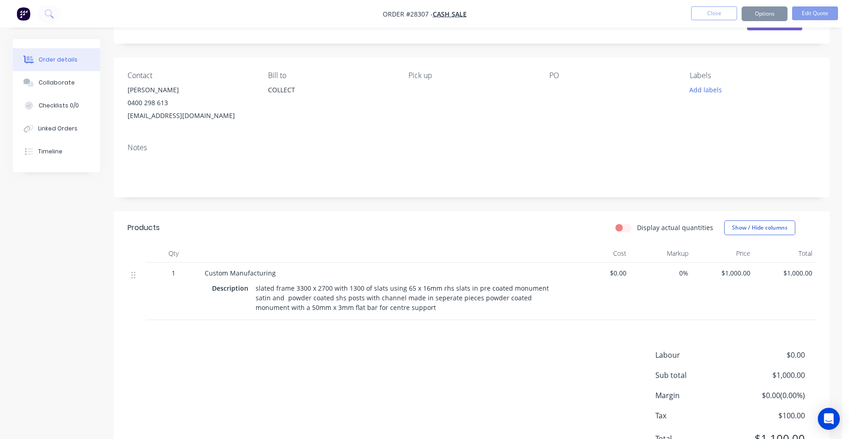
scroll to position [0, 0]
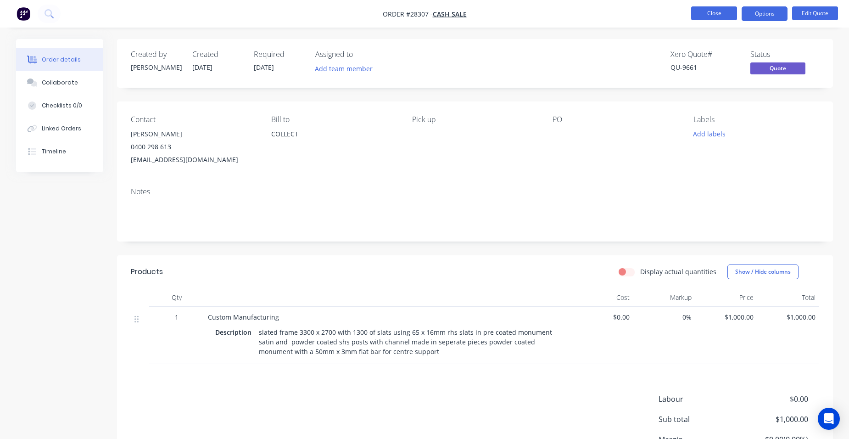
click at [725, 14] on button "Close" at bounding box center [714, 13] width 46 height 14
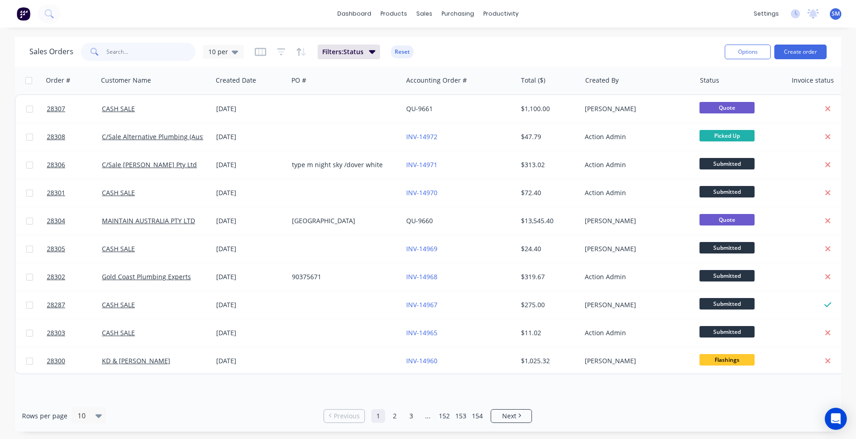
click at [133, 52] on input "text" at bounding box center [152, 52] width 90 height 18
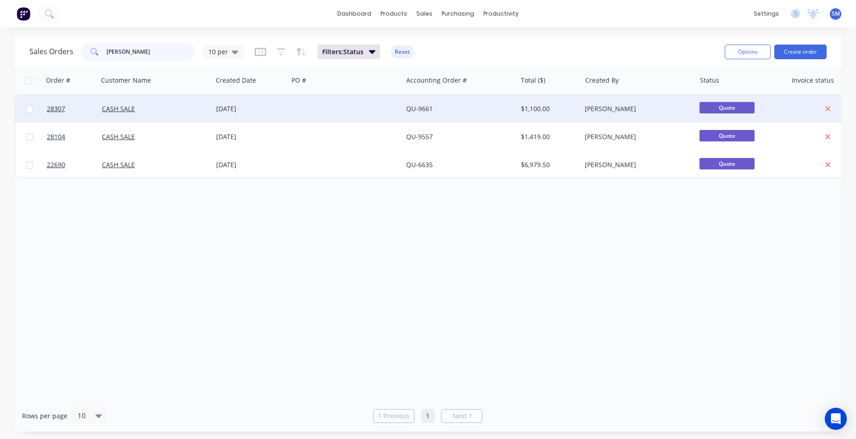
type input "[PERSON_NAME]"
click at [321, 100] on div at bounding box center [345, 109] width 114 height 28
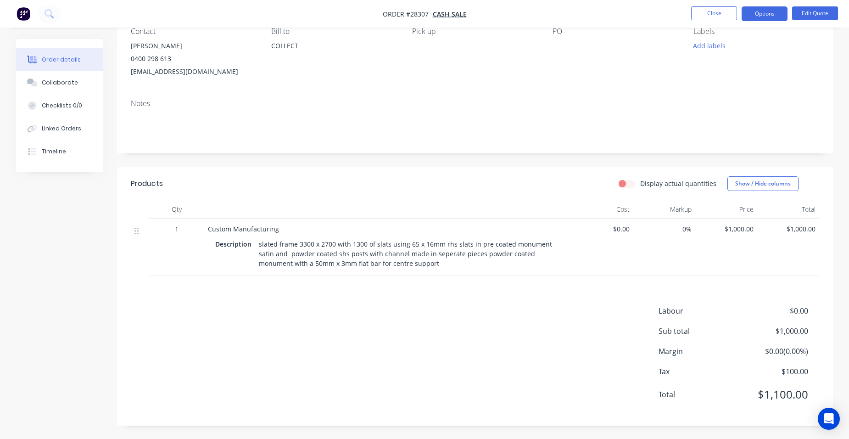
scroll to position [89, 0]
click at [746, 228] on span "$1,000.00" at bounding box center [726, 229] width 55 height 10
click at [801, 12] on button "Edit Quote" at bounding box center [815, 13] width 46 height 14
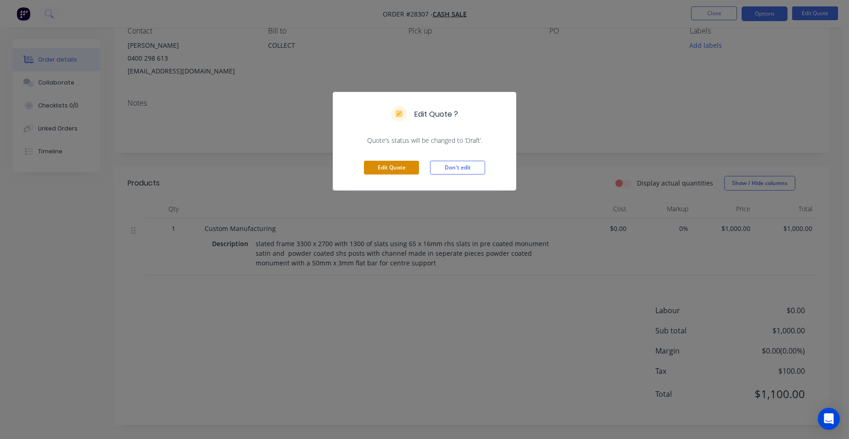
click at [393, 167] on button "Edit Quote" at bounding box center [391, 168] width 55 height 14
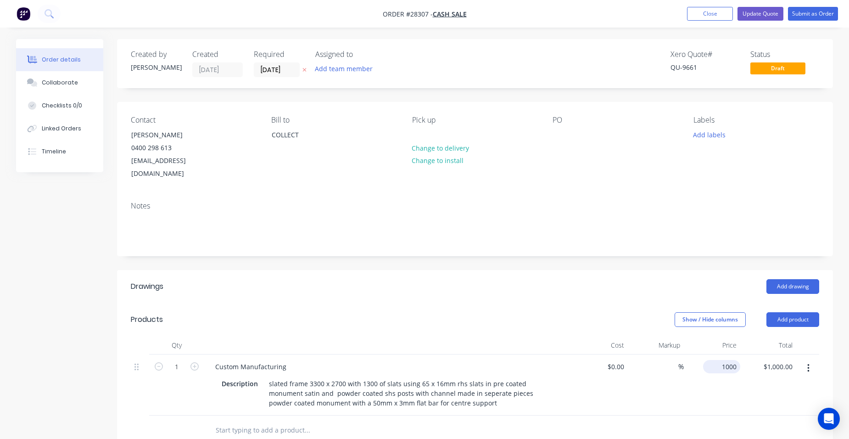
click at [731, 360] on input "1000" at bounding box center [724, 366] width 34 height 13
type input "$1,050.00"
click at [705, 362] on div "$1,050.00 1050" at bounding box center [712, 384] width 56 height 61
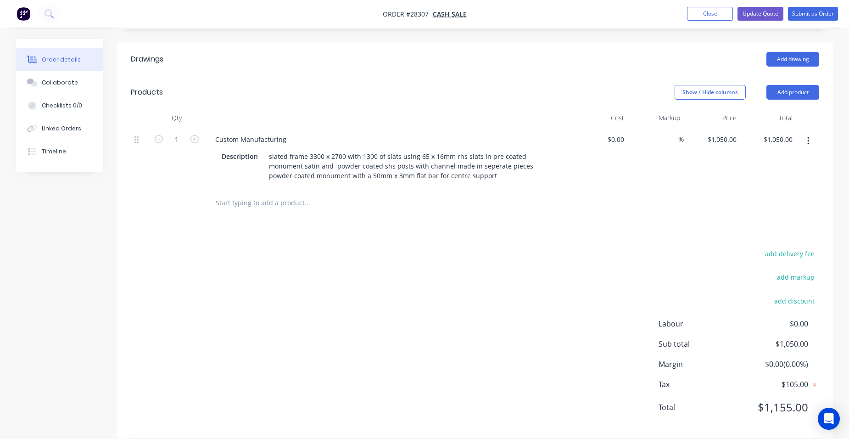
scroll to position [228, 0]
click at [734, 132] on input "1050" at bounding box center [730, 138] width 19 height 13
type input "$1,020.00"
click at [748, 128] on div "$1,020.00 $1,050.00" at bounding box center [768, 157] width 56 height 61
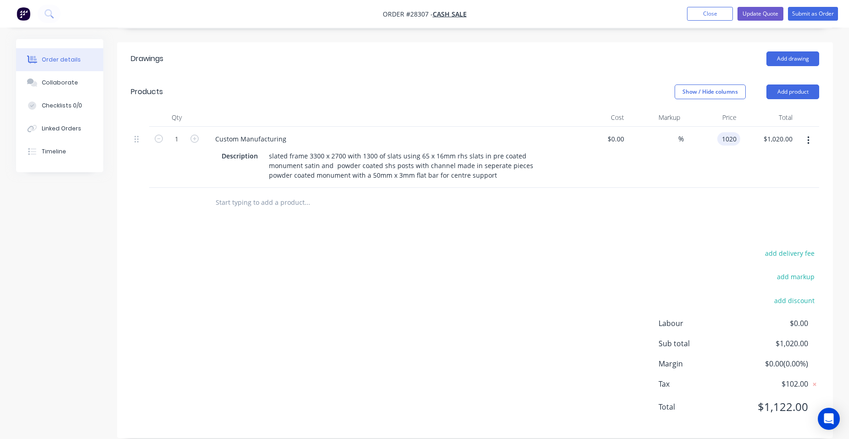
click at [731, 132] on input "1020" at bounding box center [730, 138] width 19 height 13
type input "$1,050.00"
click at [745, 151] on div "$1,050.00 $1,020.00" at bounding box center [768, 157] width 56 height 61
click at [738, 132] on input "1050" at bounding box center [730, 138] width 19 height 13
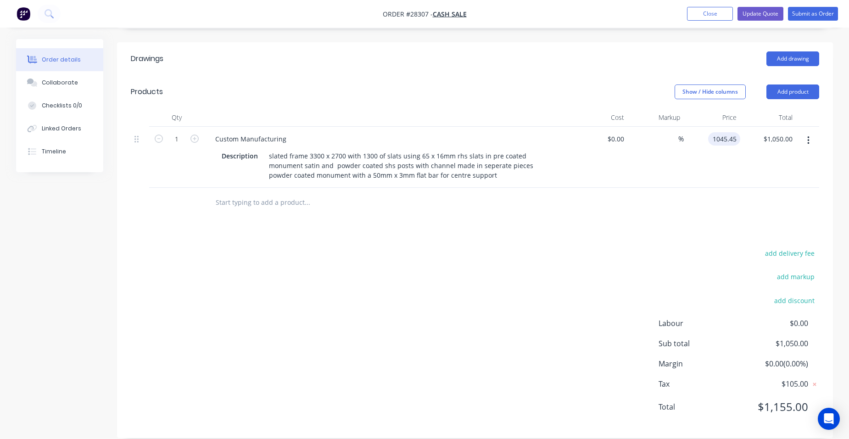
type input "$1,045.45"
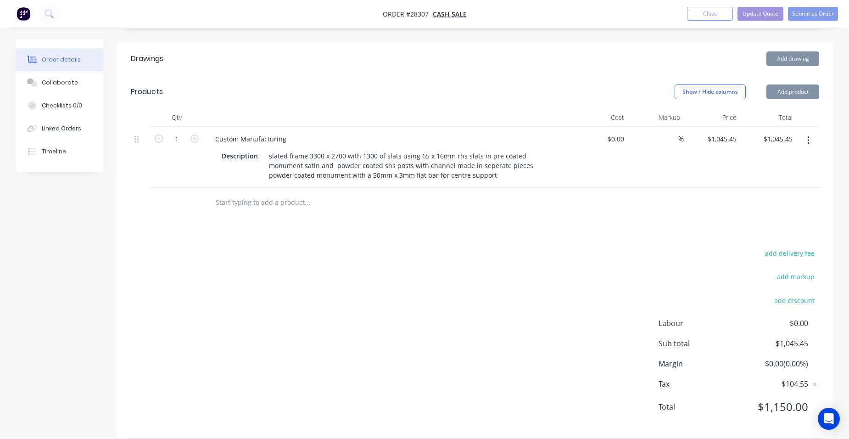
click at [714, 142] on div "$1,045.45 $1,045.45" at bounding box center [712, 157] width 56 height 61
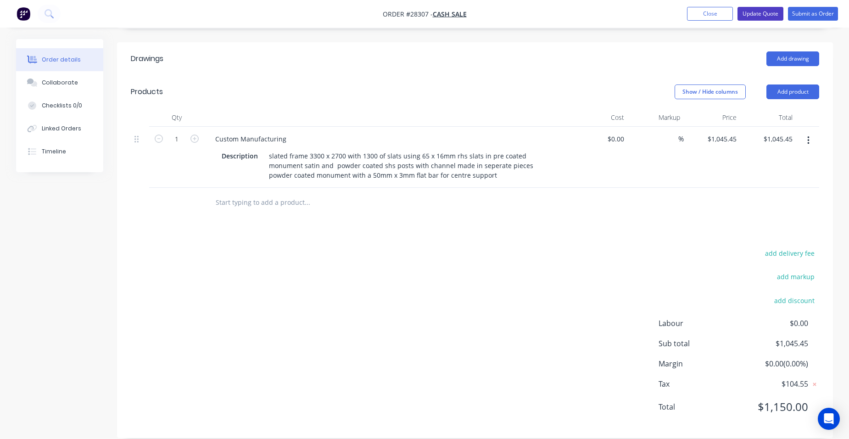
click at [778, 14] on button "Update Quote" at bounding box center [761, 14] width 46 height 14
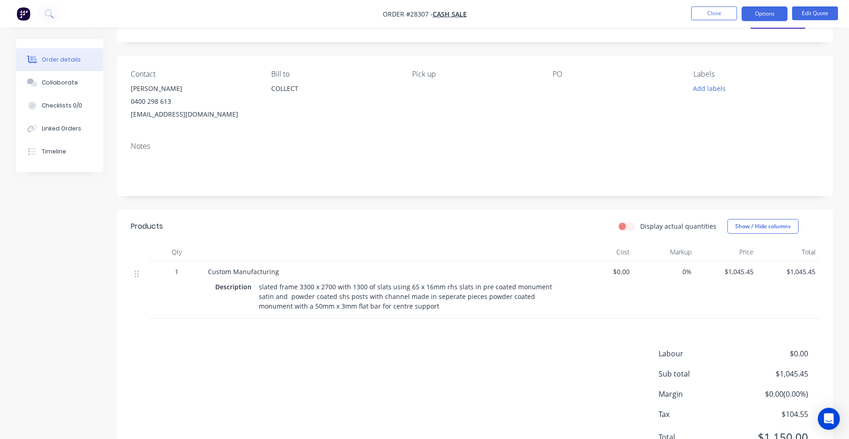
scroll to position [89, 0]
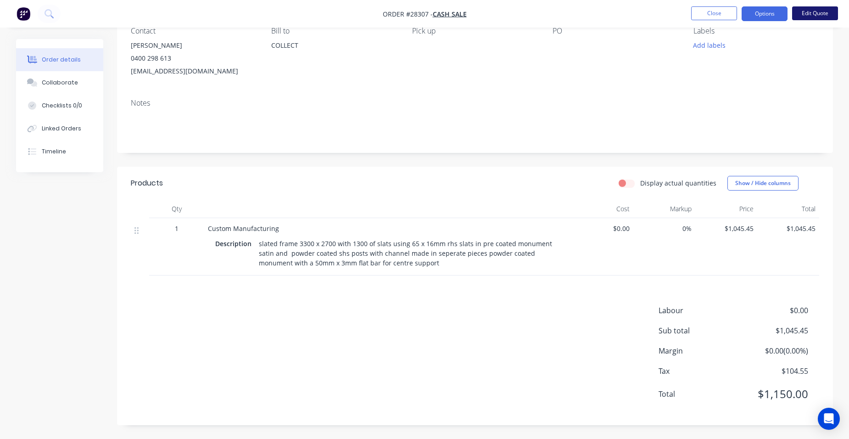
click at [802, 17] on button "Edit Quote" at bounding box center [815, 13] width 46 height 14
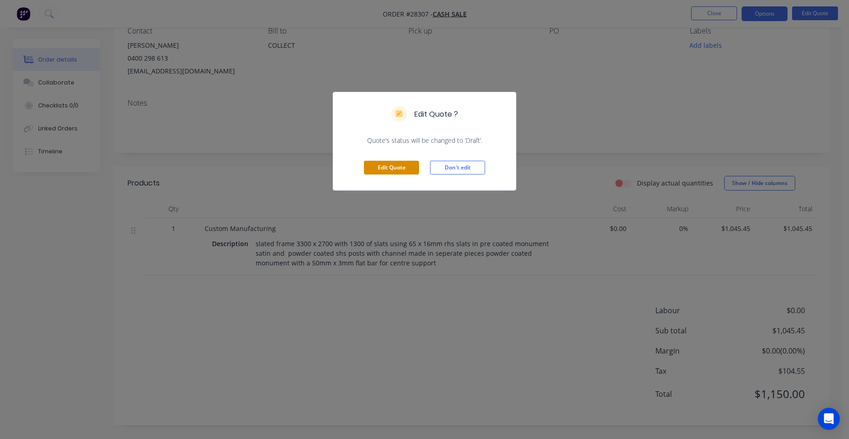
click at [377, 168] on button "Edit Quote" at bounding box center [391, 168] width 55 height 14
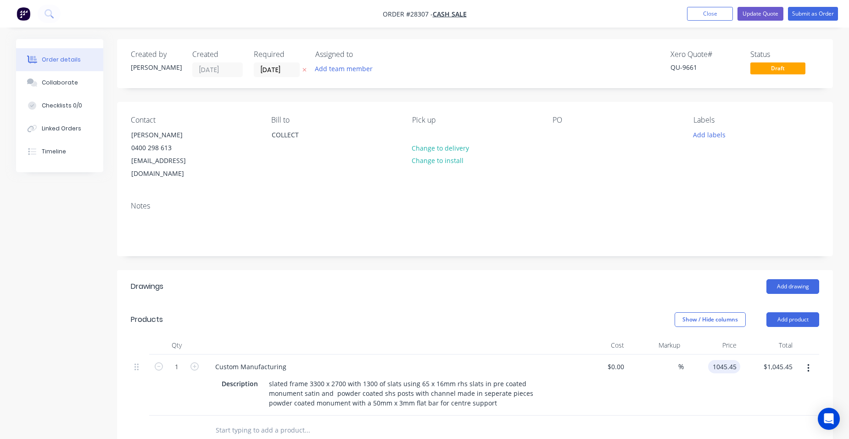
click at [740, 360] on input "1045.45" at bounding box center [726, 366] width 28 height 13
type input "$1,041.45"
click at [697, 365] on div "$1,041.45 1041.45" at bounding box center [712, 384] width 56 height 61
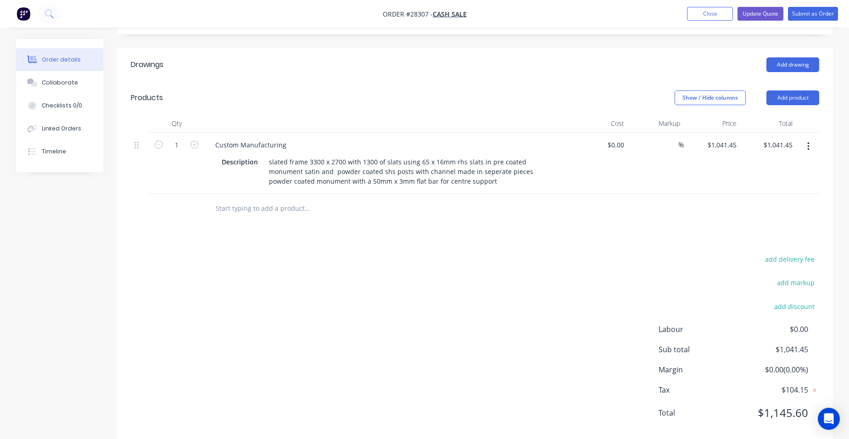
scroll to position [228, 0]
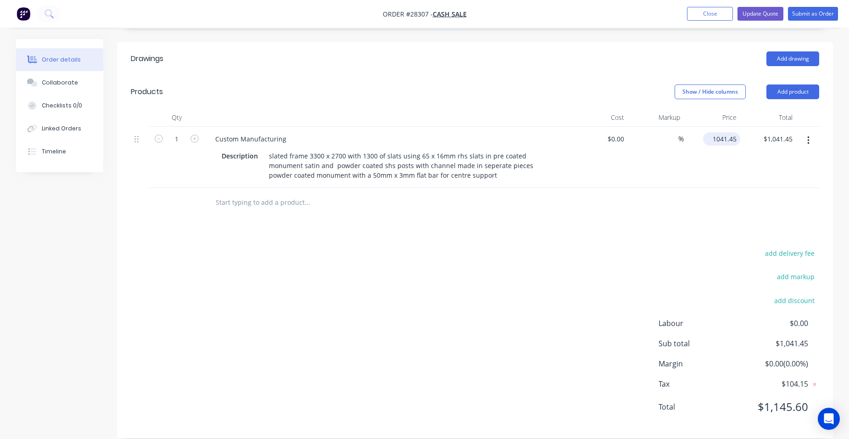
click at [738, 132] on input "1041.45" at bounding box center [724, 138] width 34 height 13
type input "$1,041.25"
click at [741, 159] on div "$1,041.25 $1,041.45" at bounding box center [768, 157] width 56 height 61
click at [738, 132] on input "1041.25" at bounding box center [726, 138] width 28 height 13
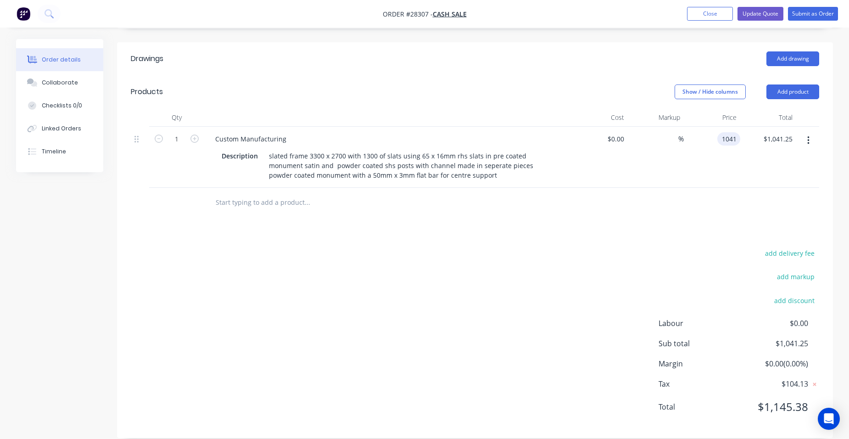
type input "$1,041.00"
click at [728, 154] on div "$1,041.00 $1,041.00" at bounding box center [712, 157] width 56 height 61
click at [737, 132] on input "1041" at bounding box center [730, 138] width 19 height 13
type input "$1,040.91"
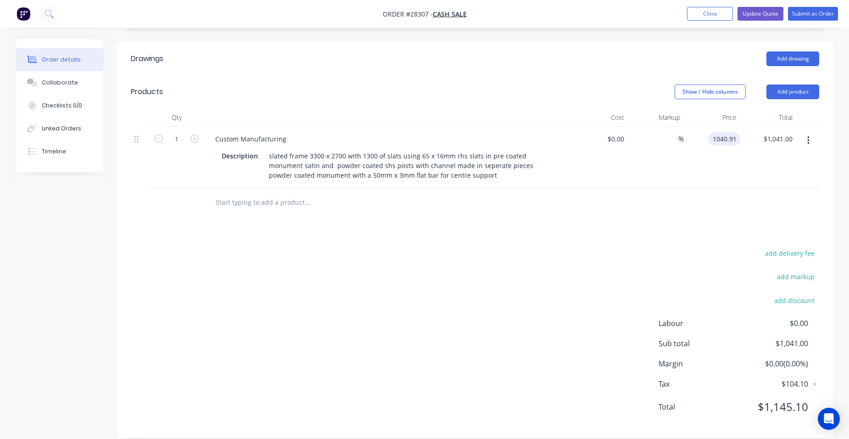
type input "$1,040.91"
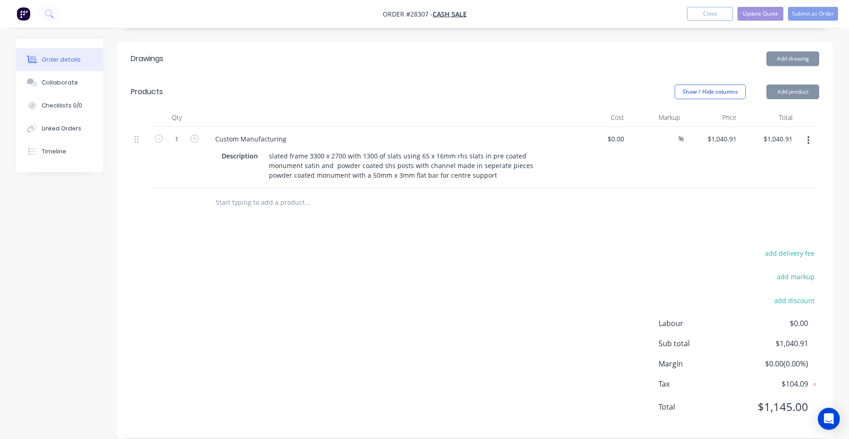
click at [747, 135] on div "$1,040.91 $1,040.91" at bounding box center [768, 157] width 56 height 61
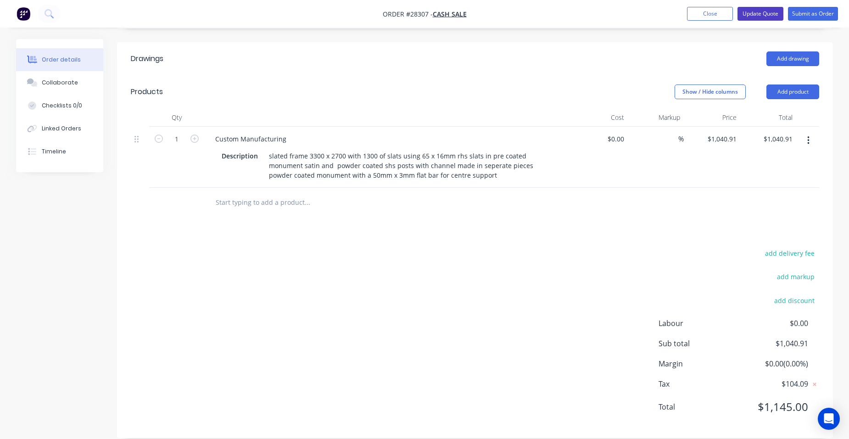
click at [751, 8] on button "Update Quote" at bounding box center [761, 14] width 46 height 14
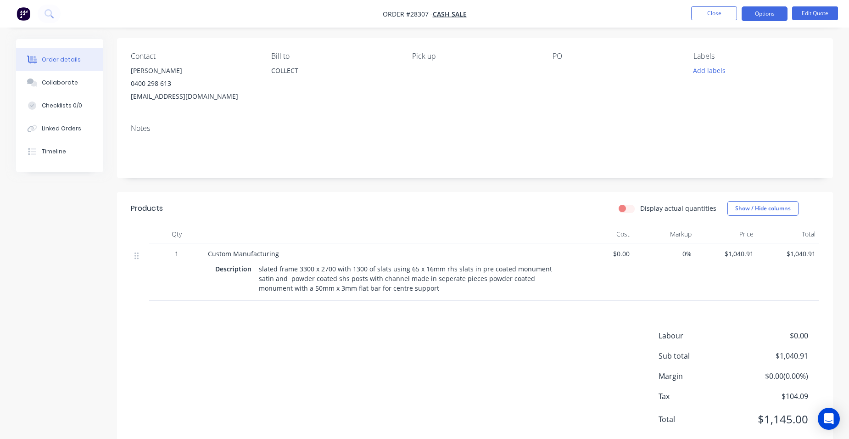
scroll to position [43, 0]
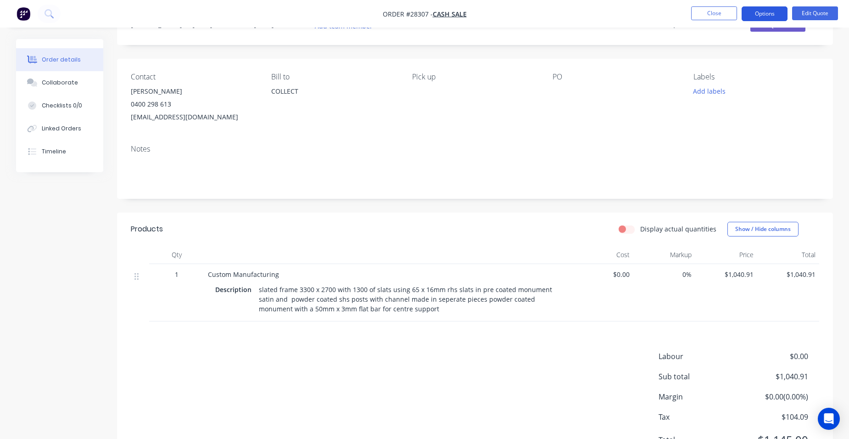
click at [767, 9] on button "Options" at bounding box center [765, 13] width 46 height 15
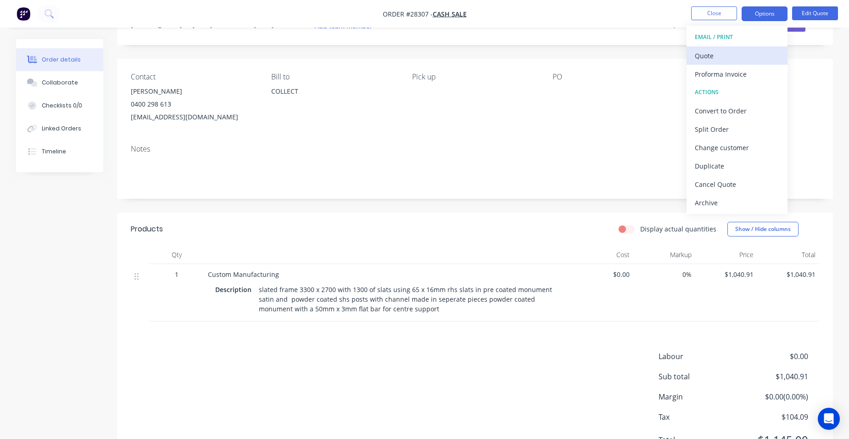
click at [725, 50] on div "Quote" at bounding box center [737, 55] width 84 height 13
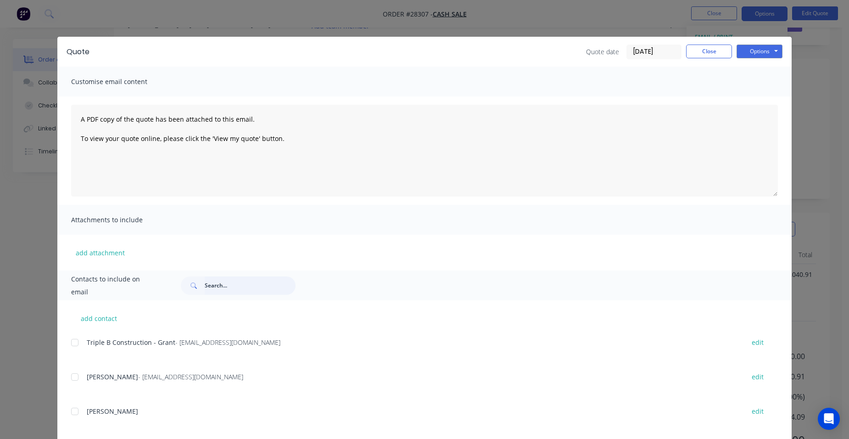
click at [225, 289] on input "text" at bounding box center [250, 285] width 91 height 18
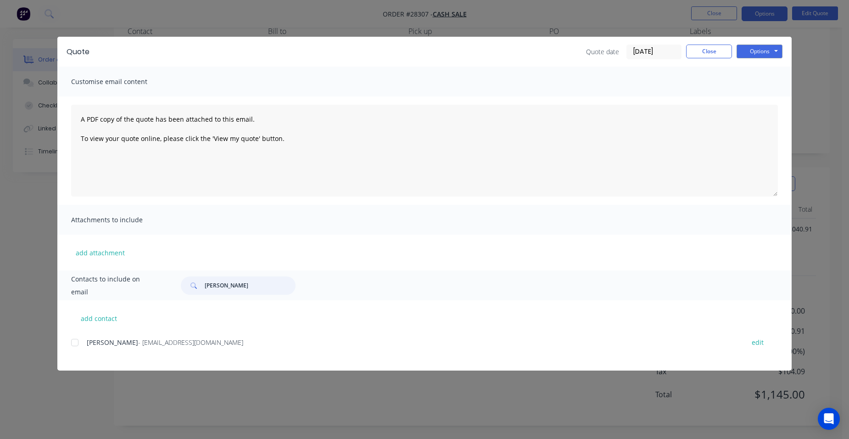
scroll to position [89, 0]
click at [76, 338] on div at bounding box center [75, 342] width 18 height 18
type input "[PERSON_NAME]"
click at [765, 50] on button "Options" at bounding box center [760, 52] width 46 height 14
click at [761, 101] on button "Email" at bounding box center [766, 97] width 59 height 15
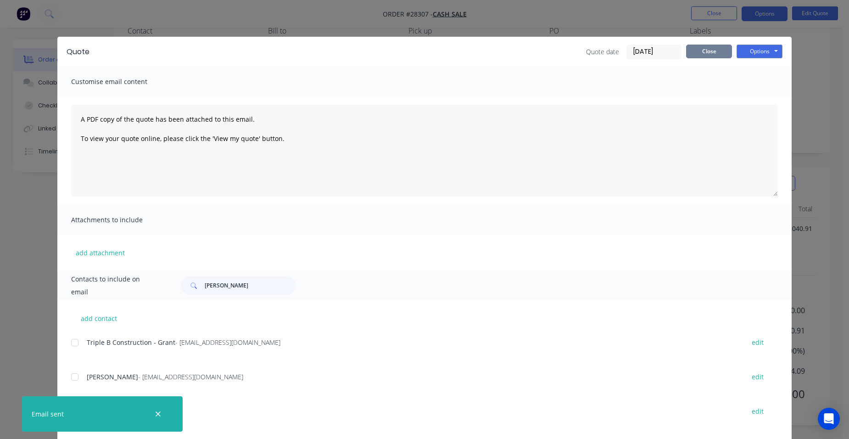
click at [721, 45] on button "Close" at bounding box center [709, 52] width 46 height 14
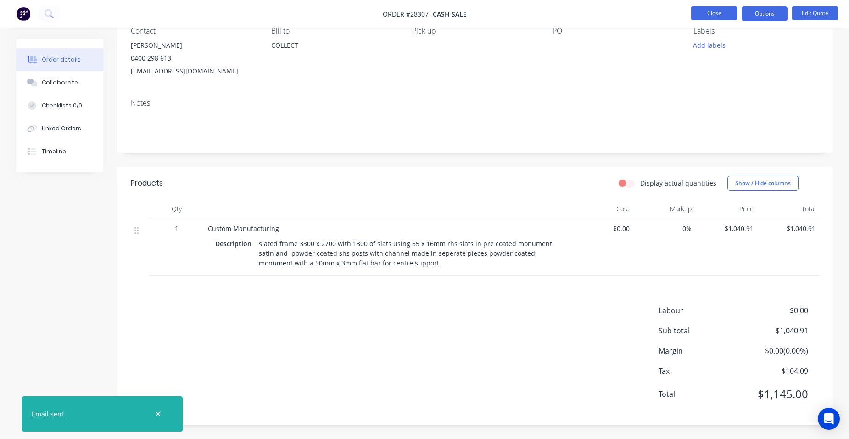
click at [706, 15] on button "Close" at bounding box center [714, 13] width 46 height 14
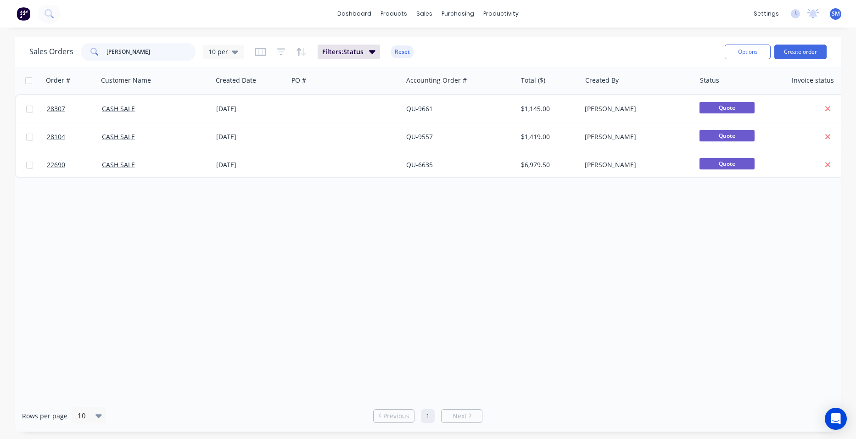
drag, startPoint x: 130, startPoint y: 58, endPoint x: 61, endPoint y: 54, distance: 69.4
click at [61, 54] on div "Sales Orders [PERSON_NAME] g 10 per" at bounding box center [136, 52] width 214 height 18
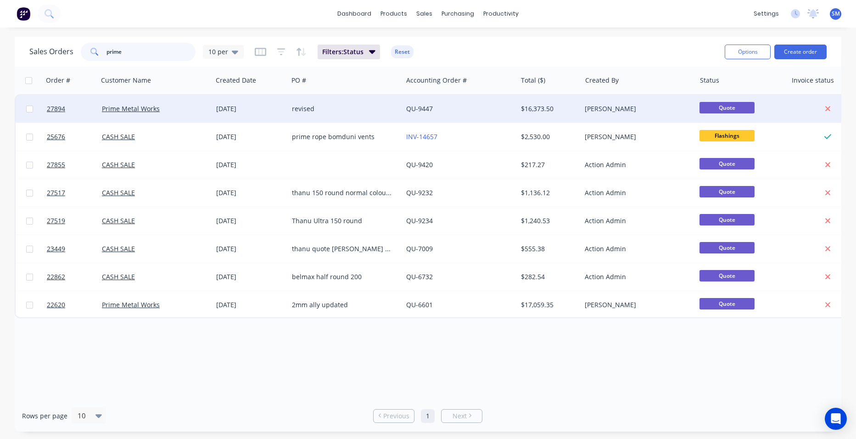
type input "prime"
click at [376, 105] on div "revised" at bounding box center [343, 108] width 102 height 9
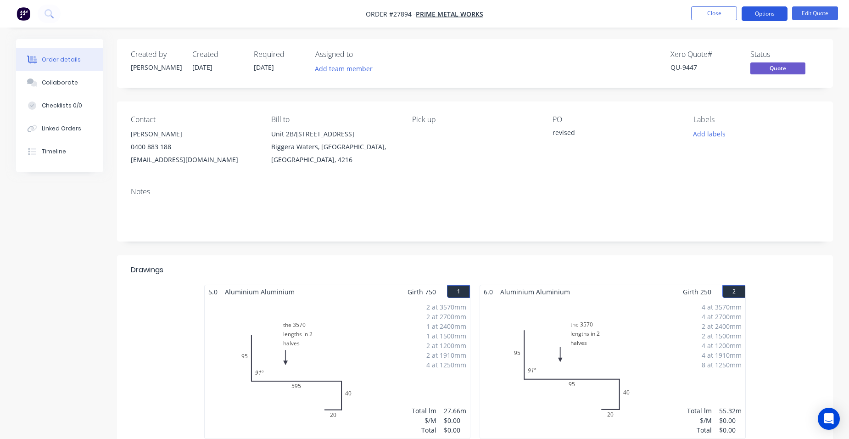
click at [775, 15] on button "Options" at bounding box center [765, 13] width 46 height 15
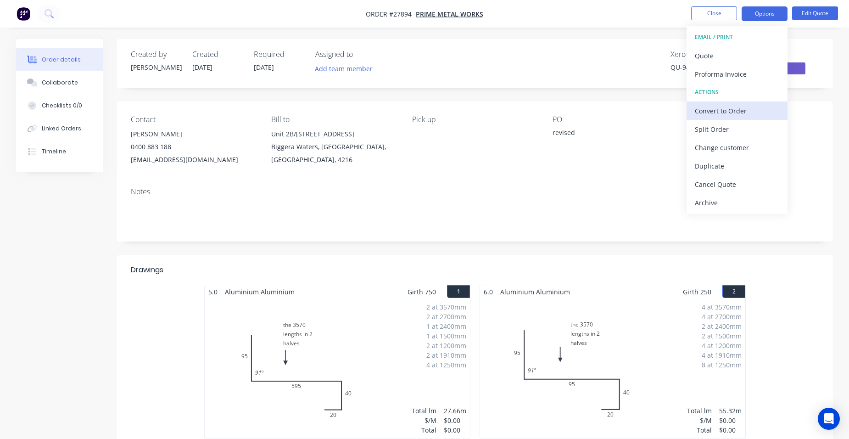
click at [746, 112] on div "Convert to Order" at bounding box center [737, 110] width 84 height 13
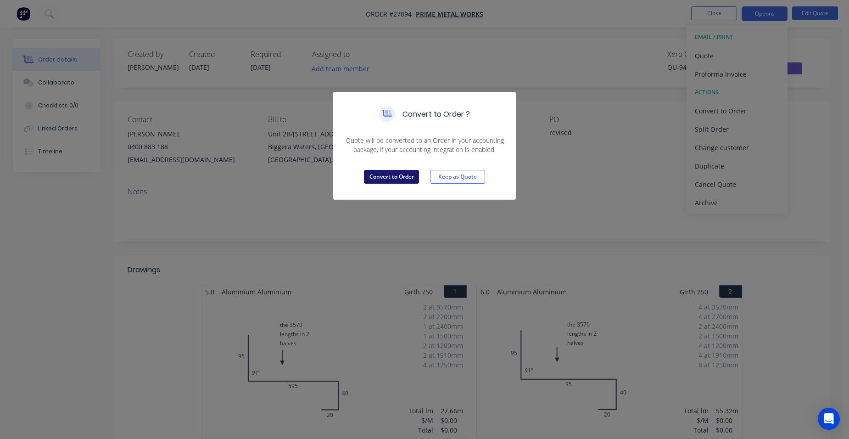
click at [384, 172] on button "Convert to Order" at bounding box center [391, 177] width 55 height 14
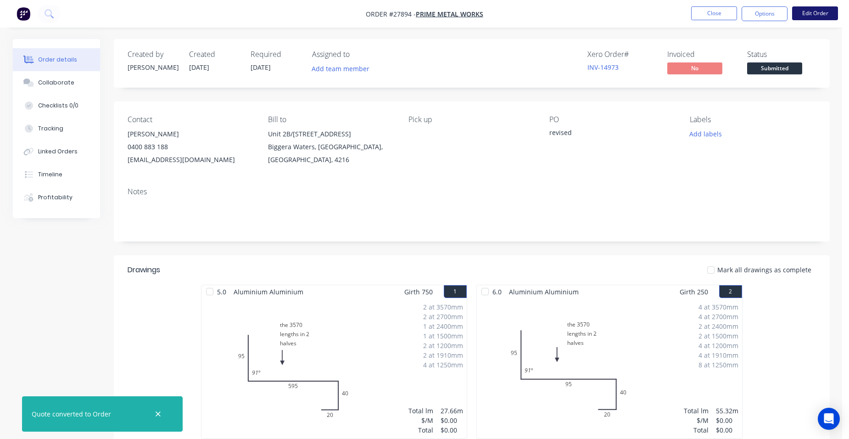
click at [820, 10] on button "Edit Order" at bounding box center [815, 13] width 46 height 14
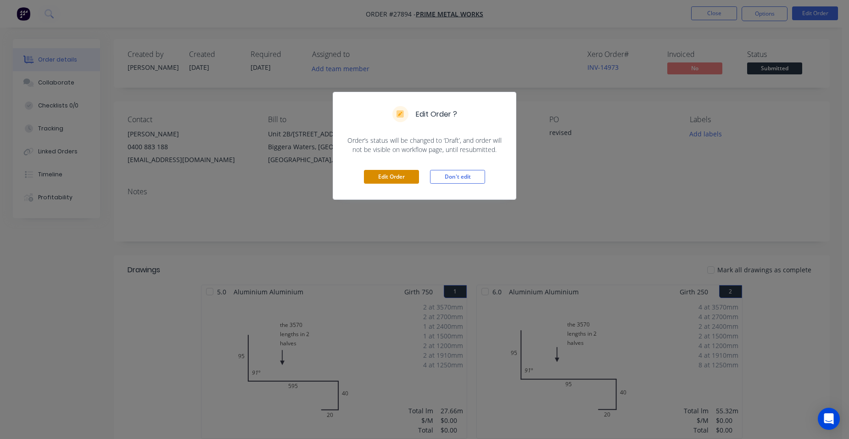
click at [395, 170] on div "Edit Order Don't edit" at bounding box center [424, 176] width 183 height 45
click at [394, 172] on button "Edit Order" at bounding box center [391, 177] width 55 height 14
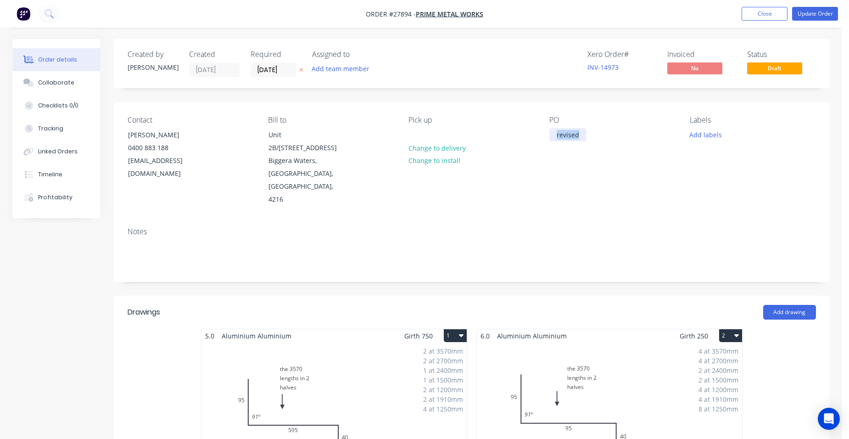
drag, startPoint x: 578, startPoint y: 136, endPoint x: 538, endPoint y: 137, distance: 39.9
click at [538, 137] on div "Contact [PERSON_NAME] [PHONE_NUMBER] [EMAIL_ADDRESS][DOMAIN_NAME] Bill to [STRE…" at bounding box center [472, 161] width 716 height 118
click at [275, 67] on input "[DATE]" at bounding box center [273, 70] width 45 height 14
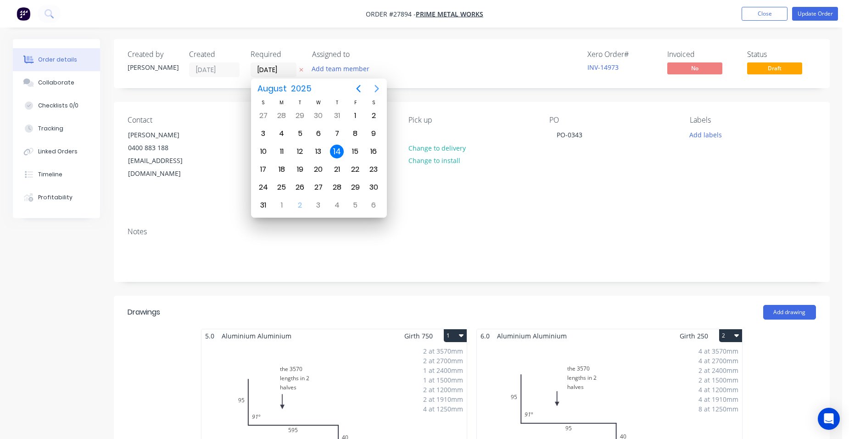
click at [381, 84] on icon "Next page" at bounding box center [376, 88] width 11 height 11
click at [295, 148] on div "16" at bounding box center [300, 152] width 14 height 14
type input "[DATE]"
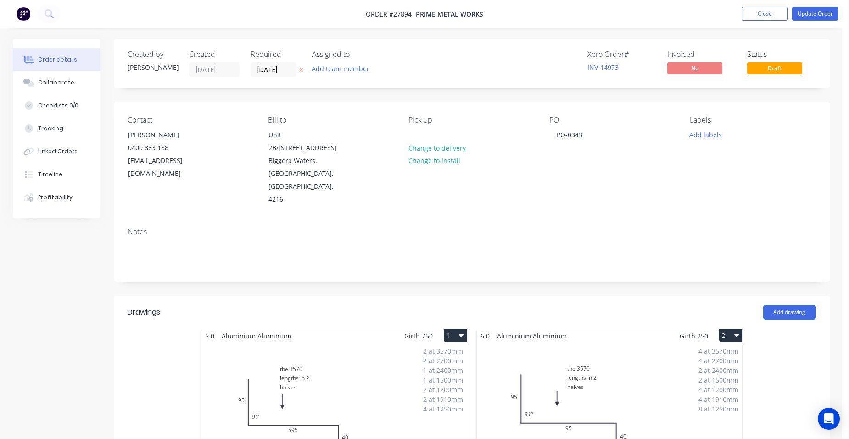
click at [432, 192] on div "Contact [PERSON_NAME] [PHONE_NUMBER] [EMAIL_ADDRESS][DOMAIN_NAME] Bill to [STRE…" at bounding box center [472, 161] width 716 height 118
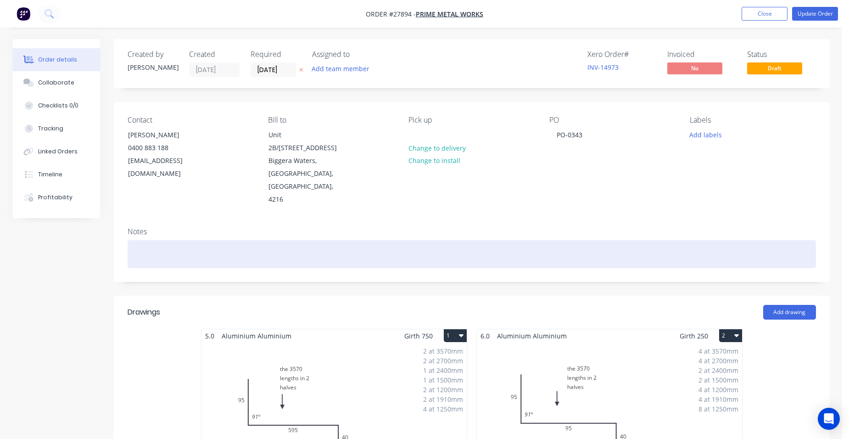
click at [142, 240] on div at bounding box center [472, 254] width 689 height 28
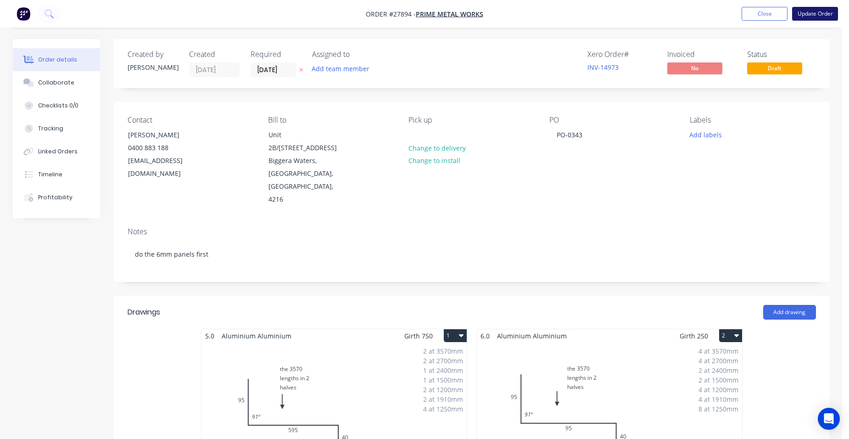
click at [818, 17] on button "Update Order" at bounding box center [815, 14] width 46 height 14
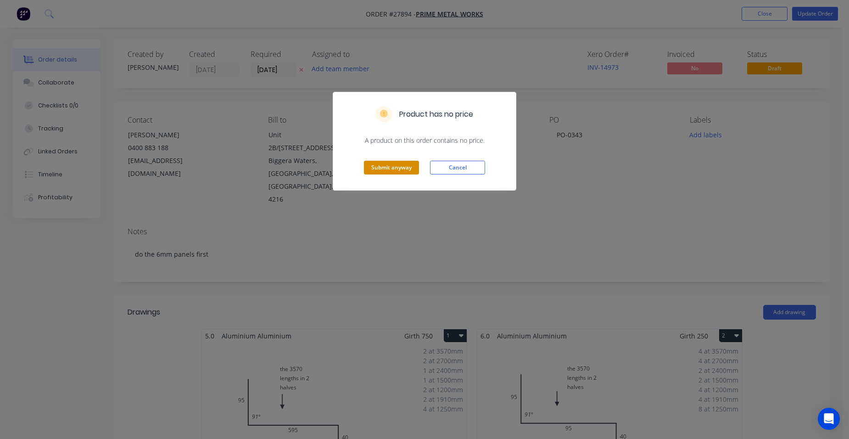
click at [398, 170] on button "Submit anyway" at bounding box center [391, 168] width 55 height 14
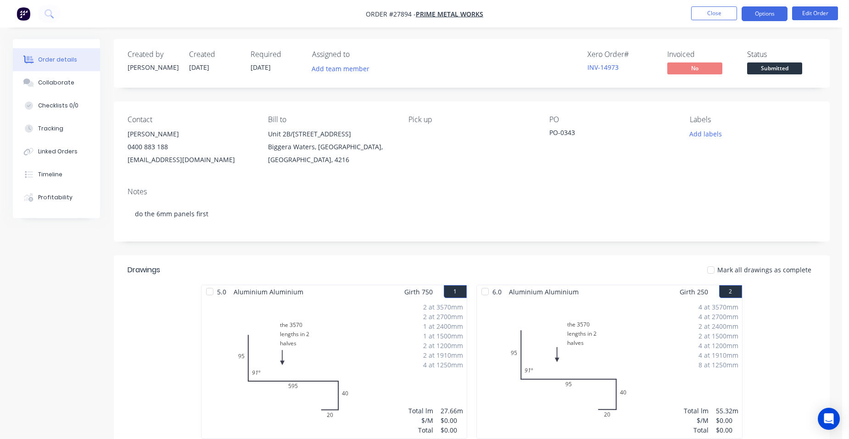
click at [758, 16] on button "Options" at bounding box center [765, 13] width 46 height 15
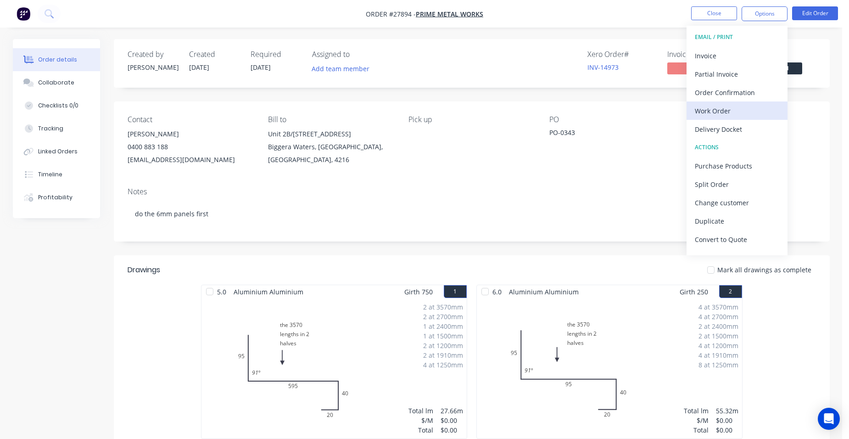
click at [733, 118] on button "Work Order" at bounding box center [737, 110] width 101 height 18
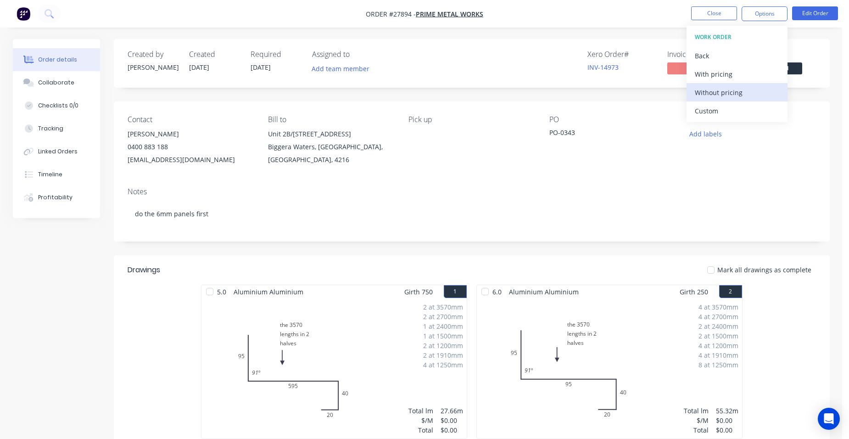
click at [744, 98] on div "Without pricing" at bounding box center [737, 92] width 84 height 13
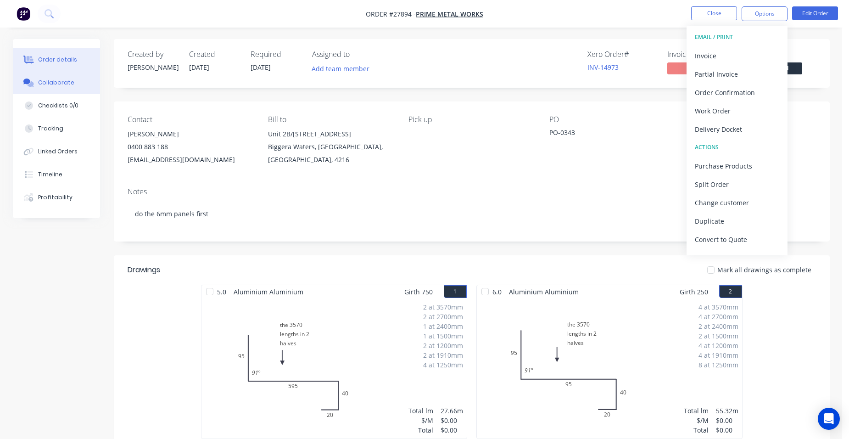
click at [70, 81] on div "Collaborate" at bounding box center [56, 82] width 36 height 8
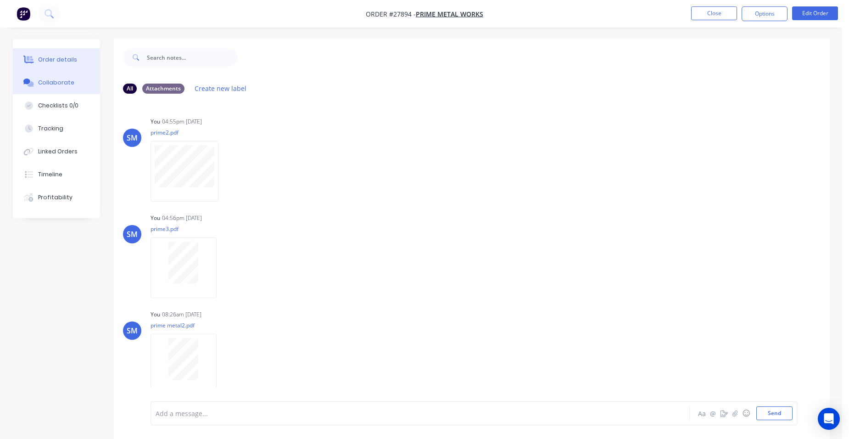
click at [46, 53] on button "Order details" at bounding box center [56, 59] width 87 height 23
